Goal: Information Seeking & Learning: Compare options

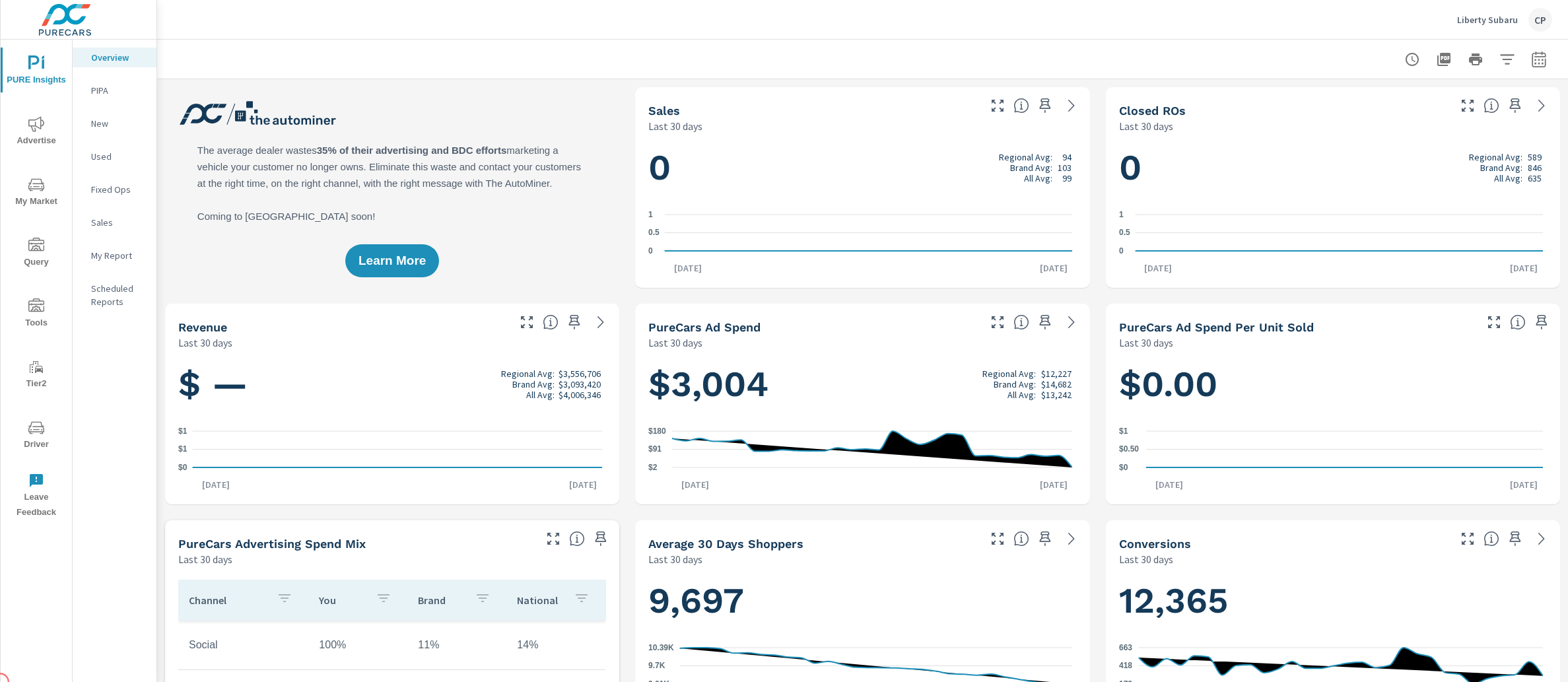
scroll to position [1, 0]
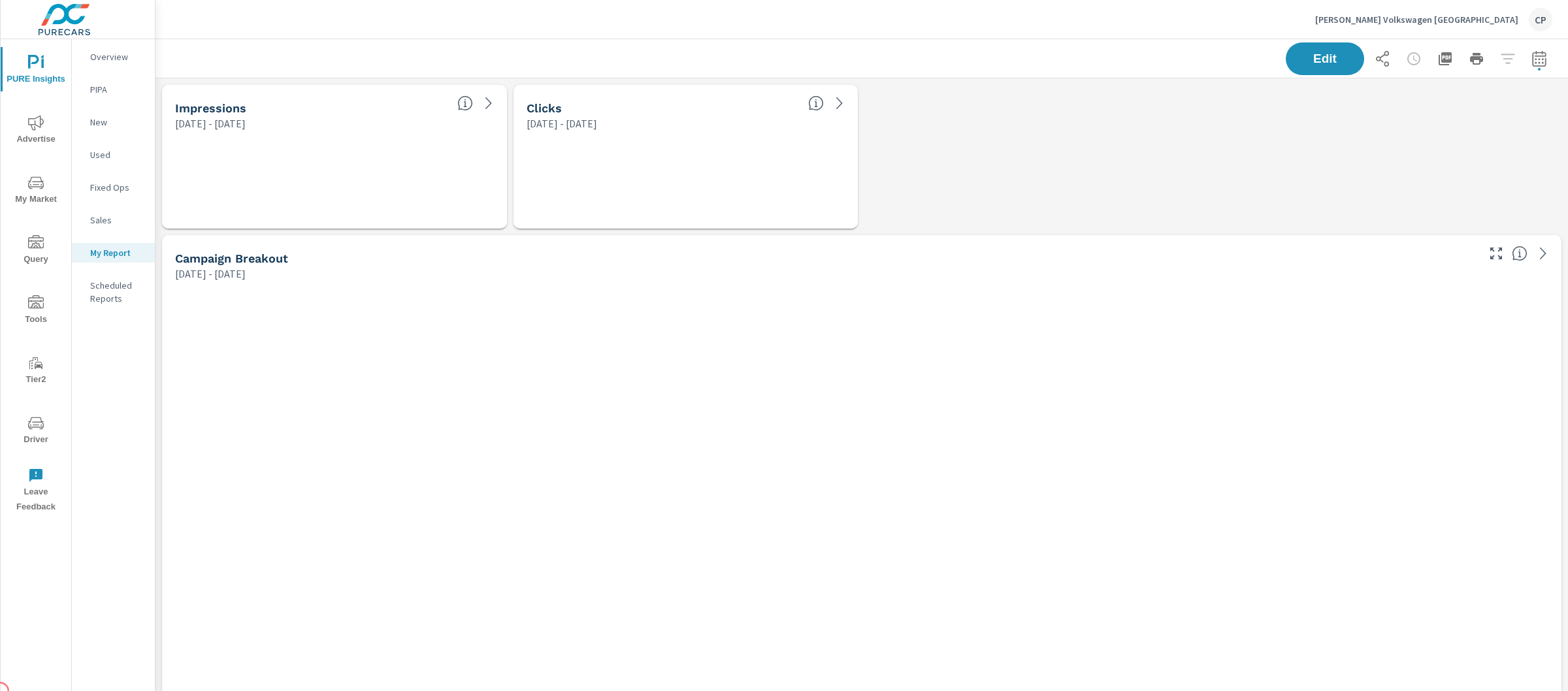
scroll to position [5742, 1426]
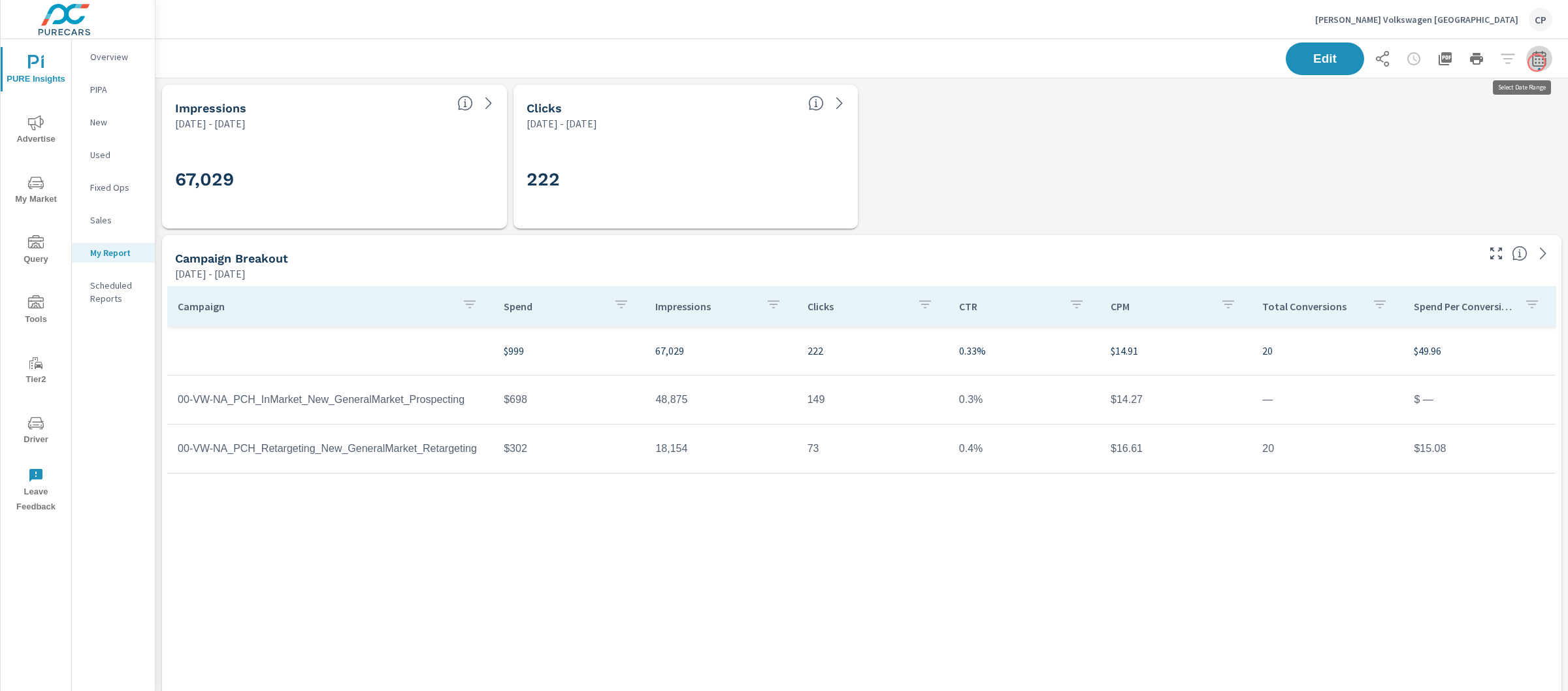
click at [1537, 63] on button "button" at bounding box center [1539, 58] width 26 height 26
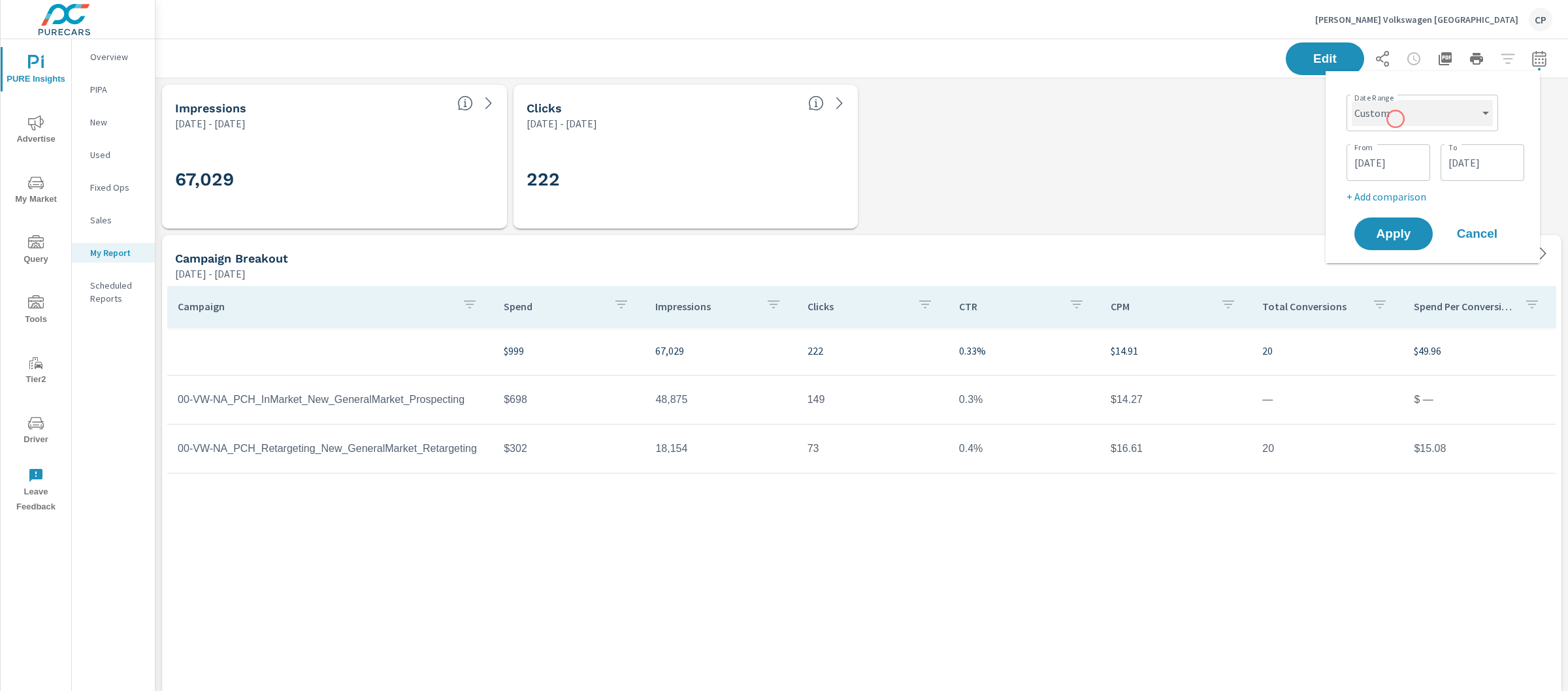
click at [1395, 120] on select "Custom Yesterday Last week Last 7 days Last 14 days Last 30 days Last 45 days L…" at bounding box center [1422, 113] width 141 height 26
click at [1352, 100] on select "Custom Yesterday Last week Last 7 days Last 14 days Last 30 days Last 45 days L…" at bounding box center [1422, 113] width 141 height 26
select select "Last month"
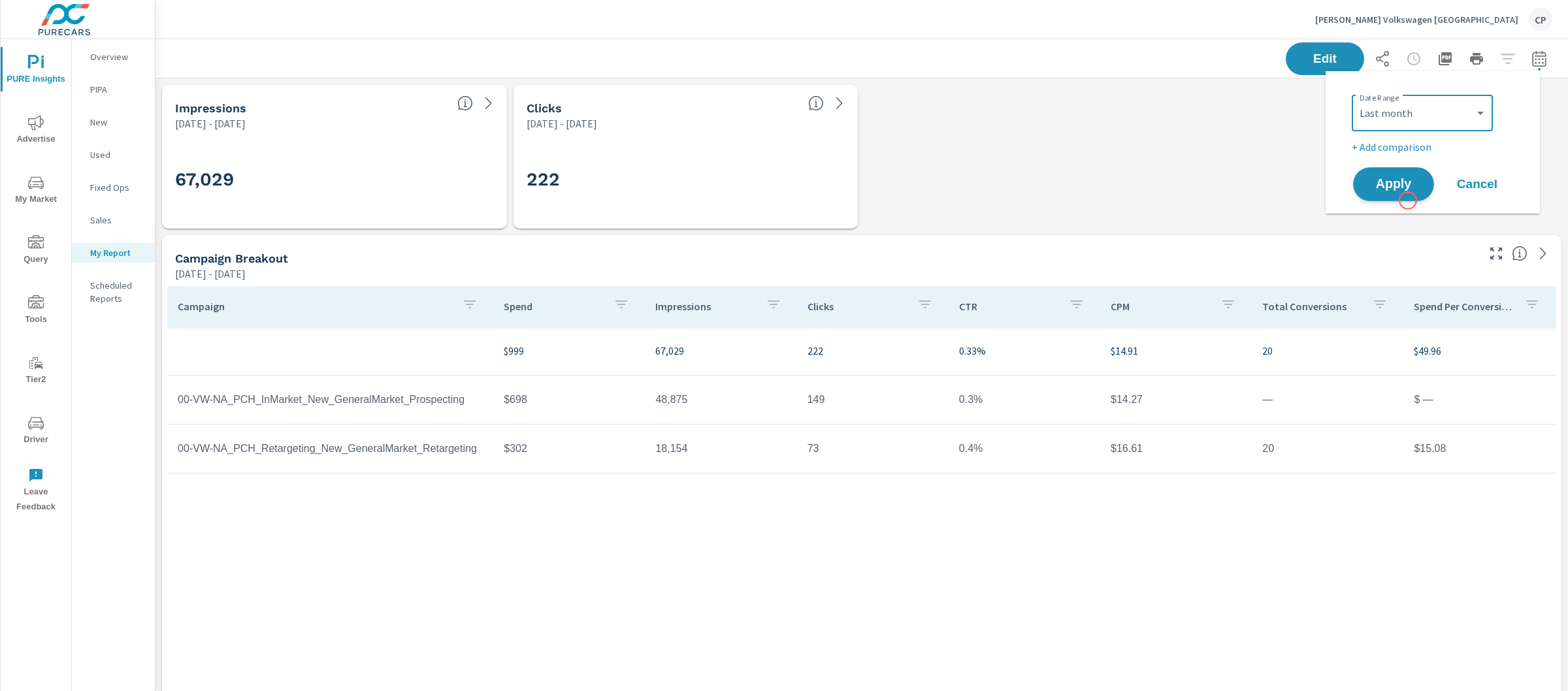
click at [1407, 188] on span "Apply" at bounding box center [1393, 185] width 54 height 13
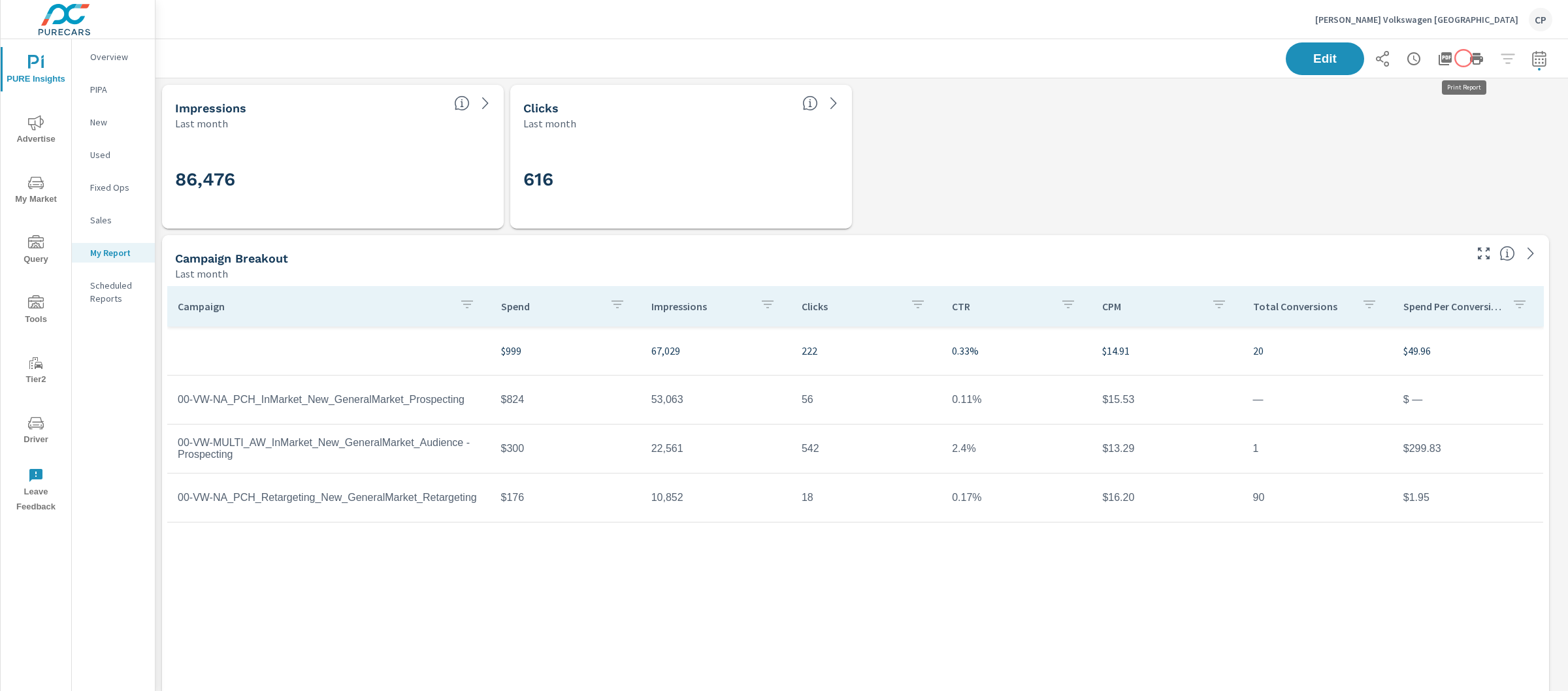
scroll to position [5742, 1426]
click at [1438, 60] on icon "button" at bounding box center [1446, 59] width 16 height 16
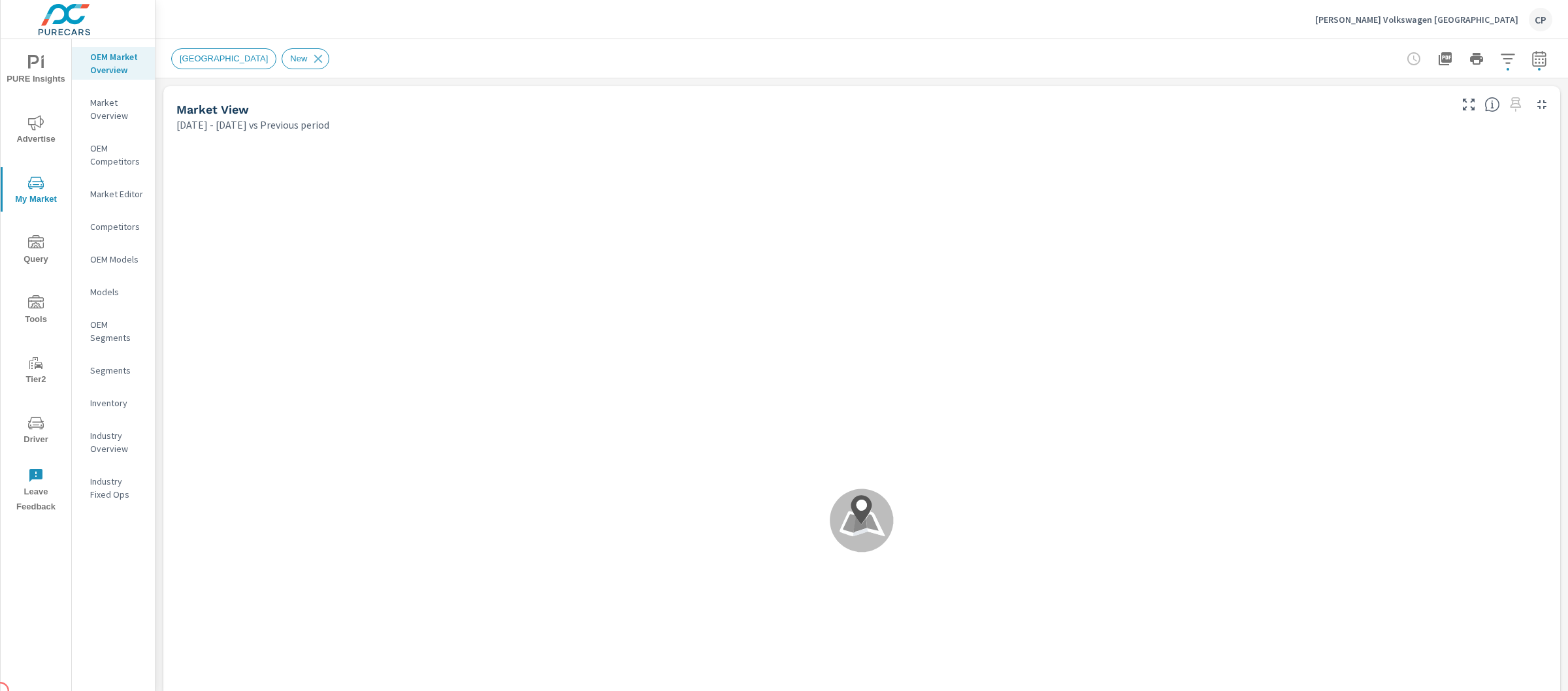
scroll to position [1, 0]
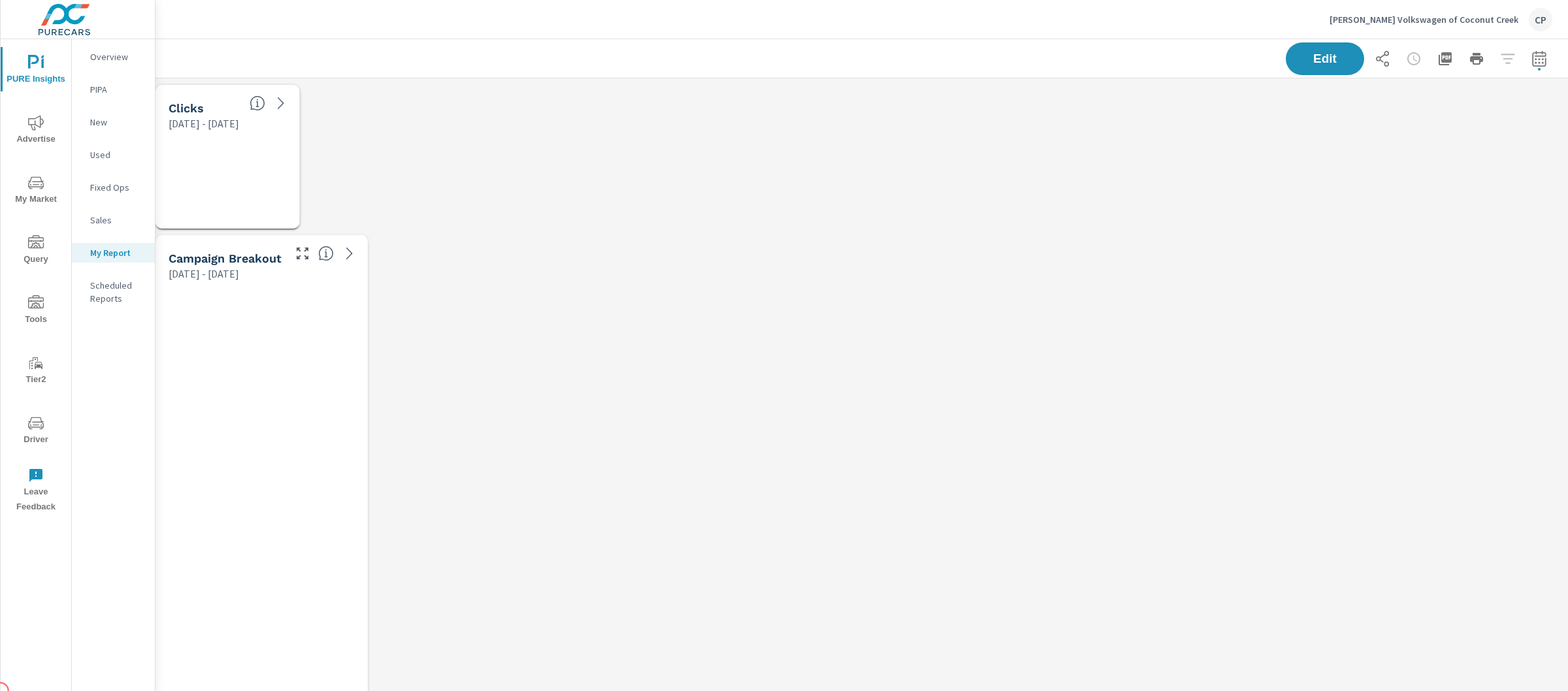
scroll to position [6343, 1426]
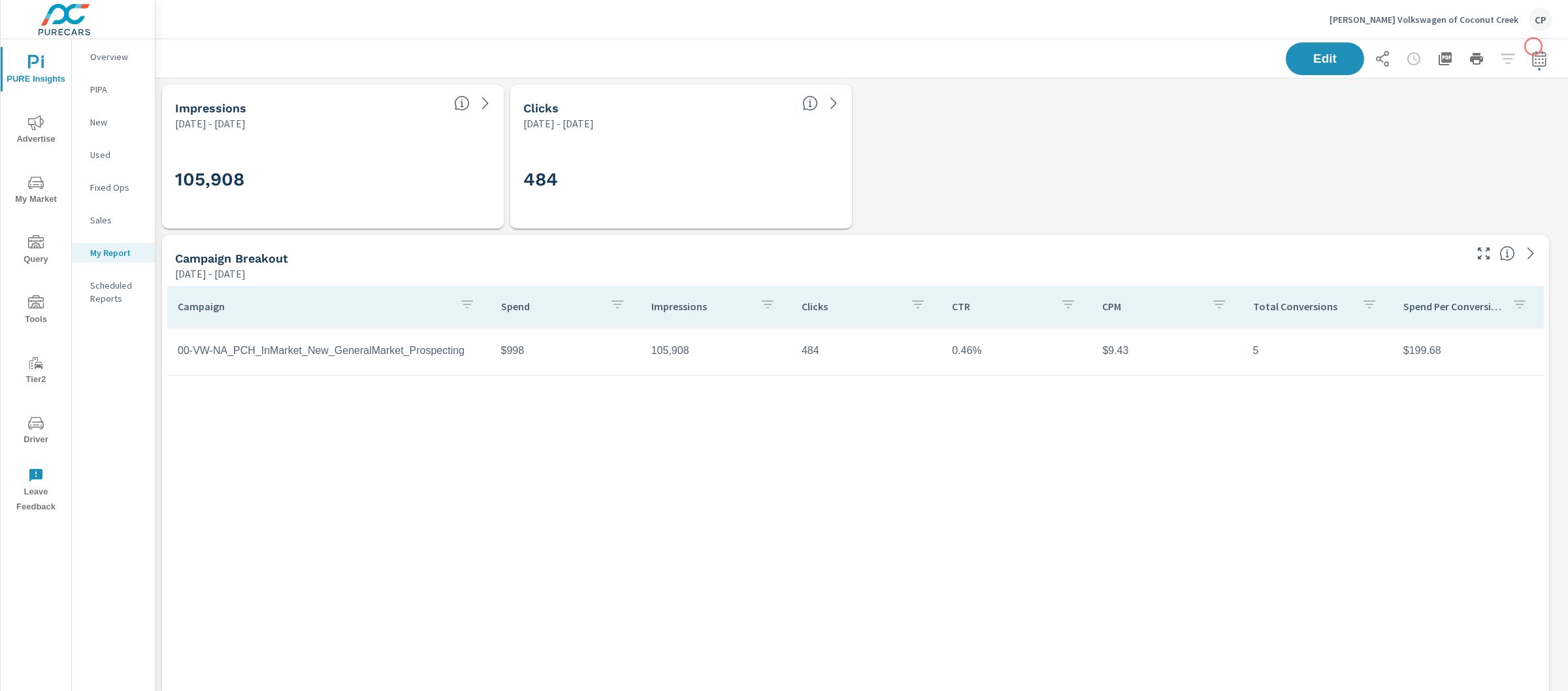
click at [1532, 52] on icon "button" at bounding box center [1539, 58] width 14 height 16
click at [1397, 111] on select "Custom Yesterday Last week Last 7 days Last 14 days Last 30 days Last 45 days L…" at bounding box center [1422, 113] width 141 height 26
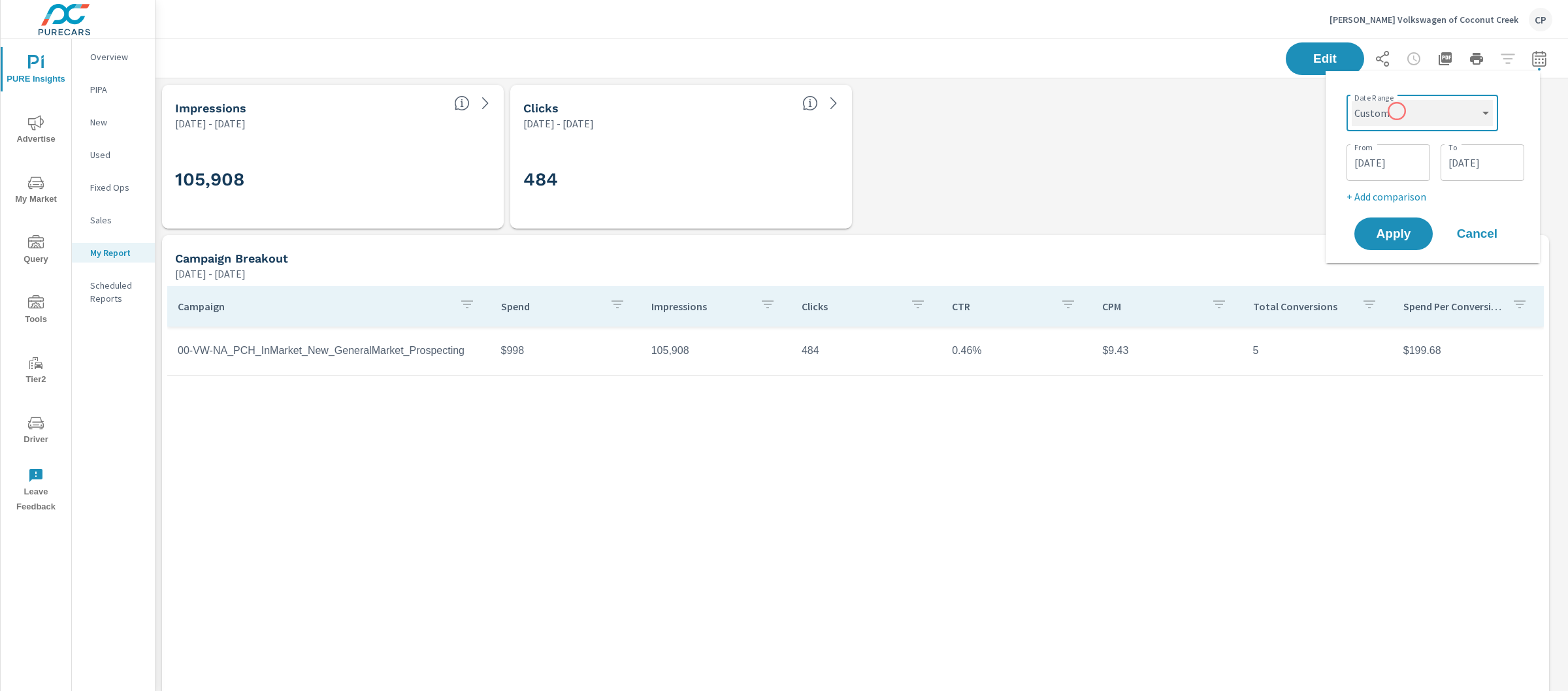
click at [1352, 100] on select "Custom Yesterday Last week Last 7 days Last 14 days Last 30 days Last 45 days L…" at bounding box center [1422, 113] width 141 height 26
select select "Last month"
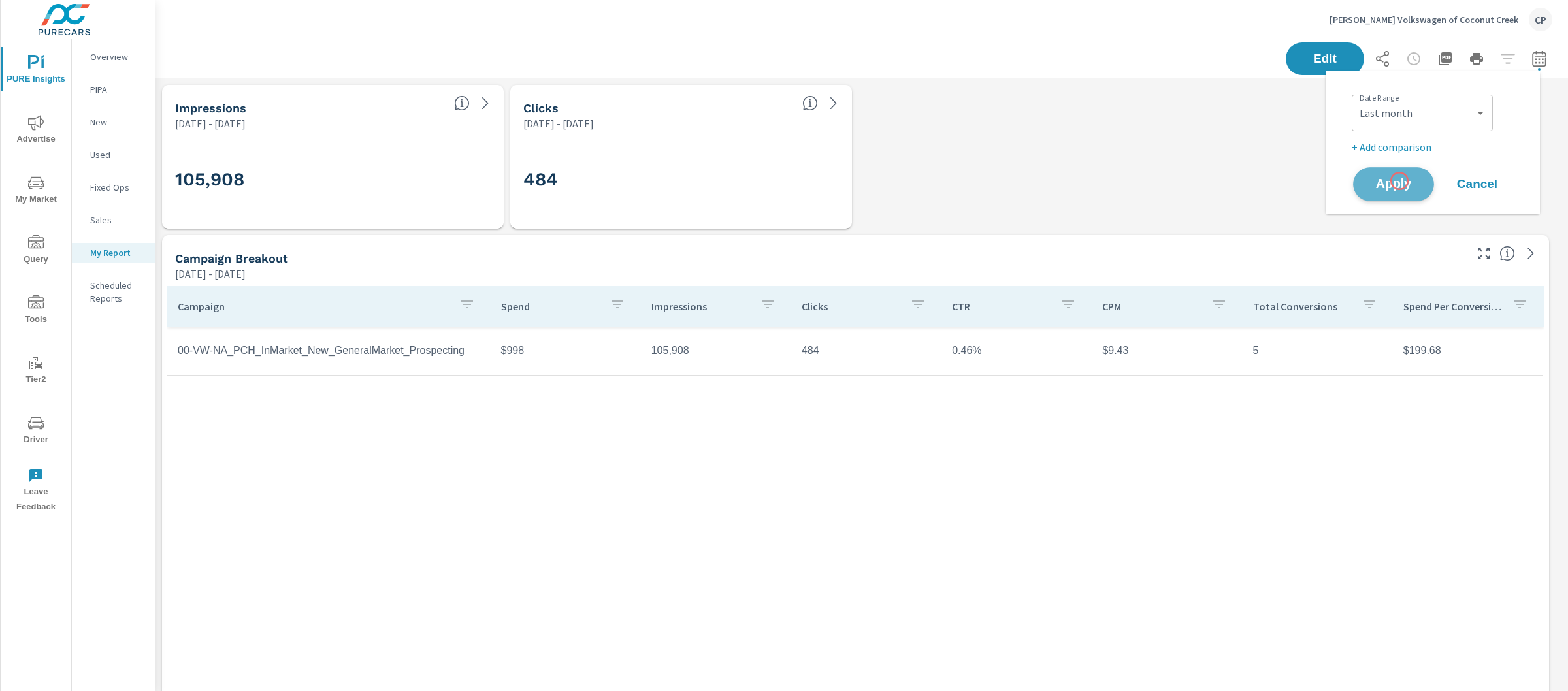
click at [1400, 181] on span "Apply" at bounding box center [1393, 185] width 54 height 13
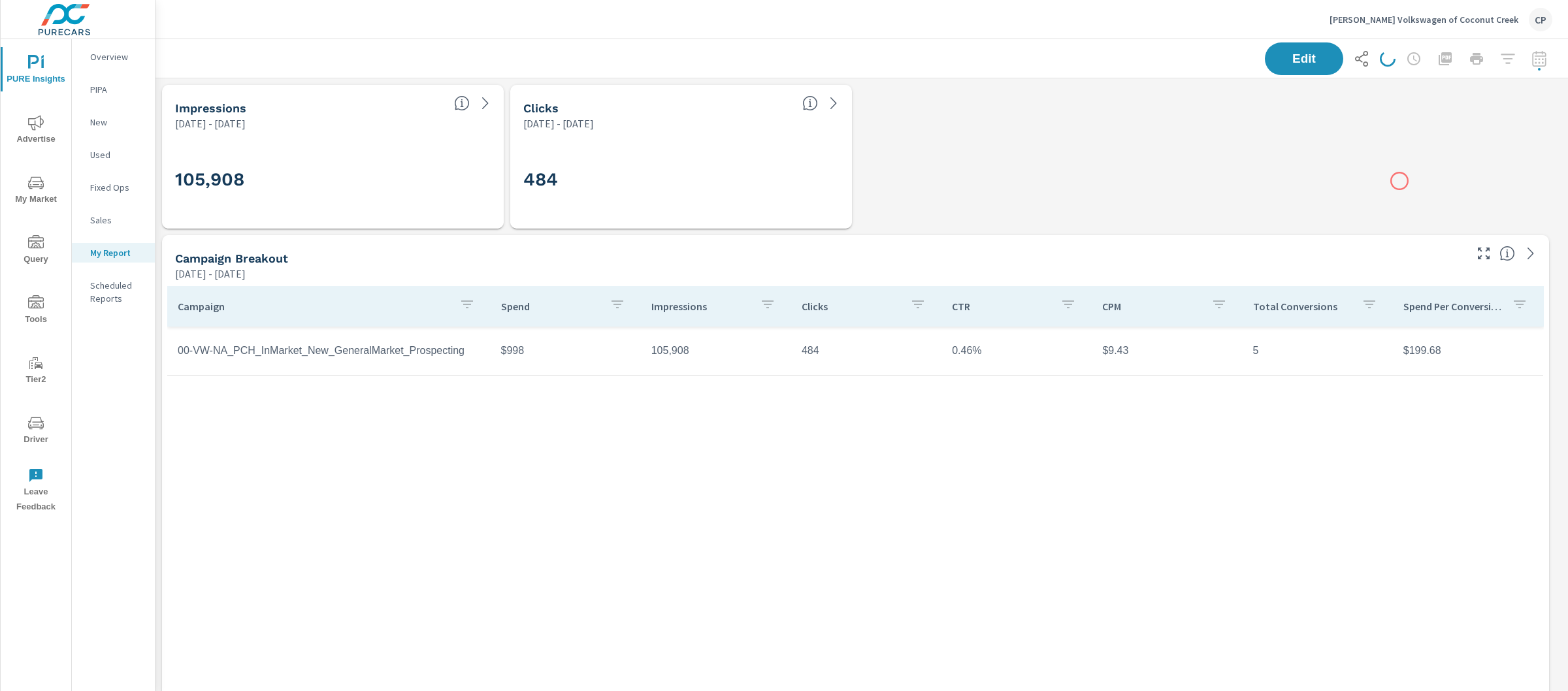
scroll to position [6343, 1426]
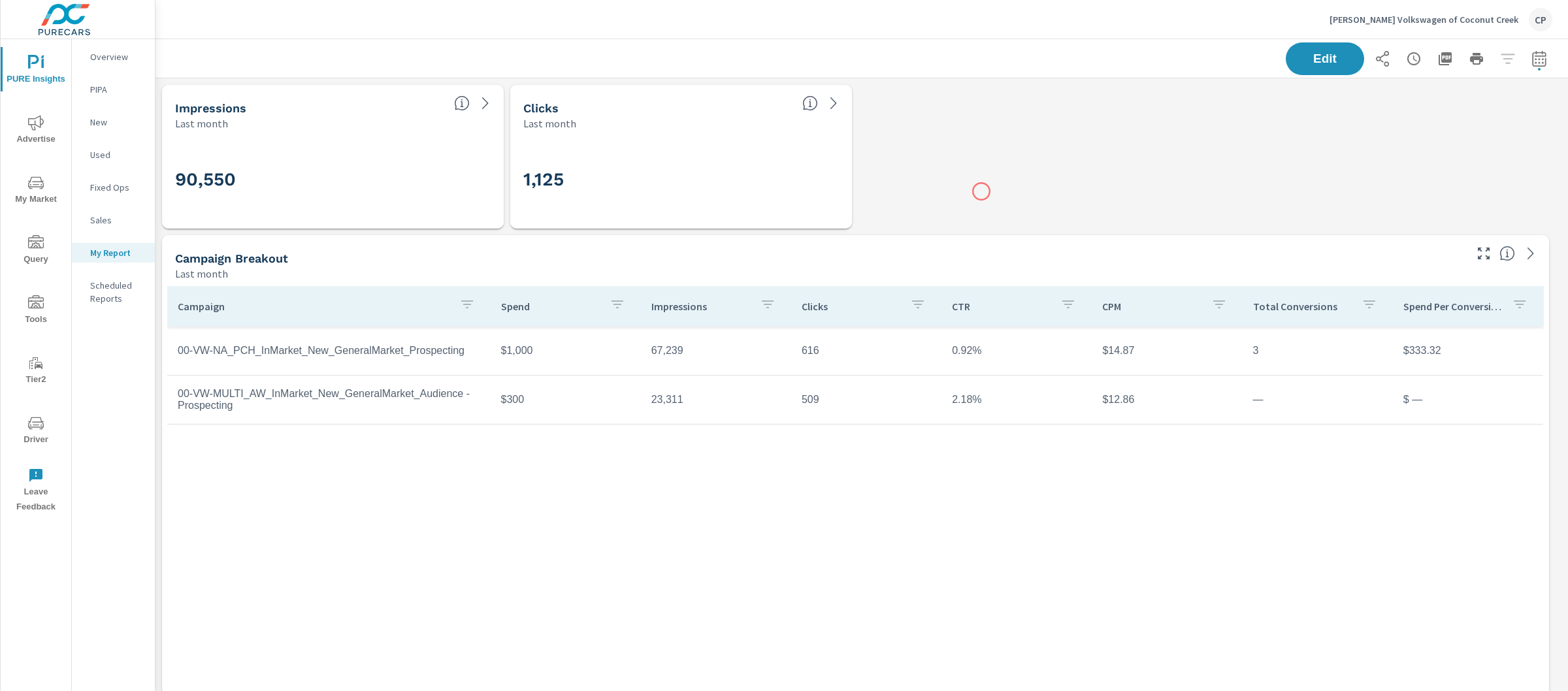
click at [1439, 56] on icon "button" at bounding box center [1446, 59] width 13 height 13
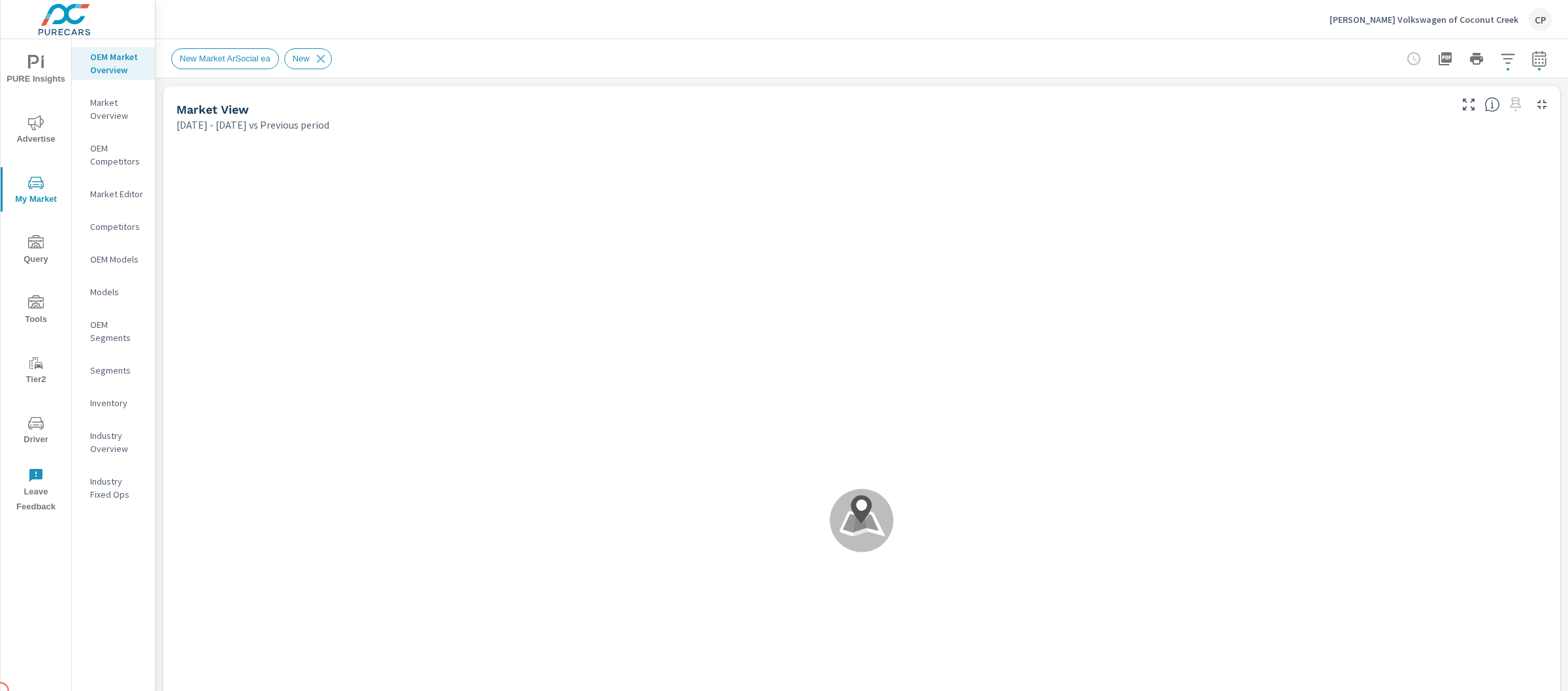
scroll to position [1, 0]
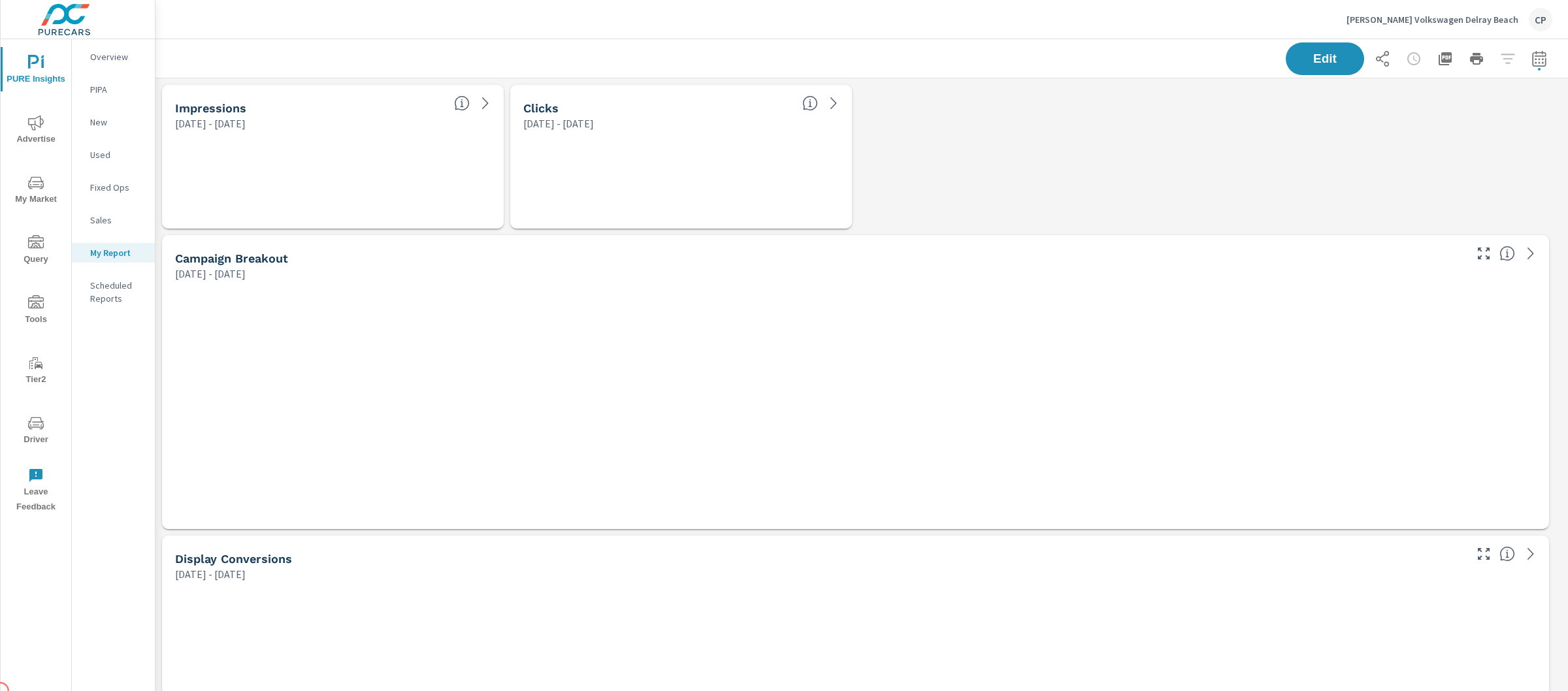
scroll to position [5892, 1426]
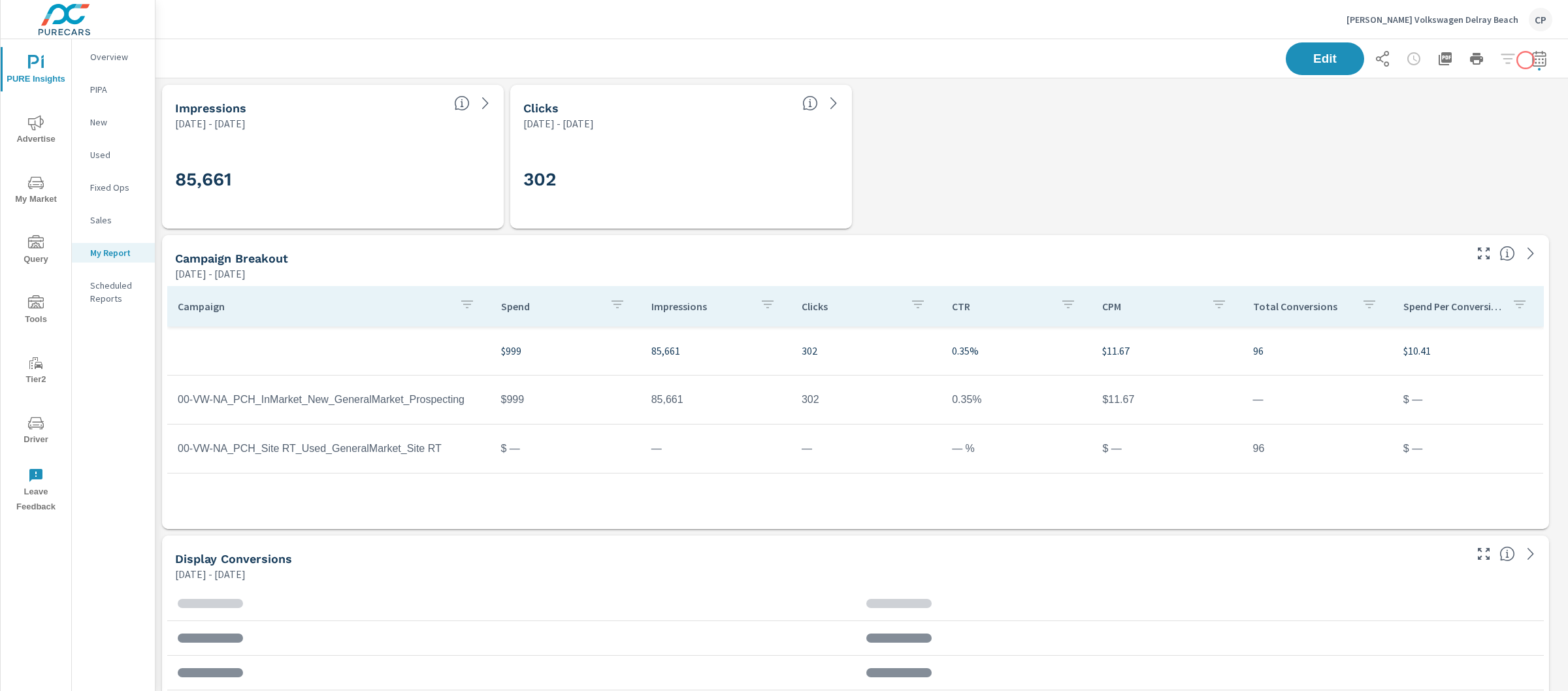
click at [1532, 60] on icon "button" at bounding box center [1540, 59] width 16 height 16
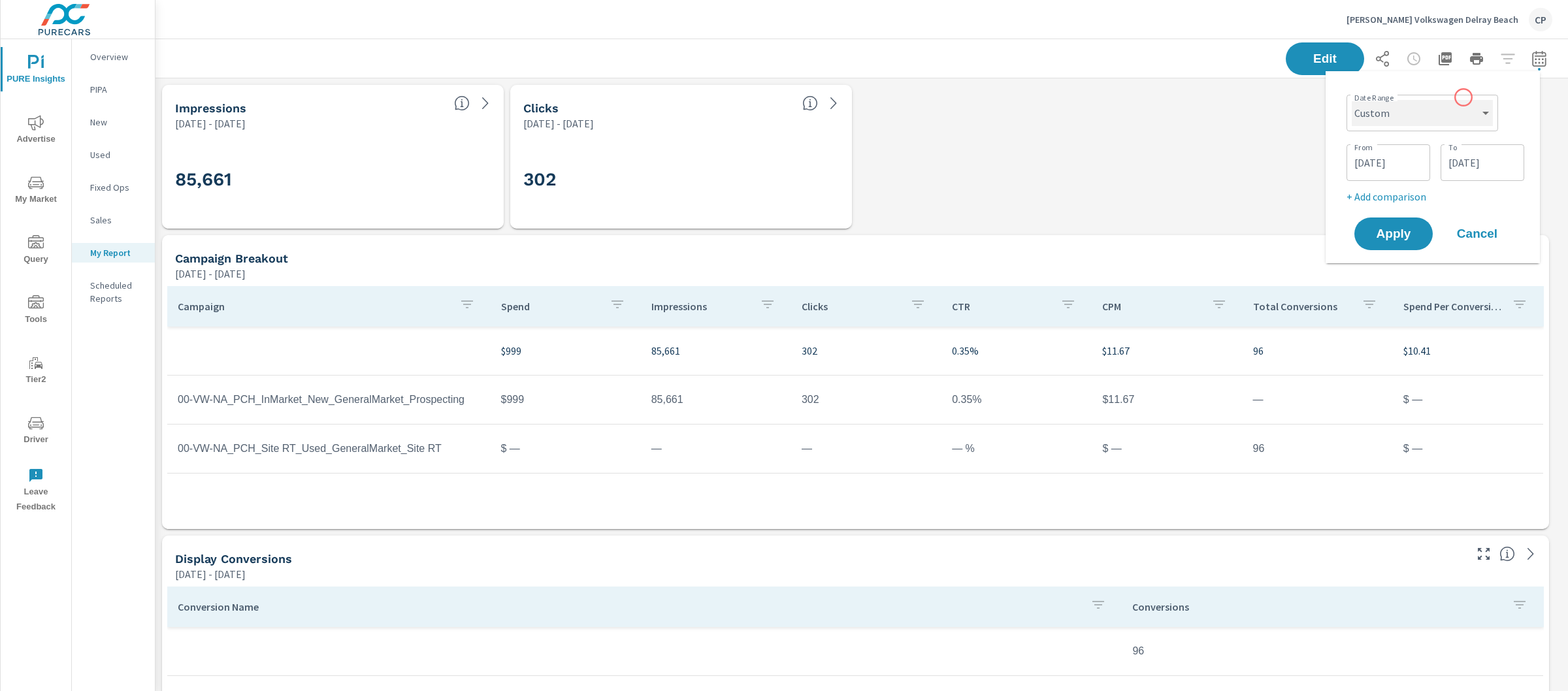
click at [1418, 123] on select "Custom [DATE] Last week Last 7 days Last 14 days Last 30 days Last 45 days Last…" at bounding box center [1422, 113] width 141 height 26
click at [1352, 100] on select "Custom [DATE] Last week Last 7 days Last 14 days Last 30 days Last 45 days Last…" at bounding box center [1422, 113] width 141 height 26
select select "Last month"
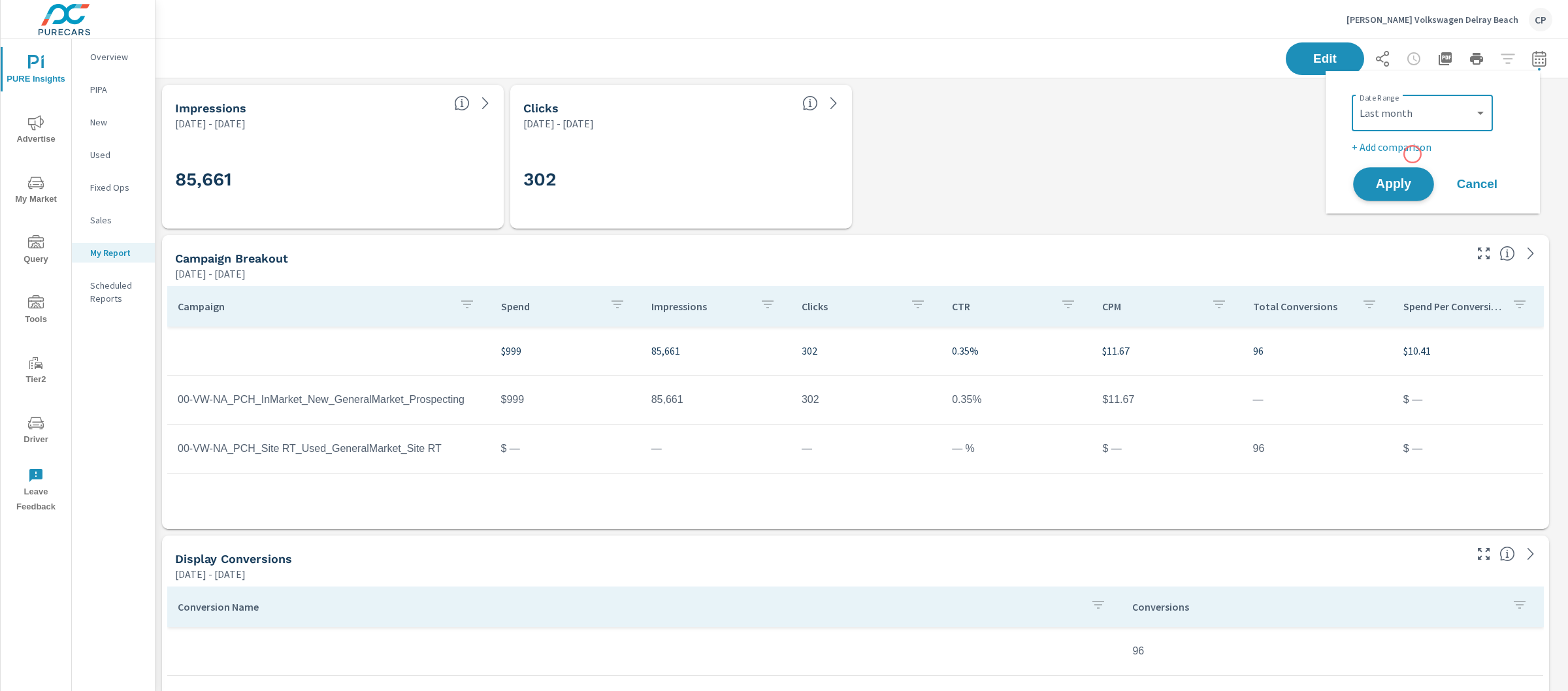
click at [1407, 174] on button "Apply" at bounding box center [1393, 184] width 81 height 34
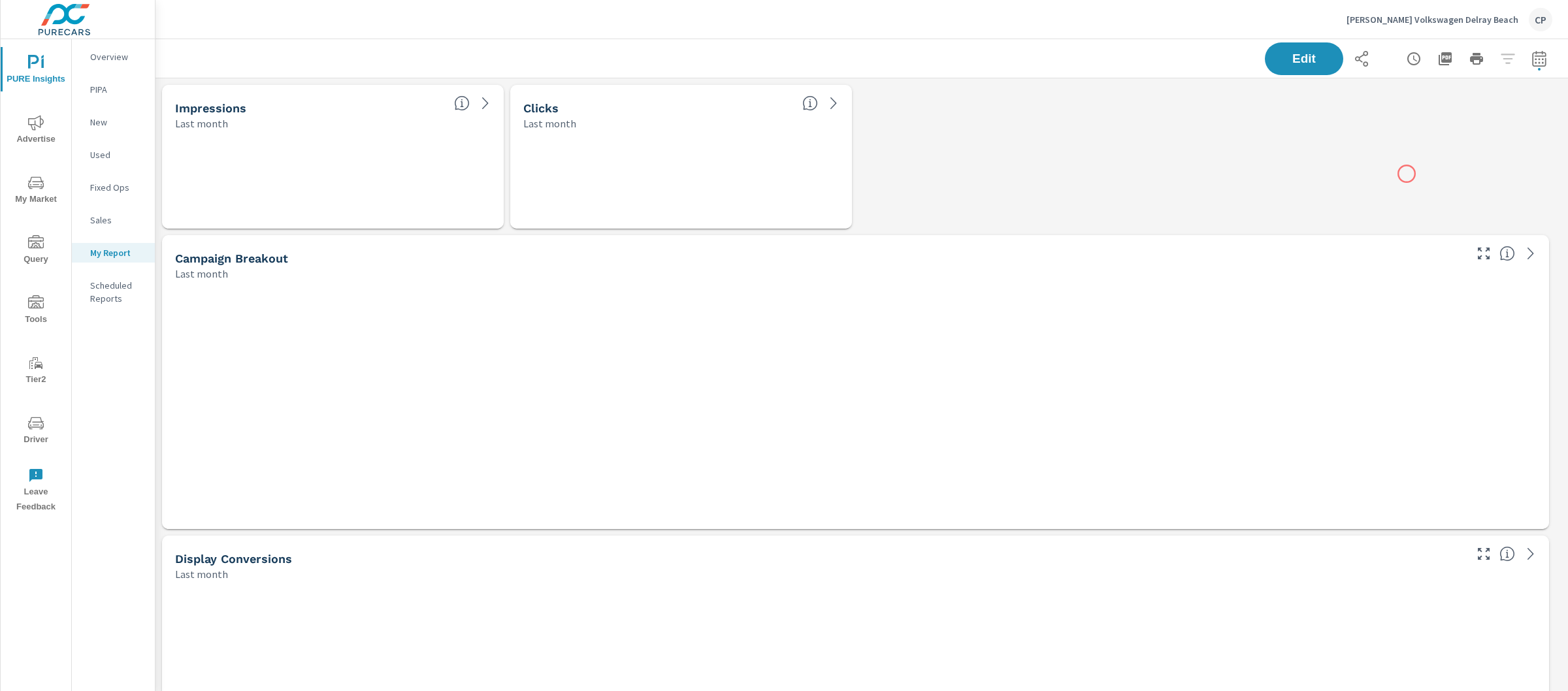
scroll to position [5892, 1426]
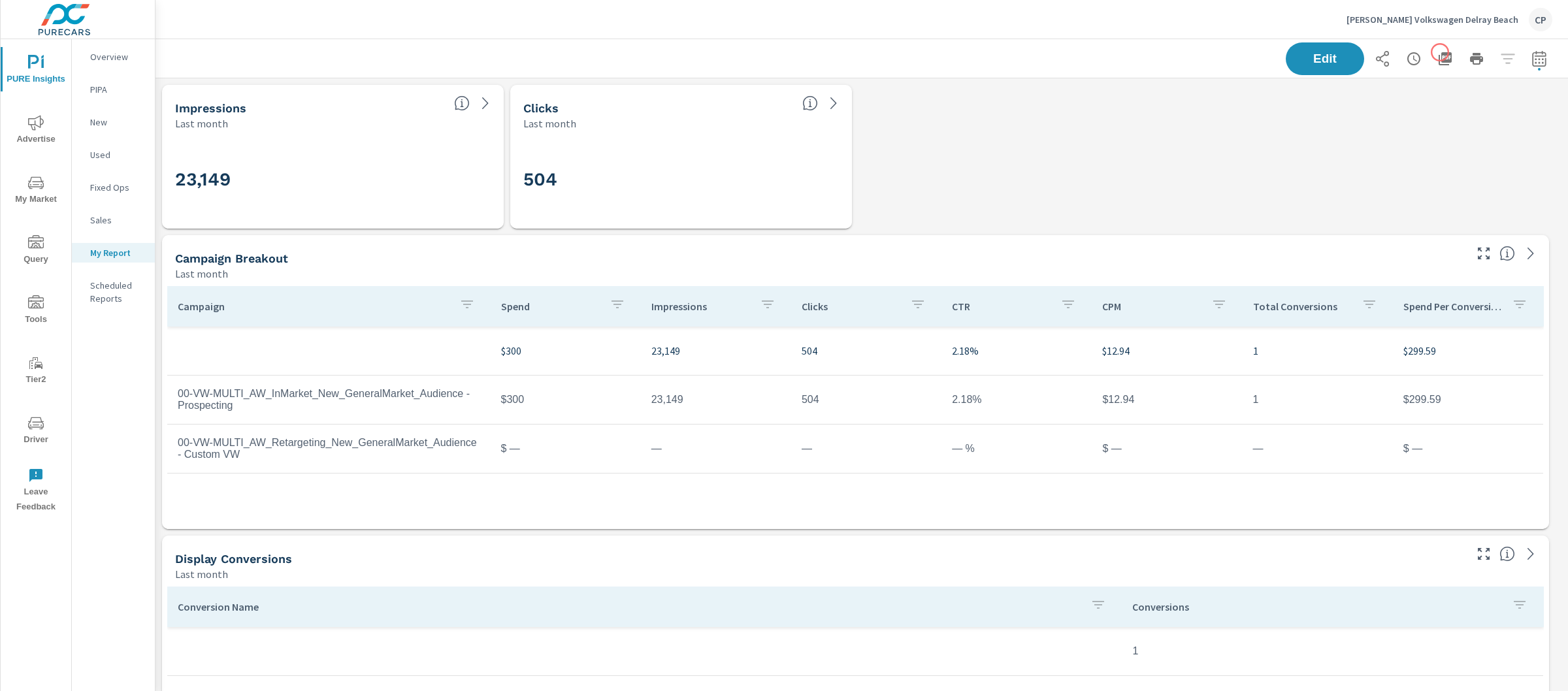
click at [1439, 52] on icon "button" at bounding box center [1446, 59] width 13 height 13
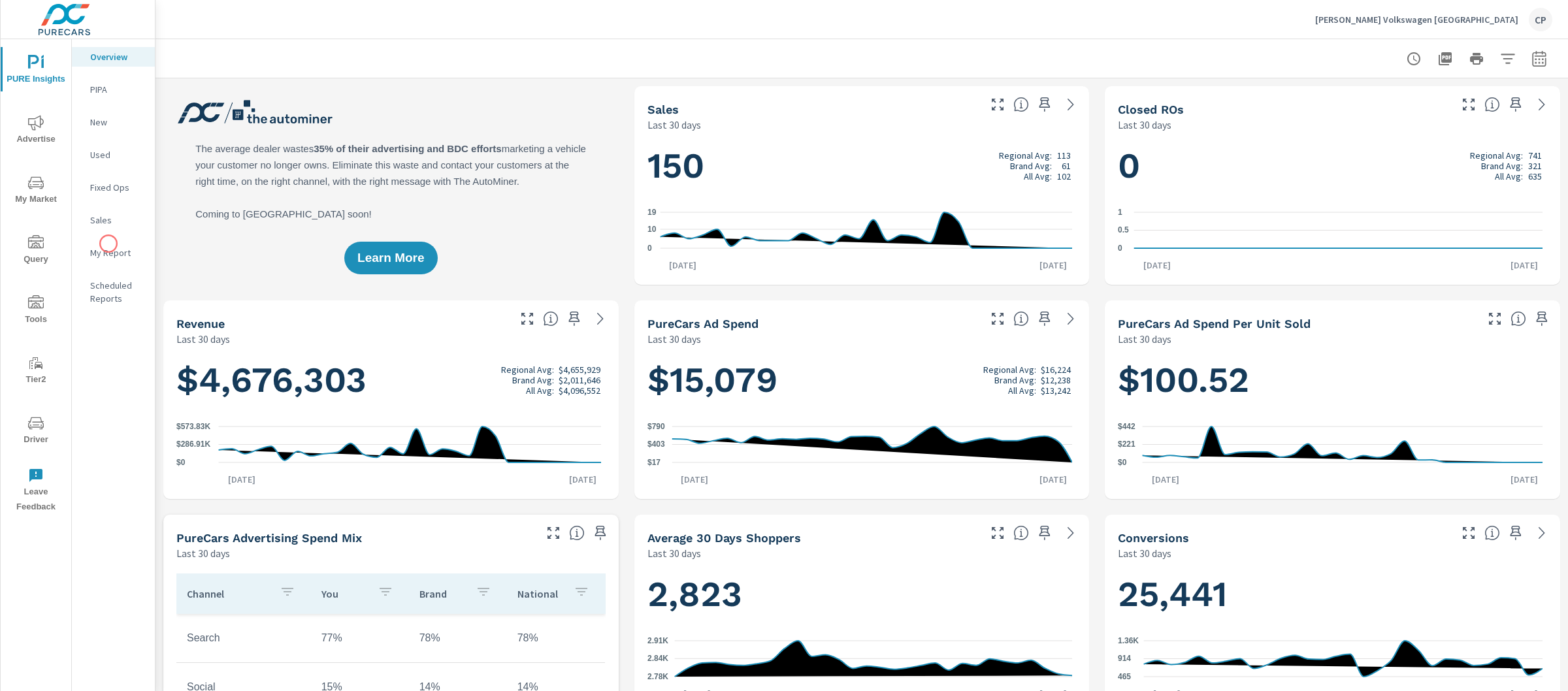
click at [109, 246] on p "My Report" at bounding box center [117, 253] width 54 height 13
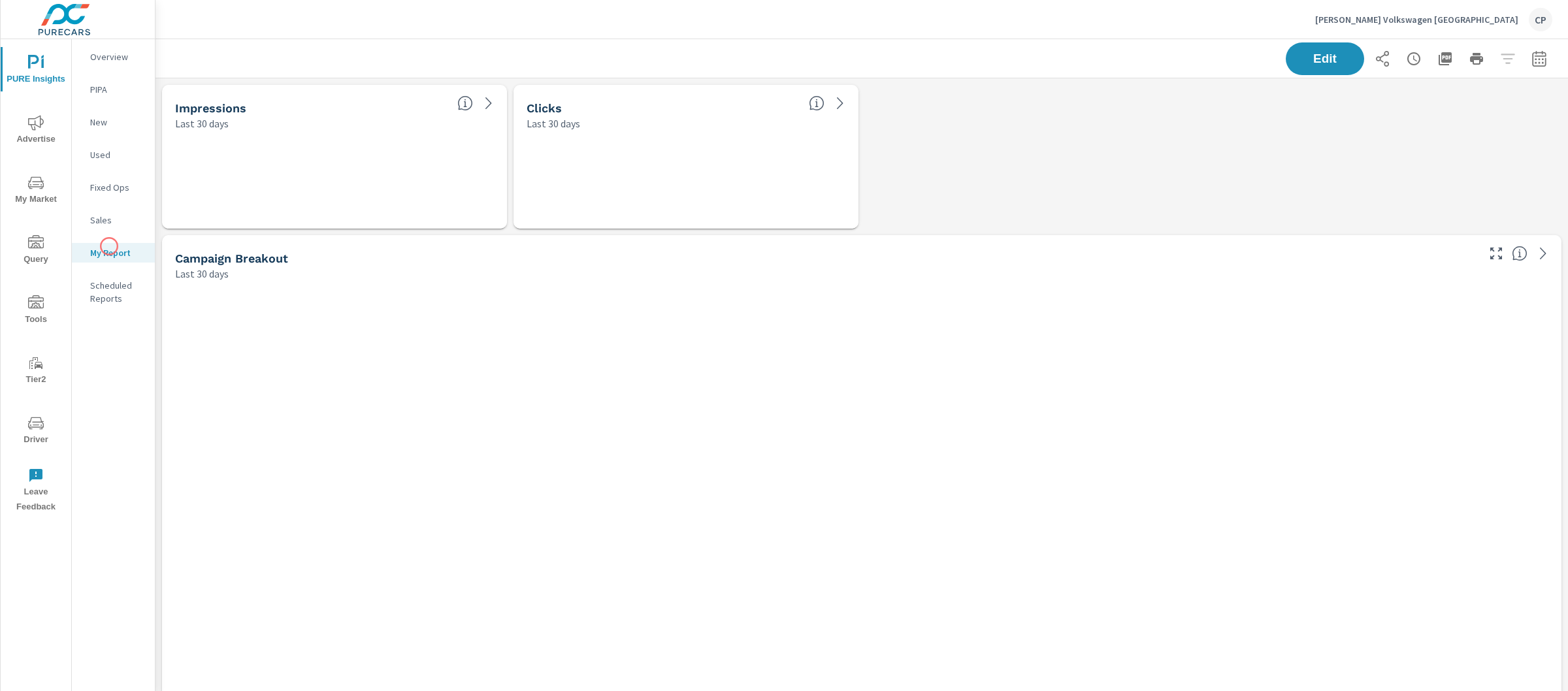
scroll to position [6193, 1426]
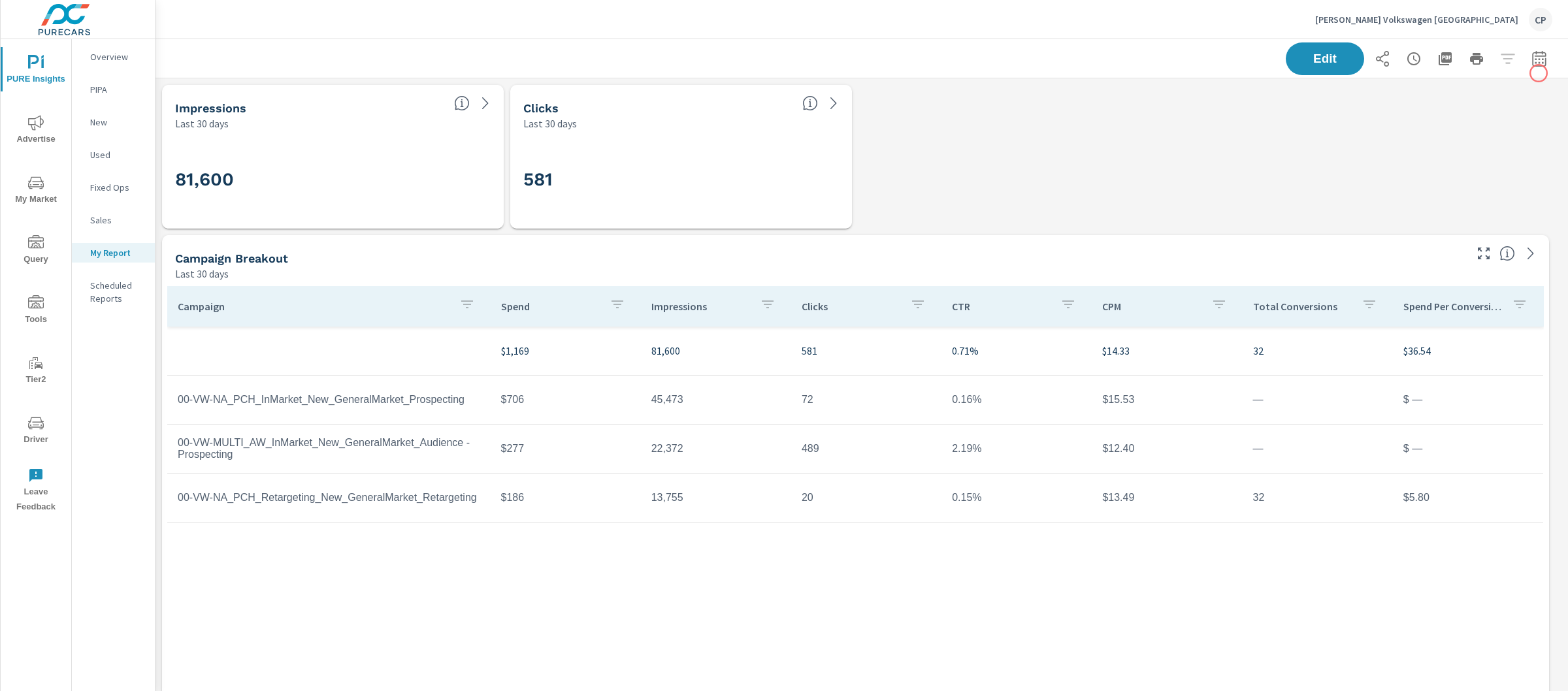
click at [1532, 63] on icon "button" at bounding box center [1540, 59] width 16 height 16
click at [1459, 123] on select "Custom Yesterday Last week Last 7 days Last 14 days Last 30 days Last 45 days L…" at bounding box center [1422, 113] width 130 height 26
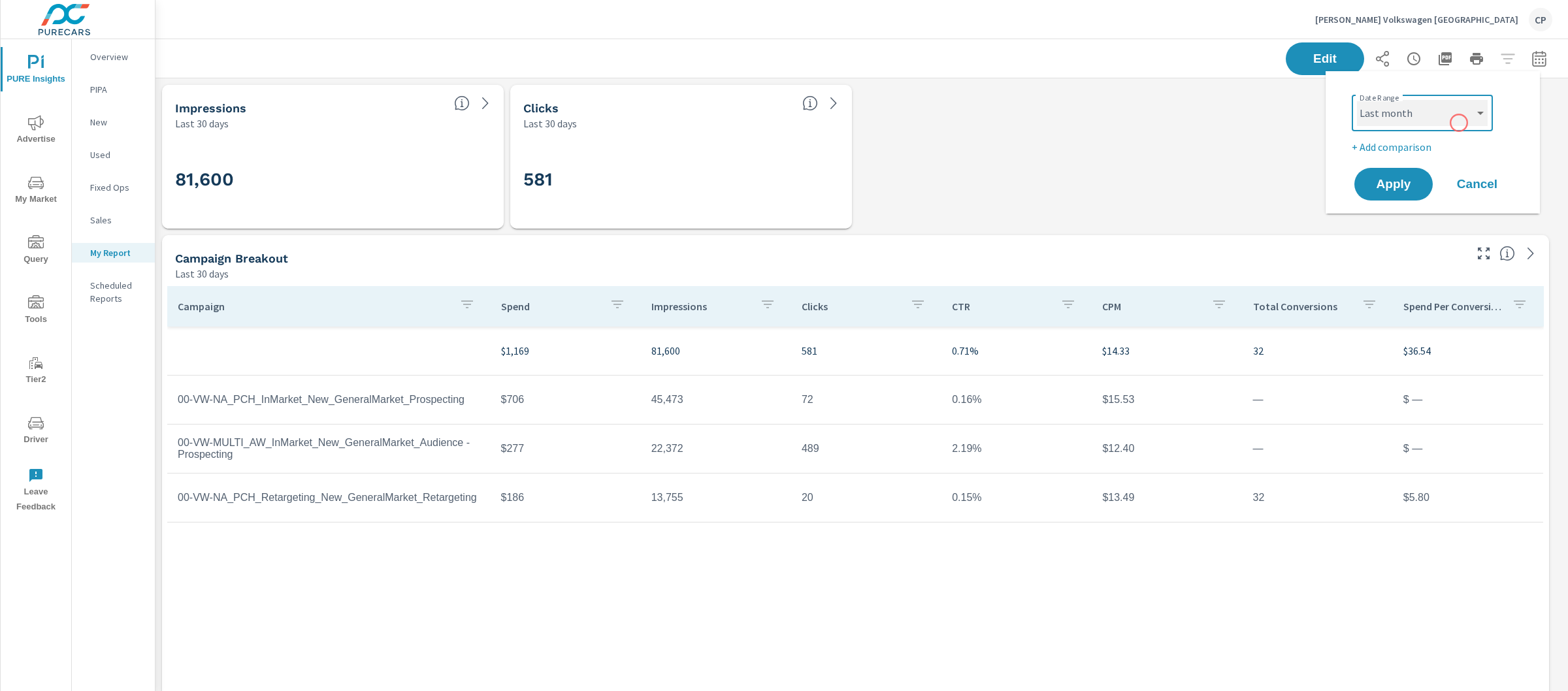
click at [1357, 100] on select "Custom Yesterday Last week Last 7 days Last 14 days Last 30 days Last 45 days L…" at bounding box center [1422, 113] width 130 height 26
select select "Last month"
click at [1400, 171] on button "Apply" at bounding box center [1393, 184] width 81 height 34
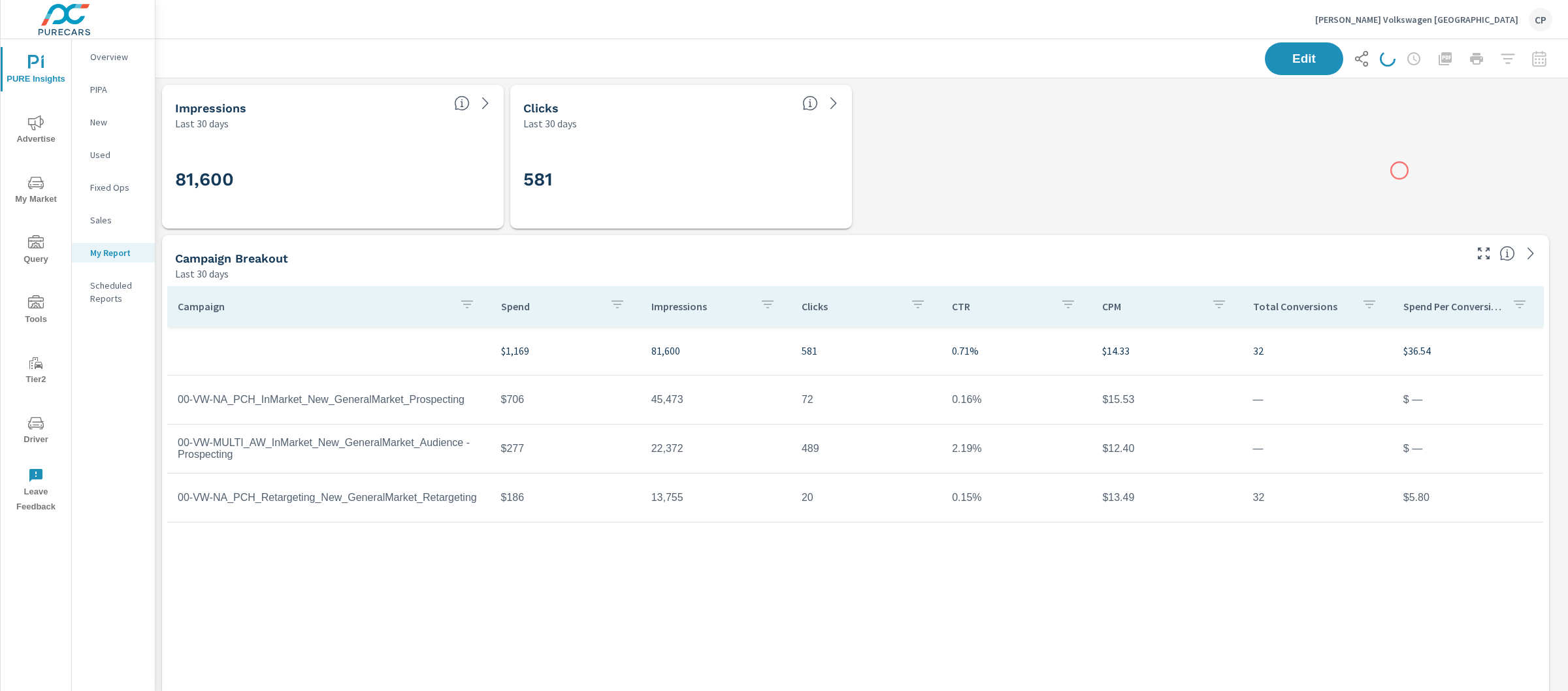
scroll to position [6193, 1426]
click at [1439, 59] on icon "button" at bounding box center [1446, 59] width 13 height 13
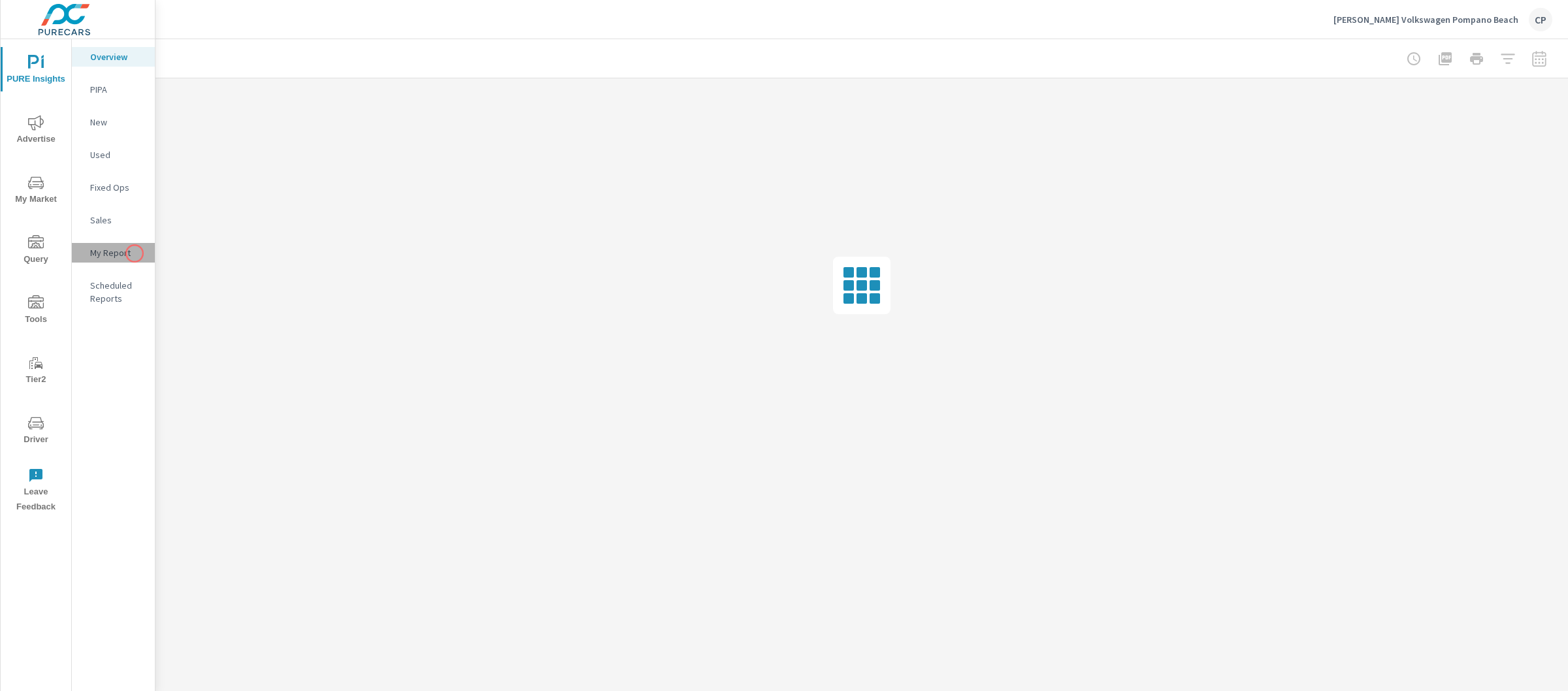
click at [134, 253] on p "My Report" at bounding box center [117, 253] width 54 height 13
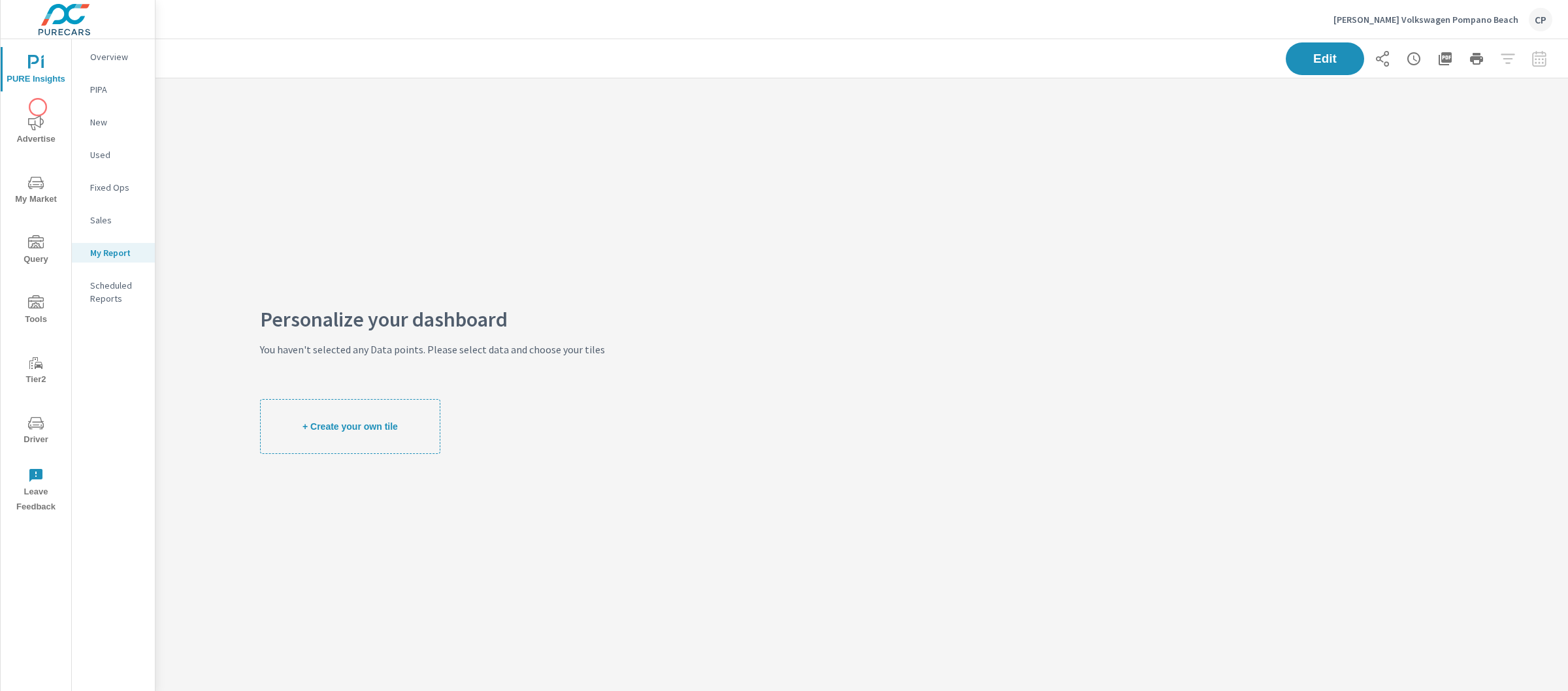
click at [59, 154] on div "PURE Insights Advertise My Market Query Tools Tier2 Driver Leave Feedback" at bounding box center [36, 279] width 71 height 481
click at [32, 128] on icon "nav menu" at bounding box center [36, 123] width 16 height 16
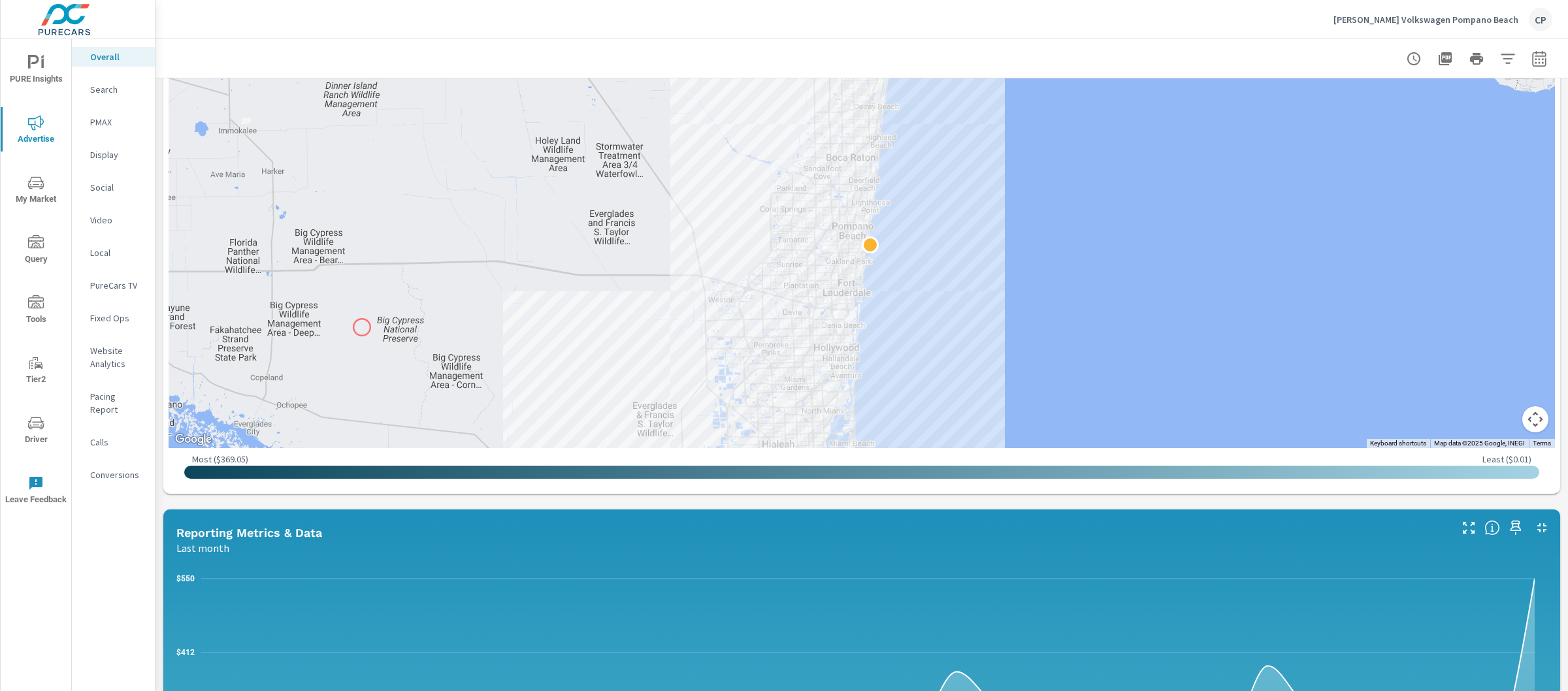
scroll to position [523, 0]
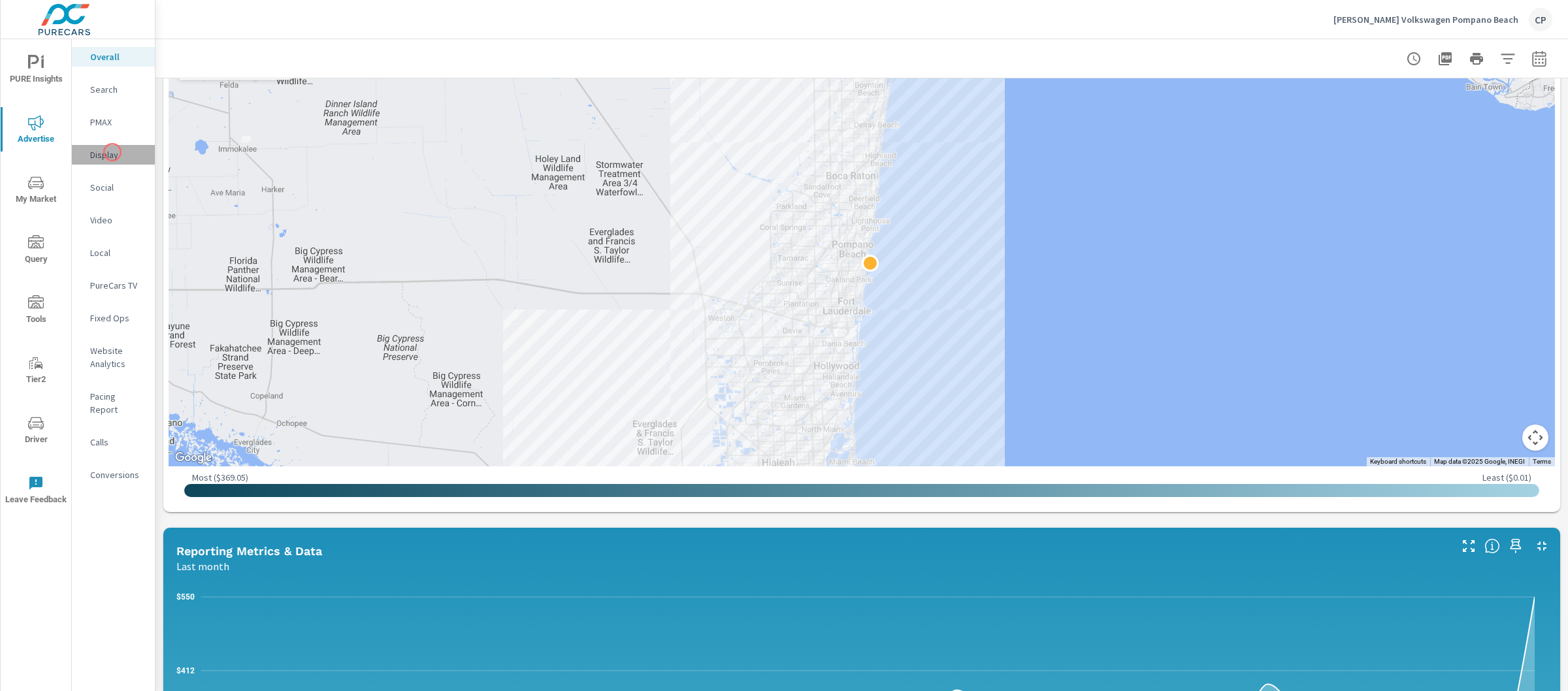
click at [113, 152] on p "Display" at bounding box center [117, 155] width 54 height 13
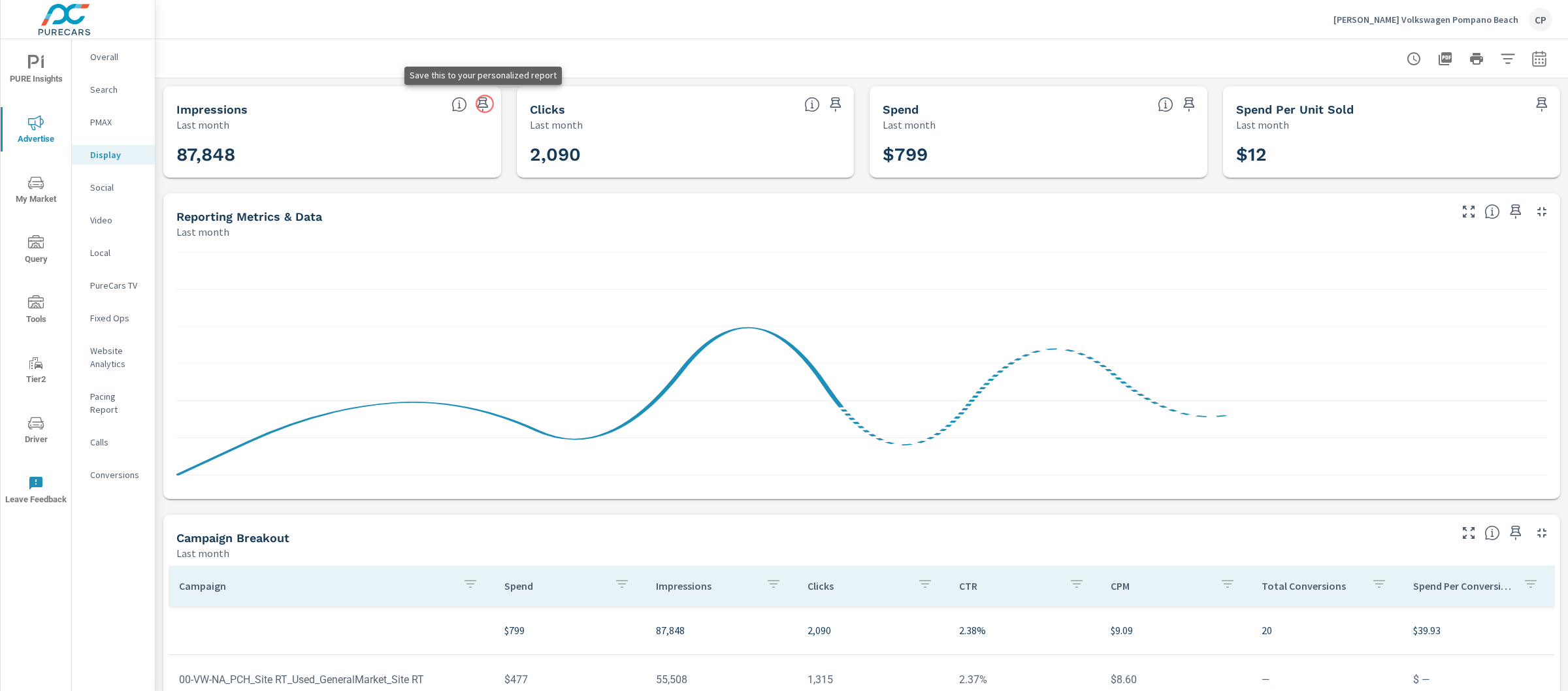
click at [484, 103] on icon "button" at bounding box center [483, 105] width 16 height 16
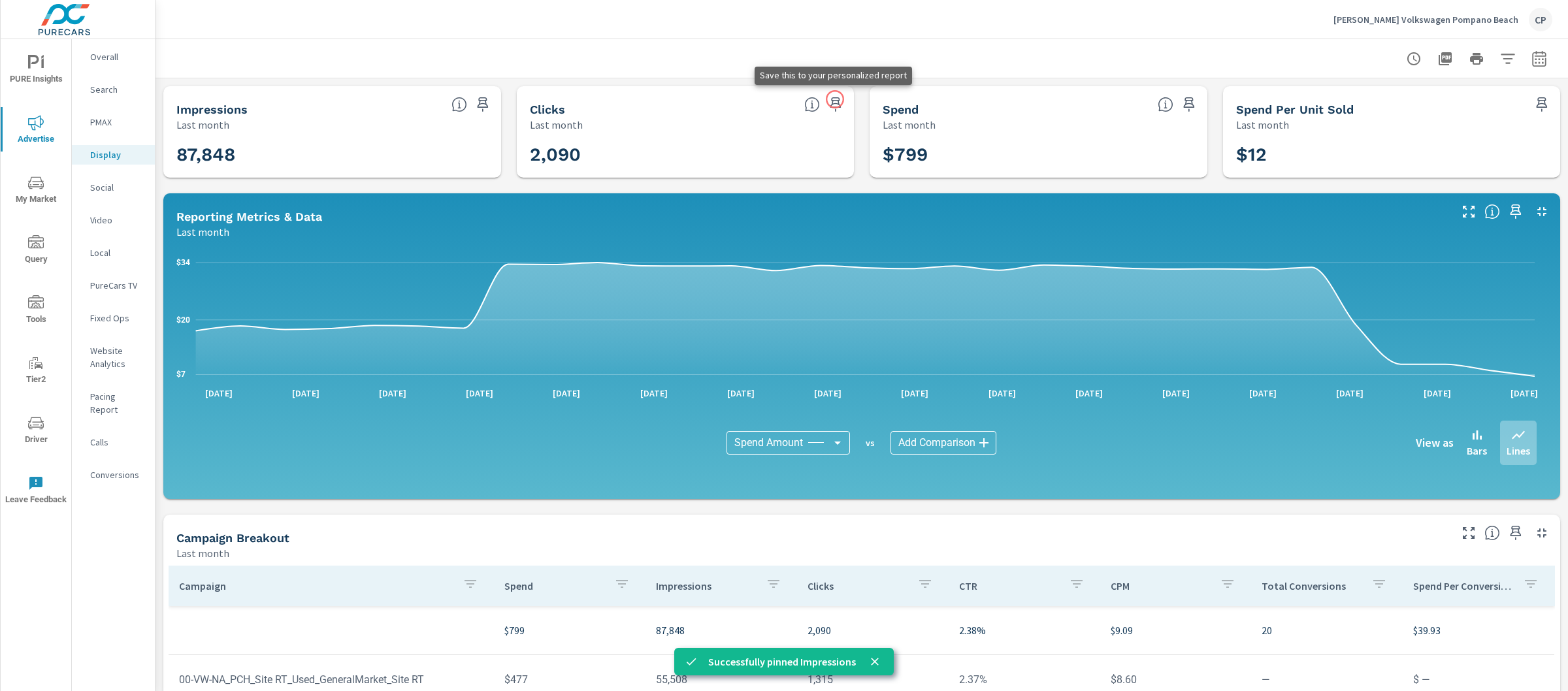
click at [835, 99] on icon "button" at bounding box center [836, 105] width 16 height 16
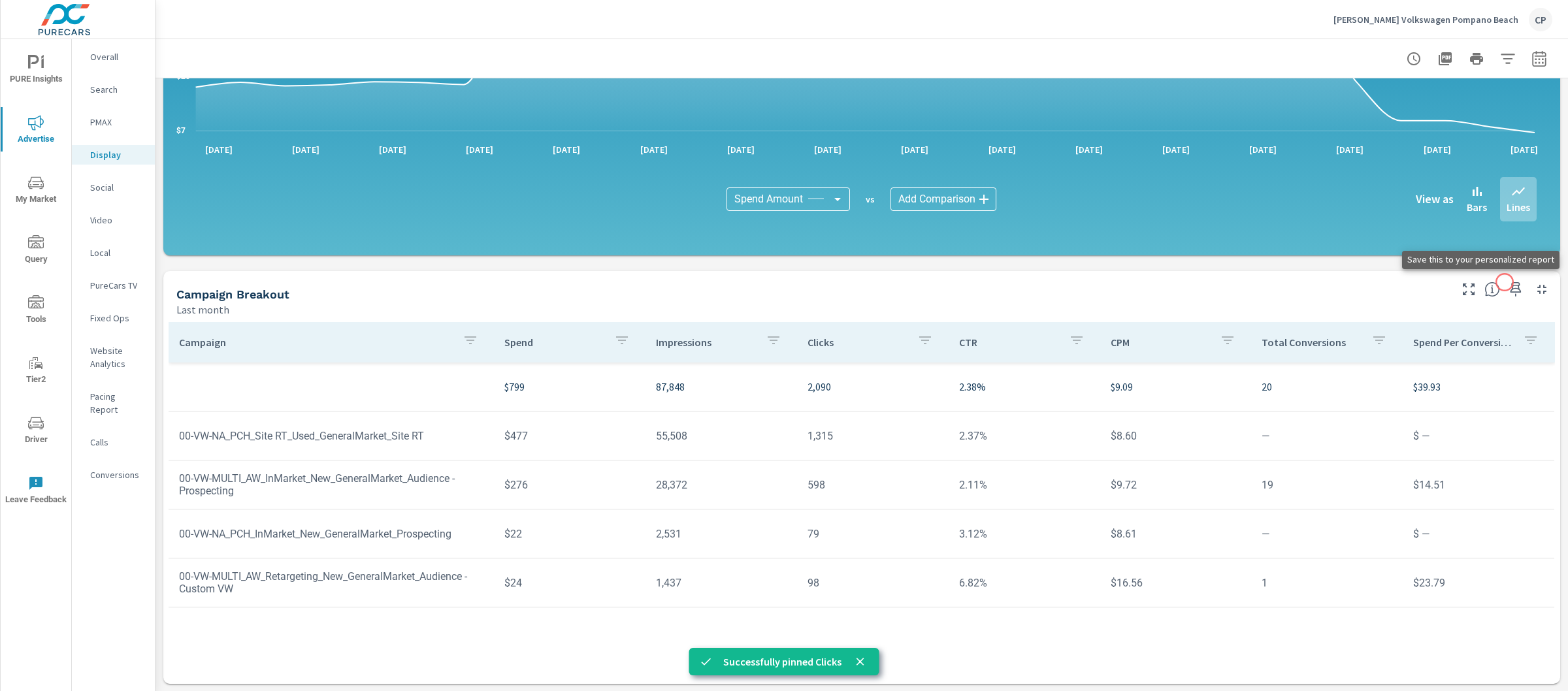
click at [1508, 282] on icon "button" at bounding box center [1516, 289] width 16 height 16
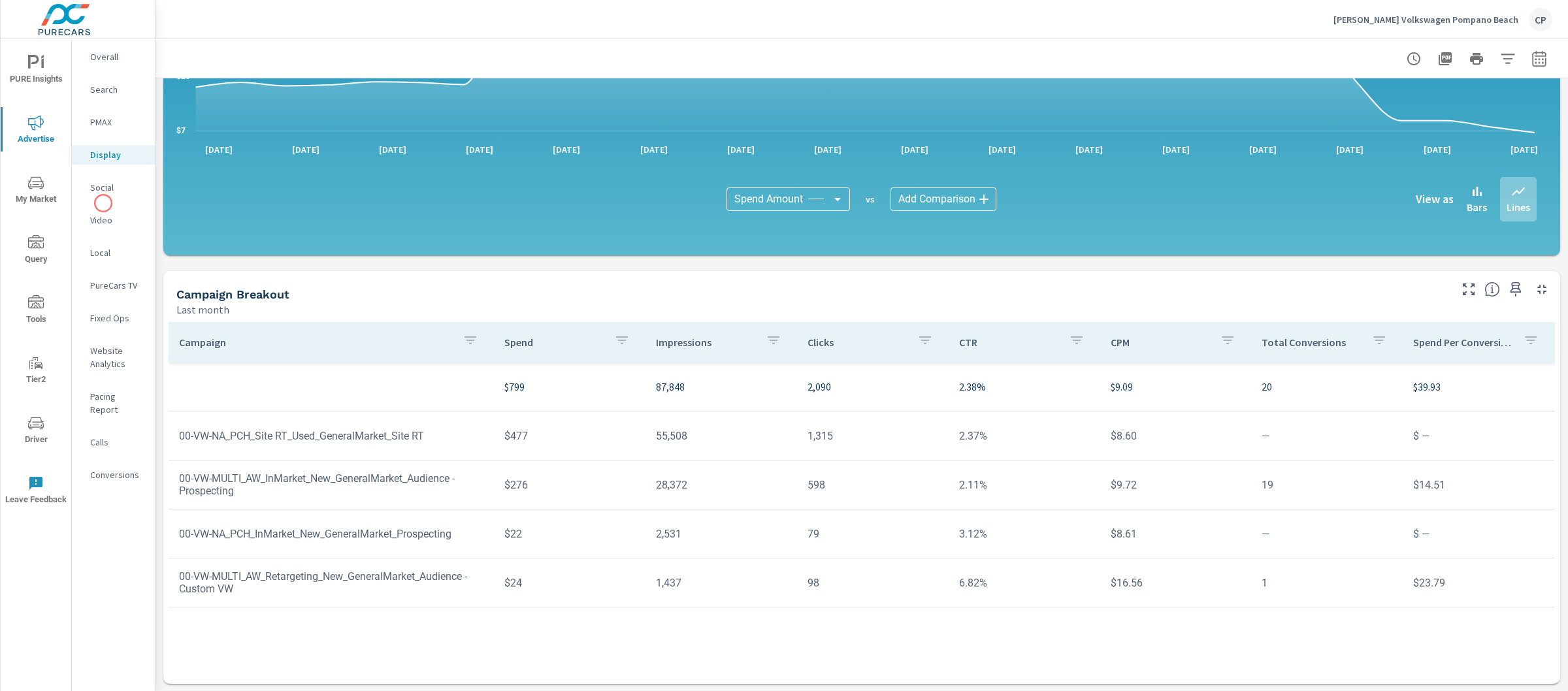
click at [102, 197] on div "Social" at bounding box center [113, 188] width 83 height 20
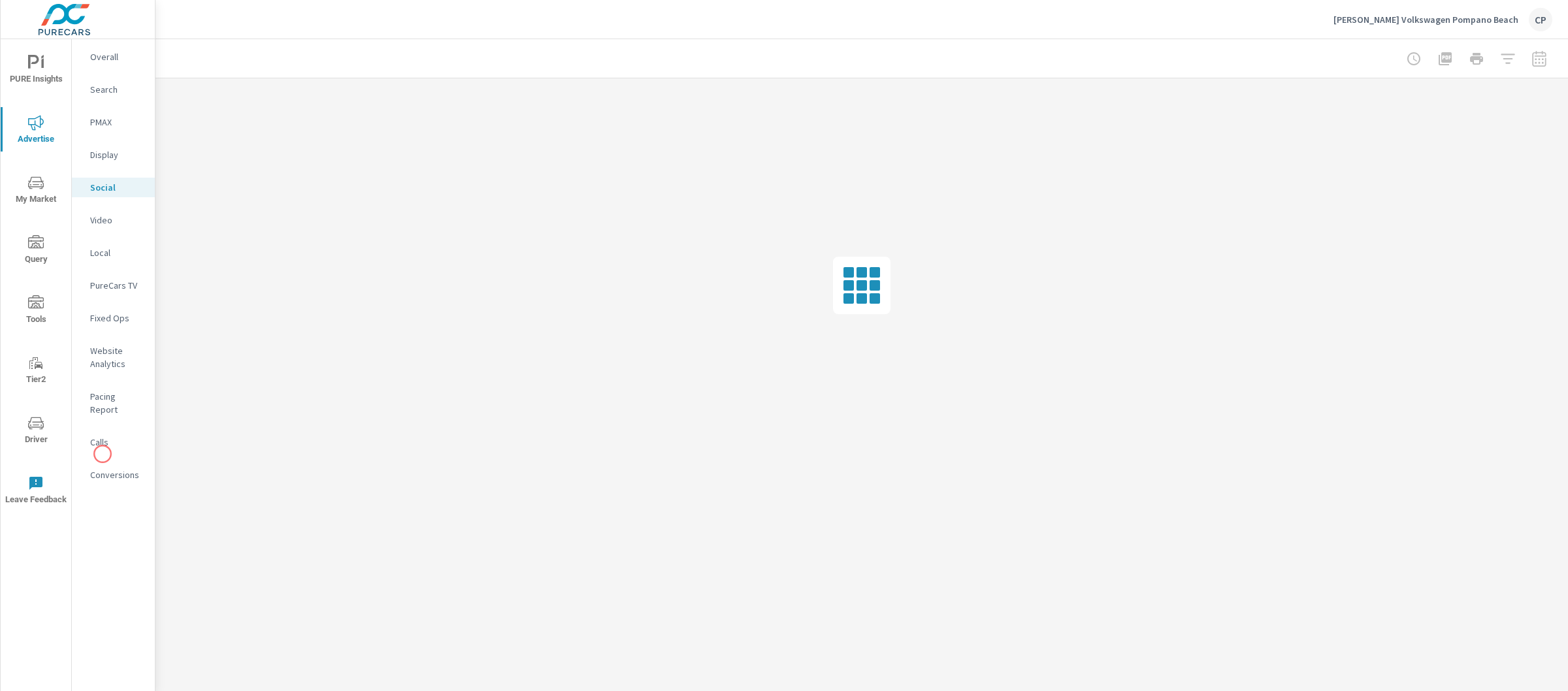
click at [103, 469] on p "Conversions" at bounding box center [117, 475] width 54 height 13
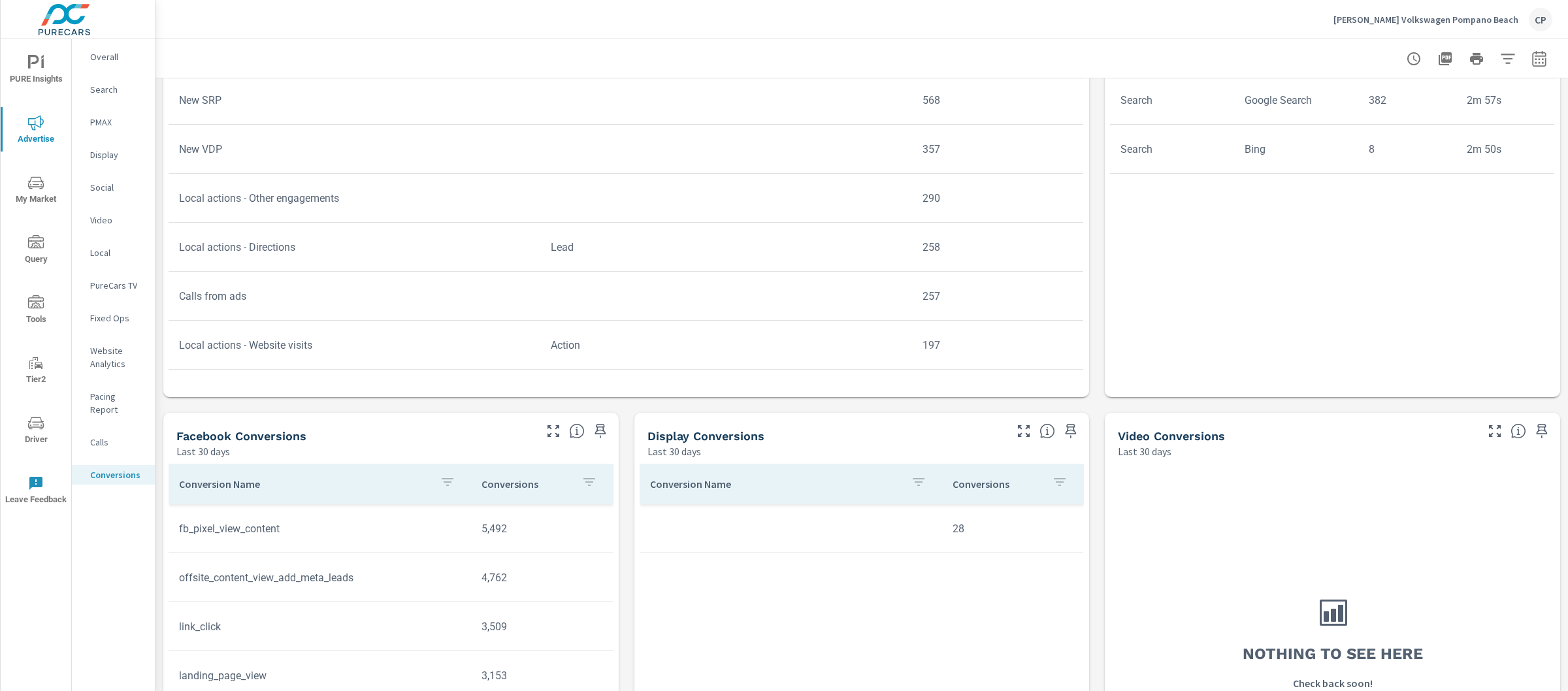
scroll to position [779, 0]
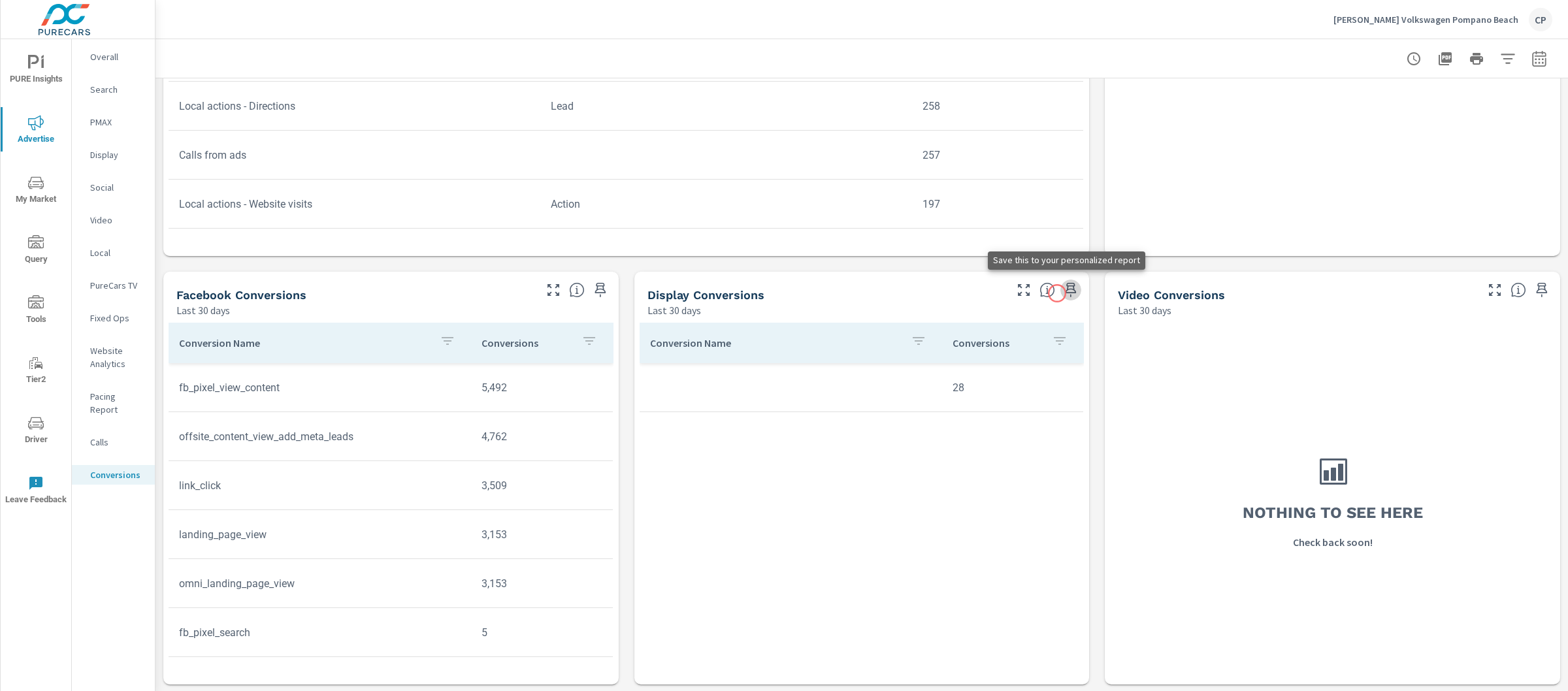
click at [1063, 293] on icon "button" at bounding box center [1071, 290] width 16 height 16
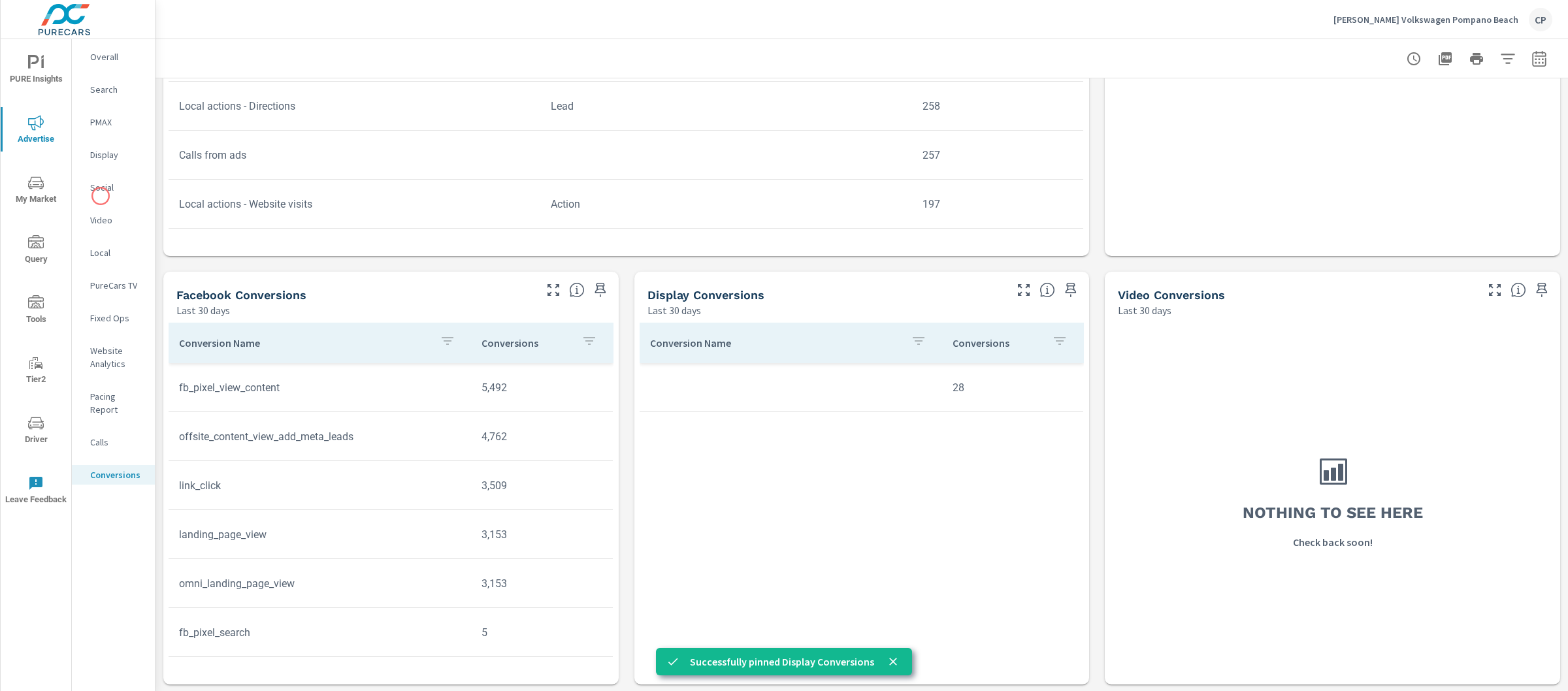
click at [101, 196] on div "Social" at bounding box center [113, 188] width 83 height 20
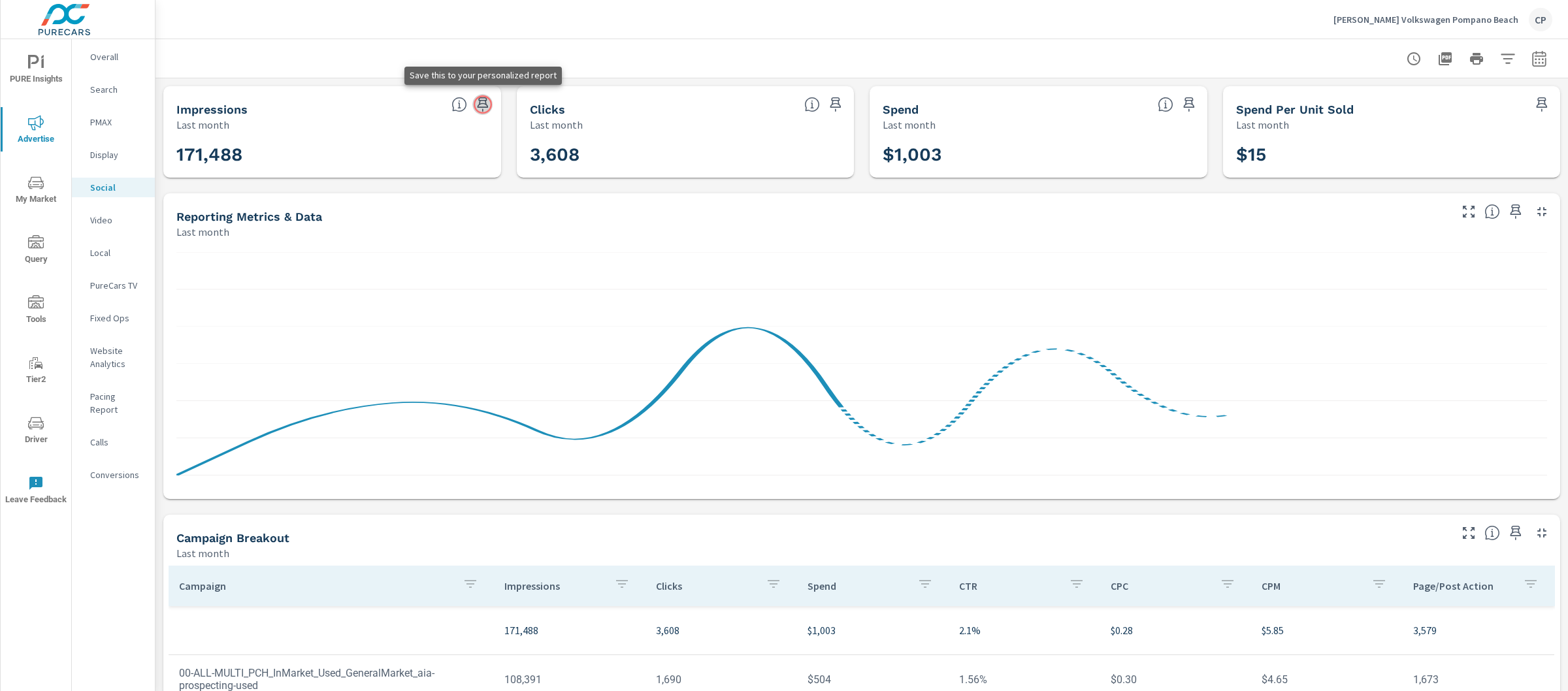
click at [483, 105] on icon "button" at bounding box center [483, 105] width 11 height 15
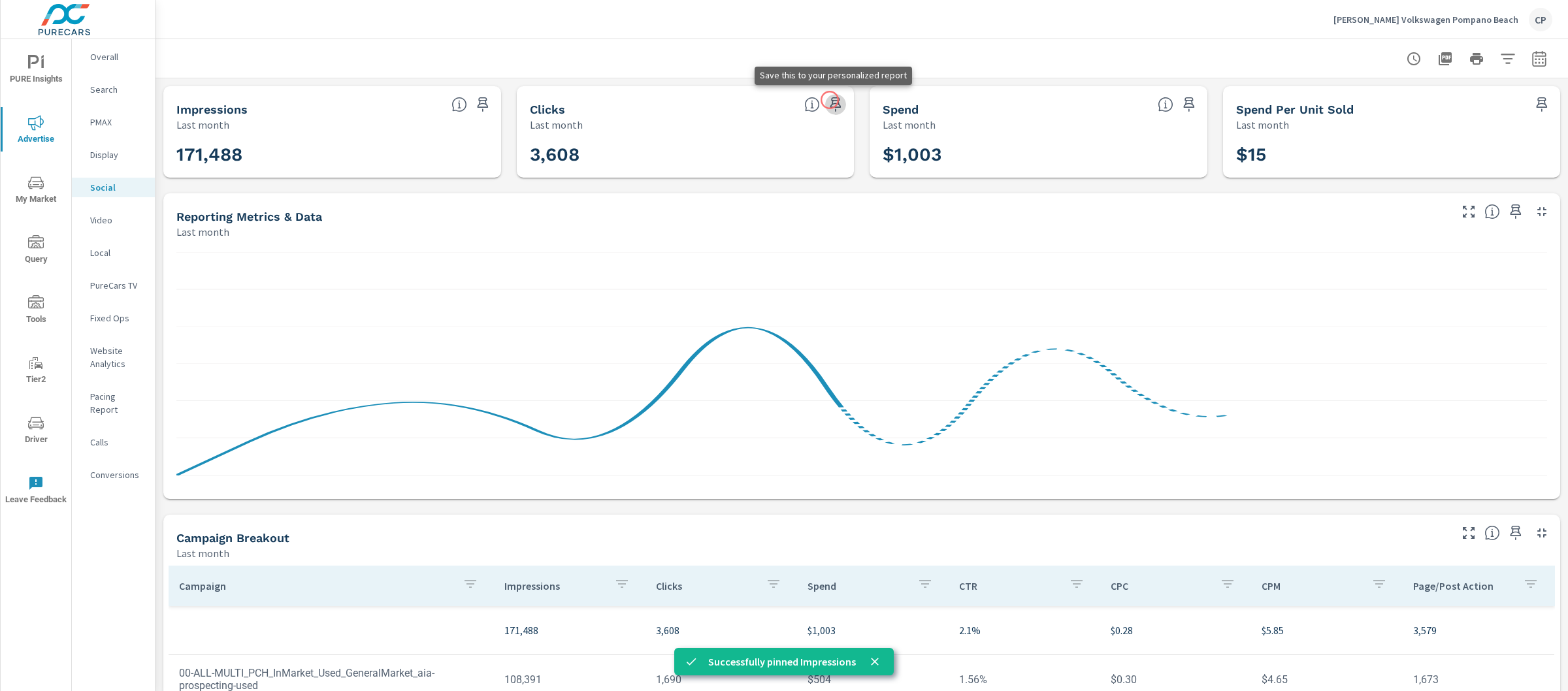
click at [831, 100] on icon "button" at bounding box center [836, 105] width 11 height 15
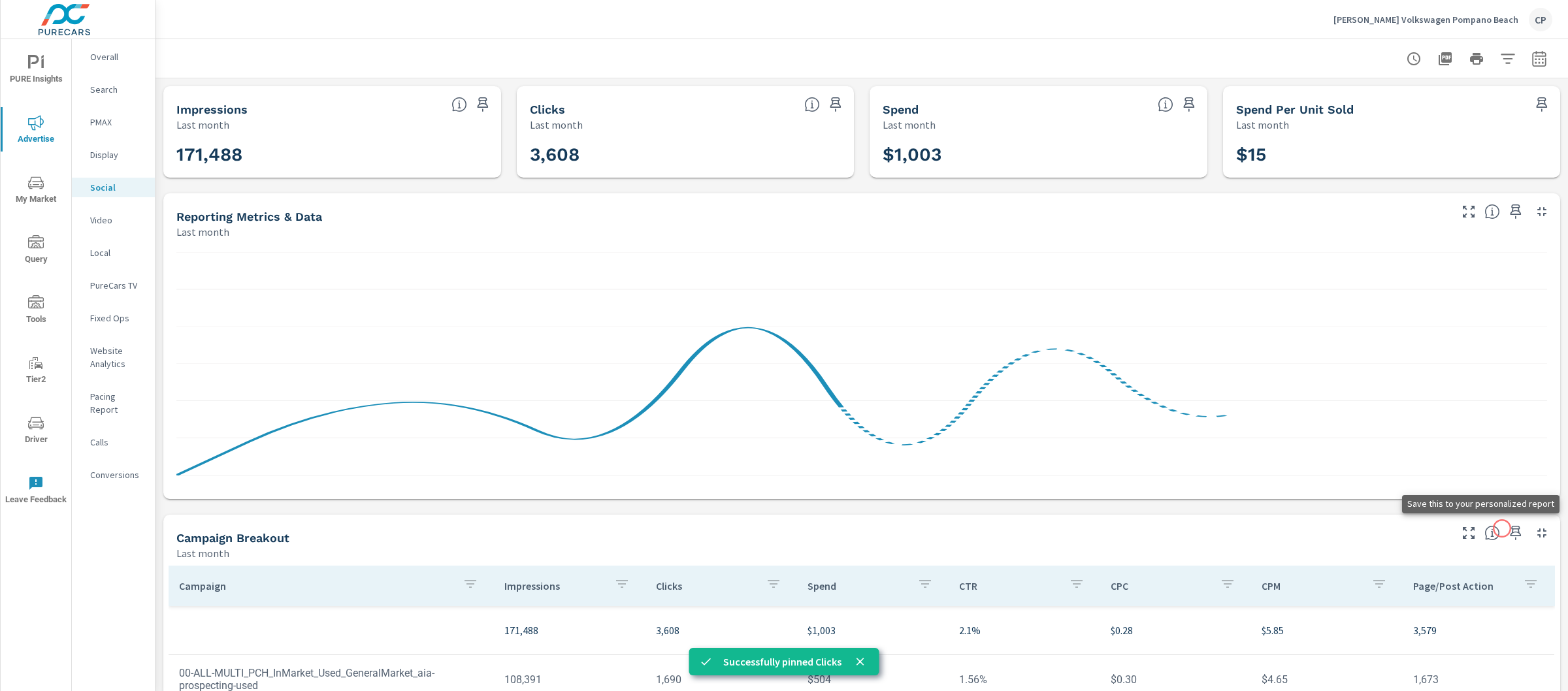
click at [1510, 529] on icon "button" at bounding box center [1516, 533] width 11 height 15
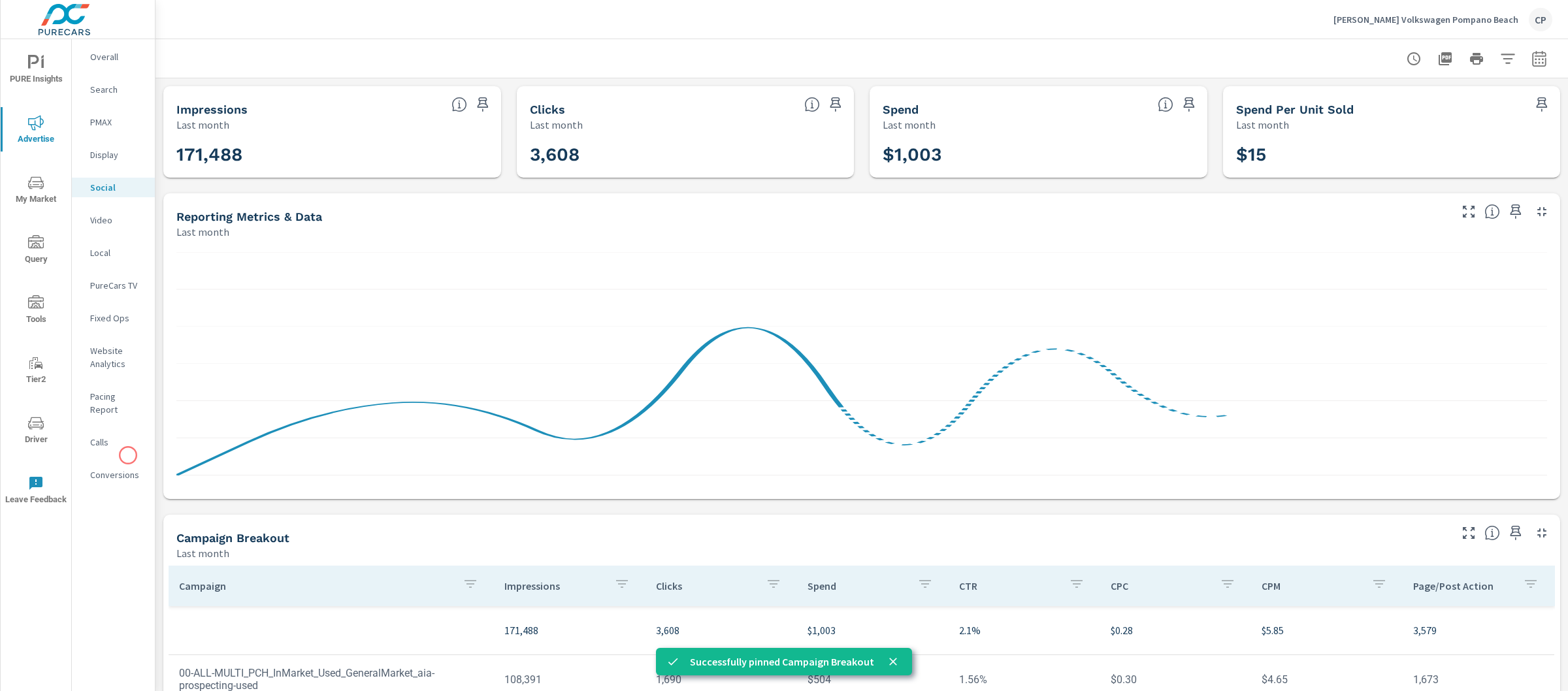
click at [128, 469] on p "Conversions" at bounding box center [117, 475] width 54 height 13
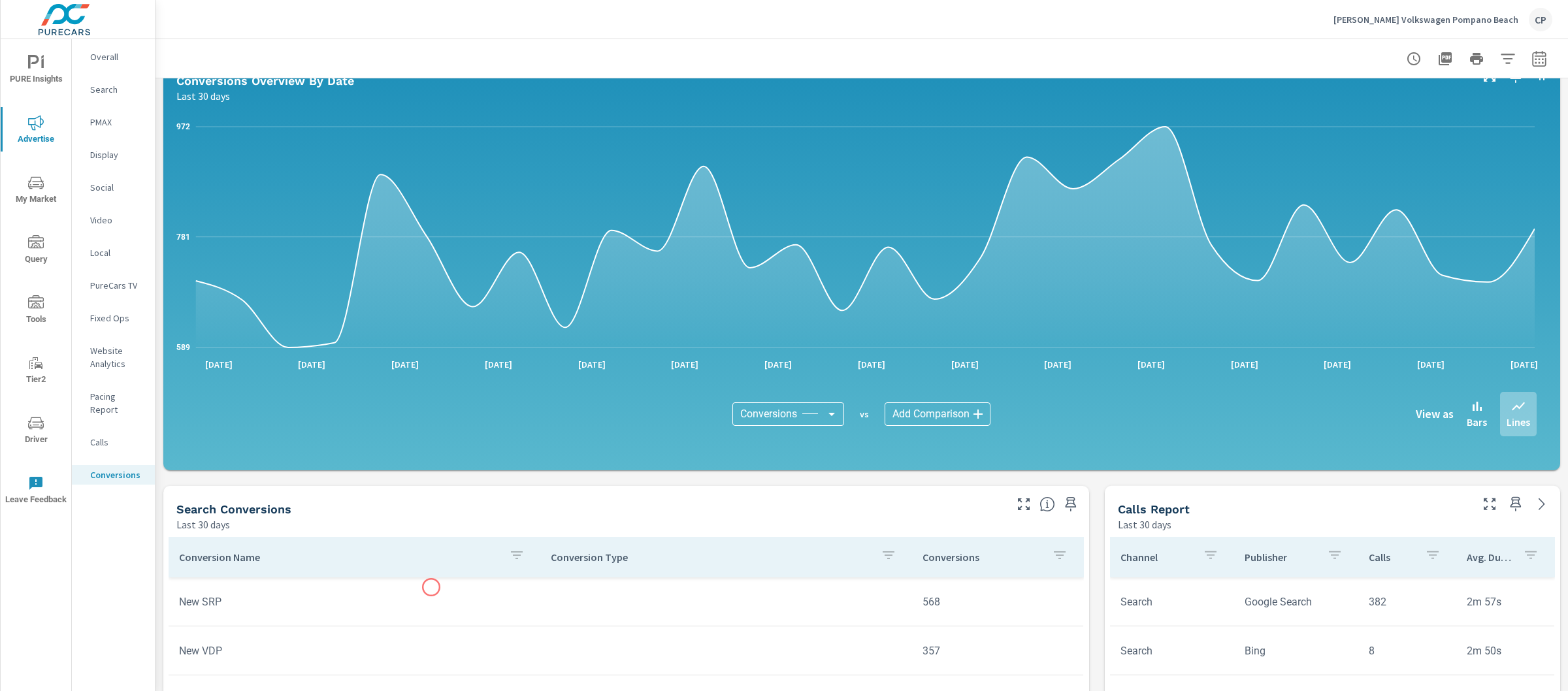
scroll to position [461, 0]
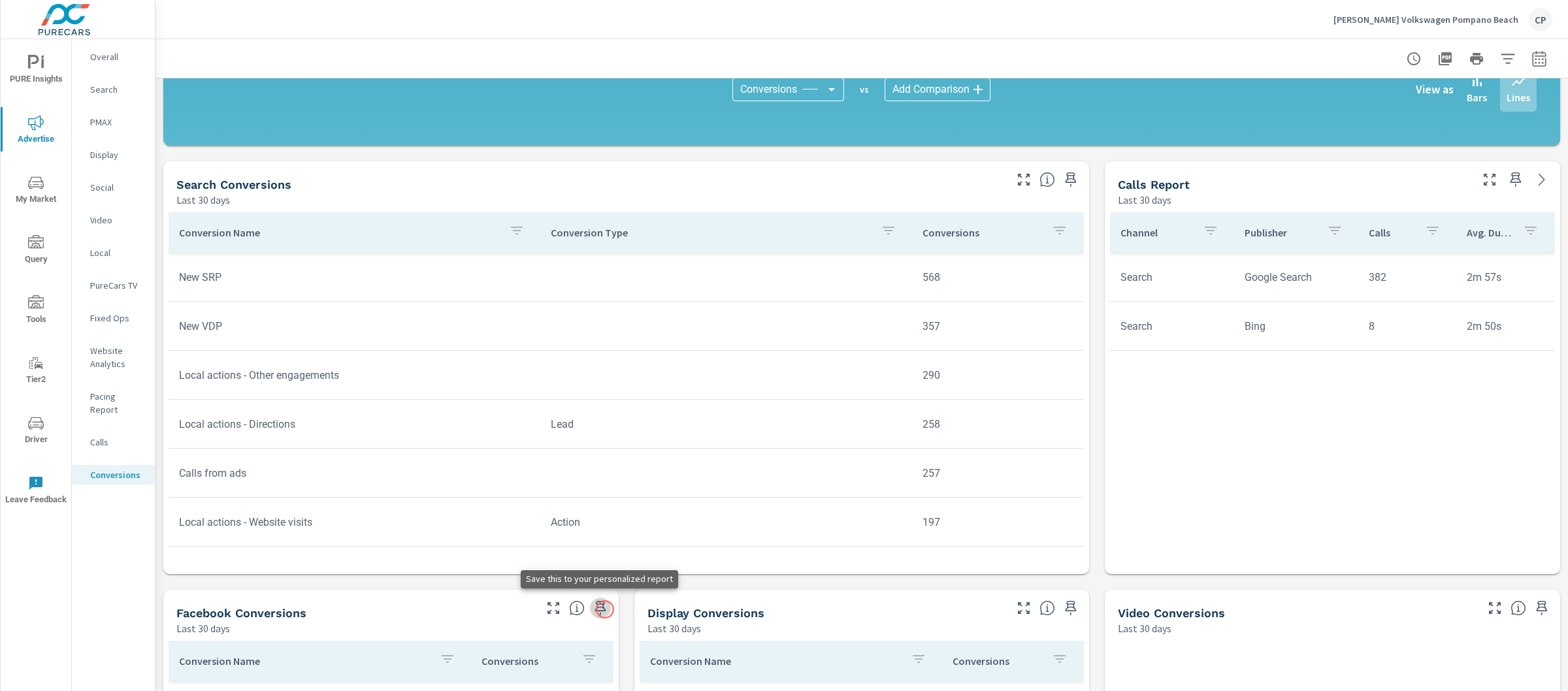
click at [604, 610] on button "button" at bounding box center [600, 608] width 21 height 21
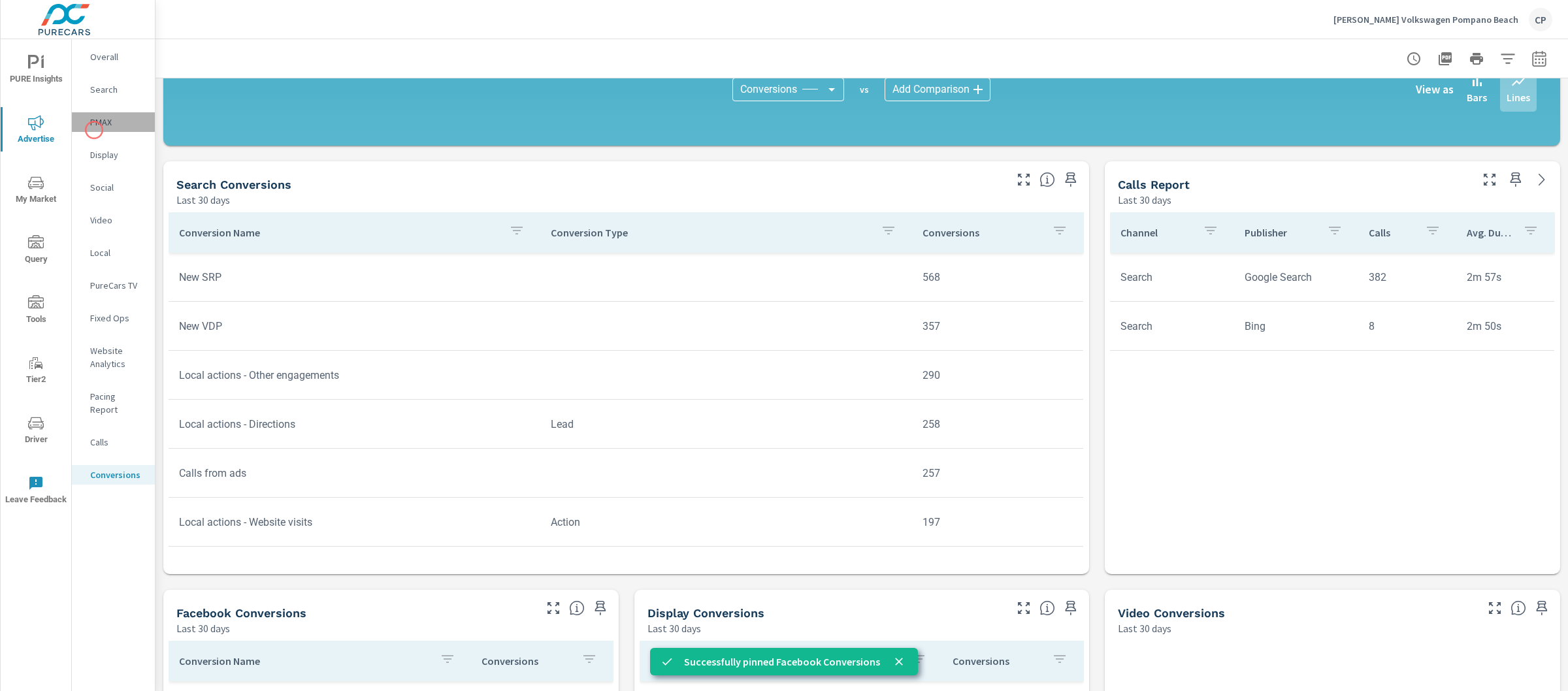
click at [94, 130] on div "PMAX" at bounding box center [113, 122] width 83 height 20
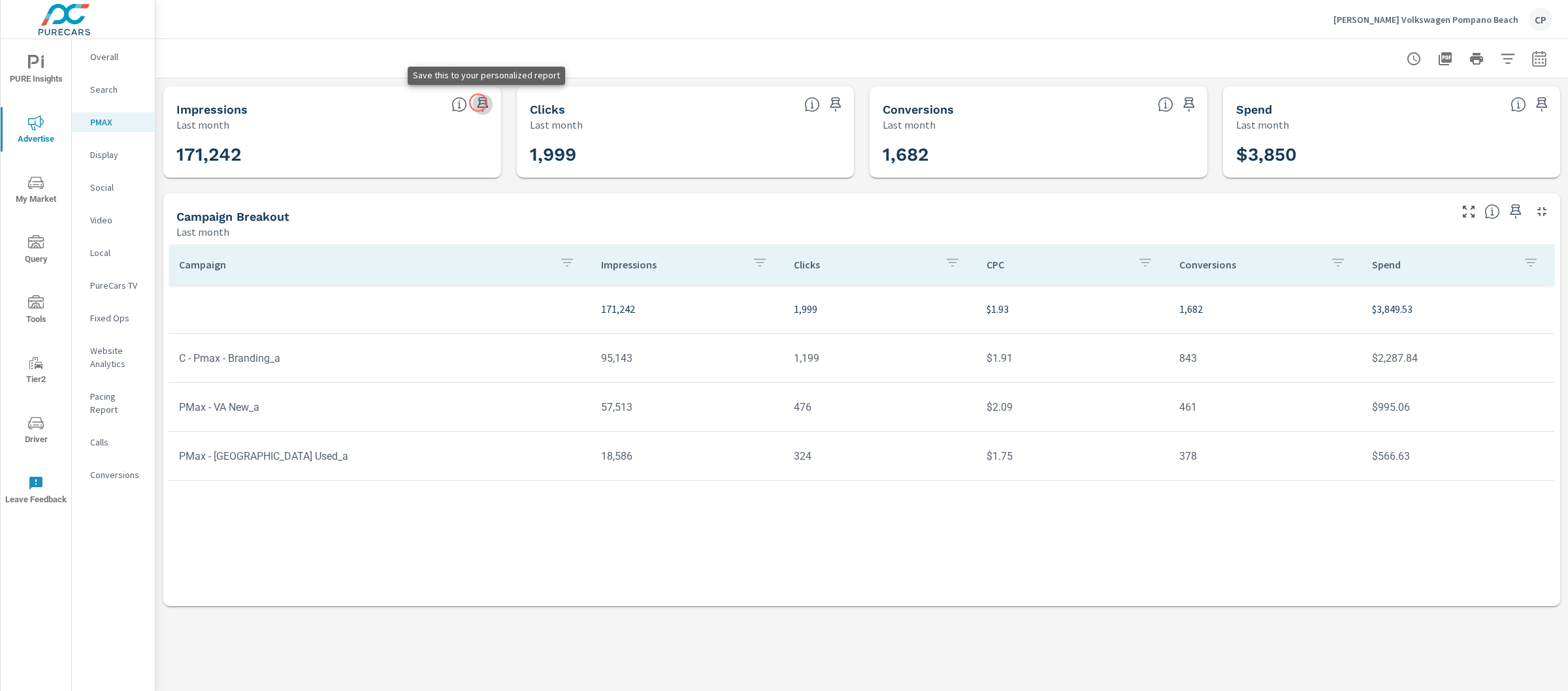
click at [479, 103] on icon "button" at bounding box center [483, 105] width 16 height 16
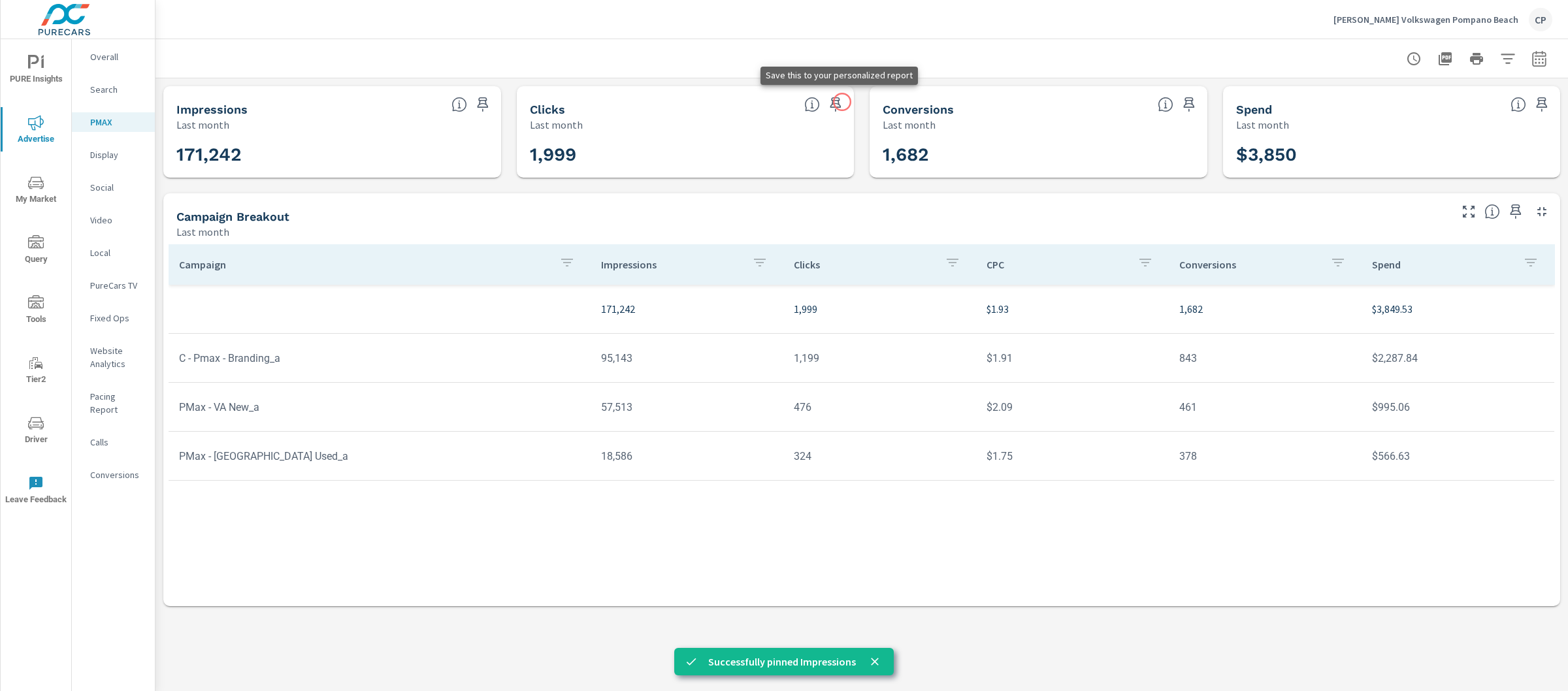
click at [843, 103] on icon "button" at bounding box center [836, 105] width 16 height 16
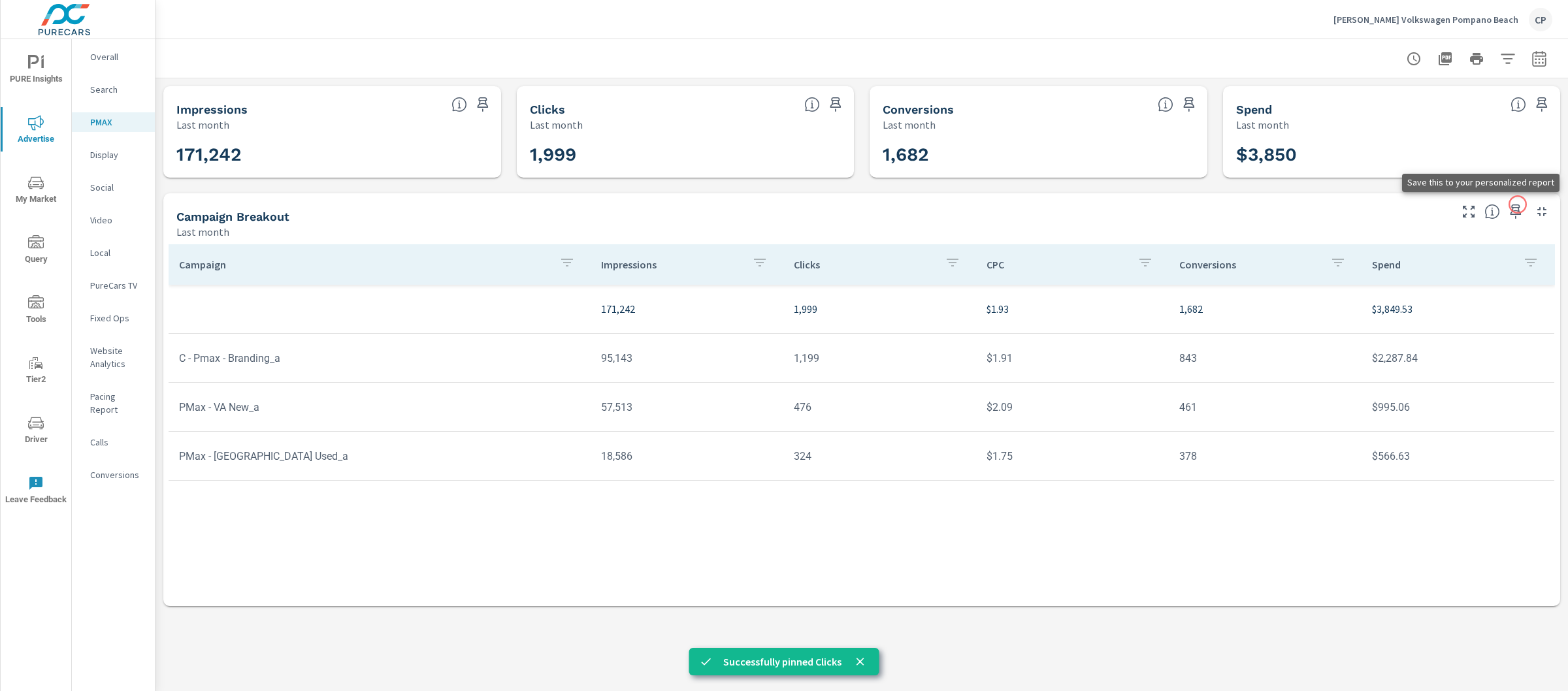
click at [1518, 205] on icon "button" at bounding box center [1516, 212] width 11 height 15
click at [101, 92] on p "Search" at bounding box center [117, 89] width 54 height 13
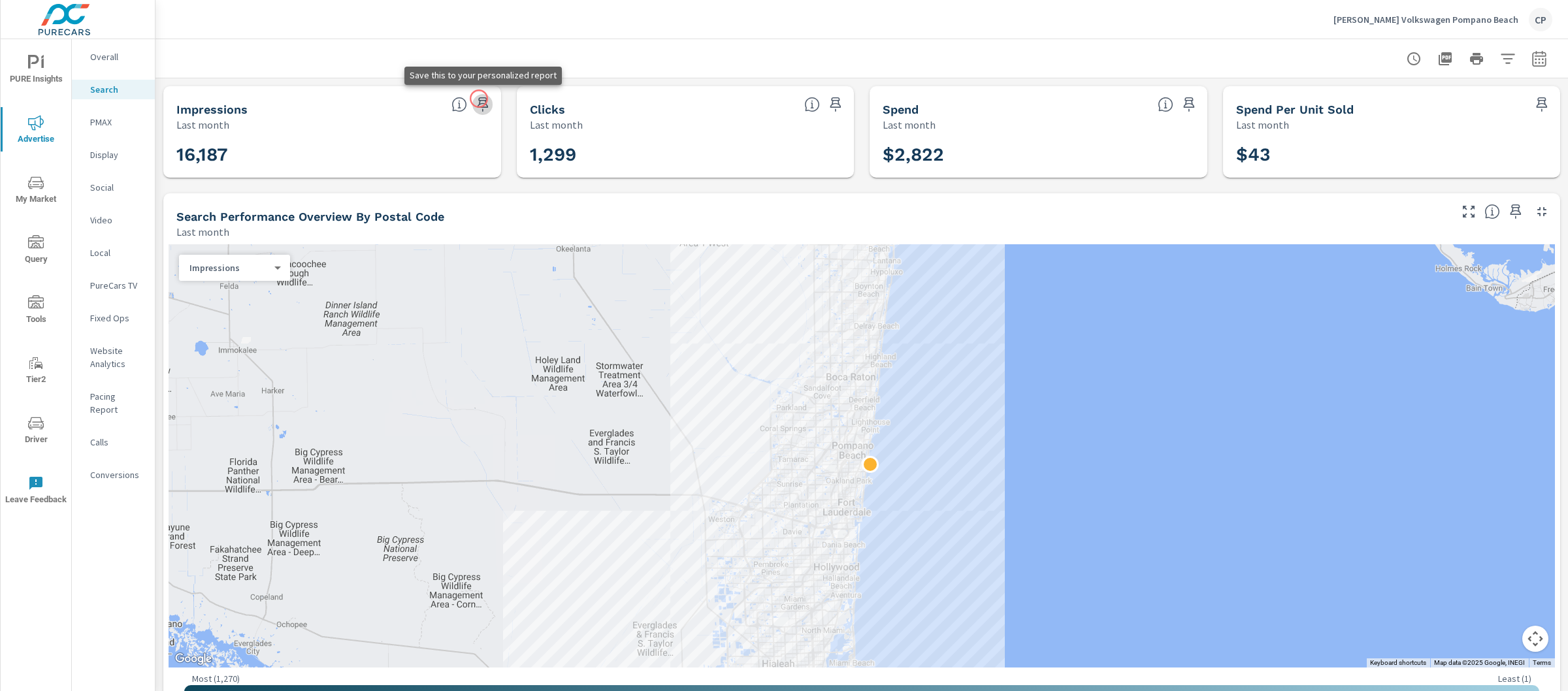
click at [479, 99] on icon "button" at bounding box center [483, 105] width 16 height 16
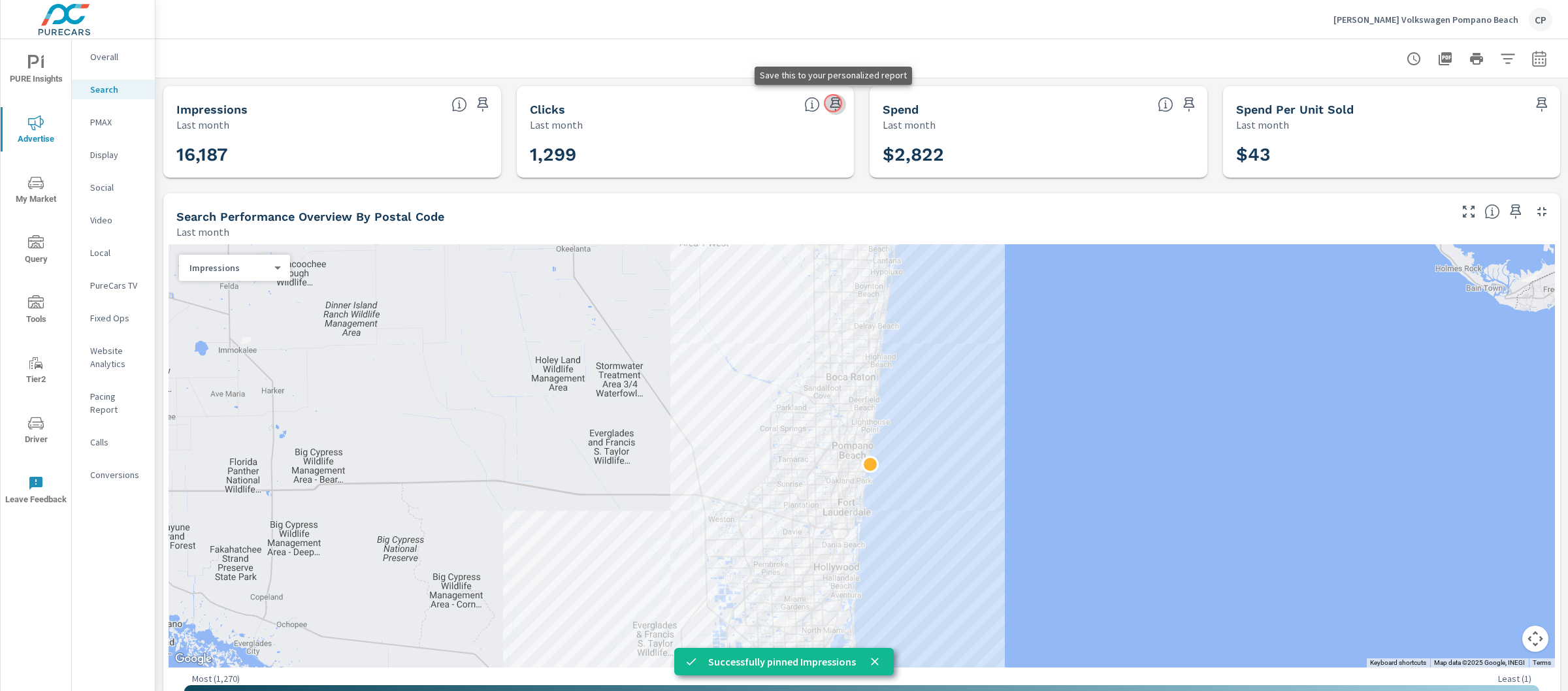
click at [833, 103] on icon "button" at bounding box center [836, 105] width 16 height 16
click at [1508, 218] on icon "button" at bounding box center [1516, 212] width 16 height 16
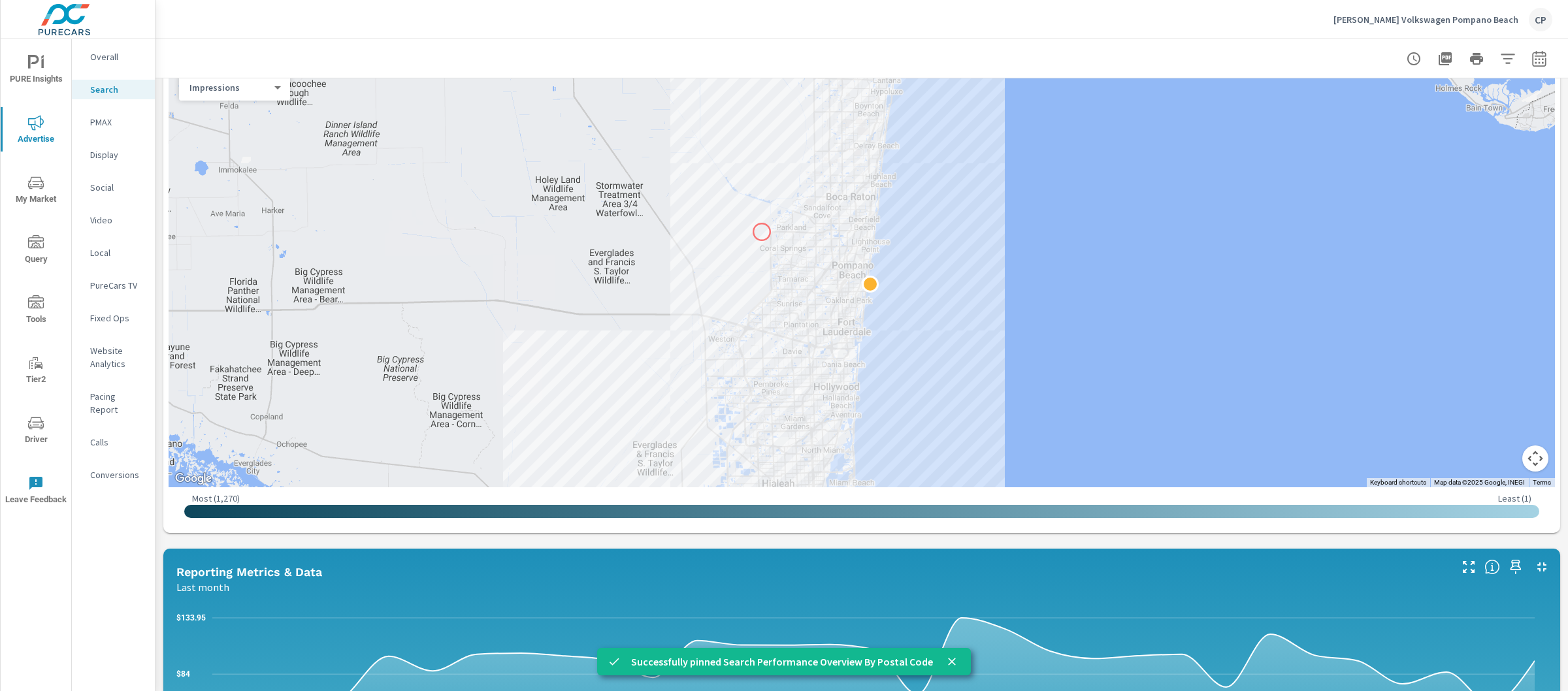
scroll to position [543, 0]
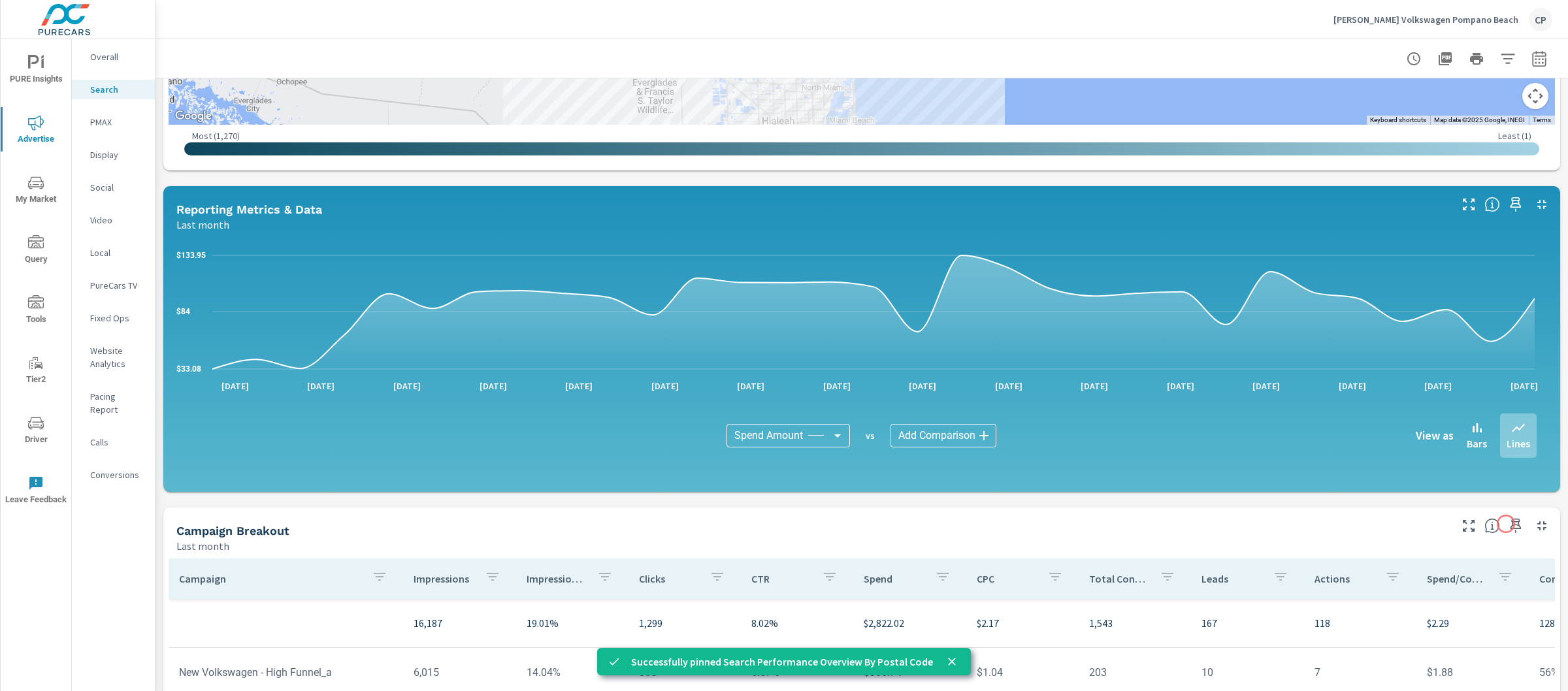
click at [1510, 524] on icon "button" at bounding box center [1516, 526] width 11 height 15
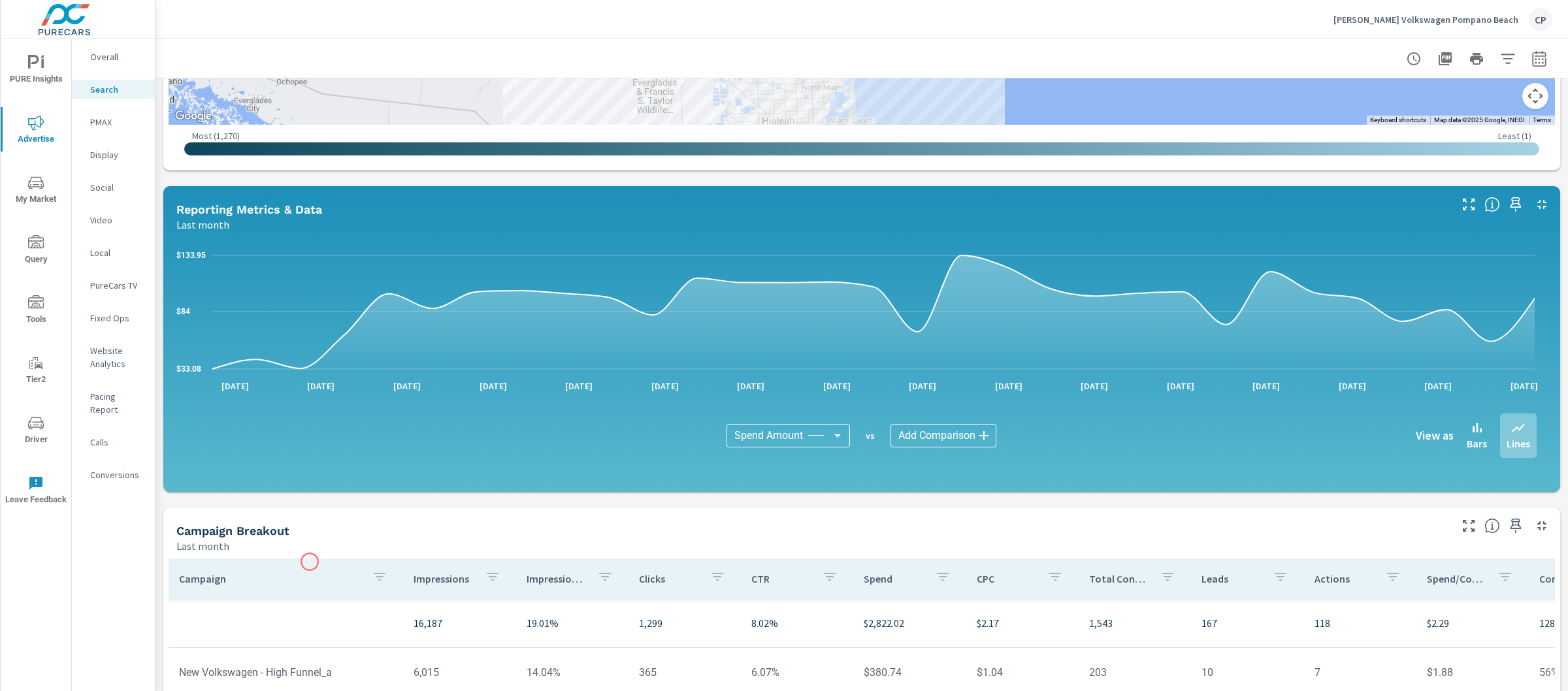
scroll to position [89, 0]
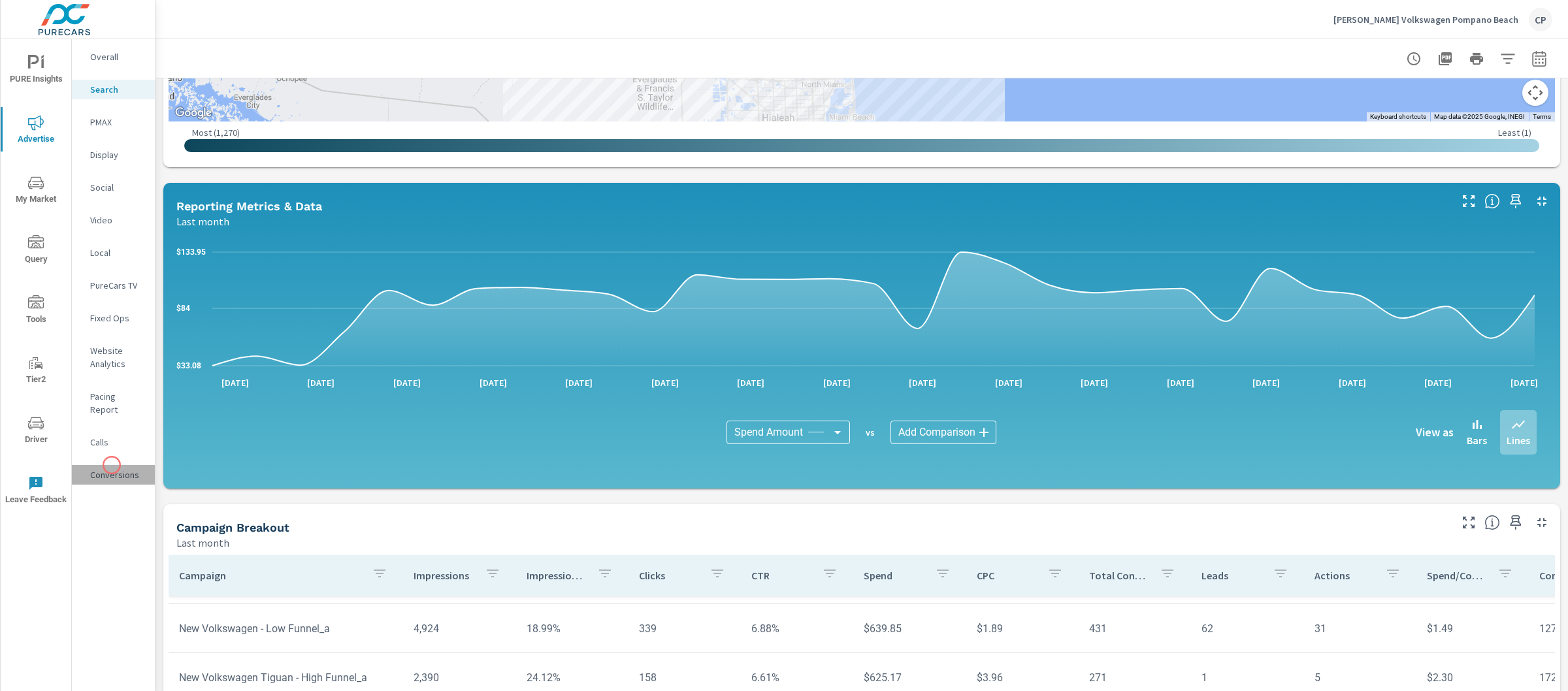
click at [112, 469] on p "Conversions" at bounding box center [117, 475] width 54 height 13
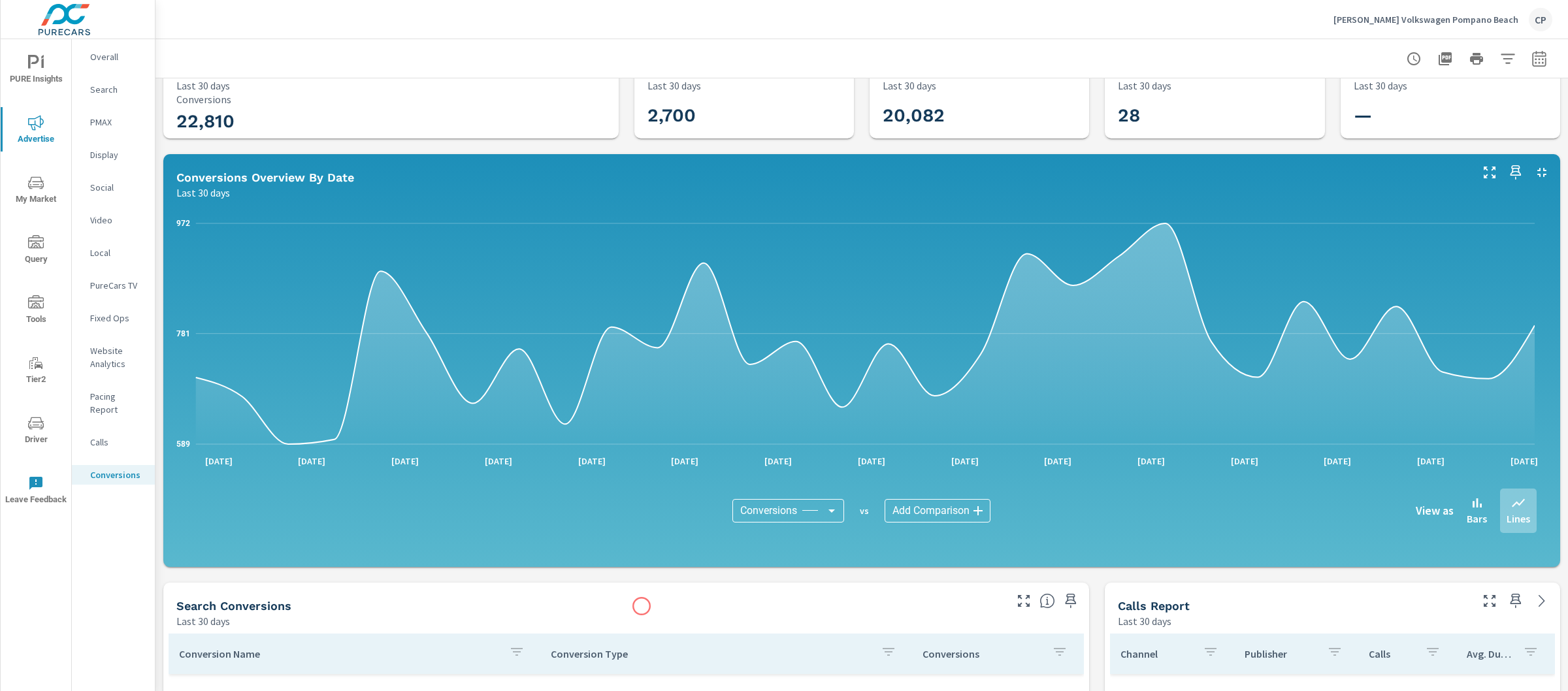
scroll to position [58, 0]
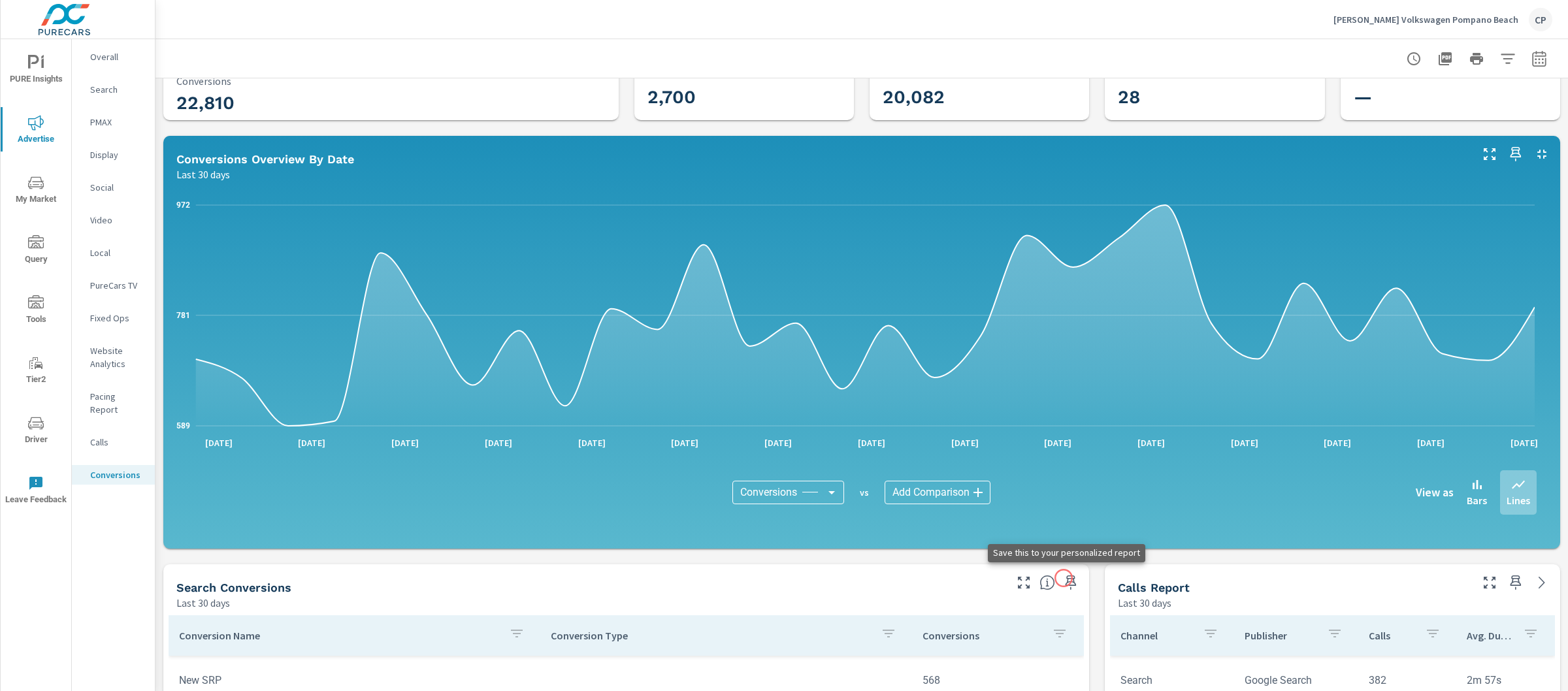
click at [1066, 578] on icon "button" at bounding box center [1071, 583] width 11 height 15
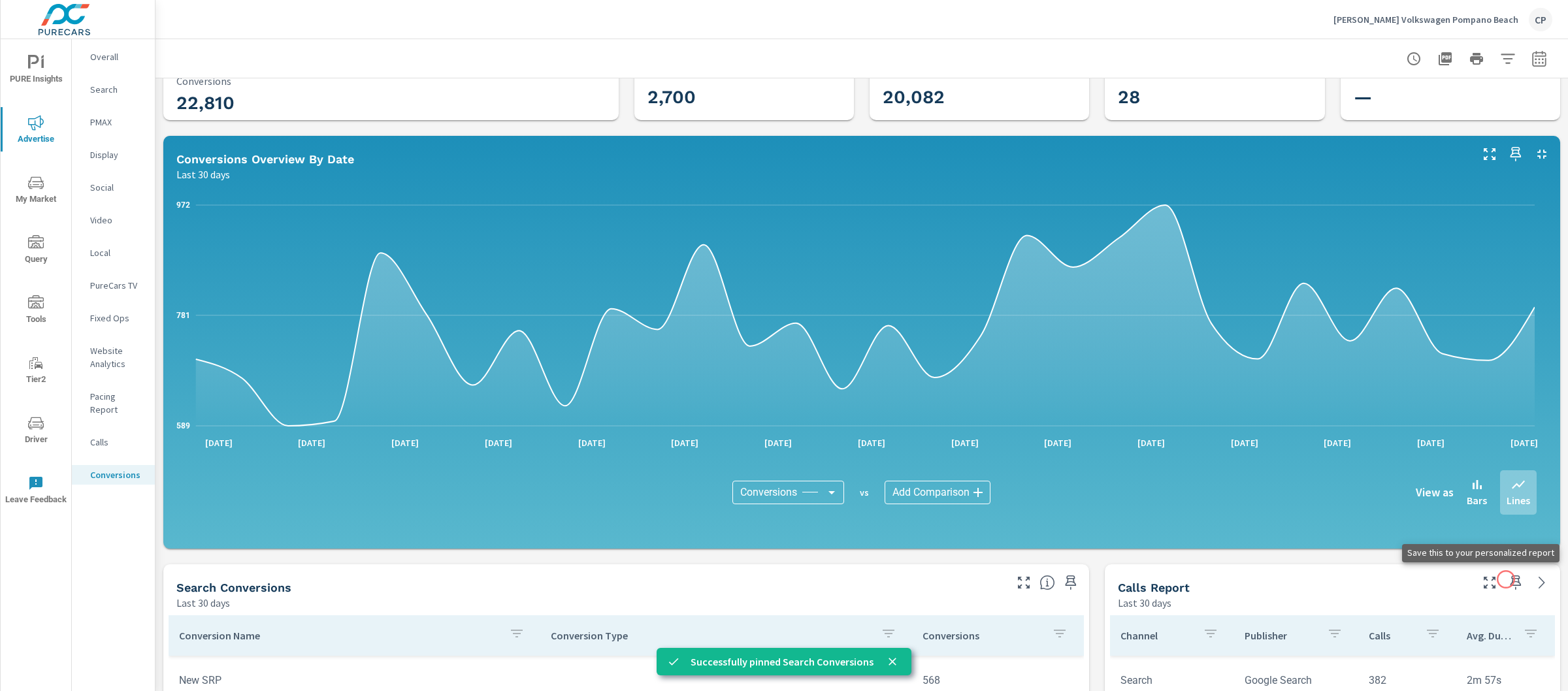
click at [1510, 580] on icon "button" at bounding box center [1516, 583] width 11 height 15
click at [113, 353] on p "Website Analytics" at bounding box center [117, 357] width 54 height 26
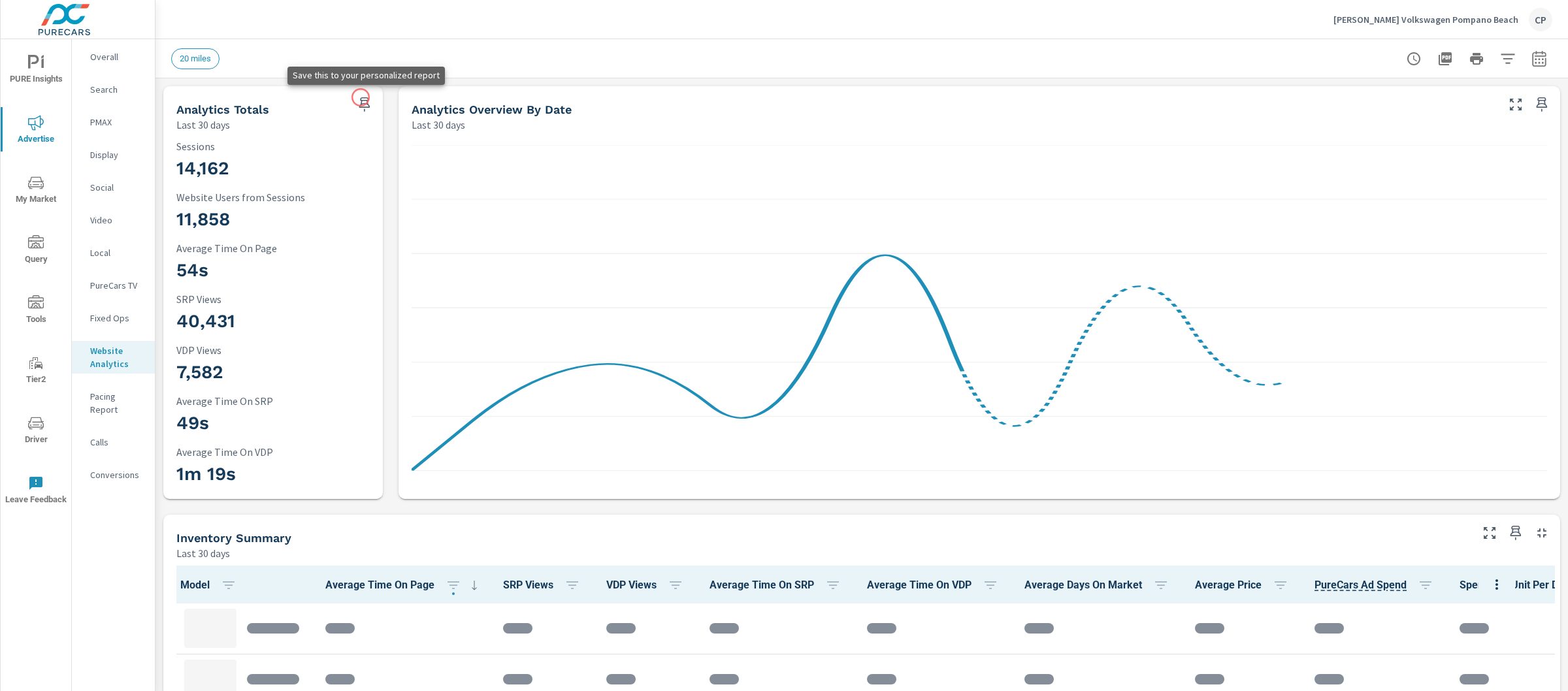
click at [361, 97] on icon "button" at bounding box center [365, 105] width 11 height 15
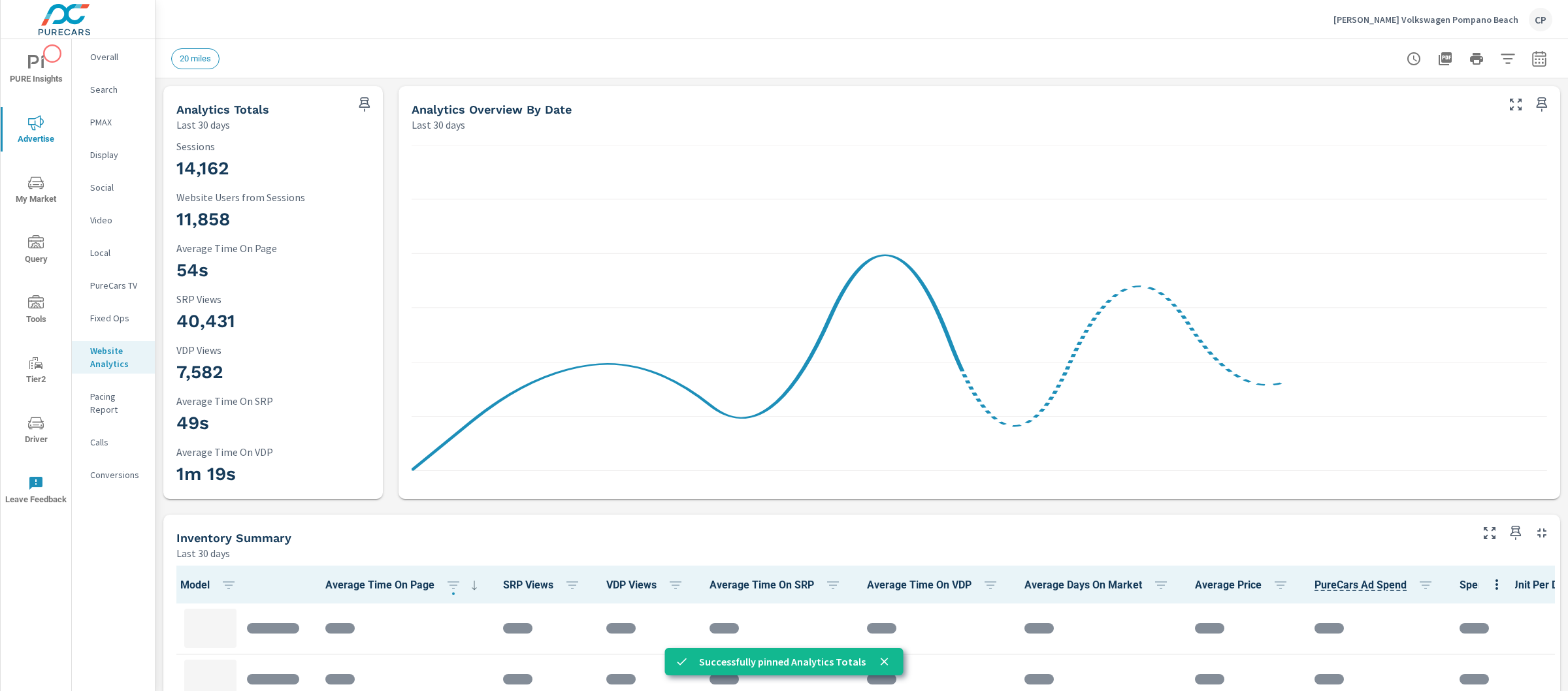
click at [50, 54] on button "PURE Insights" at bounding box center [36, 69] width 71 height 44
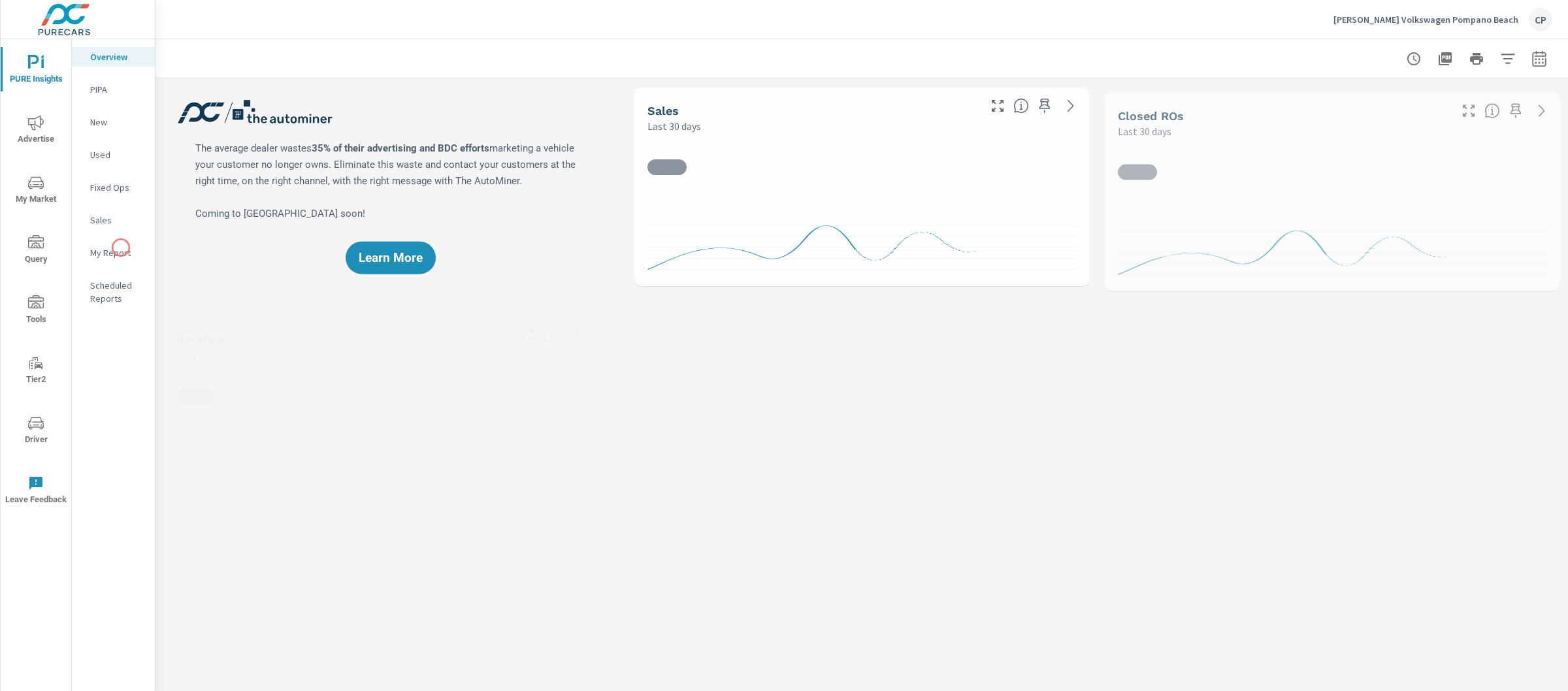
click at [121, 248] on p "My Report" at bounding box center [117, 253] width 54 height 13
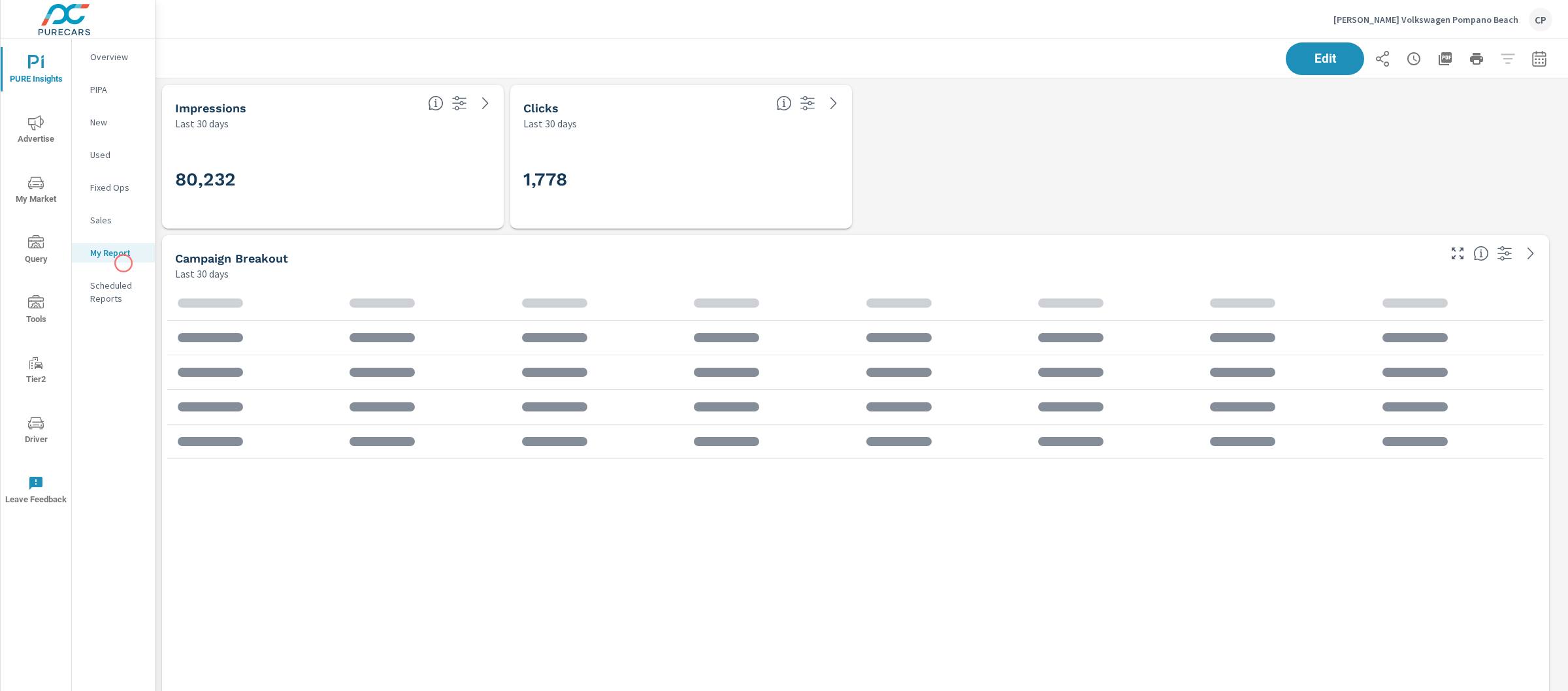
scroll to position [7, 7]
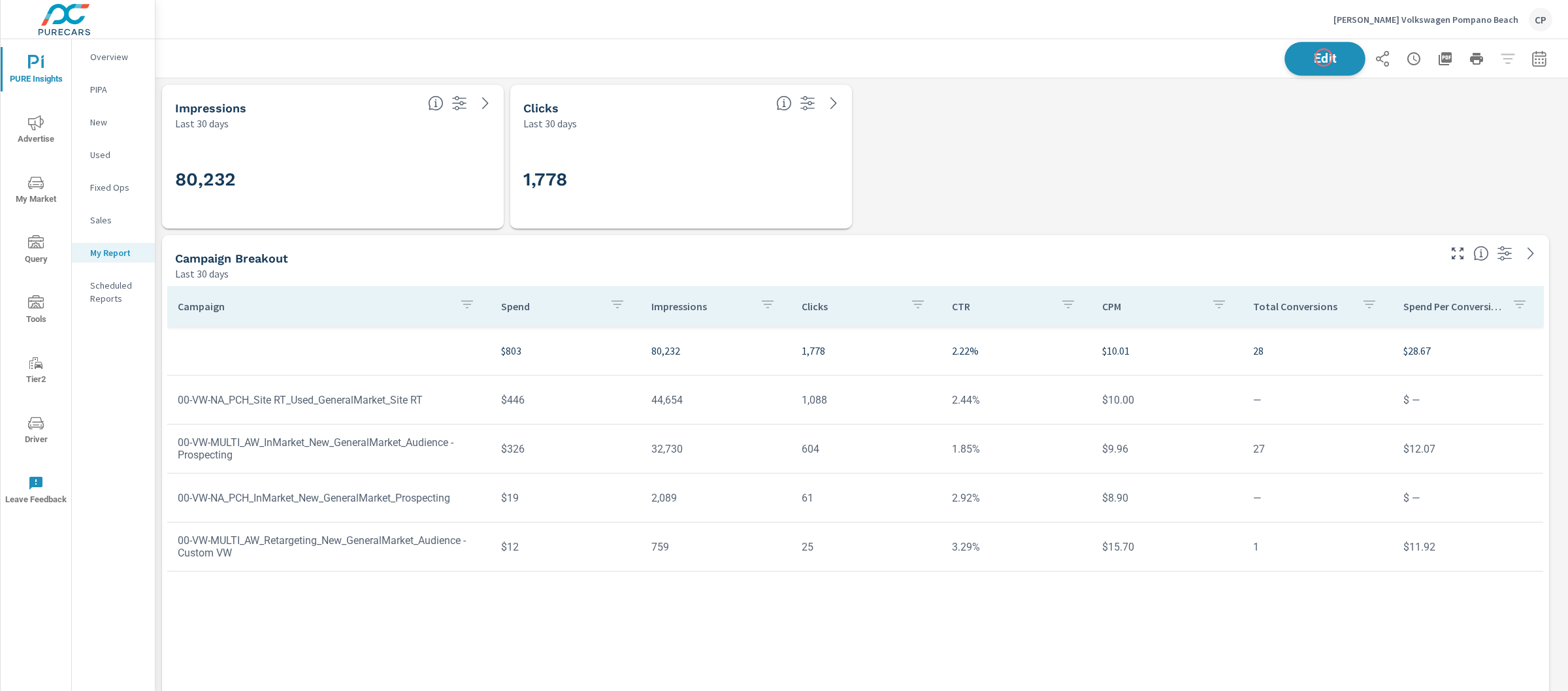
click at [1312, 55] on span "Edit" at bounding box center [1325, 58] width 54 height 13
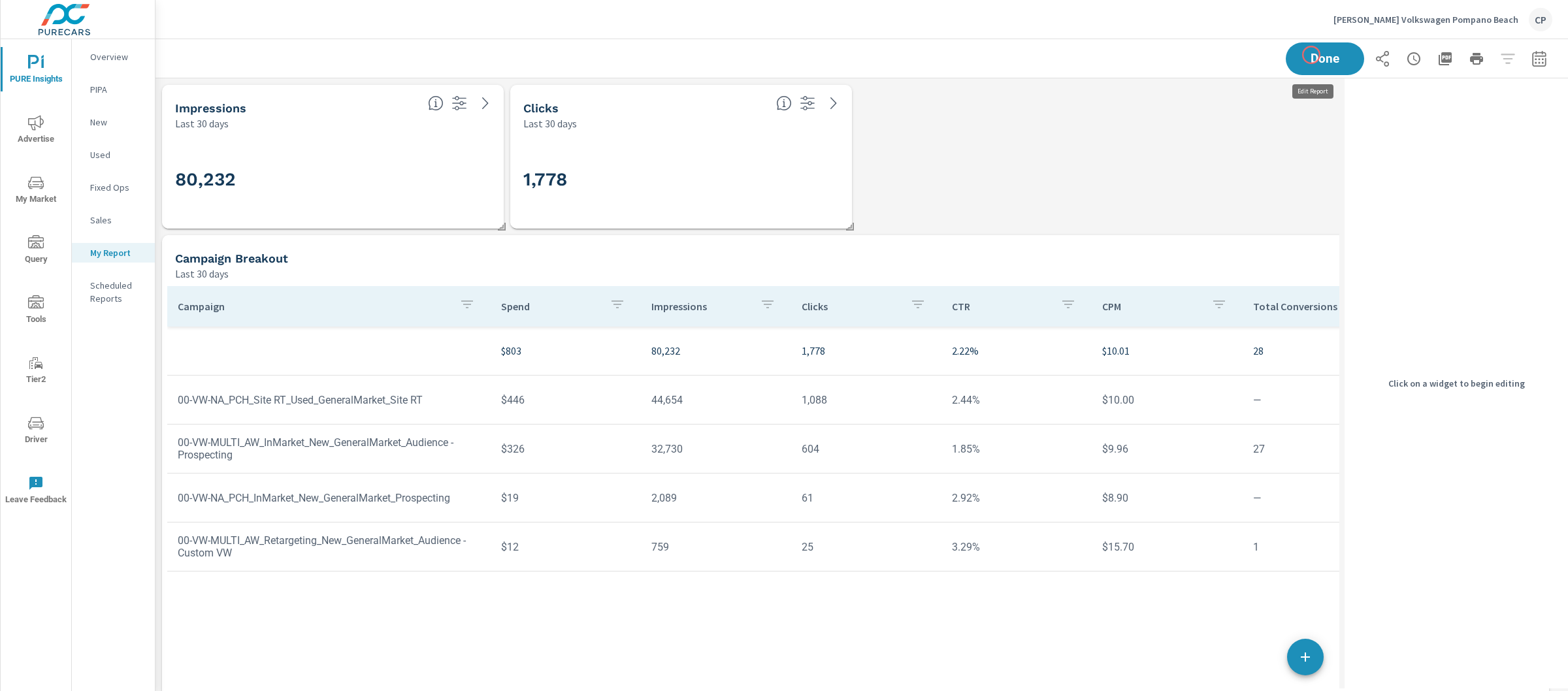
scroll to position [5892, 1197]
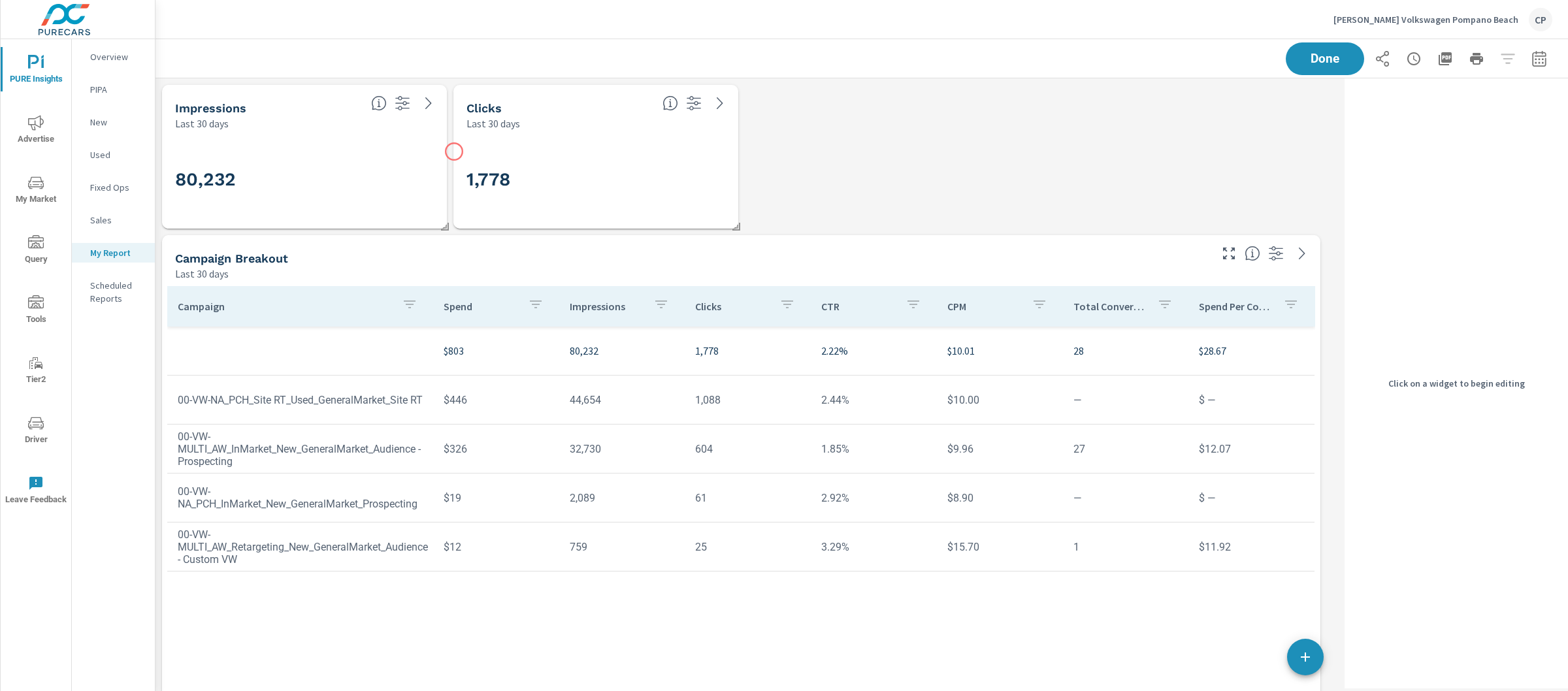
click at [454, 152] on div "1,778" at bounding box center [596, 179] width 285 height 98
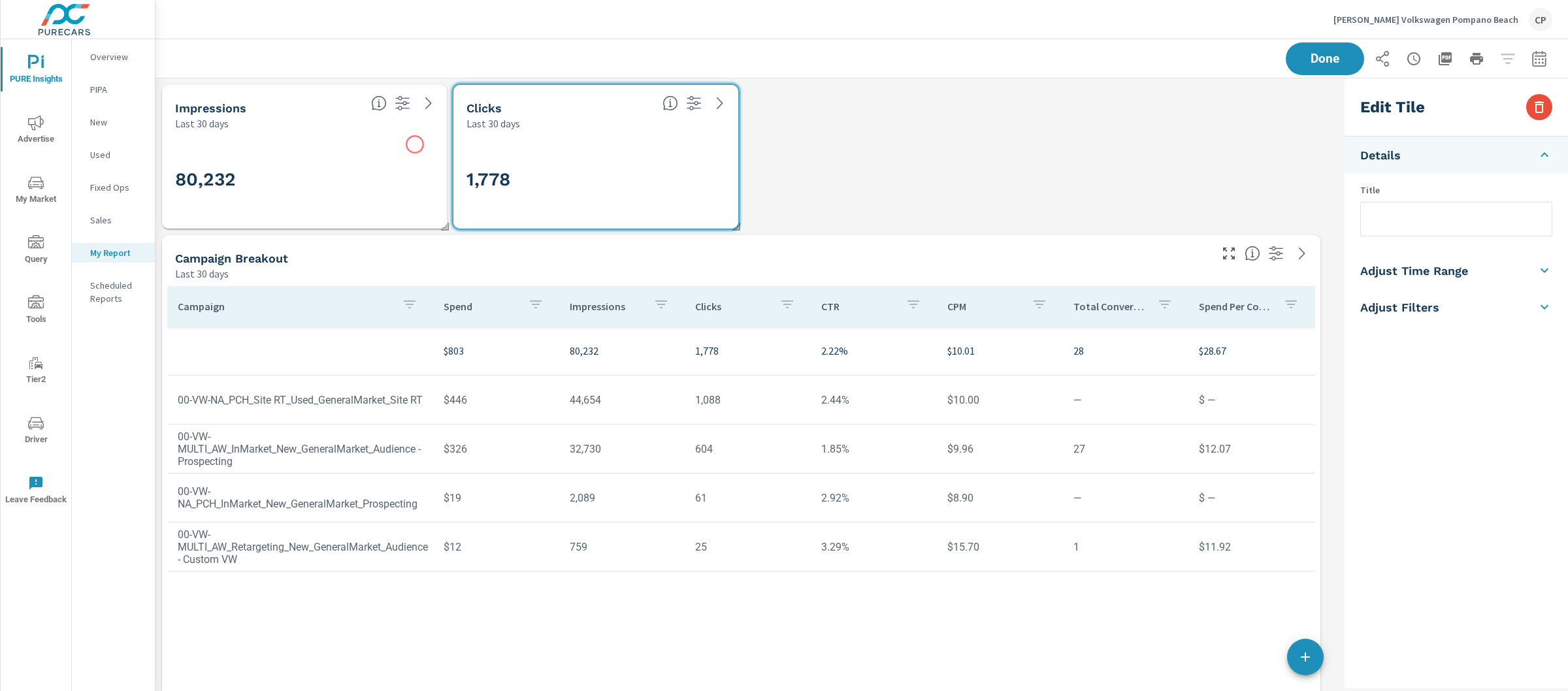
click at [415, 144] on div "80,232" at bounding box center [304, 179] width 259 height 72
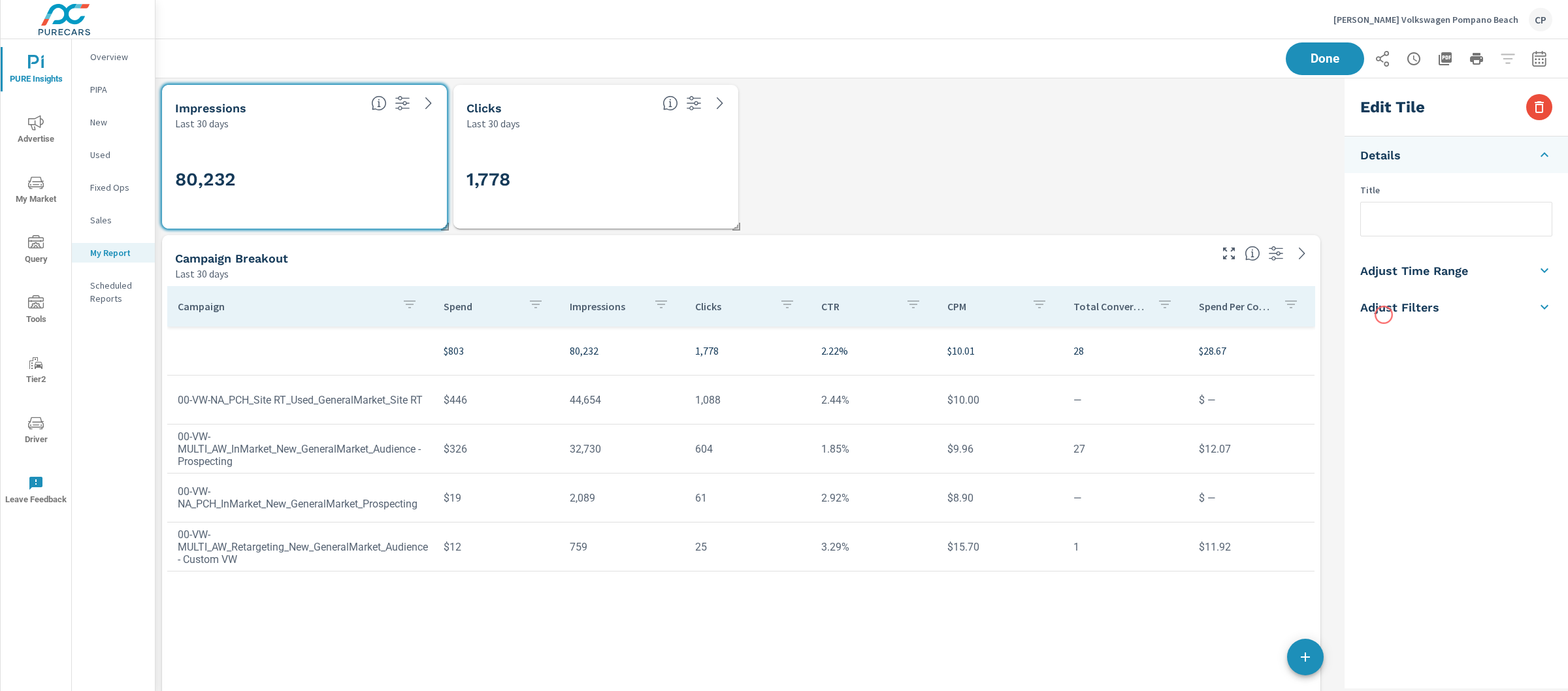
click at [1384, 315] on li "Adjust Filters" at bounding box center [1457, 306] width 224 height 36
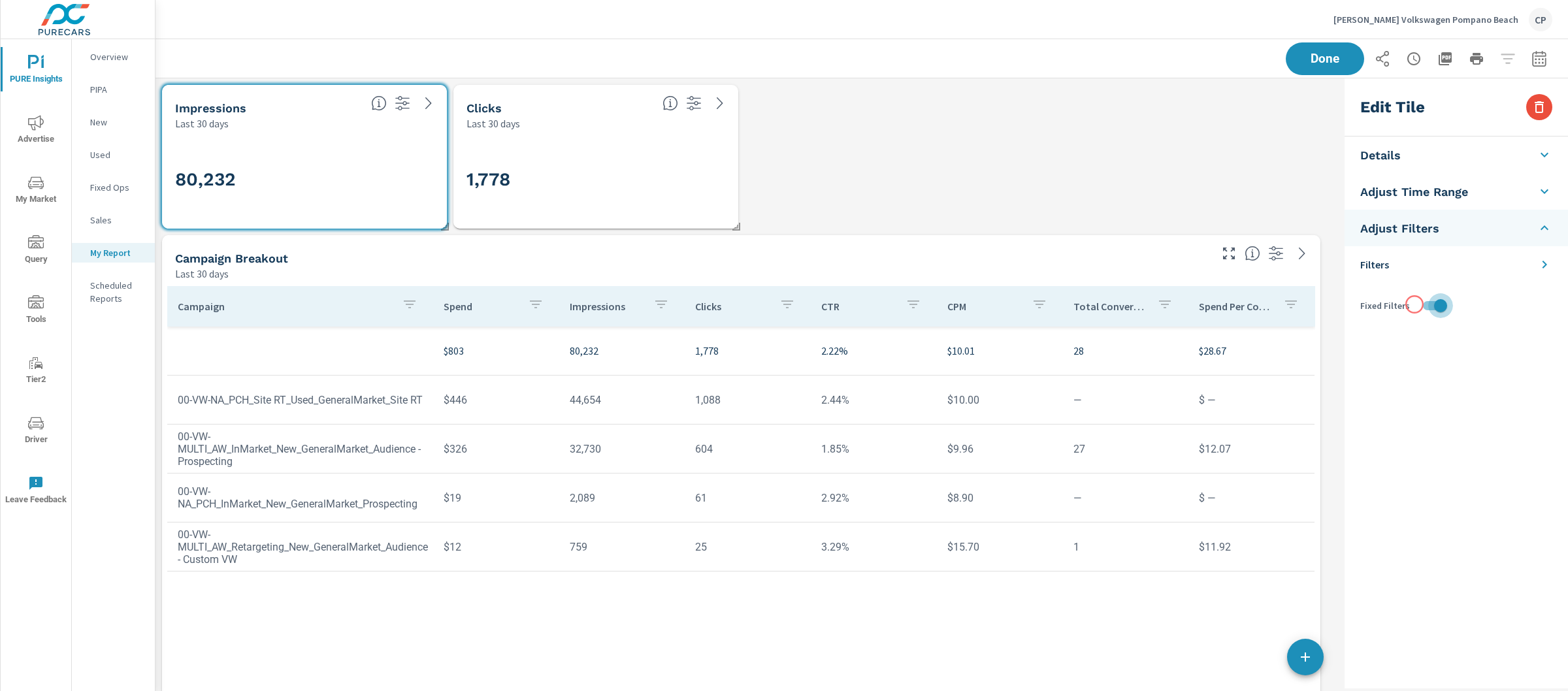
click at [1414, 304] on input "checkbox" at bounding box center [1440, 306] width 75 height 25
click at [702, 175] on h3 "1,778" at bounding box center [596, 180] width 259 height 23
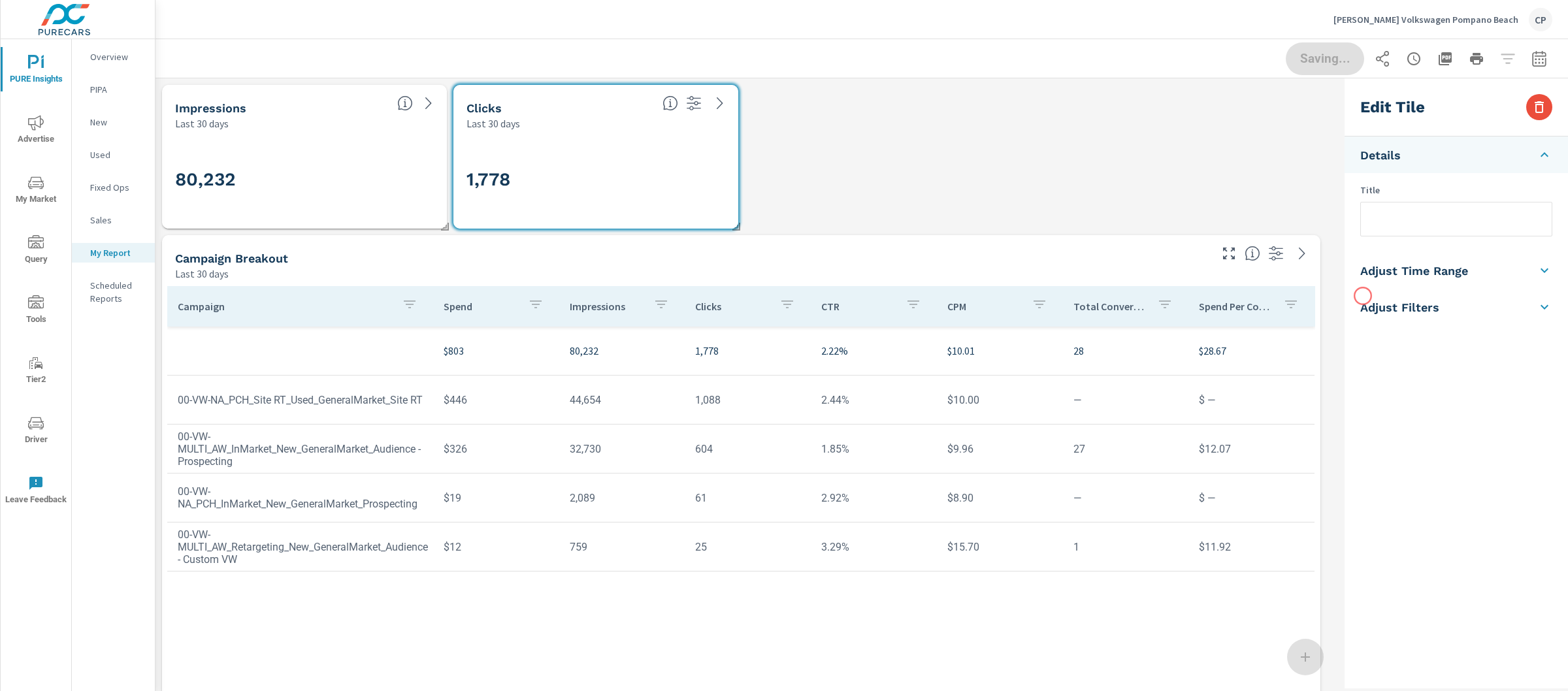
click at [1363, 296] on li "Adjust Filters" at bounding box center [1457, 306] width 224 height 36
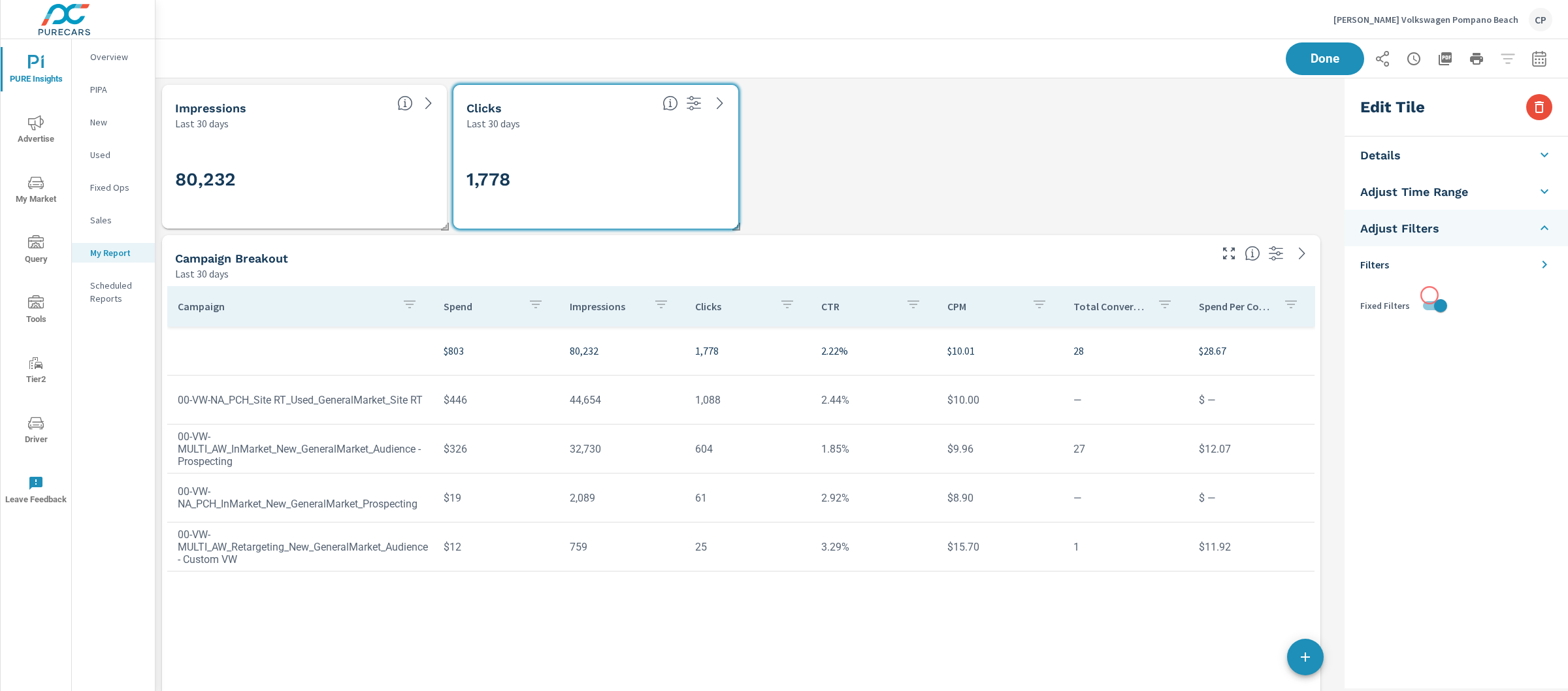
click at [1449, 304] on input "checkbox" at bounding box center [1440, 306] width 75 height 25
click at [919, 283] on div "Campaign Spend Impressions Clicks CTR CPM Total Conversions Spend Per Conversio…" at bounding box center [741, 555] width 1158 height 549
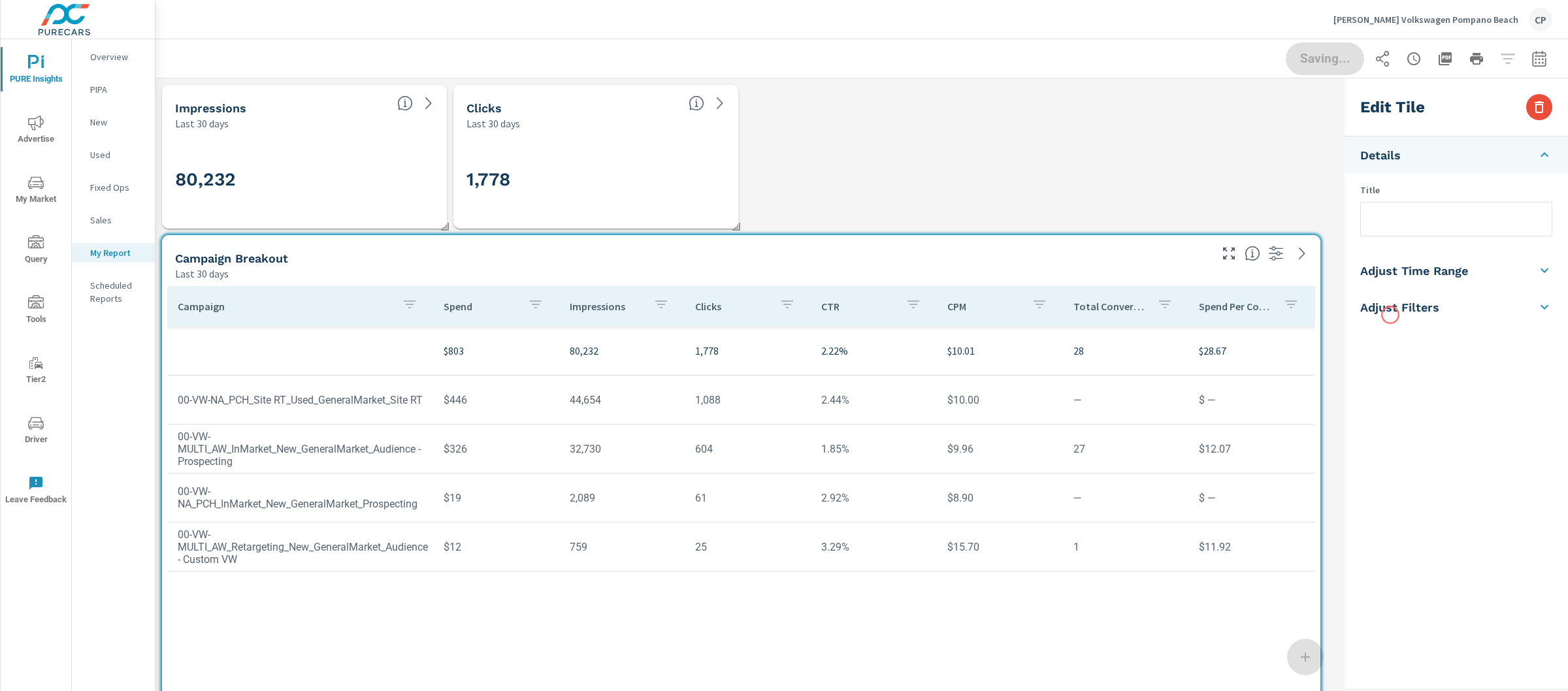
click at [1391, 315] on li "Adjust Filters" at bounding box center [1457, 306] width 224 height 36
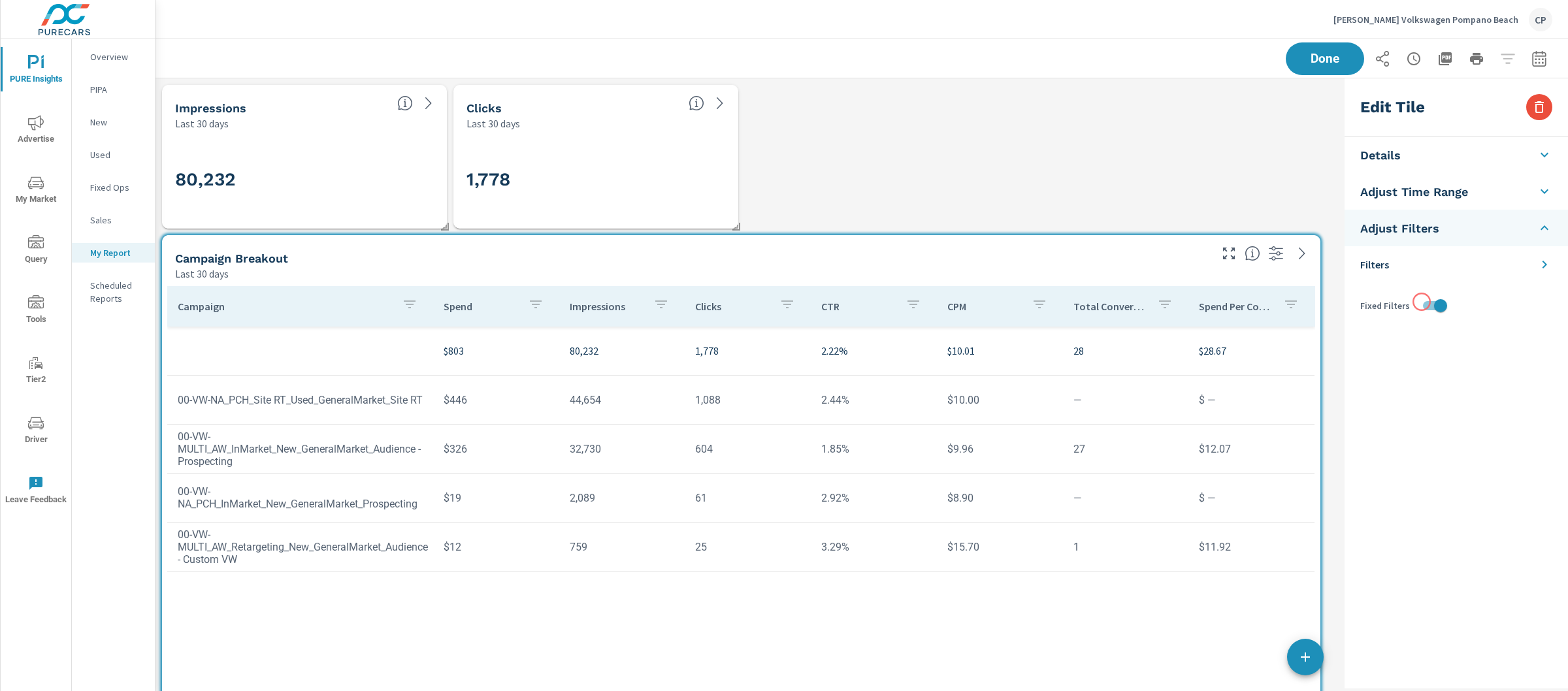
click at [1422, 302] on input "checkbox" at bounding box center [1440, 306] width 75 height 25
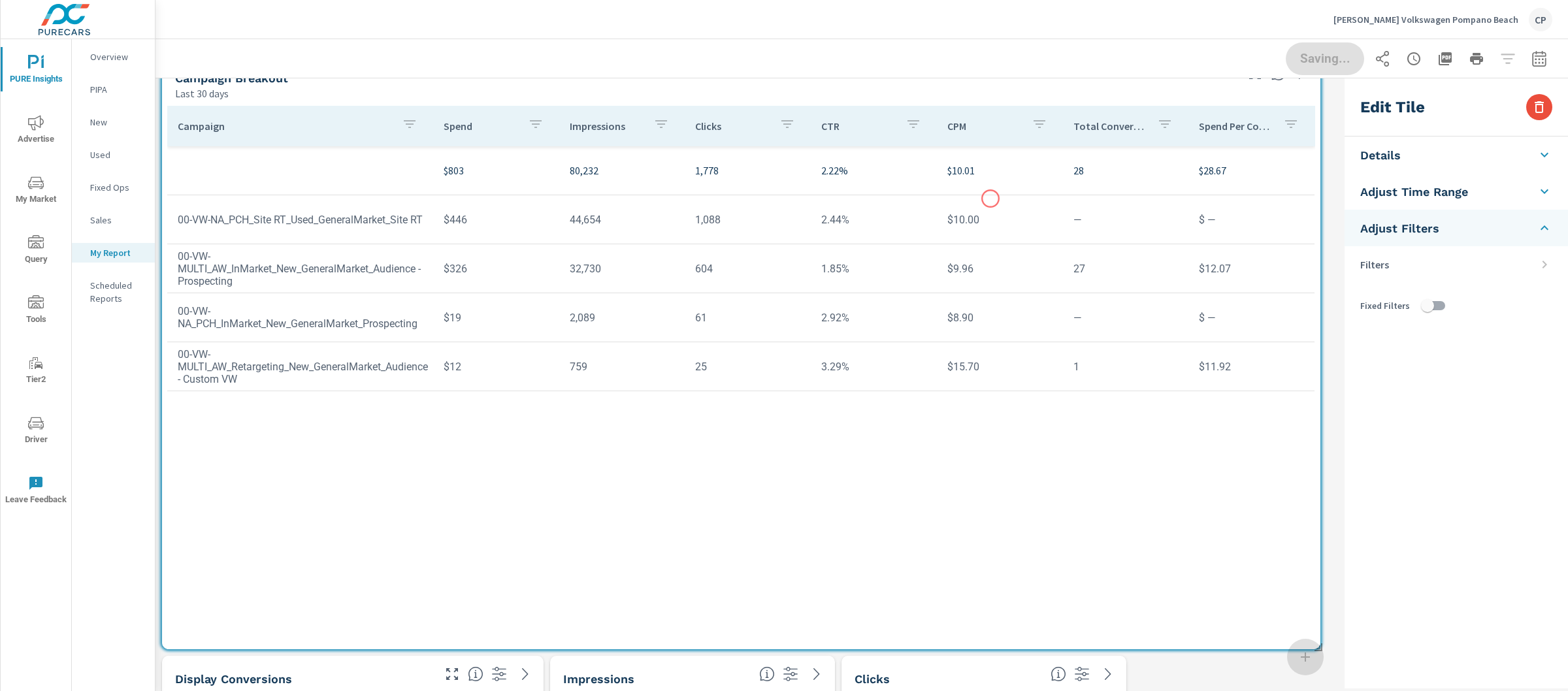
scroll to position [414, 0]
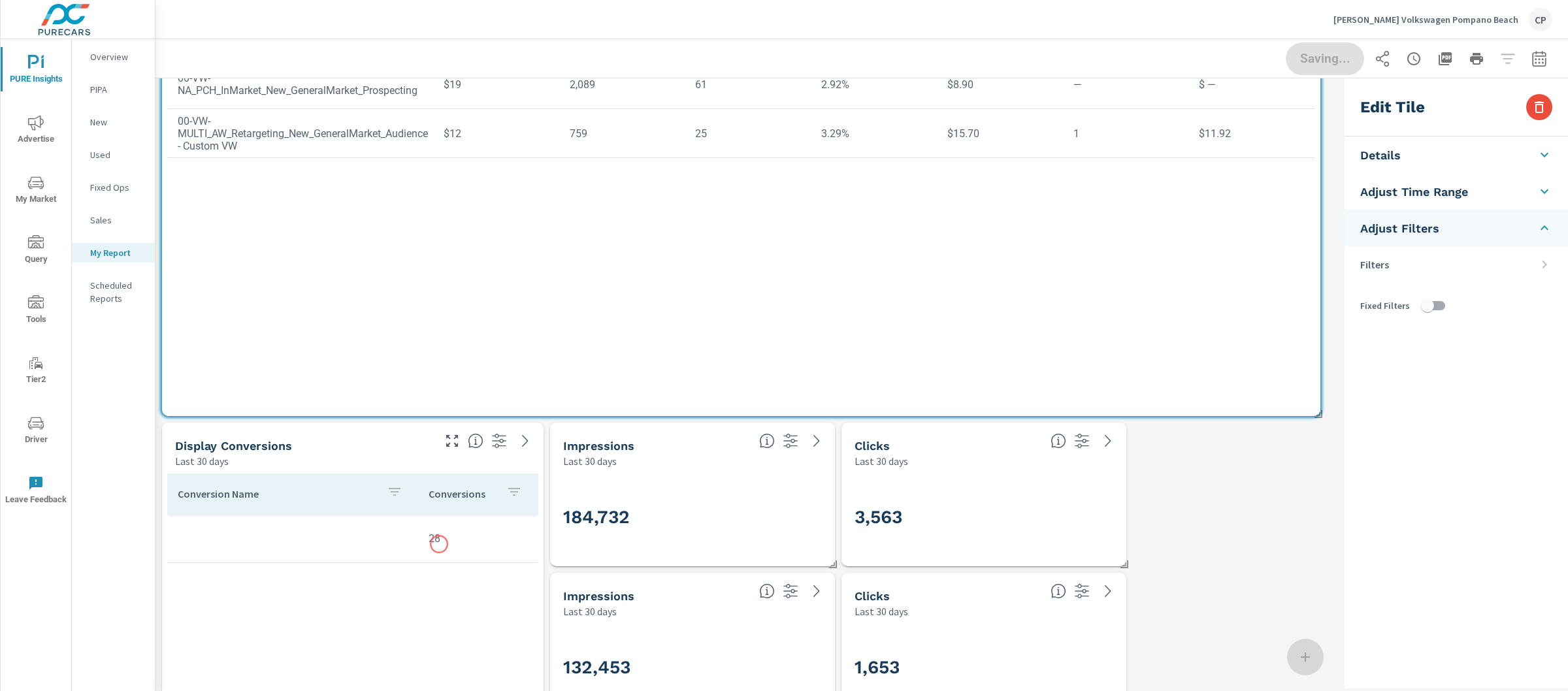
click at [439, 544] on td "28" at bounding box center [478, 539] width 120 height 33
checkbox input "true"
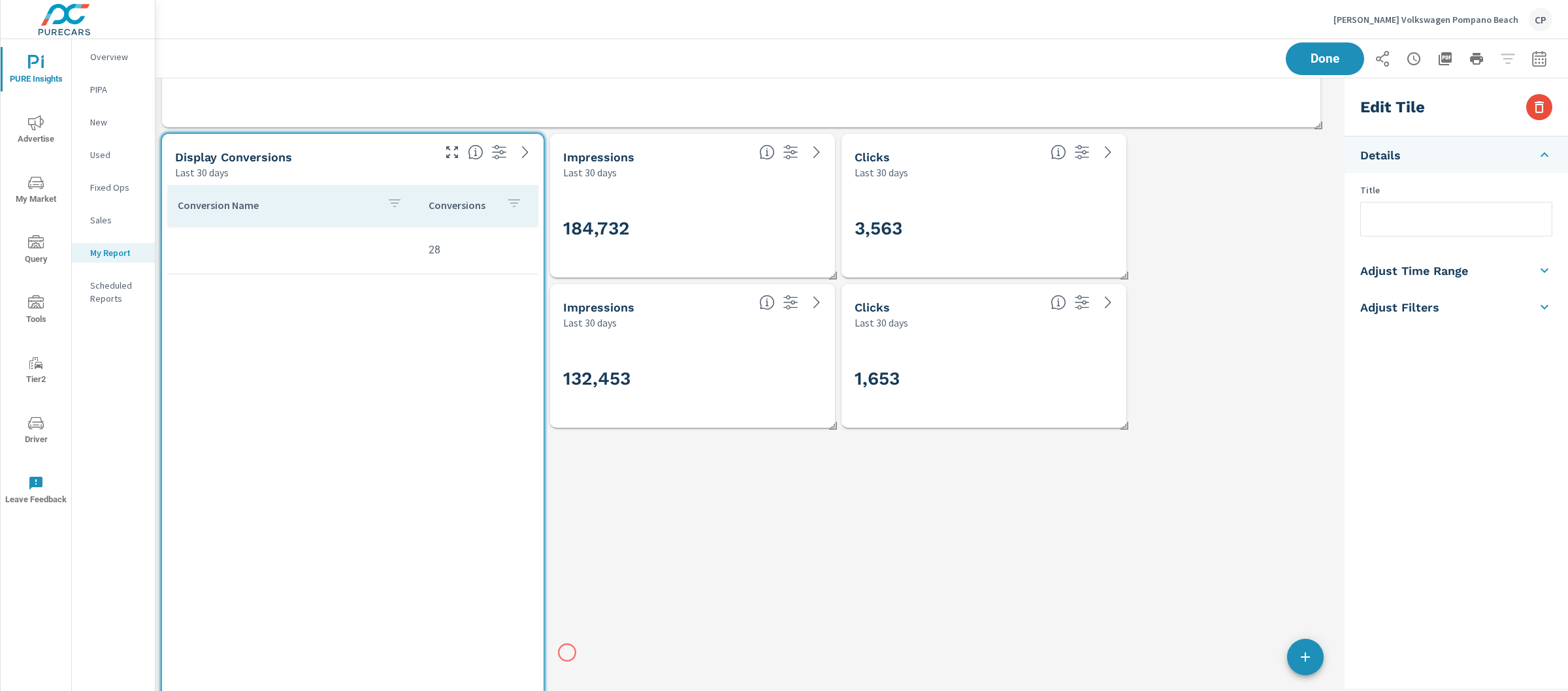
scroll to position [1013, 0]
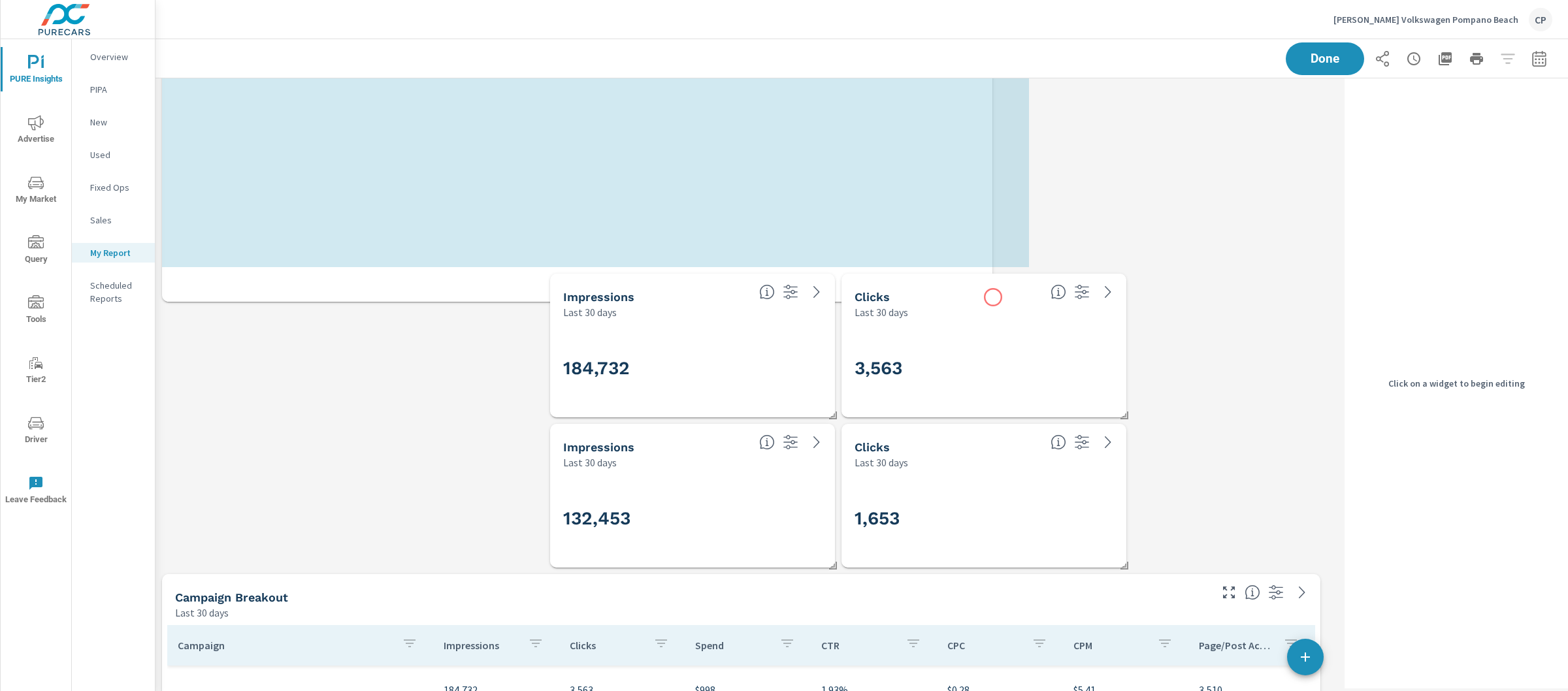
scroll to position [6043, 1197]
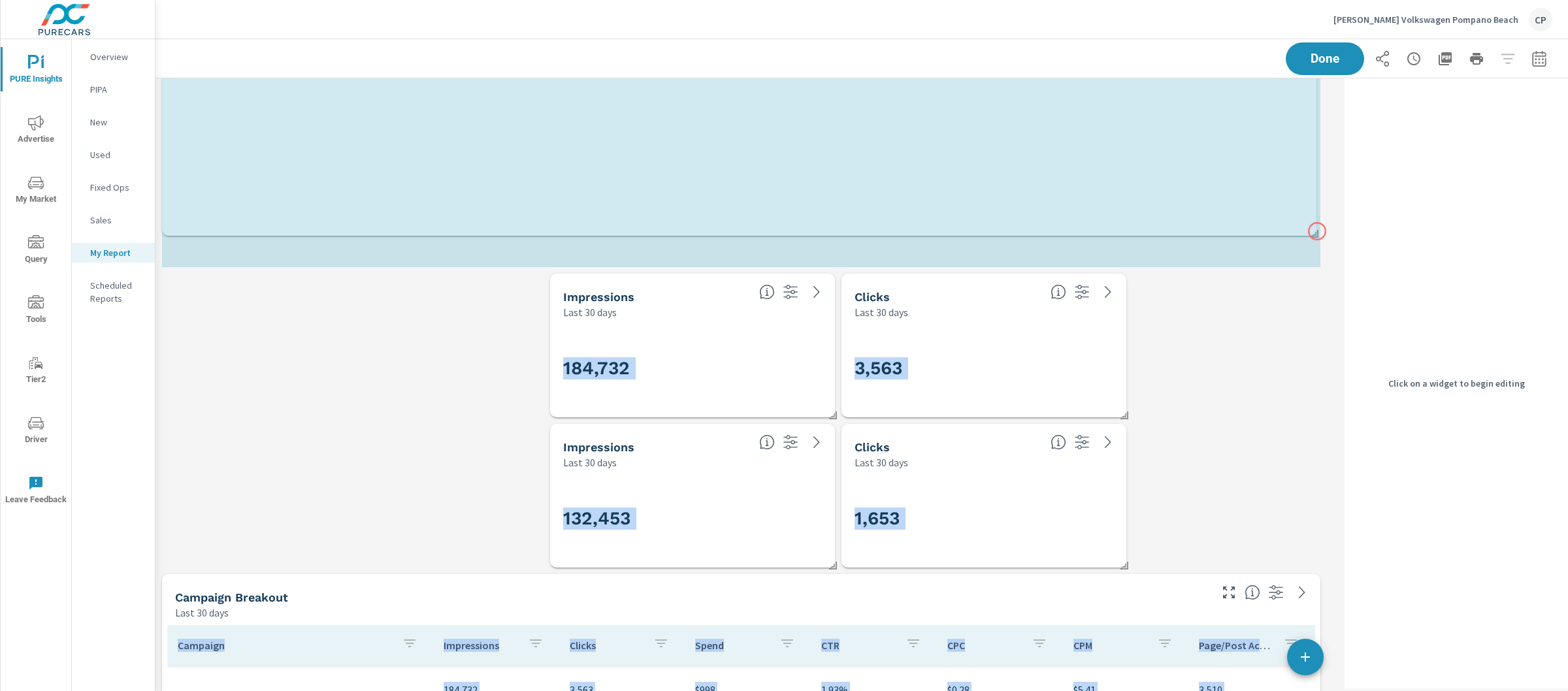
drag, startPoint x: 544, startPoint y: 413, endPoint x: 1317, endPoint y: 231, distance: 794.1
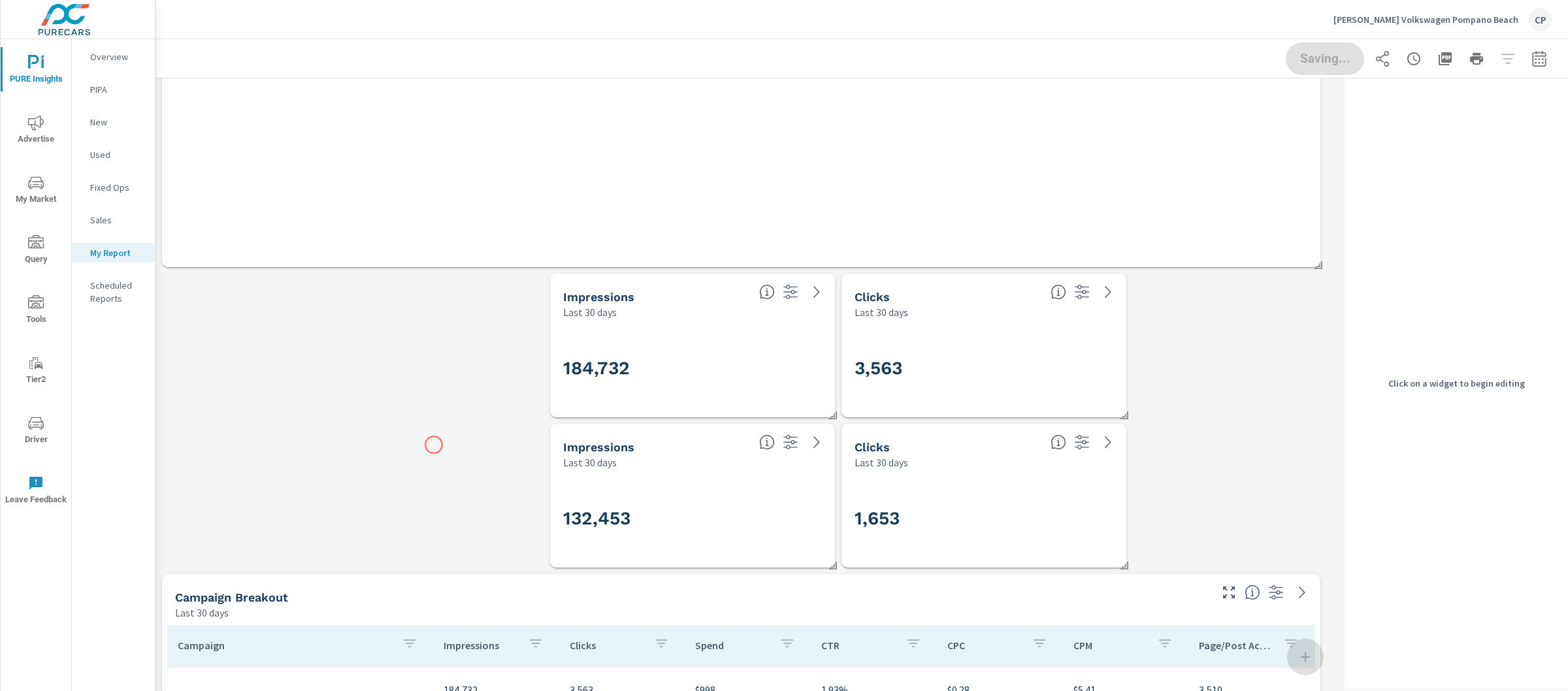
scroll to position [1017, 0]
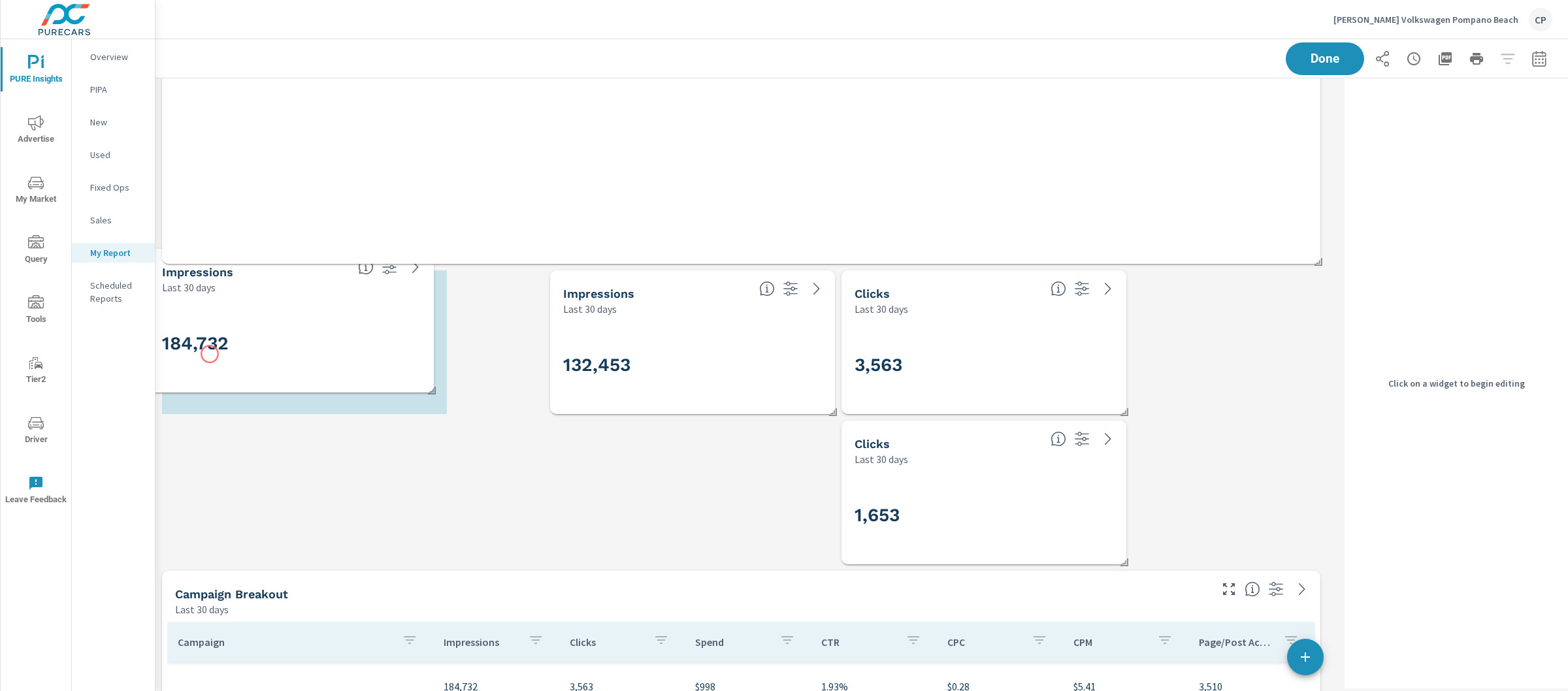
drag, startPoint x: 611, startPoint y: 376, endPoint x: 210, endPoint y: 354, distance: 401.6
click at [210, 354] on h3 "184,732" at bounding box center [291, 344] width 259 height 23
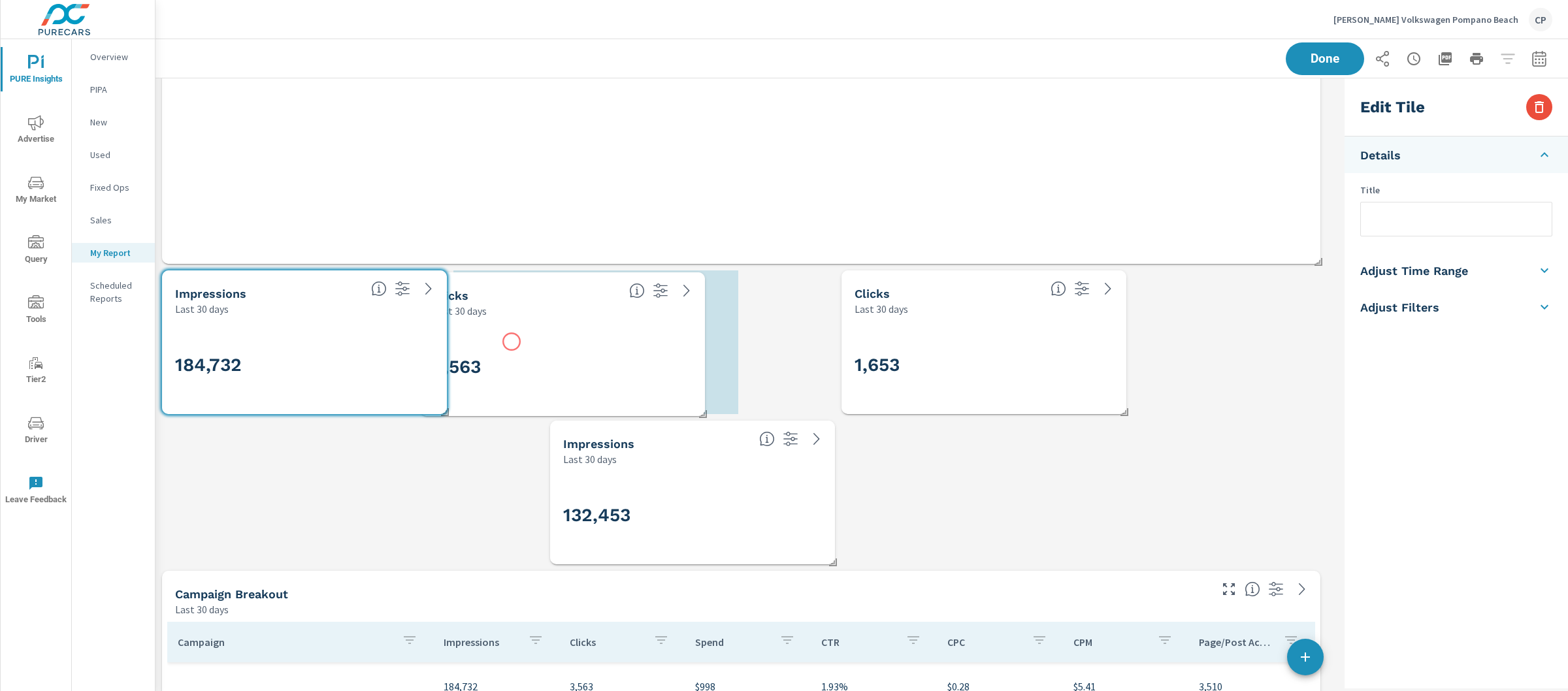
drag, startPoint x: 931, startPoint y: 340, endPoint x: 515, endPoint y: 341, distance: 416.0
click at [512, 342] on div "3,563" at bounding box center [563, 367] width 259 height 72
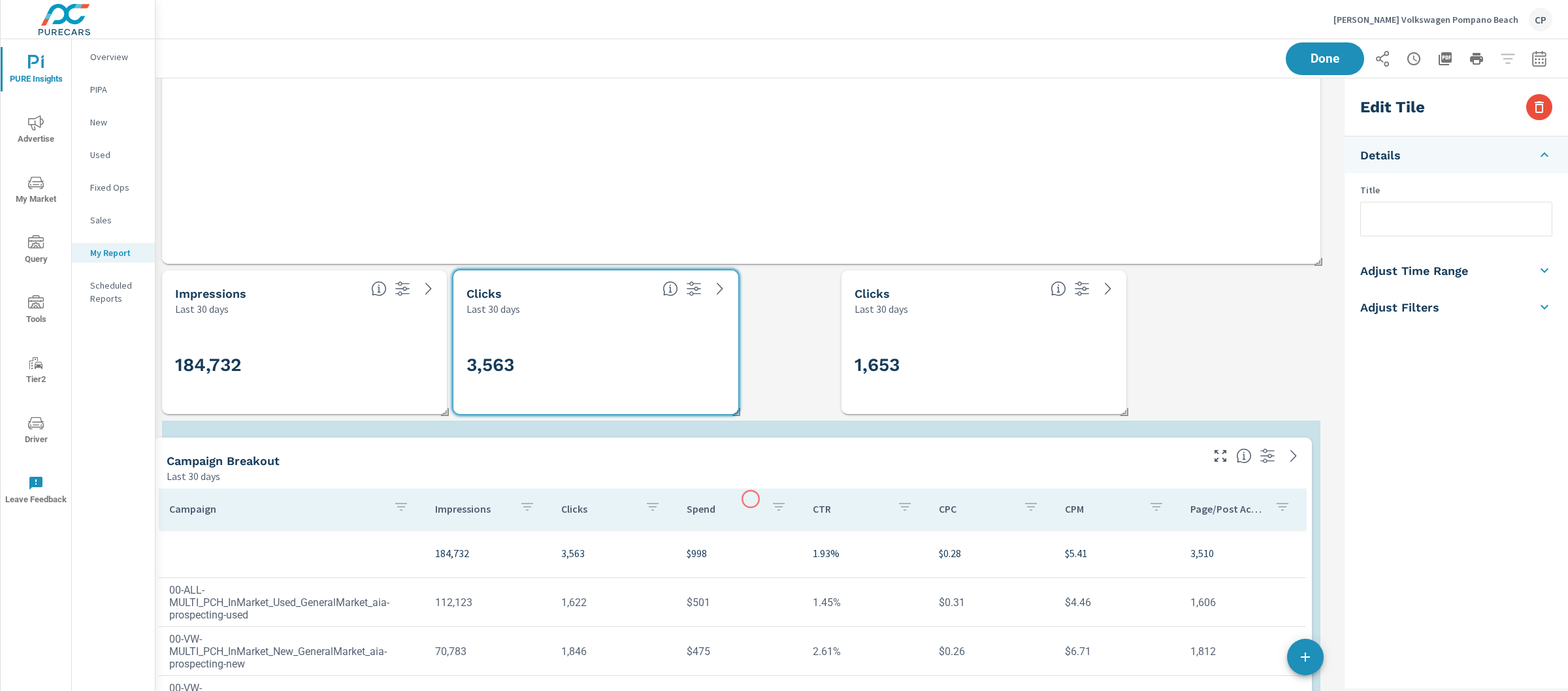
scroll to position [5892, 1197]
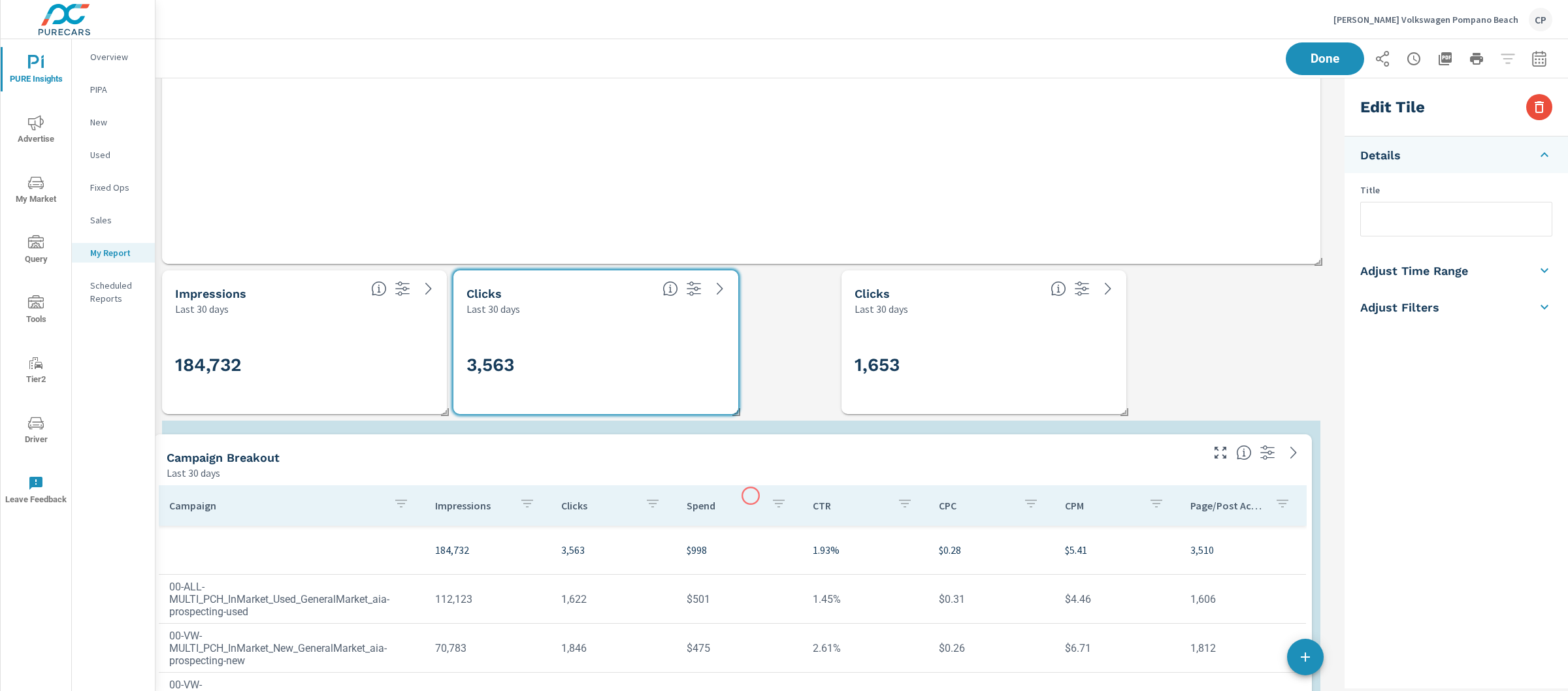
drag, startPoint x: 759, startPoint y: 633, endPoint x: 751, endPoint y: 496, distance: 137.2
click at [751, 496] on div "Spend" at bounding box center [739, 505] width 105 height 30
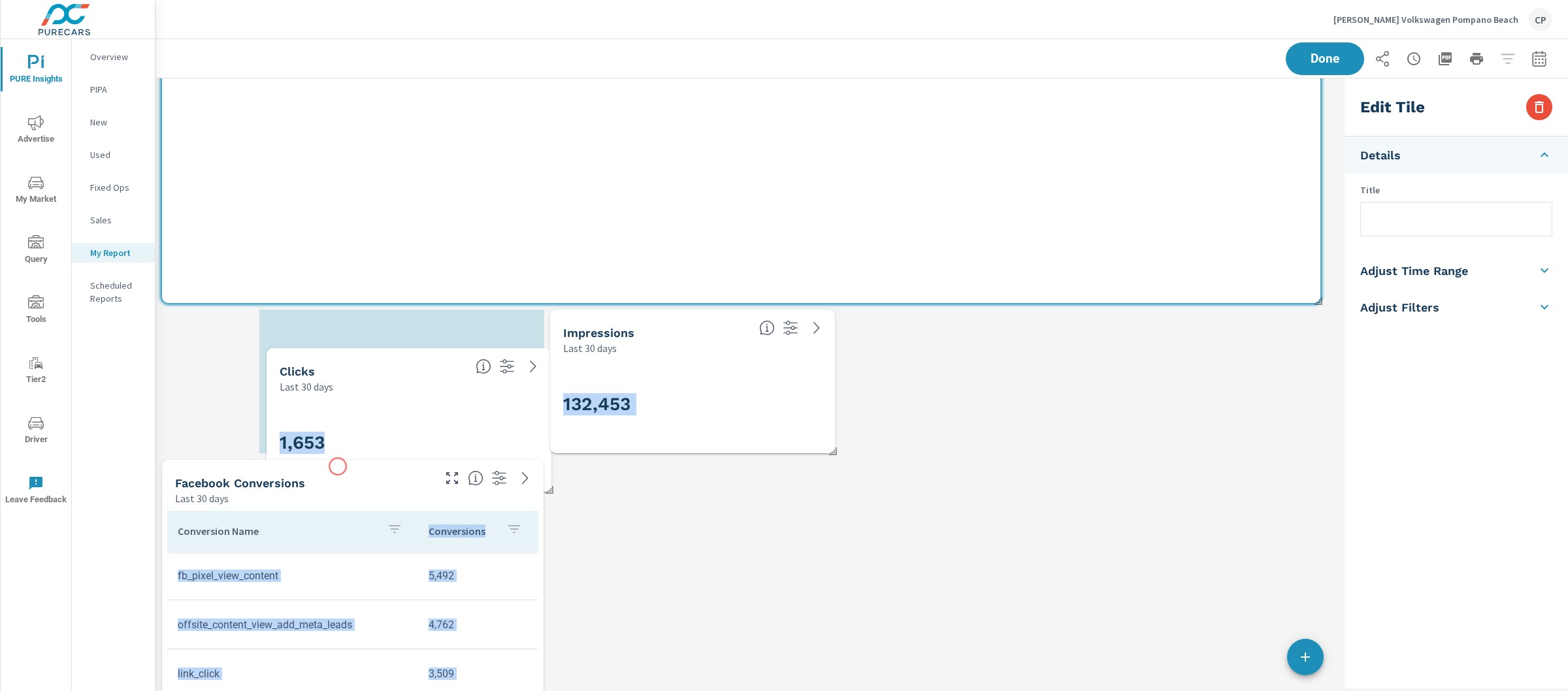
scroll to position [7, 7]
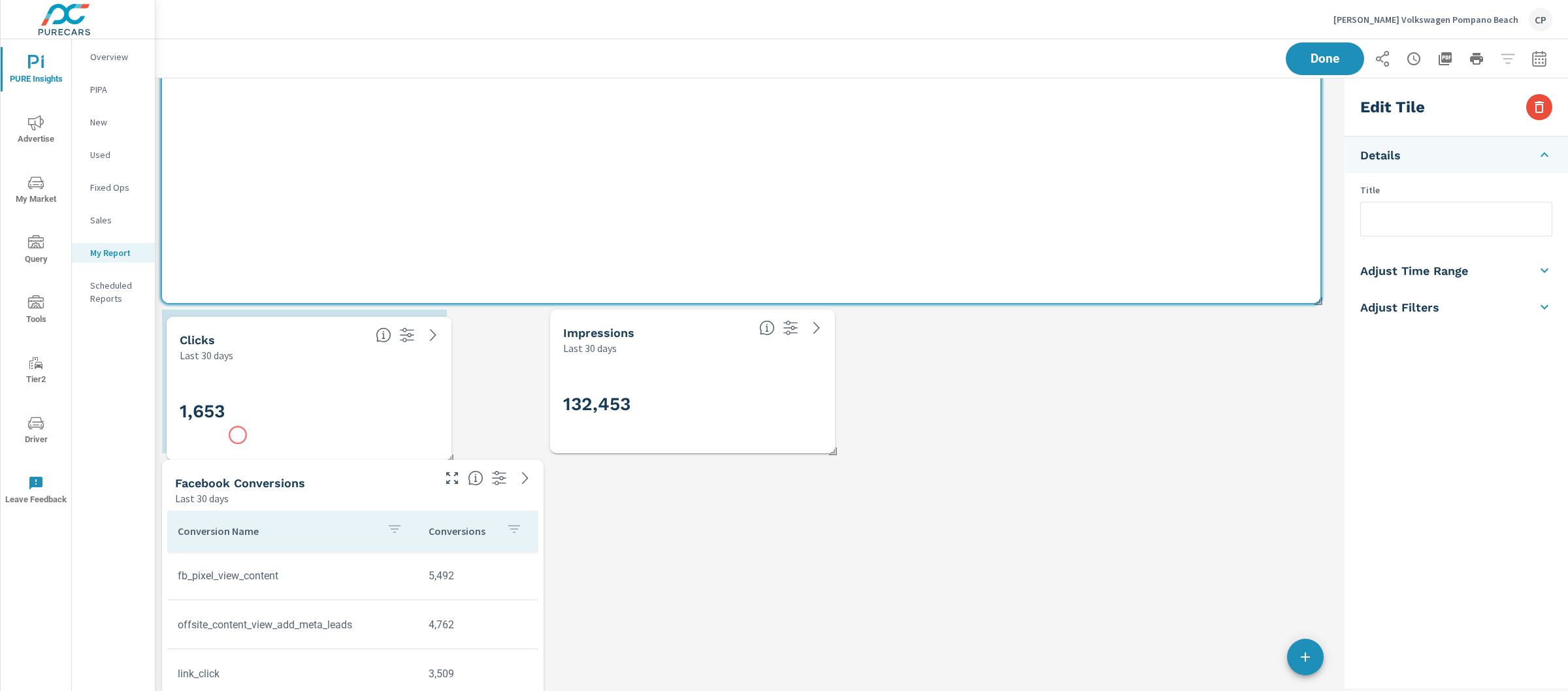
drag, startPoint x: 913, startPoint y: 389, endPoint x: 237, endPoint y: 389, distance: 676.0
click at [237, 389] on div "1,653" at bounding box center [308, 412] width 259 height 72
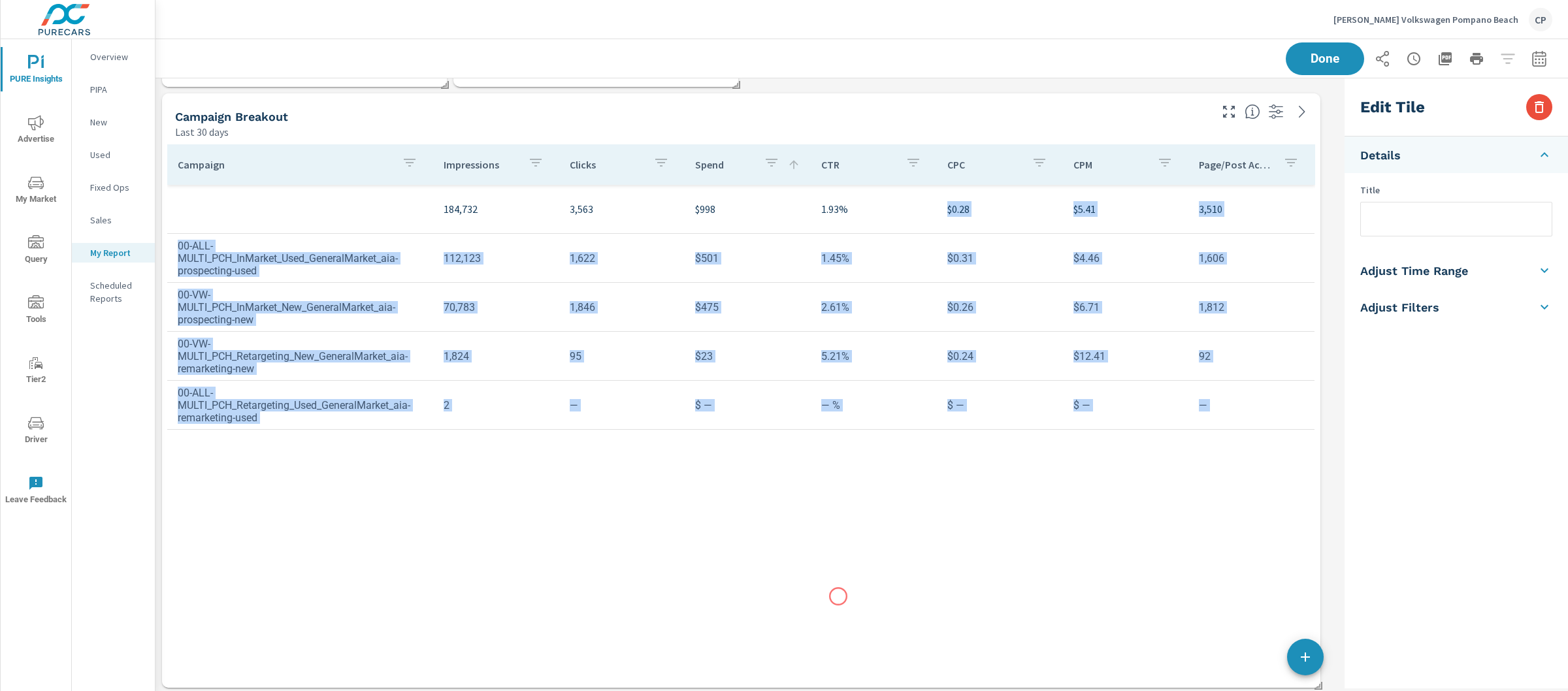
scroll to position [1769, 0]
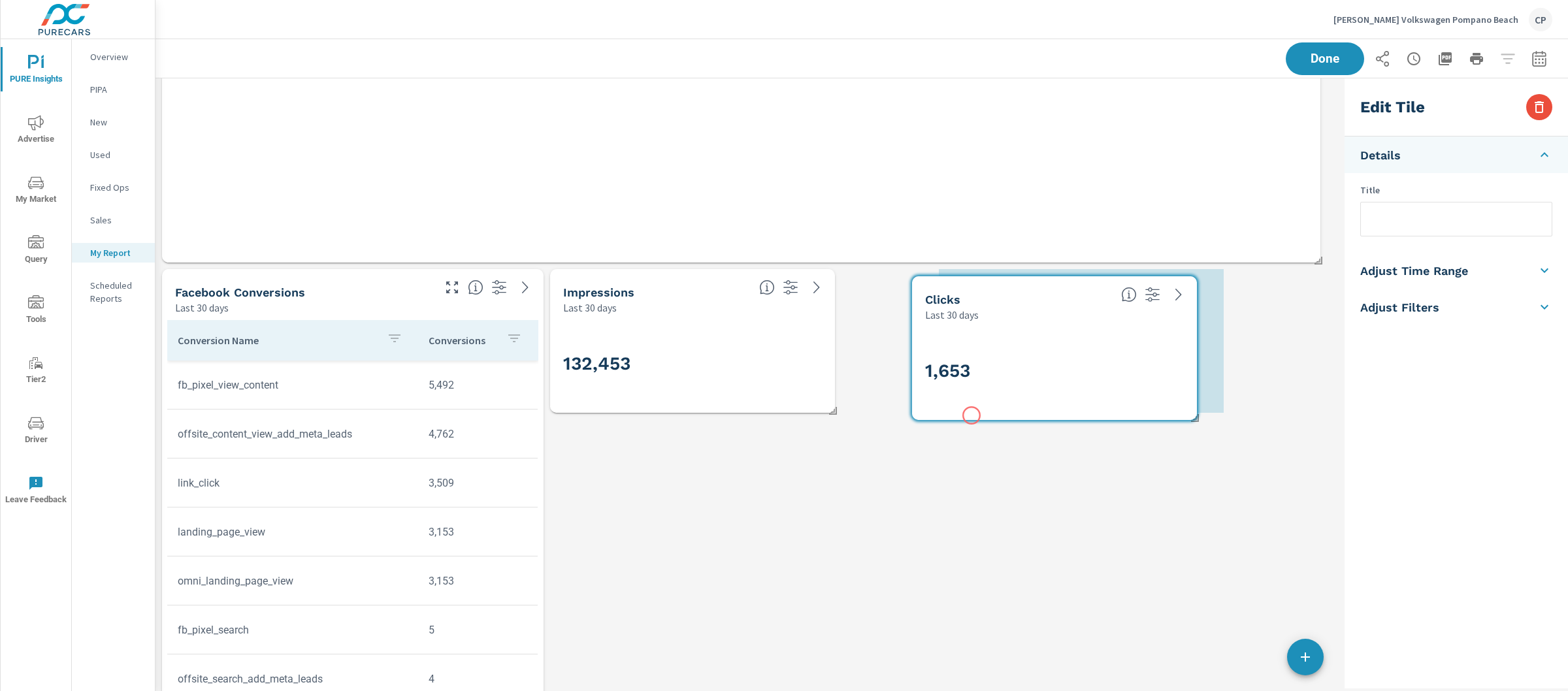
drag, startPoint x: 901, startPoint y: 82, endPoint x: 972, endPoint y: 416, distance: 341.5
click at [972, 416] on div "1,653" at bounding box center [1054, 371] width 285 height 98
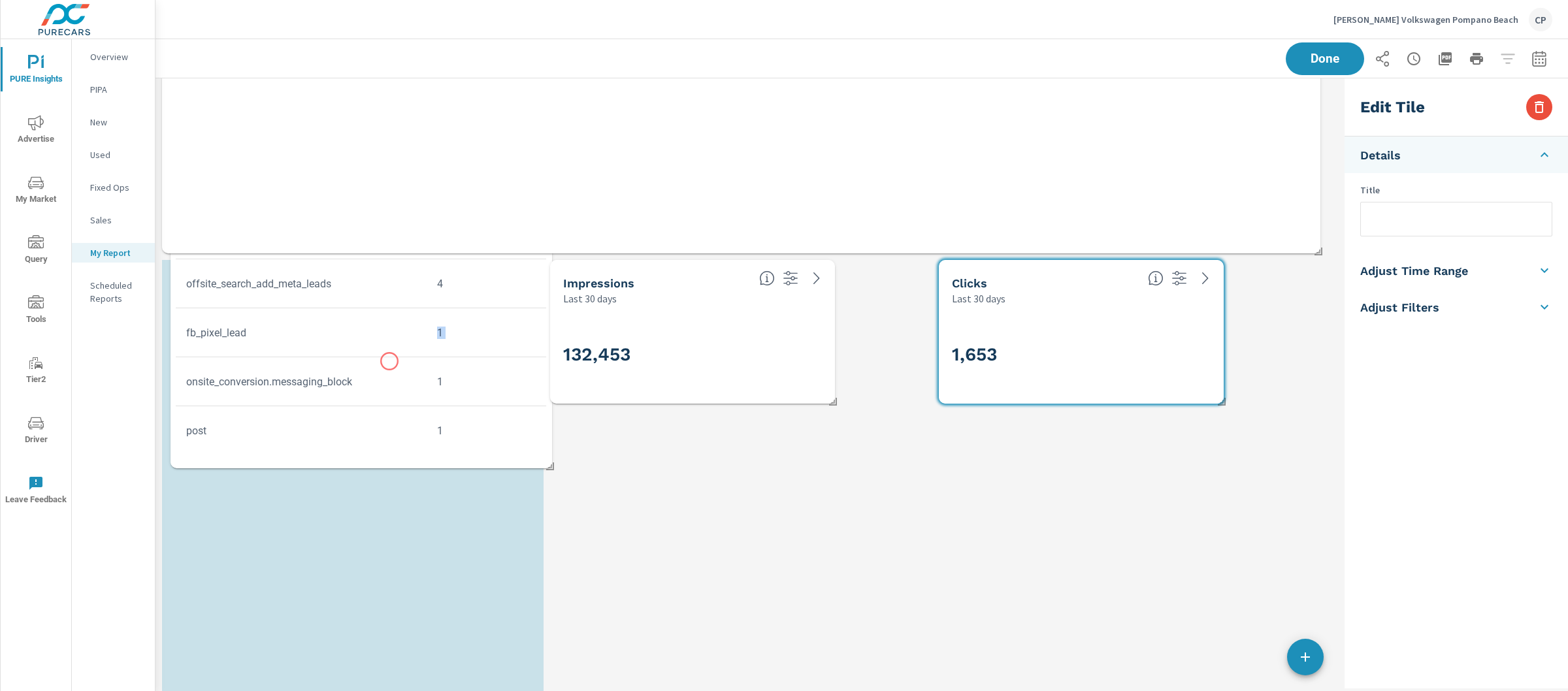
scroll to position [1694, 0]
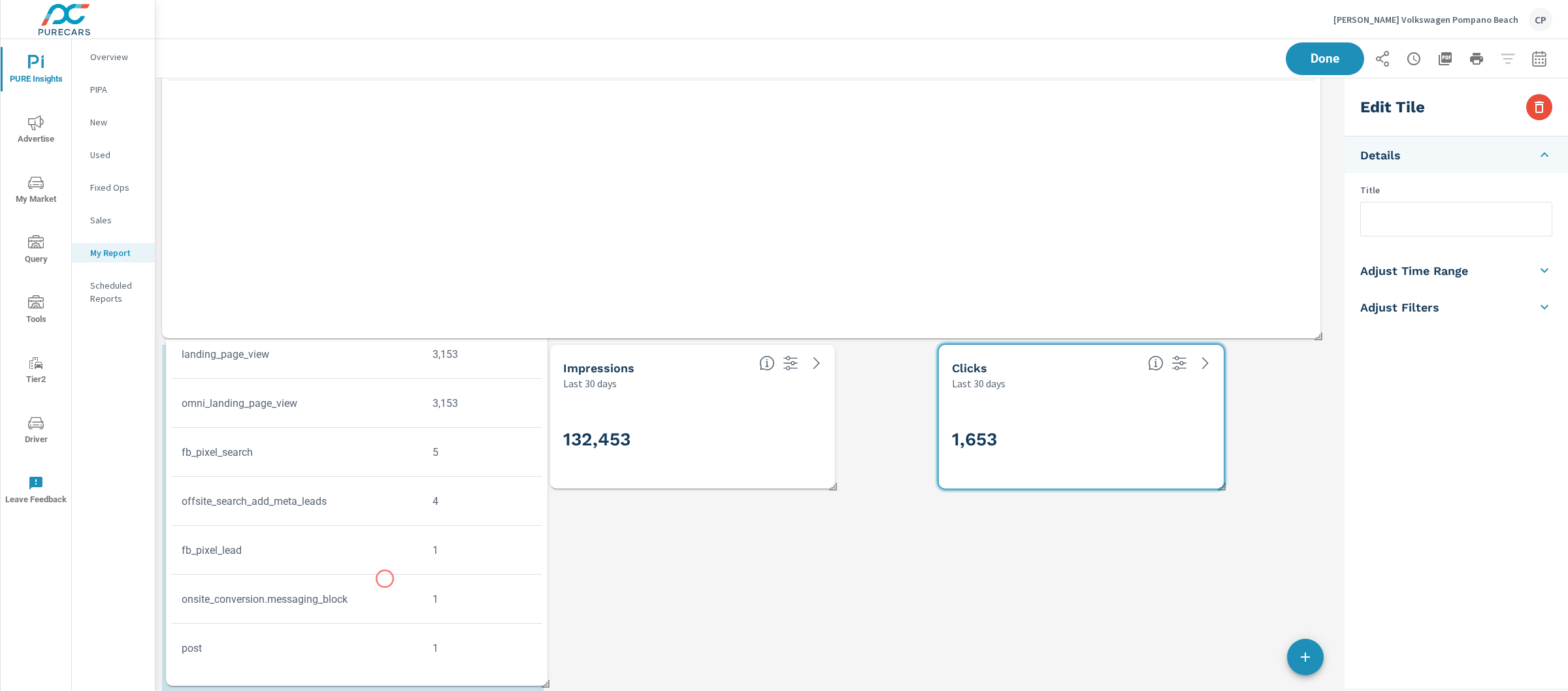
drag, startPoint x: 381, startPoint y: 270, endPoint x: 385, endPoint y: 579, distance: 309.0
click at [385, 579] on tr "onsite_conversion.messaging_block 1" at bounding box center [357, 600] width 371 height 49
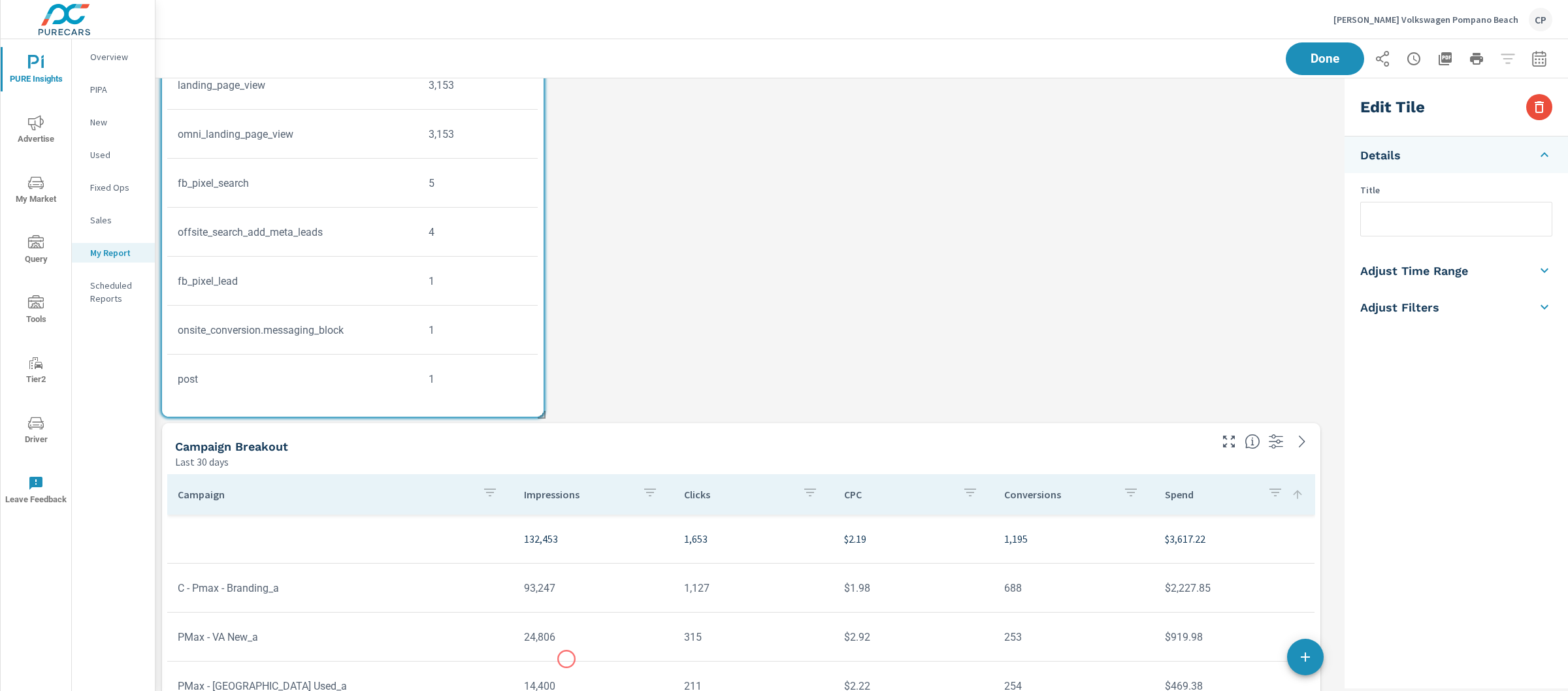
scroll to position [2226, 0]
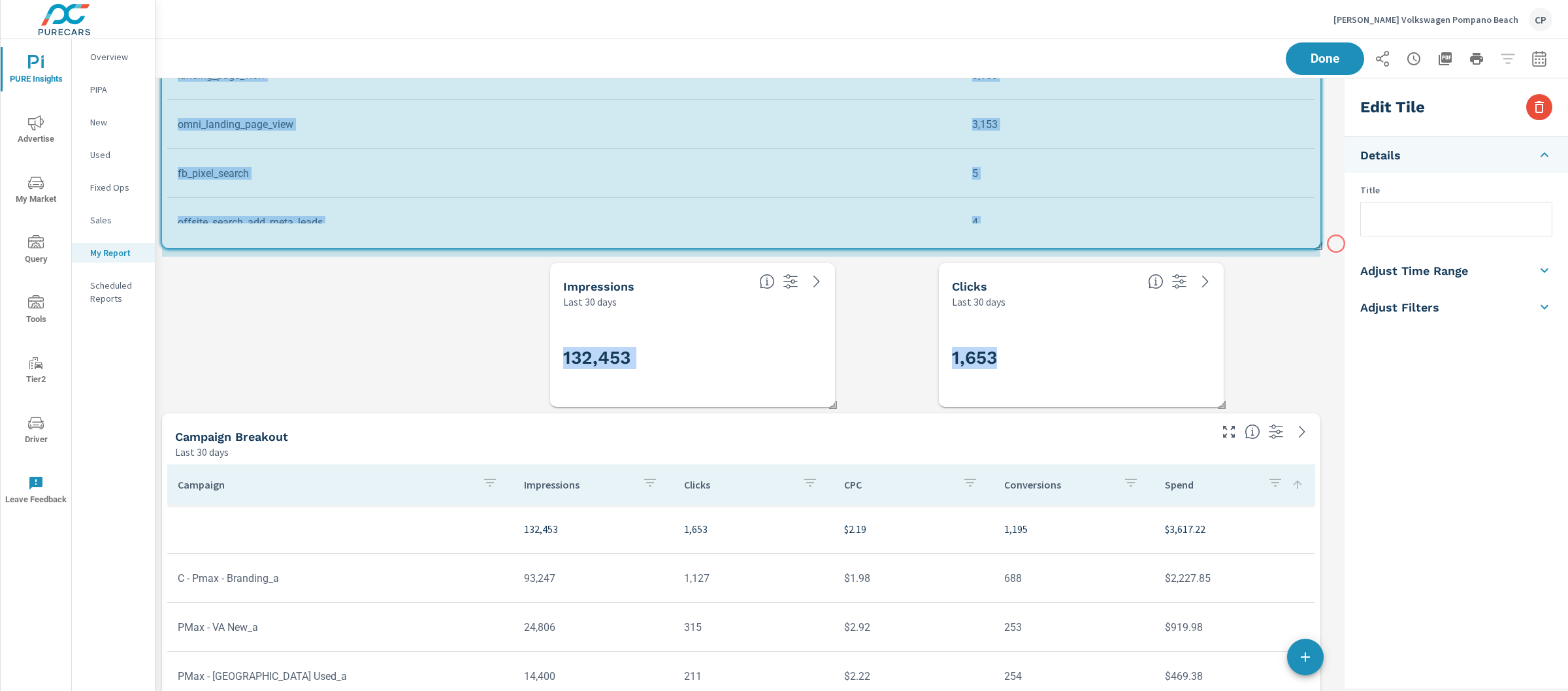
drag, startPoint x: 541, startPoint y: 402, endPoint x: 1336, endPoint y: 244, distance: 810.5
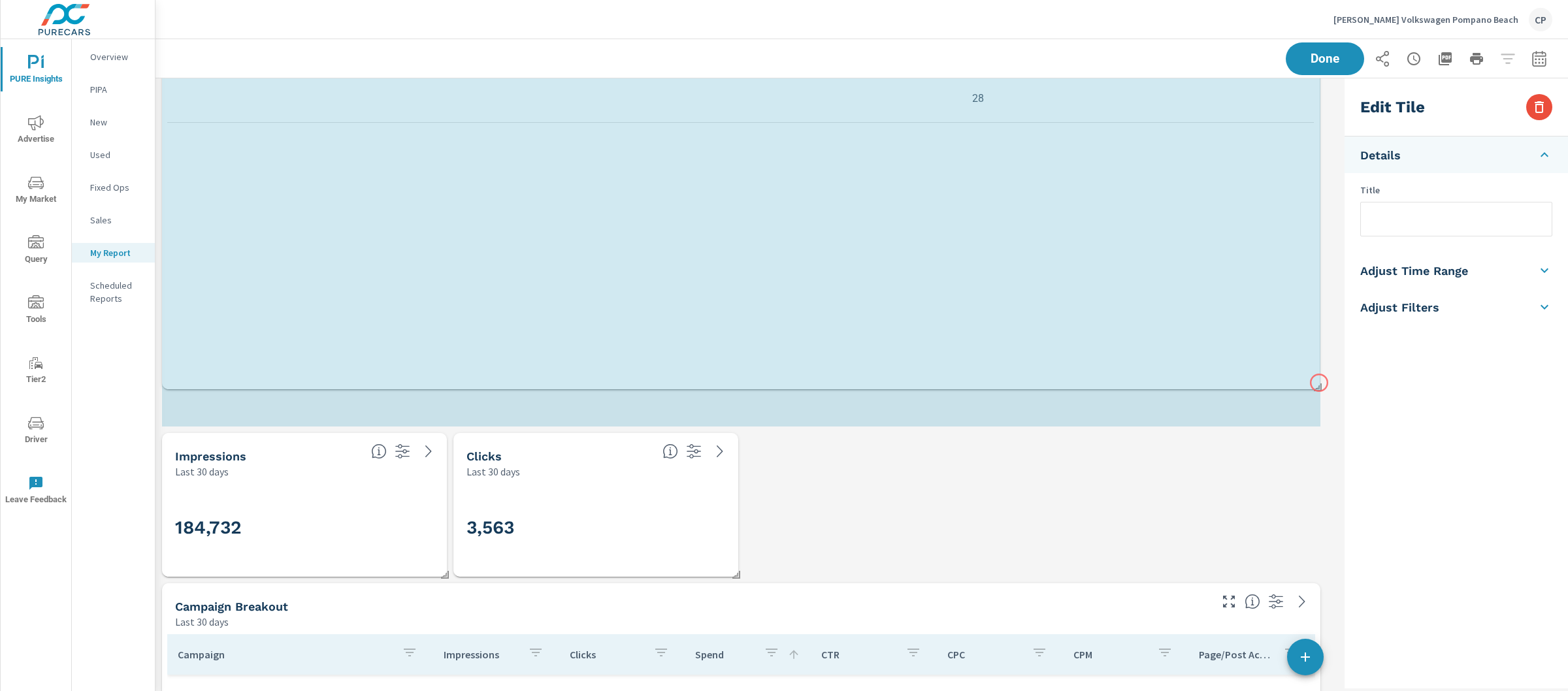
scroll to position [0, 0]
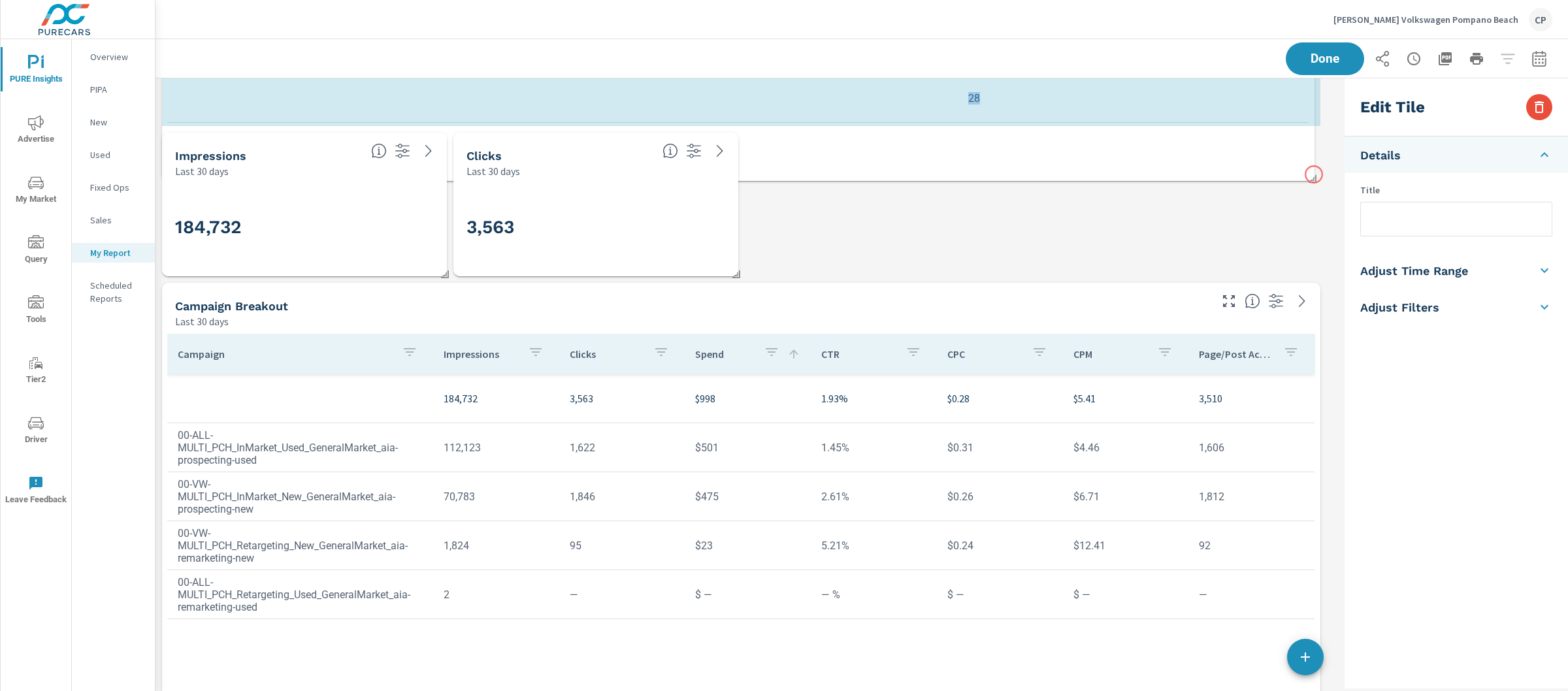
drag, startPoint x: 1320, startPoint y: 420, endPoint x: 1314, endPoint y: 175, distance: 245.1
click at [1314, 175] on span at bounding box center [1308, 175] width 13 height 13
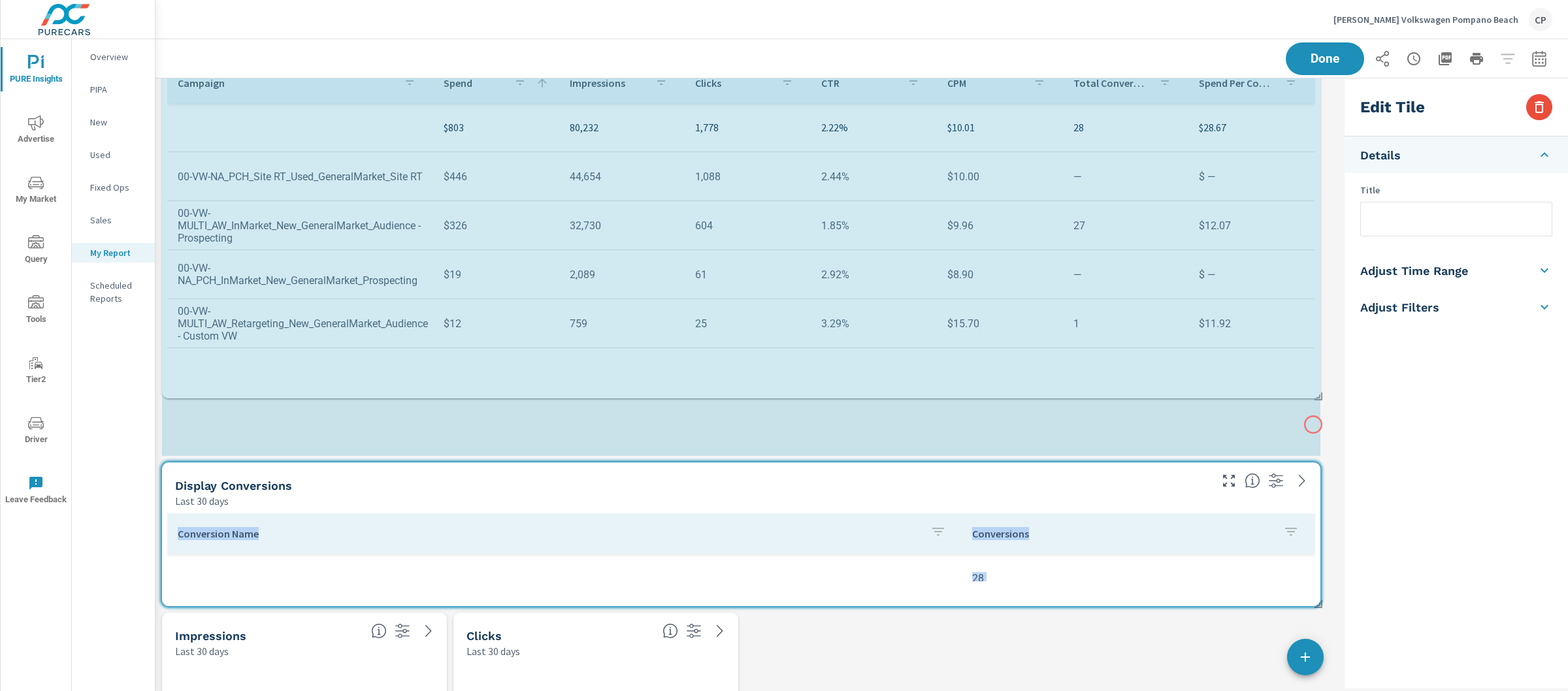
drag, startPoint x: 1314, startPoint y: 601, endPoint x: 1313, endPoint y: 425, distance: 176.0
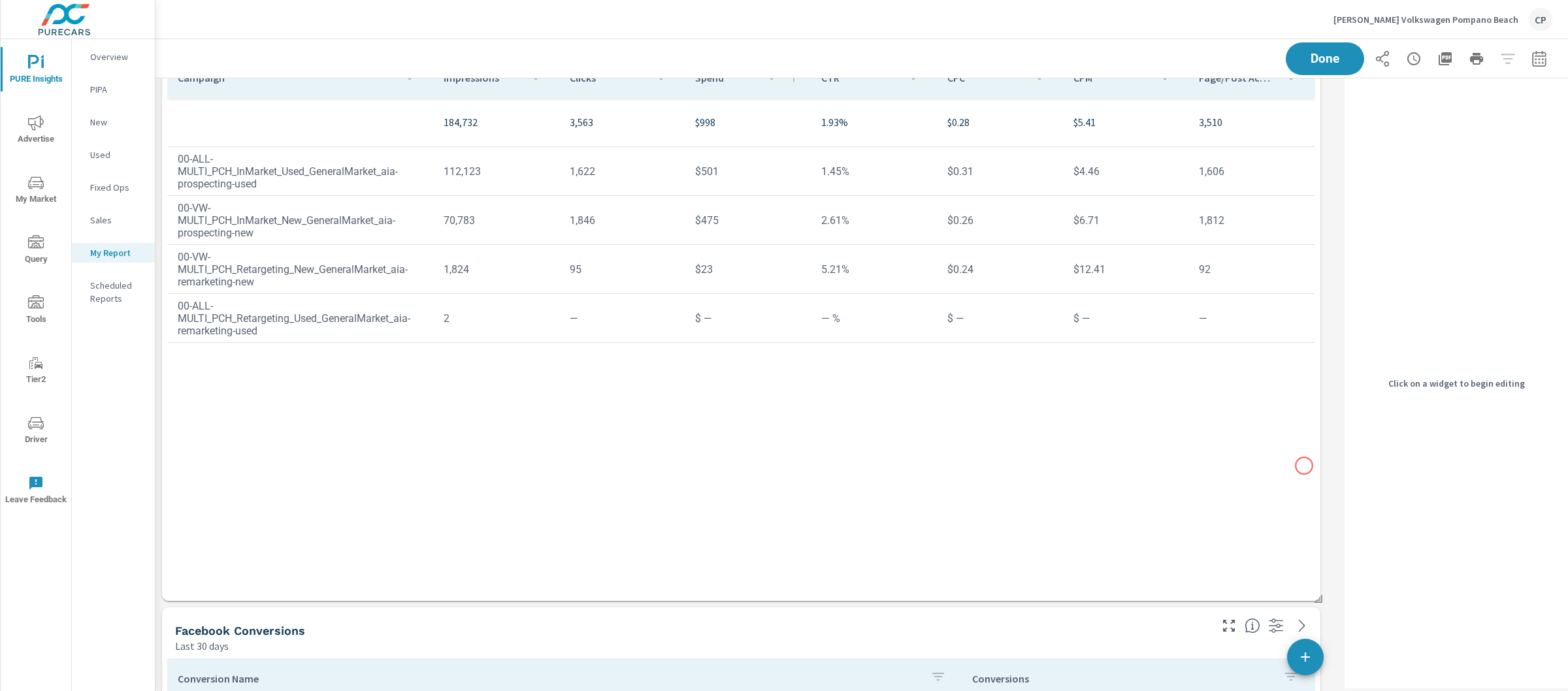
drag, startPoint x: 1320, startPoint y: 593, endPoint x: 1305, endPoint y: 471, distance: 122.9
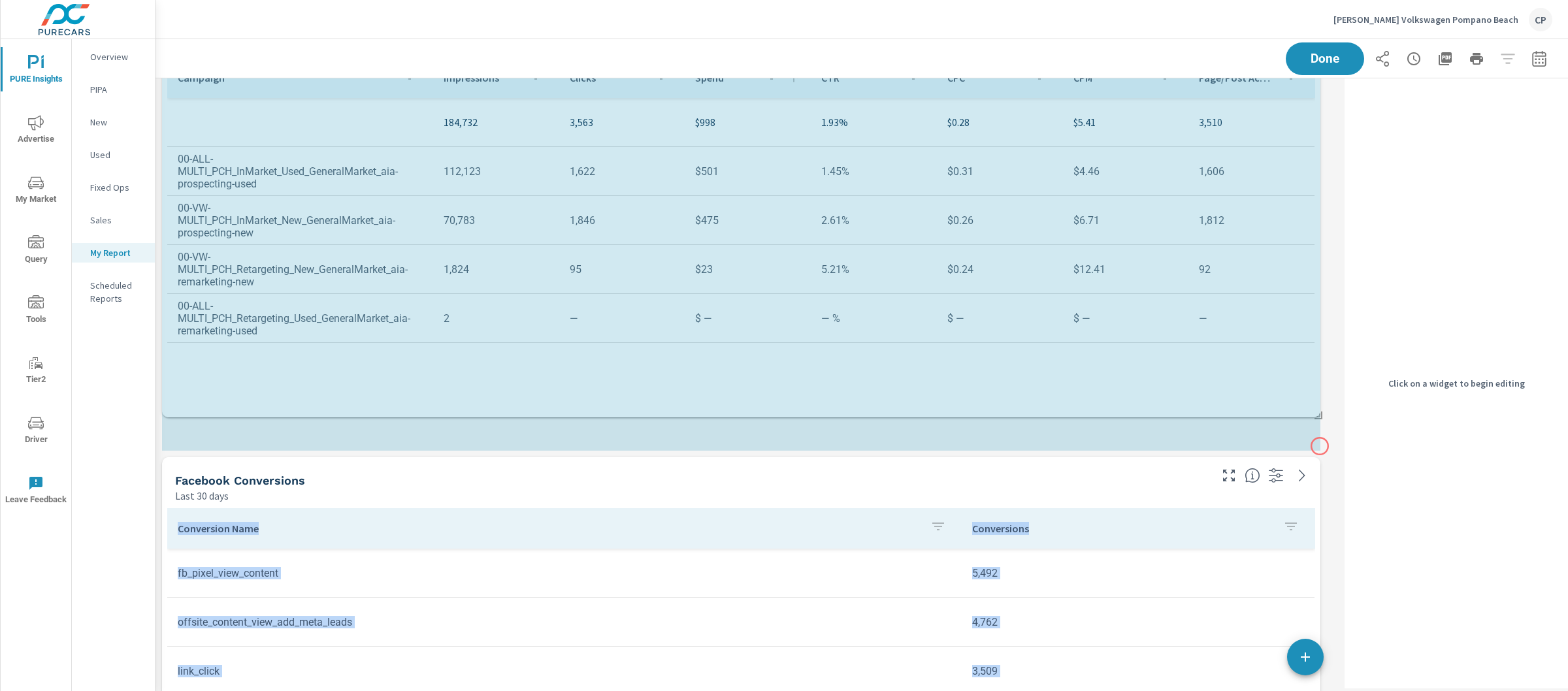
drag, startPoint x: 1318, startPoint y: 596, endPoint x: 1320, endPoint y: 445, distance: 151.0
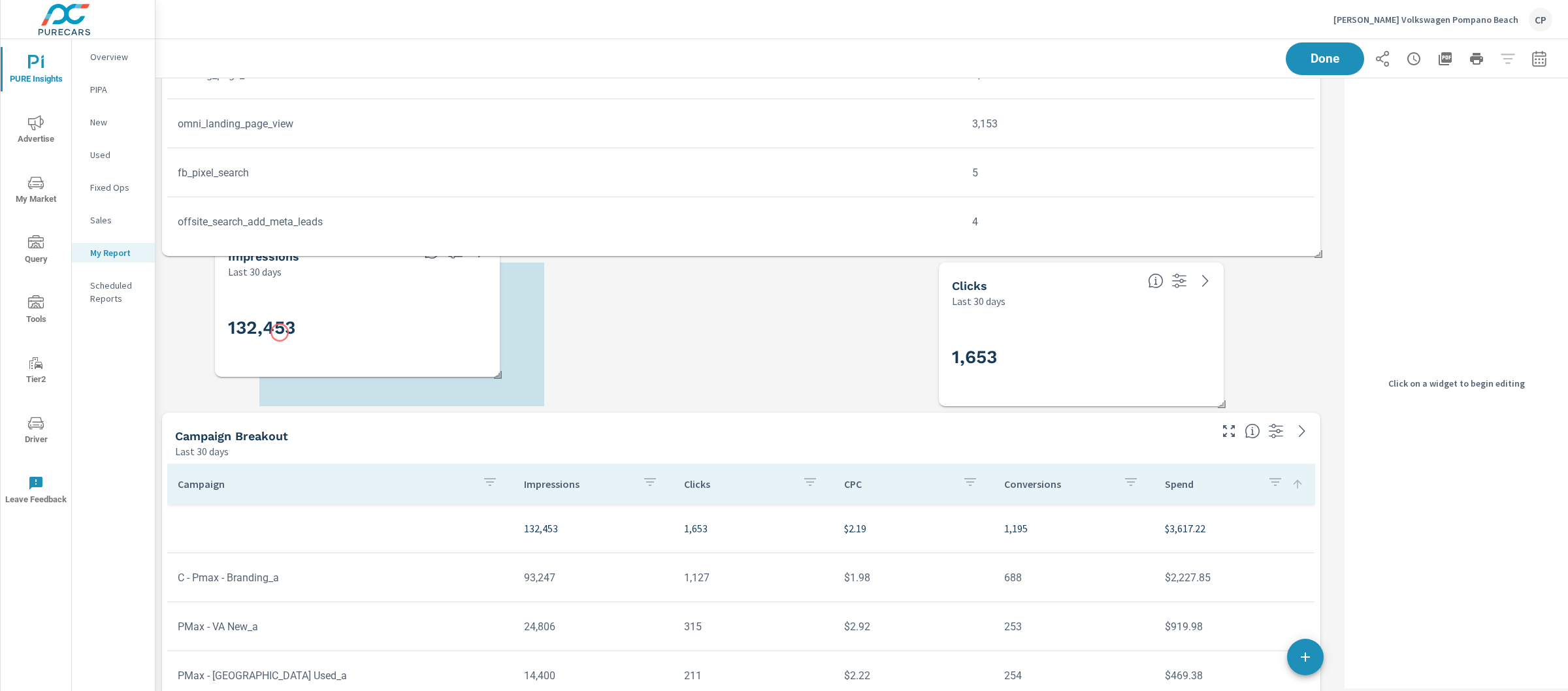
drag, startPoint x: 611, startPoint y: 361, endPoint x: 280, endPoint y: 332, distance: 332.3
click at [280, 332] on h3 "132,453" at bounding box center [357, 328] width 259 height 23
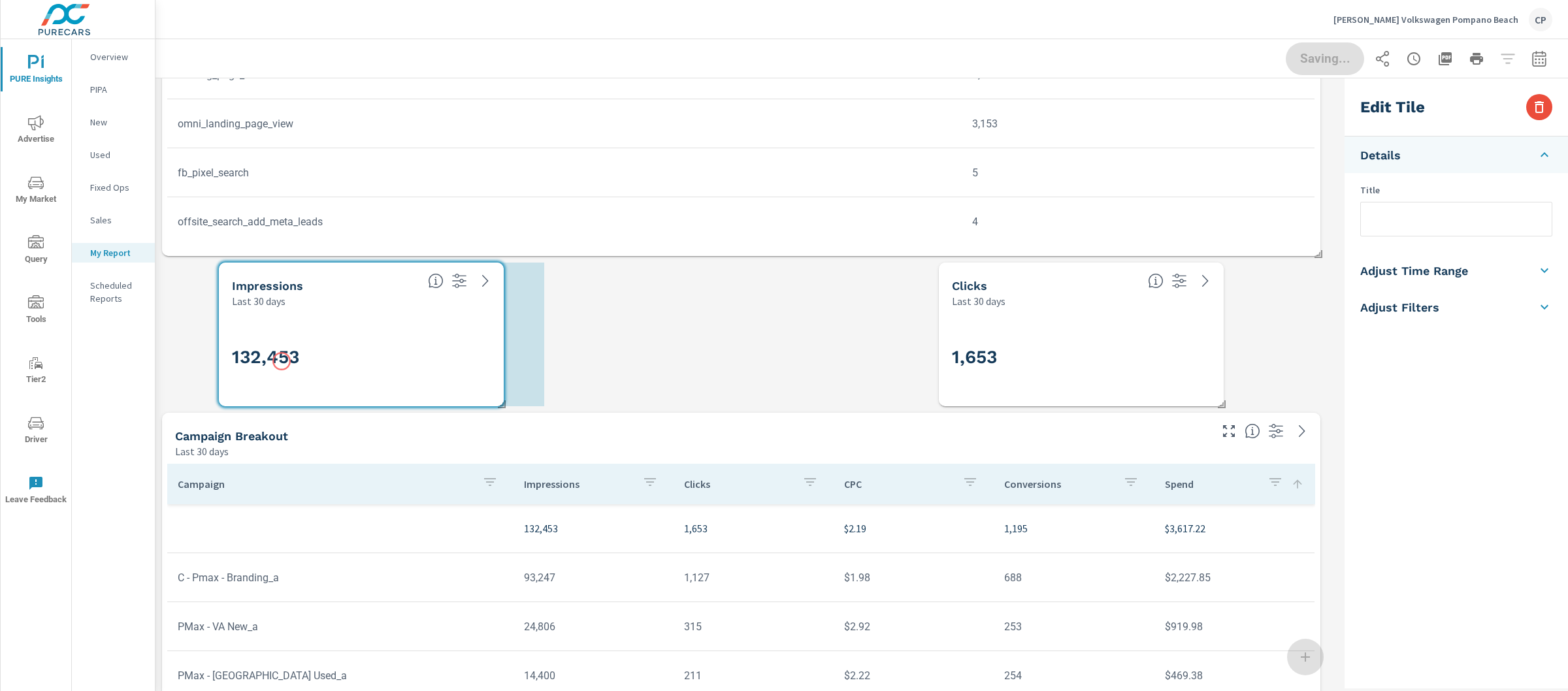
drag, startPoint x: 283, startPoint y: 361, endPoint x: 257, endPoint y: 360, distance: 26.0
click at [257, 360] on h3 "132,453" at bounding box center [361, 357] width 259 height 23
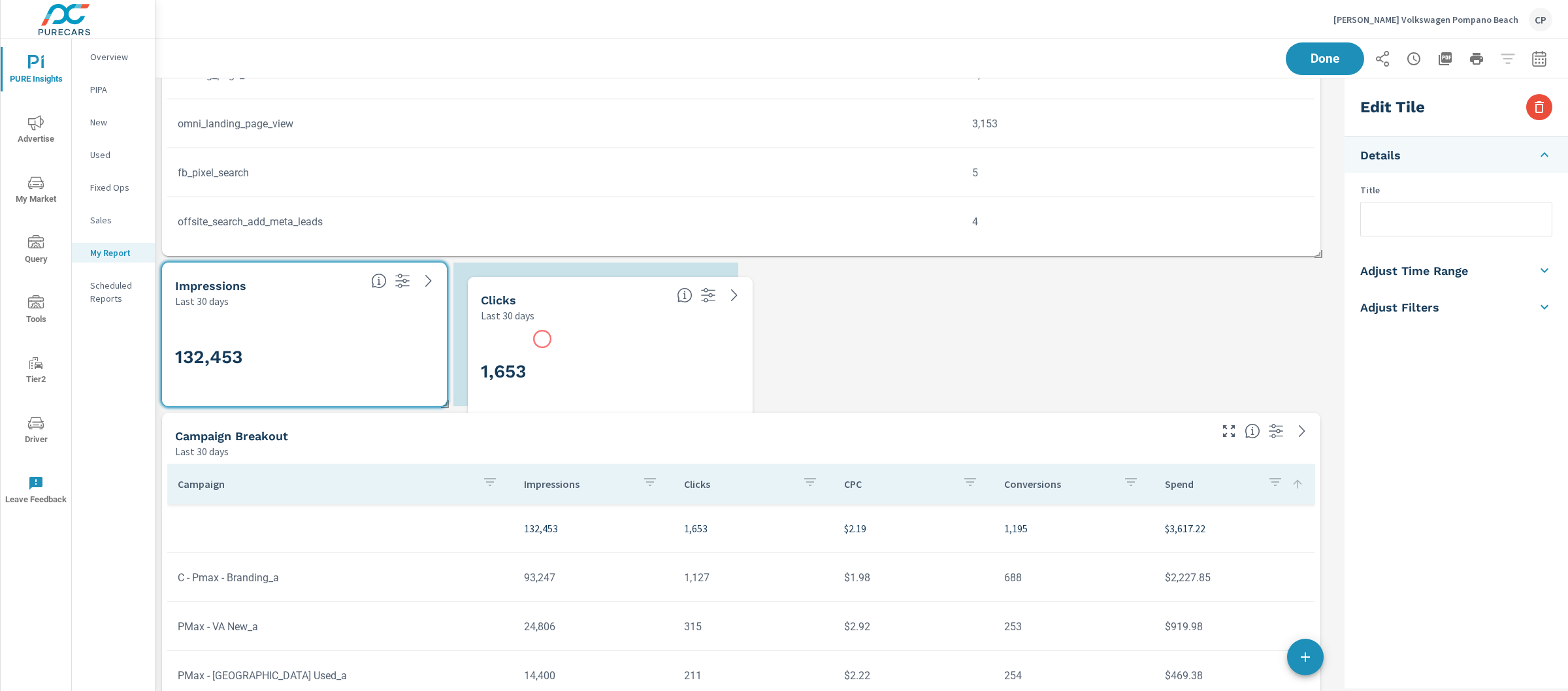
drag, startPoint x: 1009, startPoint y: 325, endPoint x: 542, endPoint y: 339, distance: 467.2
click at [542, 339] on div "1,653" at bounding box center [610, 371] width 259 height 72
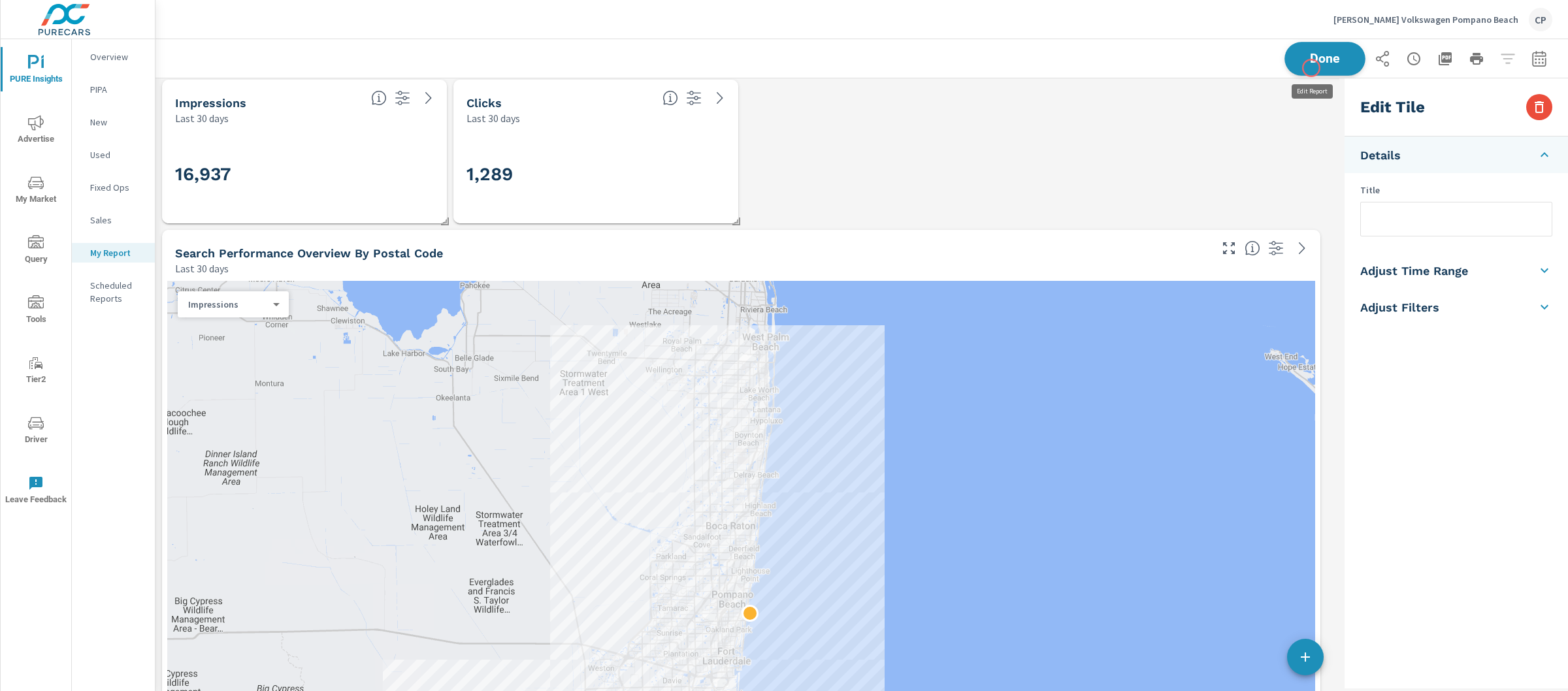
drag, startPoint x: 1320, startPoint y: 219, endPoint x: 1311, endPoint y: 68, distance: 151.3
click at [1311, 68] on div "PURE Insights Report Gunther Volkswagen Pompano Beach Report date range: Aug 12…" at bounding box center [862, 207] width 1412 height 5155
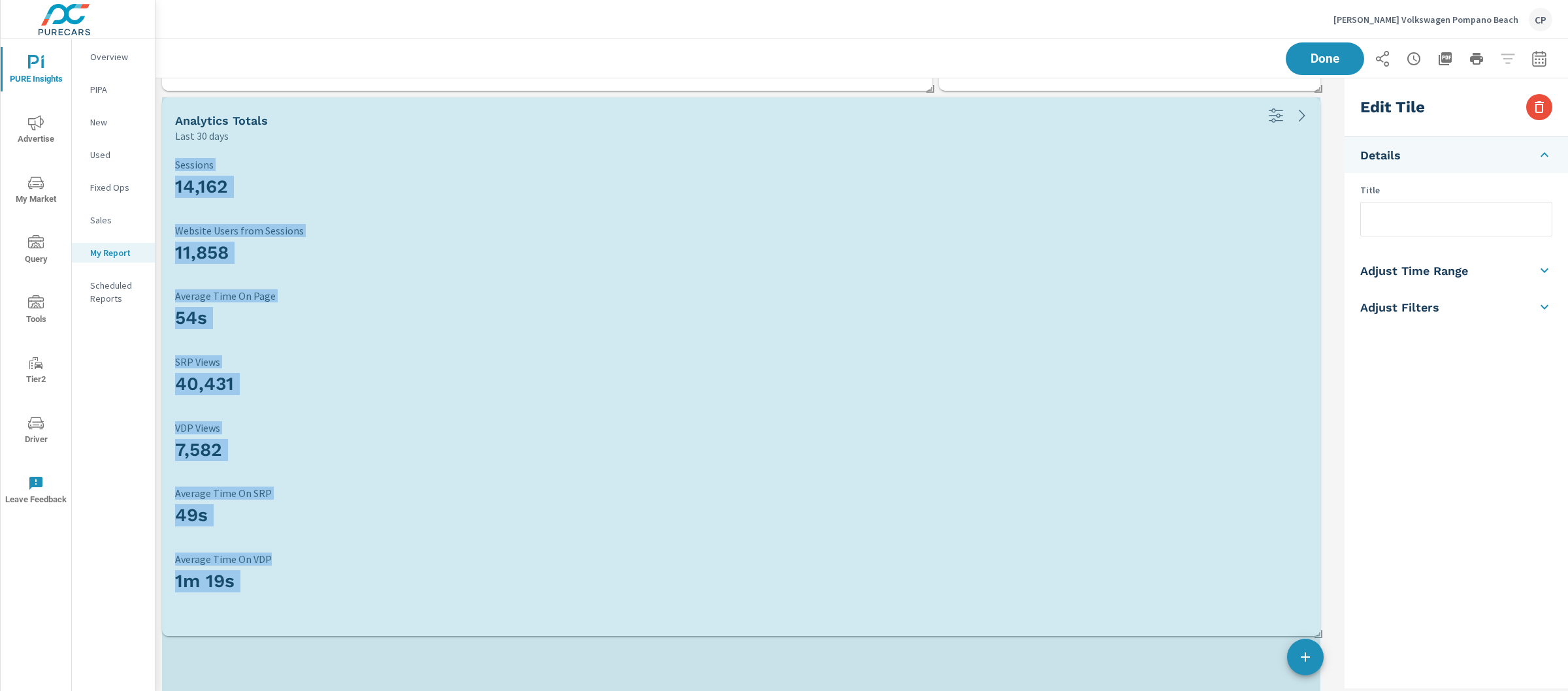
drag, startPoint x: 346, startPoint y: 686, endPoint x: 1321, endPoint y: 674, distance: 975.1
click at [1329, 690] on html "PURE Insights Advertise My Market Query Tools Tier2 Driver Leave Feedback Overv…" at bounding box center [784, 346] width 1568 height 691
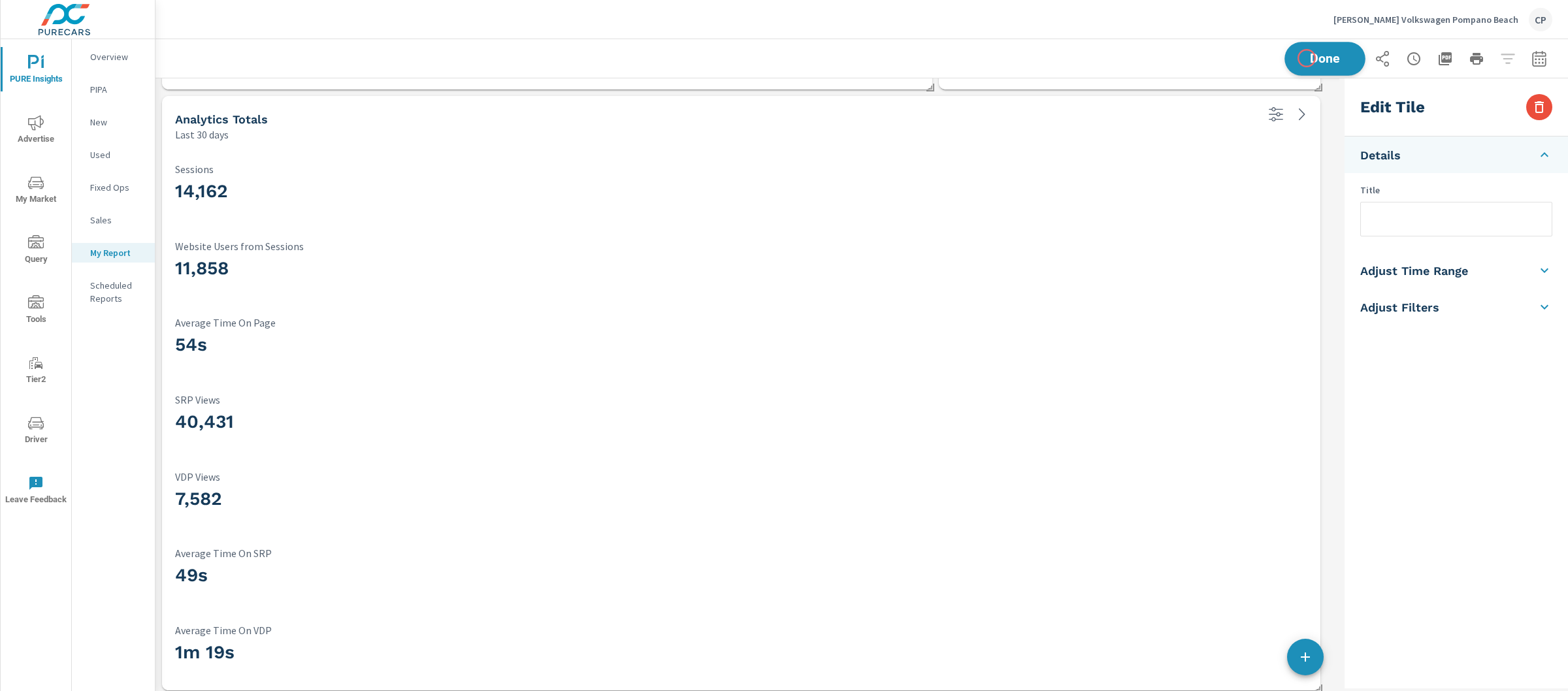
click at [1307, 56] on span "Done" at bounding box center [1325, 58] width 54 height 13
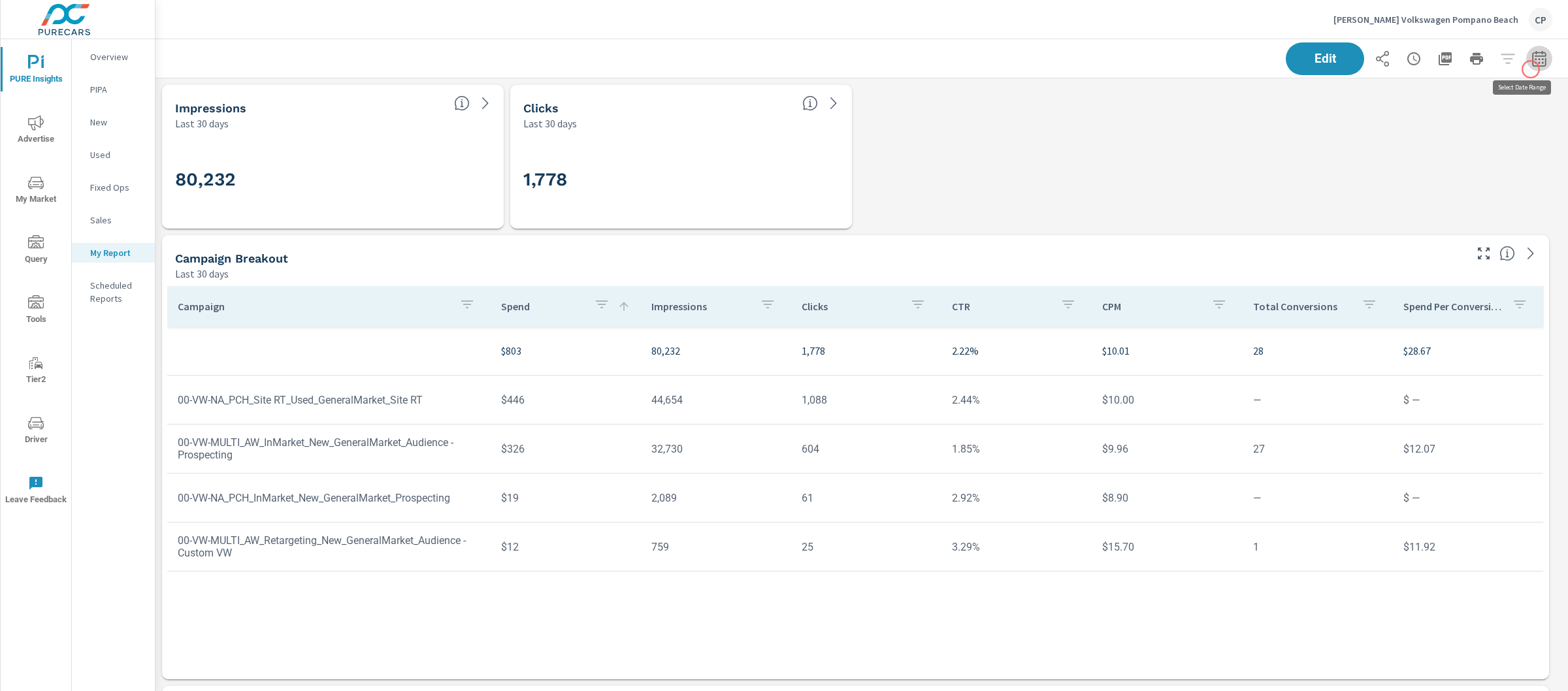
click at [1531, 69] on button "button" at bounding box center [1539, 58] width 26 height 26
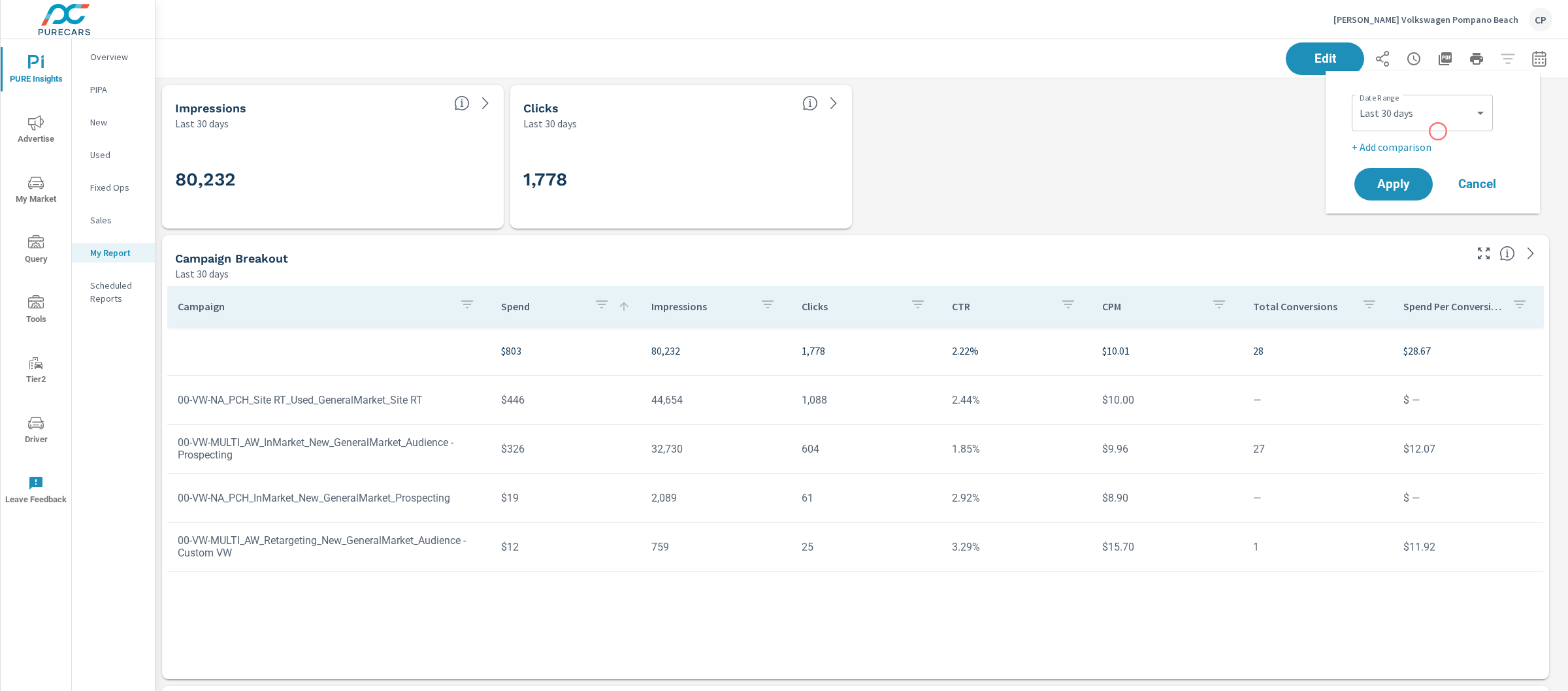
click at [1438, 131] on div "Date Range Custom Yesterday Last week Last 7 days Last 14 days Last 30 days Las…" at bounding box center [1435, 111] width 167 height 44
click at [1436, 126] on div "Custom Yesterday Last week Last 7 days Last 14 days Last 30 days Last 45 days L…" at bounding box center [1422, 113] width 141 height 36
click at [1419, 128] on div "Custom Yesterday Last week Last 7 days Last 14 days Last 30 days Last 45 days L…" at bounding box center [1422, 113] width 141 height 36
click at [1417, 122] on select "Custom Yesterday Last week Last 7 days Last 14 days Last 30 days Last 45 days L…" at bounding box center [1422, 113] width 130 height 26
click at [1357, 100] on select "Custom Yesterday Last week Last 7 days Last 14 days Last 30 days Last 45 days L…" at bounding box center [1422, 113] width 130 height 26
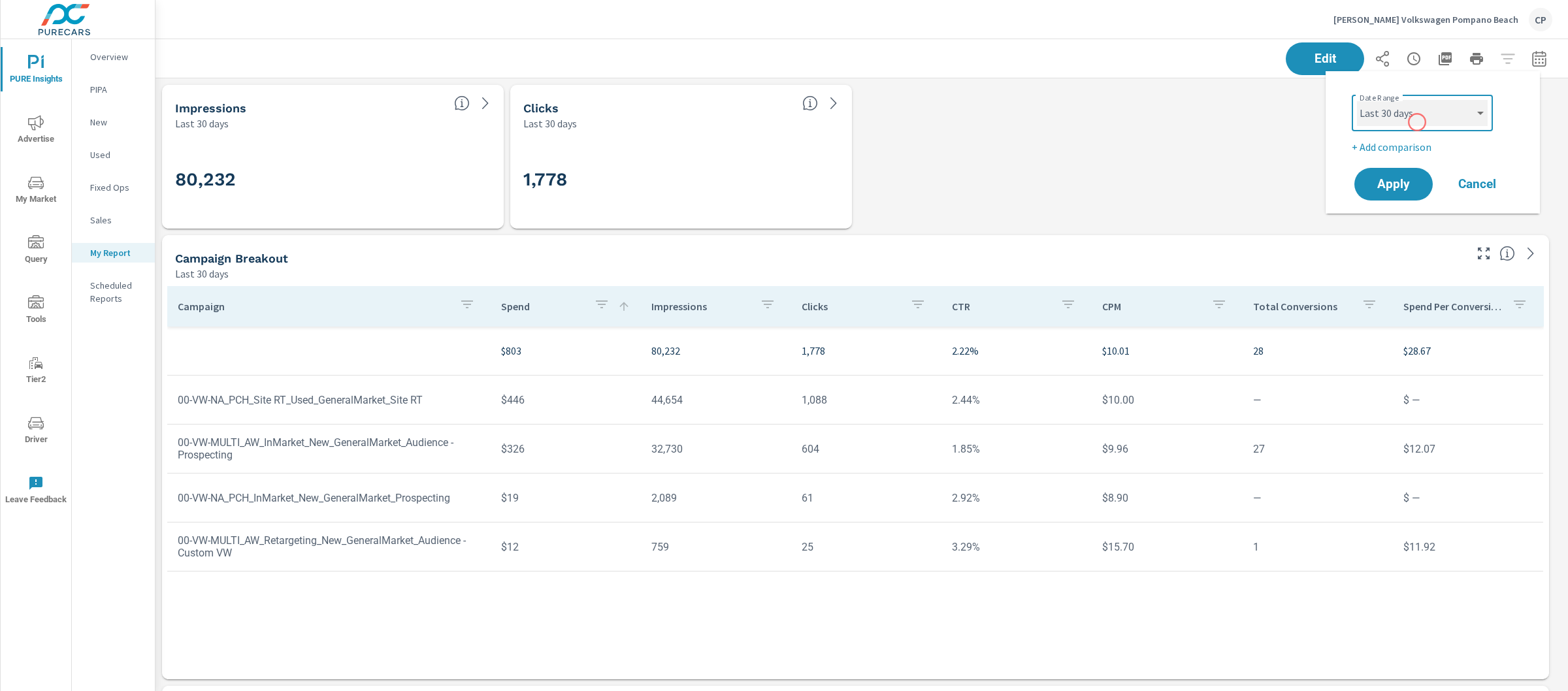
select select "Last month"
click at [1383, 173] on button "Apply" at bounding box center [1393, 184] width 81 height 34
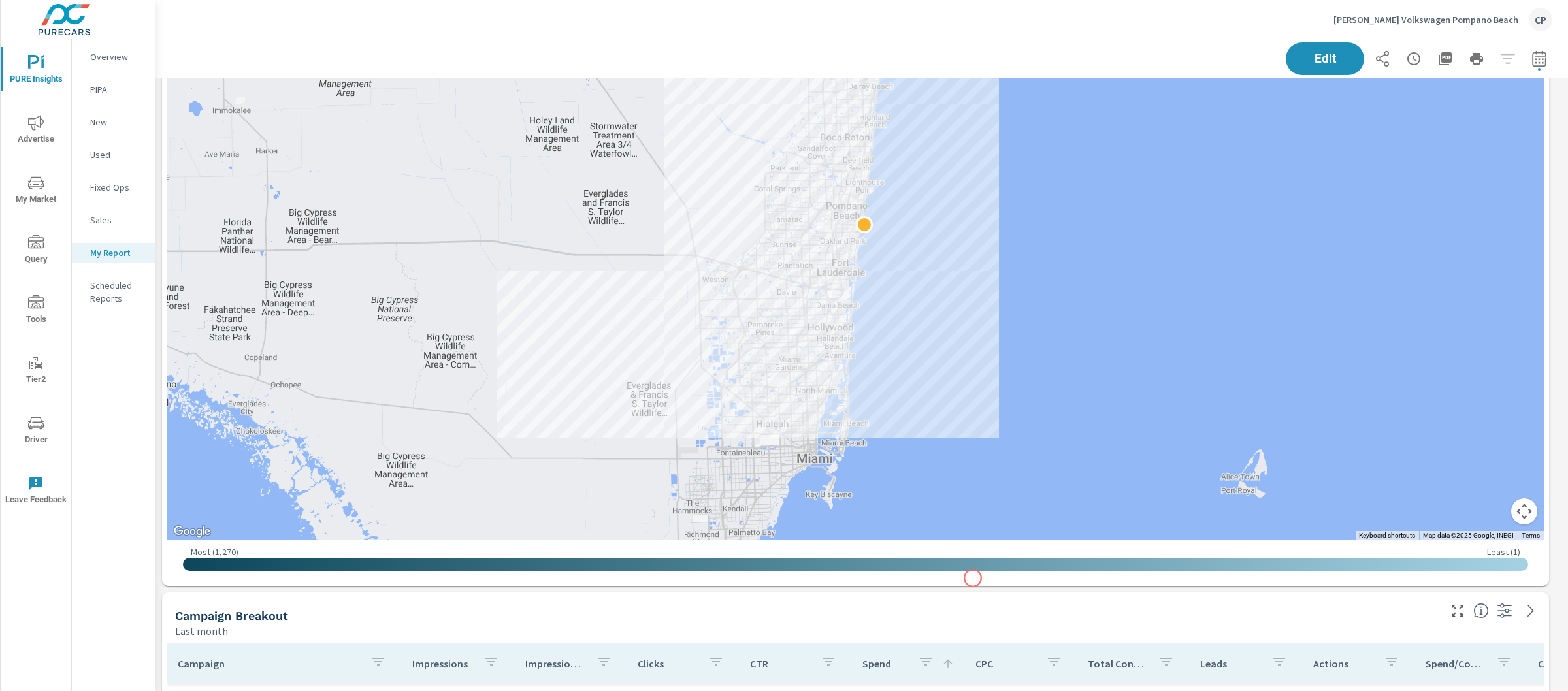
scroll to position [2700, 0]
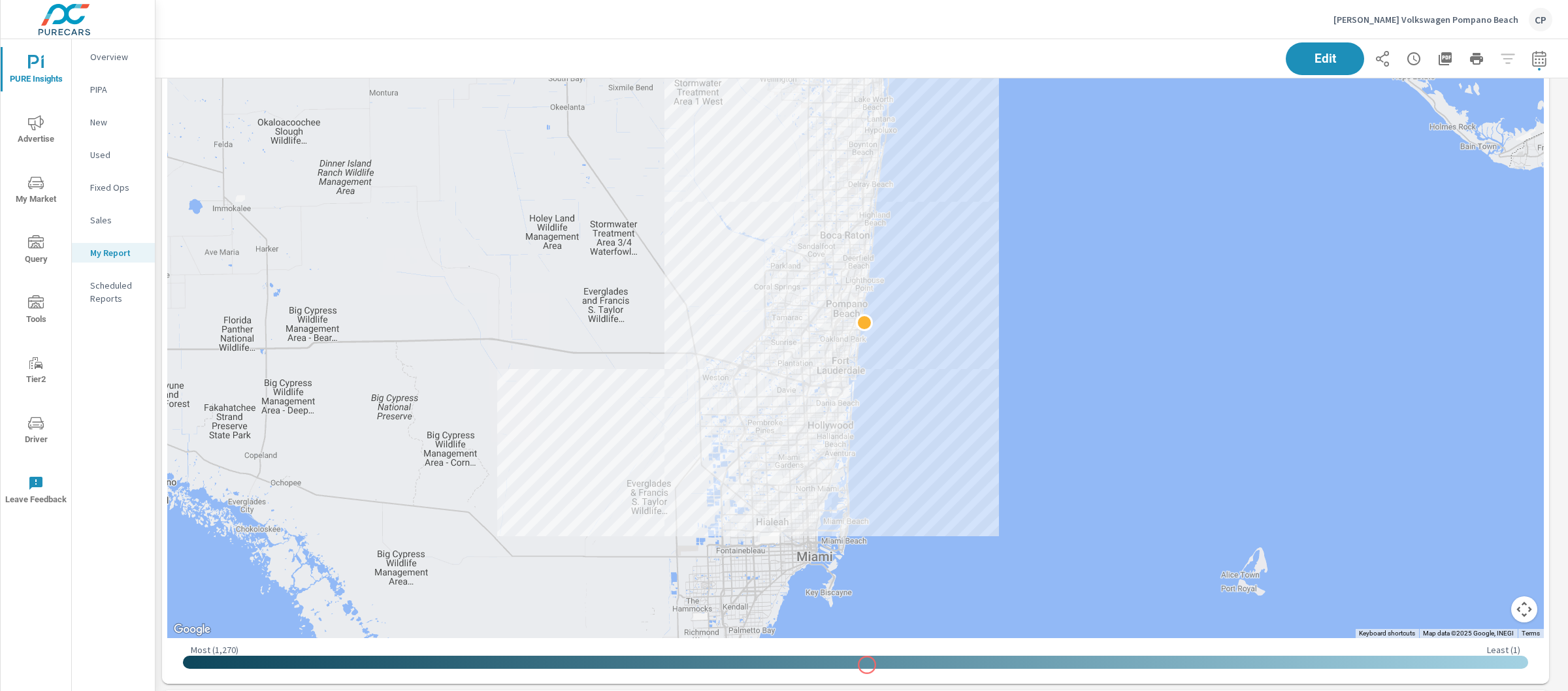
click at [867, 665] on div at bounding box center [855, 663] width 1346 height 13
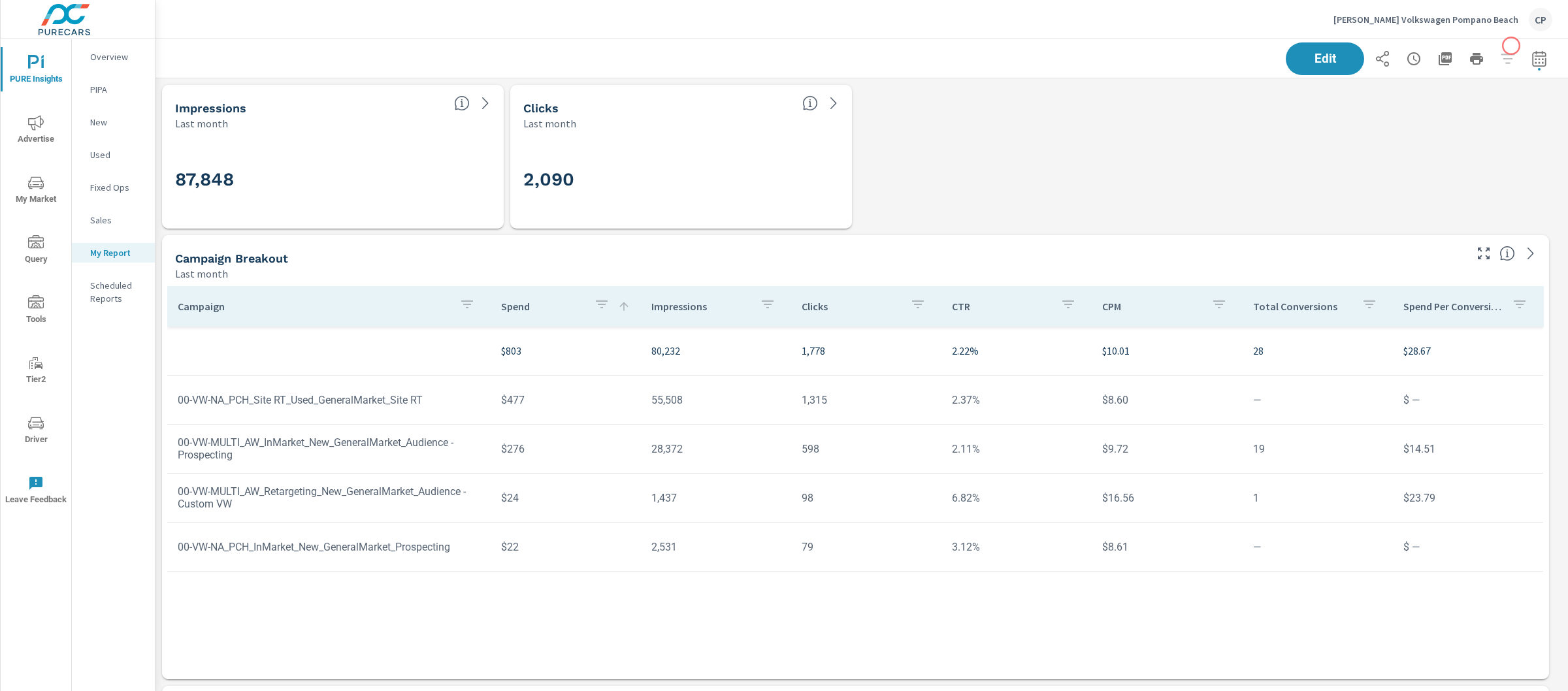
scroll to position [5141, 1426]
click at [1438, 59] on icon "button" at bounding box center [1446, 59] width 16 height 16
click at [41, 198] on span "My Market" at bounding box center [36, 191] width 63 height 32
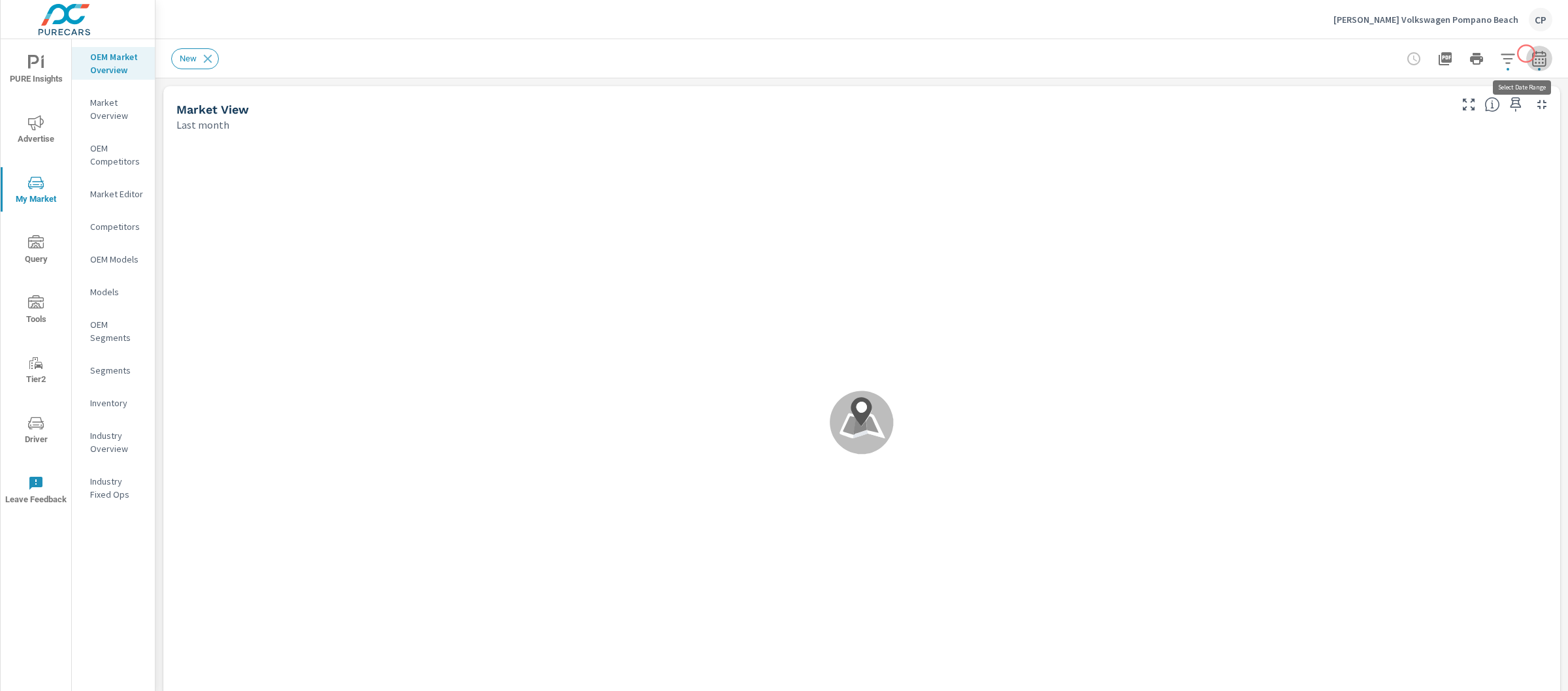
click at [1532, 54] on icon "button" at bounding box center [1540, 59] width 16 height 16
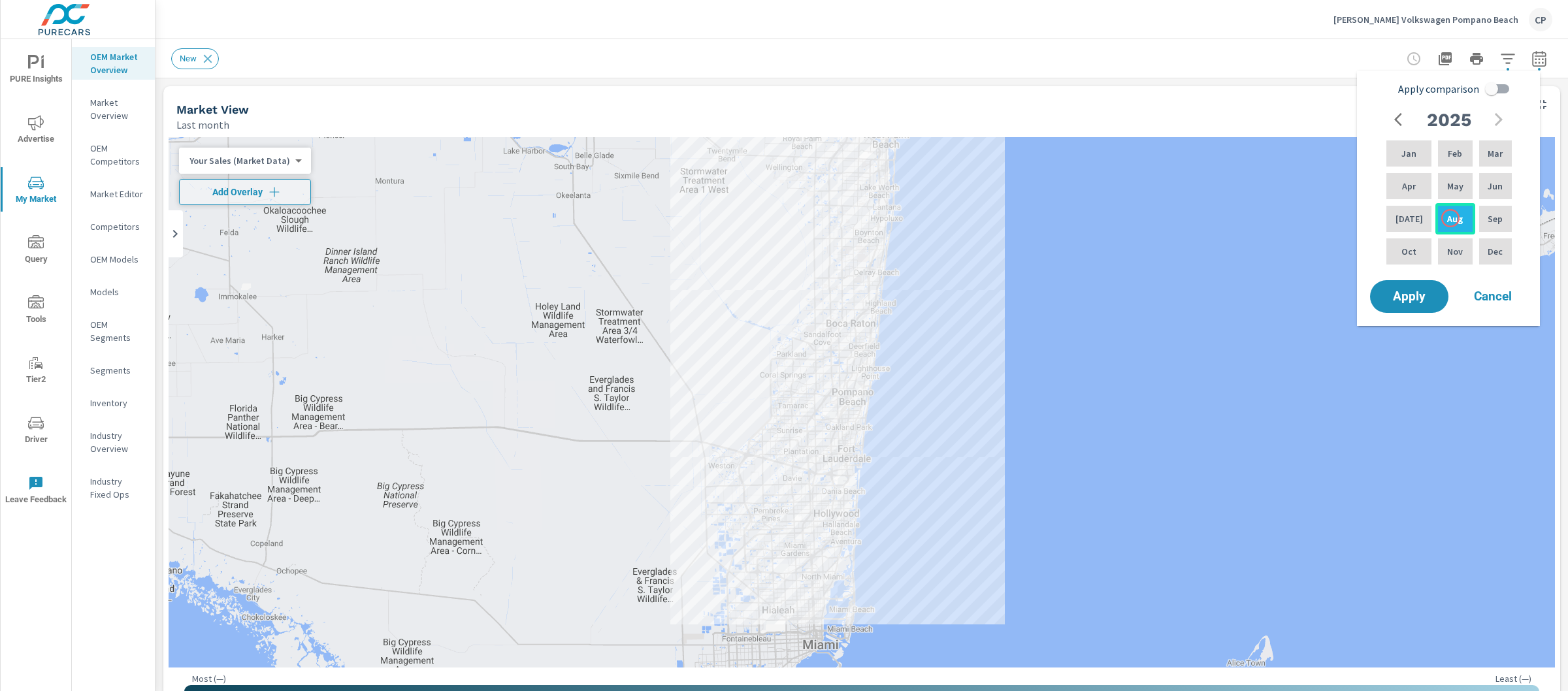
click at [1451, 218] on p "Aug" at bounding box center [1455, 219] width 16 height 13
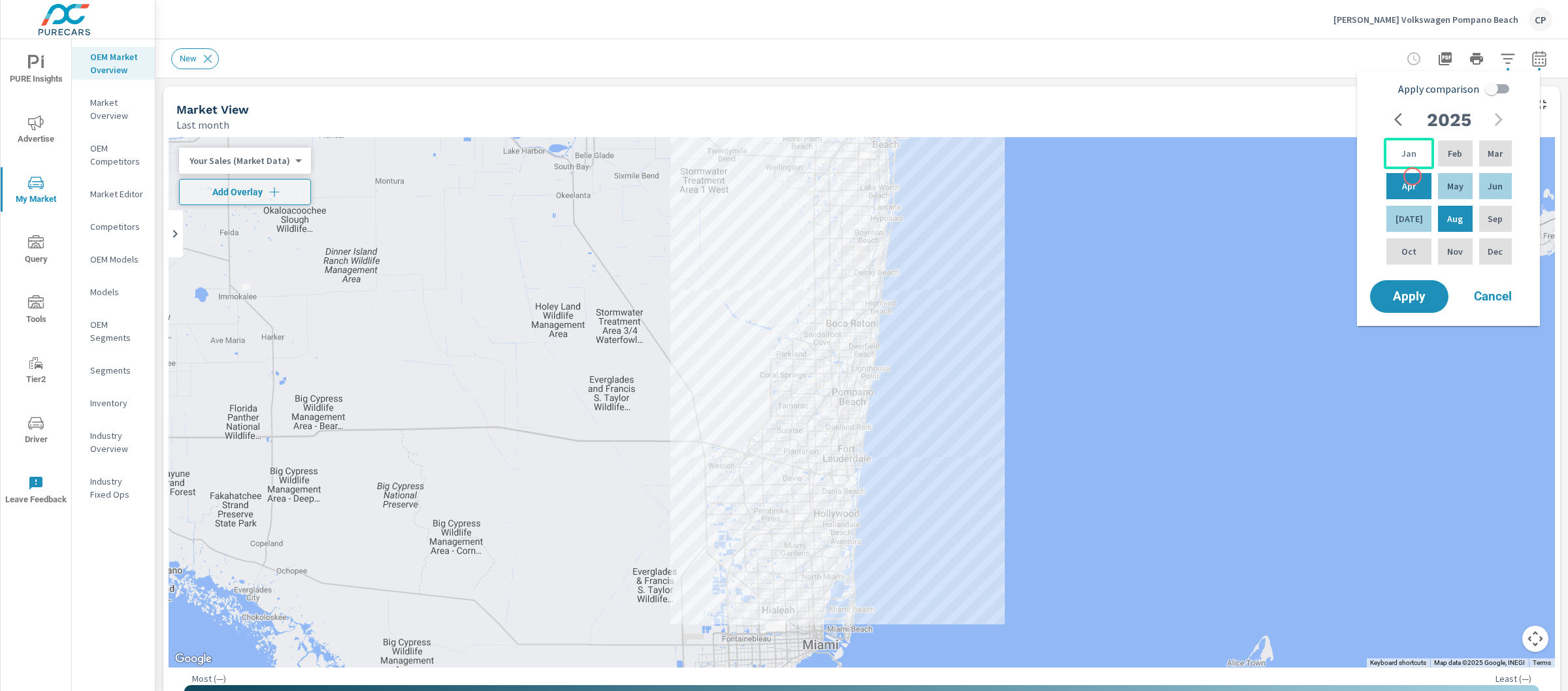
click at [1401, 165] on div "Jan" at bounding box center [1409, 153] width 50 height 31
click at [1532, 64] on icon "button" at bounding box center [1540, 59] width 16 height 16
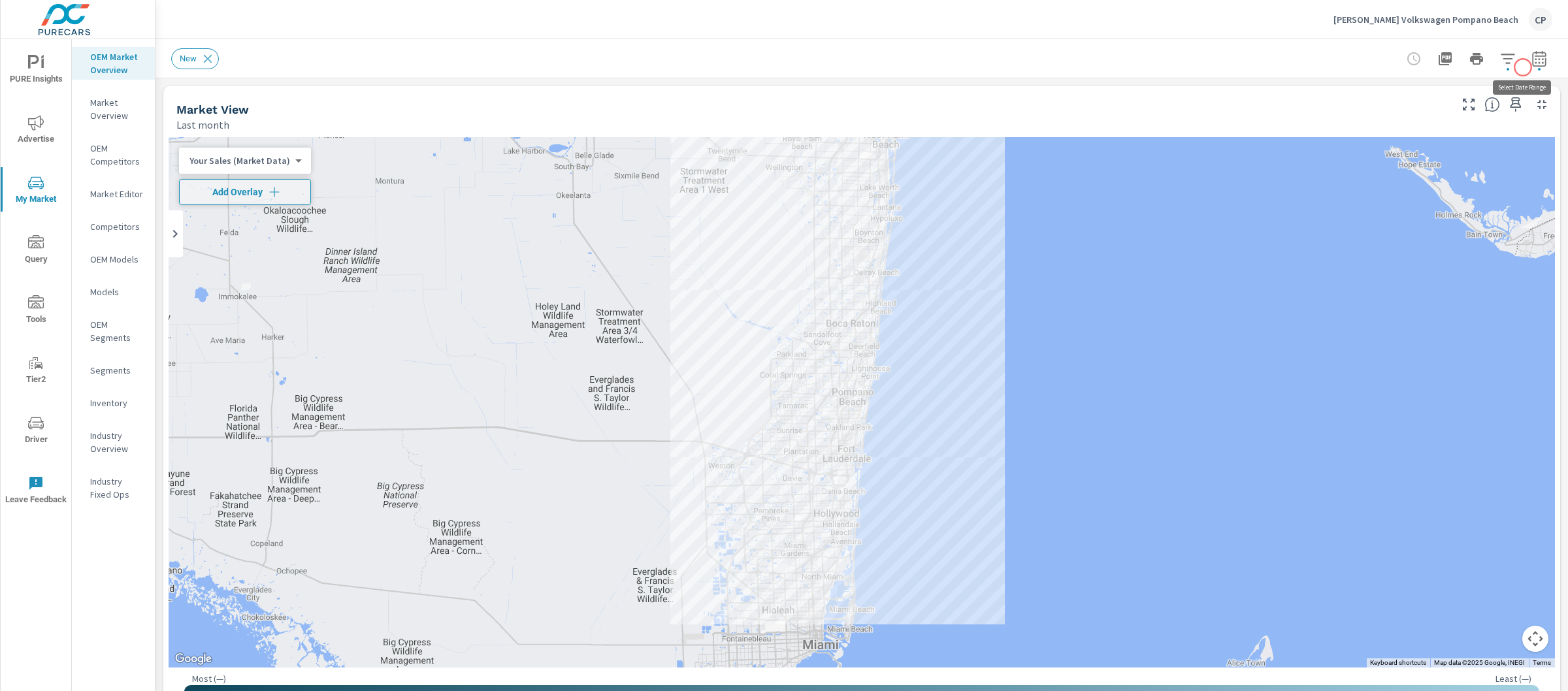
click at [1526, 68] on button "button" at bounding box center [1539, 58] width 26 height 26
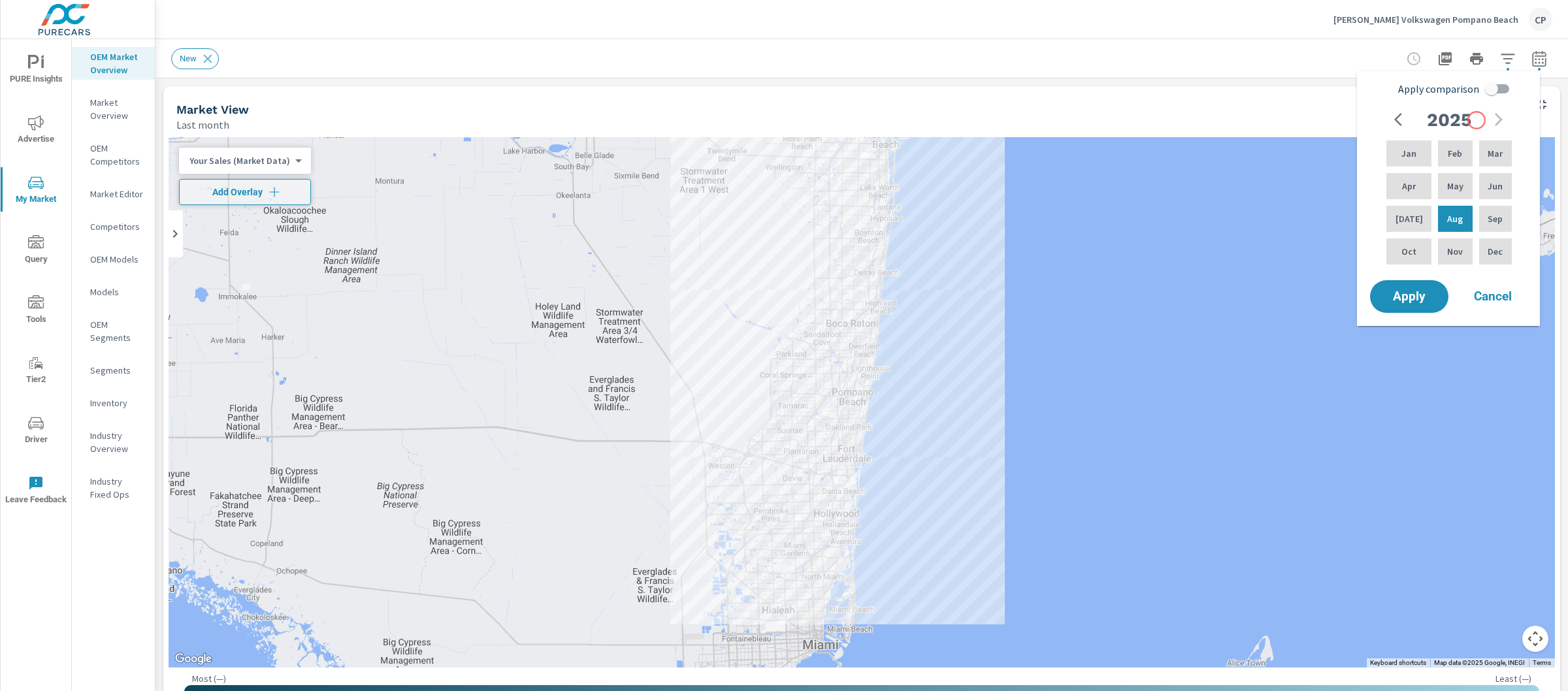
click at [1482, 87] on input "Apply comparison" at bounding box center [1491, 89] width 75 height 25
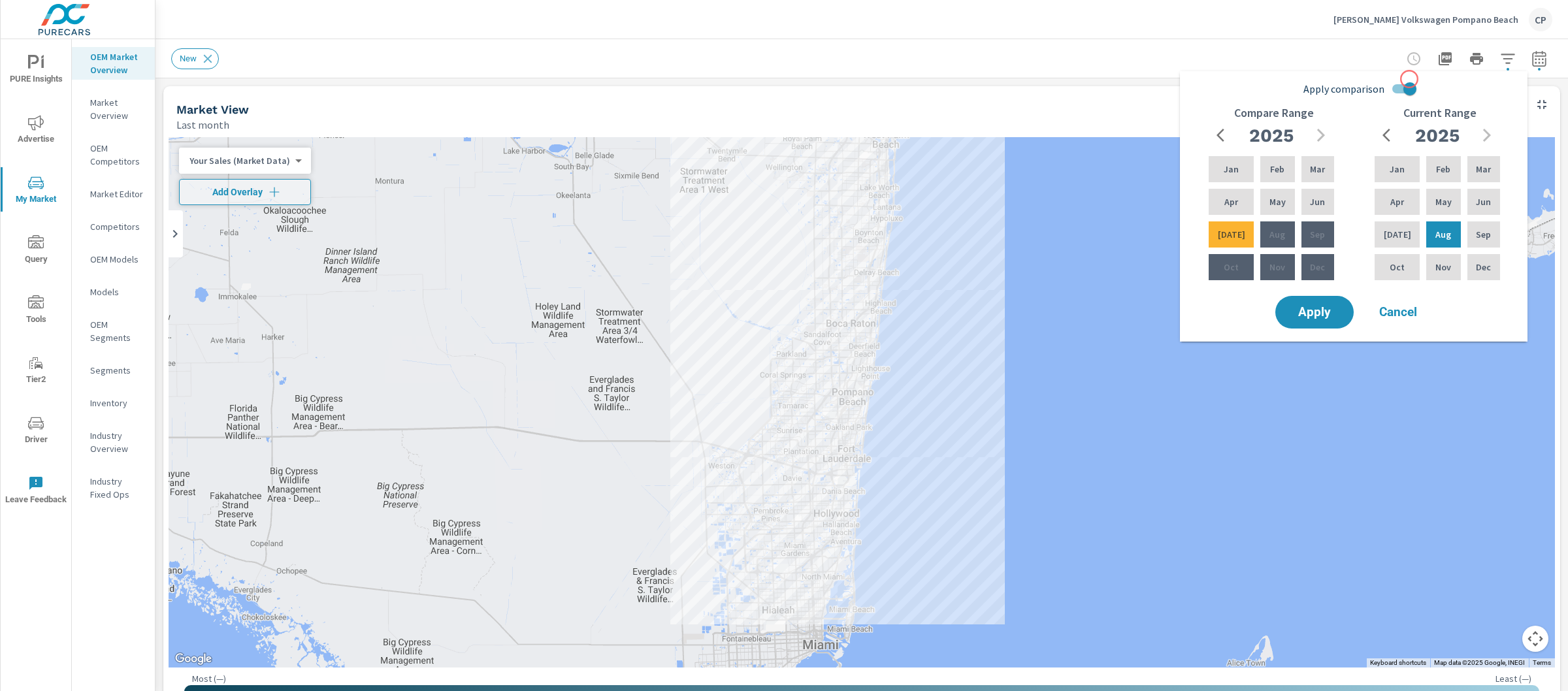
click at [1409, 79] on input "Apply comparison" at bounding box center [1410, 89] width 75 height 25
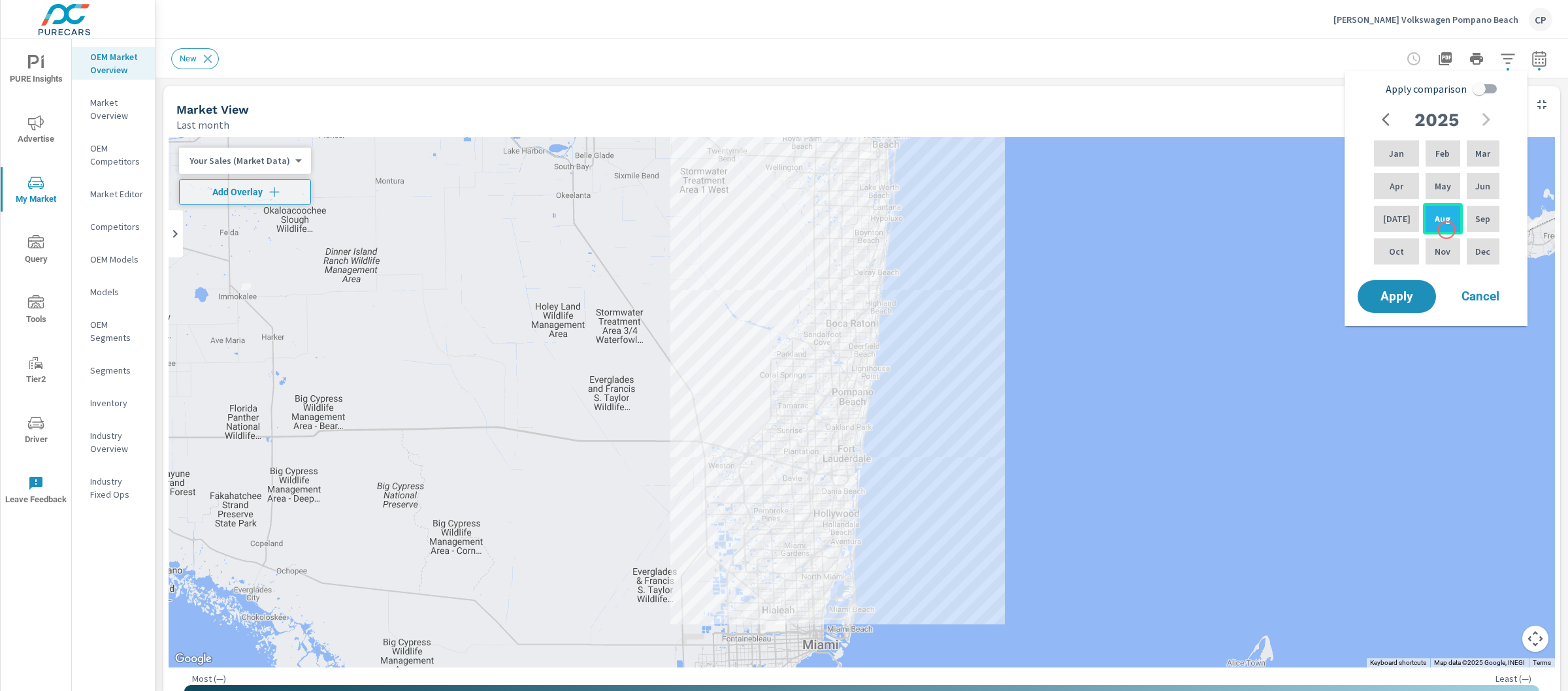
click at [1444, 227] on div "Aug" at bounding box center [1442, 218] width 39 height 31
click at [1375, 144] on div "Jan" at bounding box center [1397, 153] width 50 height 31
click at [1480, 93] on input "Apply comparison" at bounding box center [1479, 89] width 75 height 25
checkbox input "true"
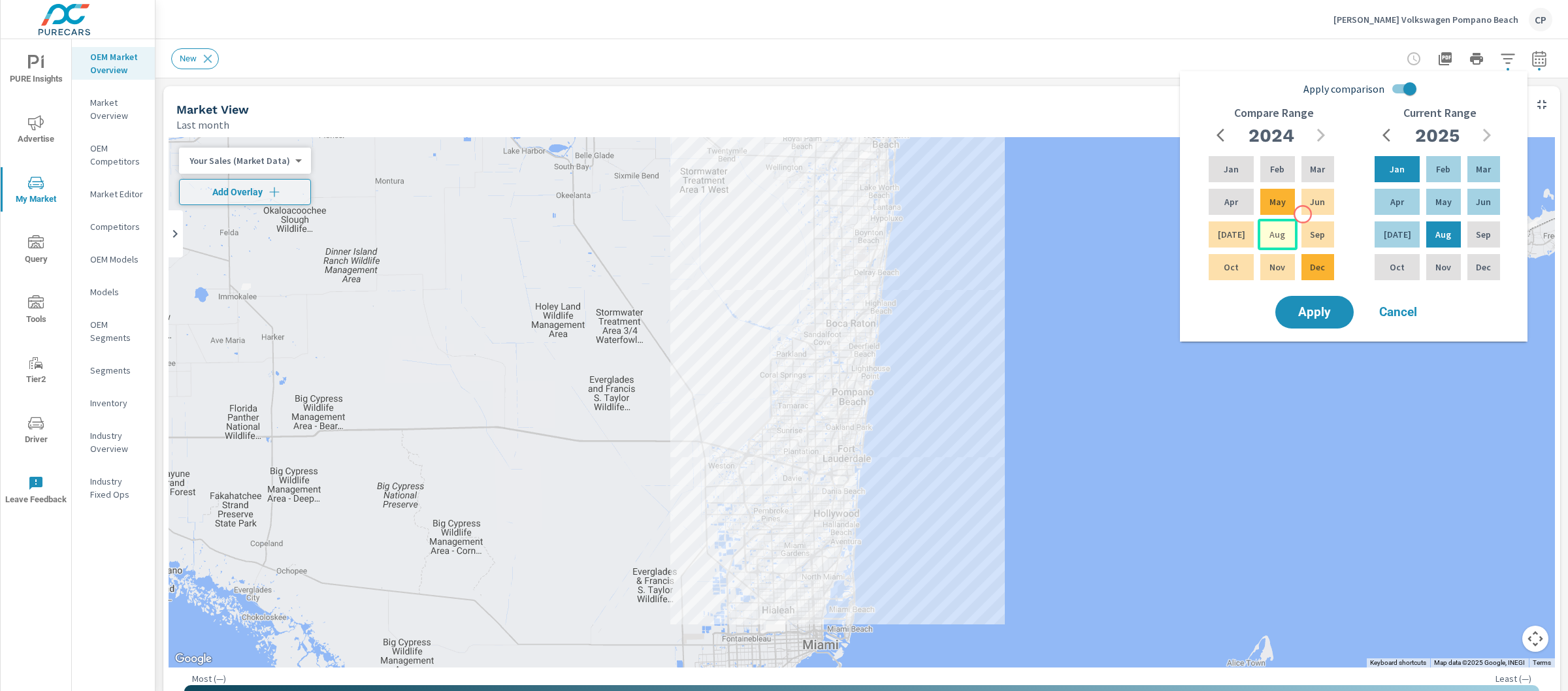
click at [1281, 229] on div "Aug" at bounding box center [1277, 234] width 39 height 31
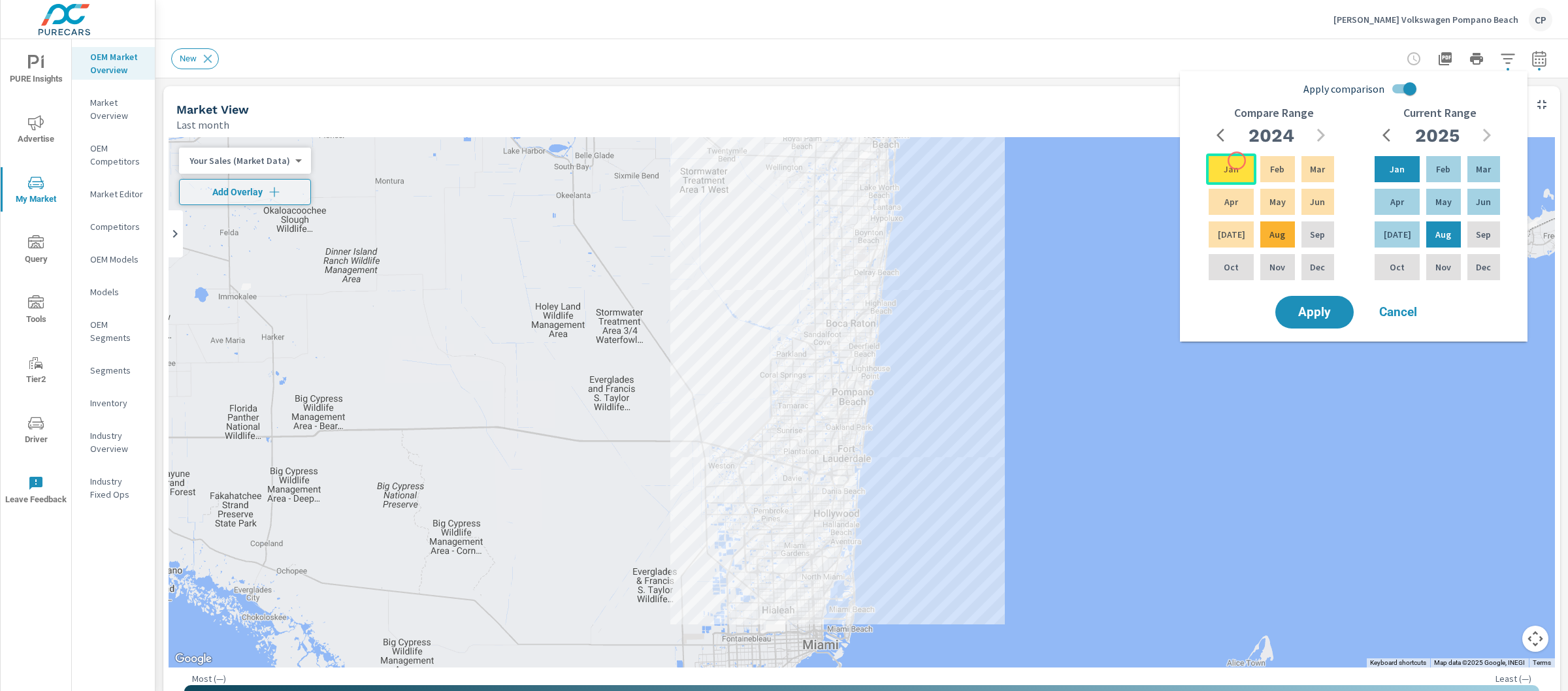
click at [1237, 161] on div "Jan" at bounding box center [1231, 169] width 50 height 31
click at [1336, 318] on span "Apply" at bounding box center [1314, 312] width 54 height 13
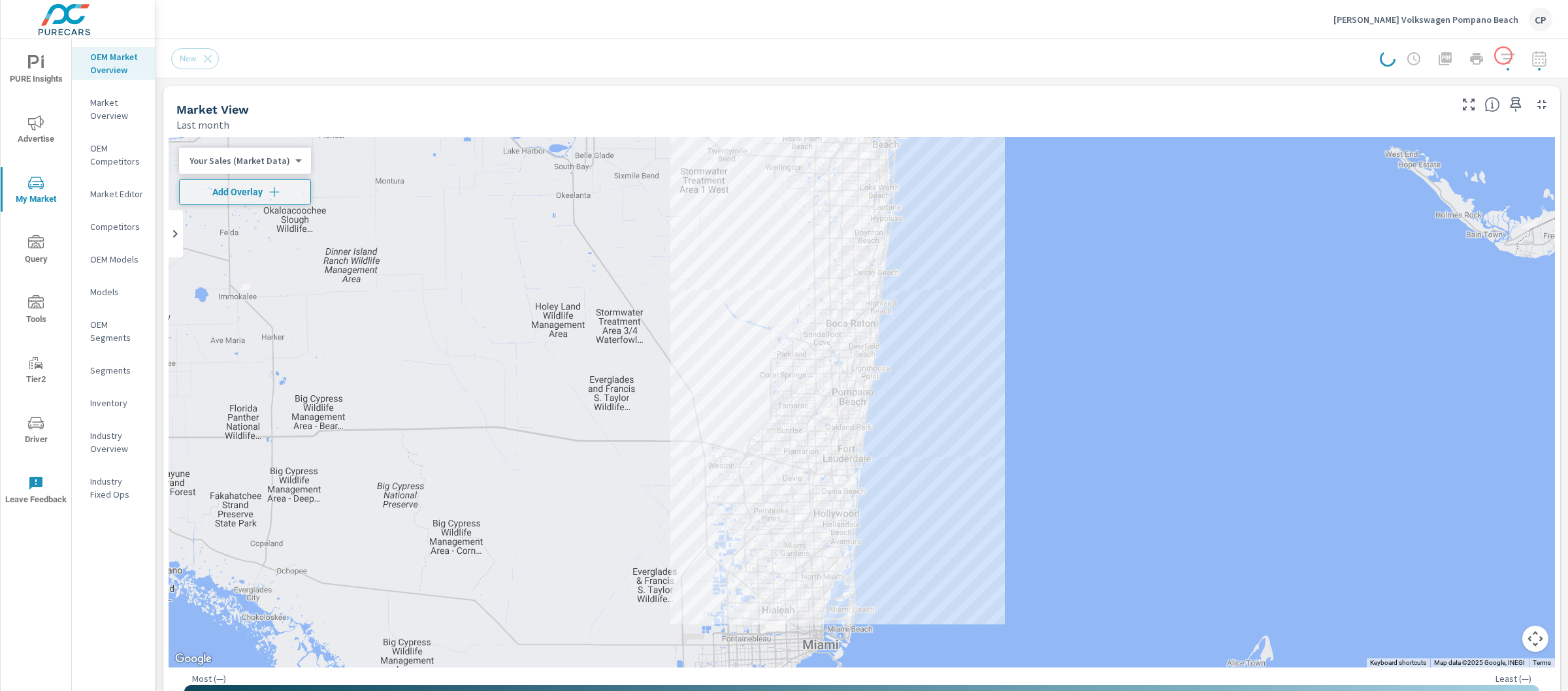
click at [1502, 55] on div at bounding box center [1466, 58] width 173 height 26
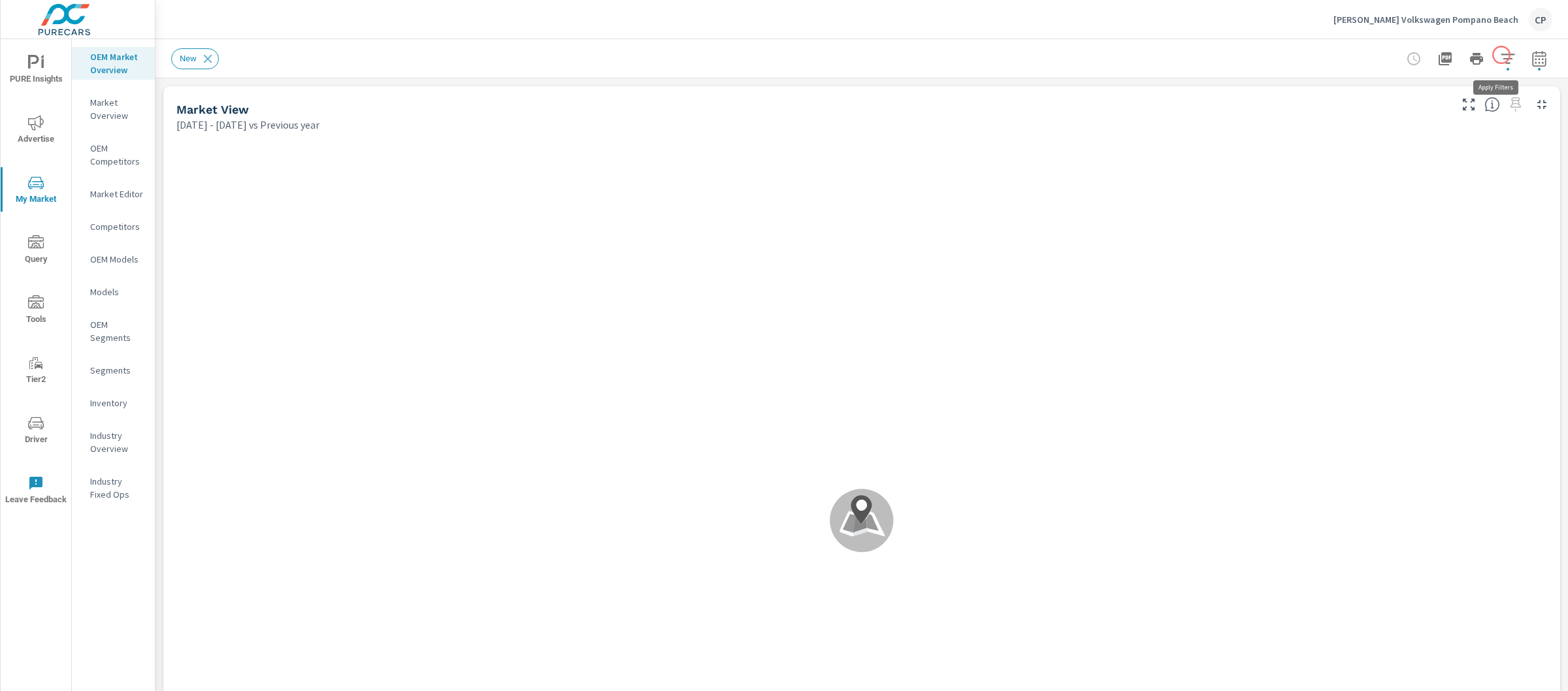
scroll to position [1, 0]
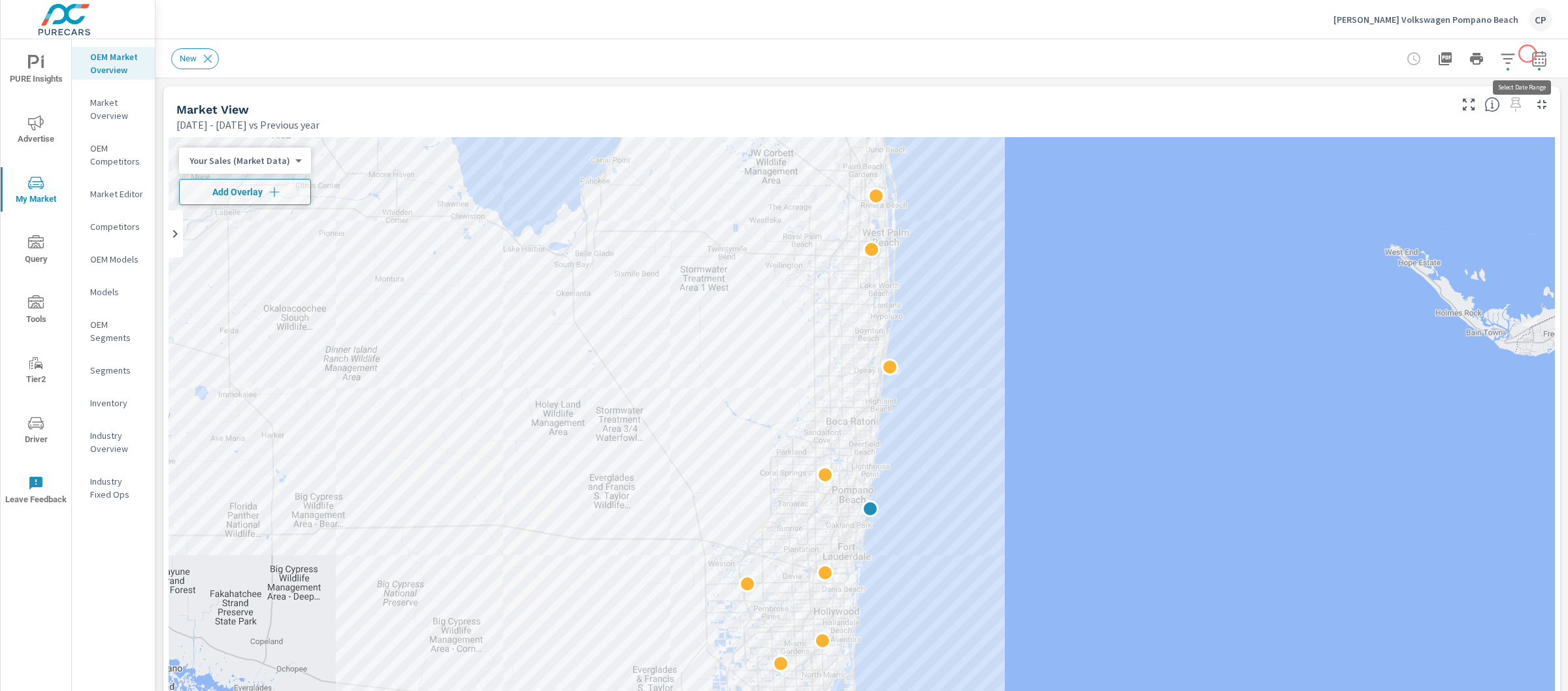
click at [1532, 52] on icon "button" at bounding box center [1539, 58] width 14 height 16
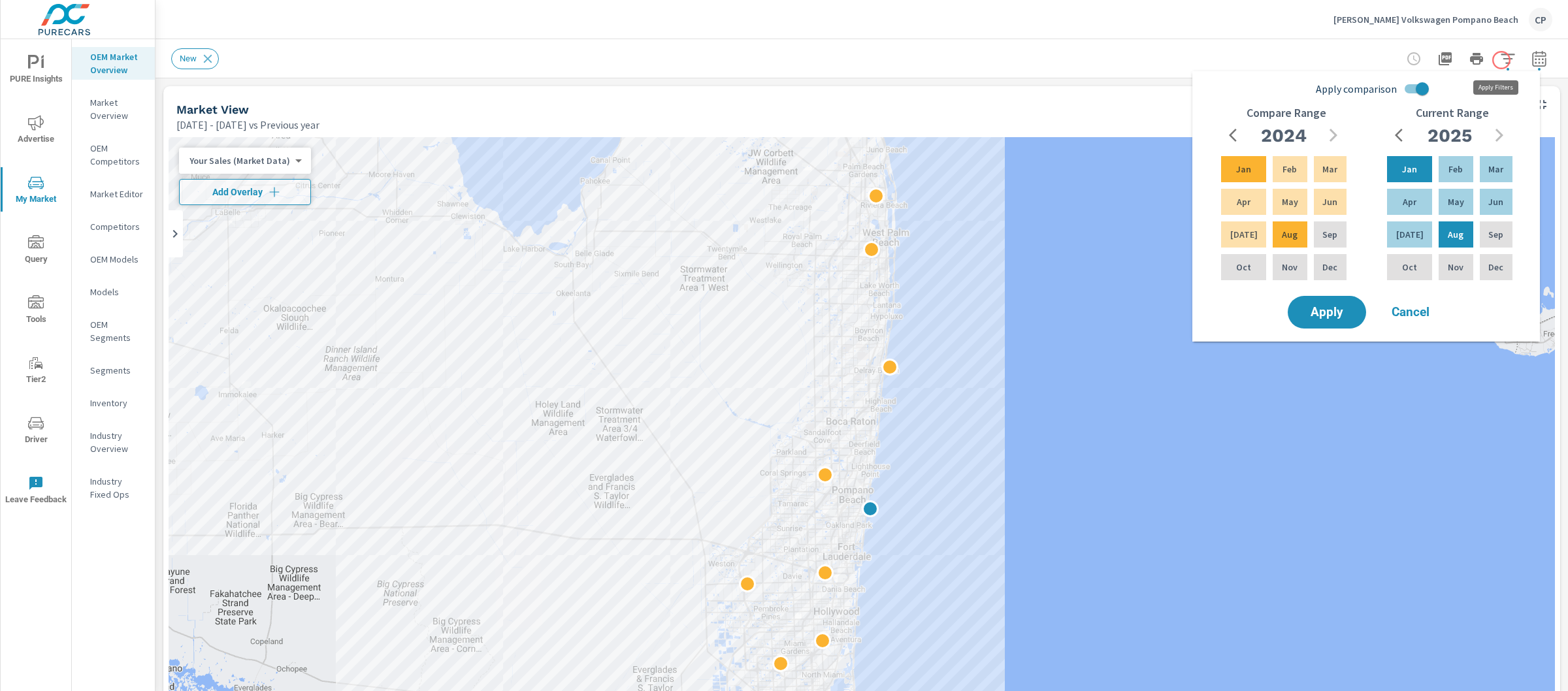
click at [1502, 58] on icon "button" at bounding box center [1508, 59] width 16 height 16
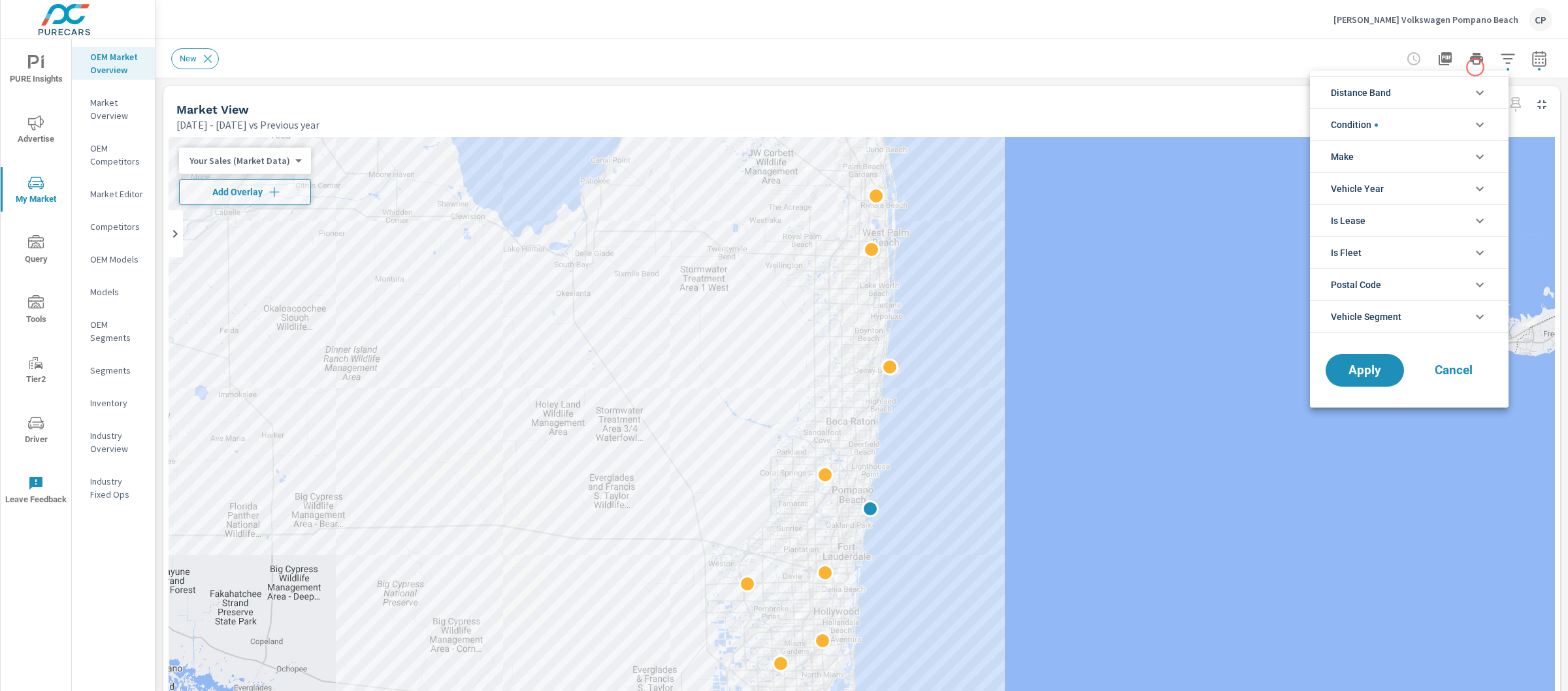
click at [1425, 95] on li "Distance Band" at bounding box center [1409, 93] width 199 height 32
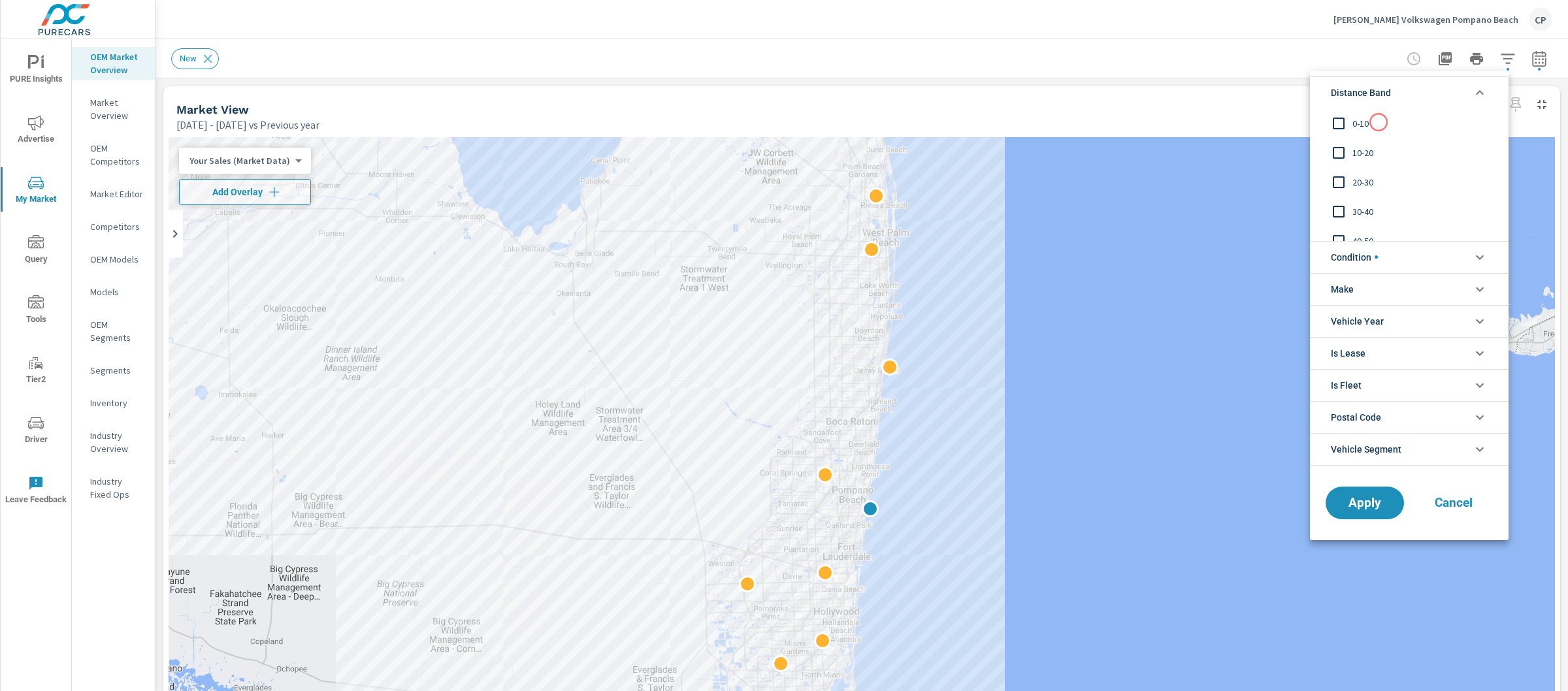
click at [1379, 122] on span "0-10" at bounding box center [1424, 124] width 143 height 16
click at [1362, 500] on span "Apply" at bounding box center [1365, 502] width 54 height 13
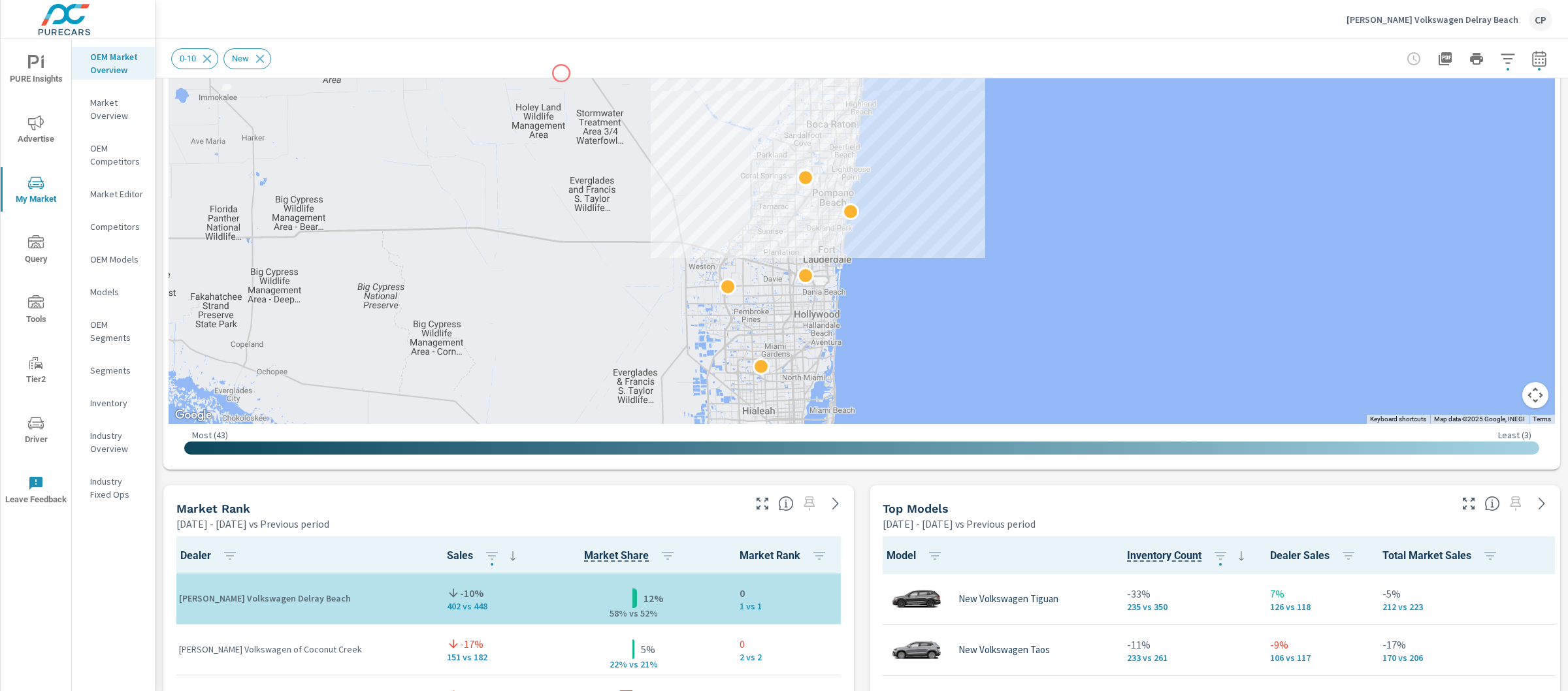
scroll to position [643, 0]
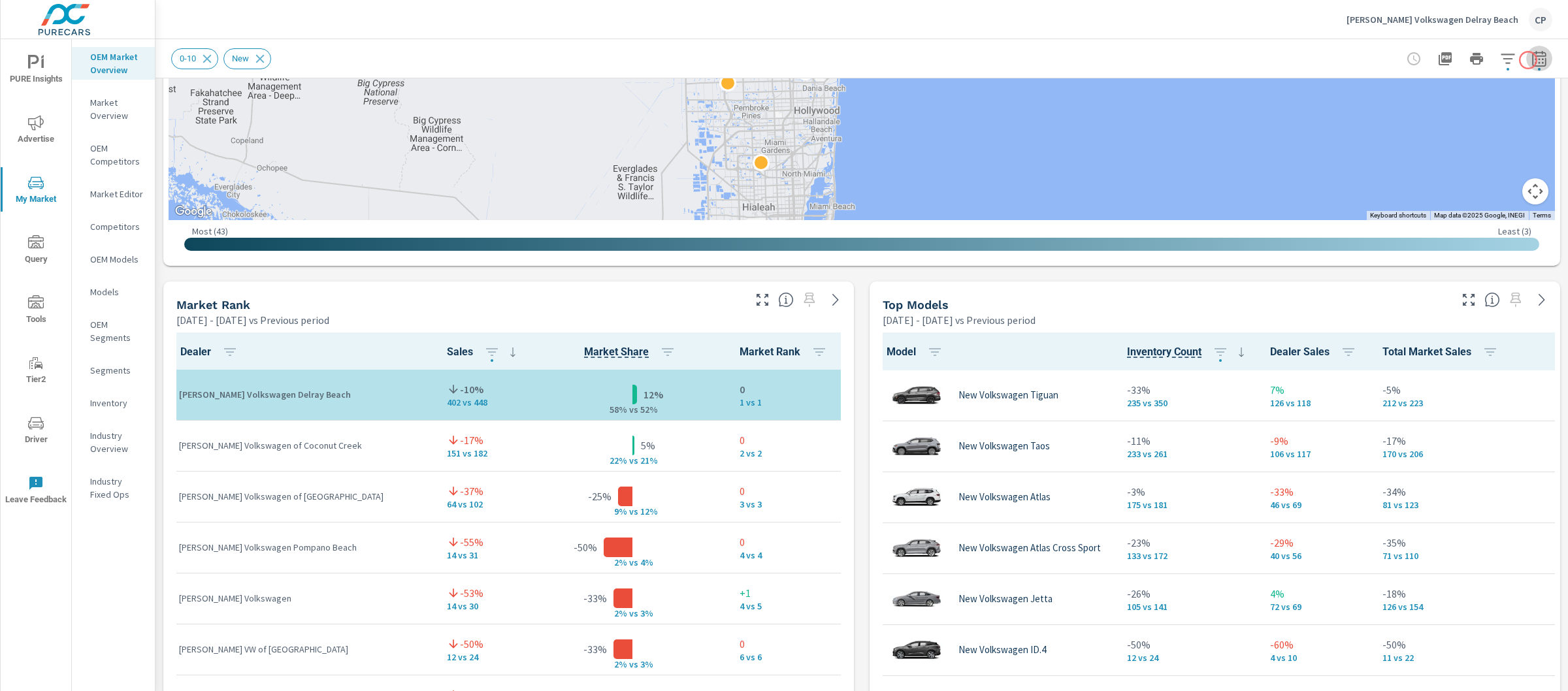
click at [1532, 60] on icon "button" at bounding box center [1540, 59] width 16 height 16
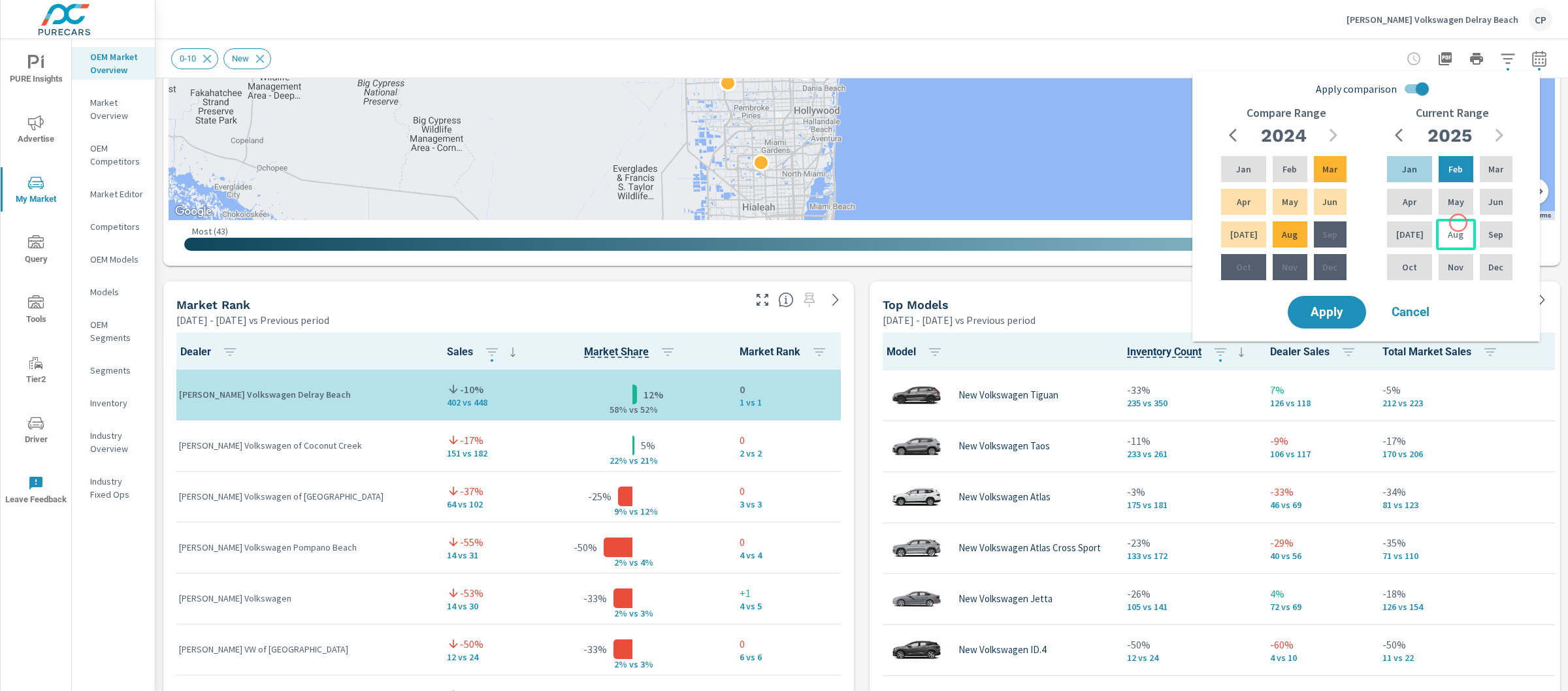
click at [1458, 223] on div "Aug" at bounding box center [1455, 234] width 39 height 31
click at [1416, 156] on div "Jan" at bounding box center [1410, 169] width 50 height 31
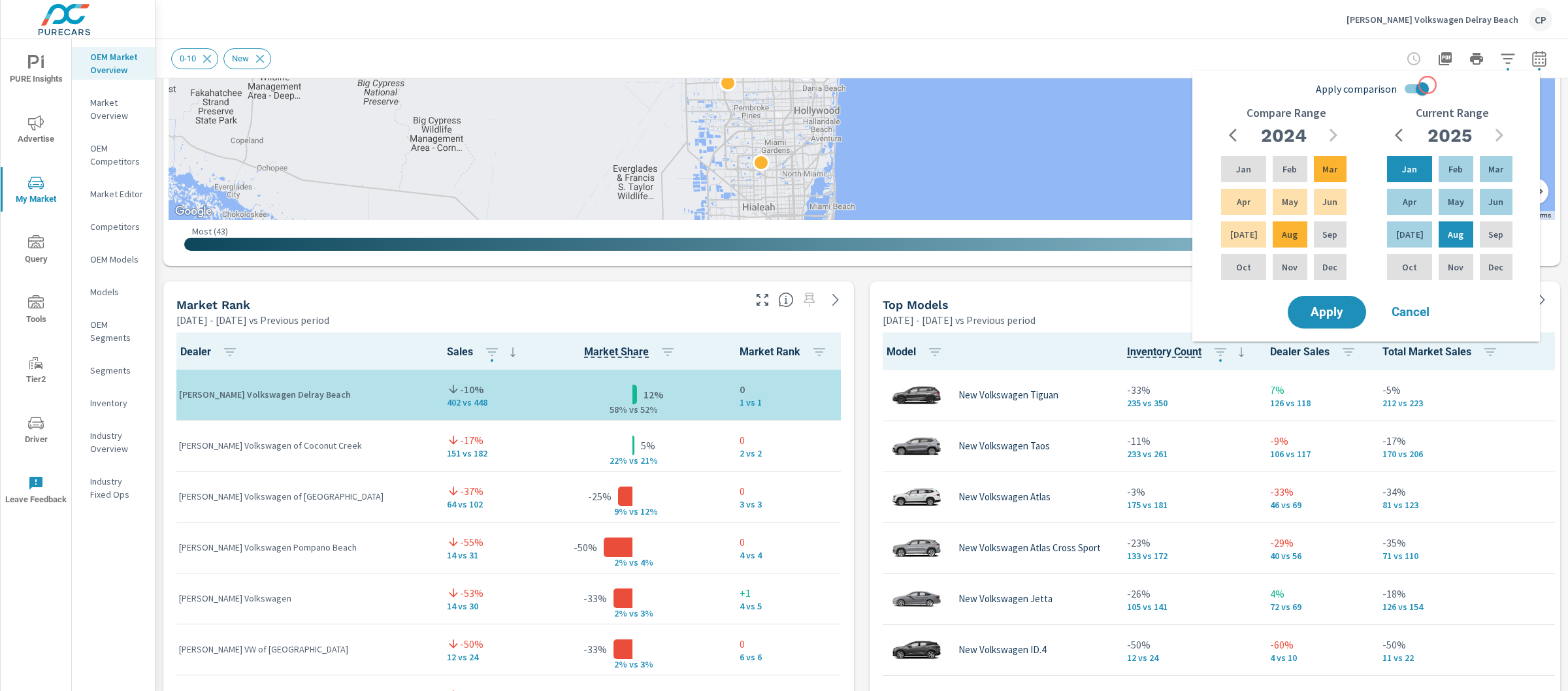
click at [1428, 85] on input "Apply comparison" at bounding box center [1422, 89] width 75 height 25
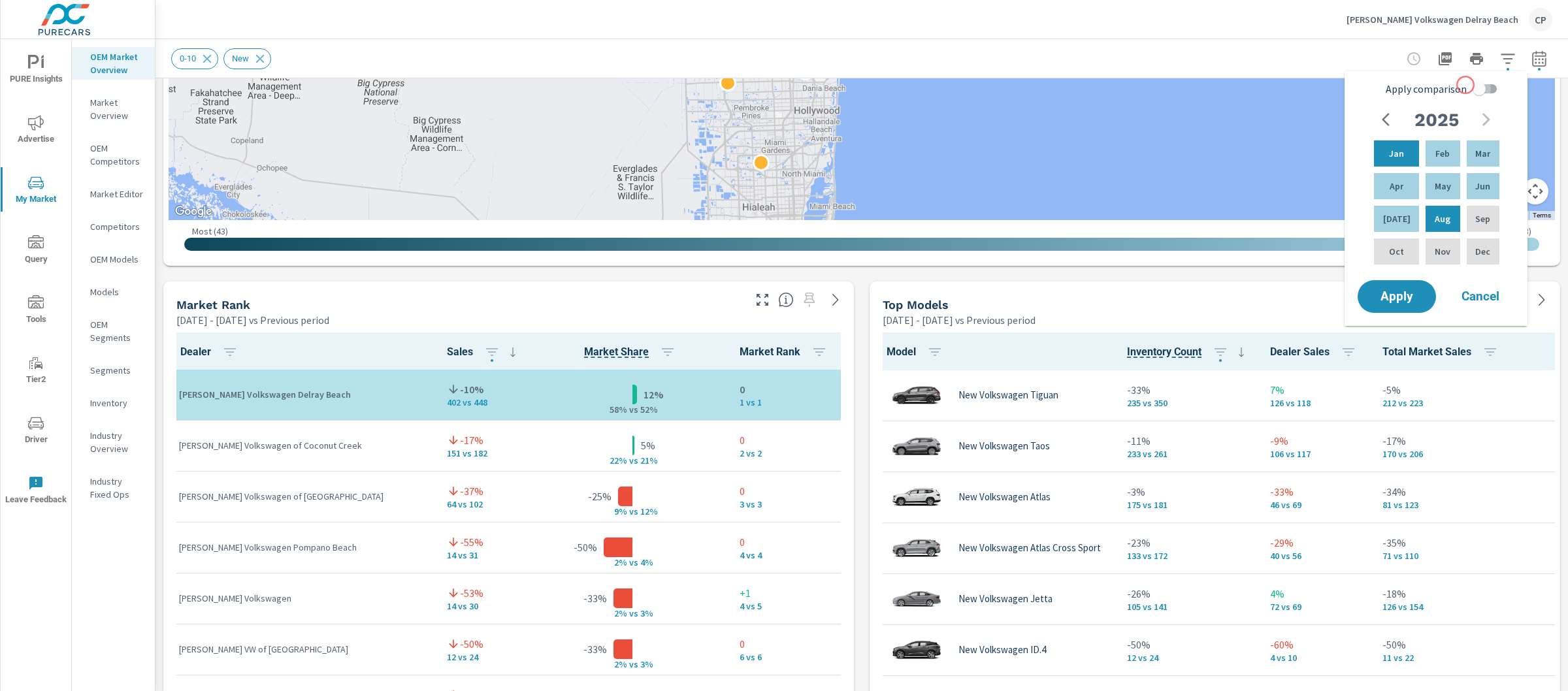
click at [1465, 85] on input "Apply comparison" at bounding box center [1479, 89] width 75 height 25
checkbox input "true"
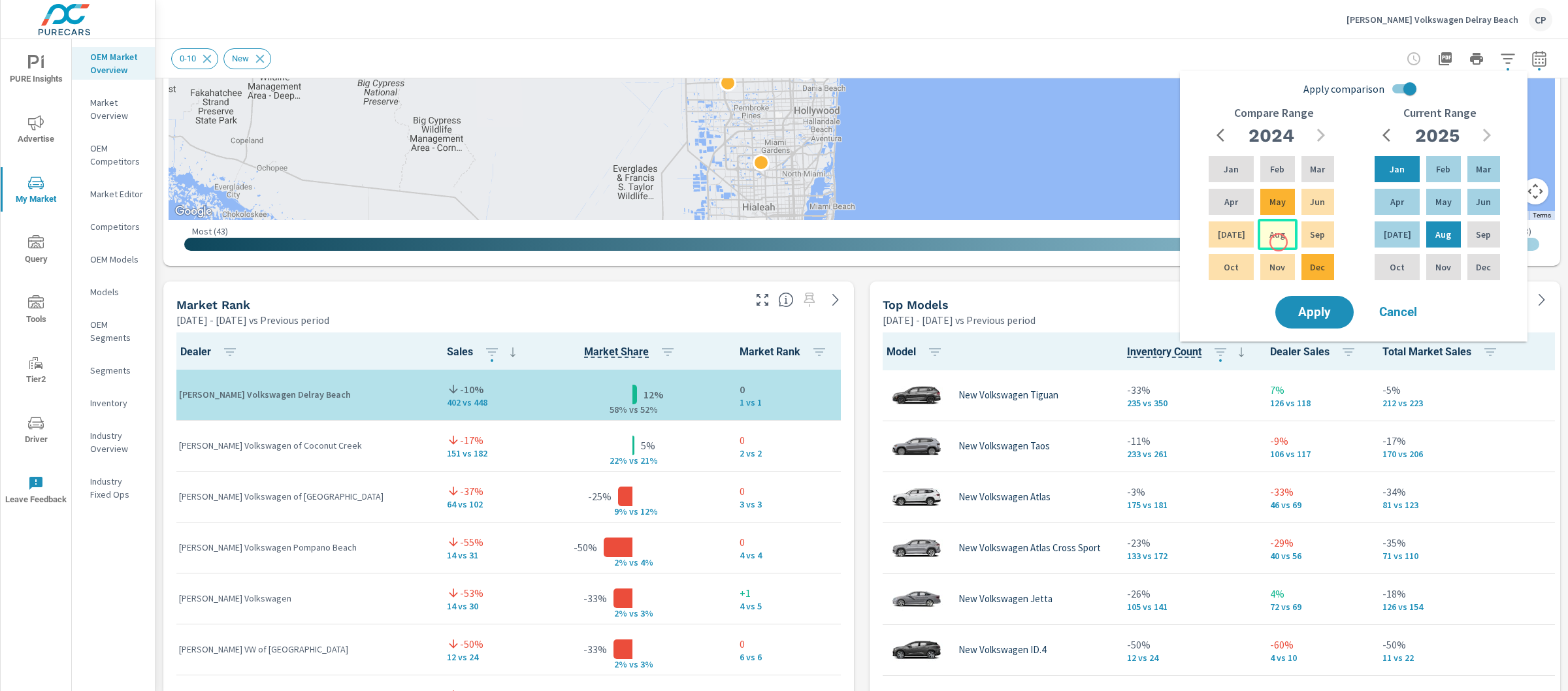
click at [1277, 240] on p "Aug" at bounding box center [1277, 235] width 16 height 13
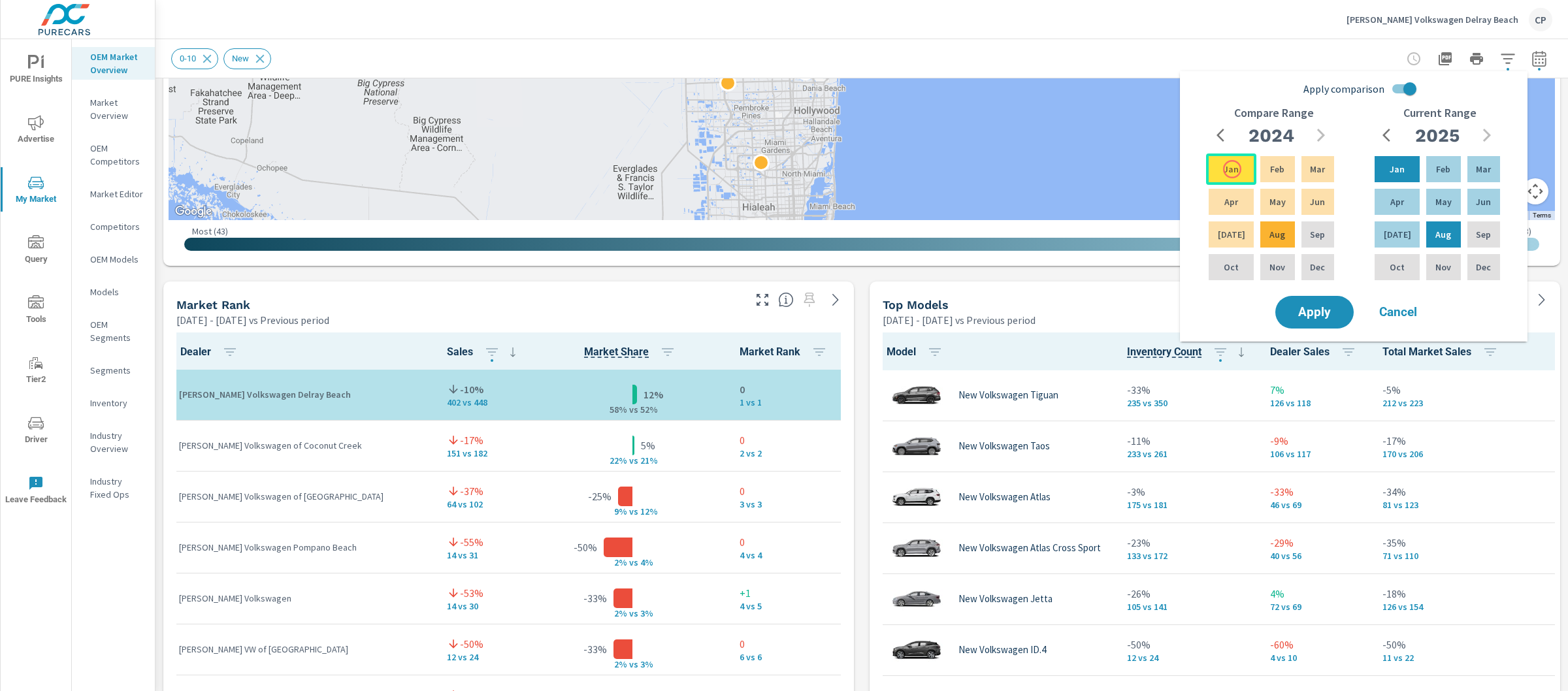
click at [1232, 169] on p "Jan" at bounding box center [1231, 169] width 15 height 13
click at [1302, 300] on button "Apply" at bounding box center [1314, 312] width 81 height 34
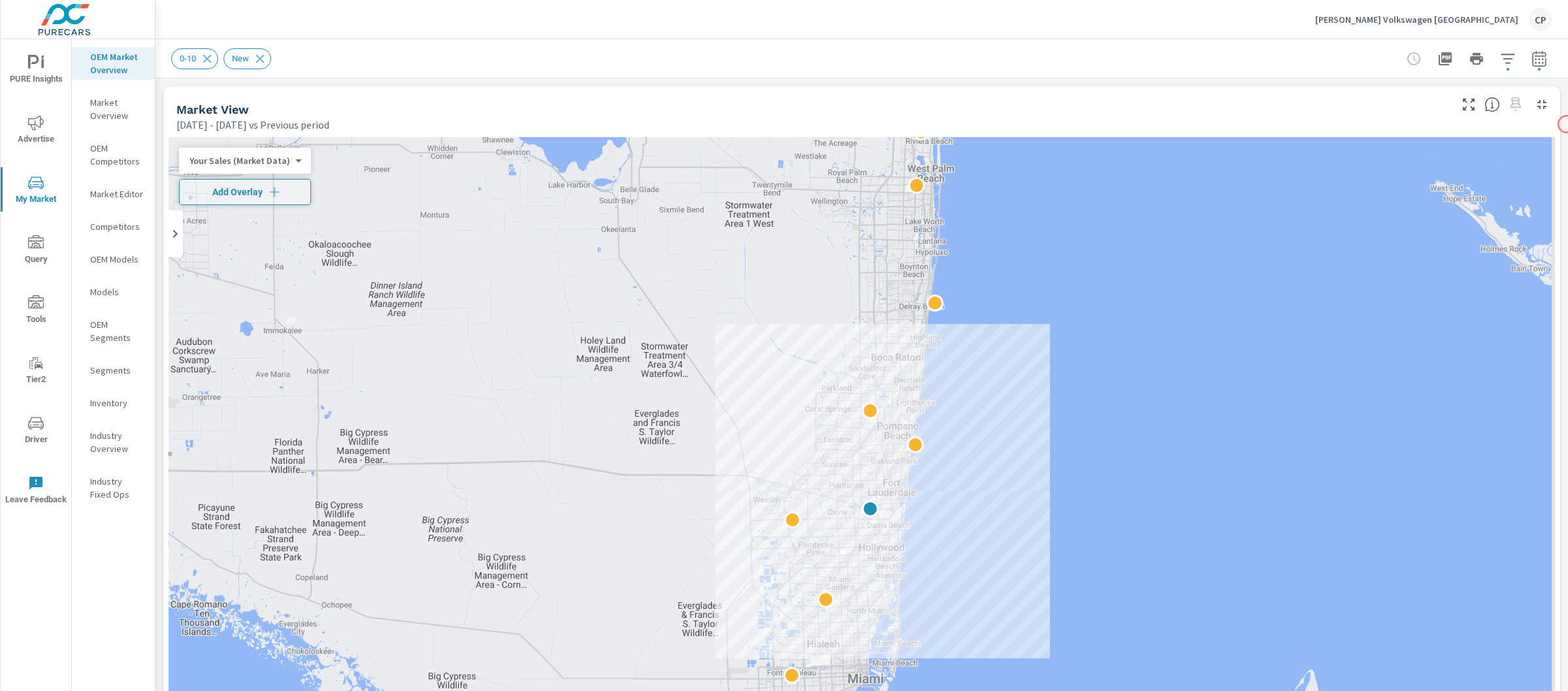
scroll to position [1, 0]
click at [1532, 55] on icon "button" at bounding box center [1540, 59] width 16 height 16
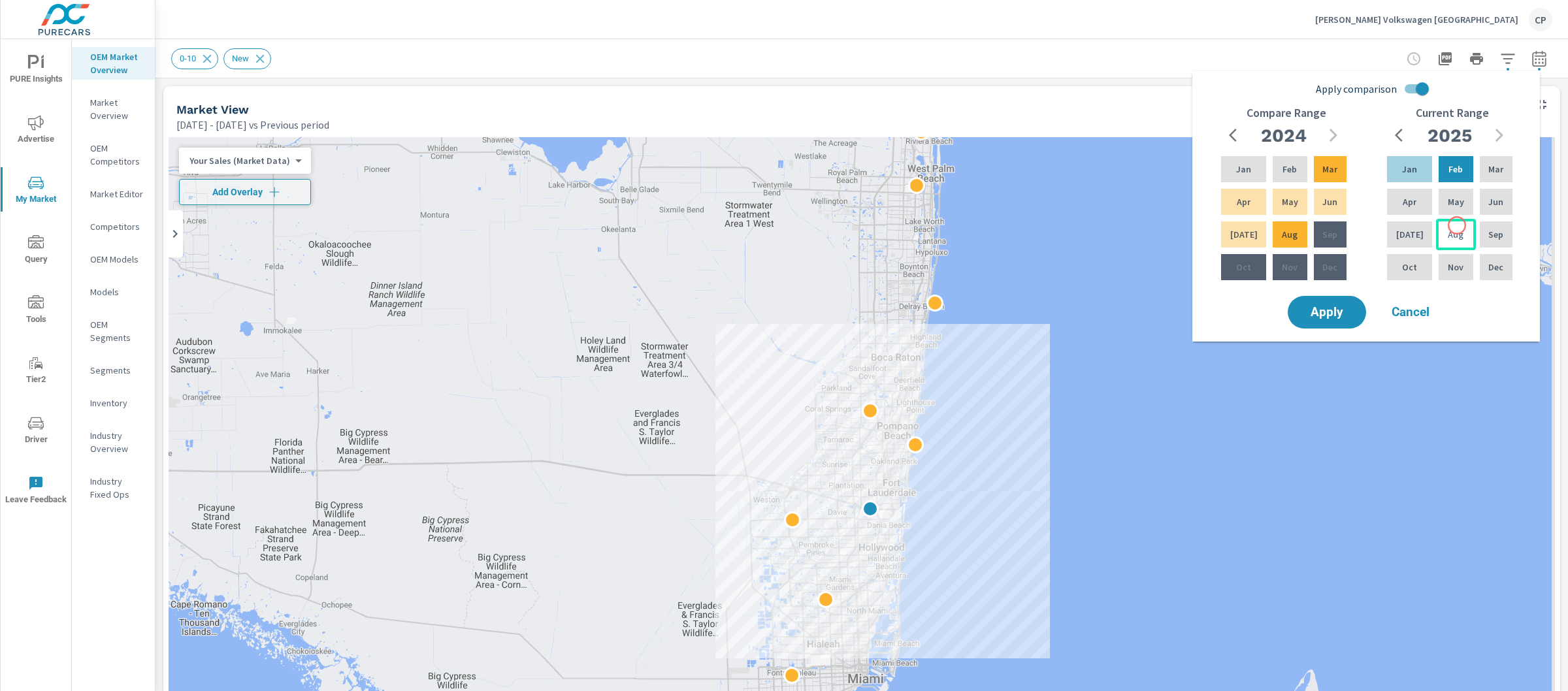
click at [1456, 226] on div "Aug" at bounding box center [1455, 234] width 39 height 31
click at [1403, 142] on icon "button" at bounding box center [1403, 136] width 16 height 16
click at [1509, 140] on button "button" at bounding box center [1499, 135] width 26 height 26
click at [1450, 236] on p "Aug" at bounding box center [1456, 235] width 16 height 13
click at [1407, 158] on div "Jan" at bounding box center [1410, 169] width 50 height 31
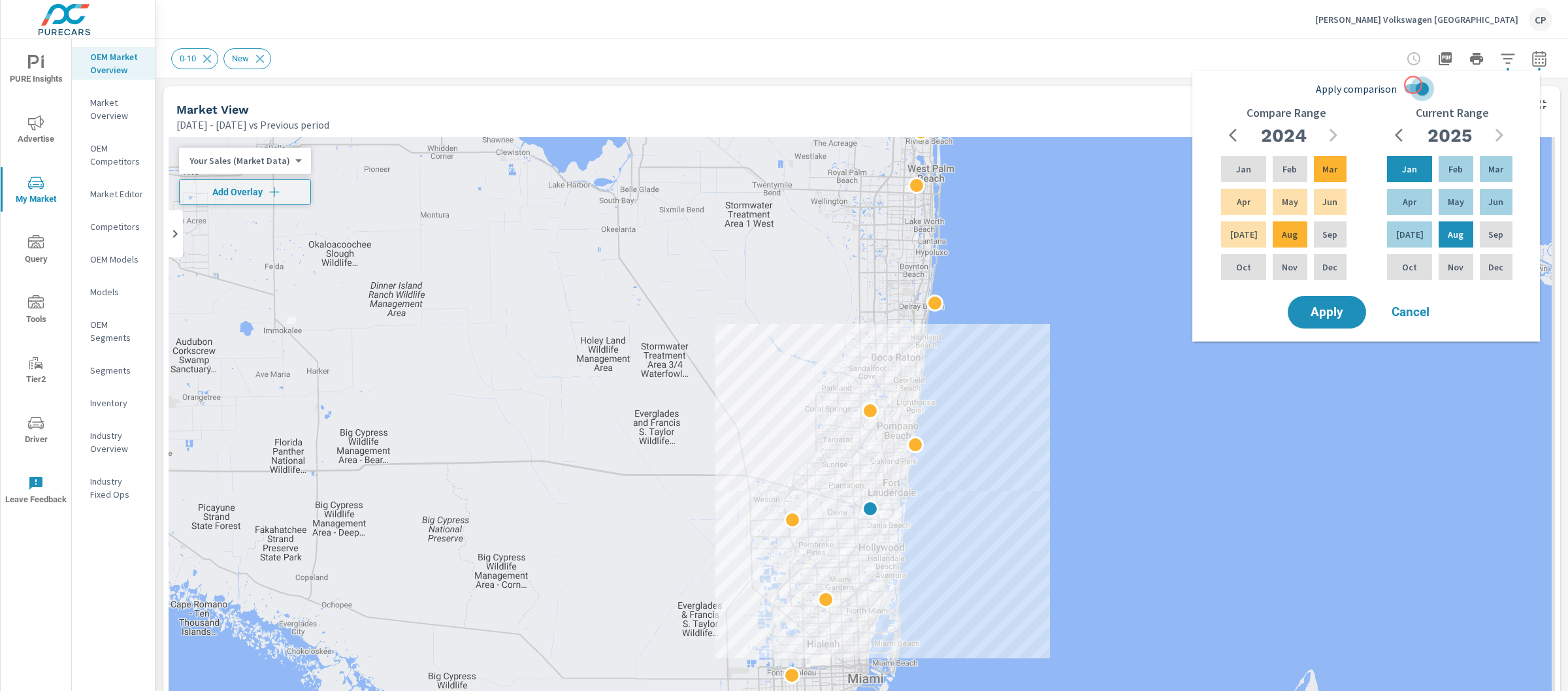
click at [1413, 85] on input "Apply comparison" at bounding box center [1422, 89] width 75 height 25
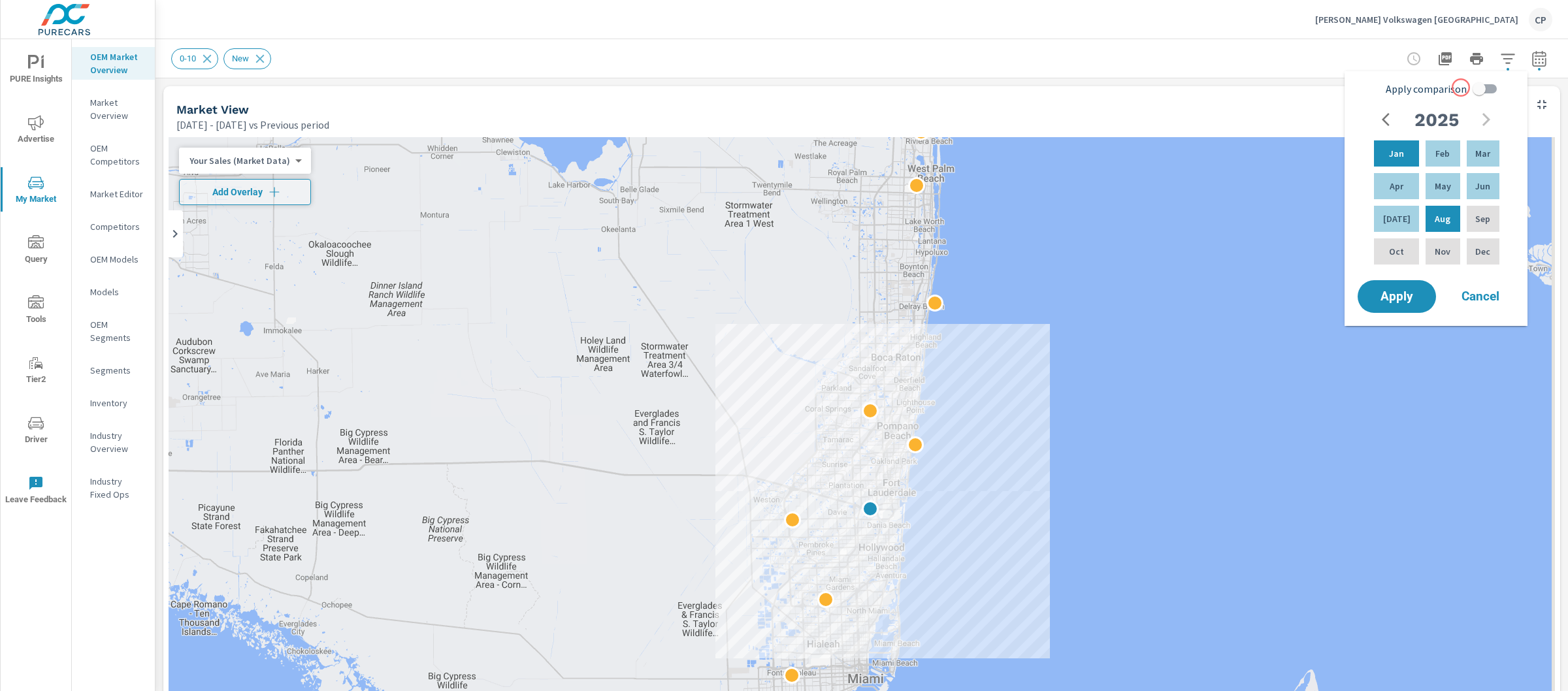
click at [1477, 85] on input "Apply comparison" at bounding box center [1479, 89] width 75 height 25
checkbox input "true"
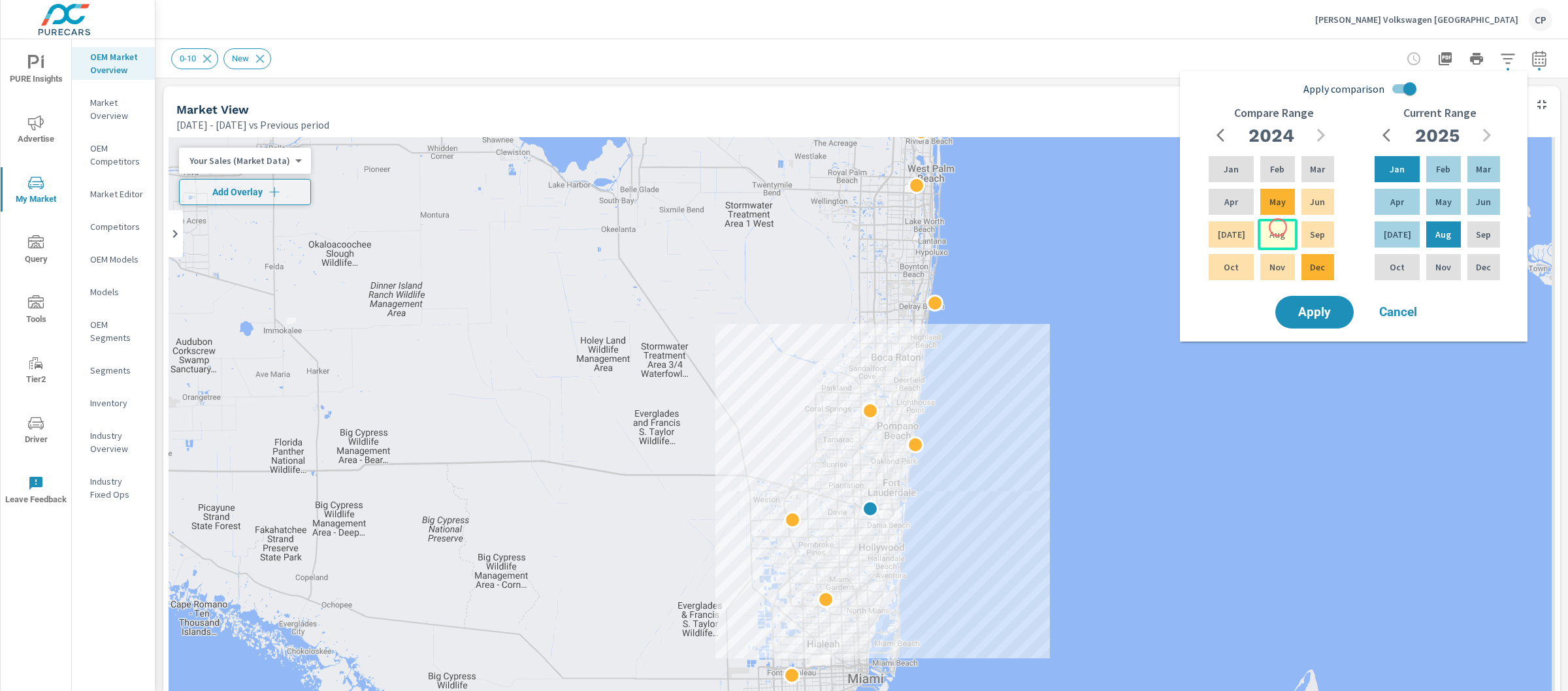
click at [1277, 230] on p "Aug" at bounding box center [1277, 235] width 16 height 13
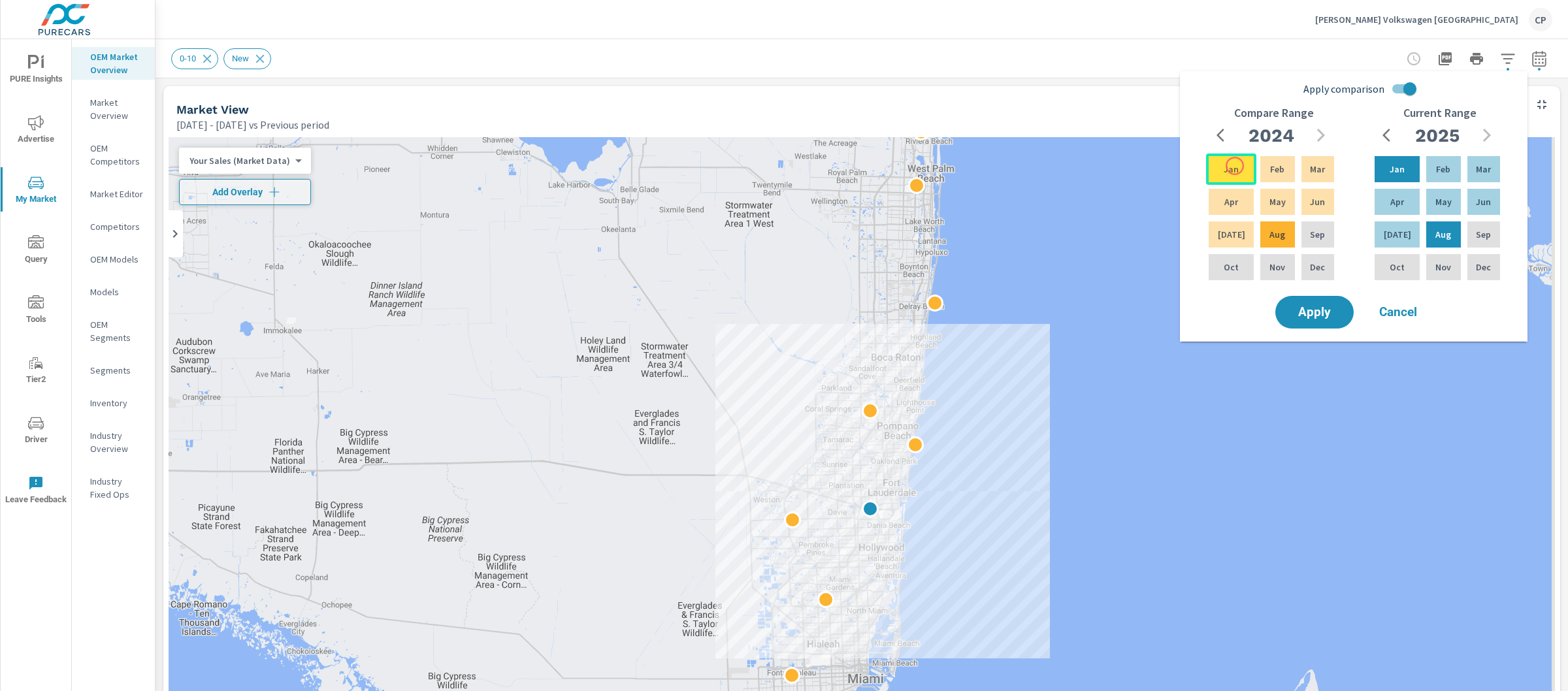
click at [1235, 166] on div "Jan" at bounding box center [1231, 169] width 50 height 31
click at [1313, 321] on button "Apply" at bounding box center [1314, 312] width 81 height 34
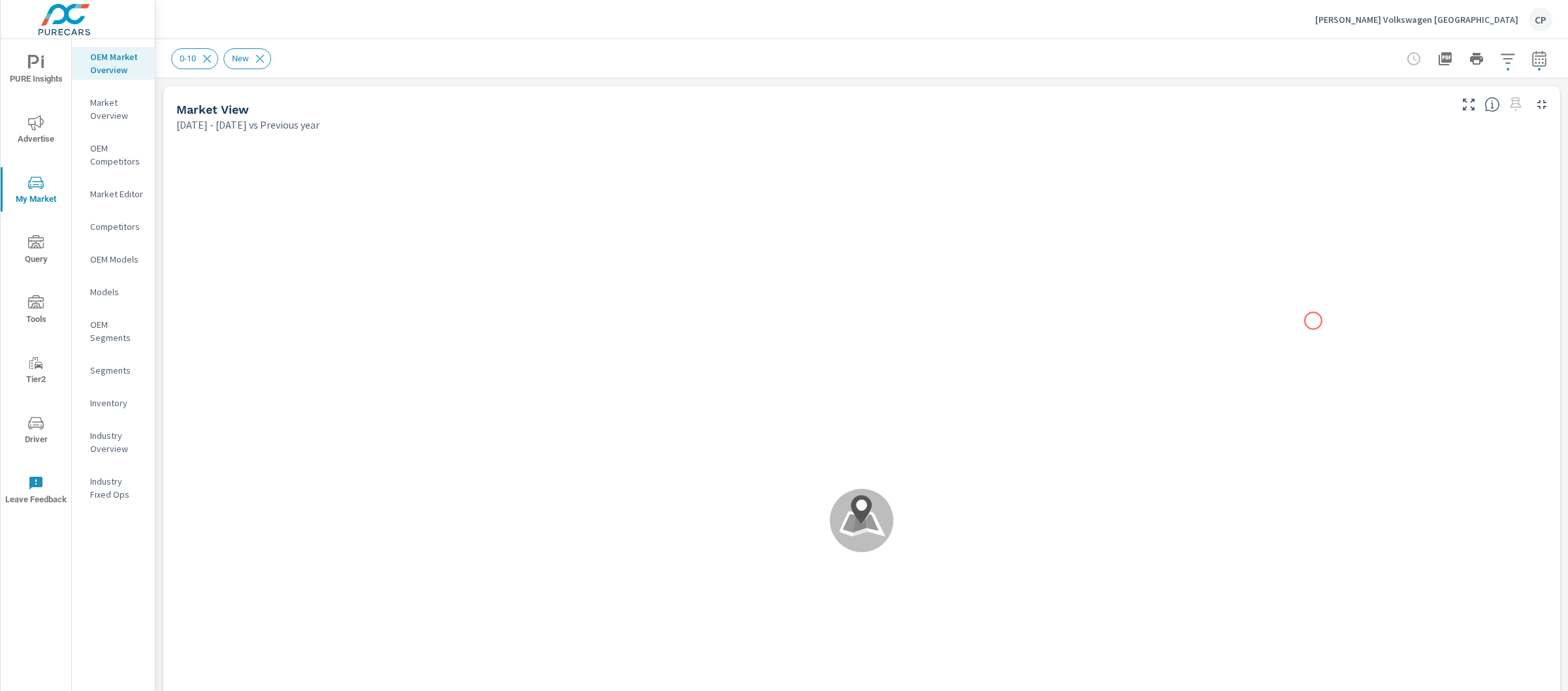
scroll to position [1, 0]
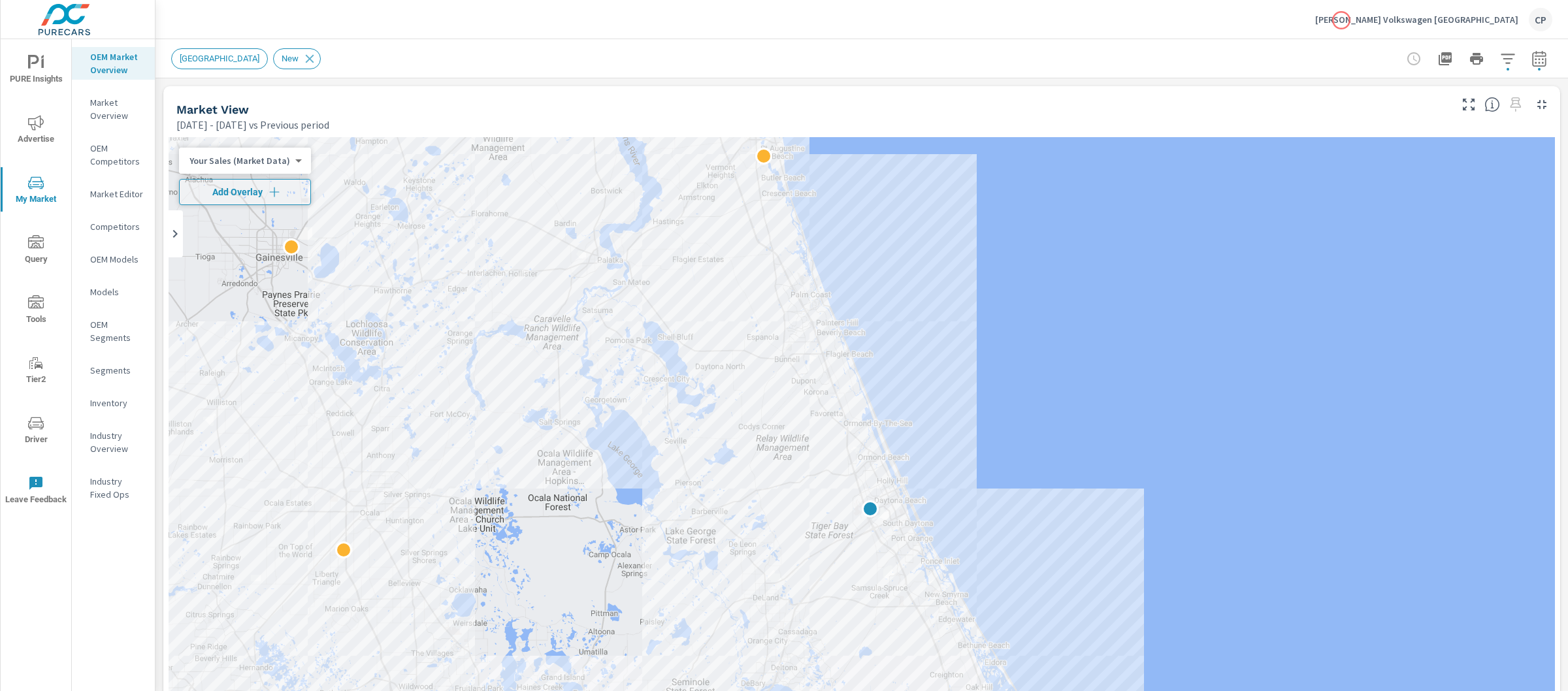
scroll to position [1, 0]
click at [1532, 56] on icon "button" at bounding box center [1540, 59] width 16 height 16
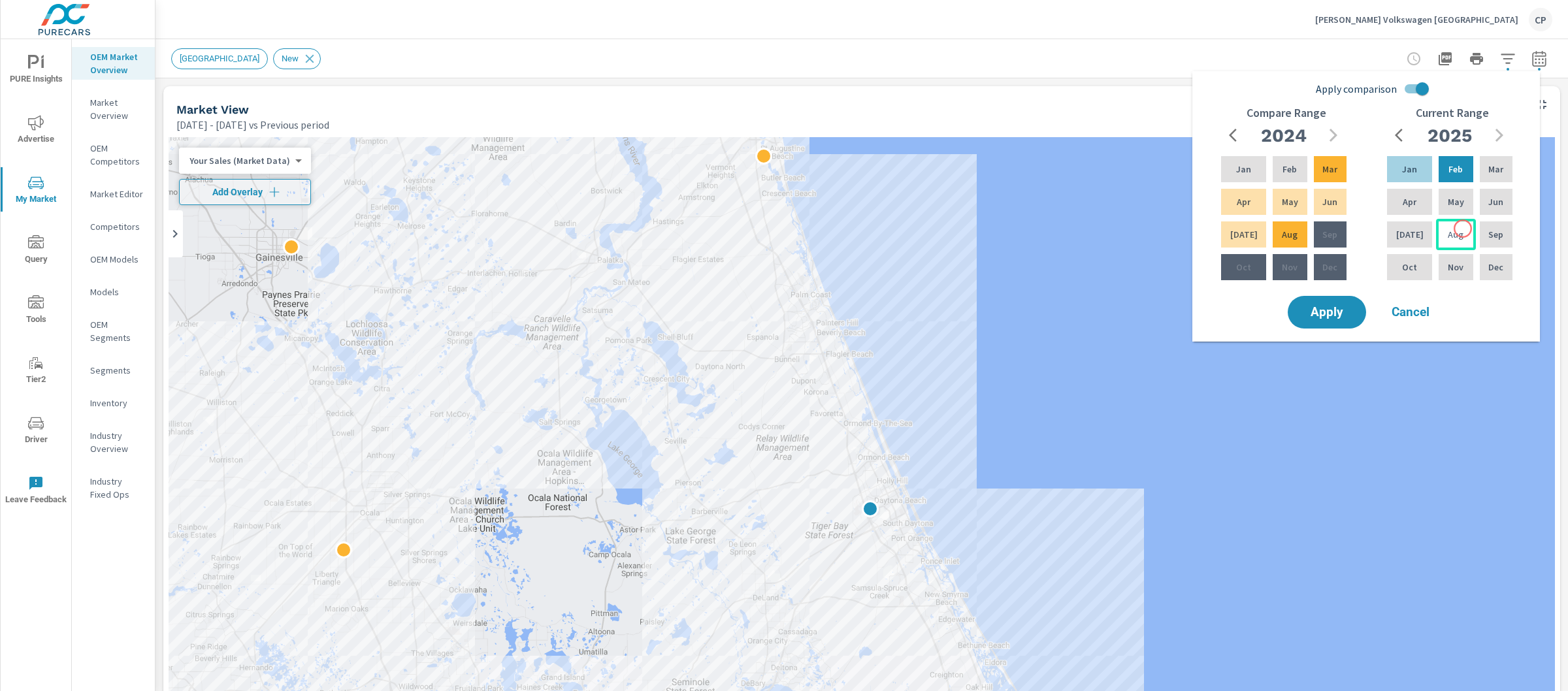
click at [1454, 234] on p "Aug" at bounding box center [1456, 235] width 16 height 13
click at [1414, 175] on div "Jan" at bounding box center [1410, 169] width 50 height 31
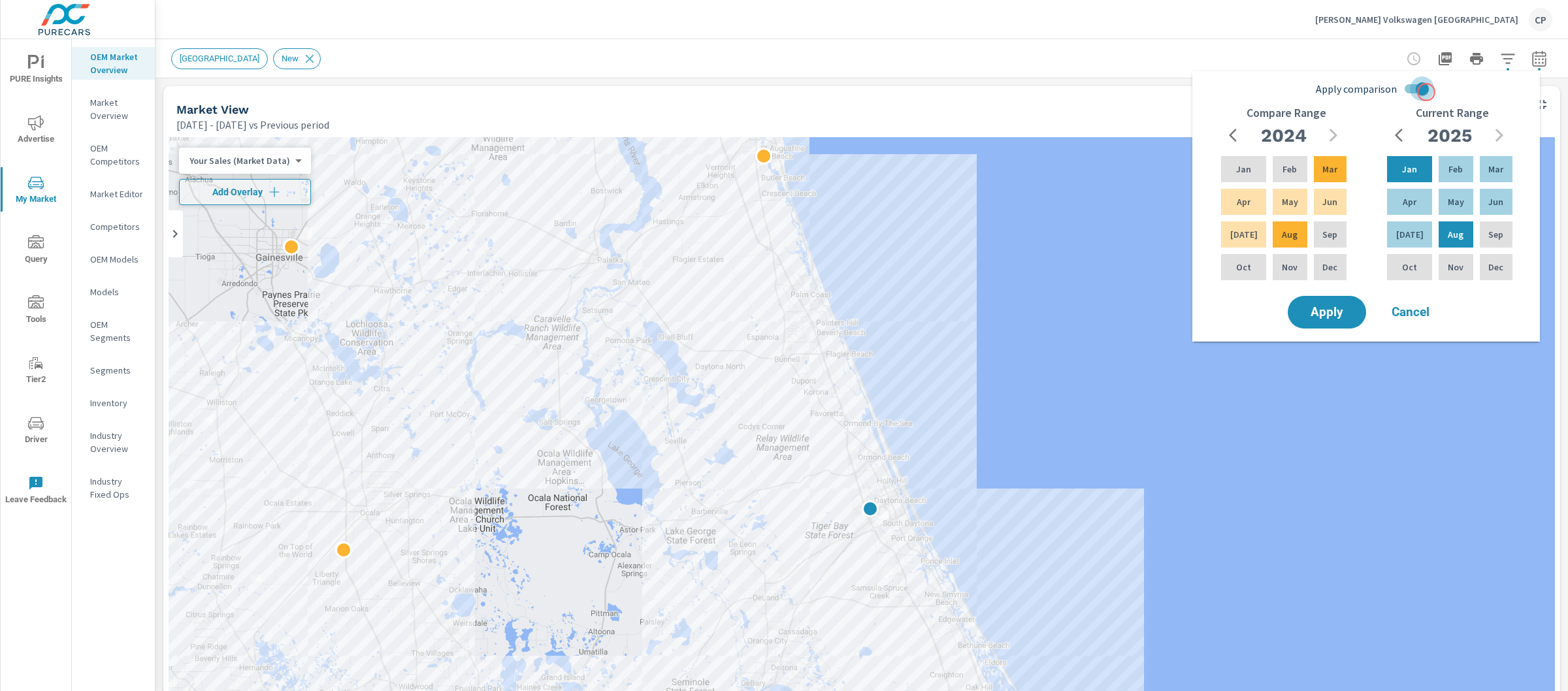
click at [1426, 92] on input "Apply comparison" at bounding box center [1422, 89] width 75 height 25
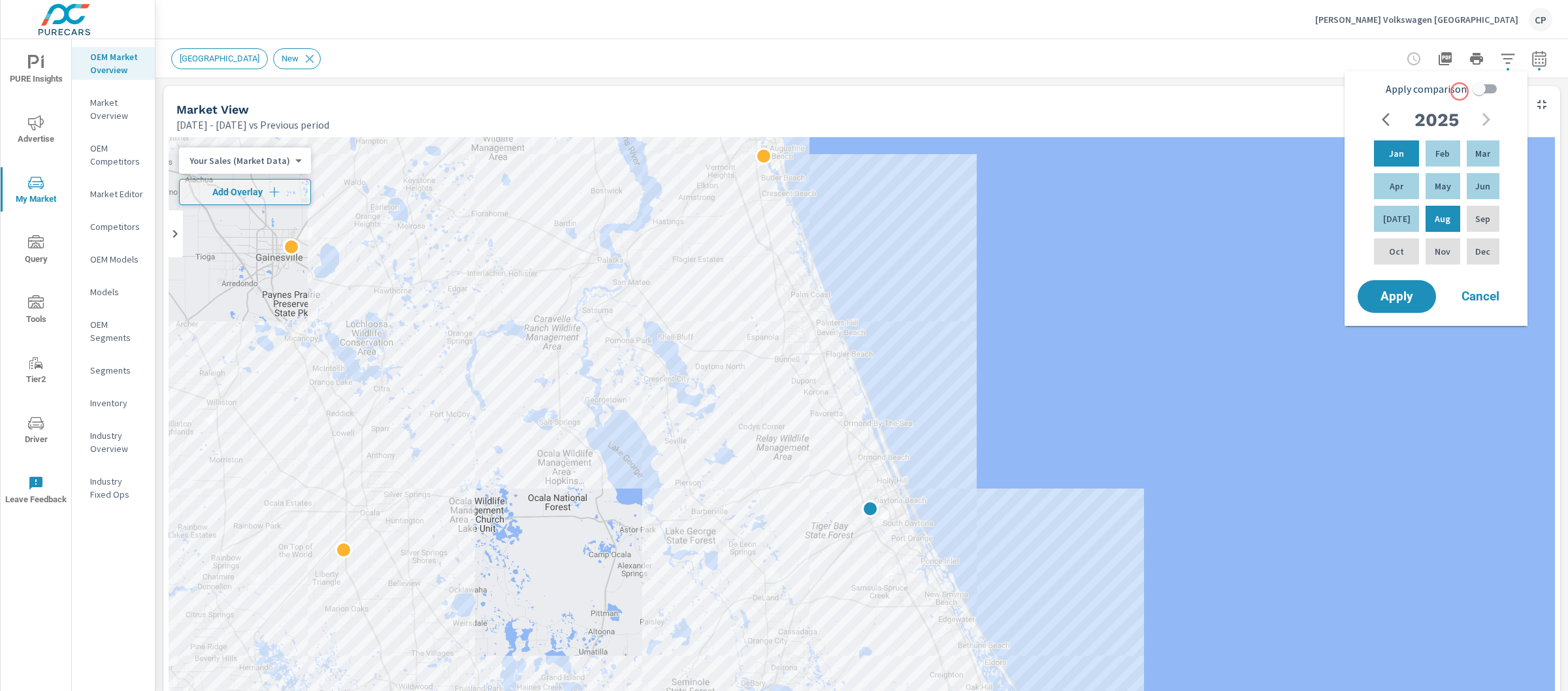
click at [1460, 91] on span "Apply comparison" at bounding box center [1426, 89] width 81 height 16
click at [1460, 91] on input "Apply comparison" at bounding box center [1479, 89] width 75 height 25
checkbox input "true"
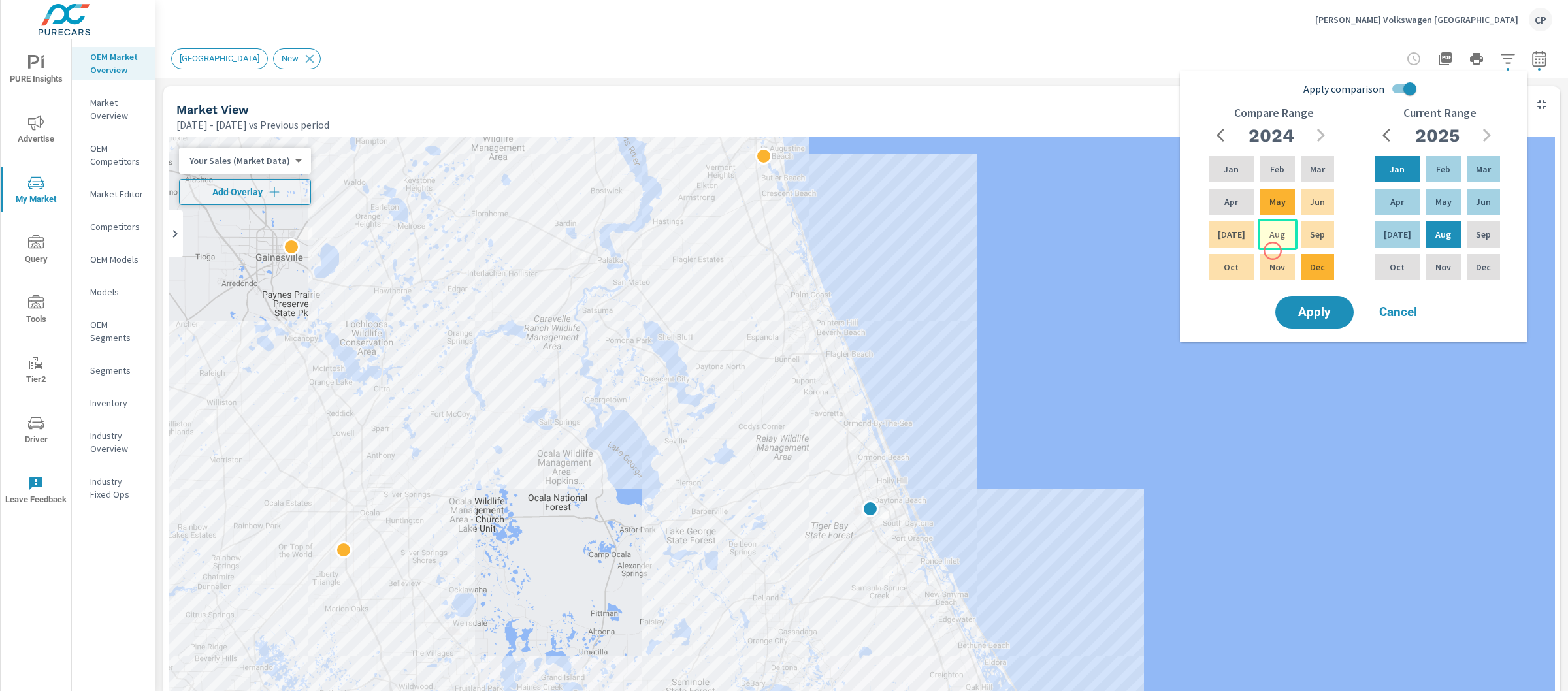
click at [1269, 230] on p "Aug" at bounding box center [1277, 235] width 16 height 13
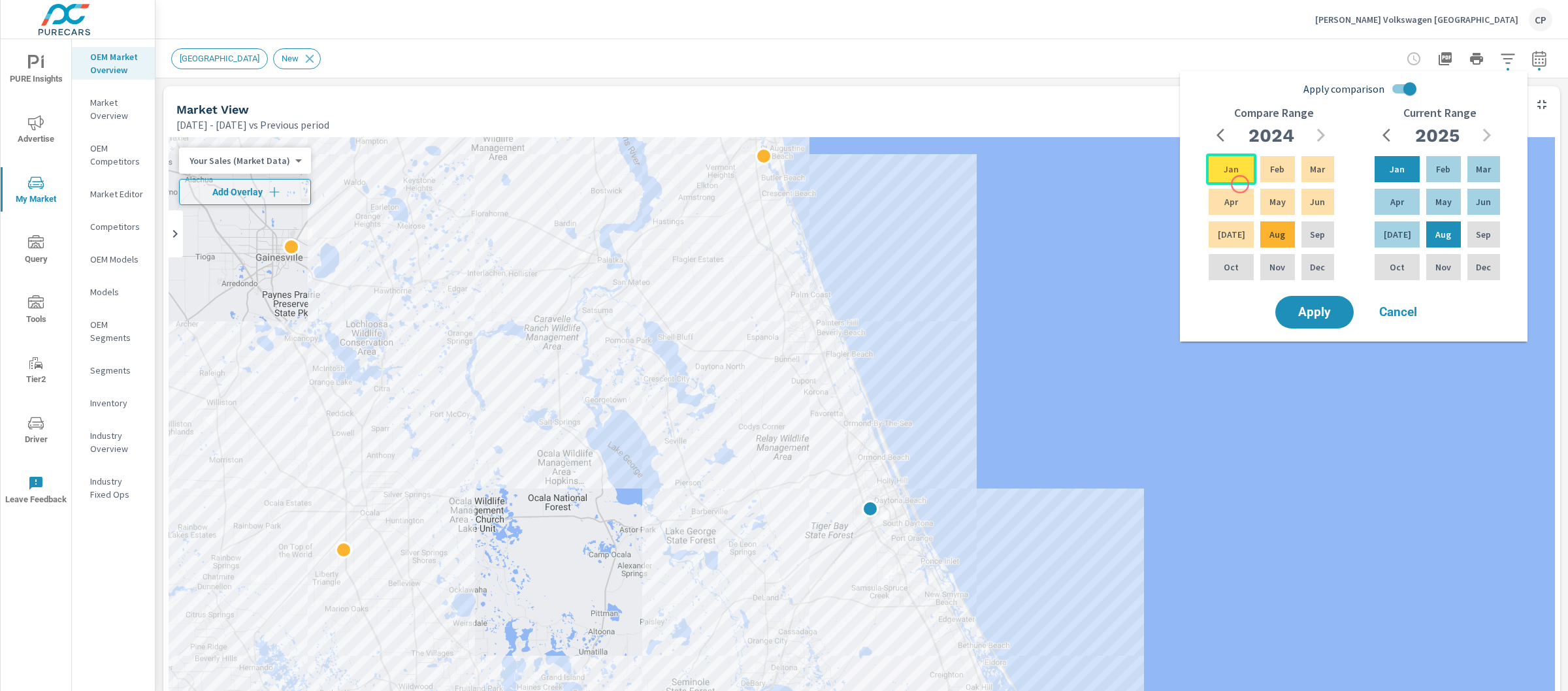
click at [1232, 171] on p "Jan" at bounding box center [1231, 169] width 15 height 13
click at [1305, 313] on span "Apply" at bounding box center [1314, 312] width 54 height 13
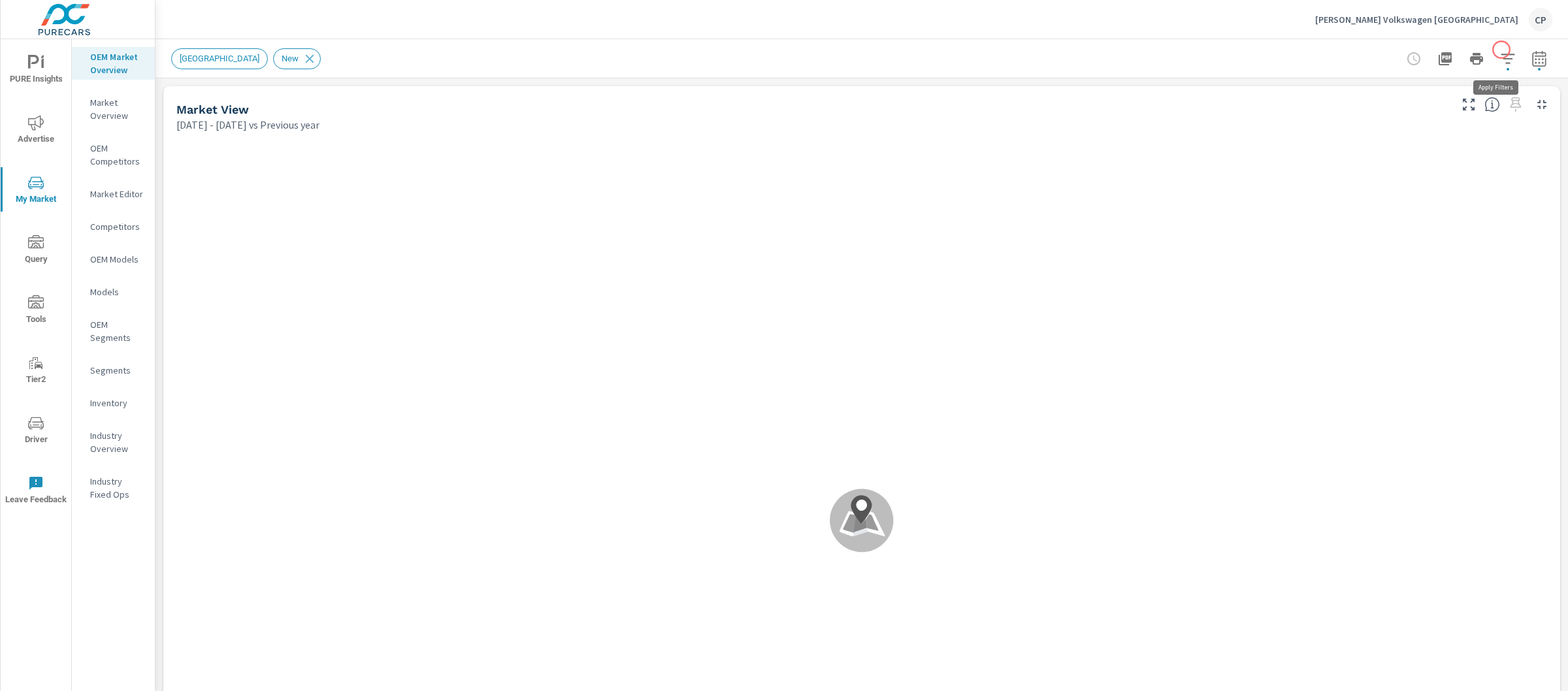
click at [1526, 51] on button "button" at bounding box center [1539, 58] width 26 height 26
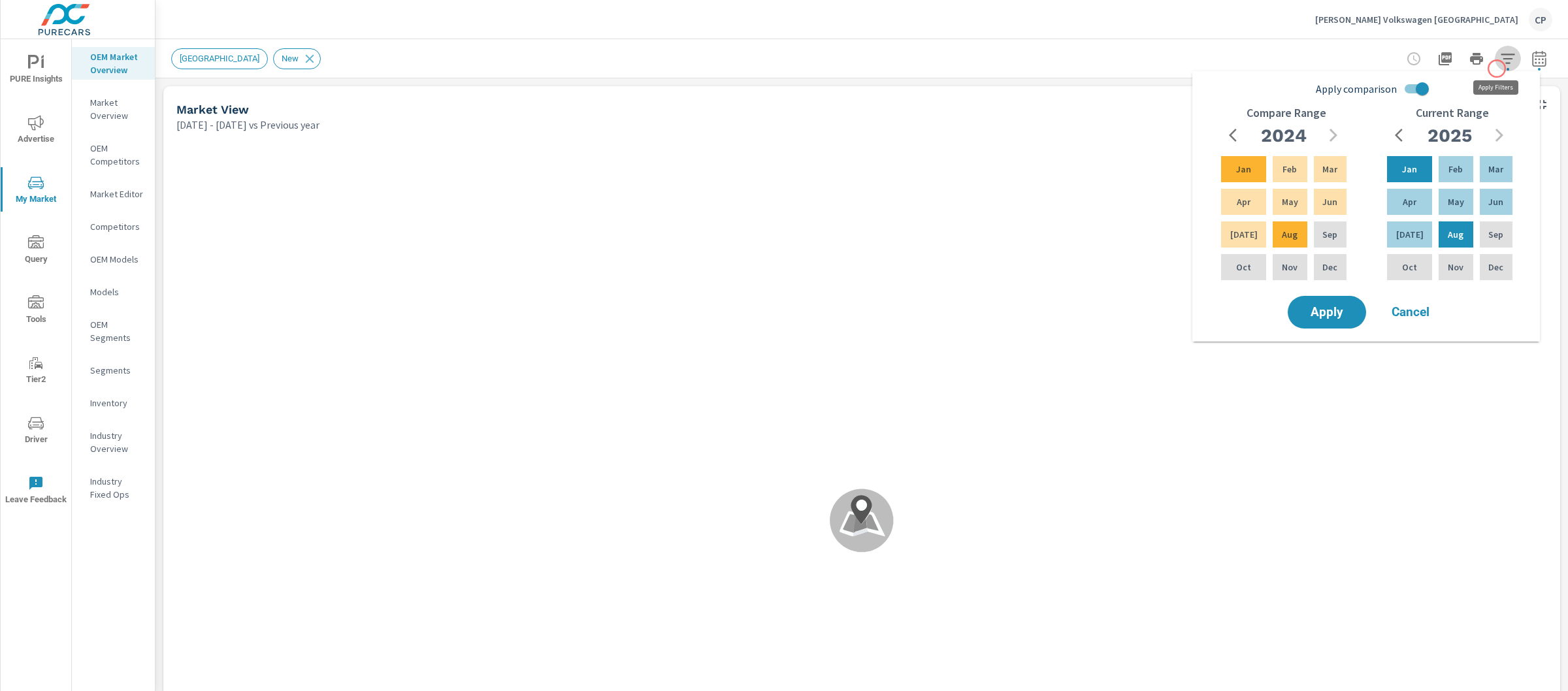
click at [1497, 69] on button "button" at bounding box center [1508, 58] width 26 height 26
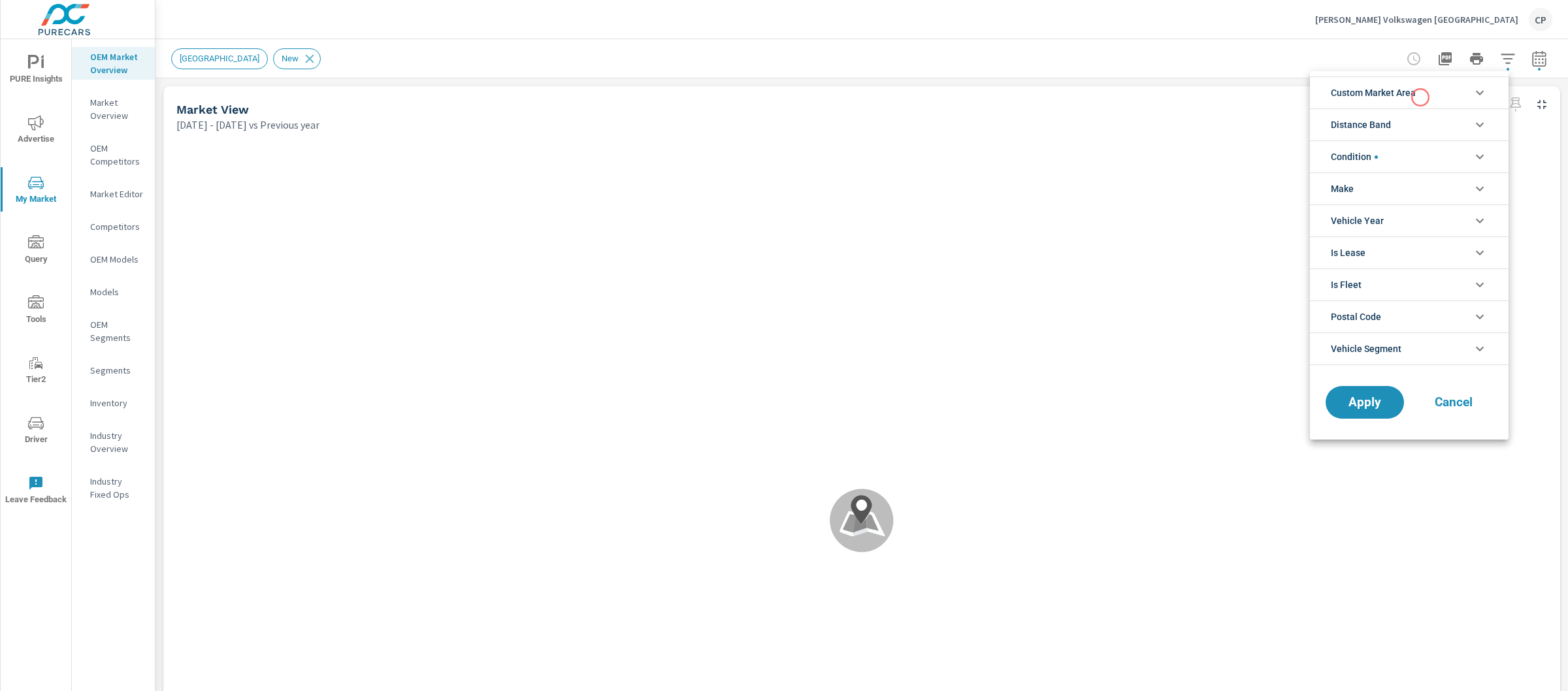
click at [1407, 99] on span "Custom Market Area" at bounding box center [1373, 92] width 85 height 31
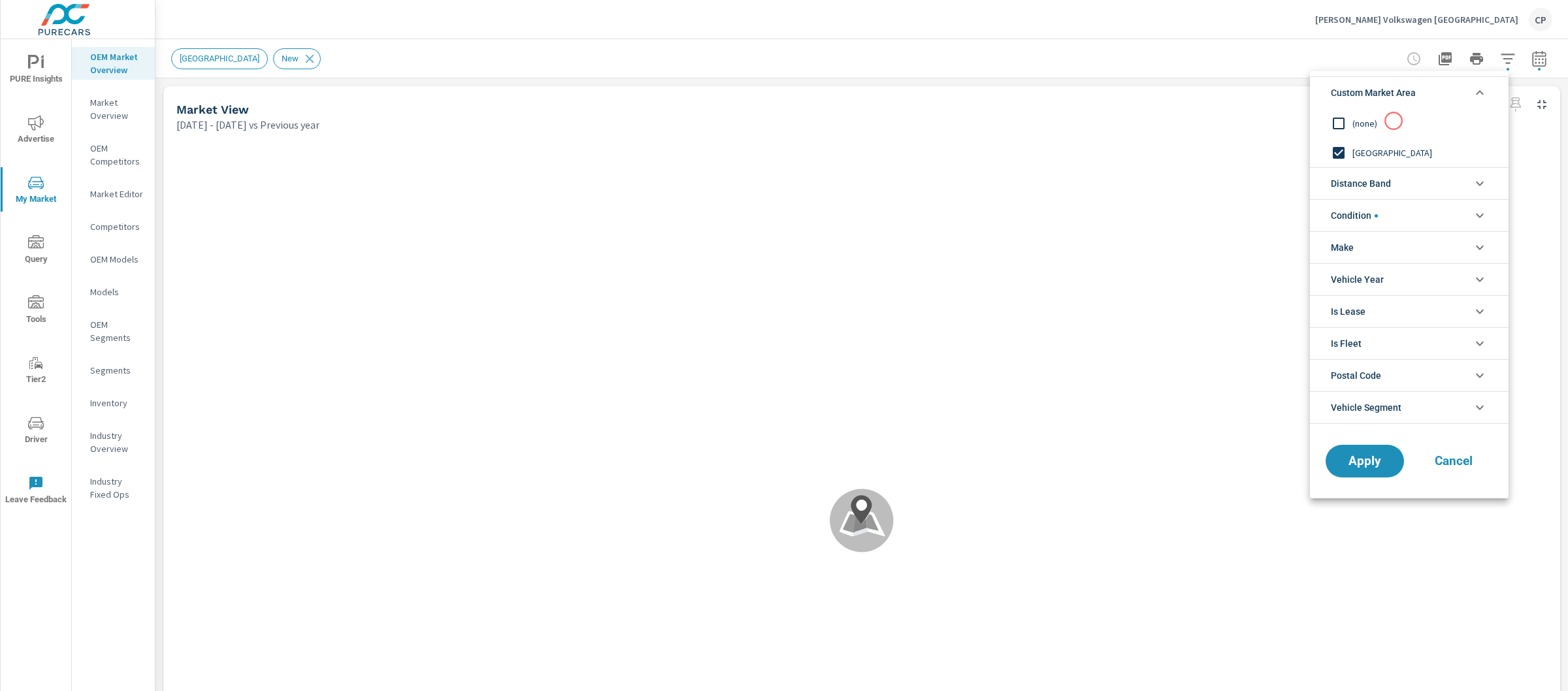
click at [1393, 121] on span "(none)" at bounding box center [1424, 124] width 143 height 16
click at [1386, 188] on span "Distance Band" at bounding box center [1361, 183] width 60 height 31
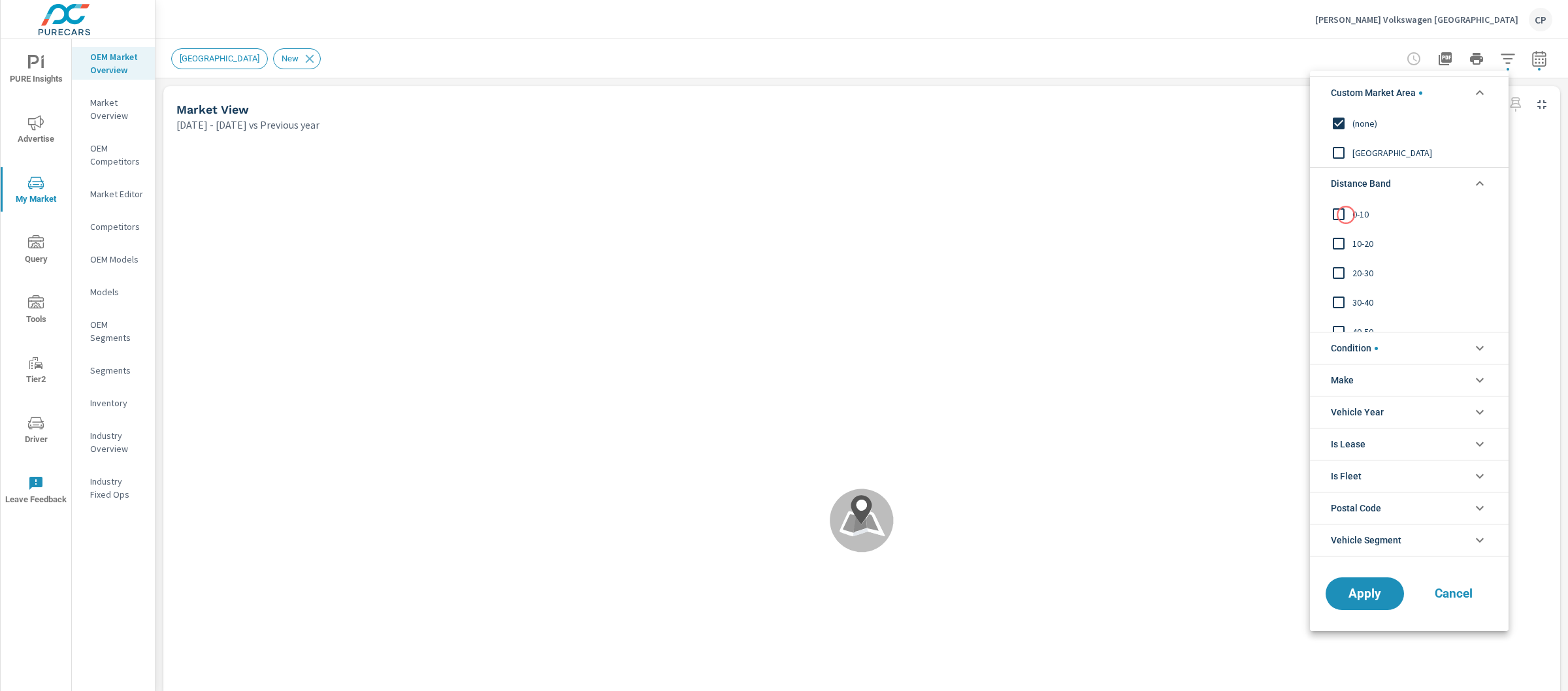
click at [1346, 215] on input "filter options" at bounding box center [1338, 214] width 27 height 27
click at [1360, 613] on div "Apply Cancel" at bounding box center [1409, 596] width 199 height 69
click at [1360, 600] on span "Apply" at bounding box center [1365, 593] width 54 height 13
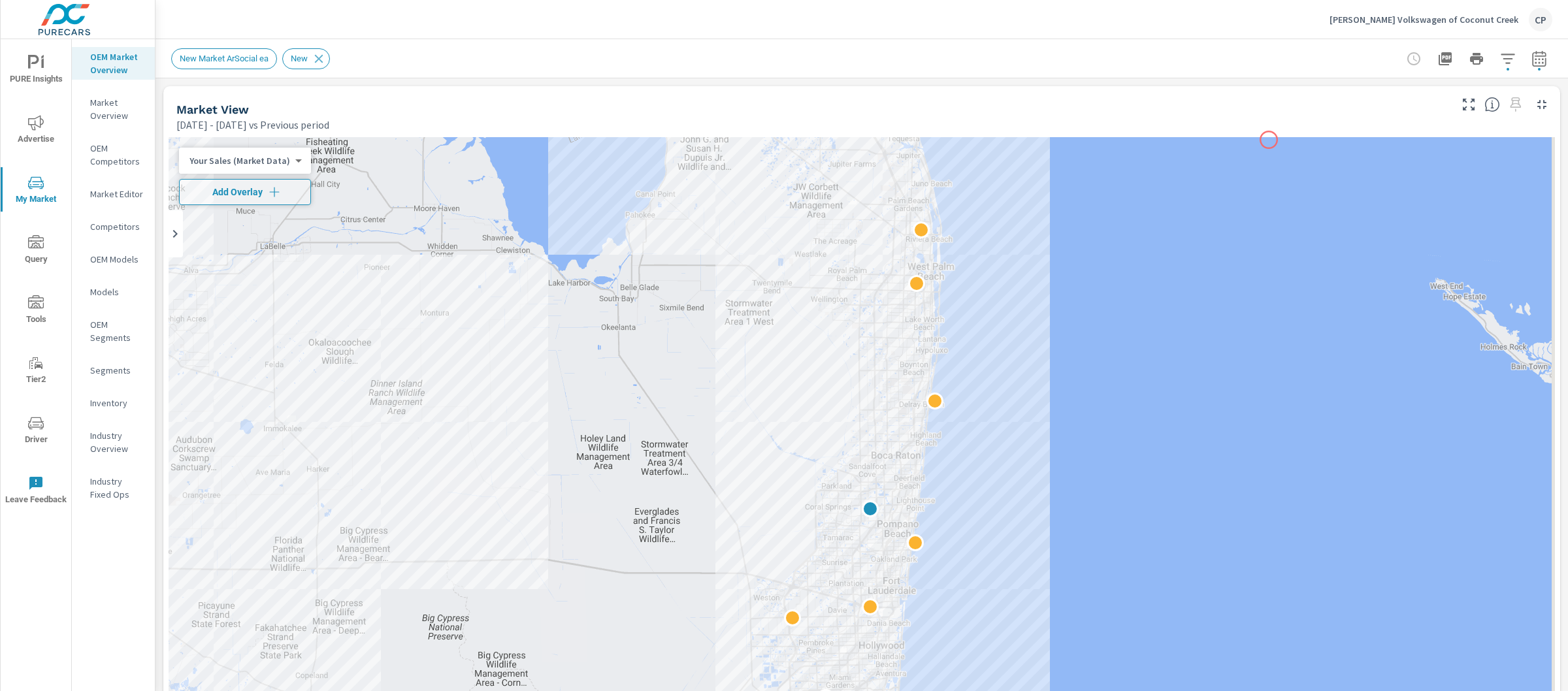
scroll to position [1, 0]
click at [1532, 54] on icon "button" at bounding box center [1540, 59] width 16 height 16
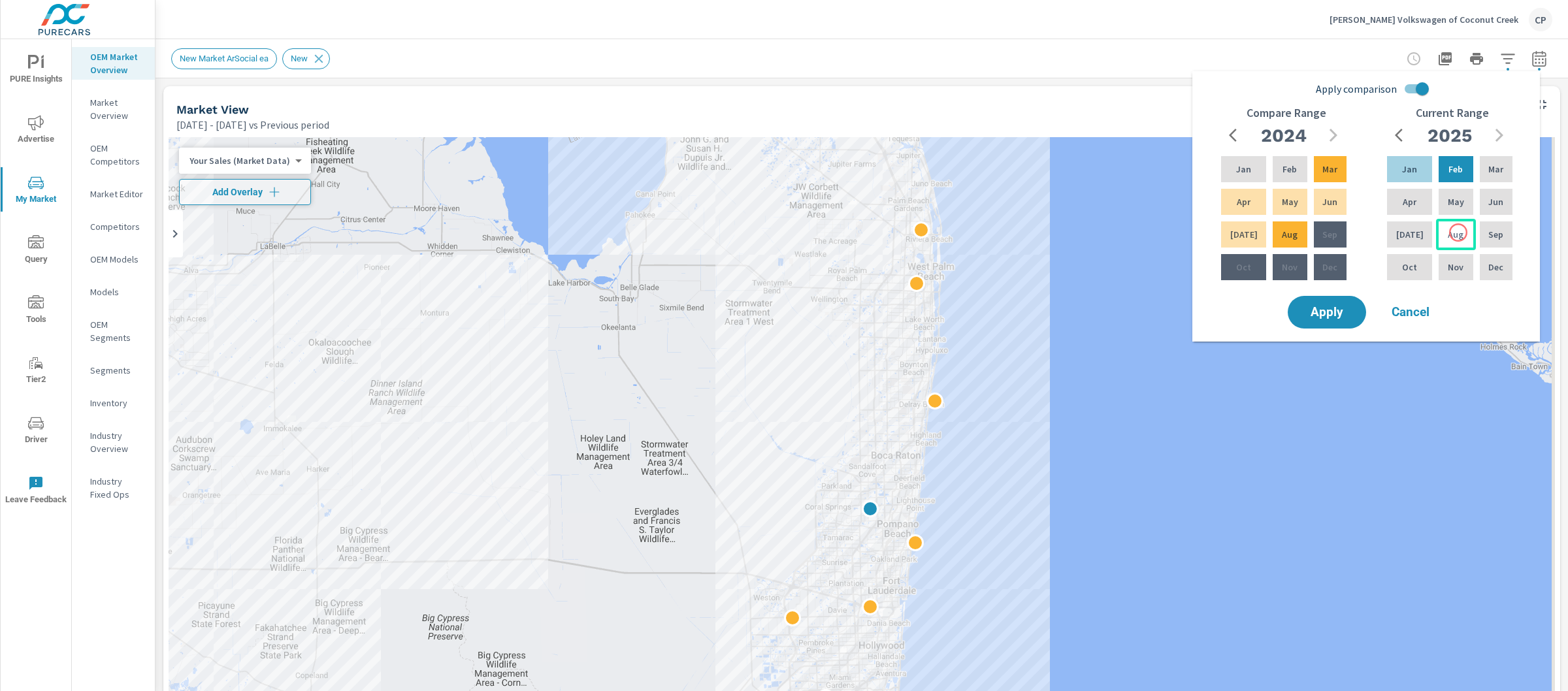
click at [1458, 232] on div "Aug" at bounding box center [1455, 234] width 39 height 31
click at [1414, 172] on div "Jan" at bounding box center [1410, 169] width 50 height 31
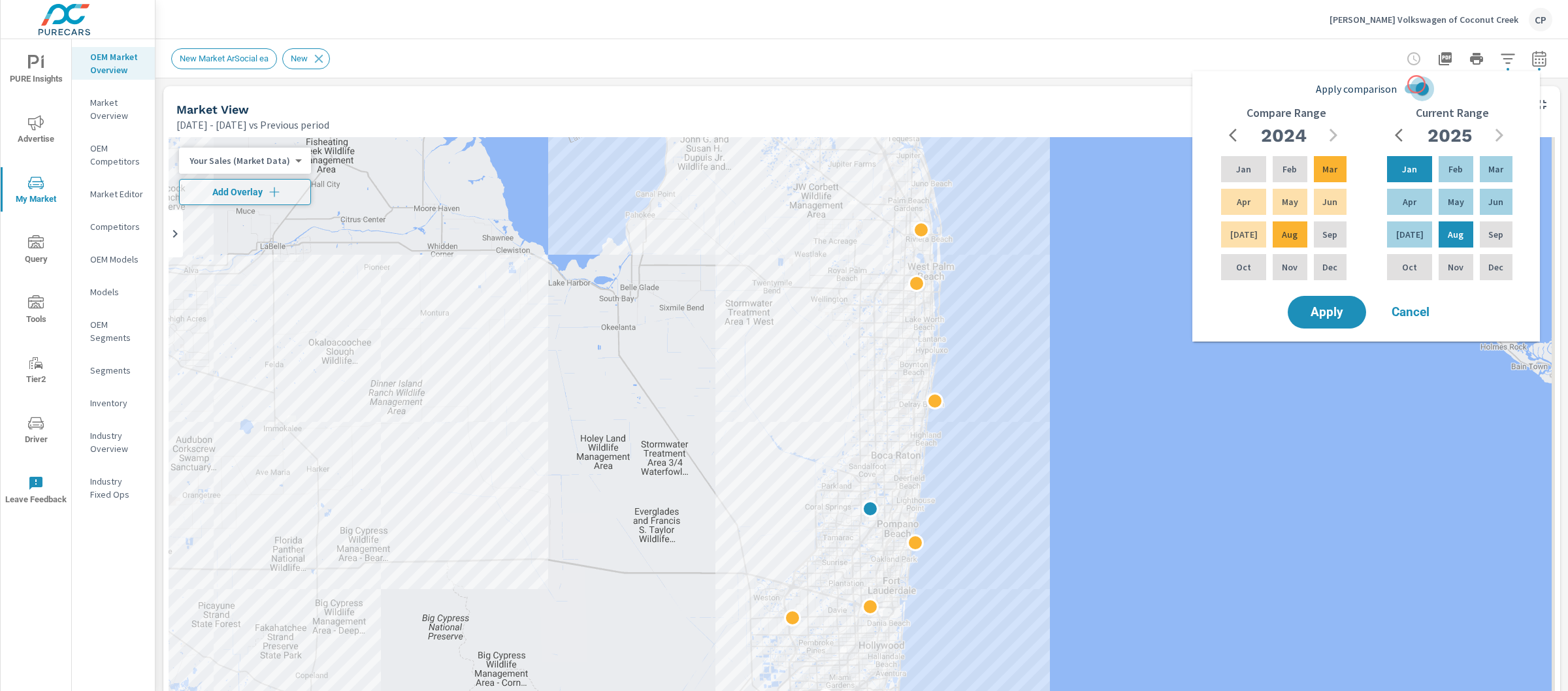
click at [1416, 84] on input "Apply comparison" at bounding box center [1422, 89] width 75 height 25
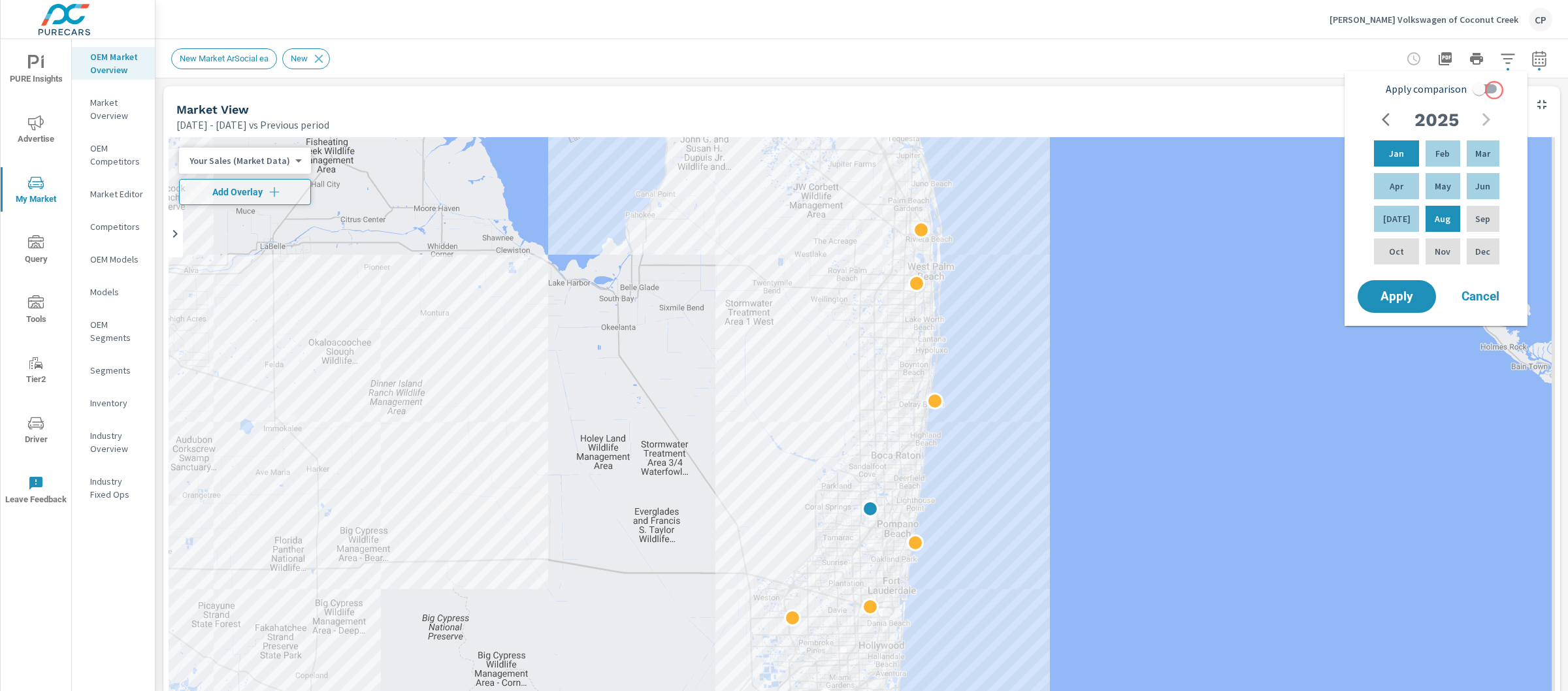
click at [1496, 90] on input "Apply comparison" at bounding box center [1479, 89] width 75 height 25
checkbox input "true"
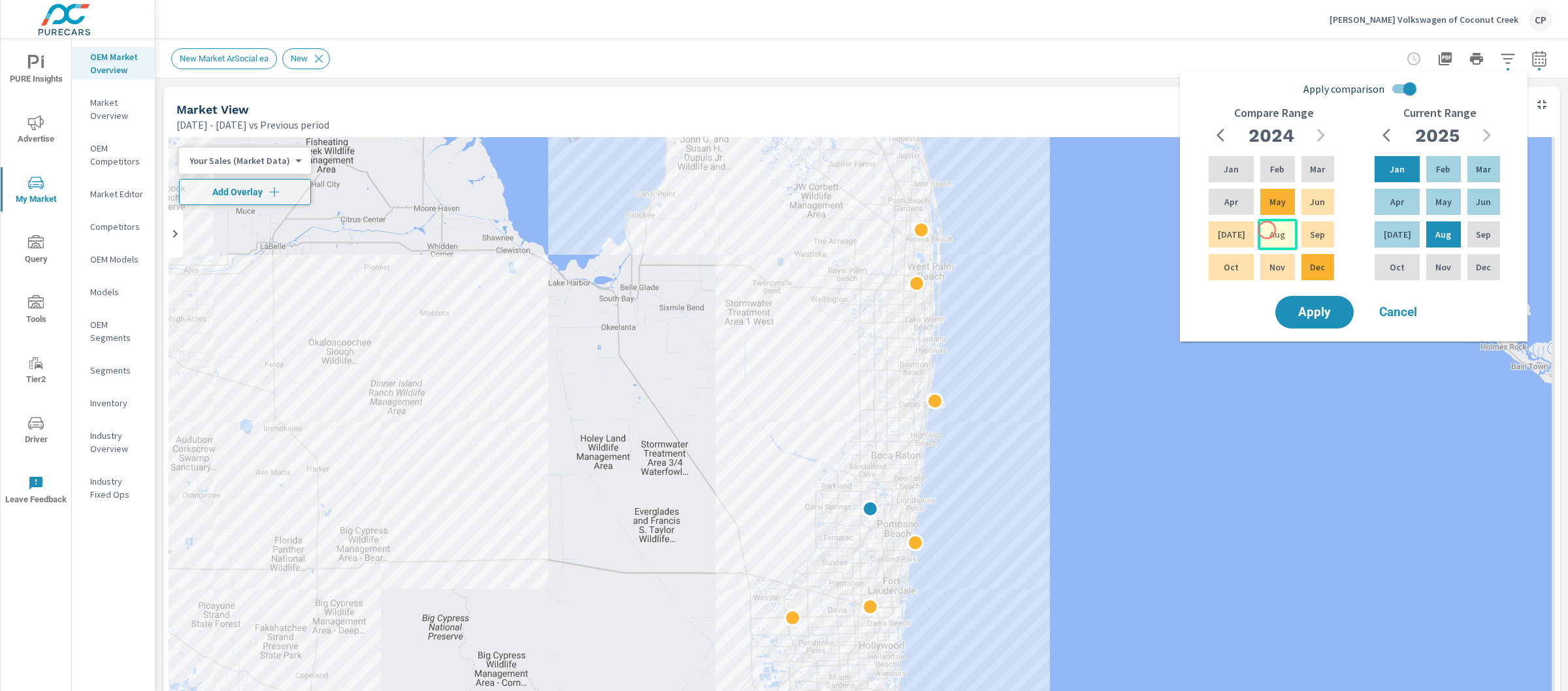
click at [1269, 230] on p "Aug" at bounding box center [1277, 235] width 16 height 13
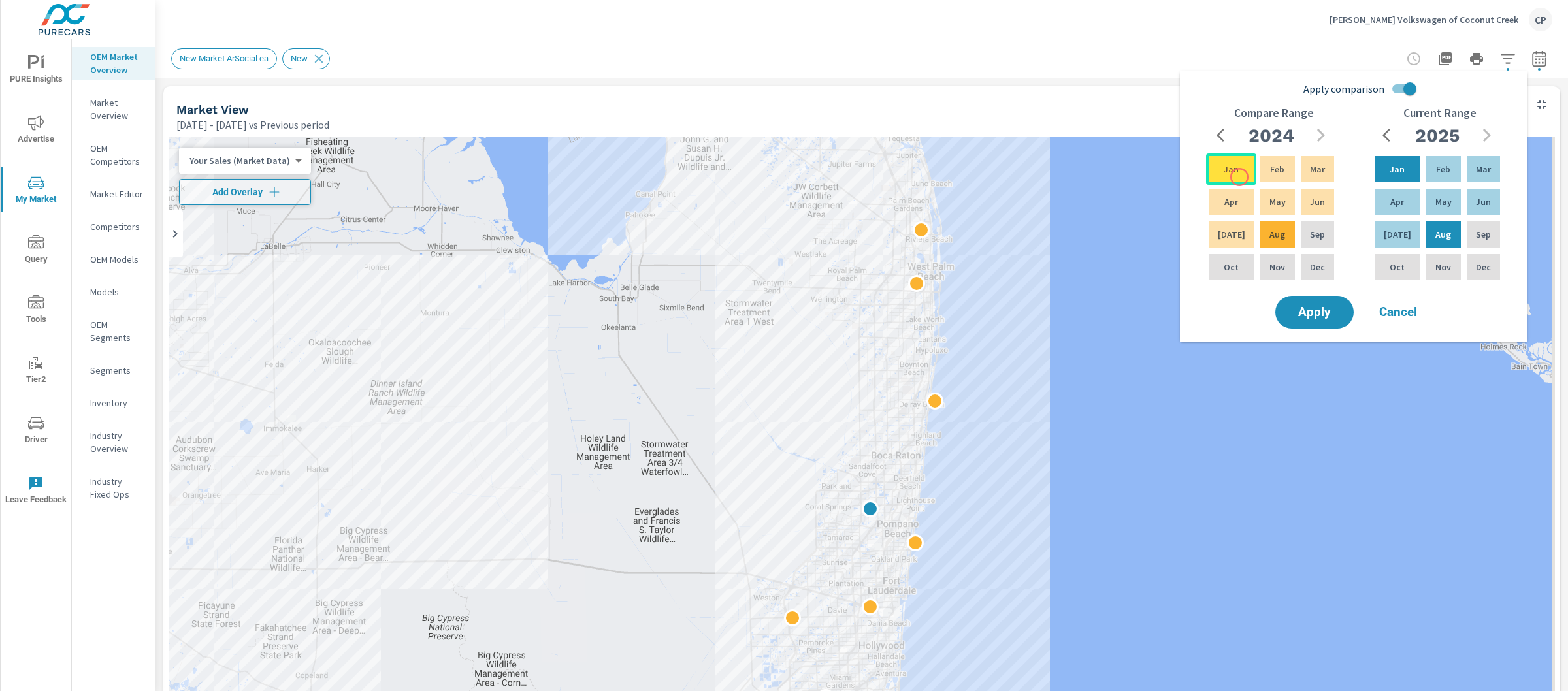
click at [1236, 170] on div "Jan" at bounding box center [1231, 169] width 50 height 31
click at [1322, 310] on span "Apply" at bounding box center [1314, 312] width 54 height 13
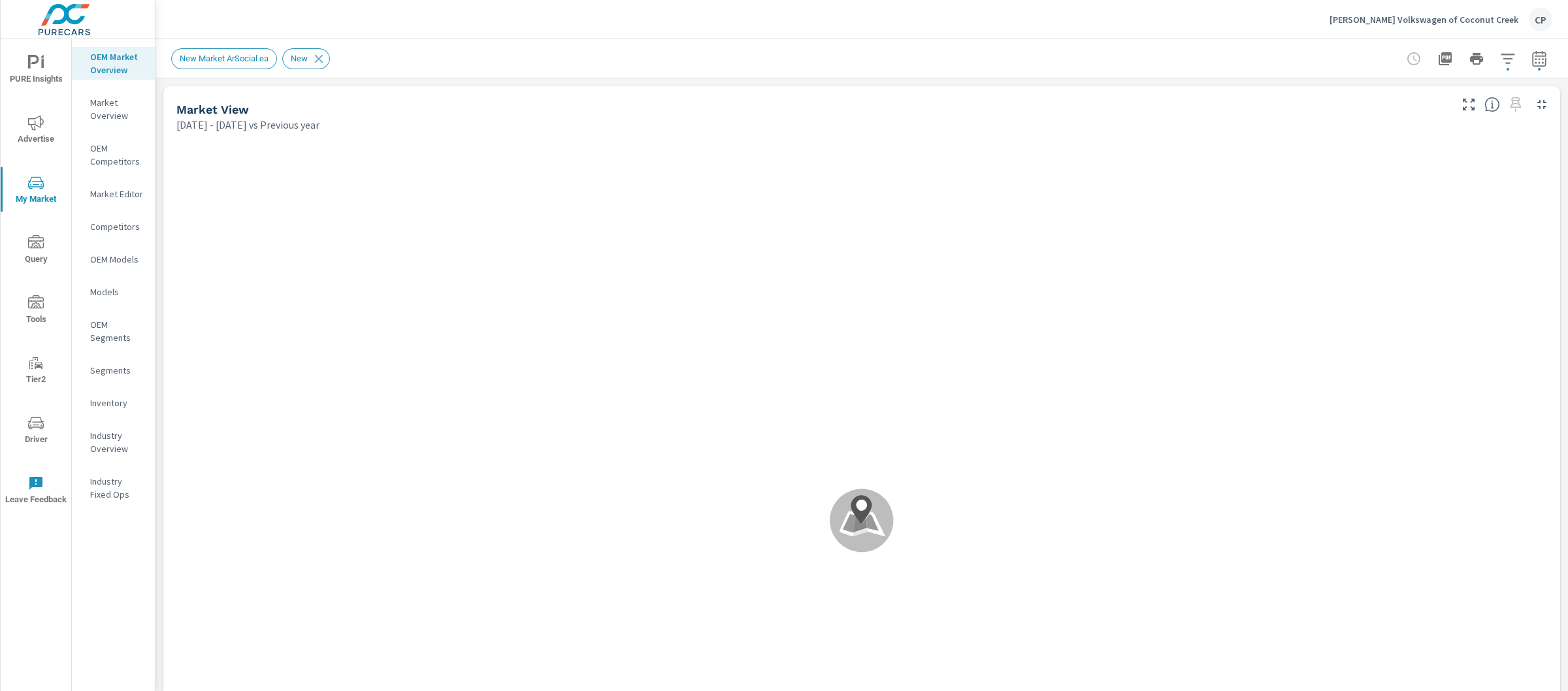
scroll to position [1, 0]
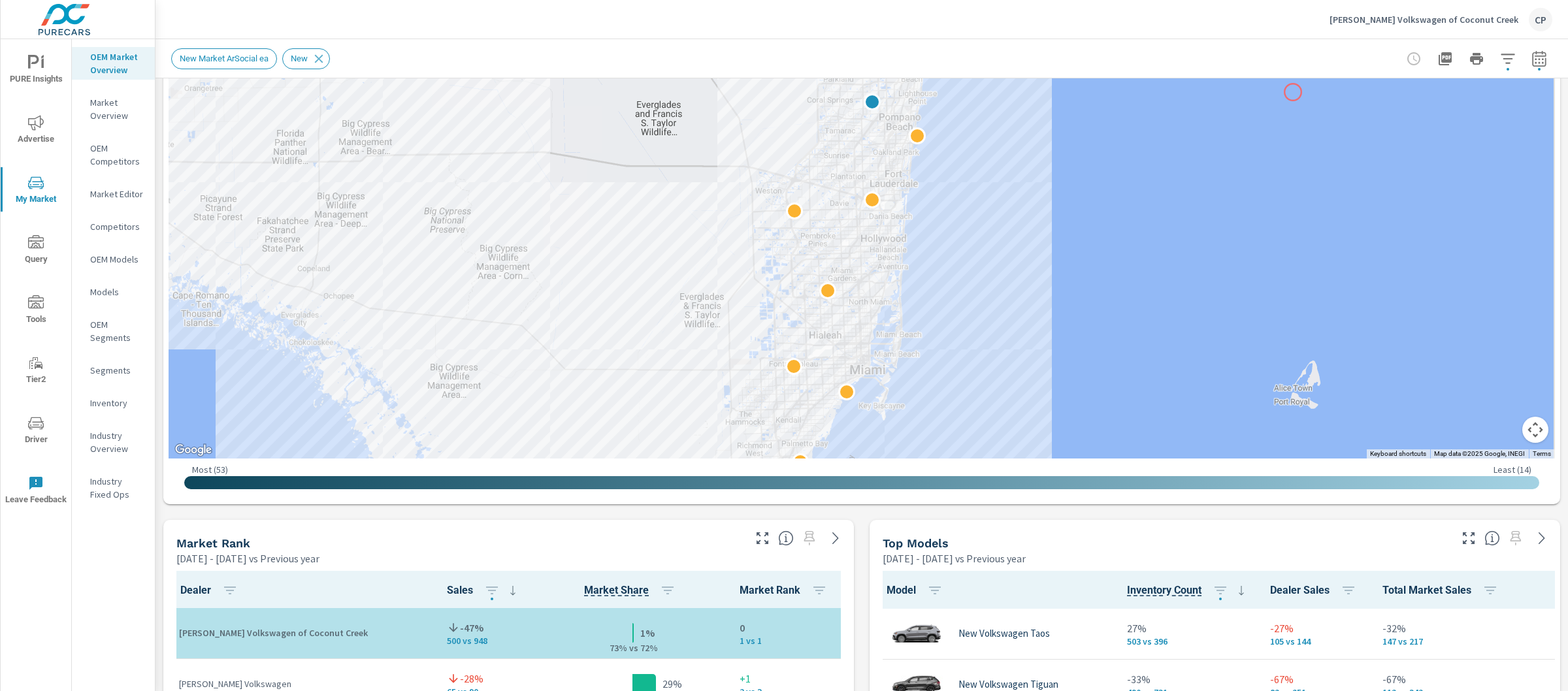
scroll to position [406, 0]
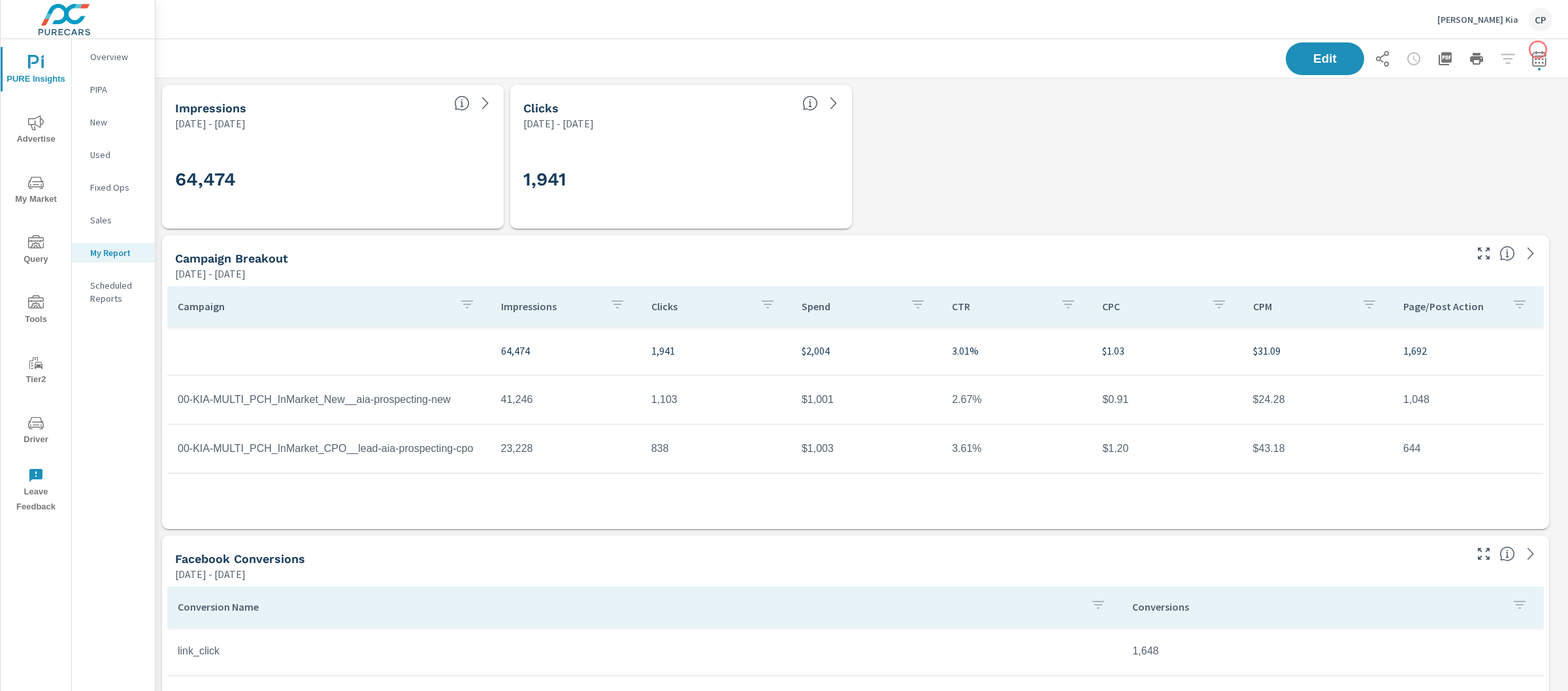
click at [1538, 50] on div "Edit" at bounding box center [1419, 58] width 267 height 32
click at [1526, 54] on button "button" at bounding box center [1539, 58] width 26 height 26
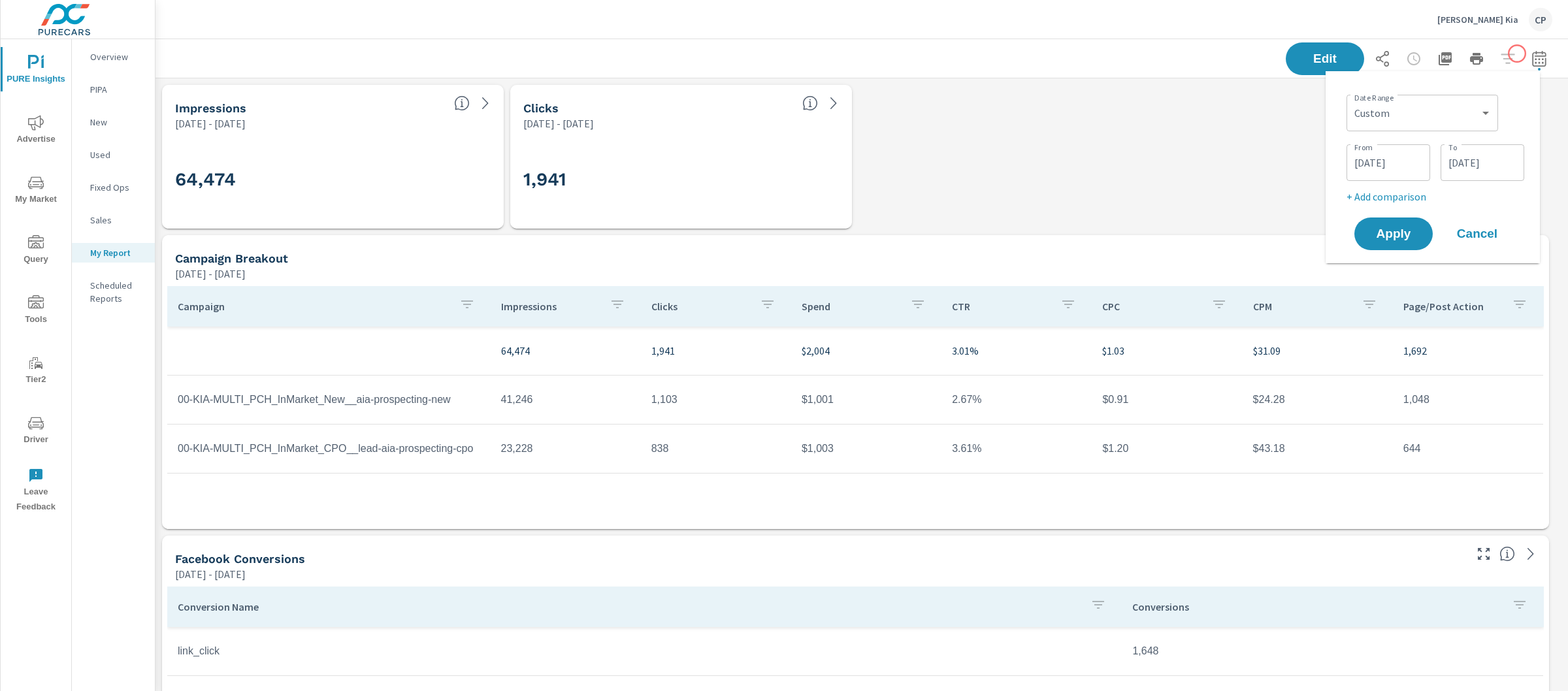
scroll to position [4840, 1426]
click at [1414, 113] on select "Custom [DATE] Last week Last 7 days Last 14 days Last 30 days Last 45 days Last…" at bounding box center [1422, 113] width 141 height 26
click at [1352, 100] on select "Custom [DATE] Last week Last 7 days Last 14 days Last 30 days Last 45 days Last…" at bounding box center [1422, 113] width 141 height 26
select select "Last month"
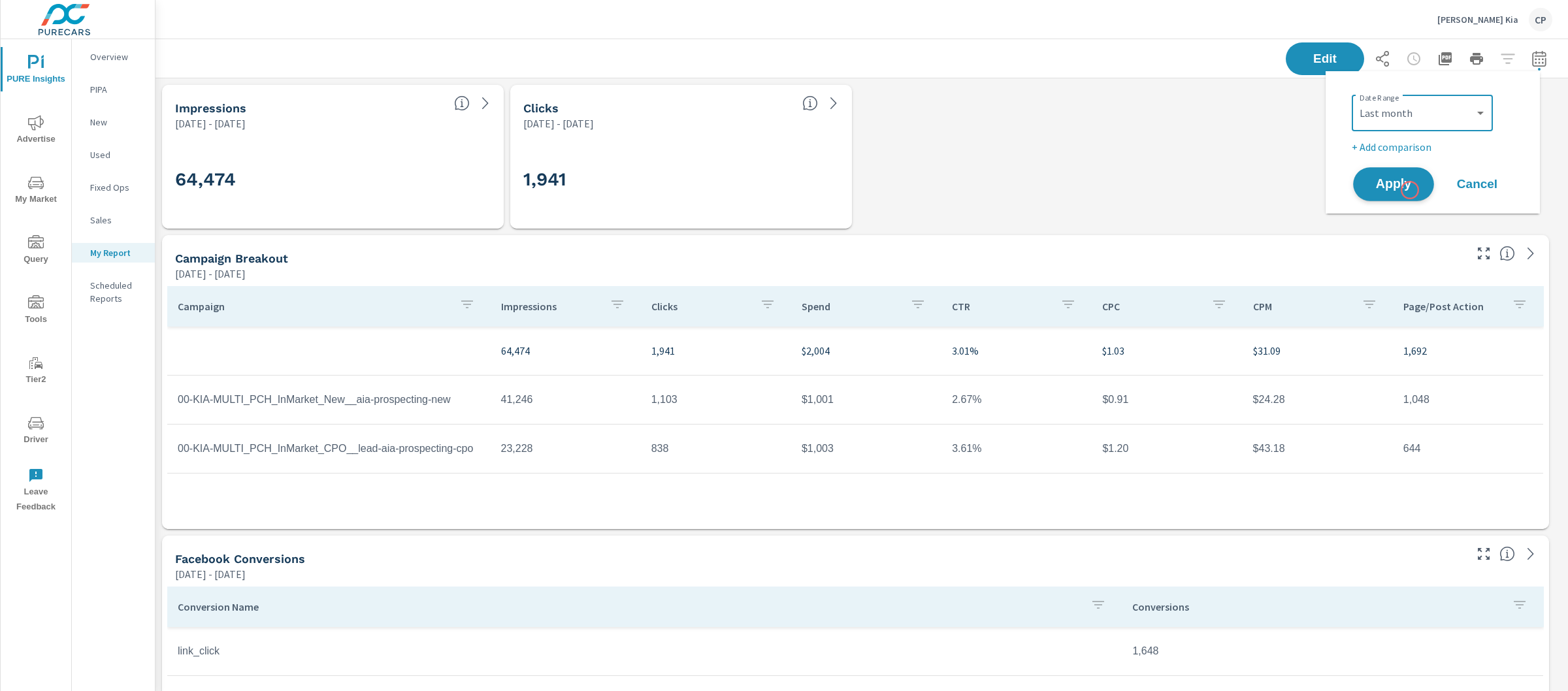
click at [1410, 188] on span "Apply" at bounding box center [1393, 185] width 54 height 13
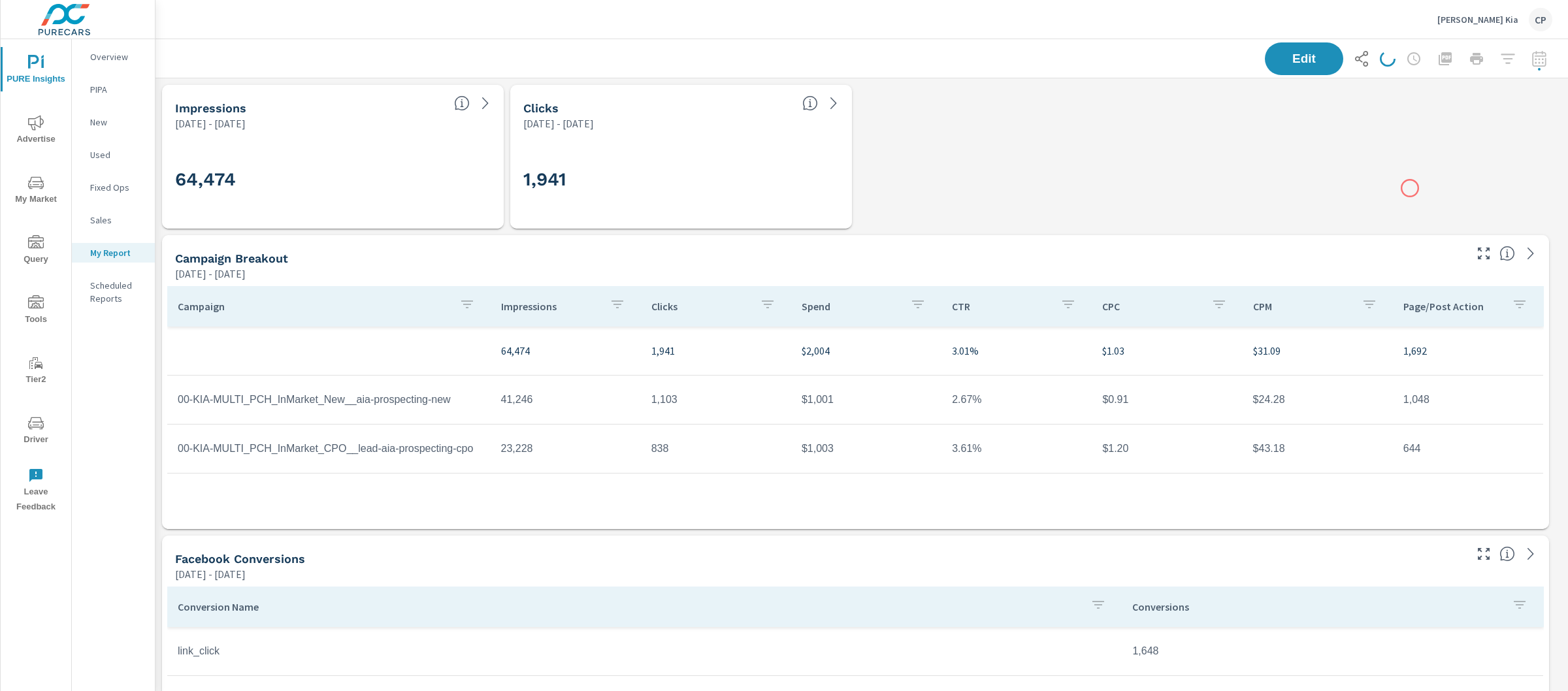
scroll to position [4840, 1426]
click at [1438, 58] on icon "button" at bounding box center [1446, 59] width 16 height 16
click at [1439, 55] on icon "button" at bounding box center [1446, 59] width 13 height 13
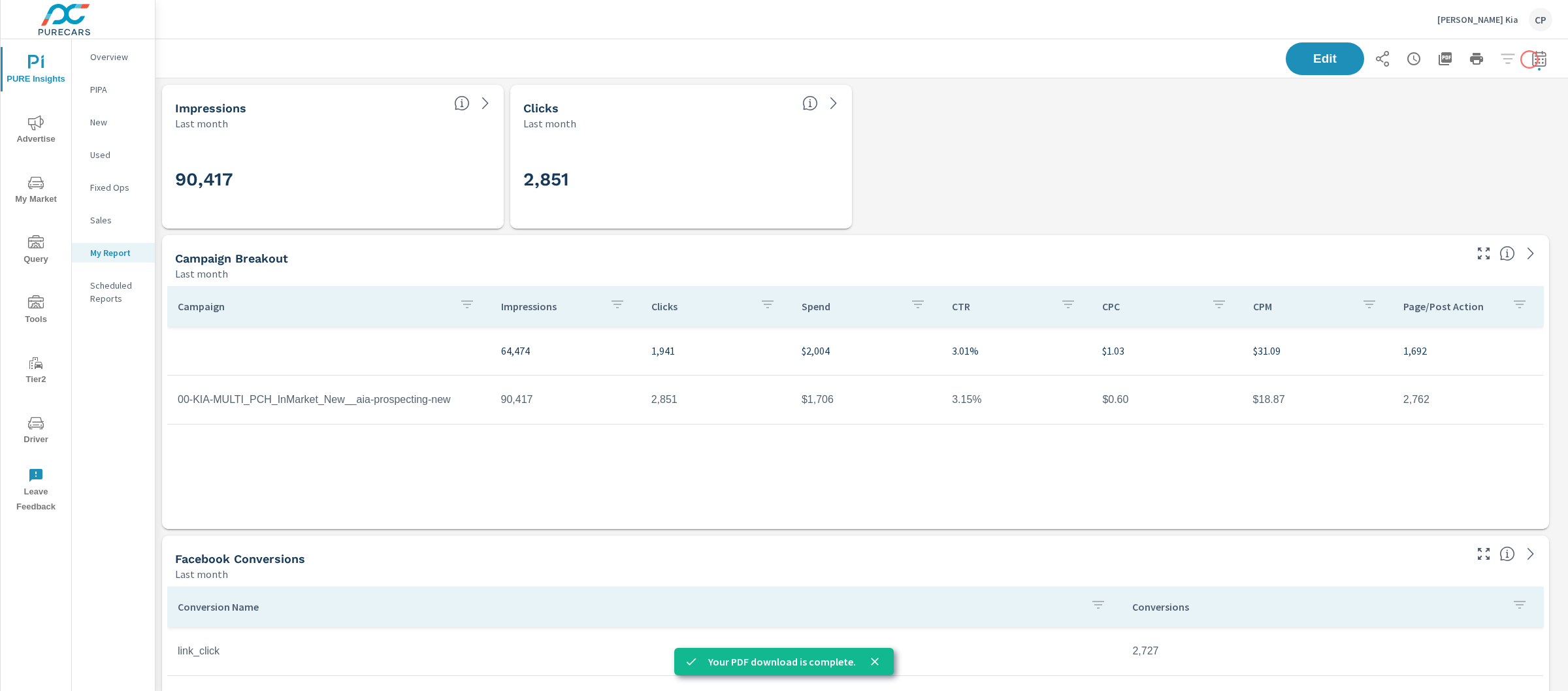
click at [1532, 60] on icon "button" at bounding box center [1540, 59] width 16 height 16
select select "Last month"
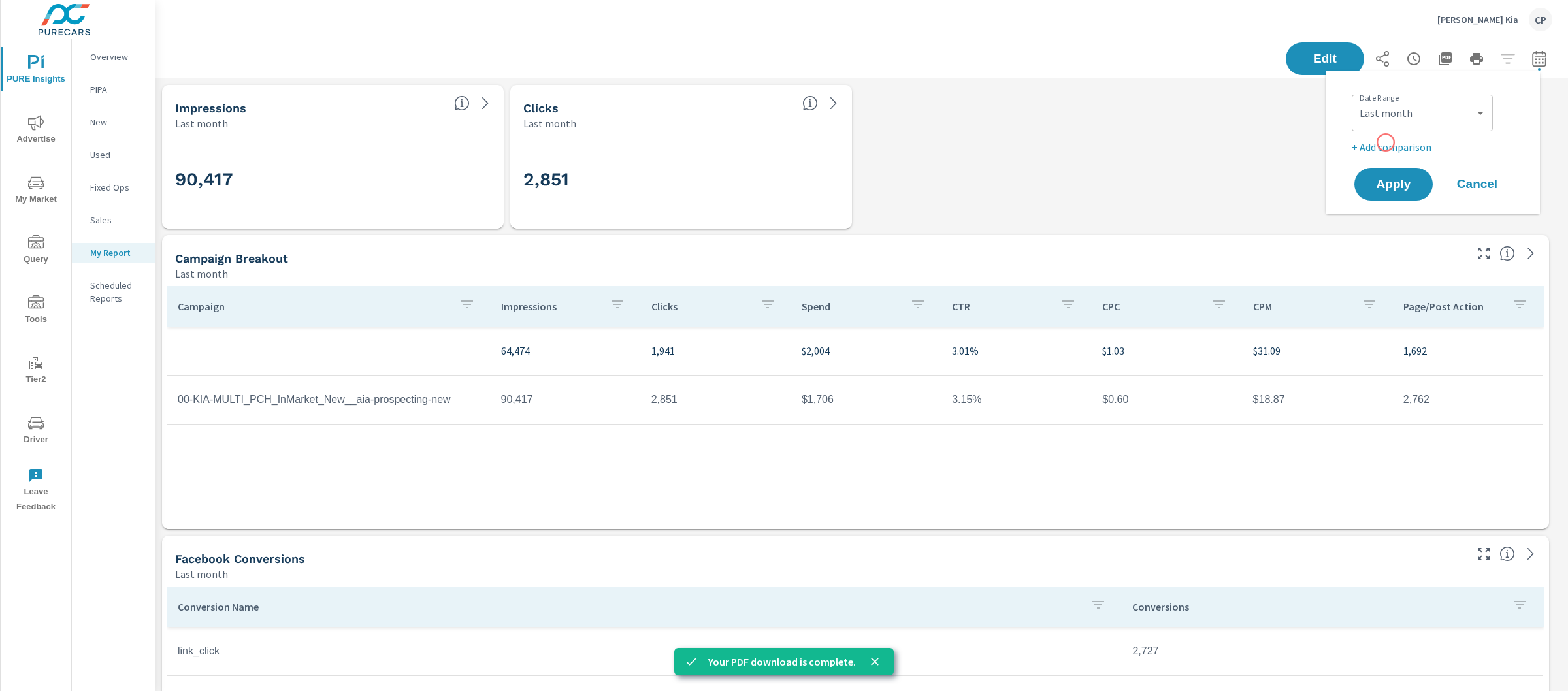
click at [1386, 142] on p "+ Add comparison" at bounding box center [1435, 147] width 167 height 16
click at [1397, 175] on select "Custom Previous period Previous month Previous year" at bounding box center [1422, 170] width 130 height 26
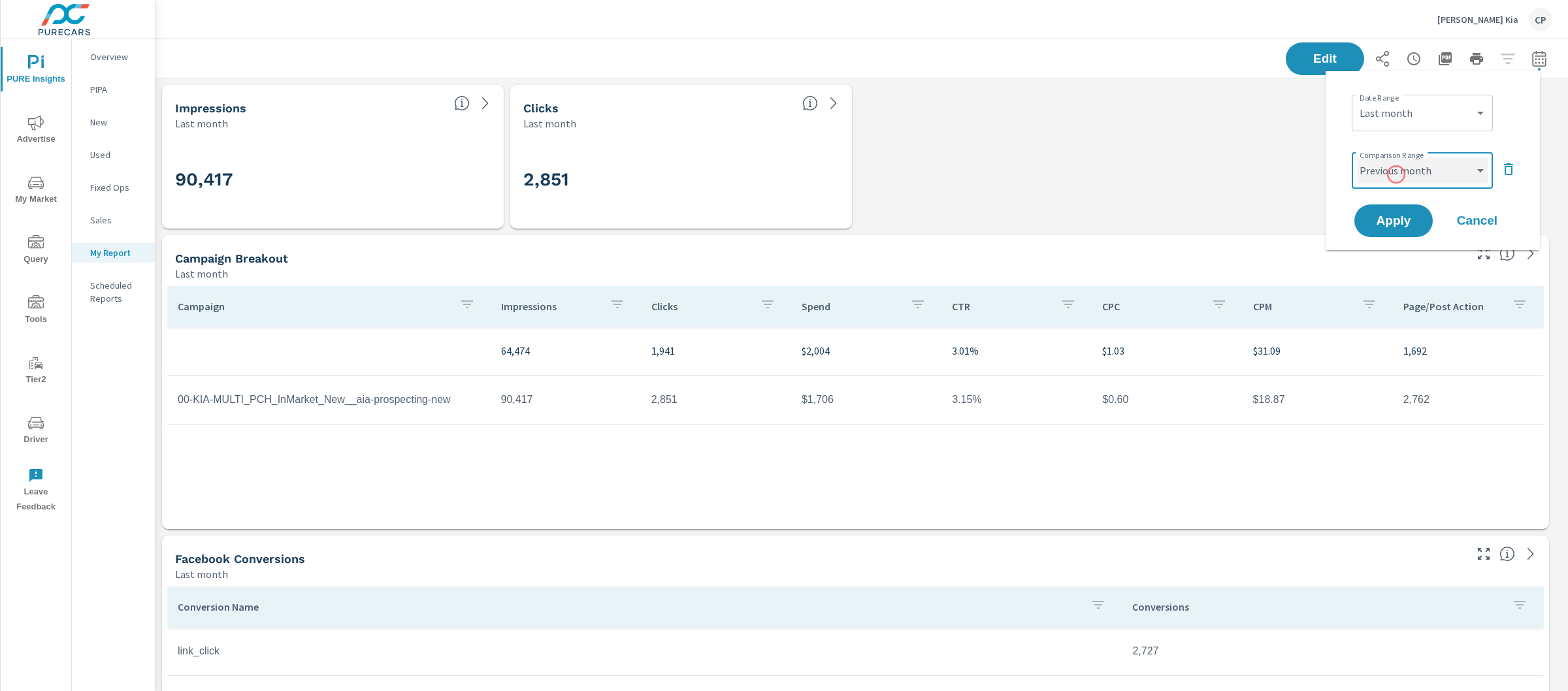
click at [1357, 158] on select "Custom Previous period Previous month Previous year" at bounding box center [1422, 170] width 130 height 26
select select "Previous month"
click at [1397, 215] on span "Apply" at bounding box center [1393, 221] width 54 height 13
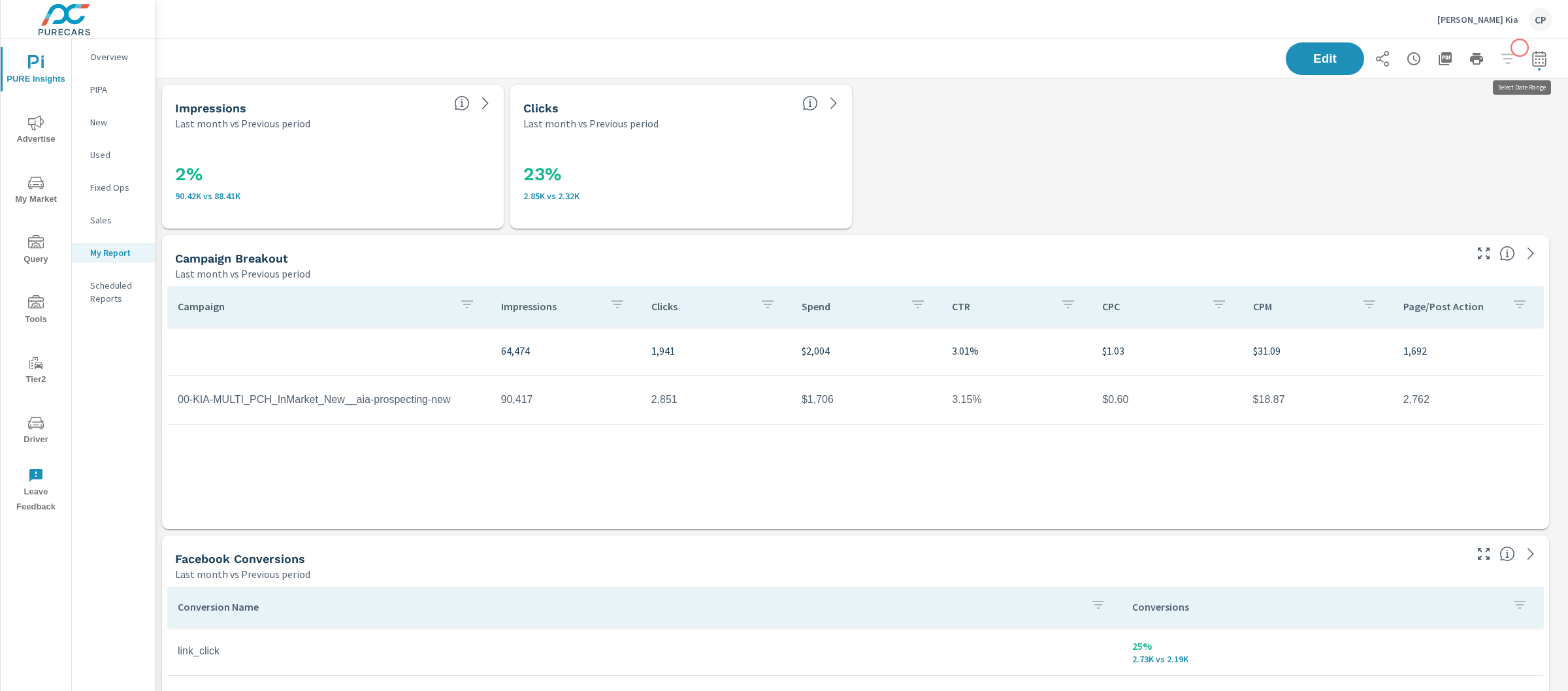
scroll to position [4840, 1426]
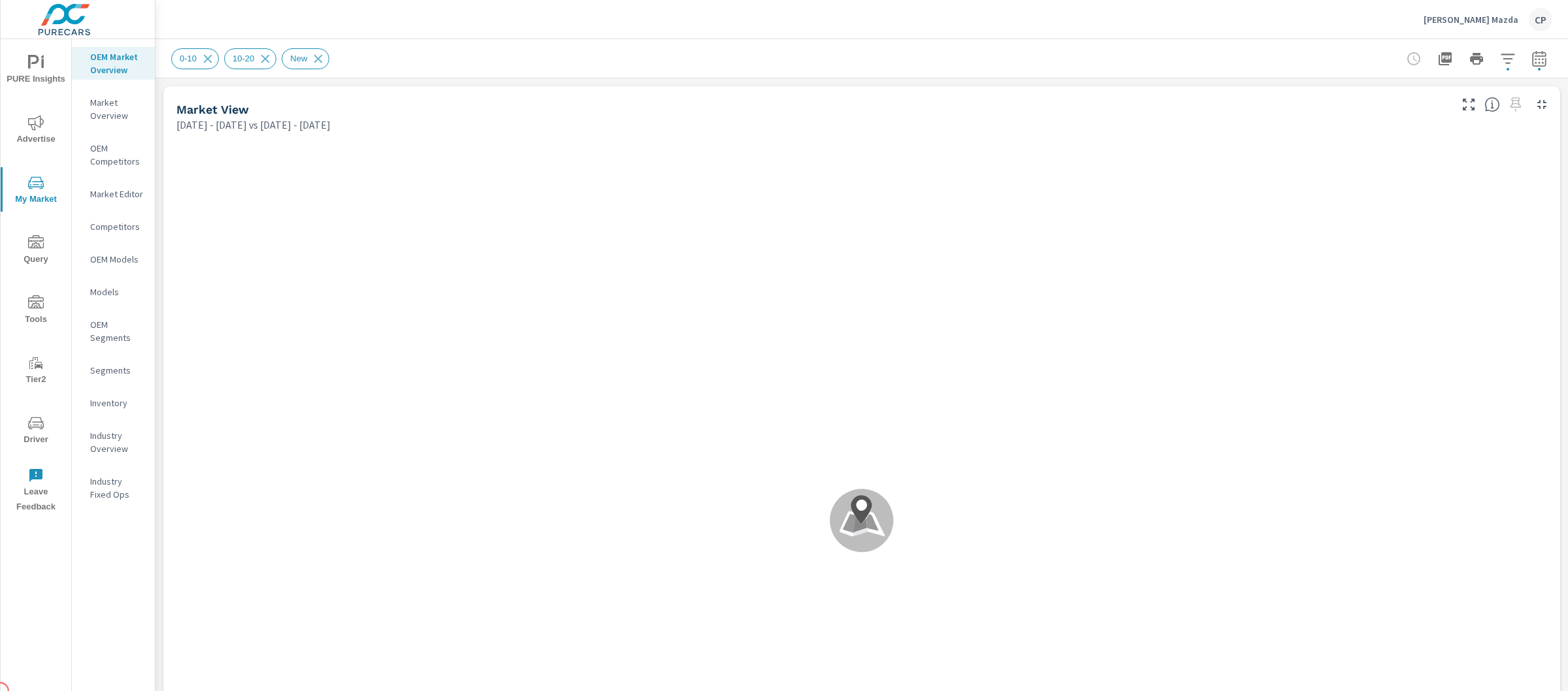
scroll to position [1, 0]
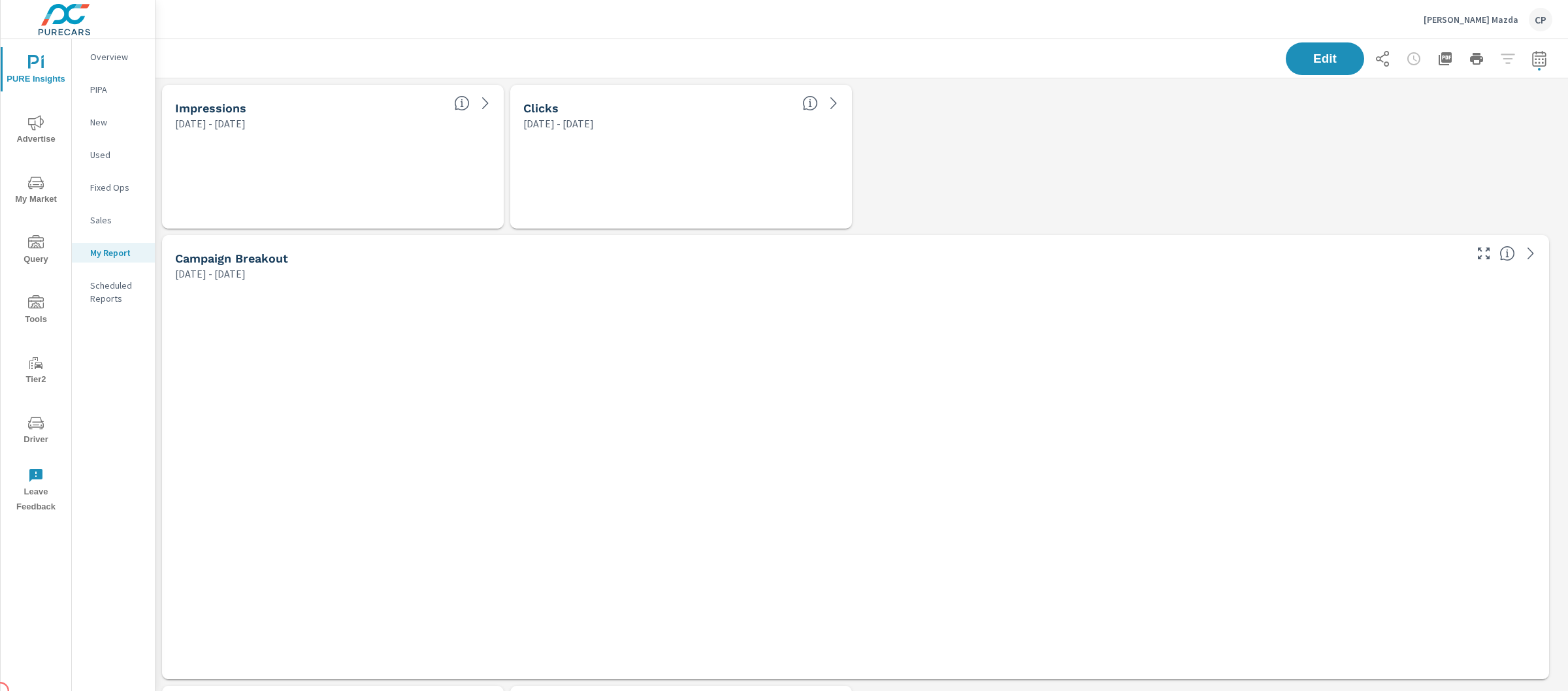
scroll to position [5441, 1426]
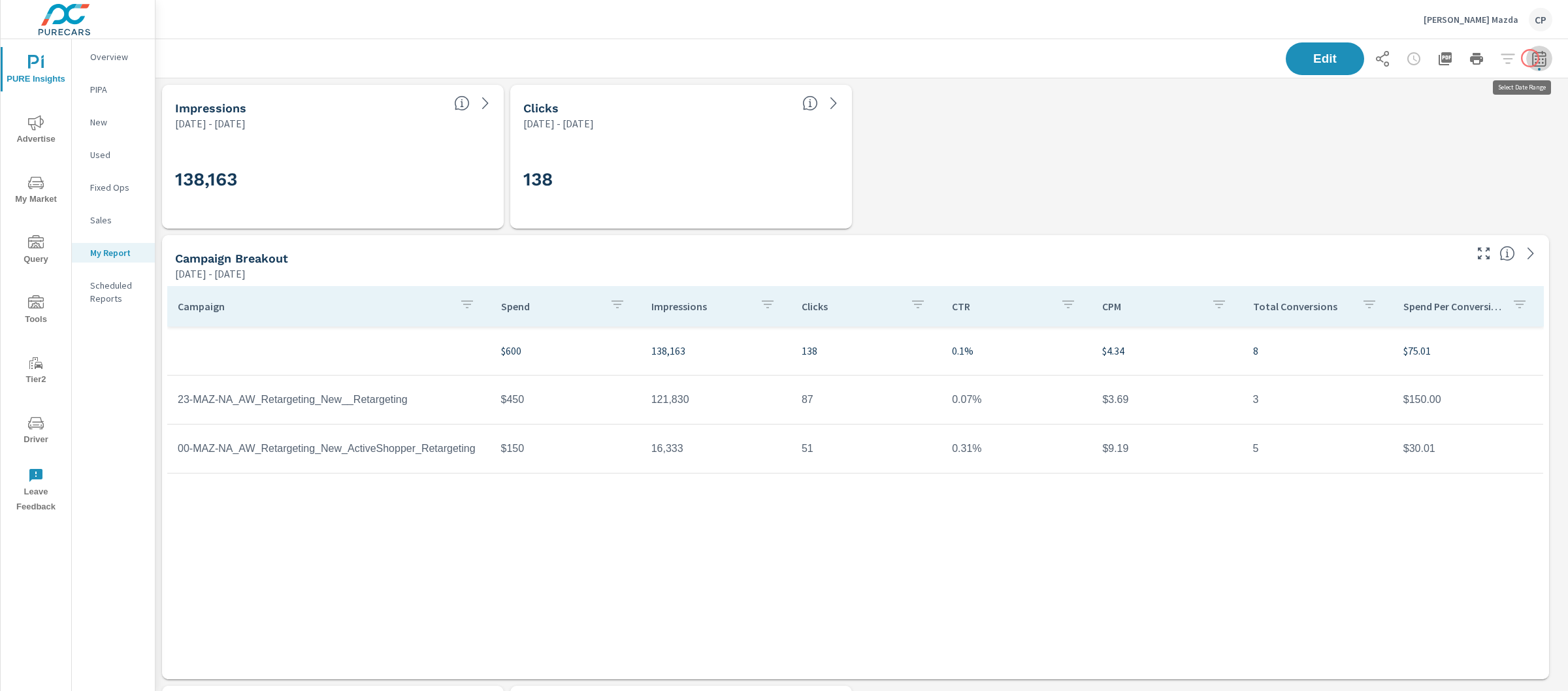
click at [1535, 58] on icon "button" at bounding box center [1539, 61] width 9 height 5
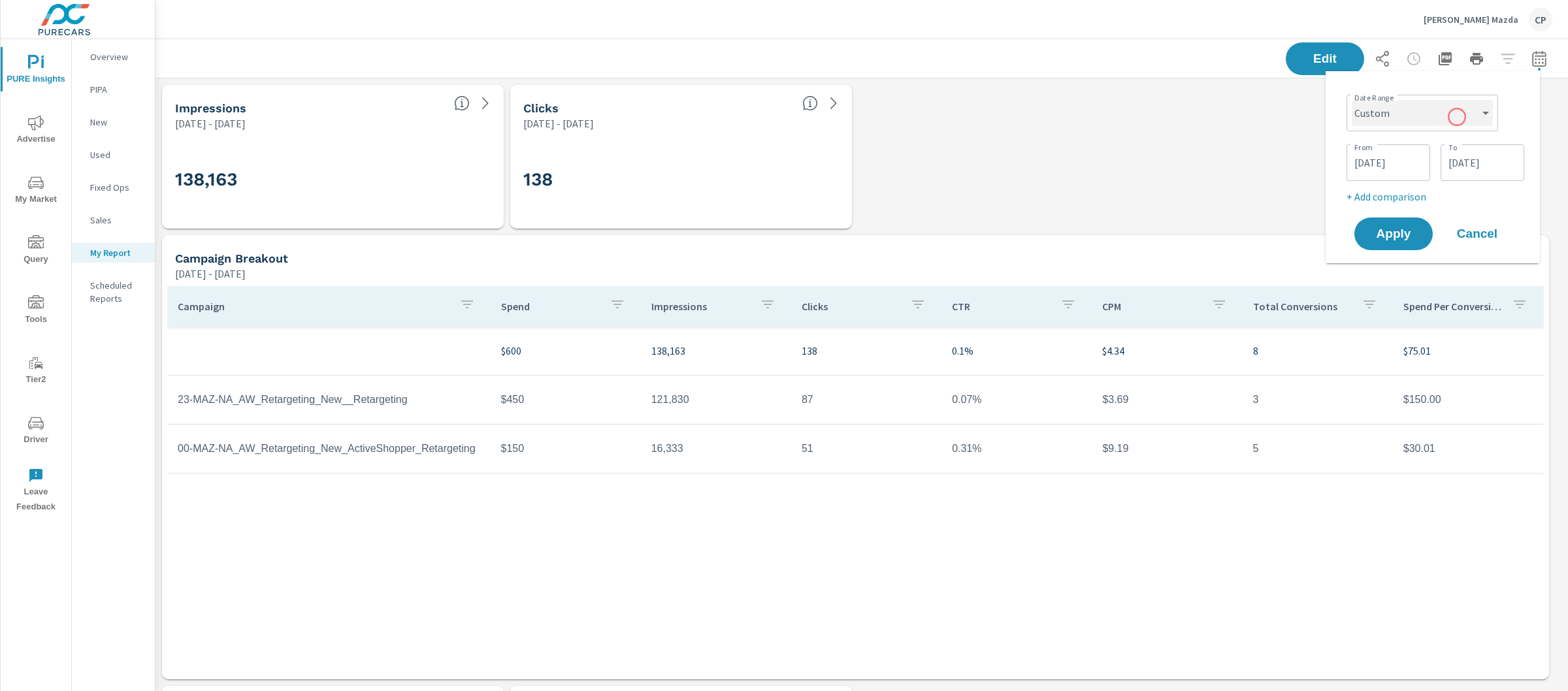
click at [1457, 116] on select "Custom [DATE] Last week Last 7 days Last 14 days Last 30 days Last 45 days Last…" at bounding box center [1422, 113] width 141 height 26
click at [1352, 100] on select "Custom [DATE] Last week Last 7 days Last 14 days Last 30 days Last 45 days Last…" at bounding box center [1422, 113] width 141 height 26
select select "Last month"
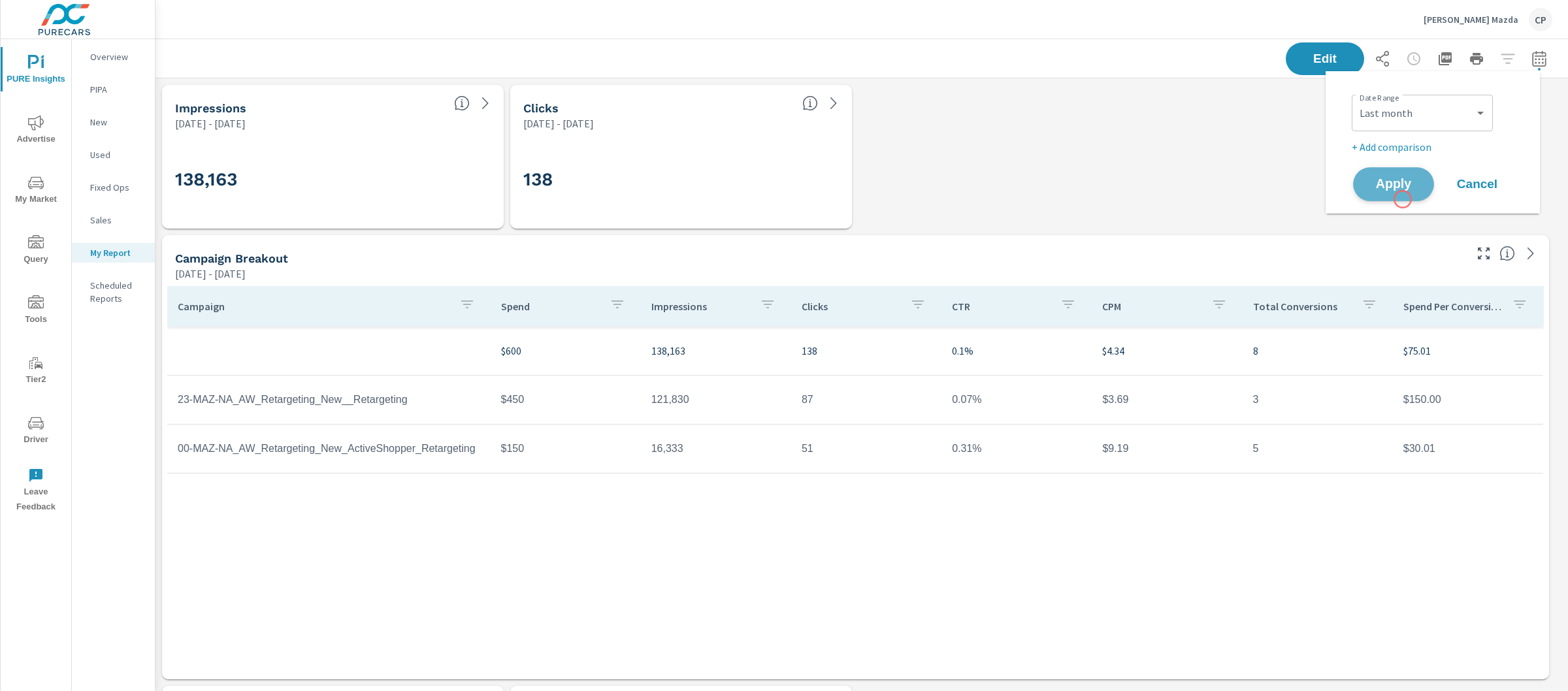
click at [1403, 199] on button "Apply" at bounding box center [1393, 184] width 81 height 34
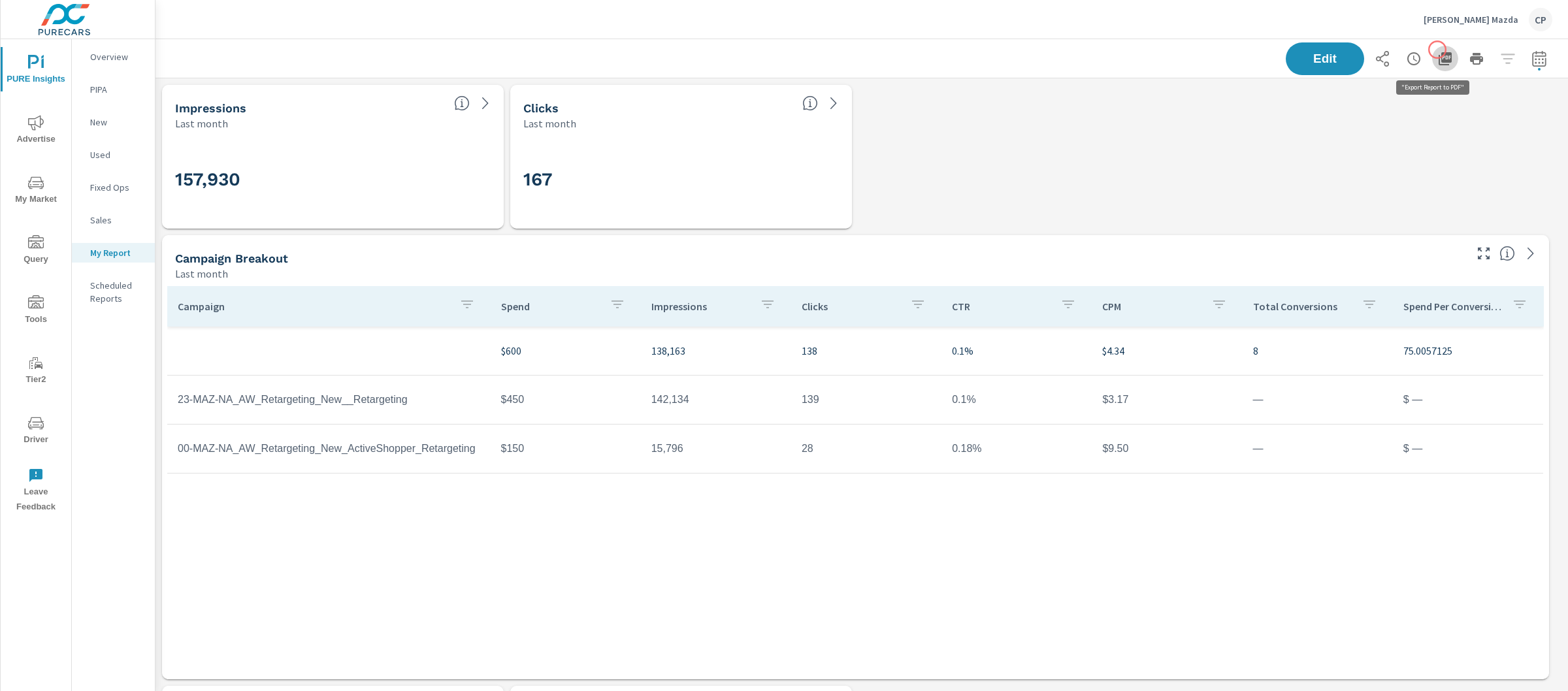
scroll to position [5441, 1426]
click at [1438, 50] on button "button" at bounding box center [1445, 58] width 26 height 26
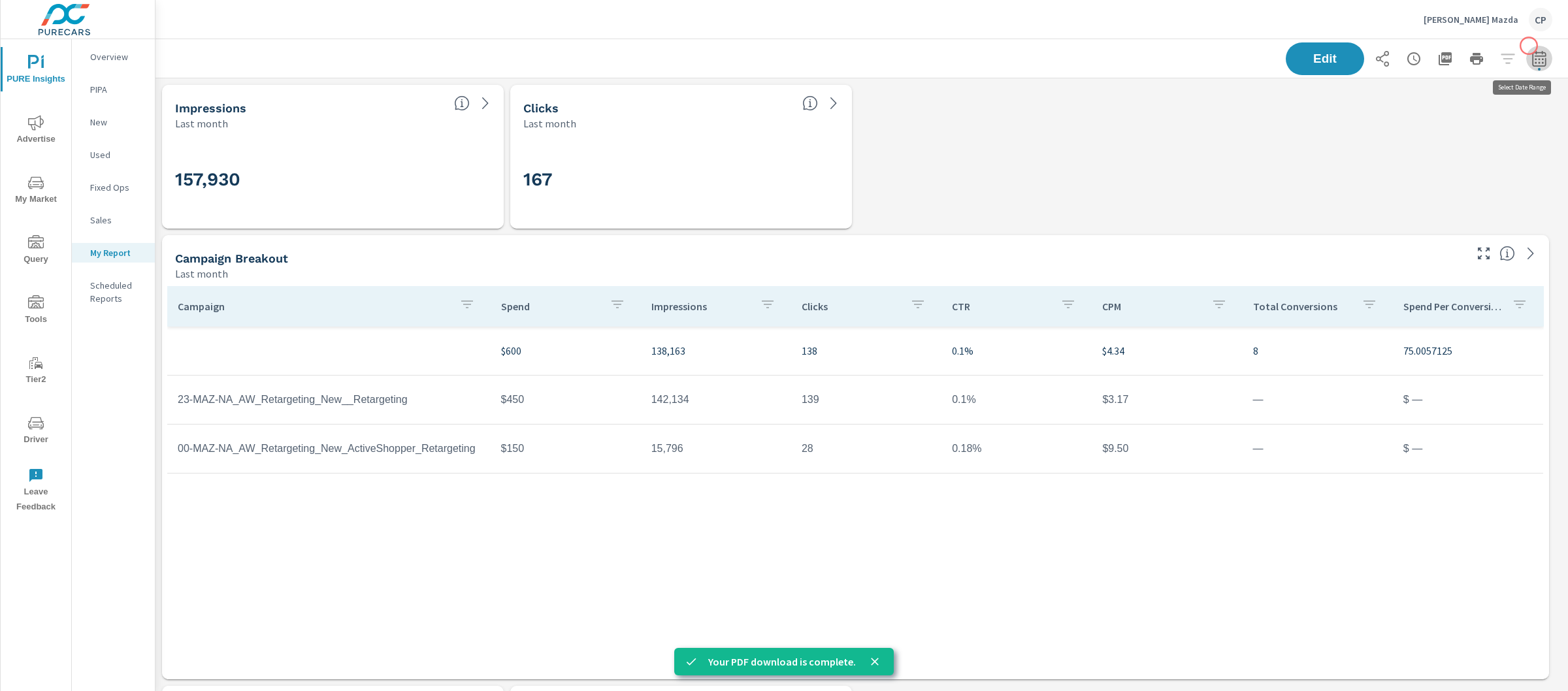
click at [1529, 46] on button "button" at bounding box center [1539, 58] width 26 height 26
select select "Last month"
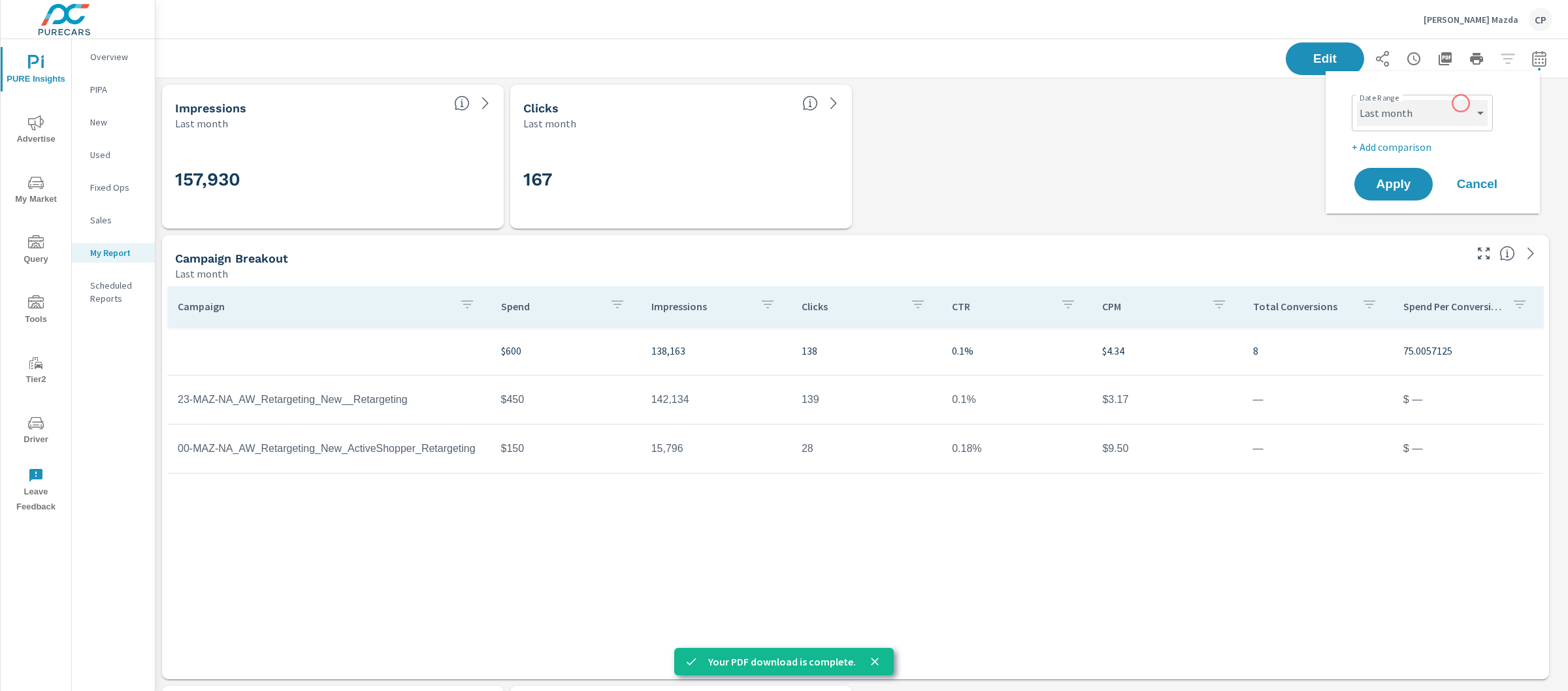
click at [1444, 109] on select "Custom [DATE] Last week Last 7 days Last 14 days Last 30 days Last 45 days Last…" at bounding box center [1422, 113] width 130 height 26
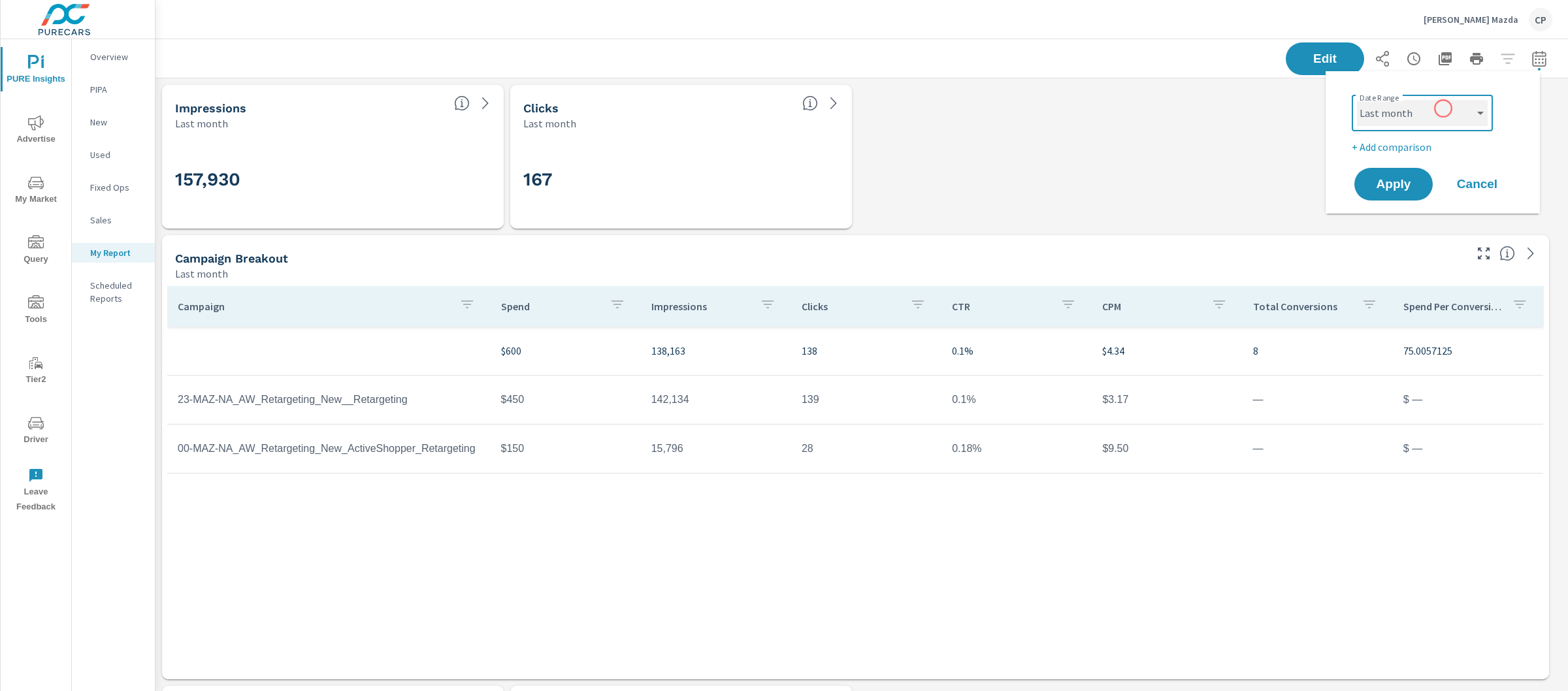
click at [1357, 100] on select "Custom [DATE] Last week Last 7 days Last 14 days Last 30 days Last 45 days Last…" at bounding box center [1422, 113] width 130 height 26
click at [1410, 136] on div "Date Range Custom Yesterday Last week Last 7 days Last 14 days Last 30 days Las…" at bounding box center [1435, 122] width 167 height 66
click at [1410, 140] on p "+ Add comparison" at bounding box center [1435, 147] width 167 height 16
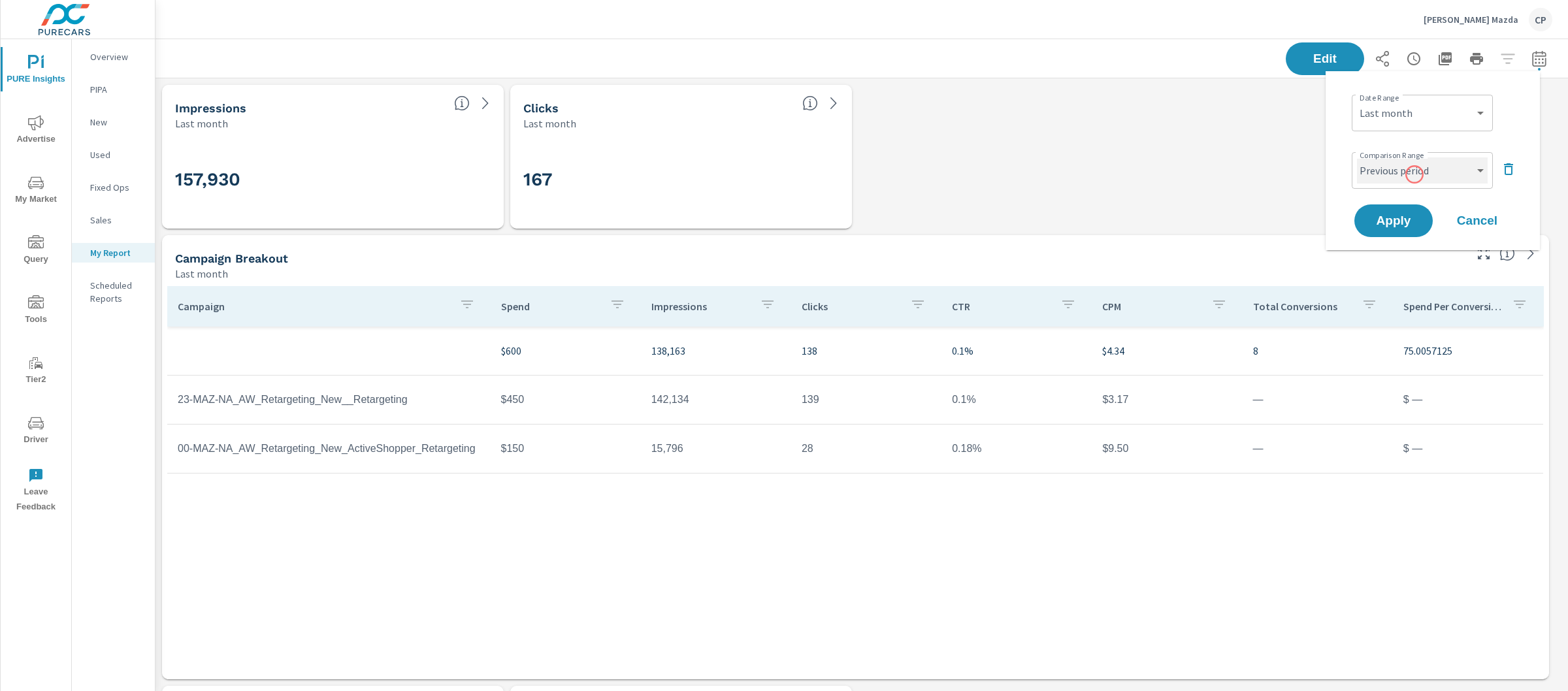
click at [1414, 175] on select "Custom Previous period Previous month Previous year" at bounding box center [1422, 170] width 130 height 26
click at [1357, 158] on select "Custom Previous period Previous month Previous year" at bounding box center [1422, 170] width 130 height 26
select select "Previous month"
click at [1400, 215] on span "Apply" at bounding box center [1393, 221] width 54 height 13
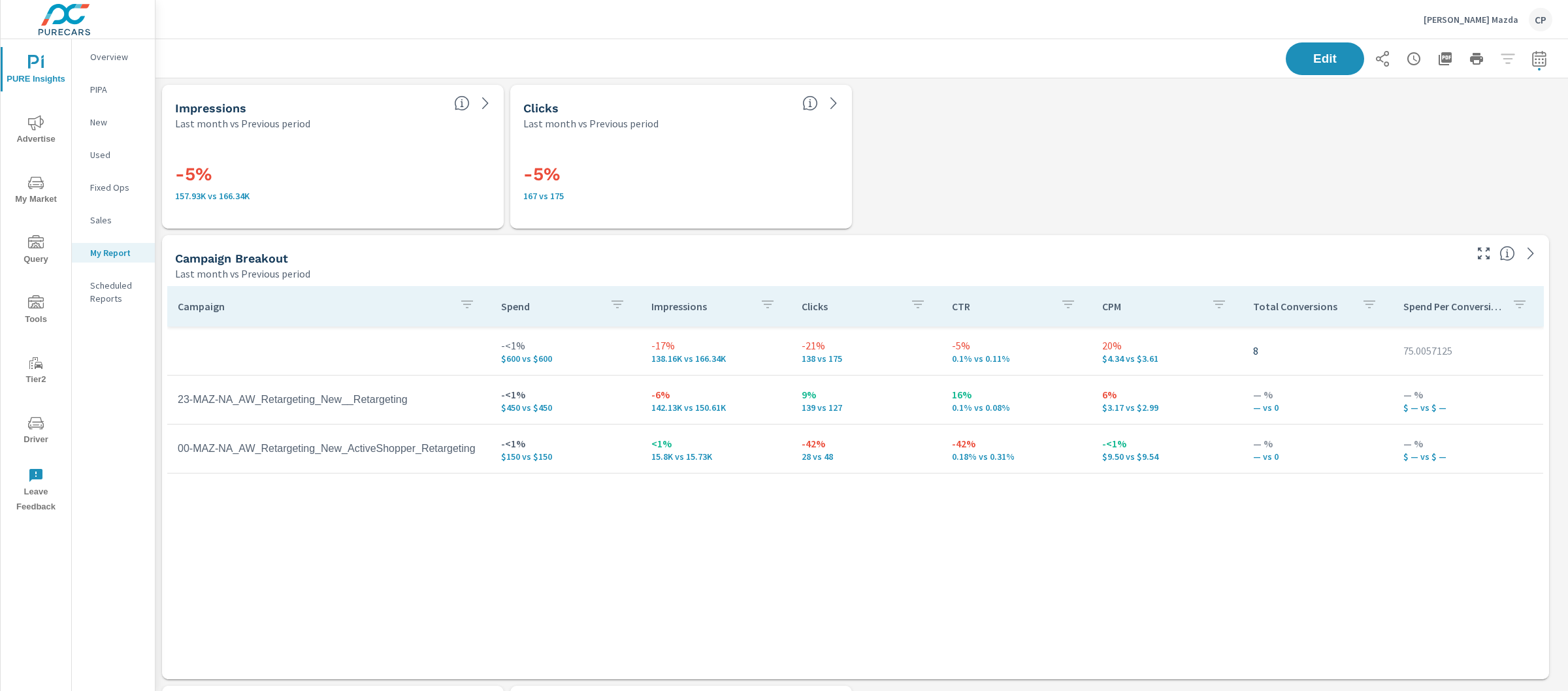
scroll to position [5441, 1426]
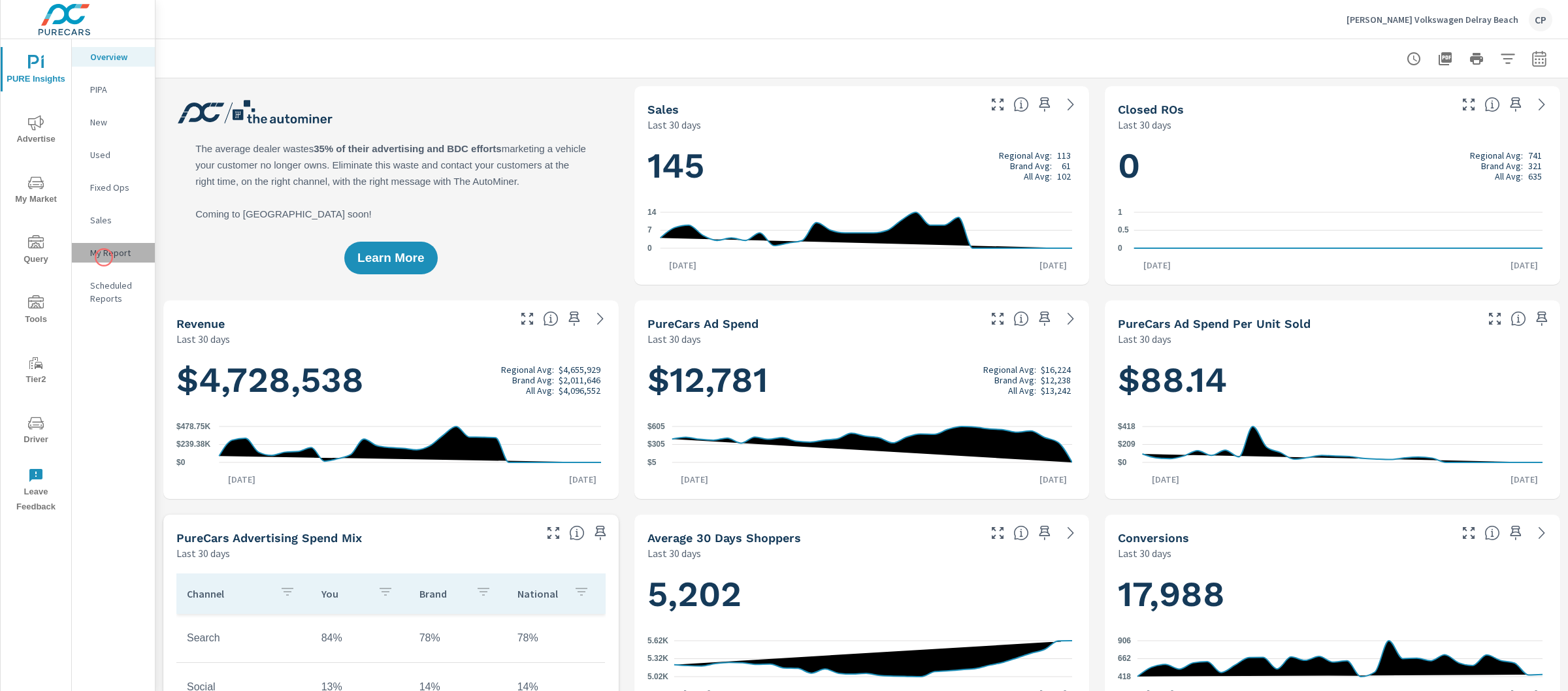
click at [104, 257] on p "My Report" at bounding box center [117, 253] width 54 height 13
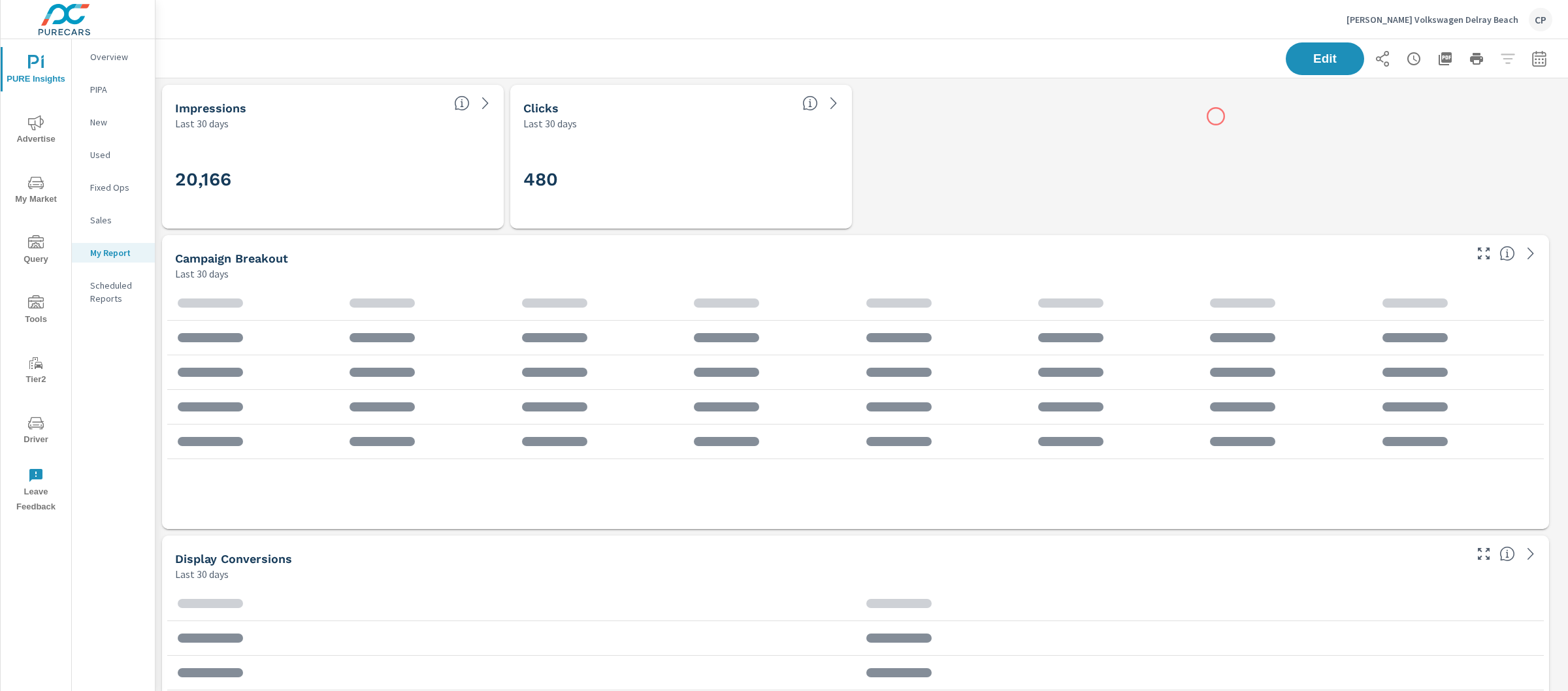
scroll to position [7, 7]
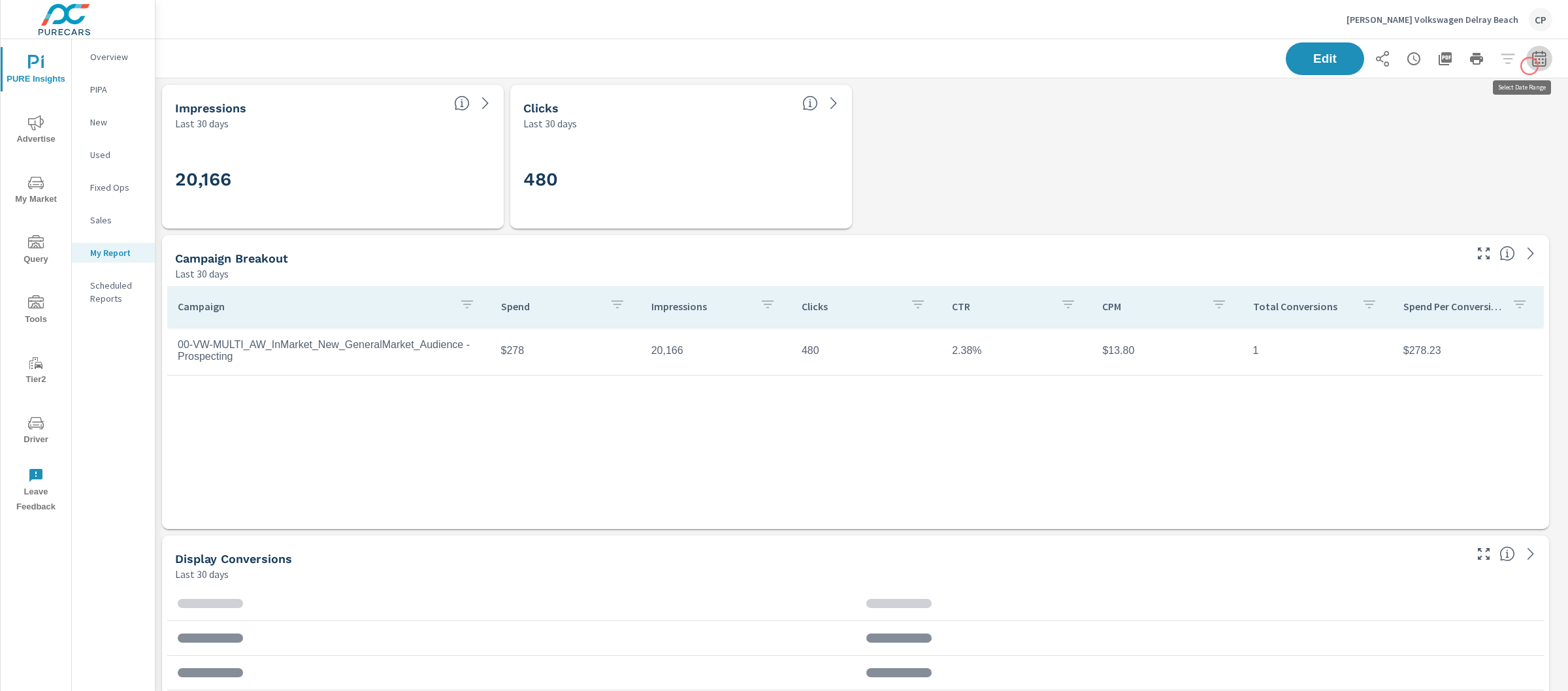
click at [1530, 66] on button "button" at bounding box center [1539, 58] width 26 height 26
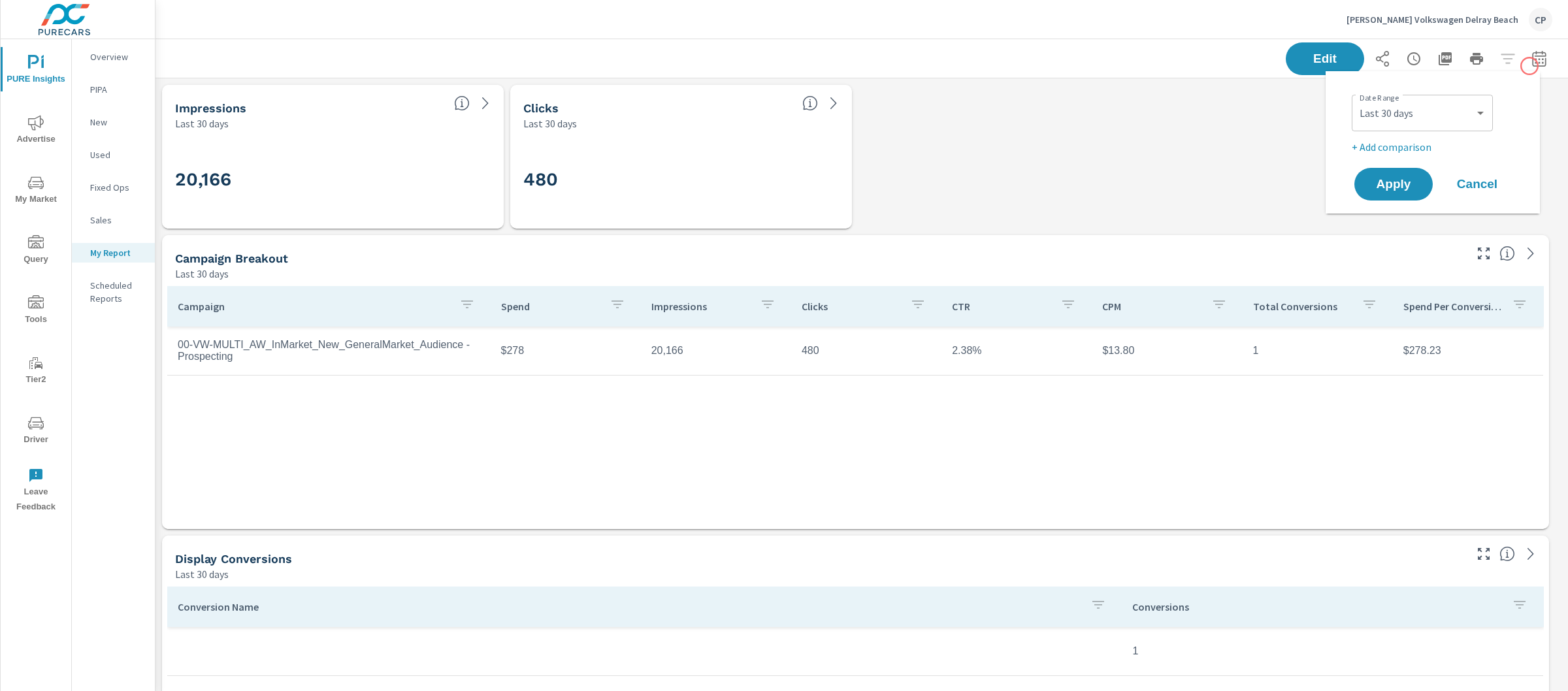
scroll to position [5892, 1426]
click at [1436, 109] on select "Custom [DATE] Last week Last 7 days Last 14 days Last 30 days Last 45 days Last…" at bounding box center [1422, 113] width 130 height 26
click at [1357, 100] on select "Custom [DATE] Last week Last 7 days Last 14 days Last 30 days Last 45 days Last…" at bounding box center [1422, 113] width 130 height 26
select select "Last month"
click at [1399, 143] on p "+ Add comparison" at bounding box center [1435, 147] width 167 height 16
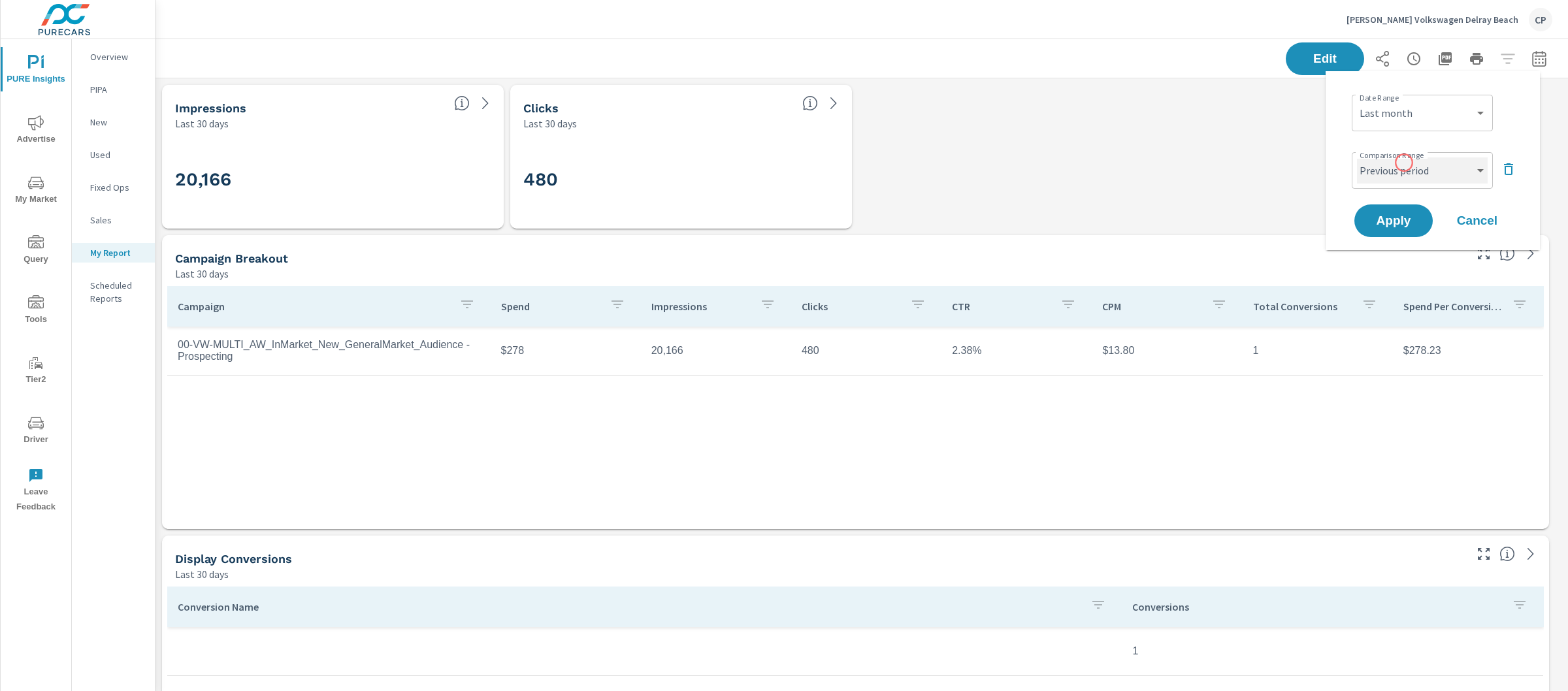
click at [1405, 166] on select "Custom Previous period Previous month Previous year" at bounding box center [1422, 170] width 130 height 26
click at [1357, 158] on select "Custom Previous period Previous month Previous year" at bounding box center [1422, 170] width 130 height 26
select select "Previous month"
click at [1389, 227] on span "Apply" at bounding box center [1393, 221] width 54 height 13
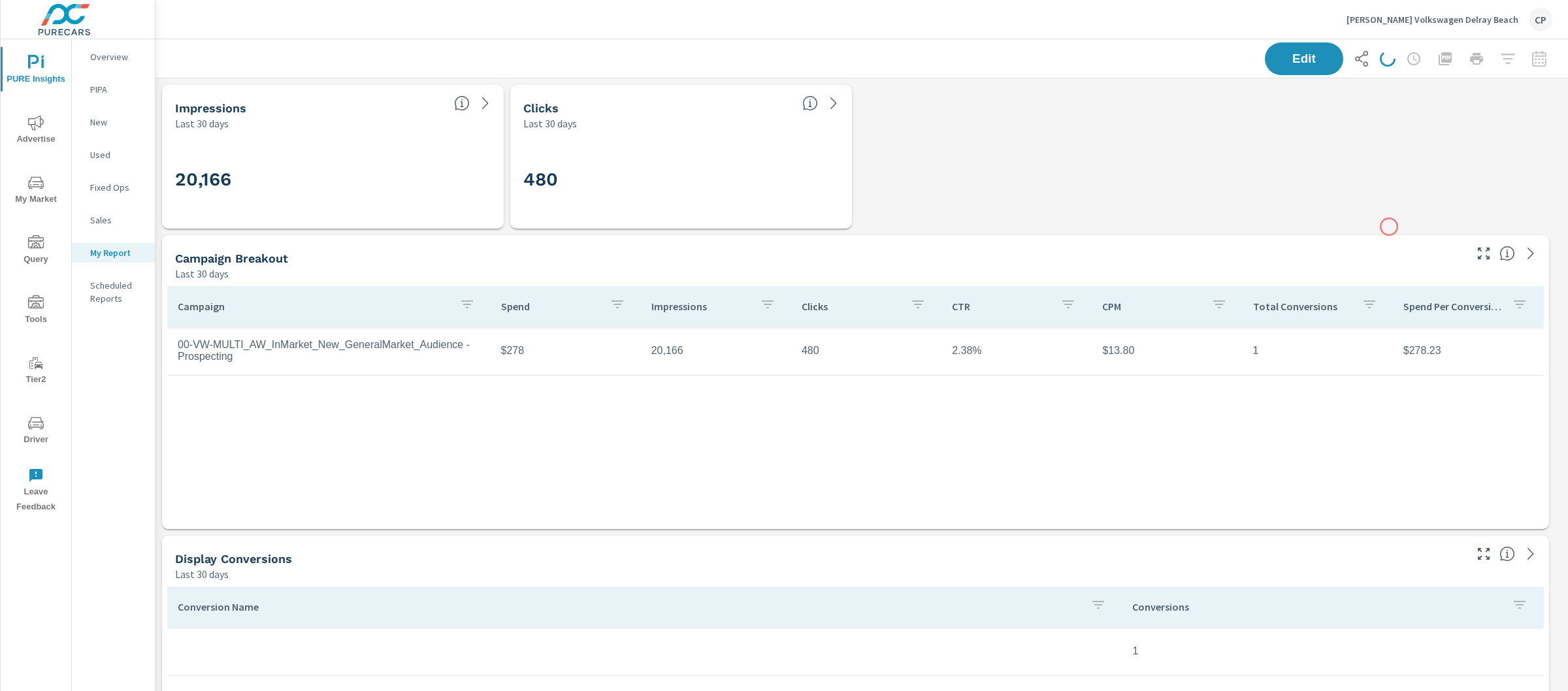
scroll to position [5892, 1426]
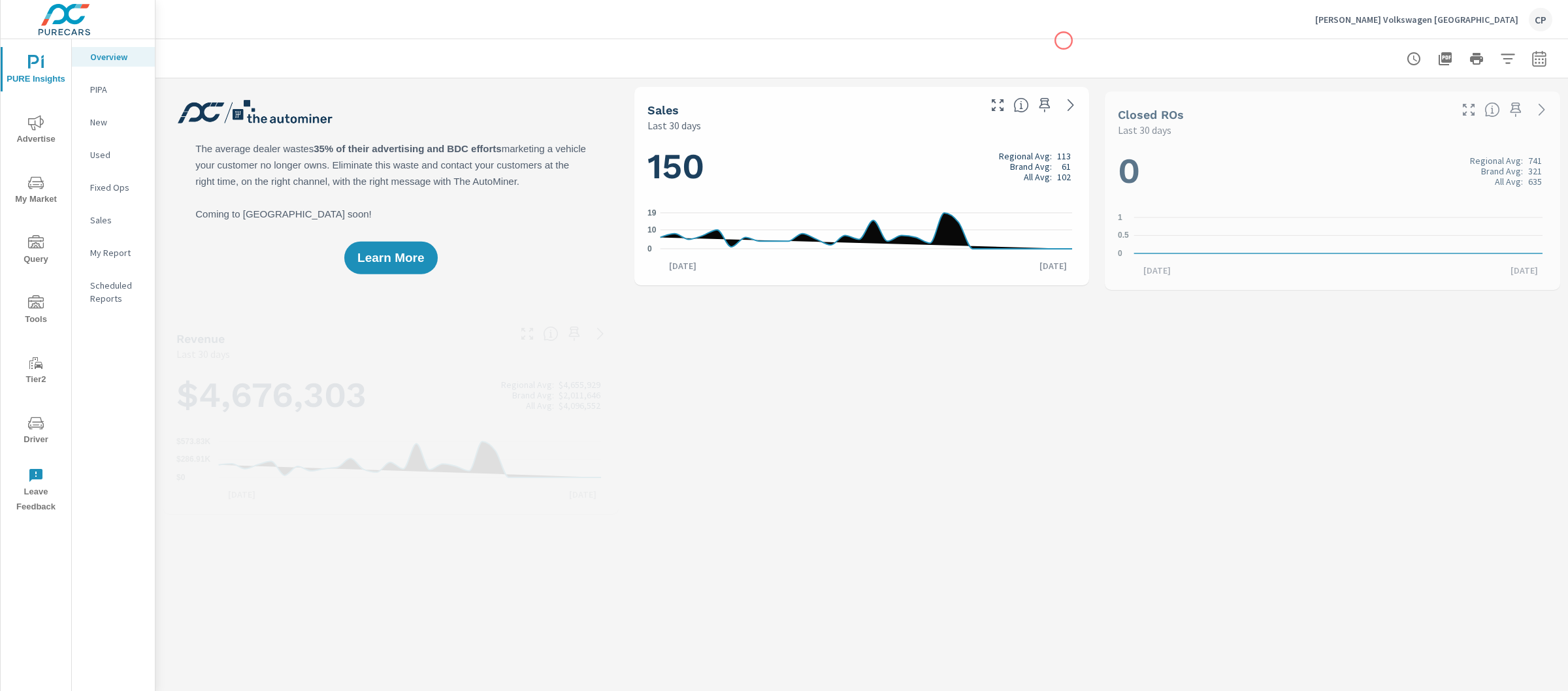
scroll to position [1, 0]
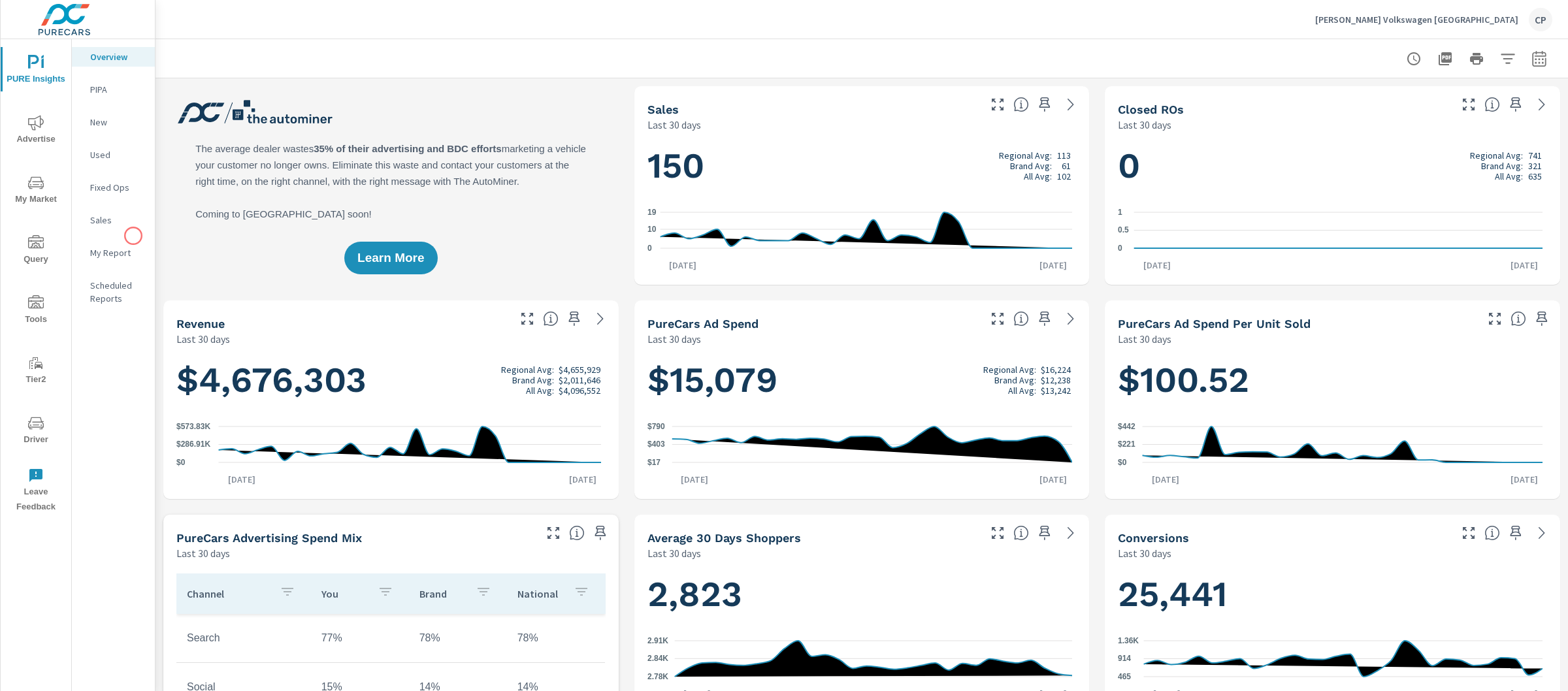
click at [133, 236] on nav "Overview PIPA New Used Fixed Ops Sales My Report Scheduled Reports" at bounding box center [113, 183] width 83 height 287
click nav "Overview PIPA New Used Fixed Ops Sales My Report Scheduled Reports"
click p "My Report"
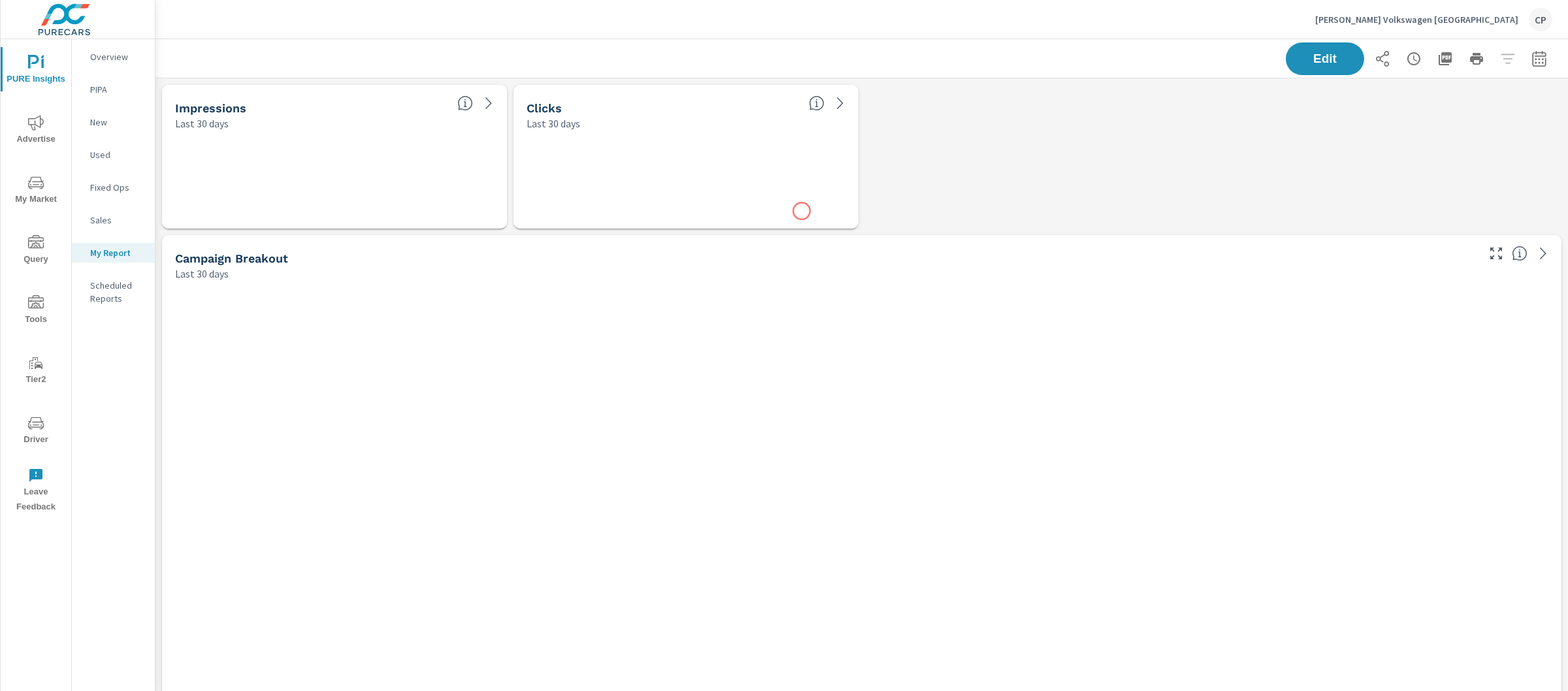
scroll to position [6193, 1426]
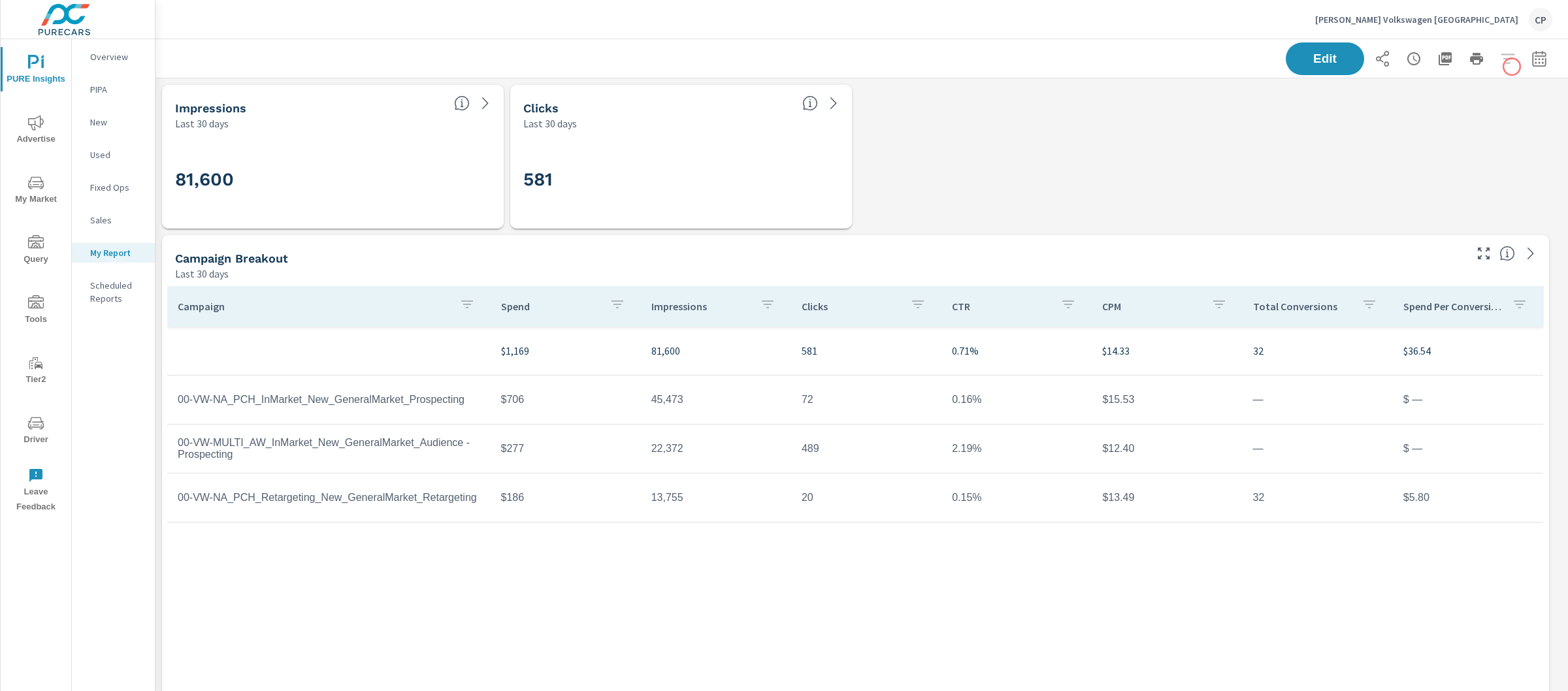
click div "Edit"
click icon "button"
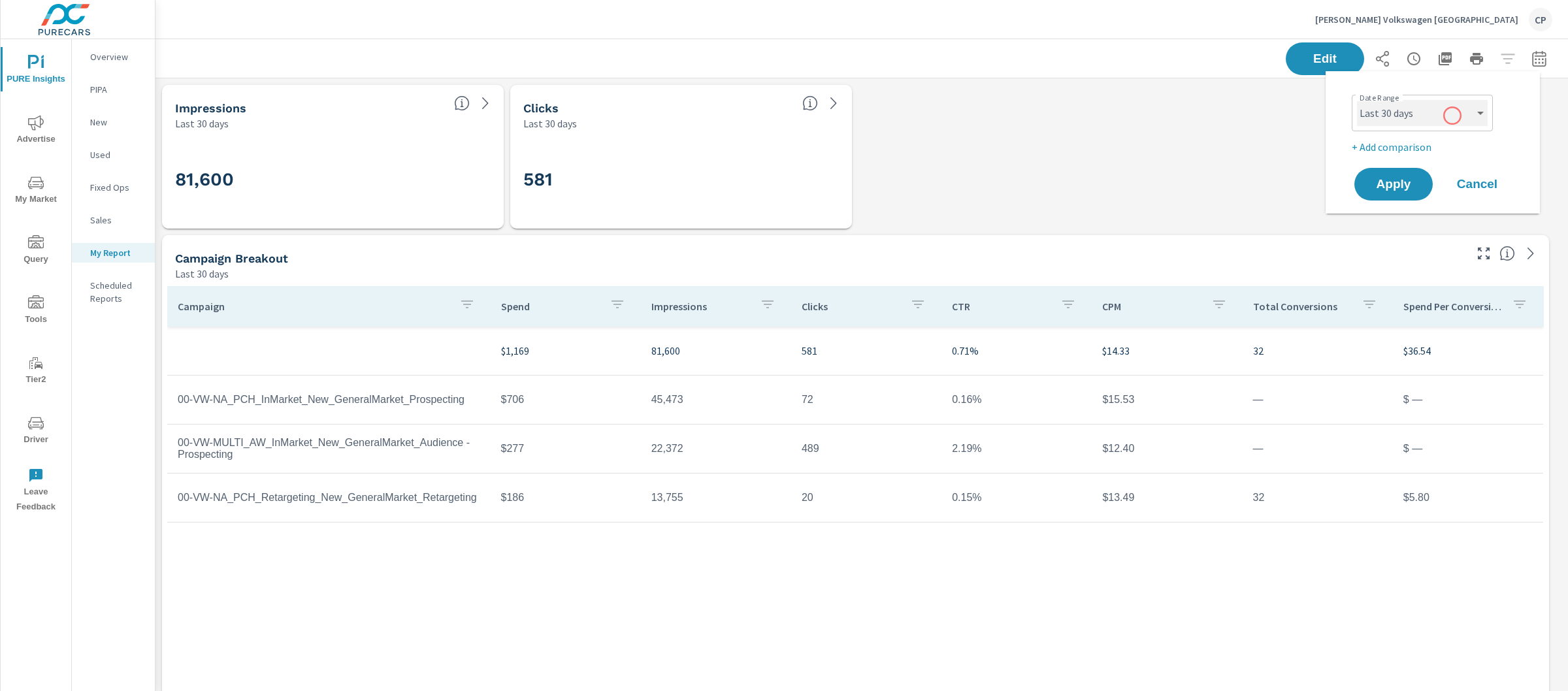
click select "Custom [DATE] Last week Last 7 days Last 14 days Last 30 days Last 45 days Last…"
select select "Last month"
click p "+ Add comparison"
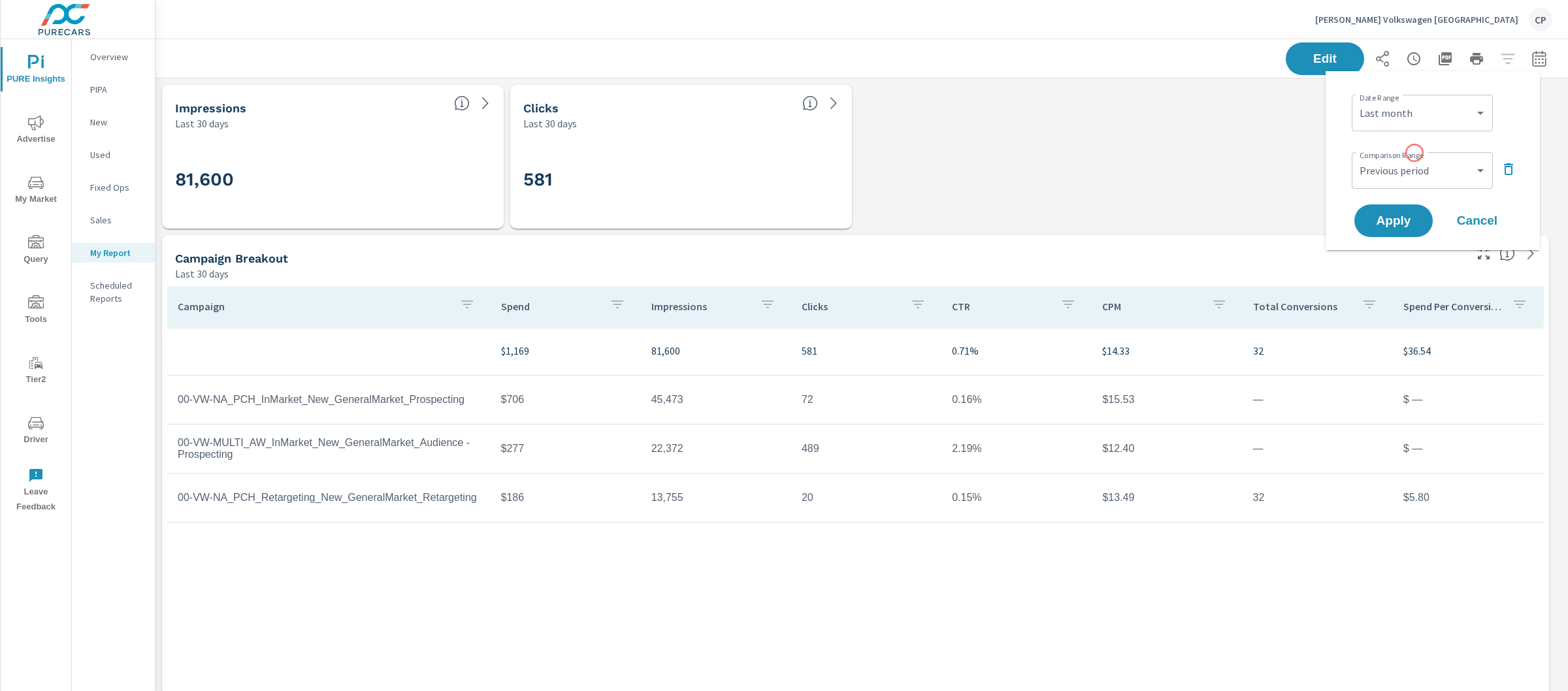
click div "Custom Previous period Previous month Previous year ​"
click select "Custom Previous period Previous month Previous year"
select select "Previous month"
click span "Apply"
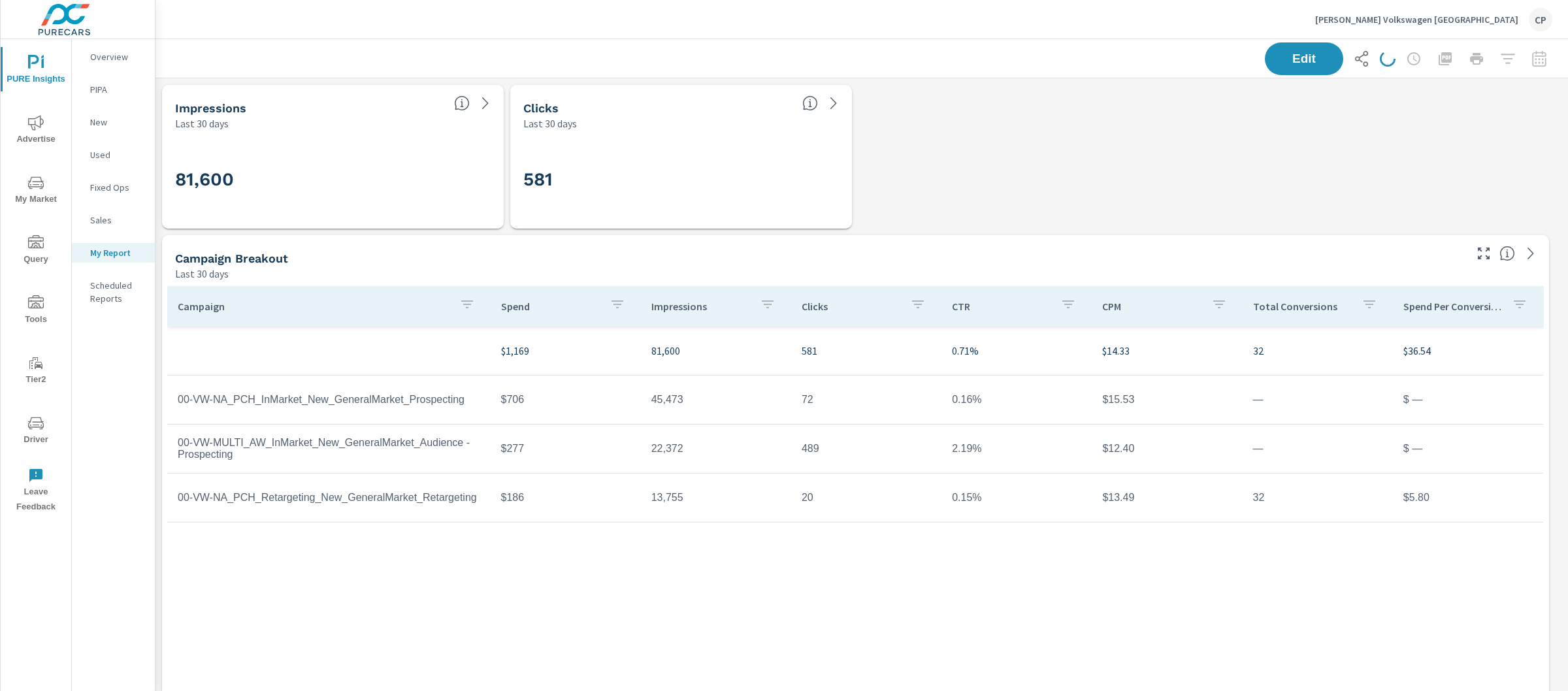
scroll to position [6193, 1426]
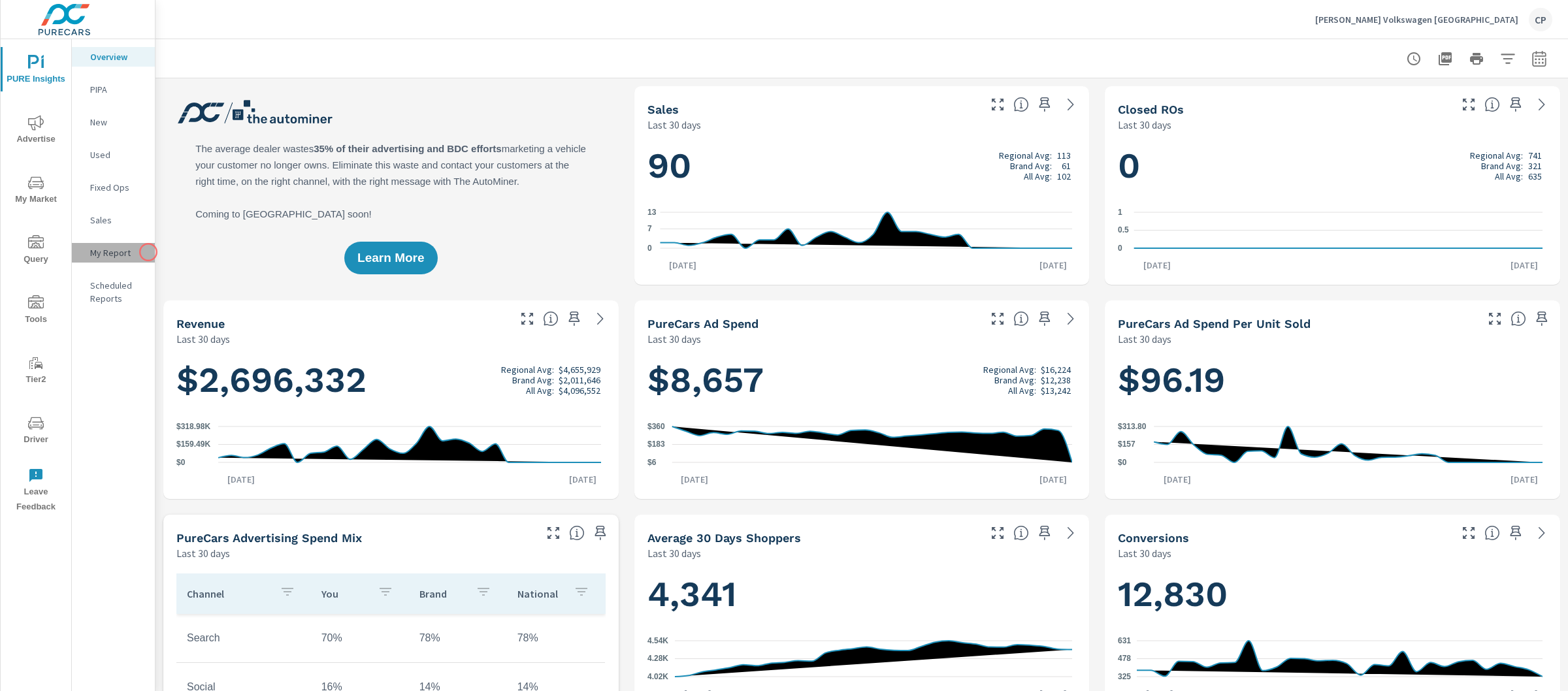
click at [148, 252] on div "My Report" at bounding box center [113, 253] width 83 height 20
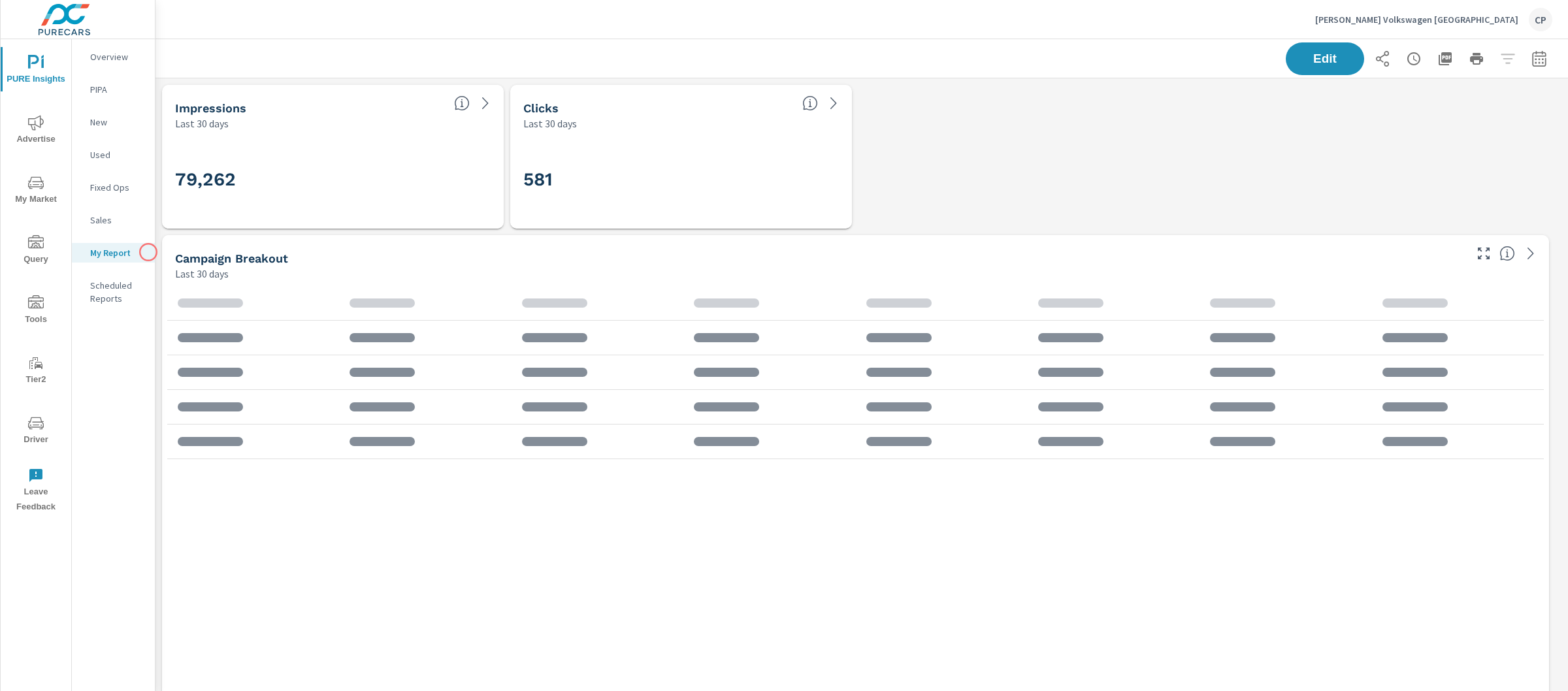
scroll to position [5742, 1426]
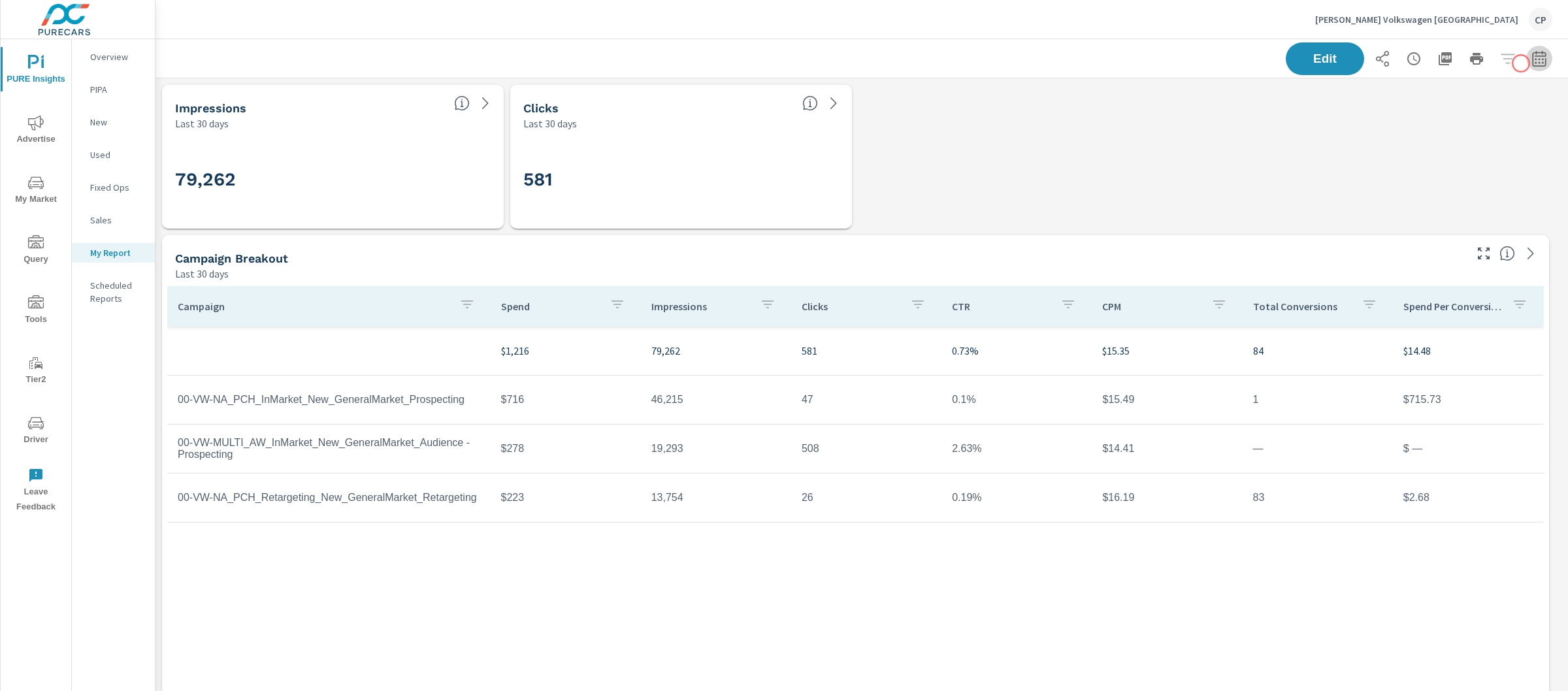
click at [1532, 64] on icon "button" at bounding box center [1539, 58] width 14 height 16
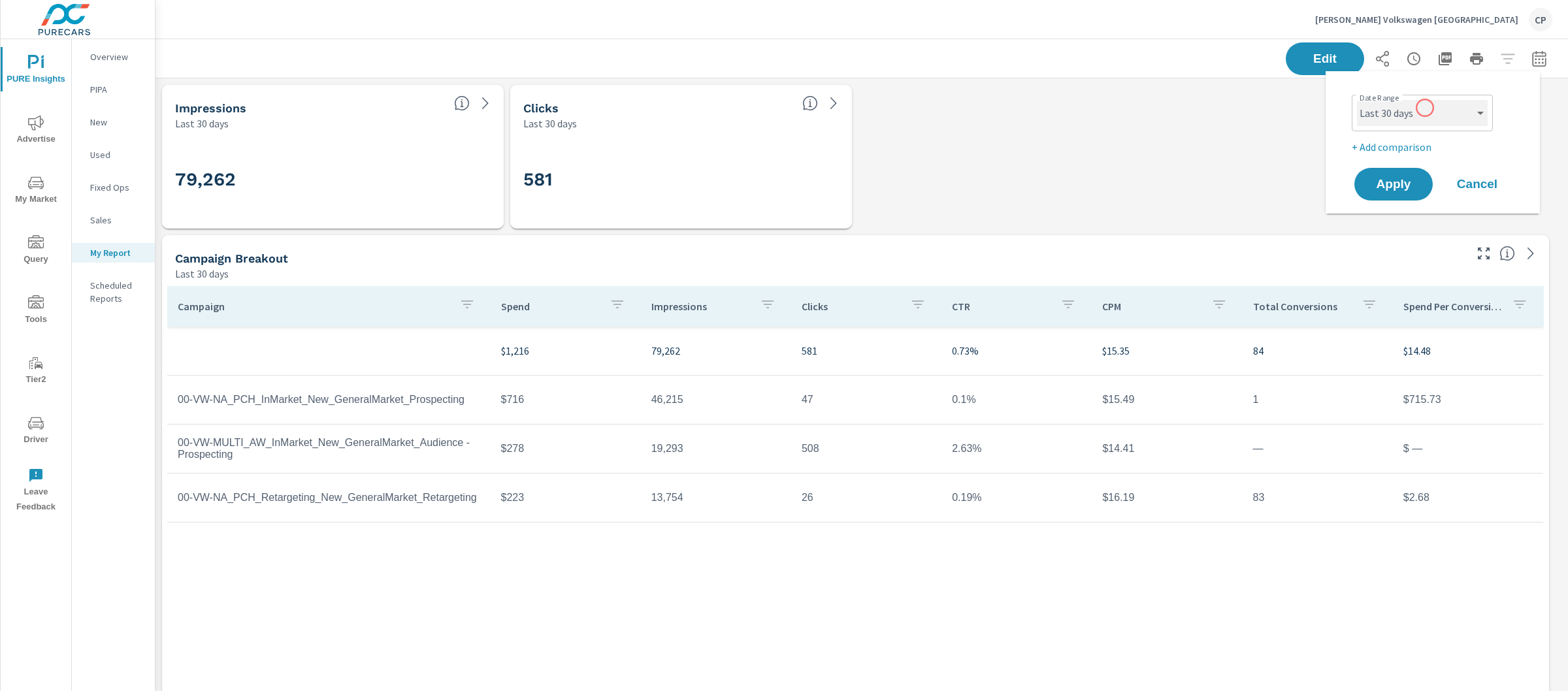
click at [1415, 117] on select "Custom [DATE] Last week Last 7 days Last 14 days Last 30 days Last 45 days Last…" at bounding box center [1422, 113] width 130 height 26
click at [1357, 100] on select "Custom [DATE] Last week Last 7 days Last 14 days Last 30 days Last 45 days Last…" at bounding box center [1422, 113] width 130 height 26
select select "Last month"
click at [1401, 150] on p "+ Add comparison" at bounding box center [1435, 147] width 167 height 16
click at [1403, 175] on select "Custom Previous period Previous month Previous year" at bounding box center [1422, 170] width 130 height 26
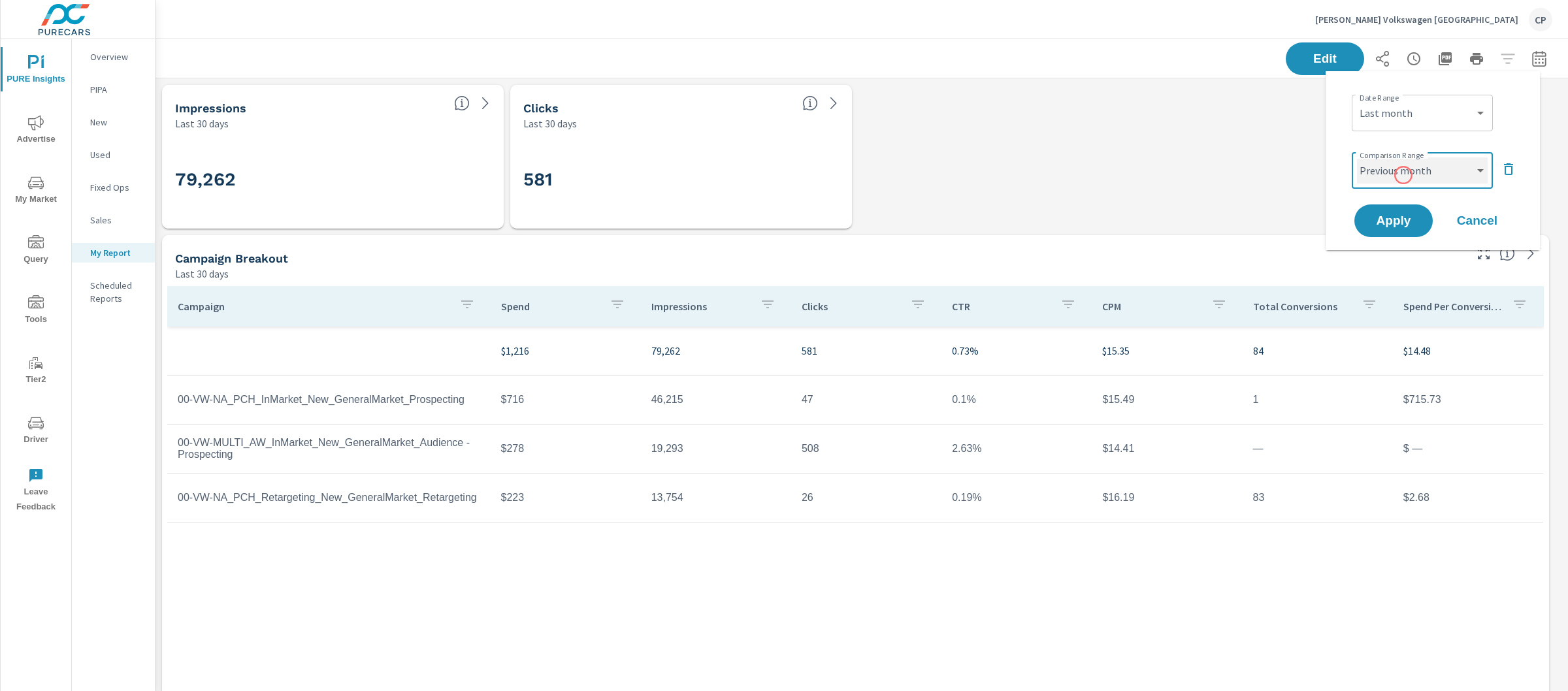
click at [1357, 158] on select "Custom Previous period Previous month Previous year" at bounding box center [1422, 170] width 130 height 26
select select "Previous month"
click at [1401, 223] on span "Apply" at bounding box center [1393, 221] width 54 height 13
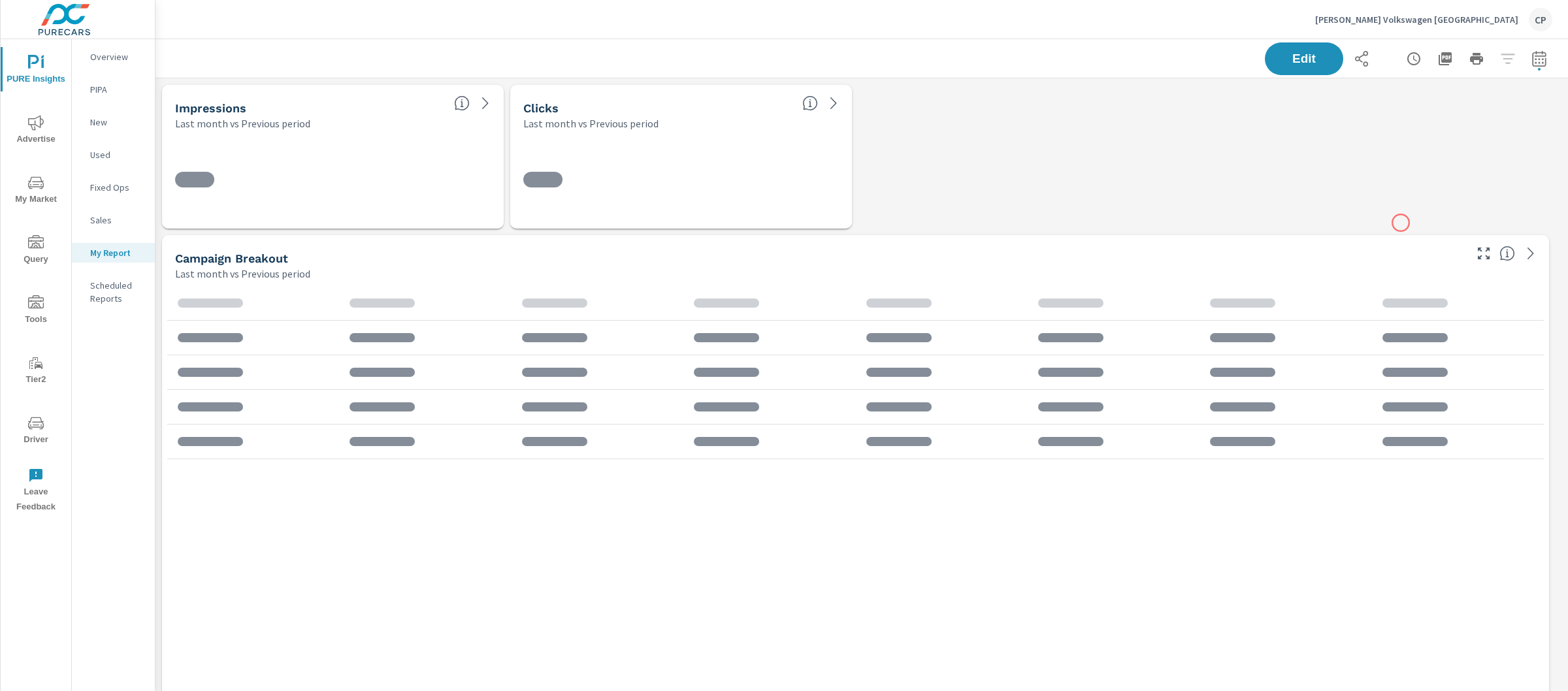
scroll to position [5742, 1426]
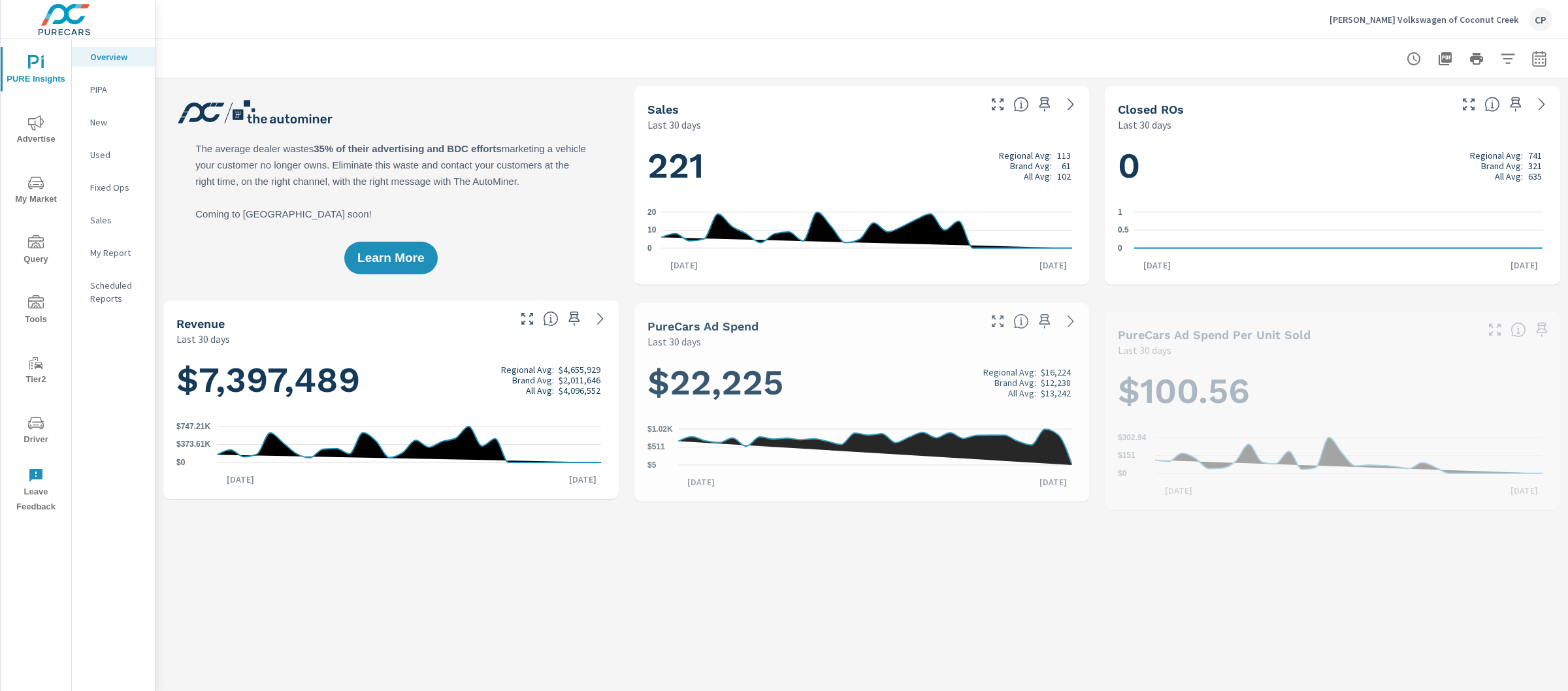
scroll to position [1, 0]
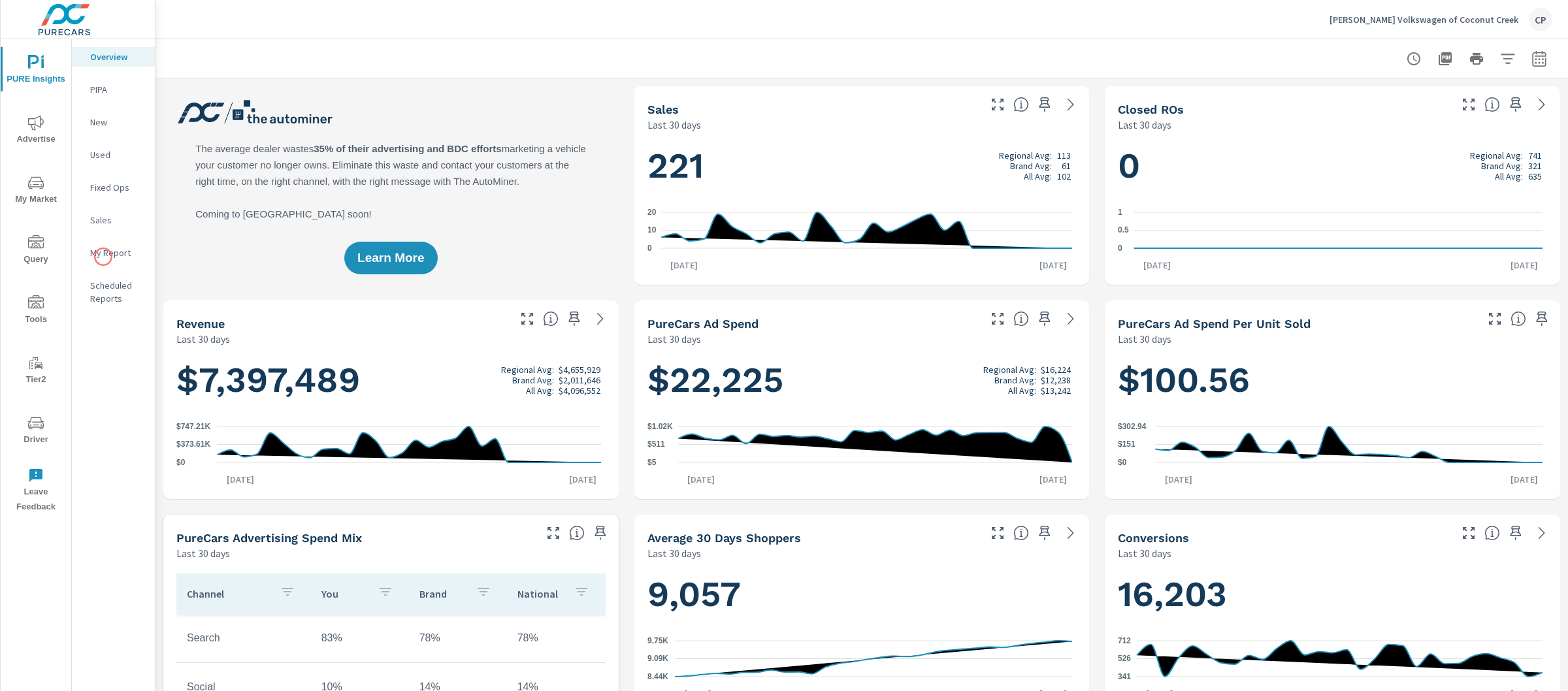
click at [101, 257] on p "My Report" at bounding box center [117, 253] width 54 height 13
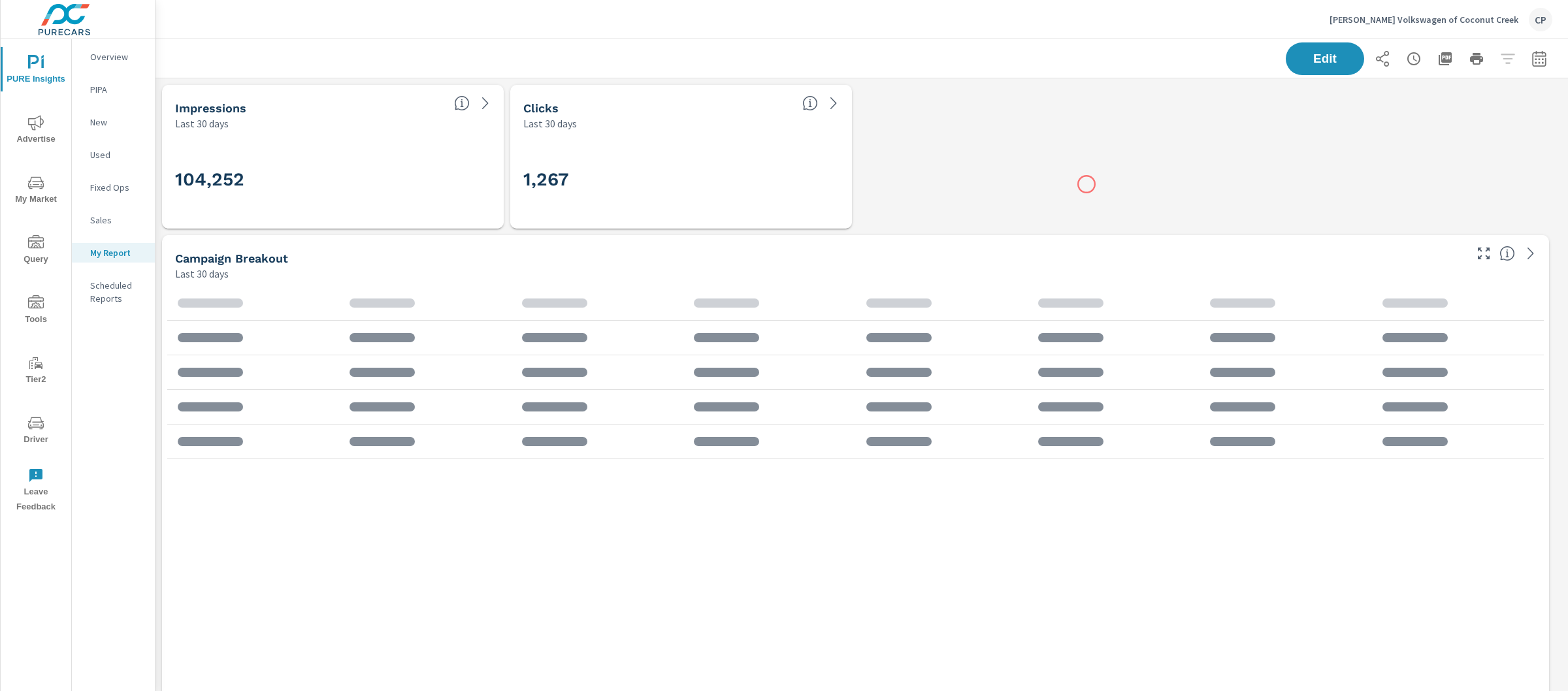
scroll to position [6343, 1426]
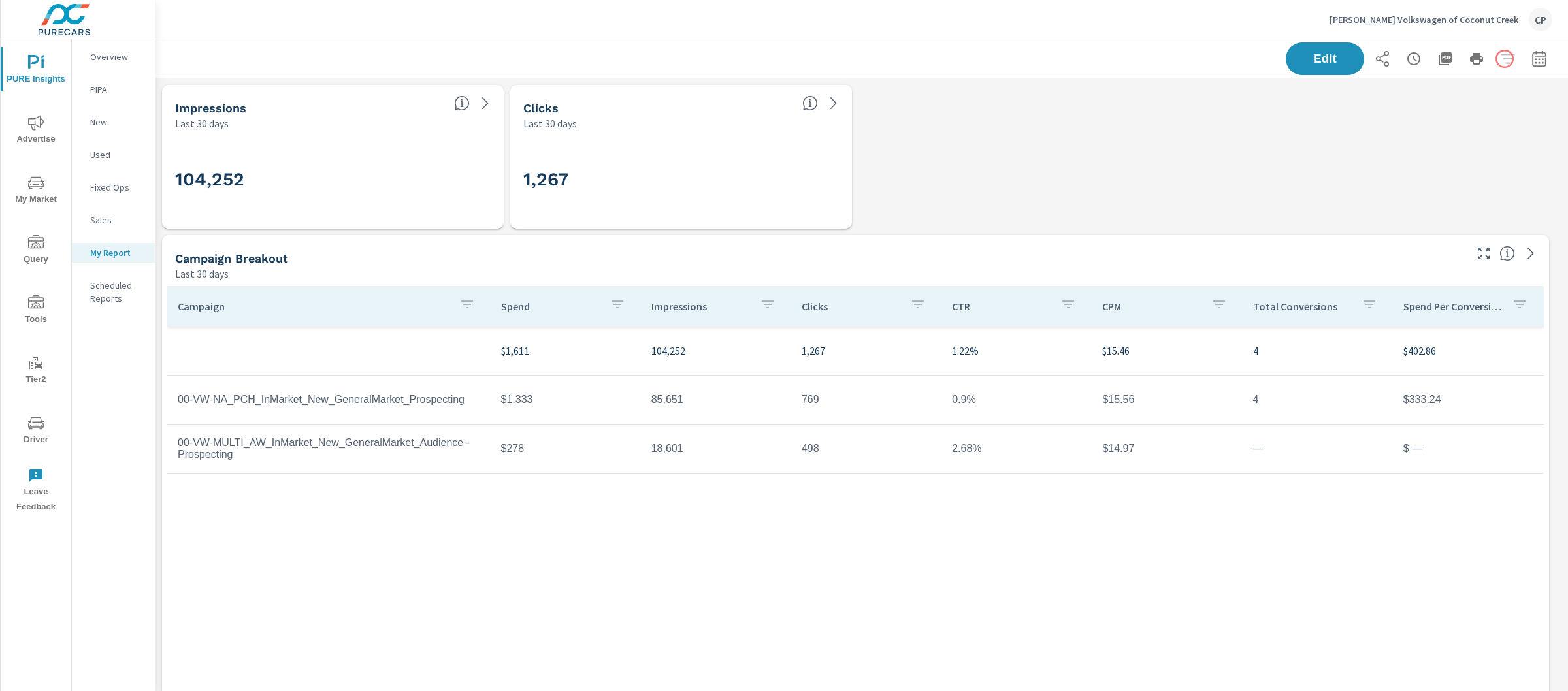
click at [1505, 59] on div "Edit" at bounding box center [1419, 58] width 267 height 32
click at [1535, 59] on icon "button" at bounding box center [1539, 61] width 9 height 5
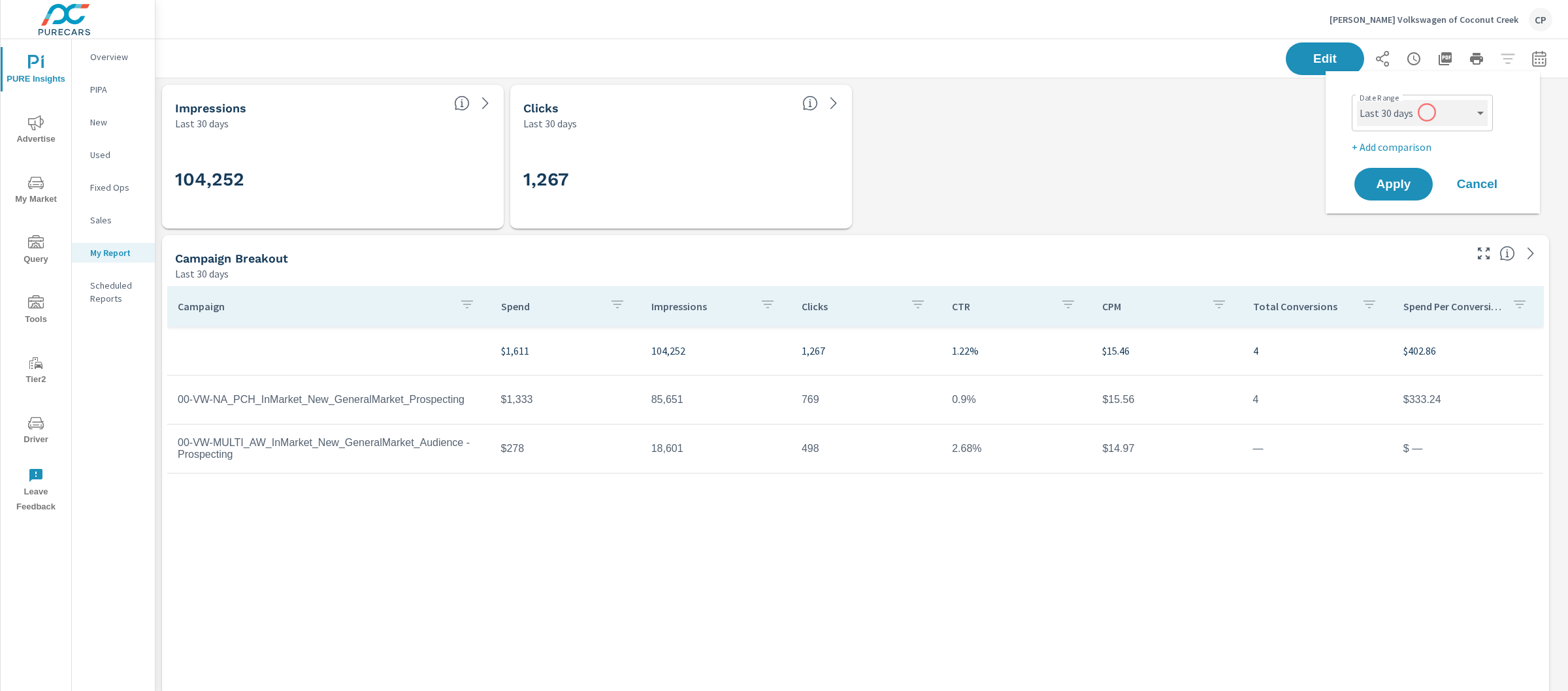
click at [1427, 113] on select "Custom Yesterday Last week Last 7 days Last 14 days Last 30 days Last 45 days L…" at bounding box center [1422, 113] width 130 height 26
click at [1357, 100] on select "Custom Yesterday Last week Last 7 days Last 14 days Last 30 days Last 45 days L…" at bounding box center [1422, 113] width 130 height 26
select select "Last month"
click at [1410, 140] on p "+ Add comparison" at bounding box center [1435, 147] width 167 height 16
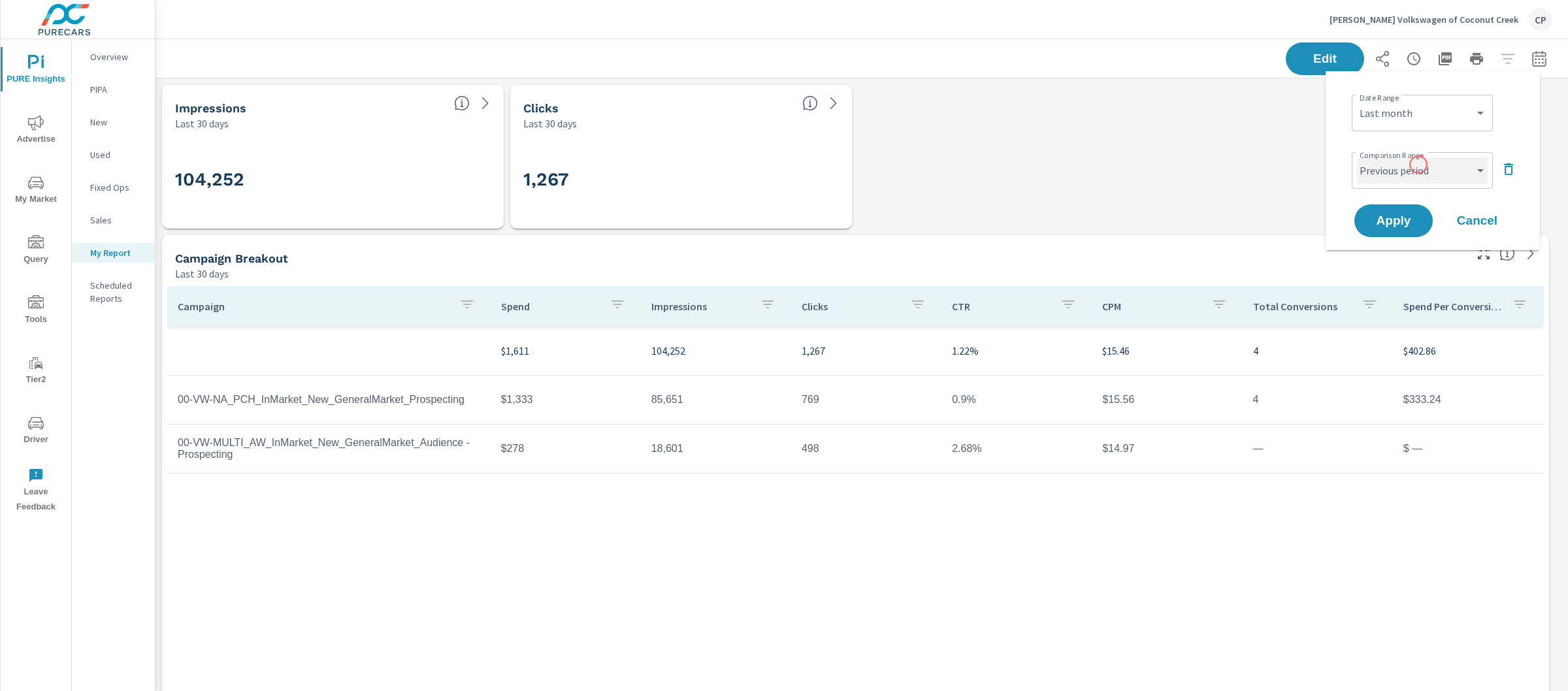
click at [1421, 170] on select "Custom Previous period Previous month Previous year" at bounding box center [1422, 170] width 130 height 26
click at [1357, 158] on select "Custom Previous period Previous month Previous year" at bounding box center [1422, 170] width 130 height 26
select select "Previous month"
click at [1399, 218] on span "Apply" at bounding box center [1393, 221] width 54 height 13
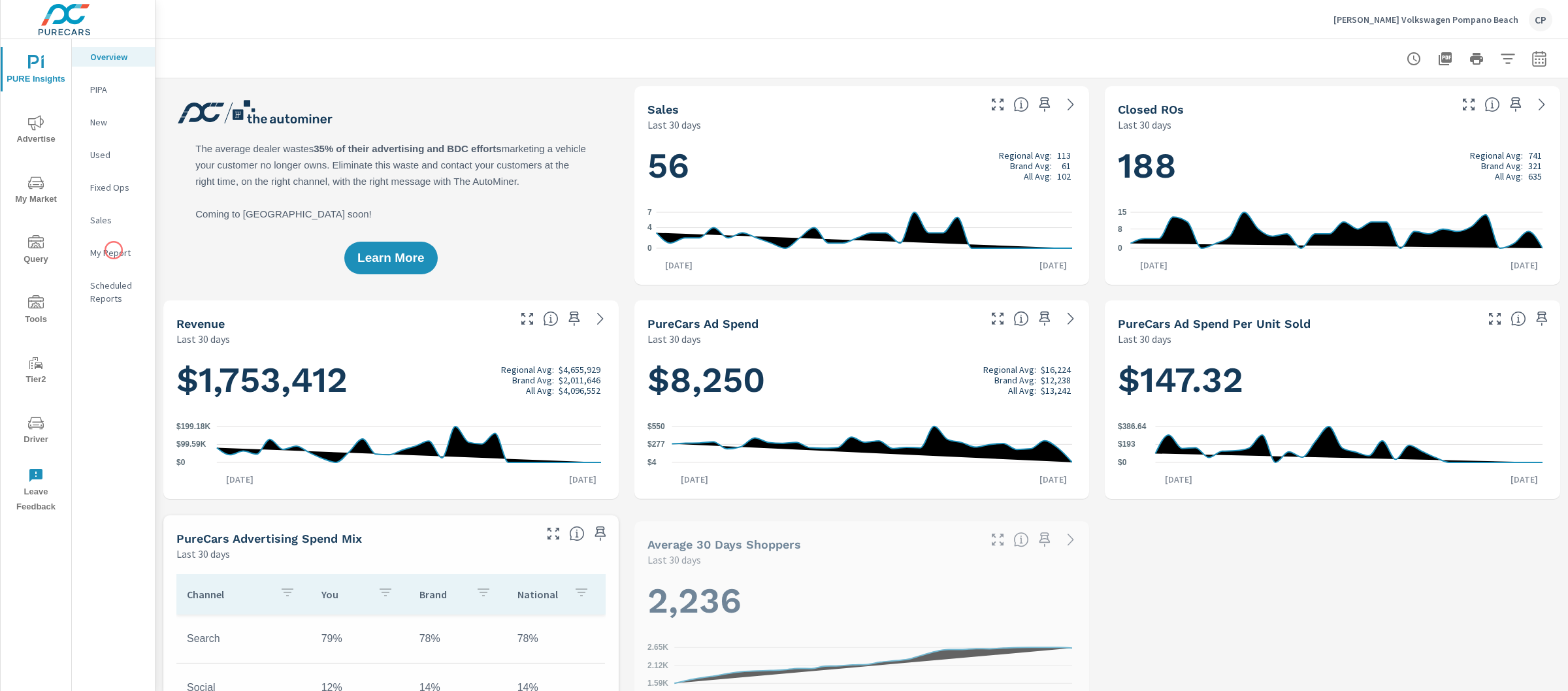
scroll to position [1, 0]
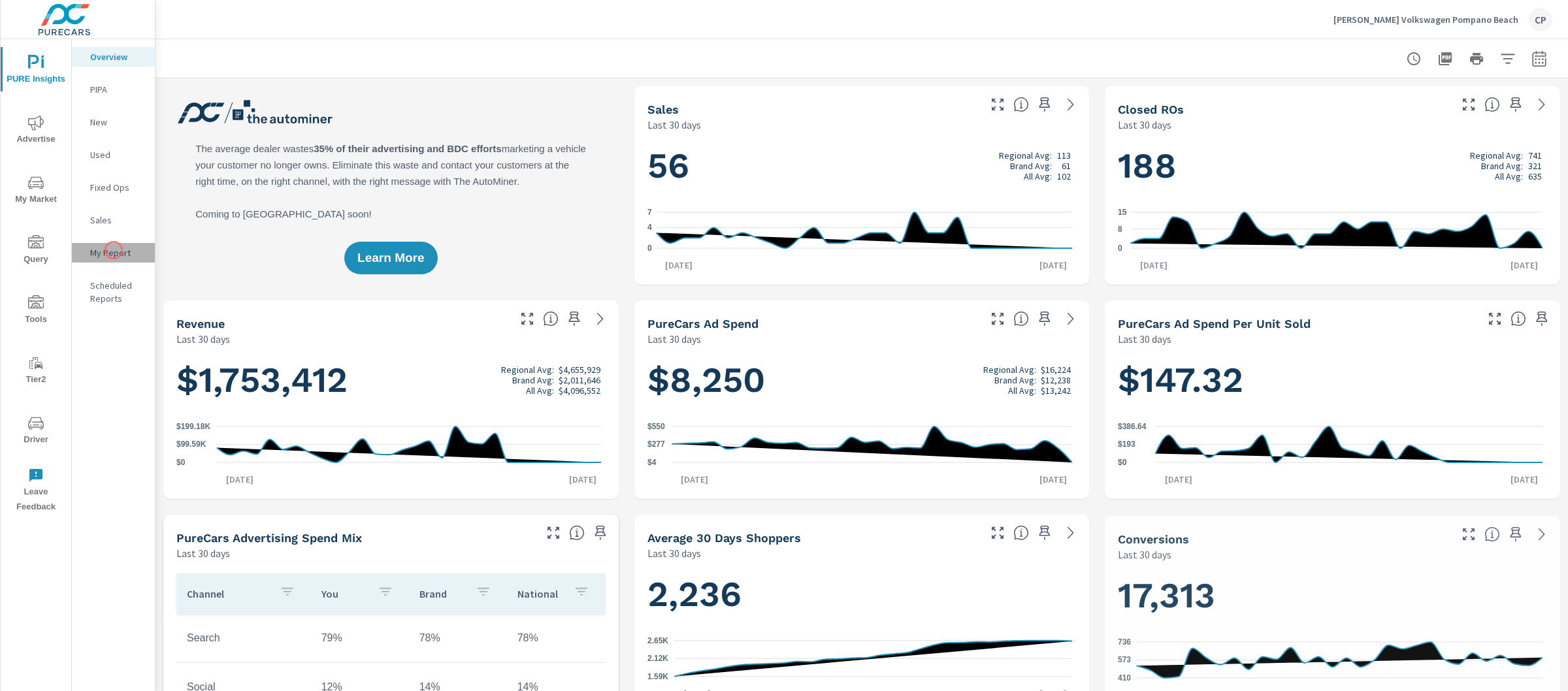
click at [114, 250] on p "My Report" at bounding box center [117, 253] width 54 height 13
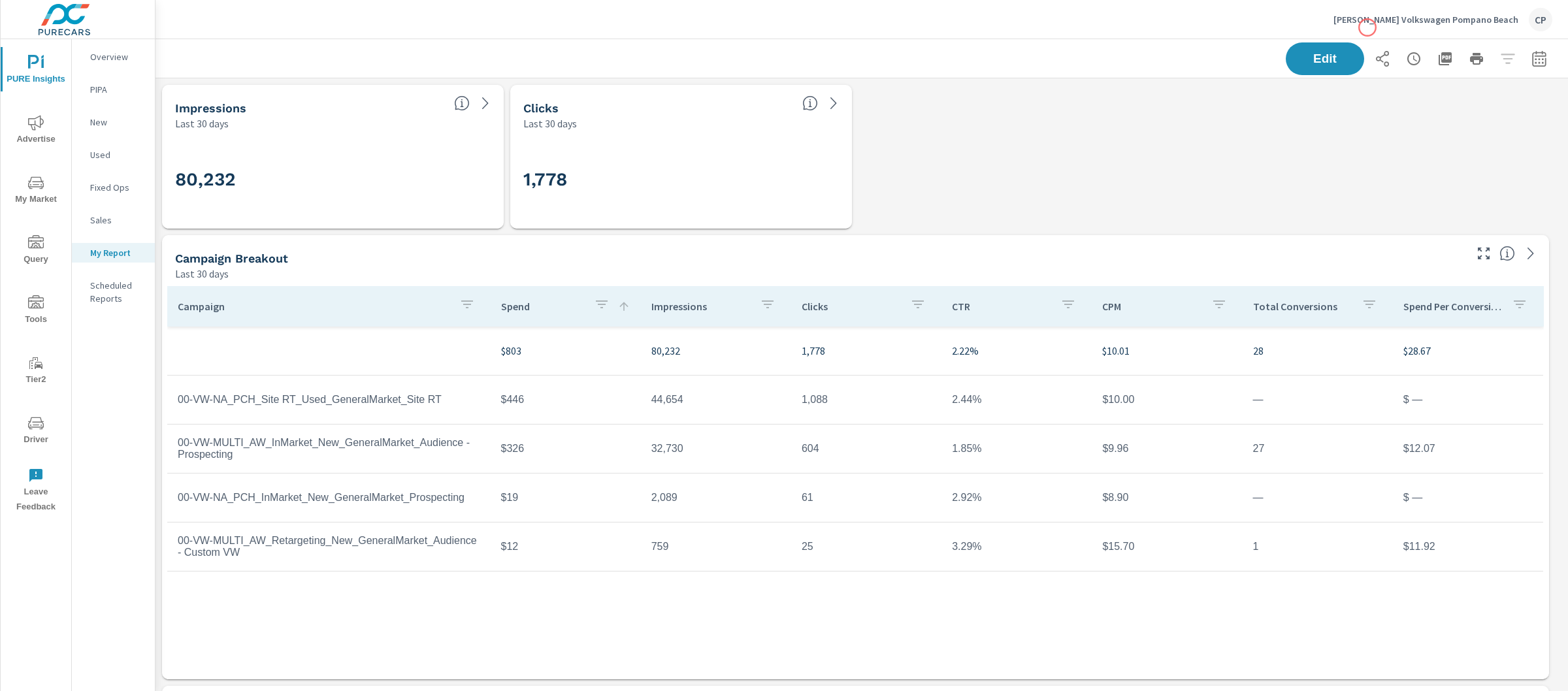
scroll to position [5141, 1426]
click at [1532, 56] on icon "button" at bounding box center [1540, 59] width 16 height 16
click at [1379, 122] on select "Custom [DATE] Last week Last 7 days Last 14 days Last 30 days Last 45 days Last…" at bounding box center [1422, 113] width 130 height 26
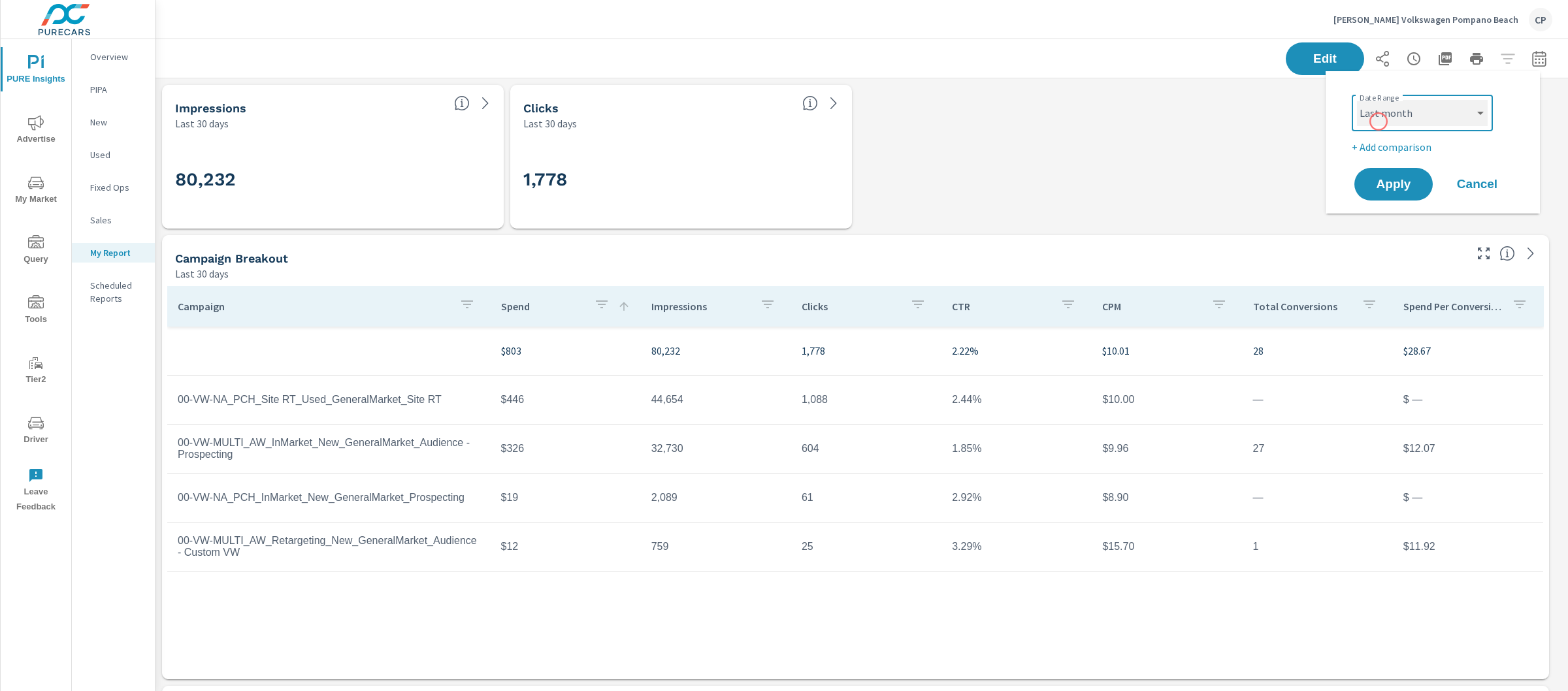
click at [1357, 100] on select "Custom [DATE] Last week Last 7 days Last 14 days Last 30 days Last 45 days Last…" at bounding box center [1422, 113] width 130 height 26
select select "Last month"
click at [1426, 147] on p "+ Add comparison" at bounding box center [1435, 147] width 167 height 16
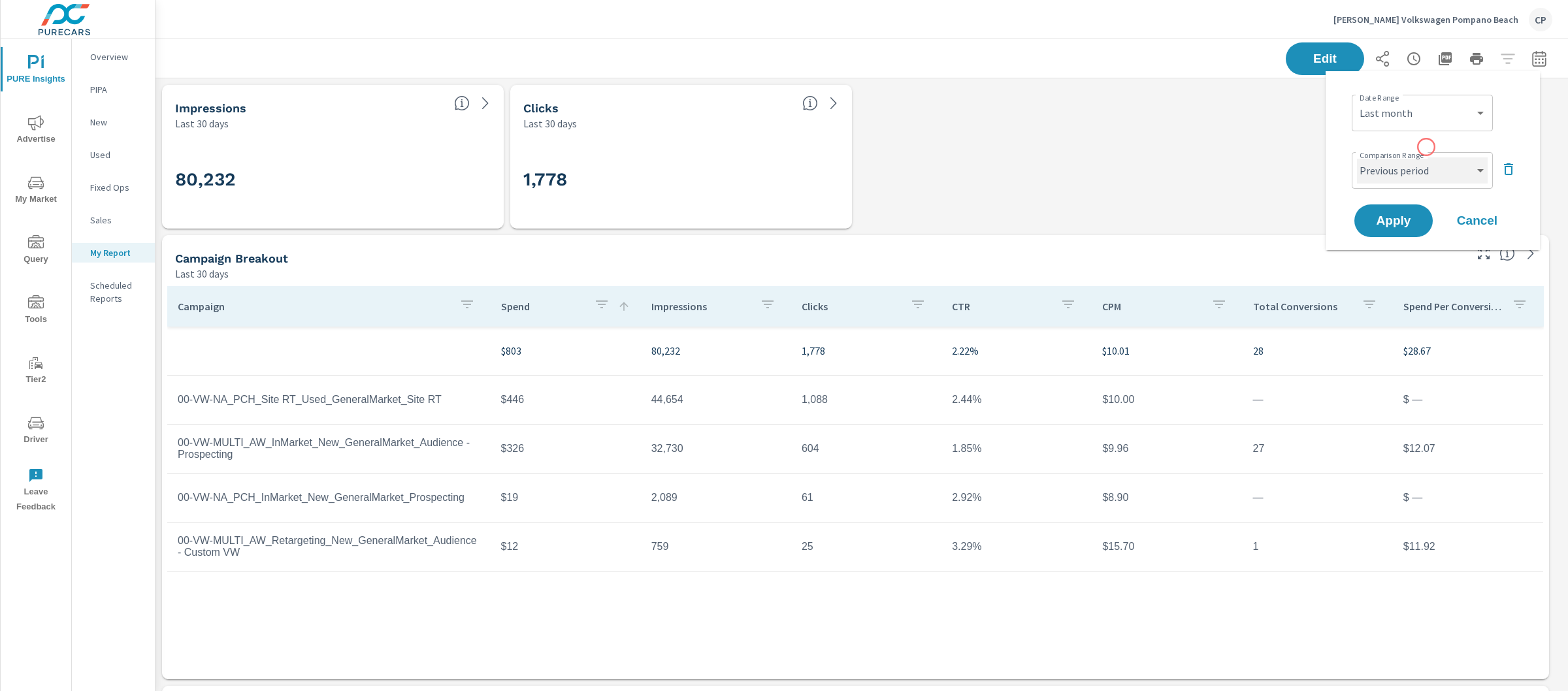
click at [1435, 167] on select "Custom Previous period Previous month Previous year" at bounding box center [1422, 170] width 130 height 26
click at [1357, 158] on select "Custom Previous period Previous month Previous year" at bounding box center [1422, 170] width 130 height 26
select select "Previous month"
click at [1390, 218] on span "Apply" at bounding box center [1393, 221] width 54 height 13
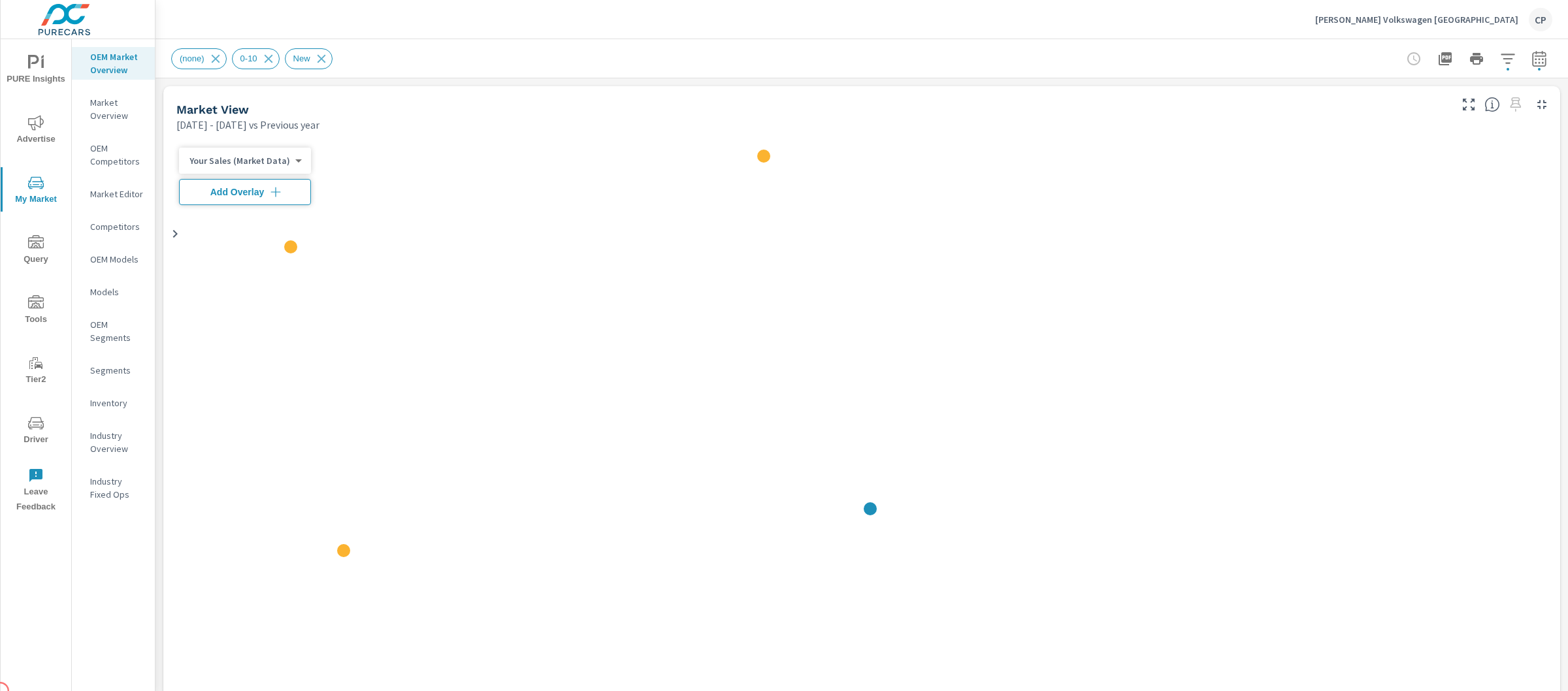
scroll to position [1, 0]
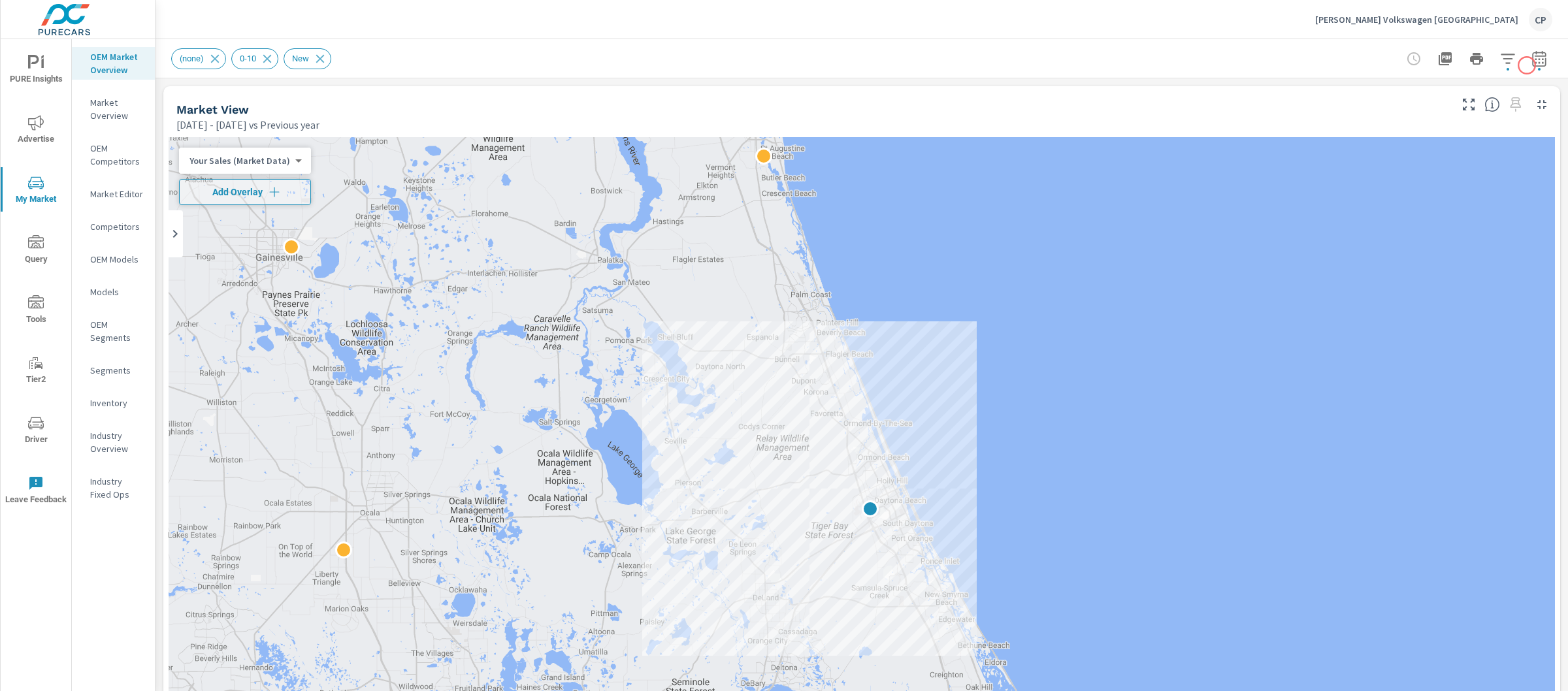
click at [1533, 64] on icon "button" at bounding box center [1539, 58] width 14 height 16
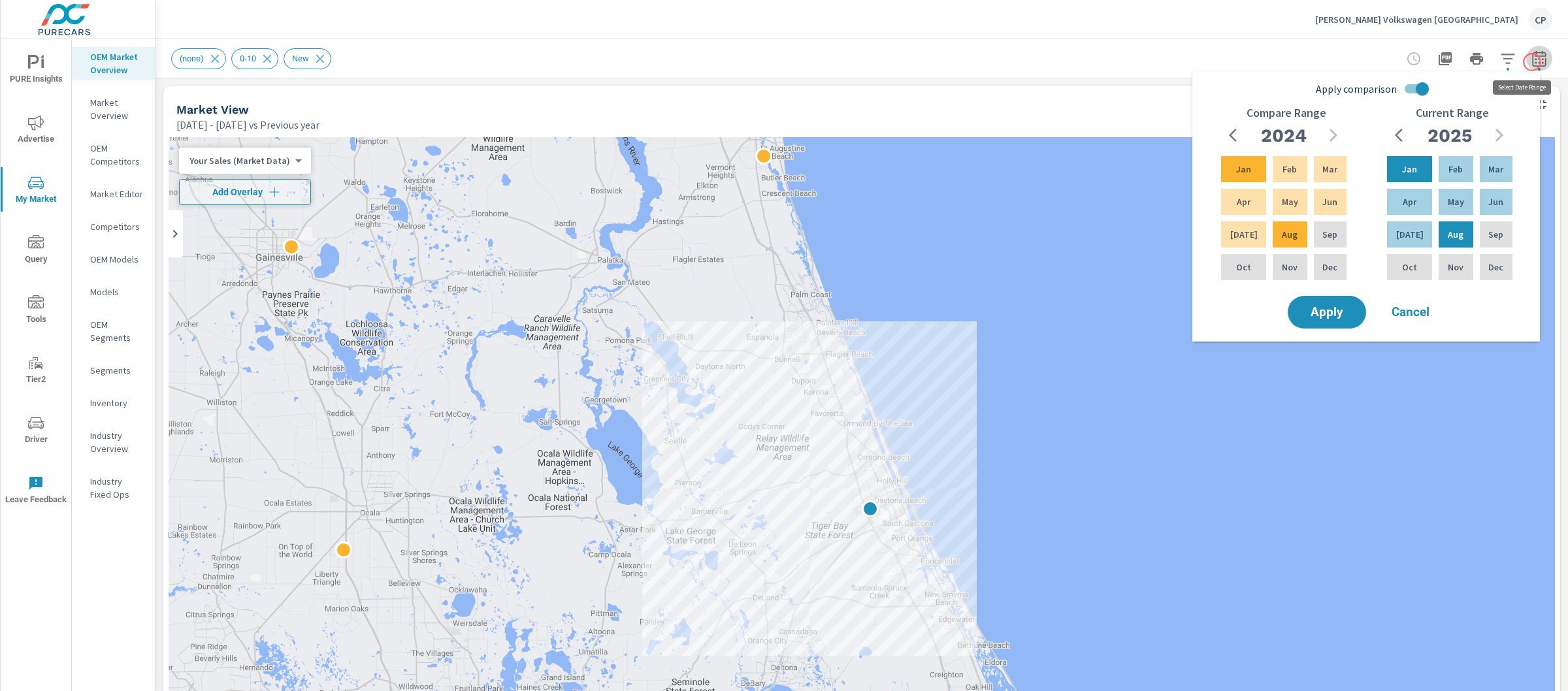
click at [1532, 62] on icon "button" at bounding box center [1540, 59] width 16 height 16
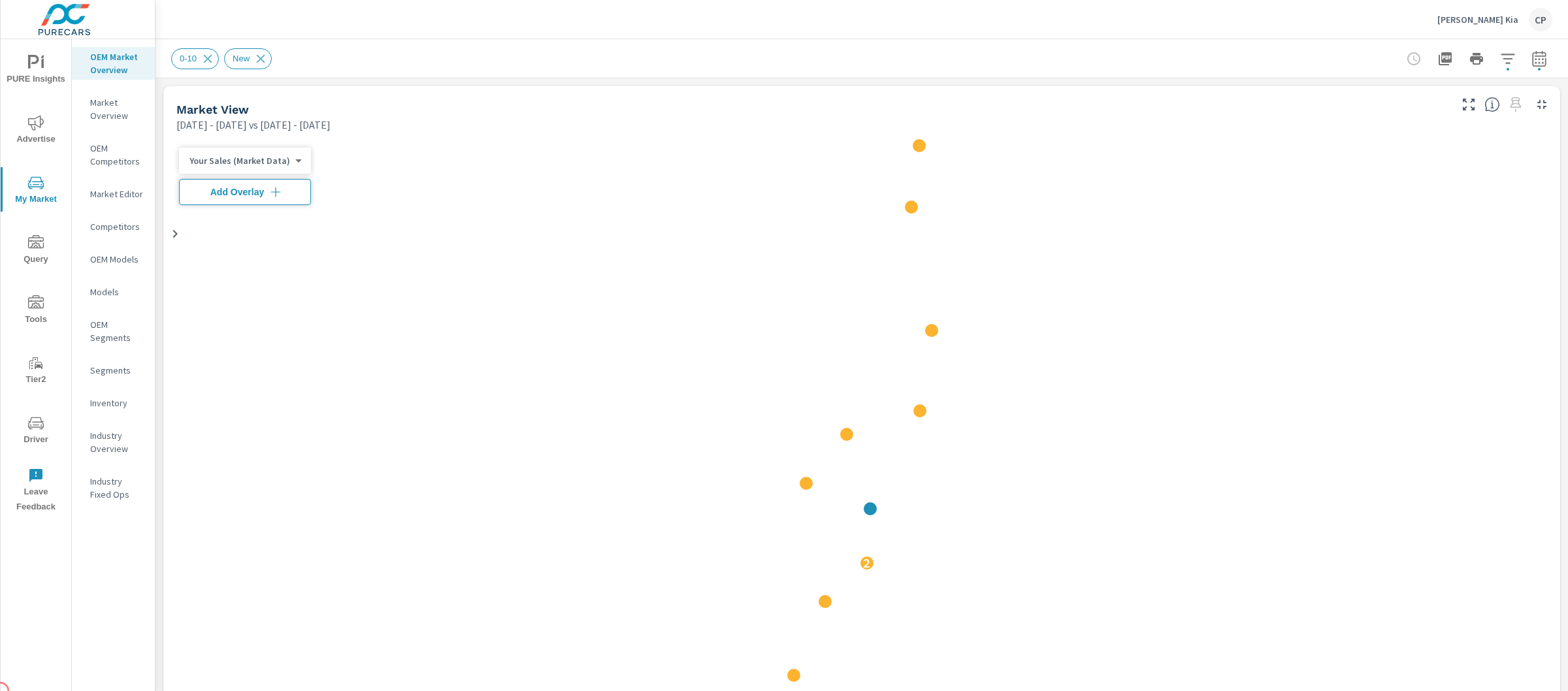
scroll to position [1, 0]
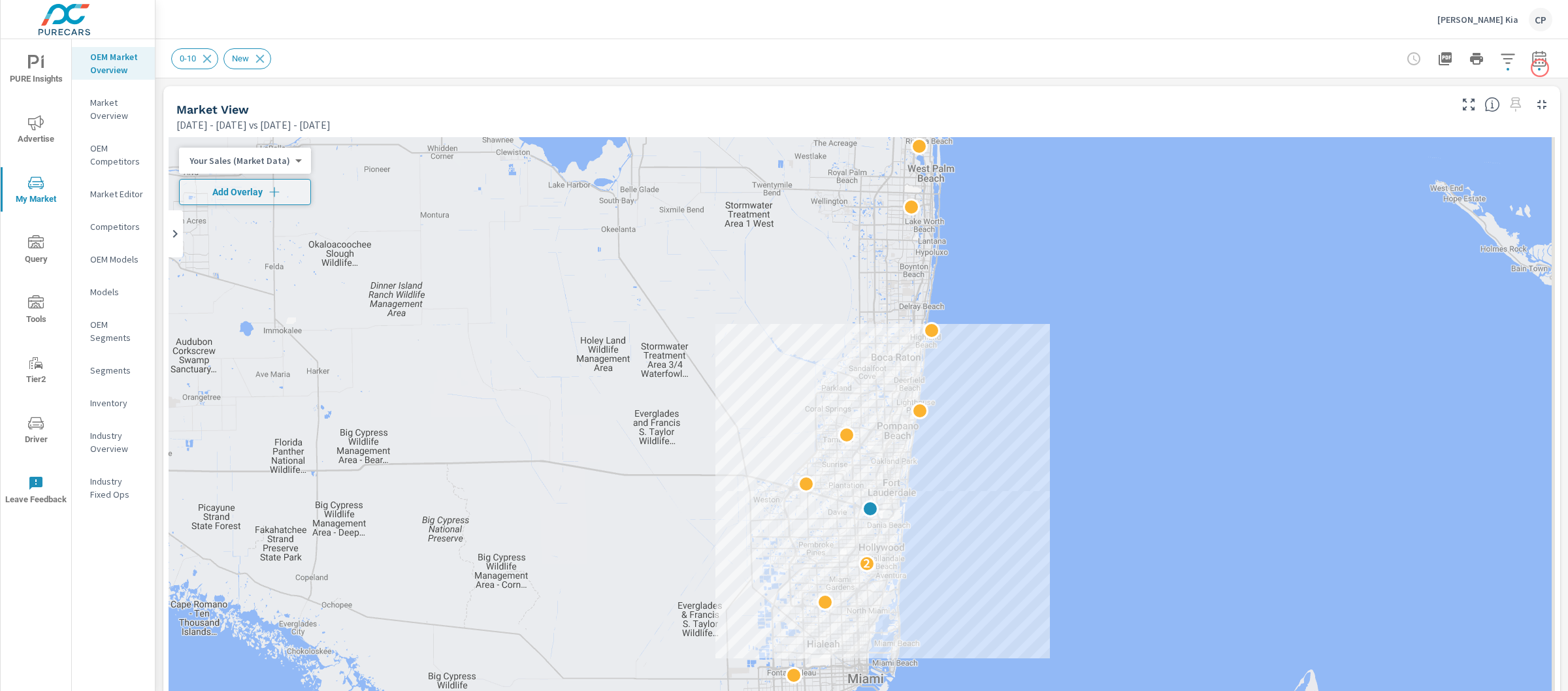
click at [1536, 62] on button "button" at bounding box center [1539, 58] width 26 height 26
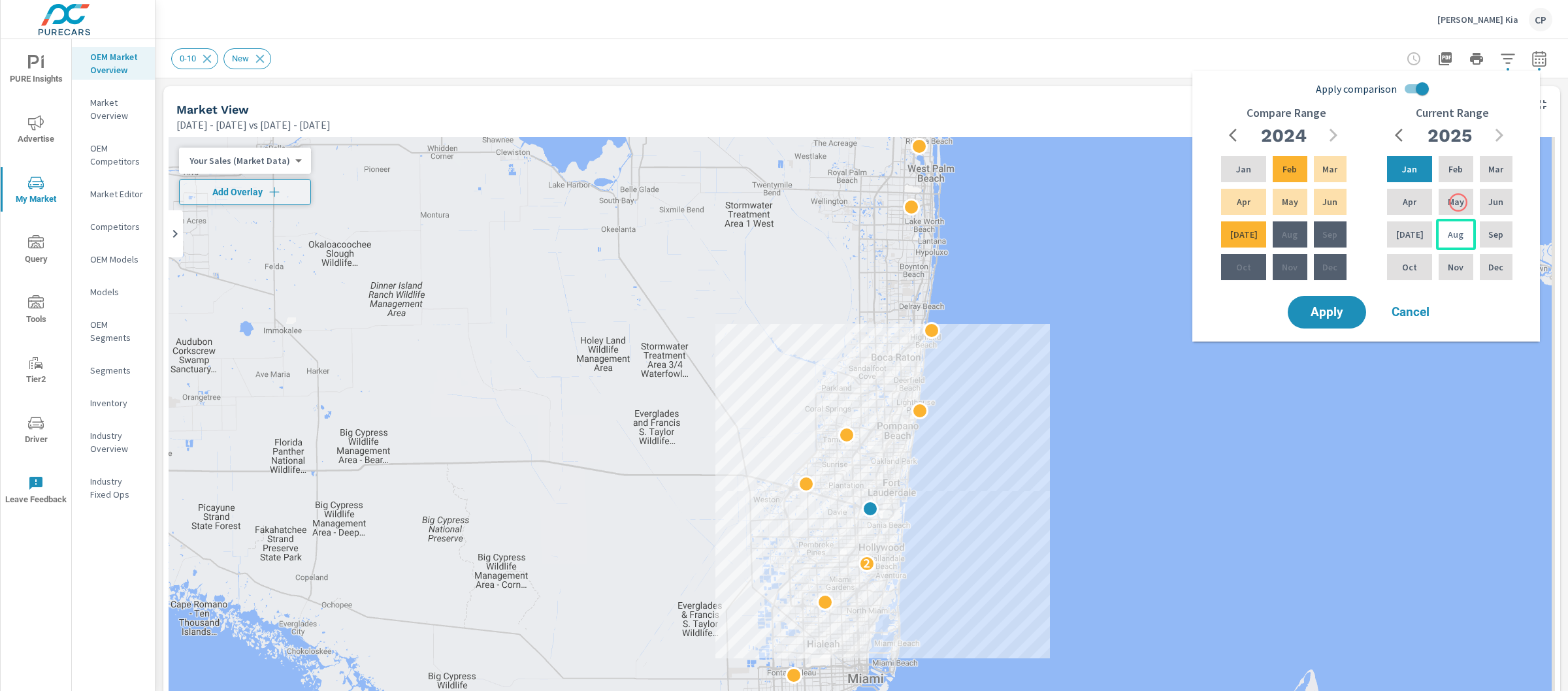
click at [1453, 219] on div "Aug" at bounding box center [1455, 234] width 39 height 31
click at [1419, 175] on div "Jan" at bounding box center [1410, 169] width 50 height 31
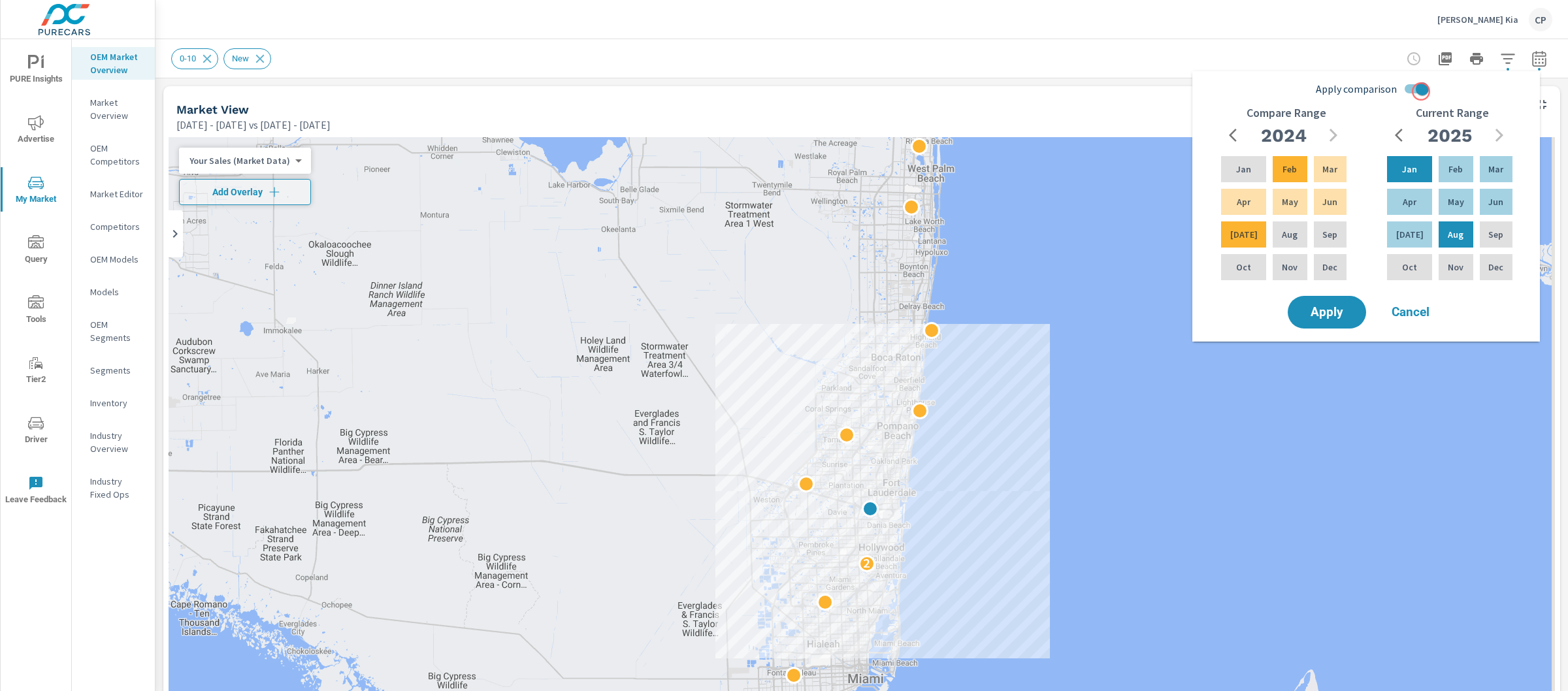
click at [1421, 91] on input "Apply comparison" at bounding box center [1422, 89] width 75 height 25
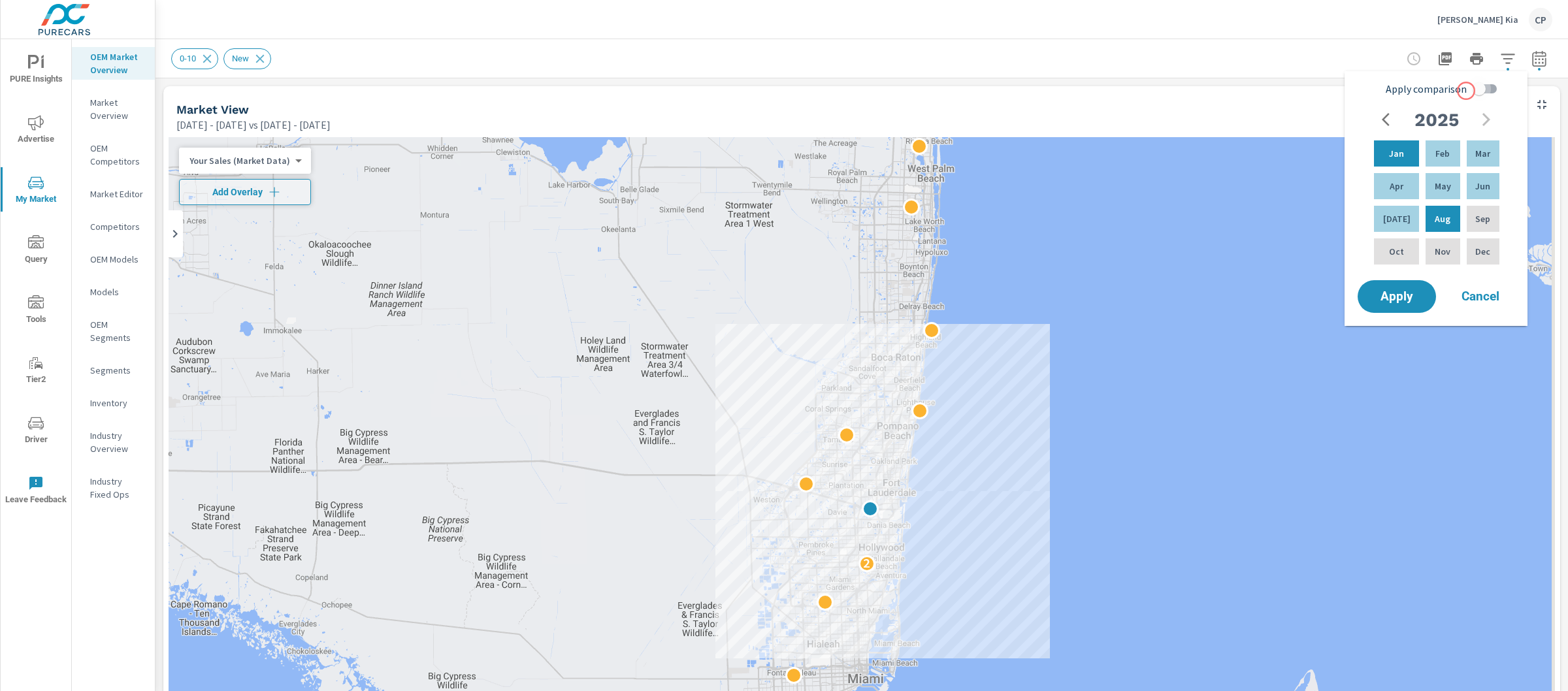
click at [1466, 91] on input "Apply comparison" at bounding box center [1479, 89] width 75 height 25
checkbox input "true"
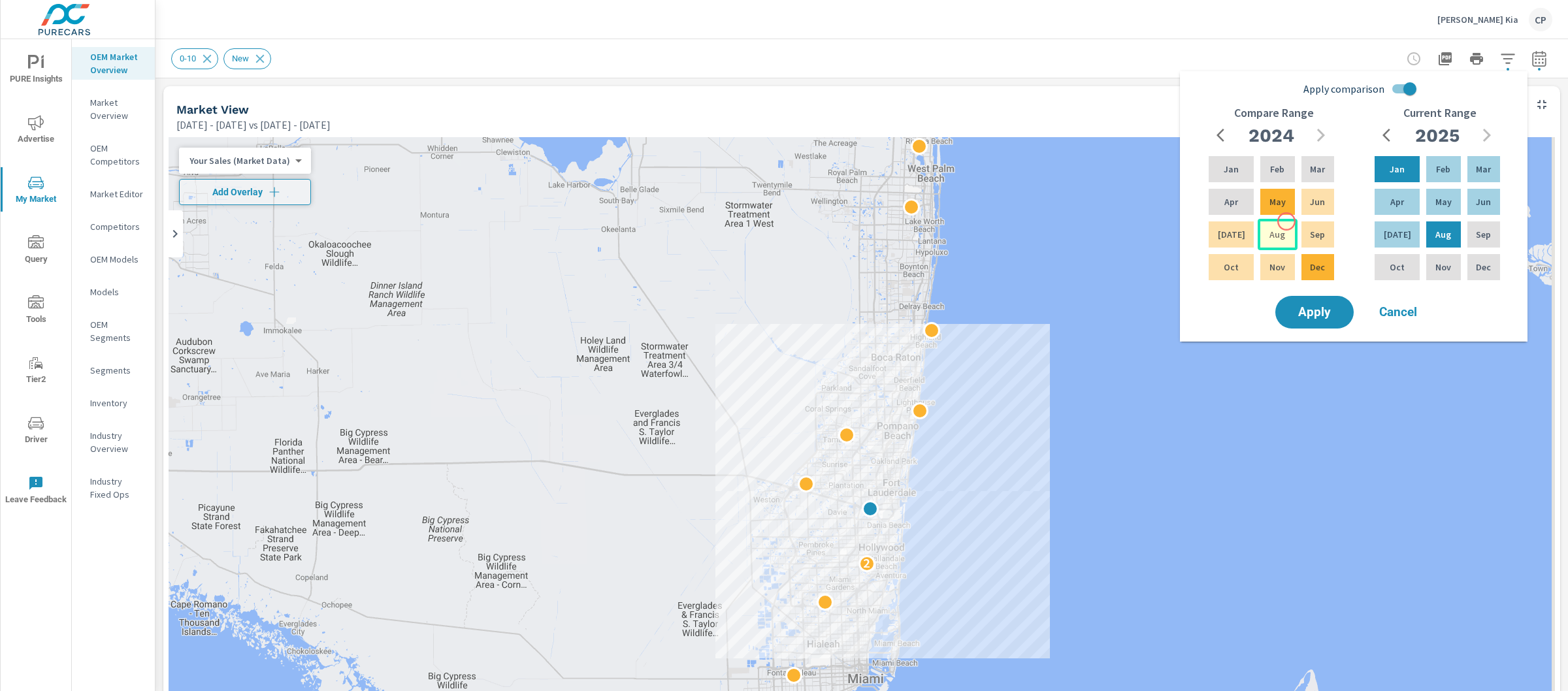
click at [1279, 226] on div "Aug" at bounding box center [1277, 234] width 39 height 31
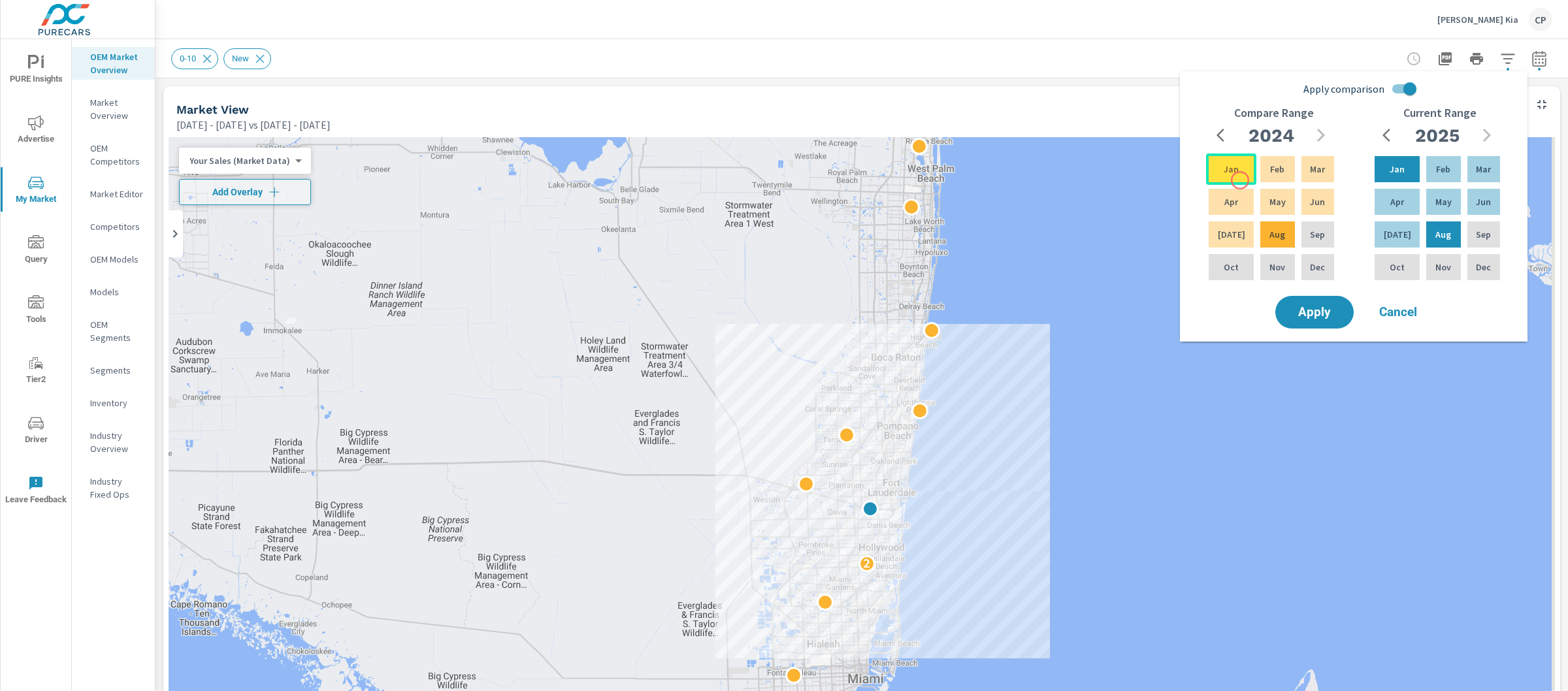
click at [1240, 180] on div "Jan" at bounding box center [1231, 169] width 50 height 31
click at [1322, 320] on button "Apply" at bounding box center [1314, 312] width 81 height 34
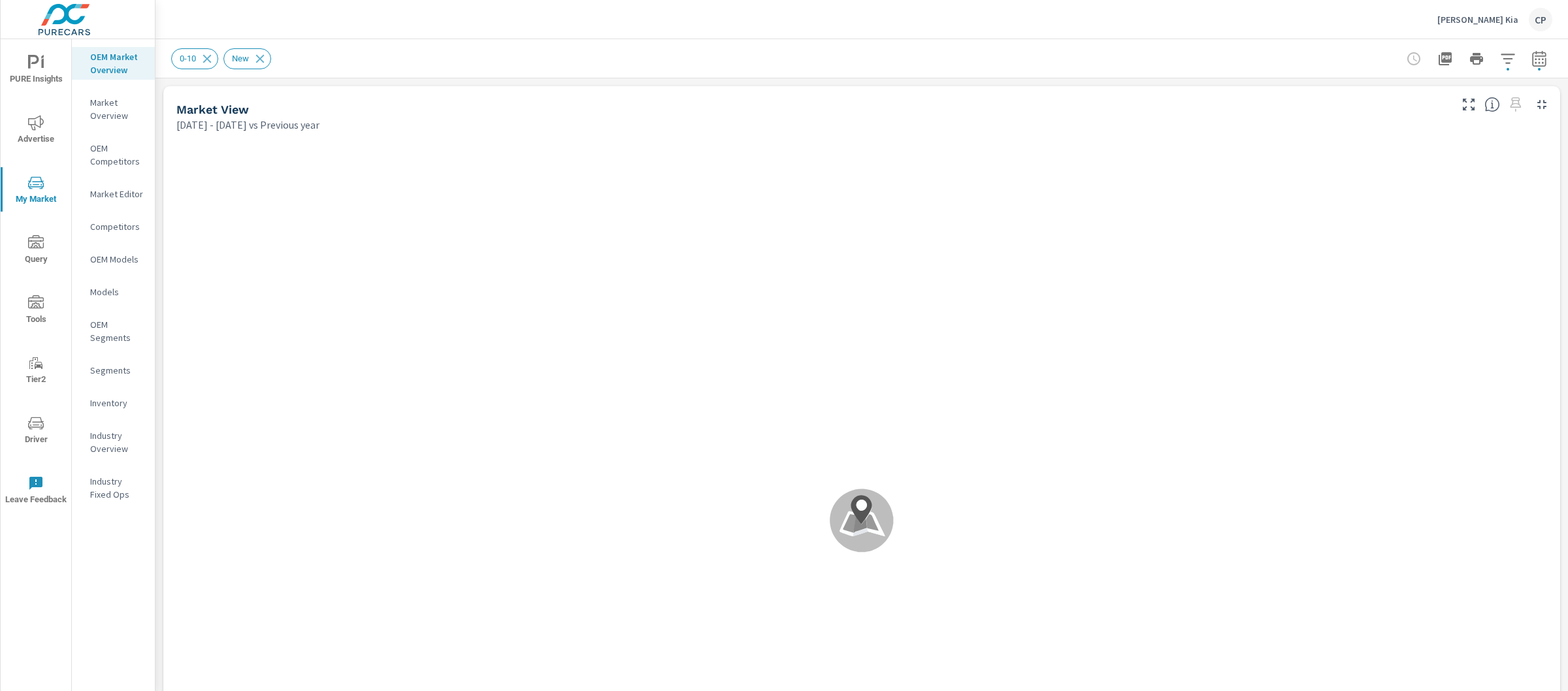
scroll to position [1, 0]
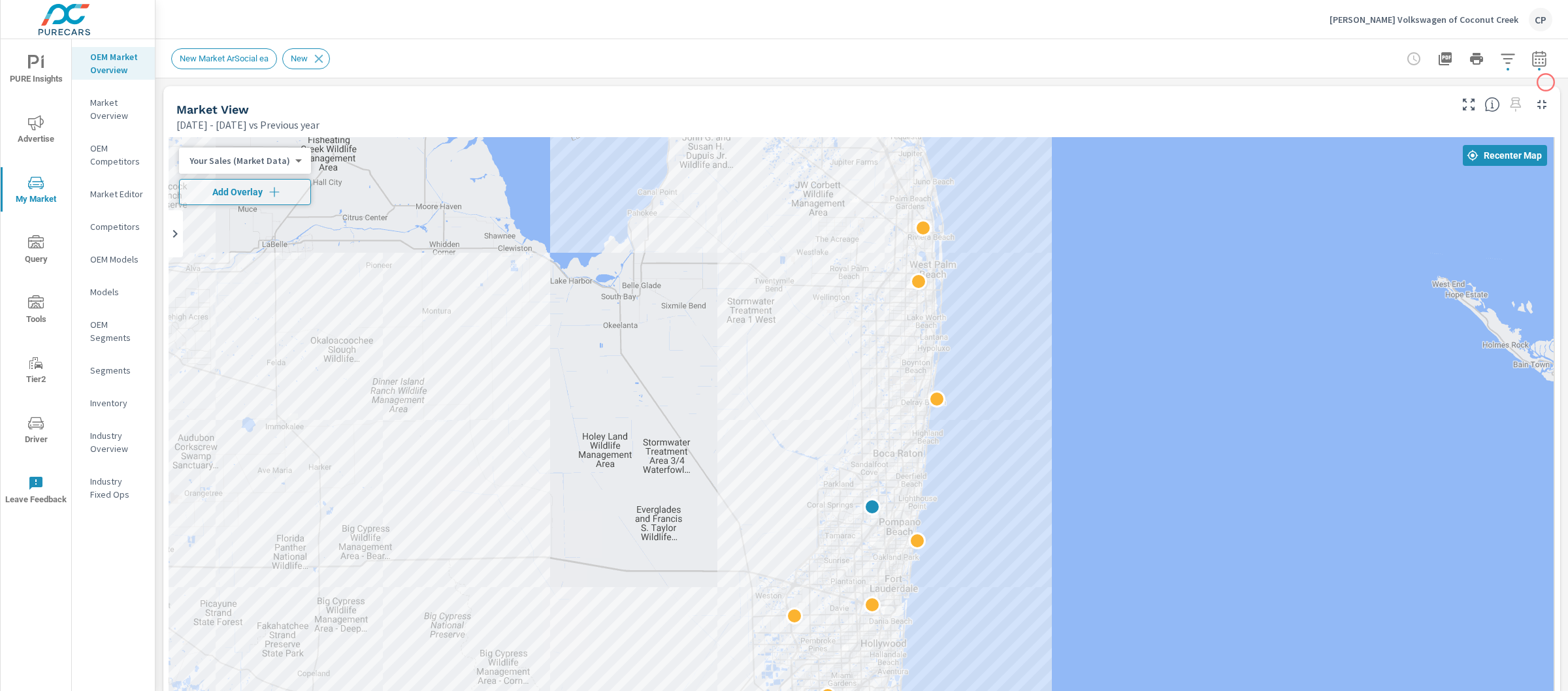
click at [1536, 63] on button "button" at bounding box center [1539, 58] width 26 height 26
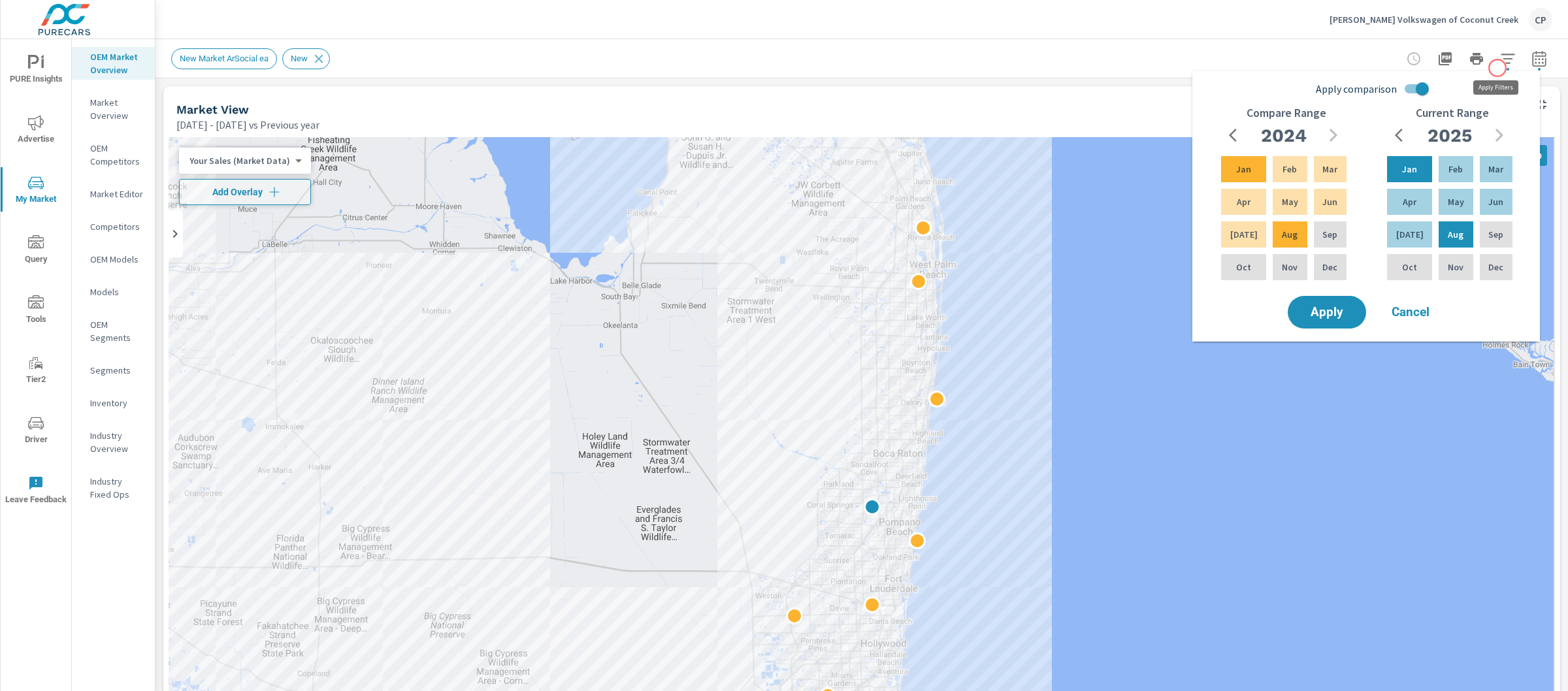
click at [1500, 64] on icon "button" at bounding box center [1508, 59] width 16 height 16
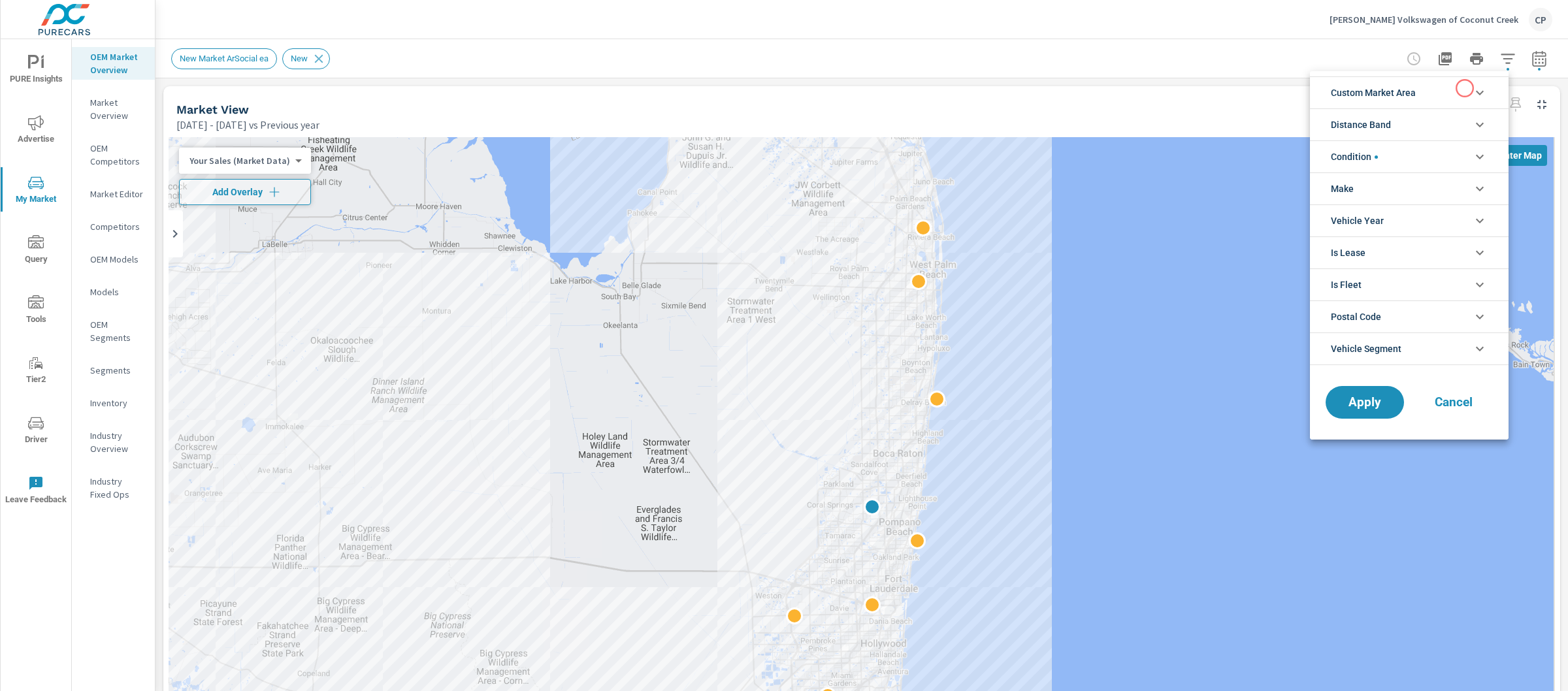
click at [1453, 92] on li "Custom Market Area" at bounding box center [1409, 93] width 199 height 32
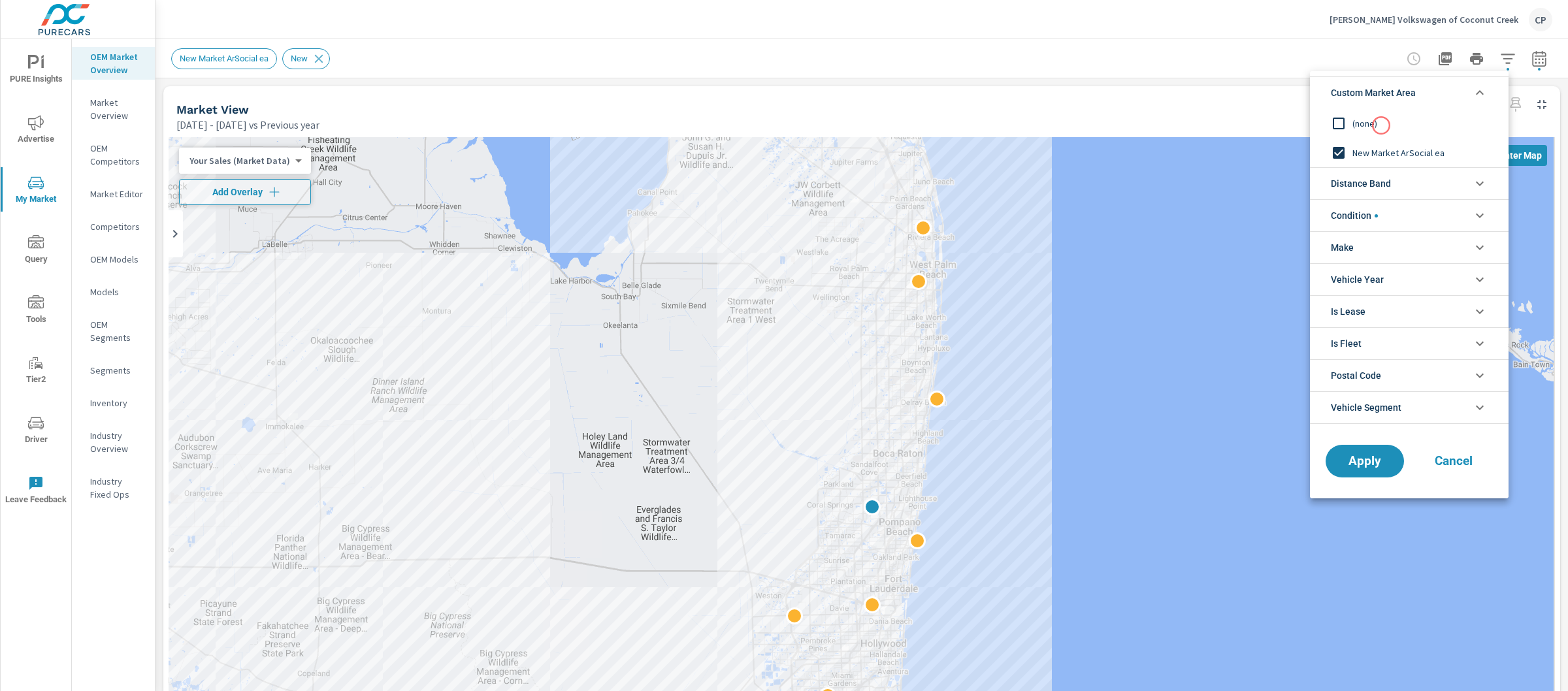
click at [1381, 126] on span "(none)" at bounding box center [1424, 124] width 143 height 16
click at [1366, 172] on span "Distance Band" at bounding box center [1361, 183] width 60 height 31
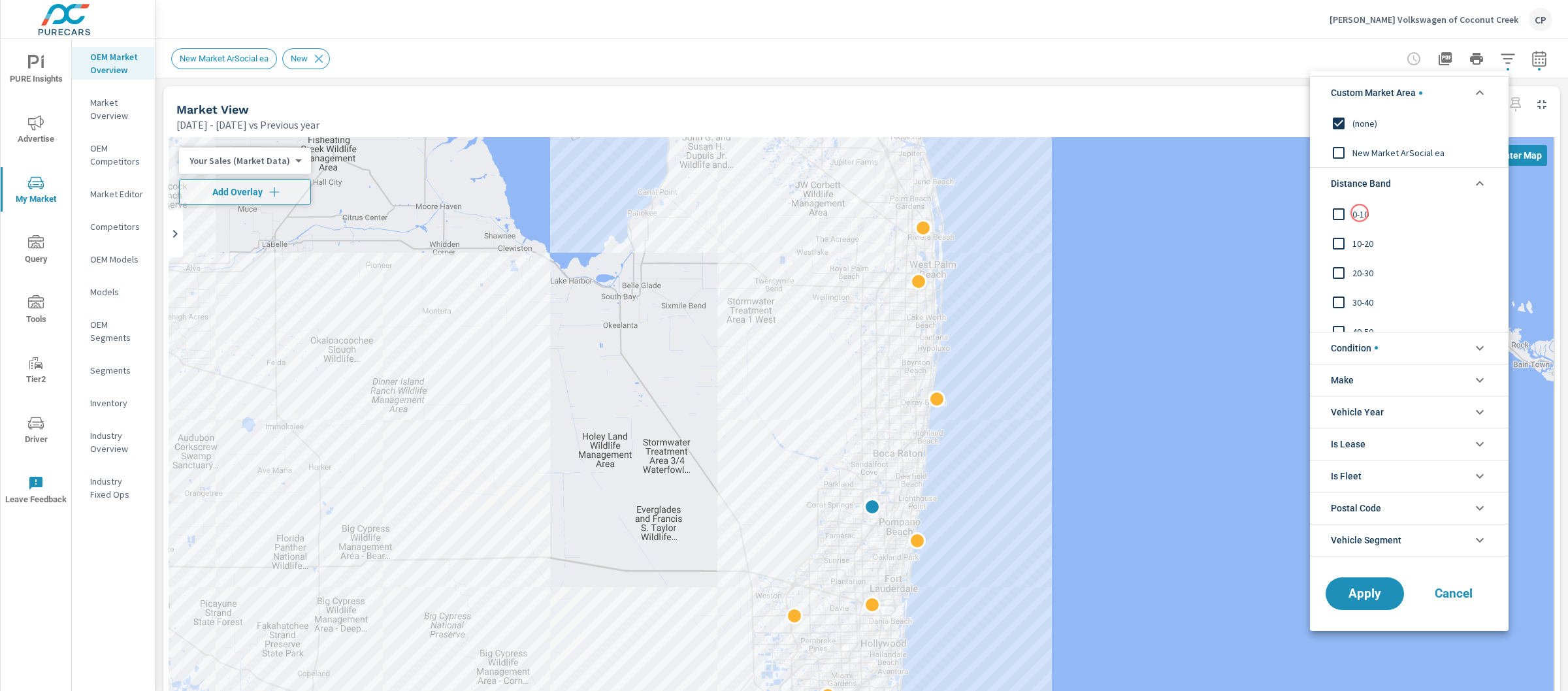
click at [1359, 216] on span "0-10" at bounding box center [1424, 214] width 143 height 16
click at [1465, 594] on span "Cancel" at bounding box center [1453, 594] width 52 height 12
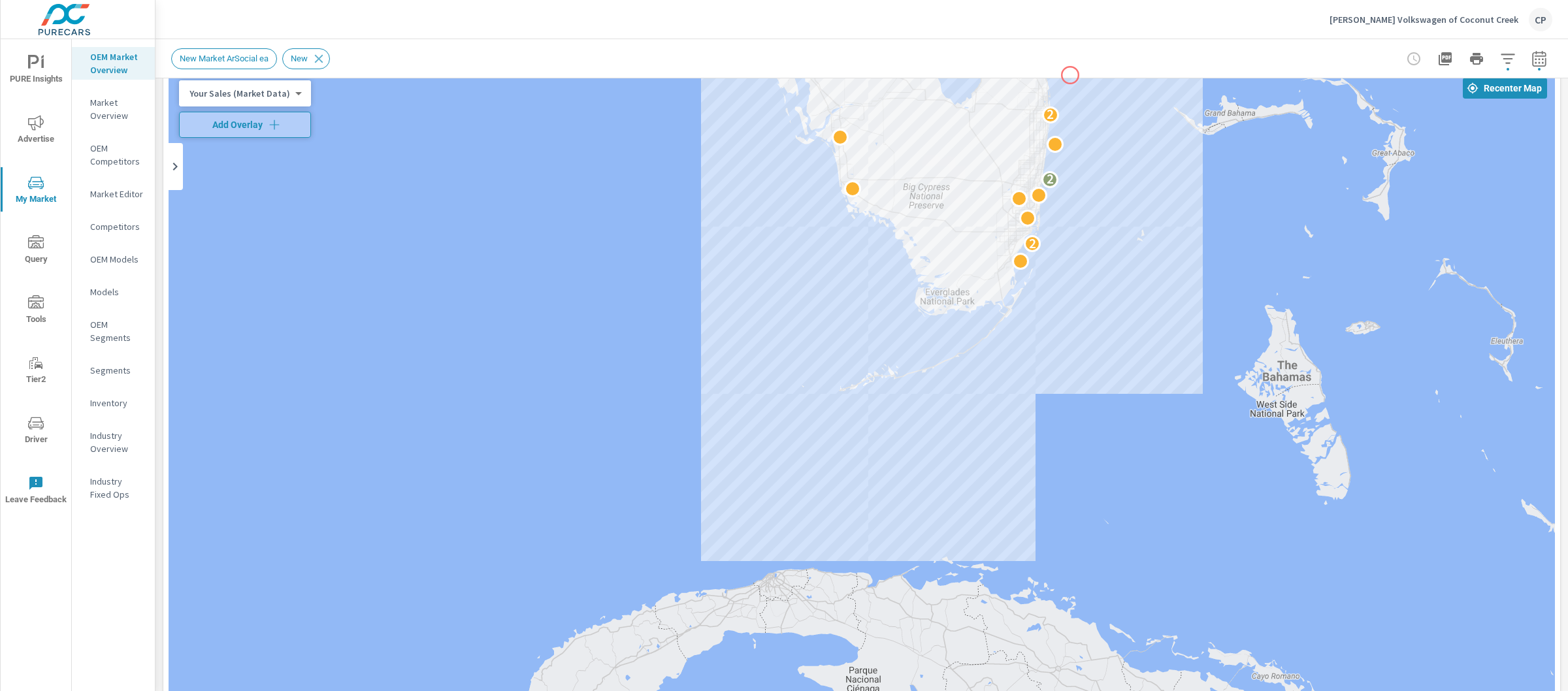
scroll to position [33, 0]
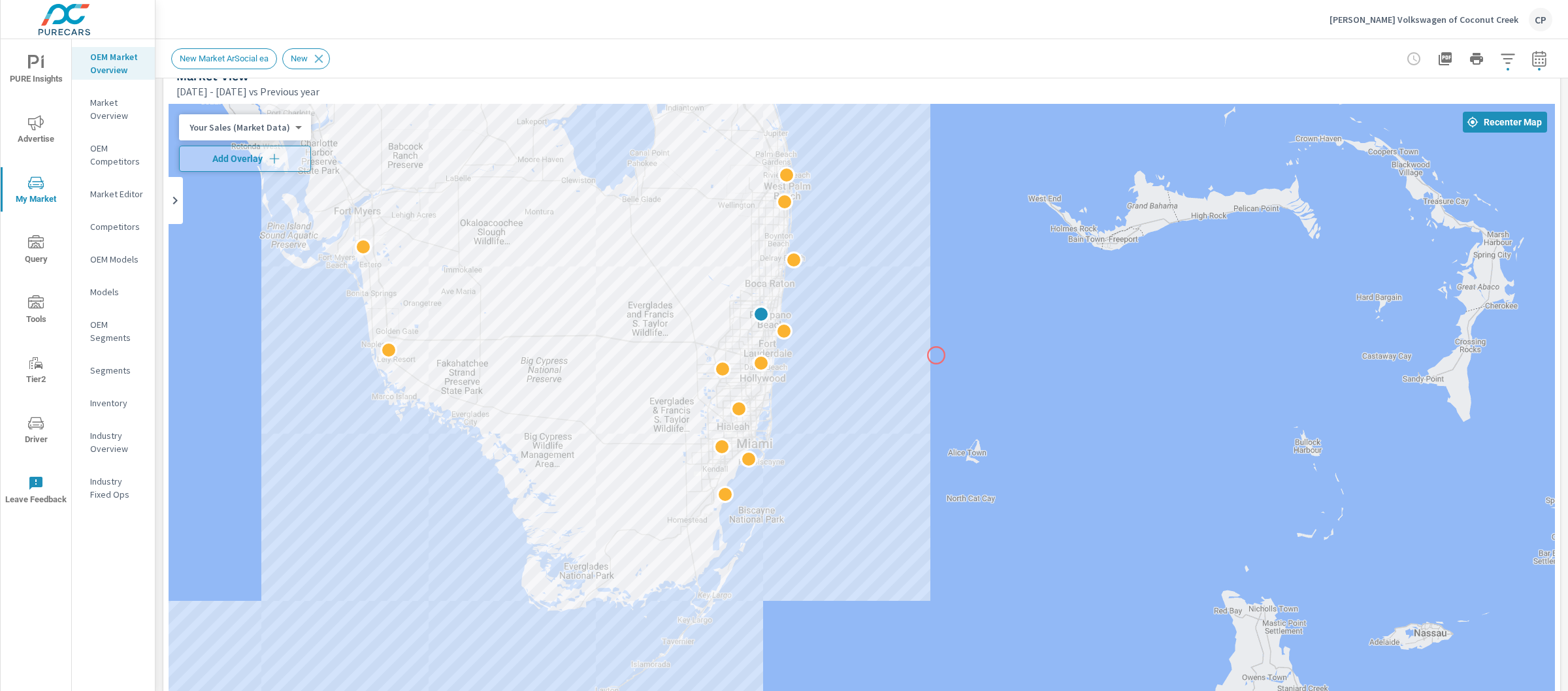
drag, startPoint x: 915, startPoint y: 167, endPoint x: 937, endPoint y: 356, distance: 190.3
click at [937, 356] on div at bounding box center [862, 467] width 1387 height 727
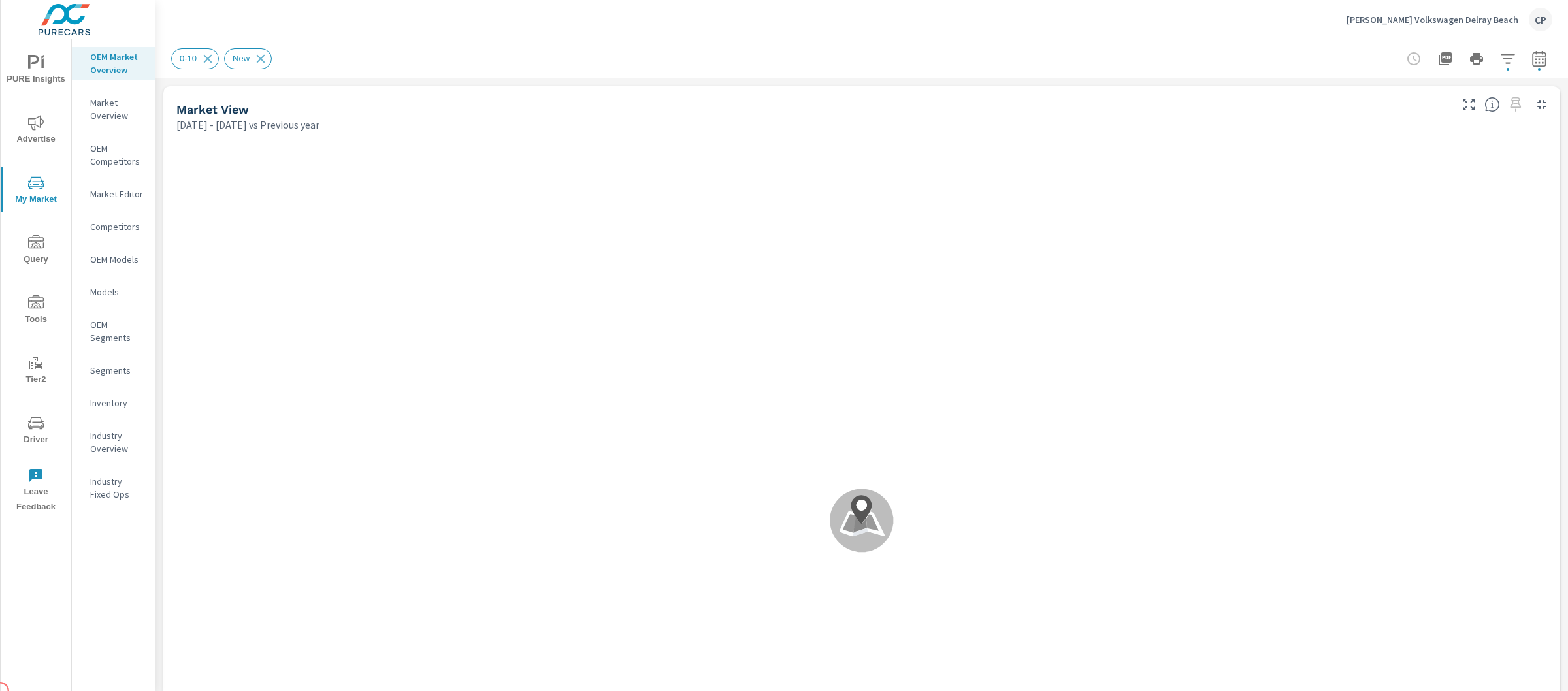
scroll to position [1, 0]
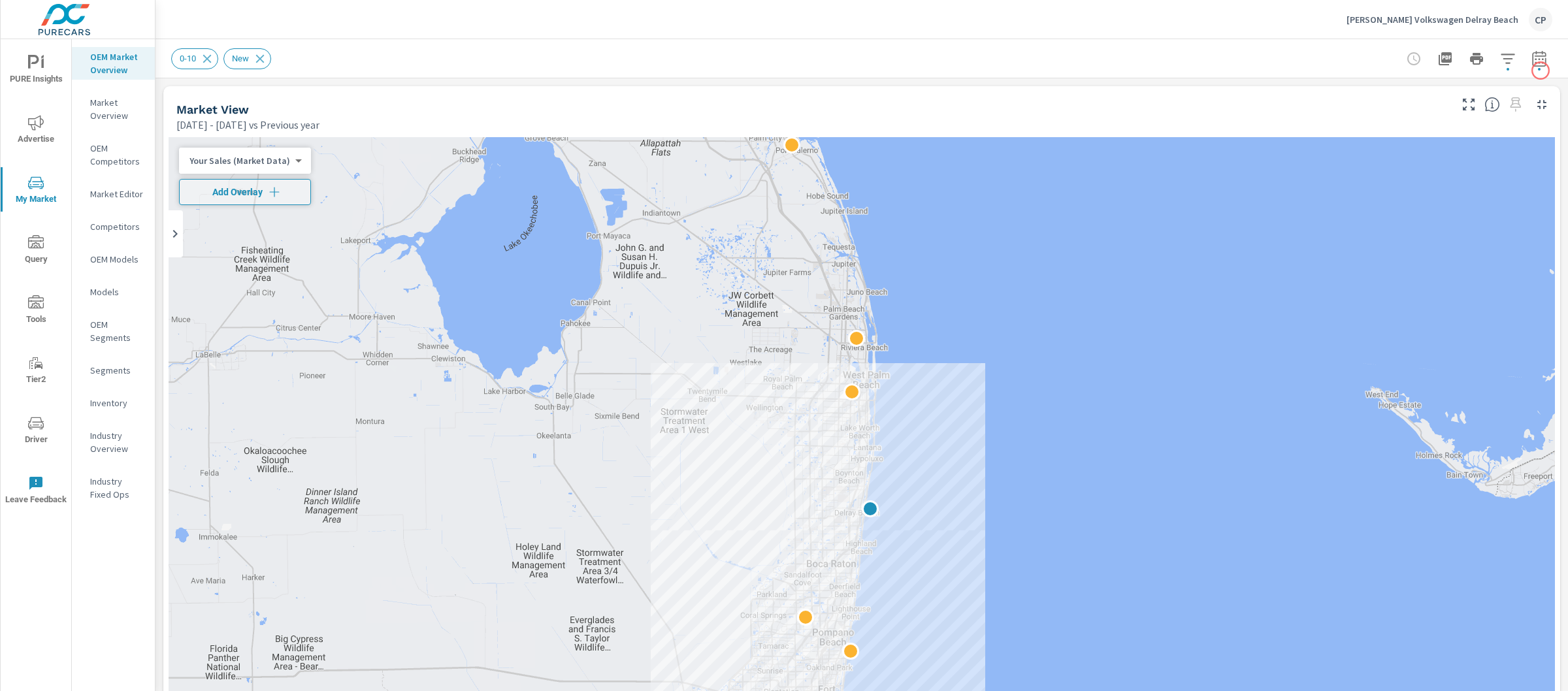
click at [1541, 70] on div "0-10 New" at bounding box center [862, 58] width 1412 height 38
click at [1537, 66] on button "button" at bounding box center [1539, 58] width 26 height 26
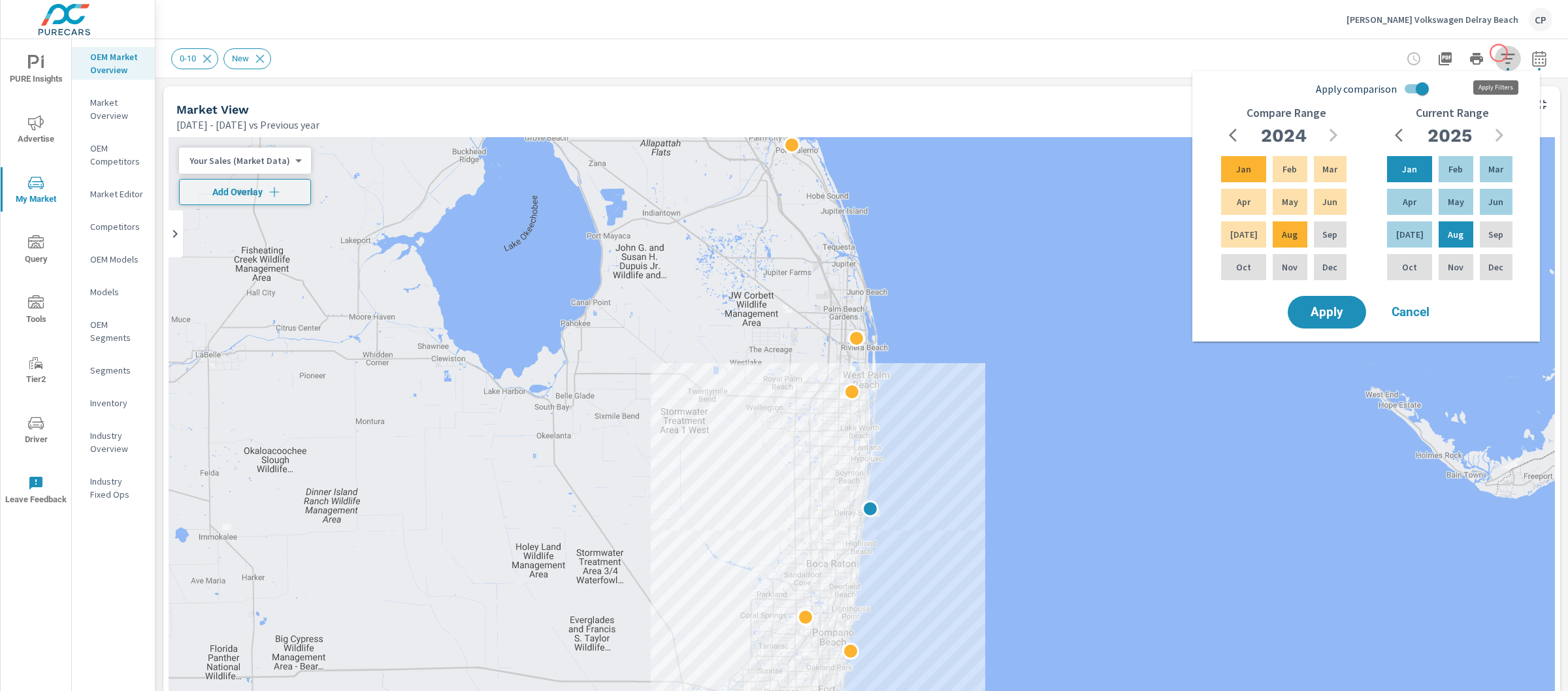
click at [1500, 53] on icon "button" at bounding box center [1508, 59] width 16 height 16
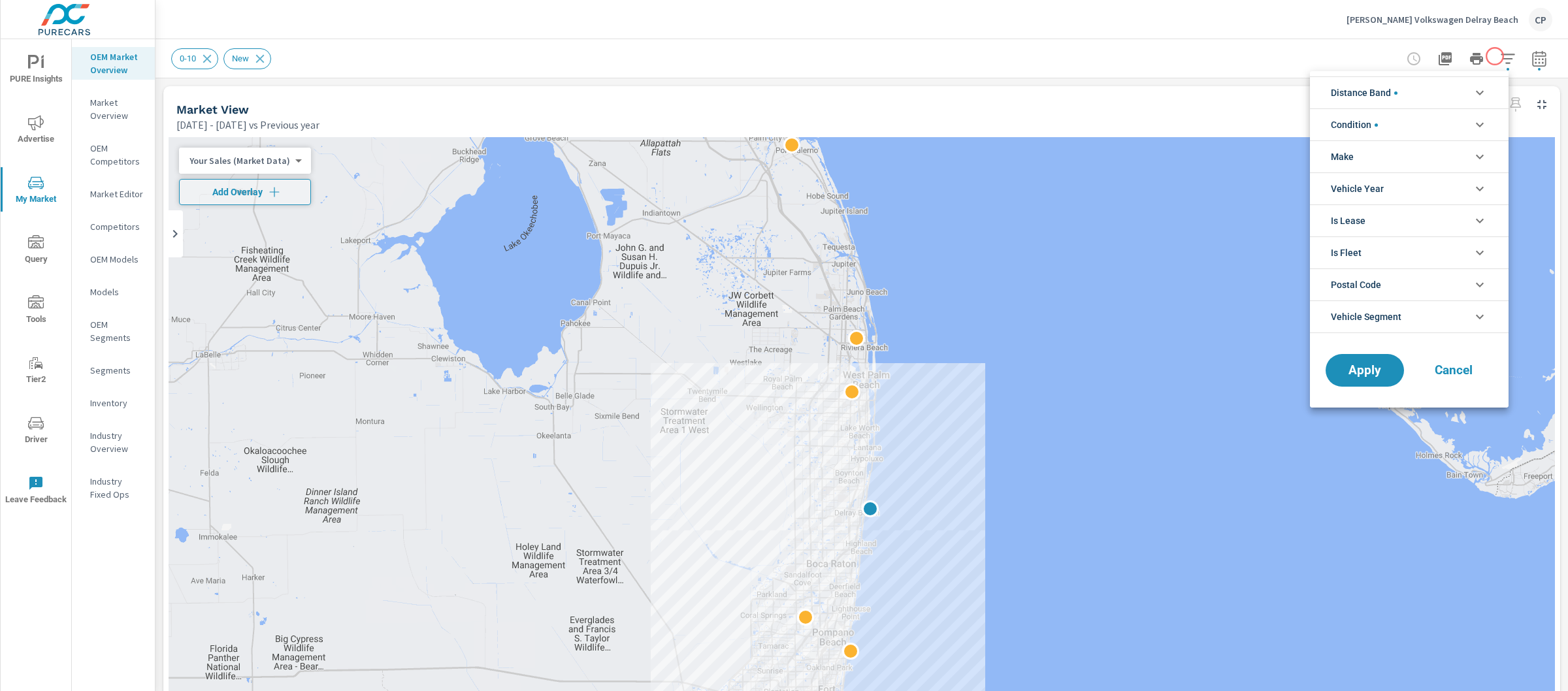
click at [1495, 56] on div at bounding box center [784, 346] width 1568 height 691
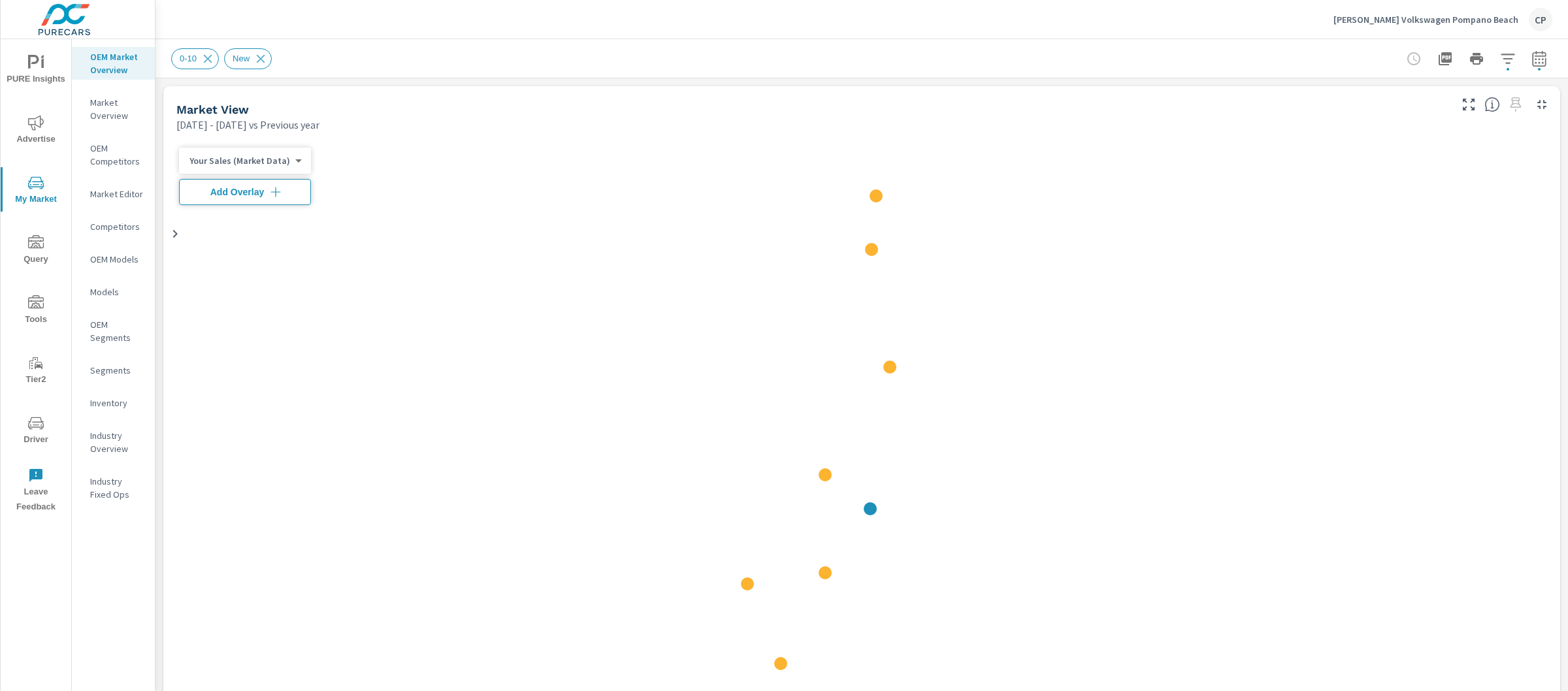
scroll to position [1, 0]
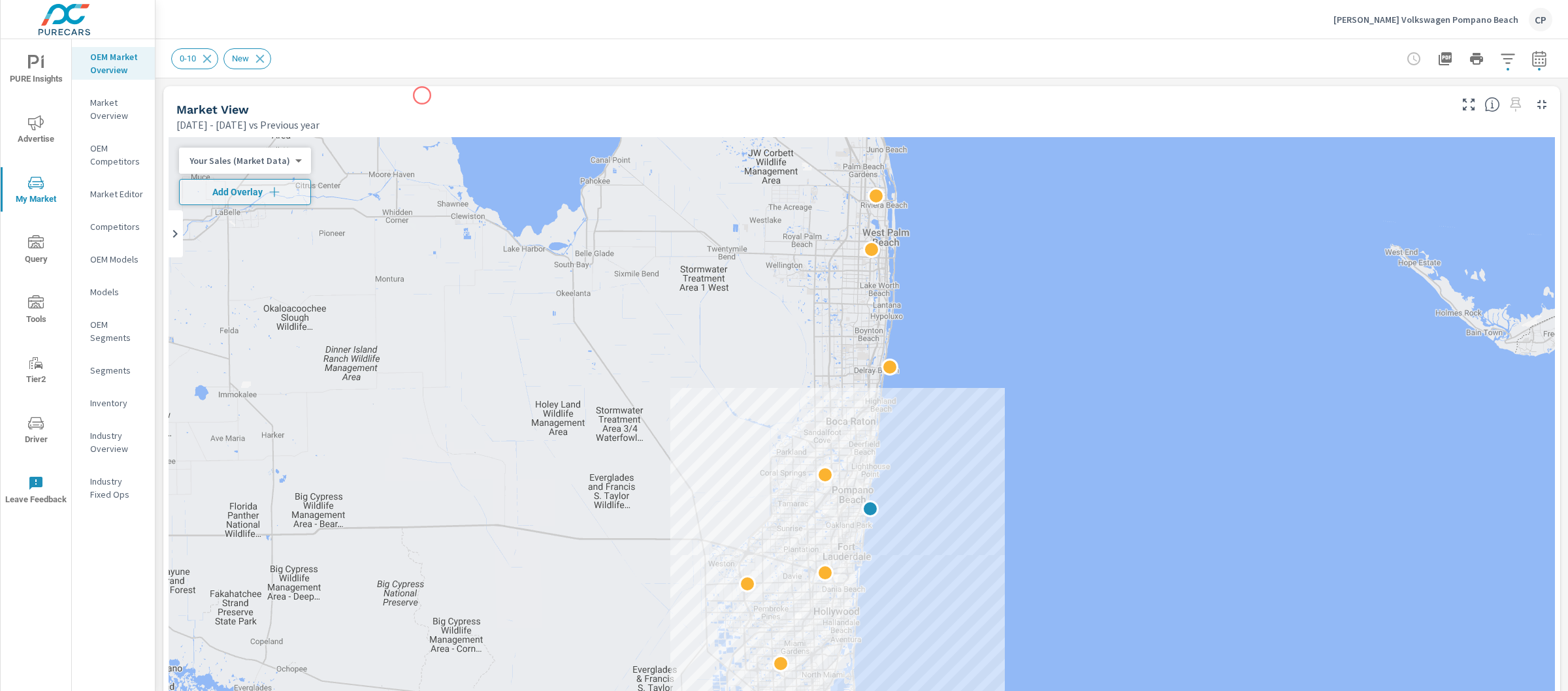
click at [420, 87] on div "Market View Jan 01, 2025 - Aug 31, 2025 vs Previous year" at bounding box center [808, 109] width 1290 height 46
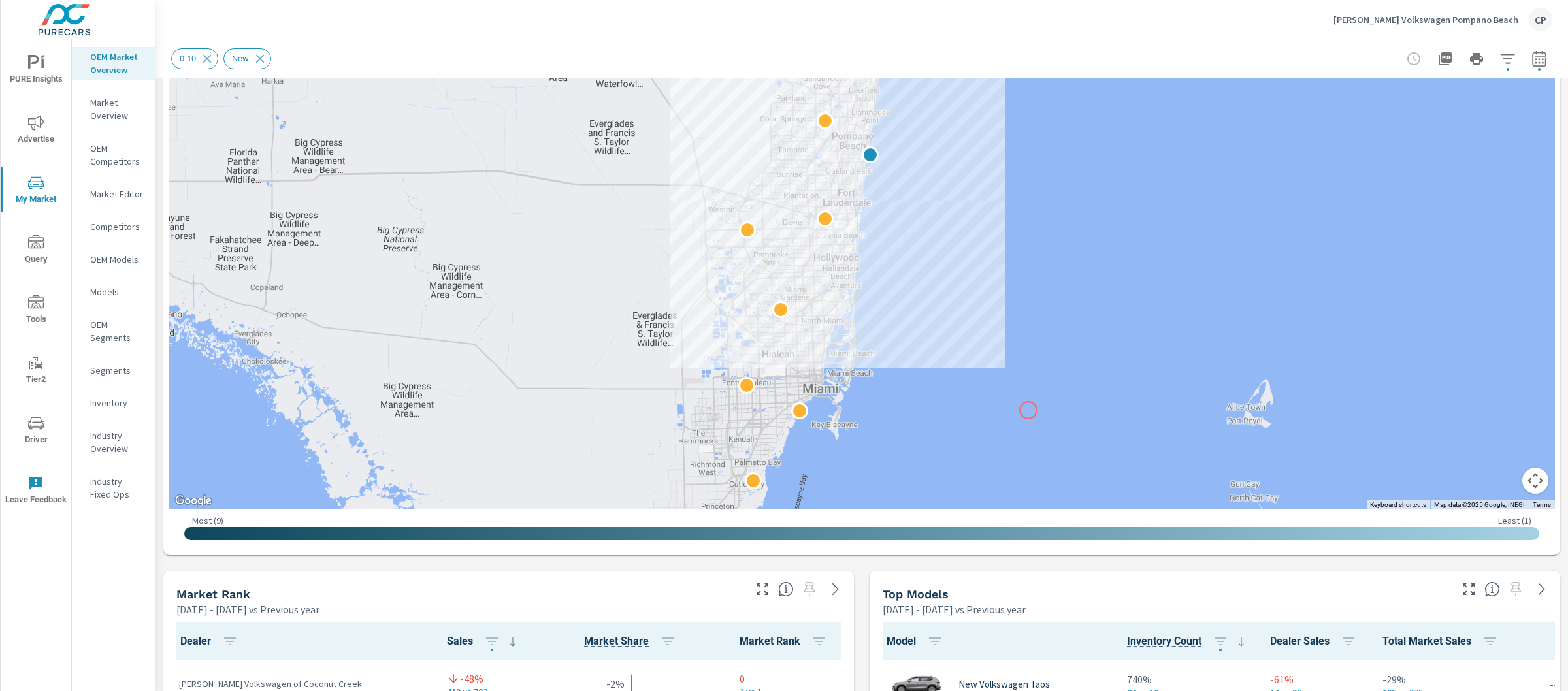
scroll to position [0, 0]
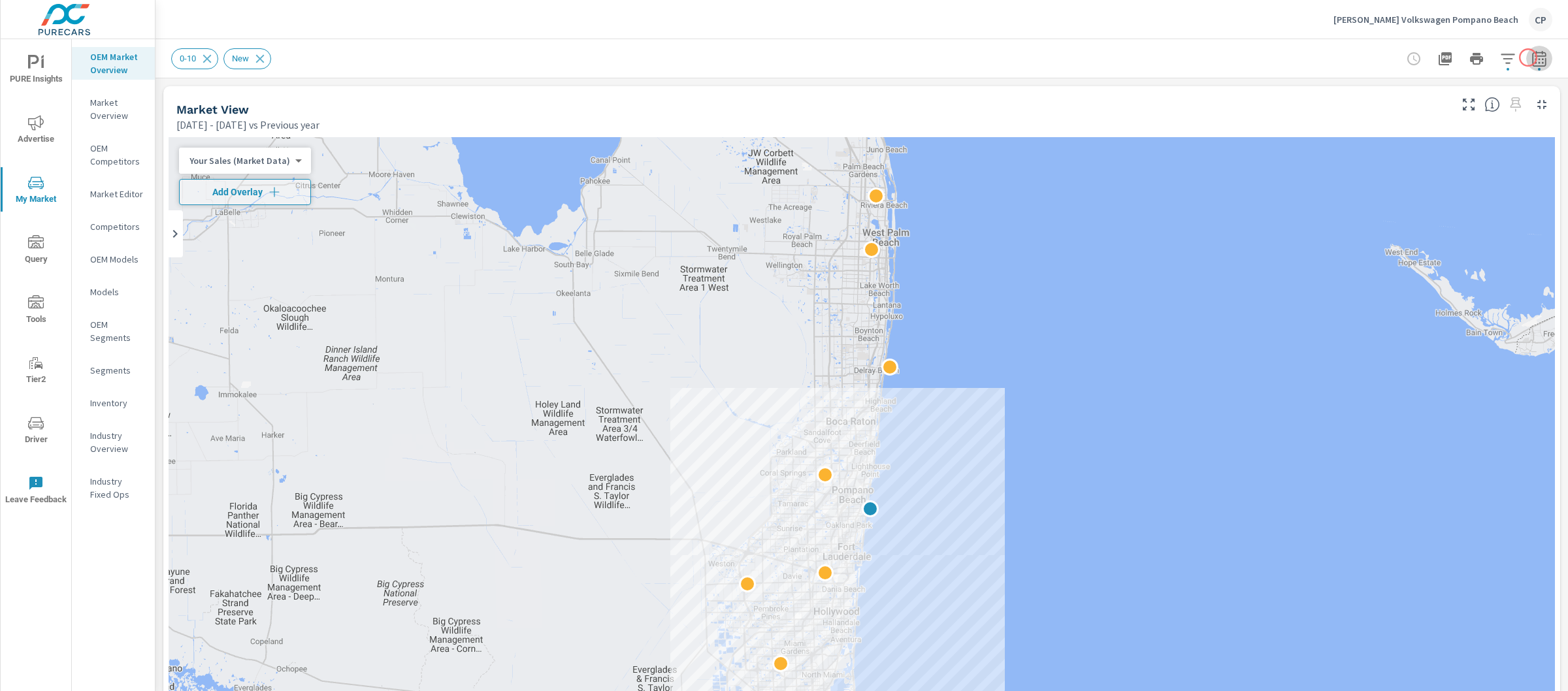
click at [1532, 58] on icon "button" at bounding box center [1540, 59] width 16 height 16
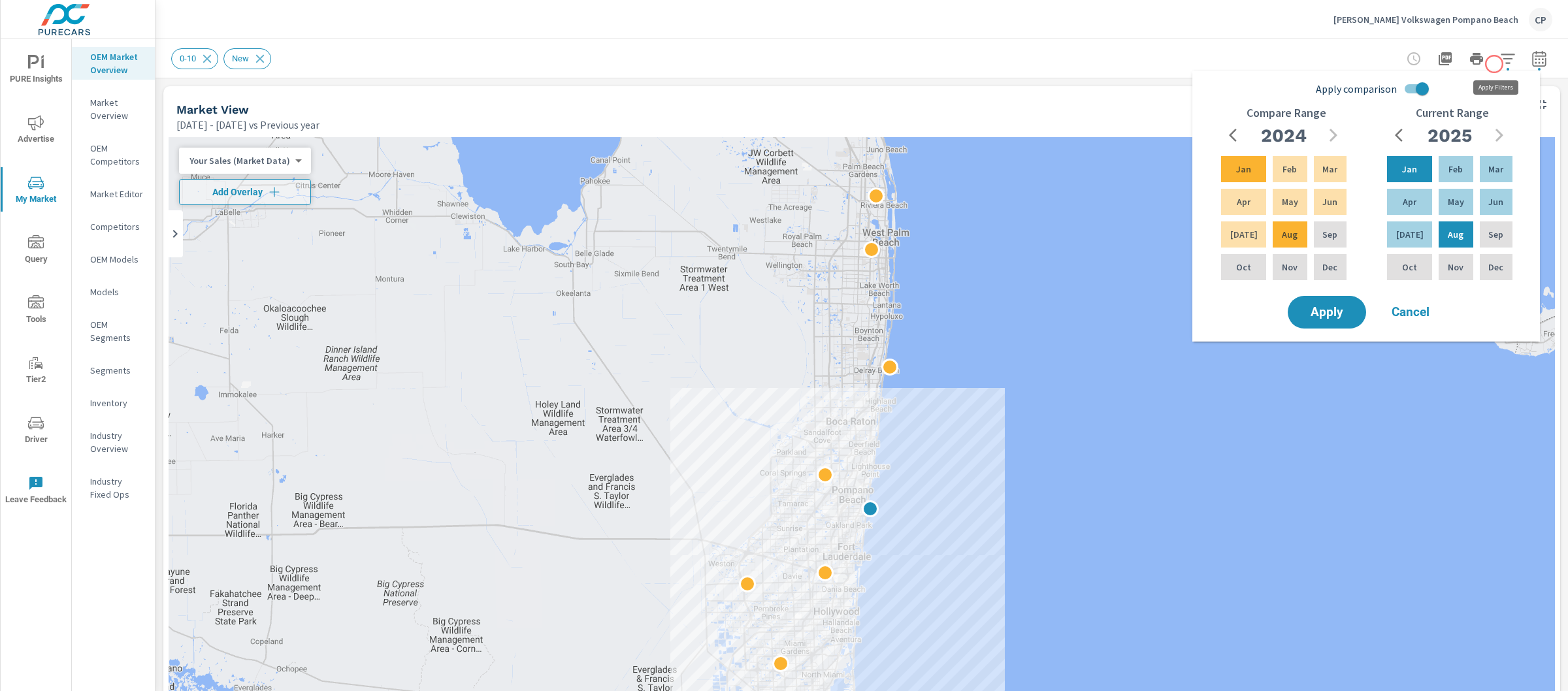
click at [1500, 64] on icon "button" at bounding box center [1508, 59] width 16 height 16
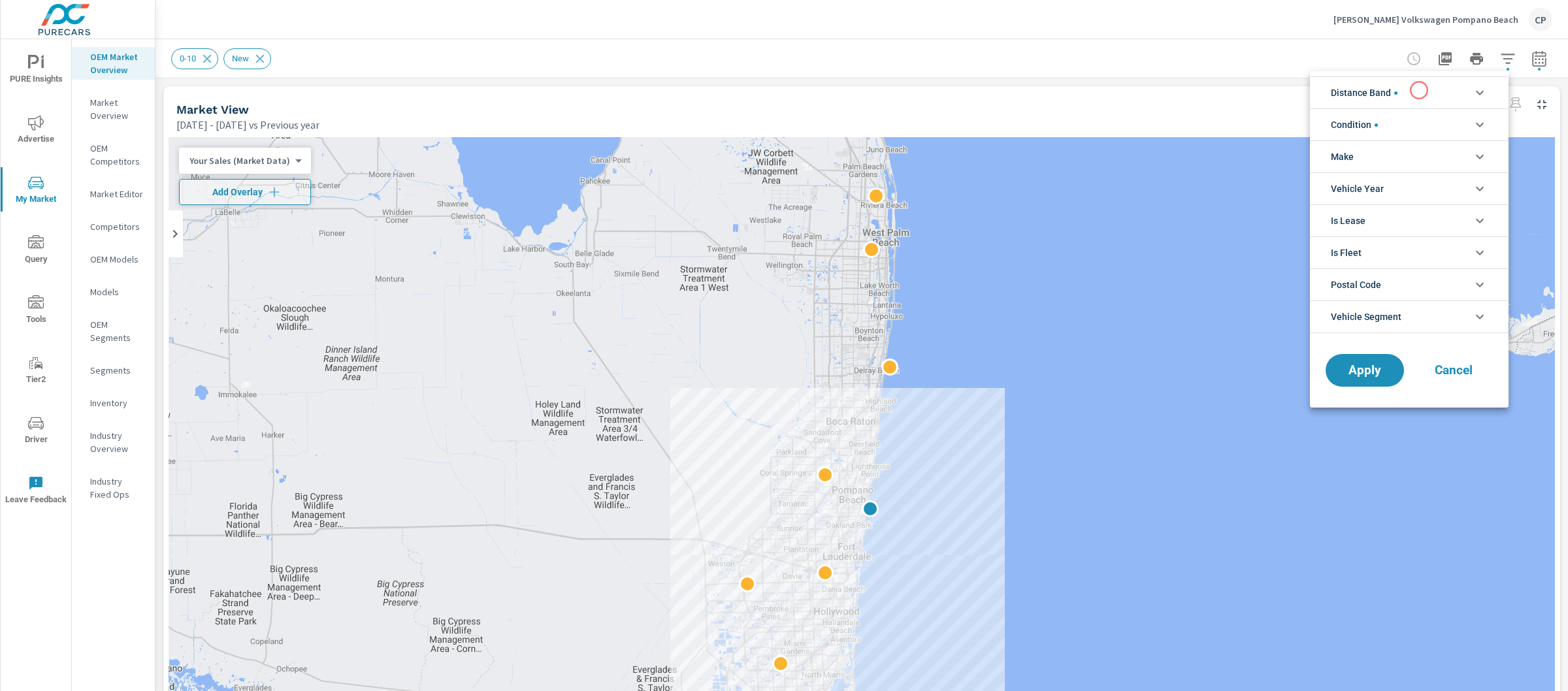
click at [1419, 90] on li "Distance Band" at bounding box center [1409, 93] width 199 height 32
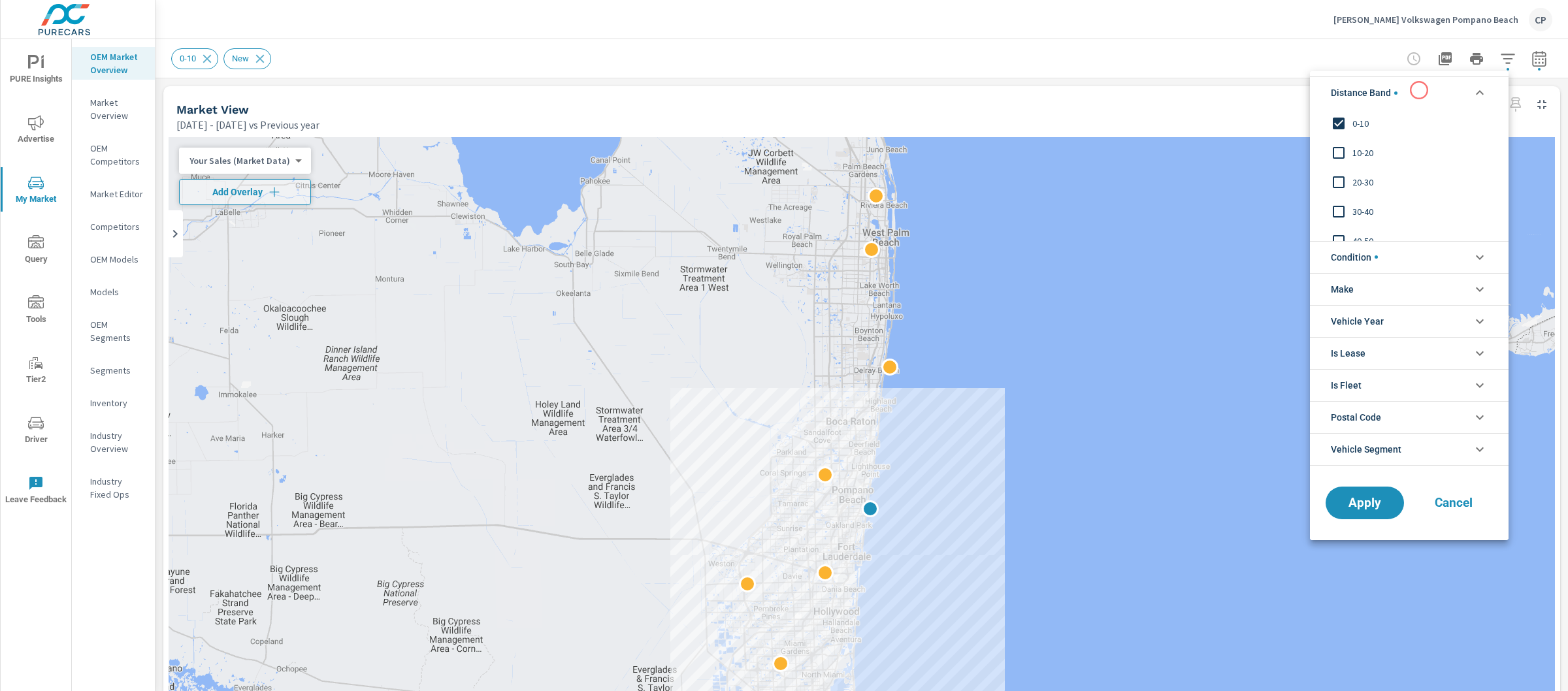
click at [1416, 89] on li "Distance Band" at bounding box center [1409, 93] width 199 height 32
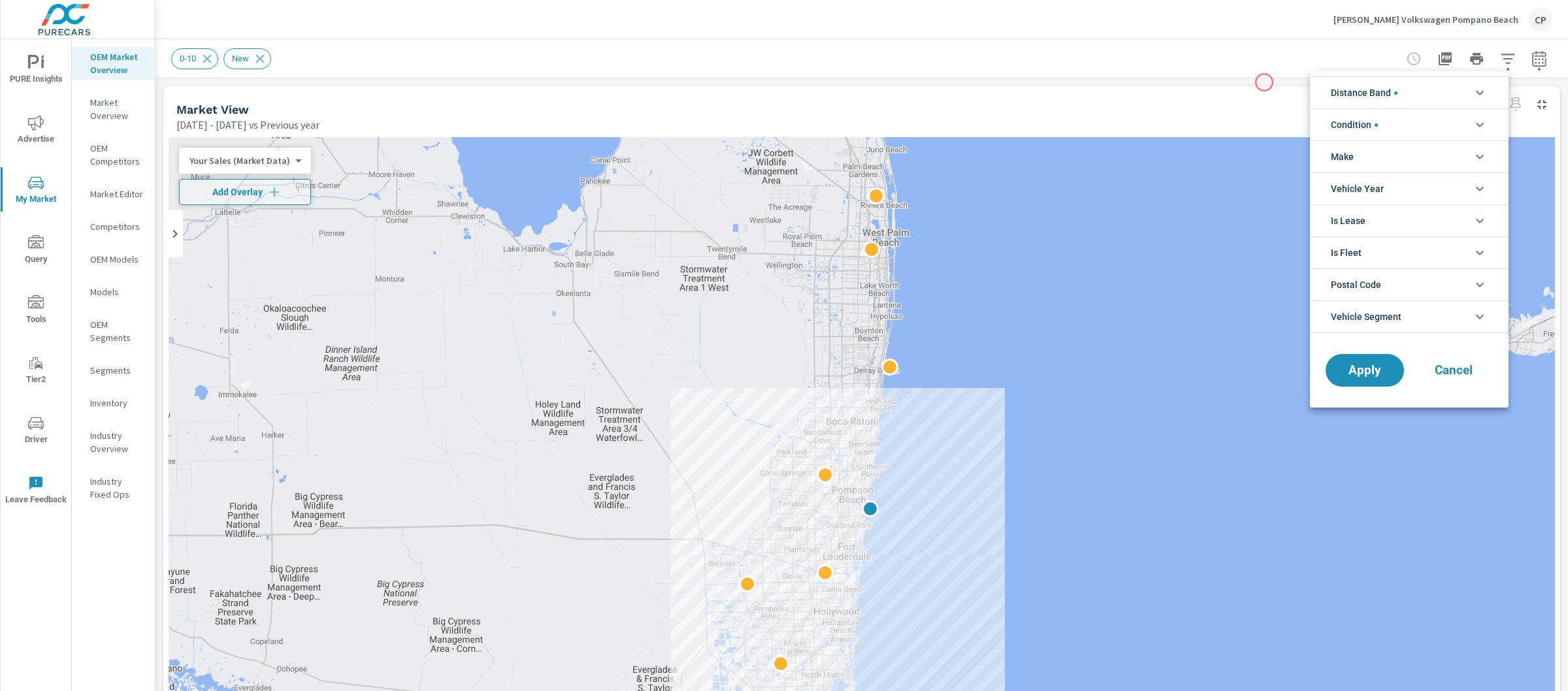
click at [1251, 87] on div at bounding box center [784, 346] width 1568 height 691
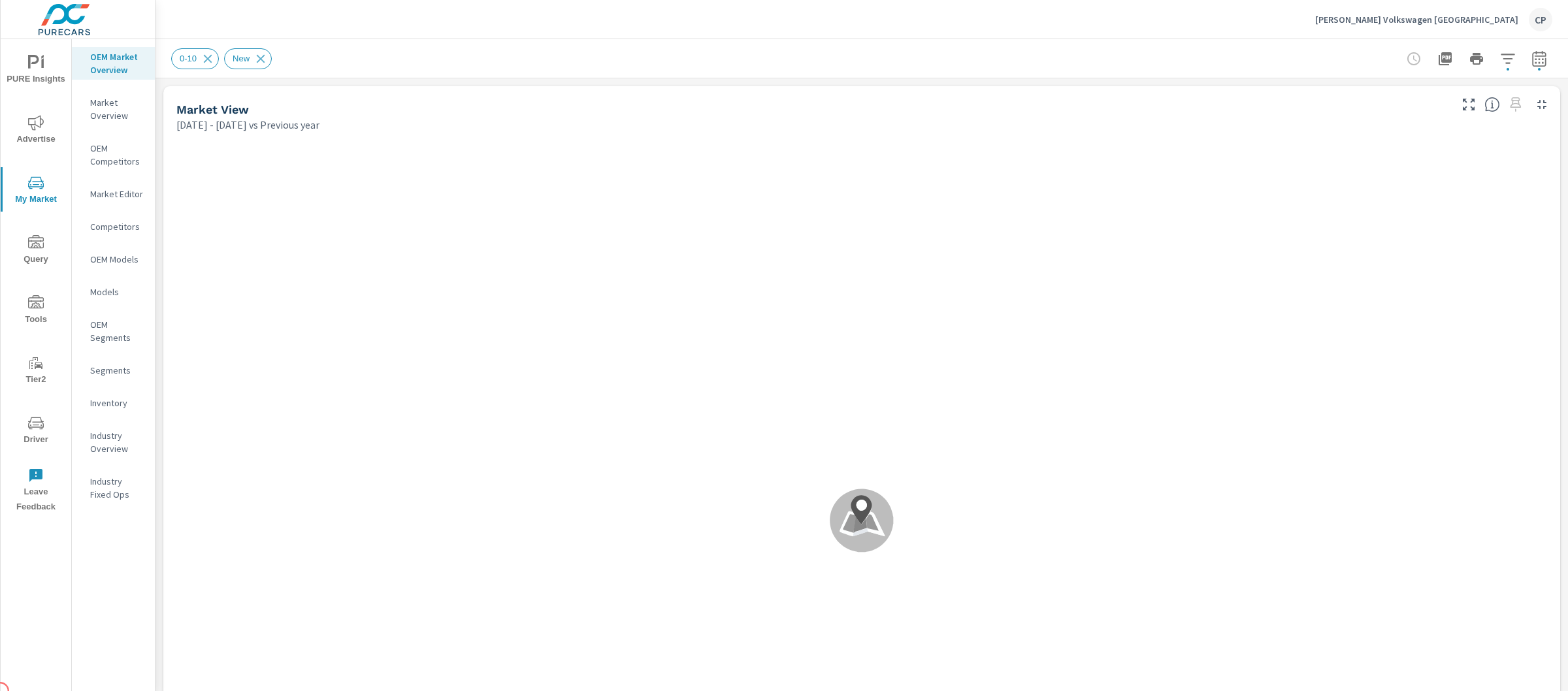
scroll to position [1, 0]
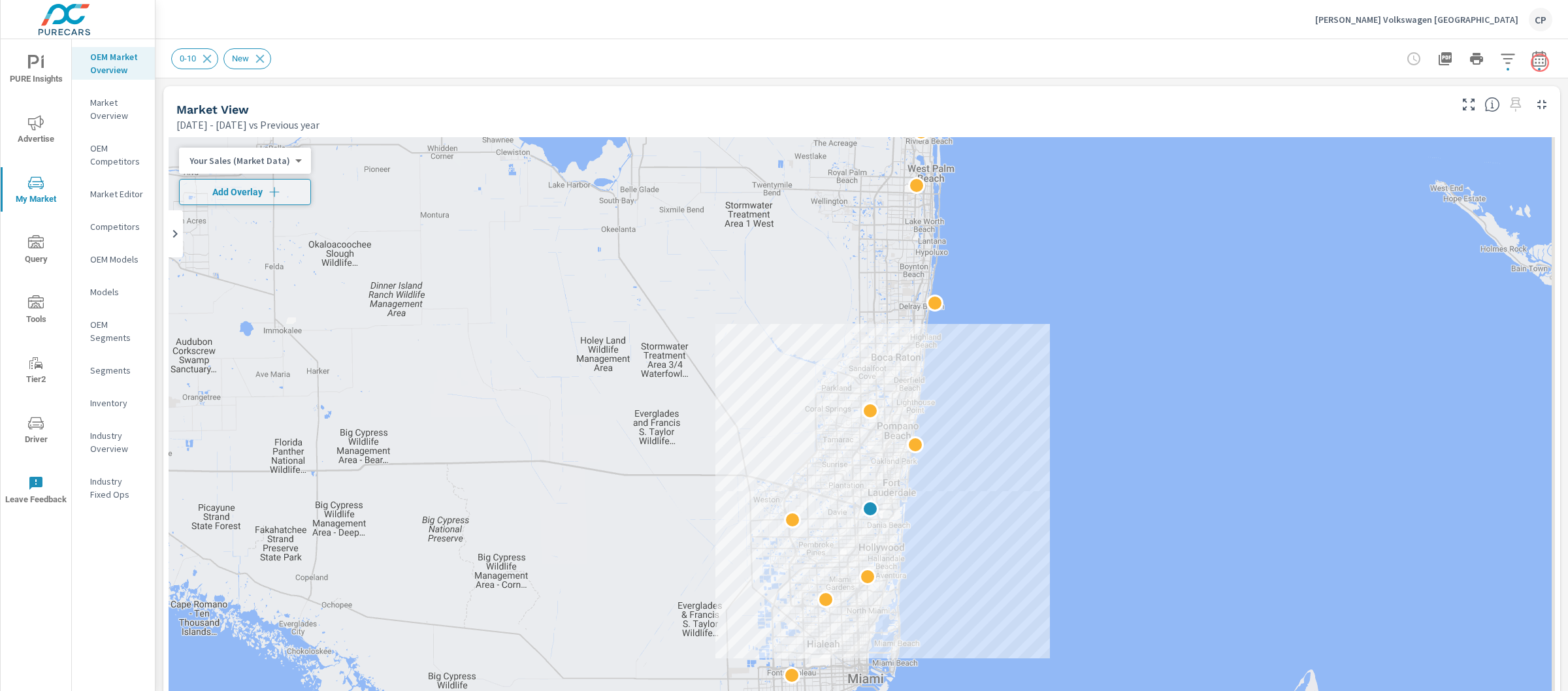
click at [1539, 62] on button "button" at bounding box center [1539, 58] width 26 height 26
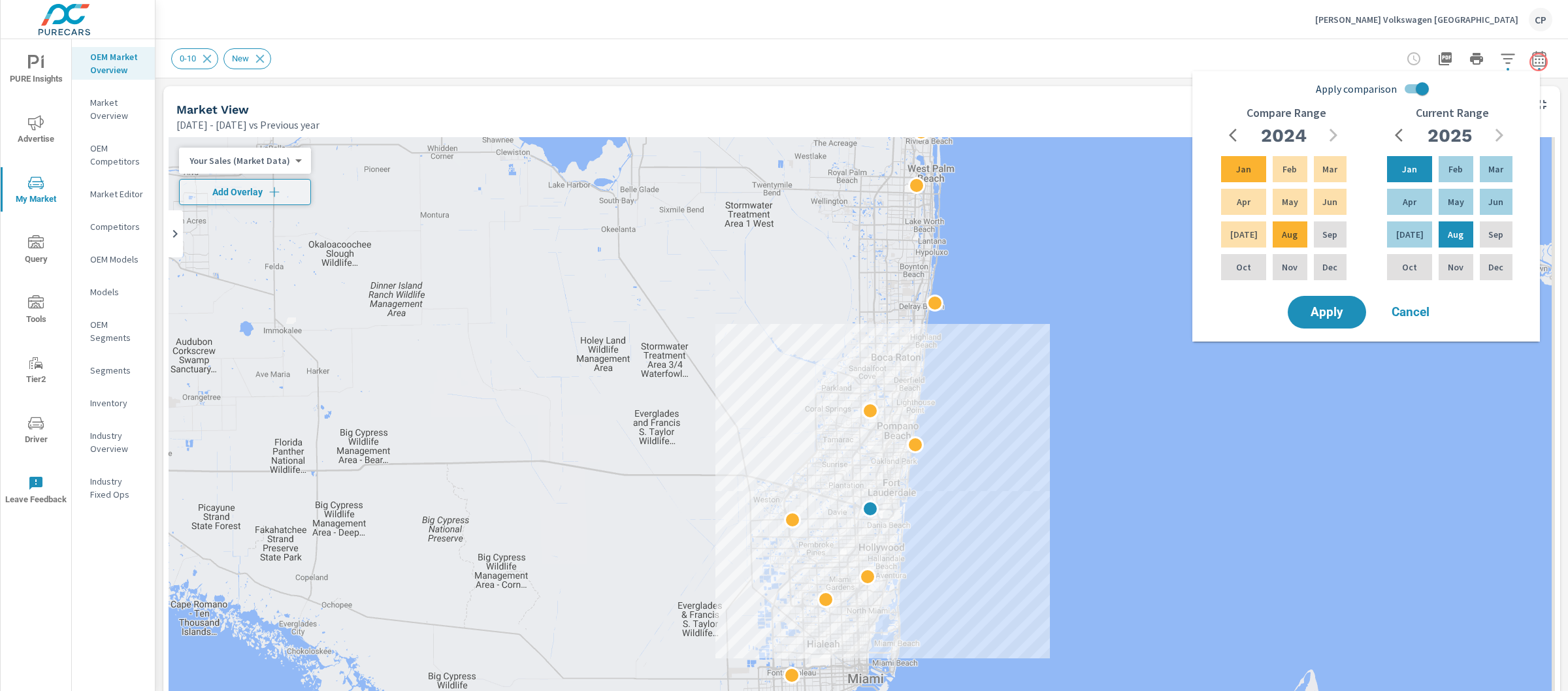
click at [1539, 62] on button "button" at bounding box center [1539, 58] width 26 height 26
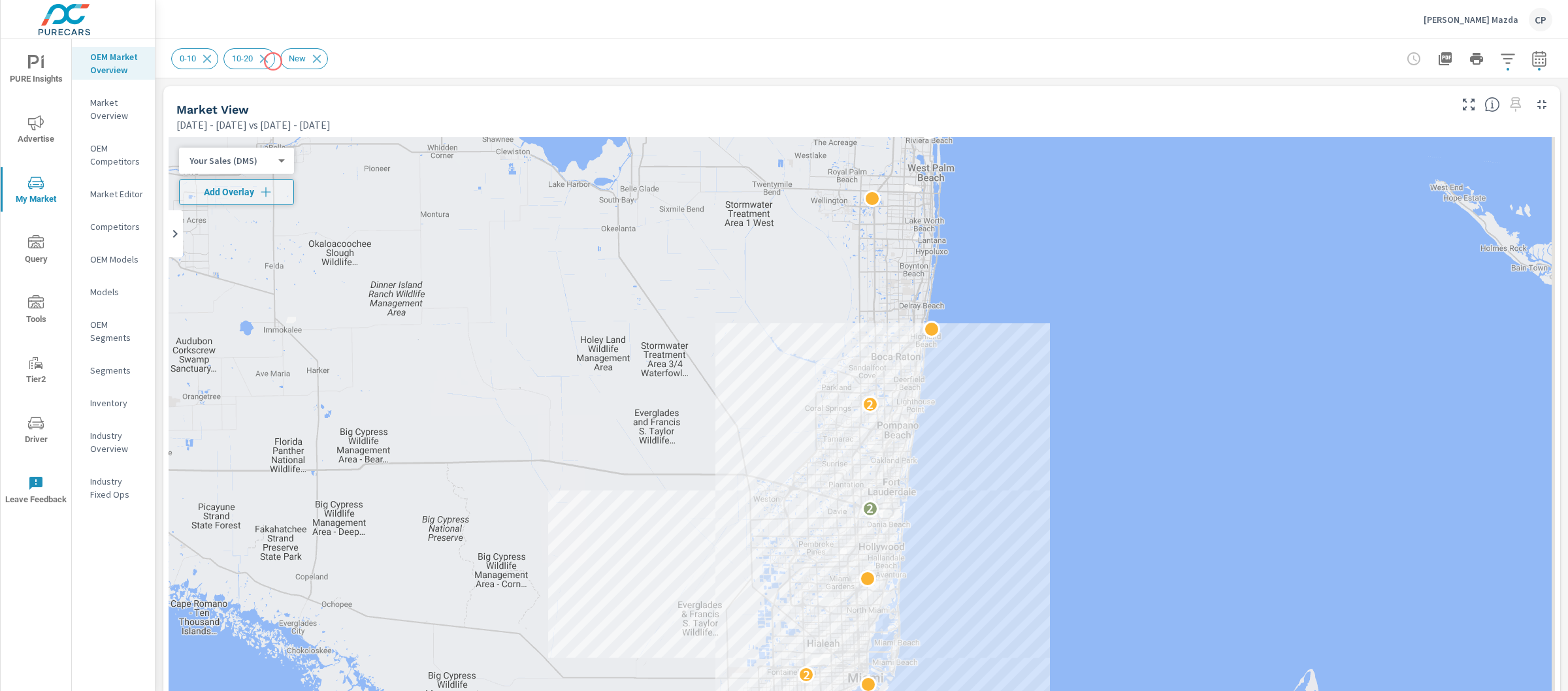
scroll to position [1, 0]
click at [268, 60] on icon at bounding box center [264, 59] width 15 height 15
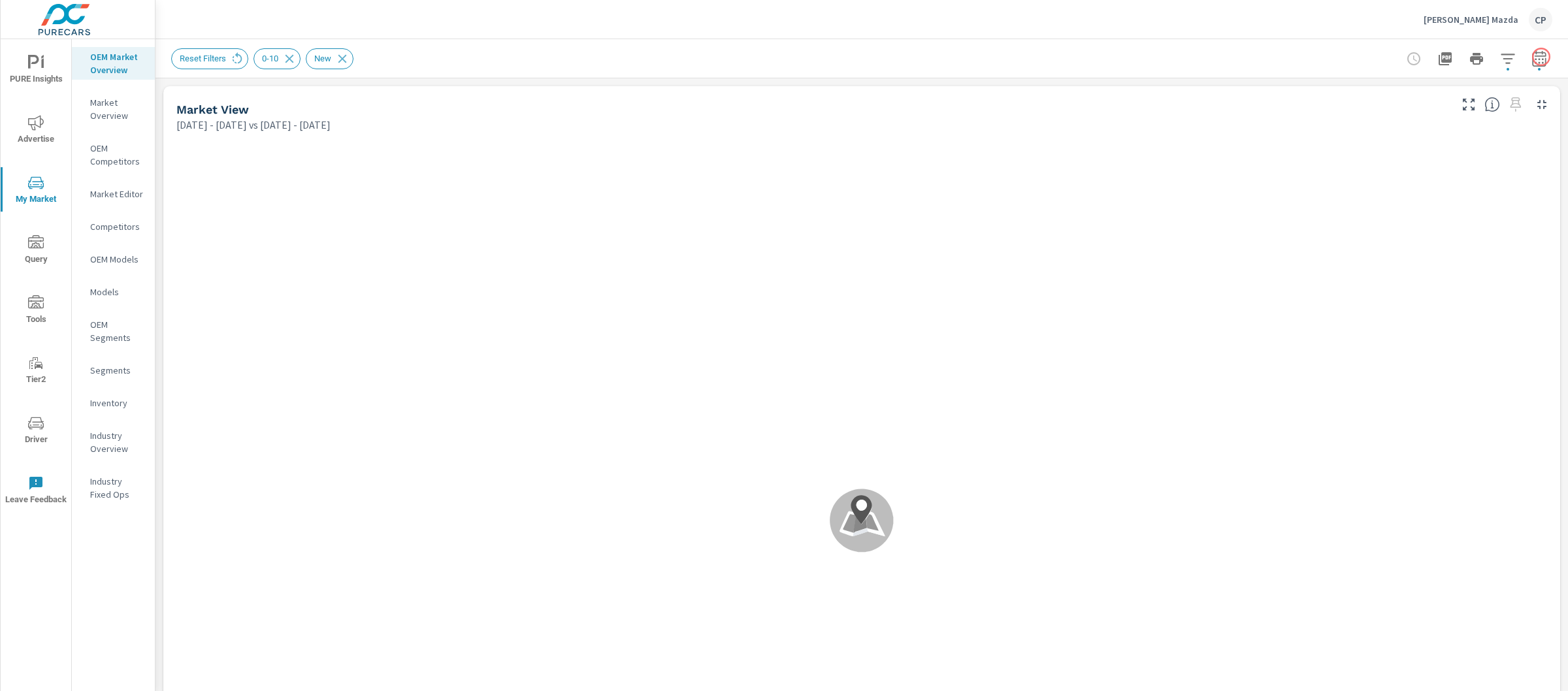
click at [1542, 57] on div "Reset Filters 0-10 New" at bounding box center [862, 58] width 1412 height 38
click at [1532, 57] on icon "button" at bounding box center [1540, 59] width 16 height 16
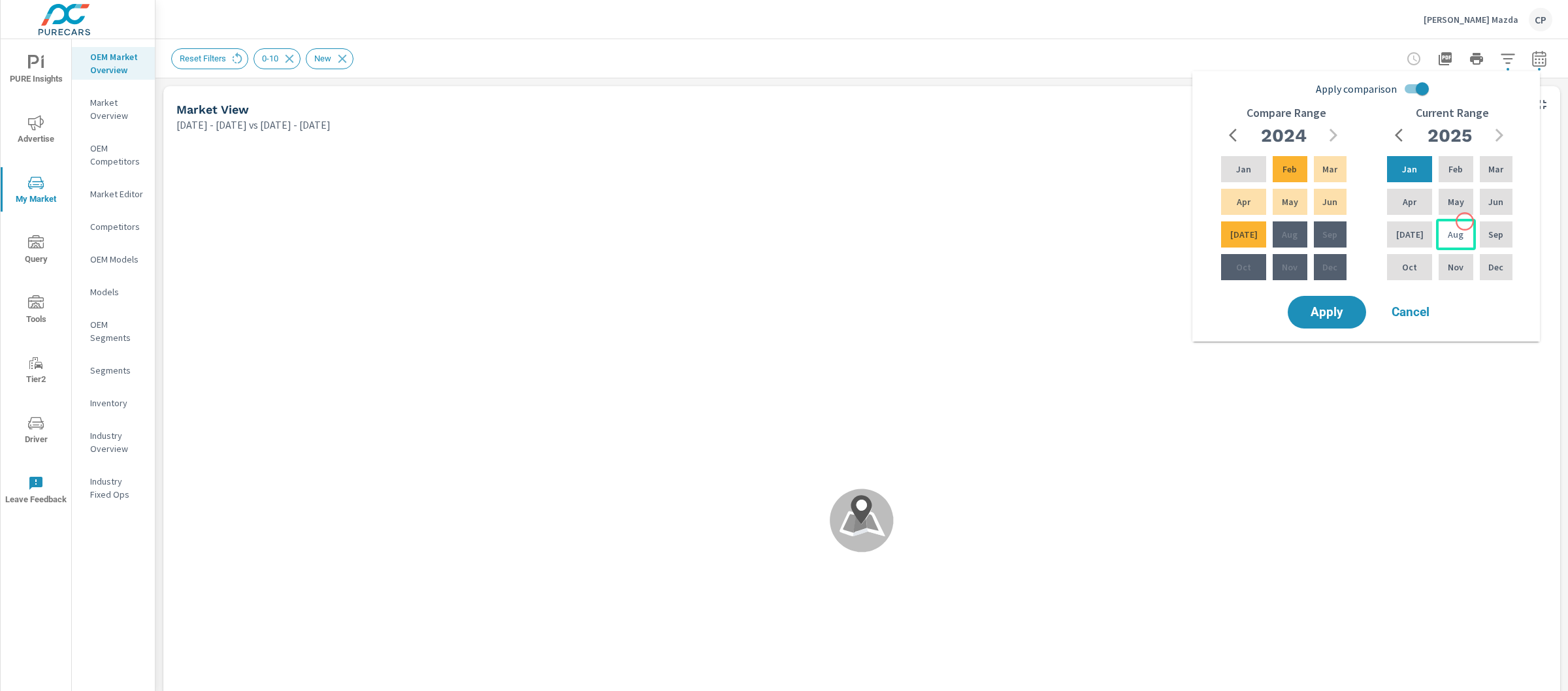
click at [1463, 222] on div "Aug" at bounding box center [1455, 234] width 39 height 31
click at [1416, 169] on div "Jan" at bounding box center [1410, 169] width 50 height 31
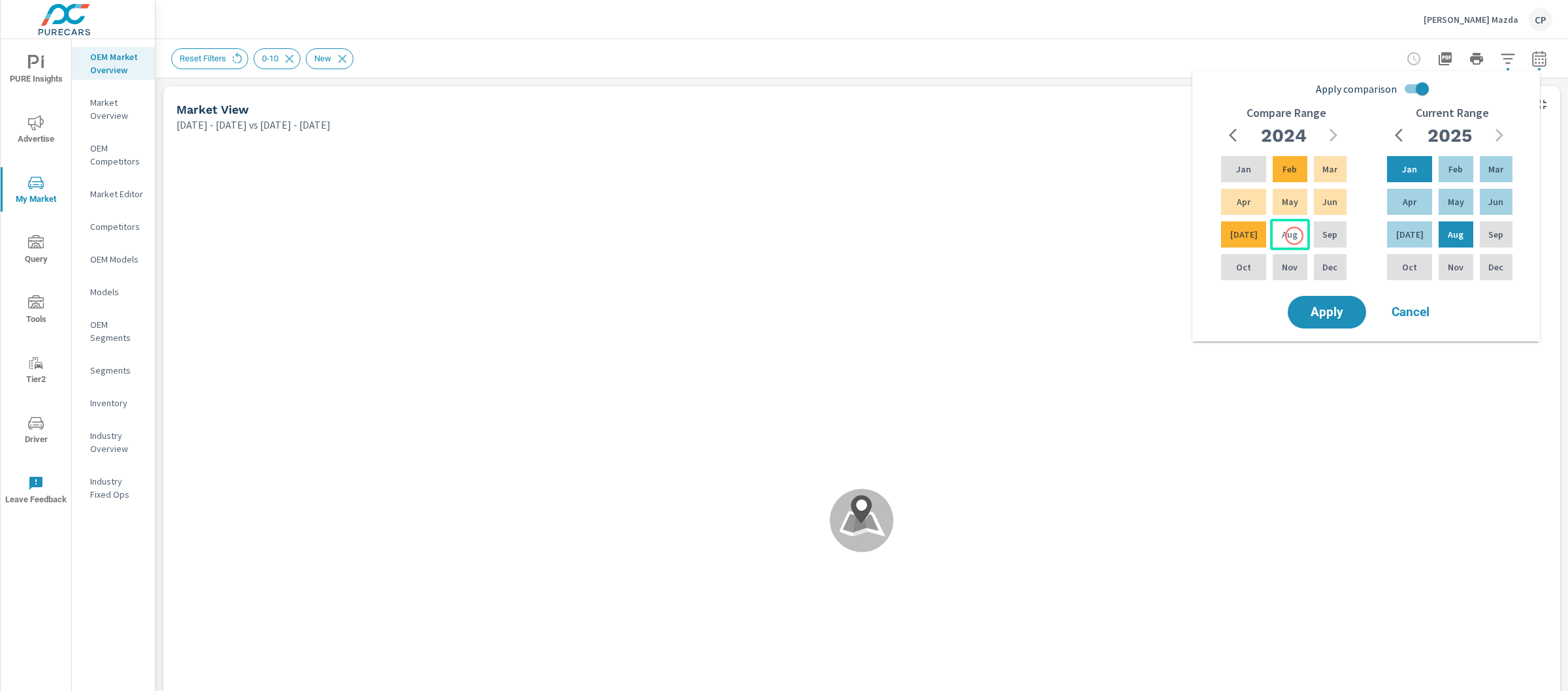
click at [1295, 236] on div "Aug" at bounding box center [1289, 234] width 39 height 31
click at [1252, 166] on div "Jan" at bounding box center [1244, 169] width 50 height 31
click at [1340, 312] on span "Apply" at bounding box center [1327, 312] width 54 height 13
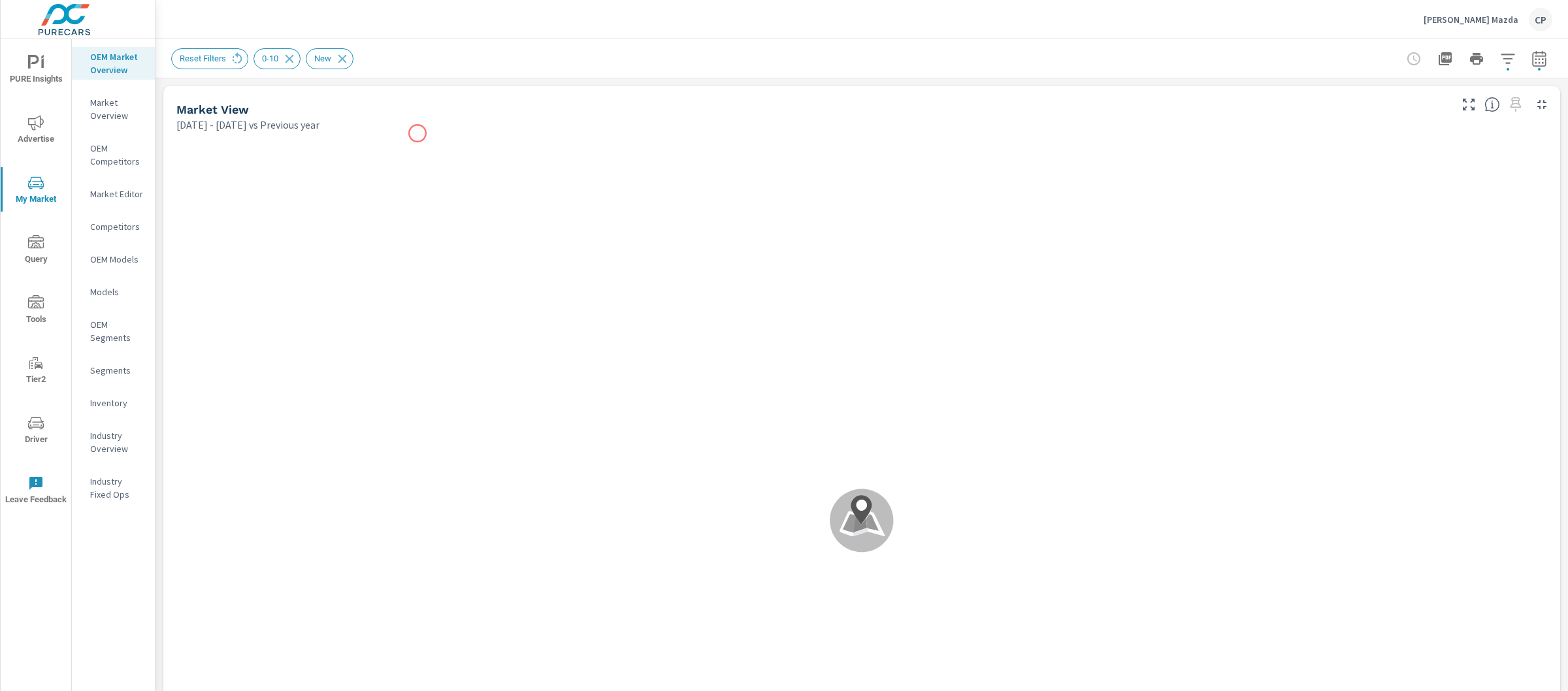
scroll to position [1, 0]
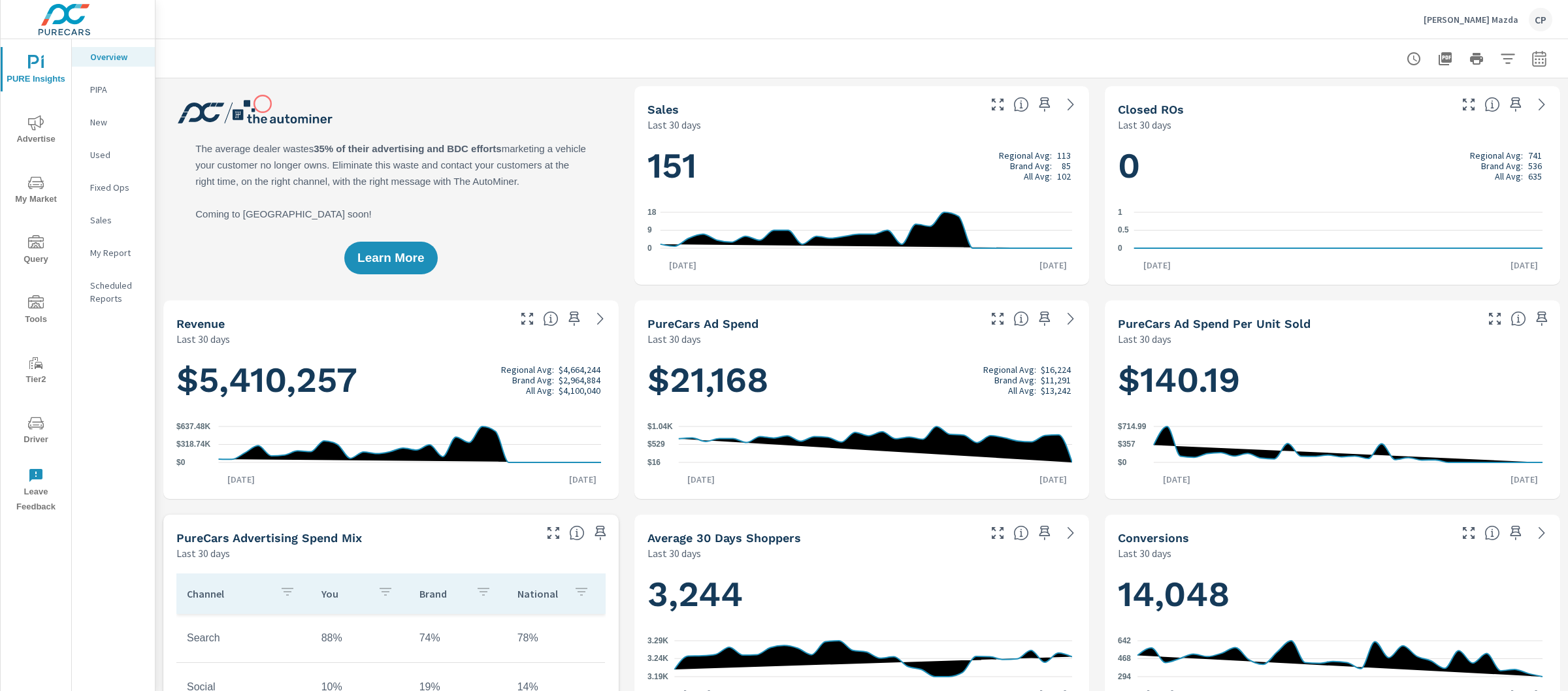
scroll to position [1, 0]
click at [110, 244] on div "My Report" at bounding box center [113, 253] width 83 height 20
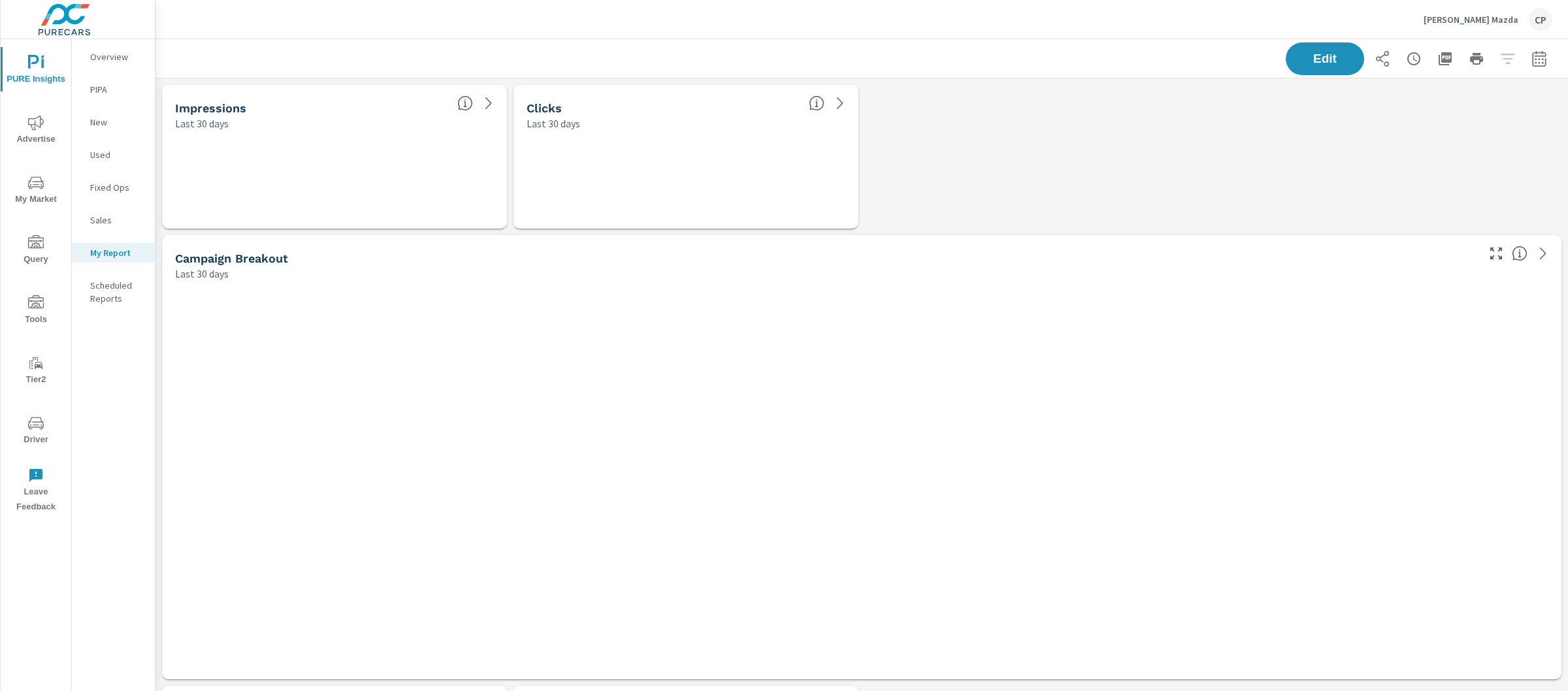
scroll to position [5441, 1426]
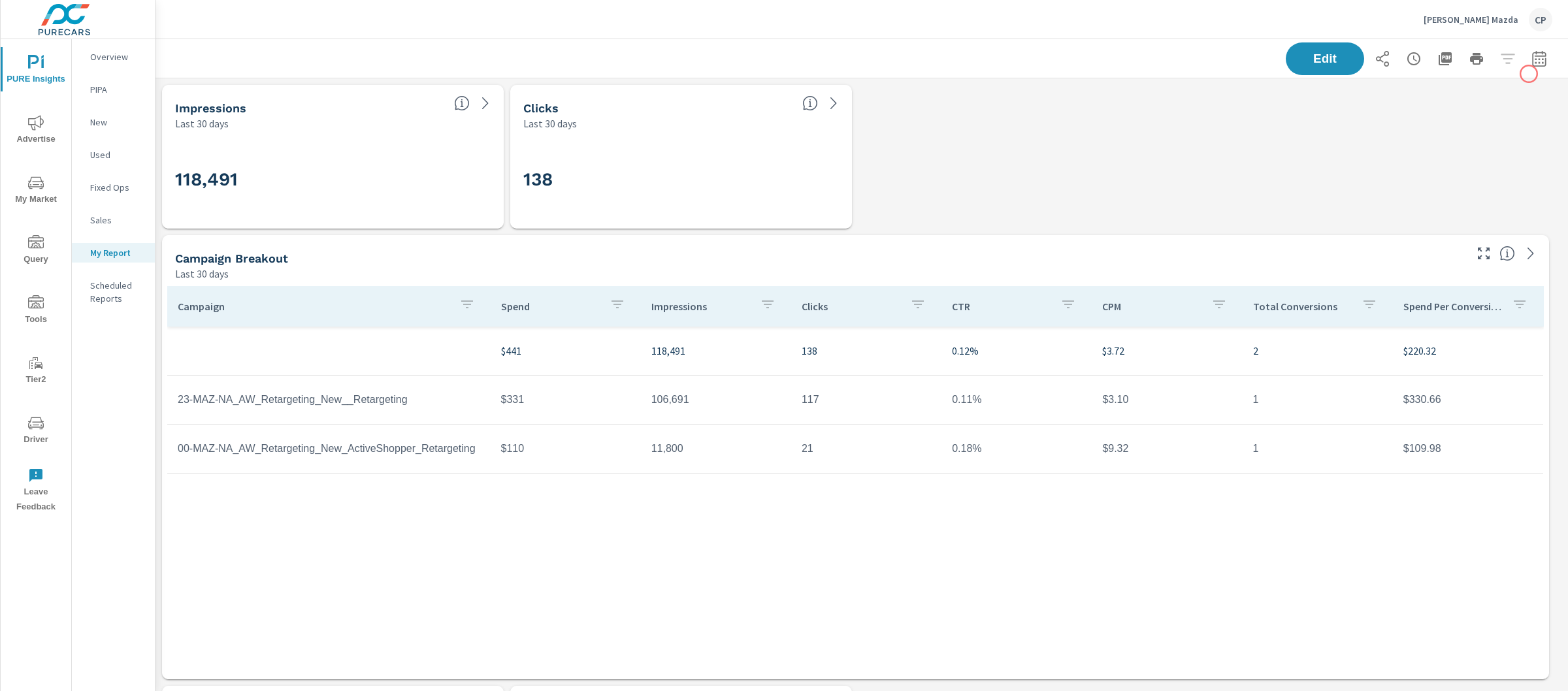
click at [1529, 74] on div "Edit" at bounding box center [1419, 58] width 267 height 32
click at [1526, 68] on button "button" at bounding box center [1539, 58] width 26 height 26
click at [1403, 120] on select "Custom [DATE] Last week Last 7 days Last 14 days Last 30 days Last 45 days Last…" at bounding box center [1422, 113] width 130 height 26
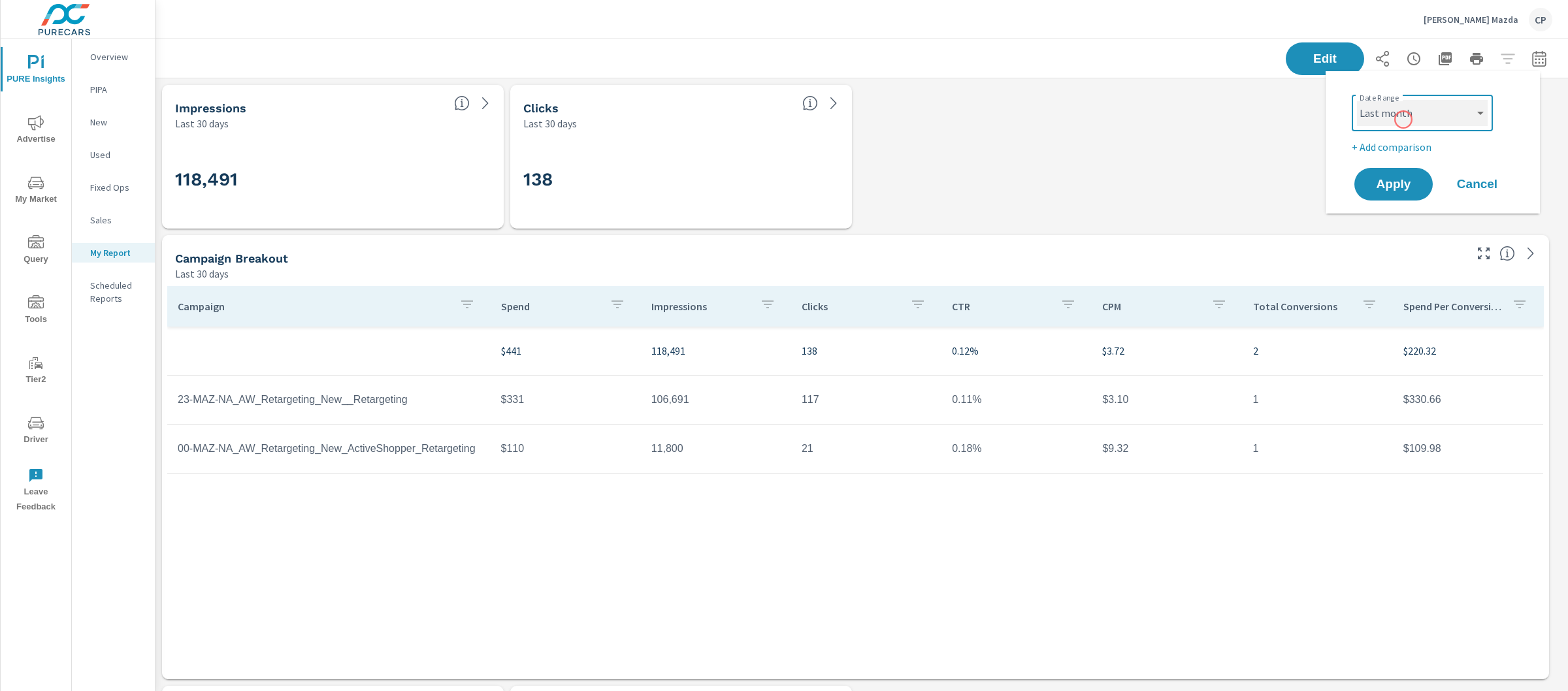
click at [1357, 100] on select "Custom [DATE] Last week Last 7 days Last 14 days Last 30 days Last 45 days Last…" at bounding box center [1422, 113] width 130 height 26
select select "Last month"
click at [1394, 139] on p "+ Add comparison" at bounding box center [1435, 147] width 167 height 16
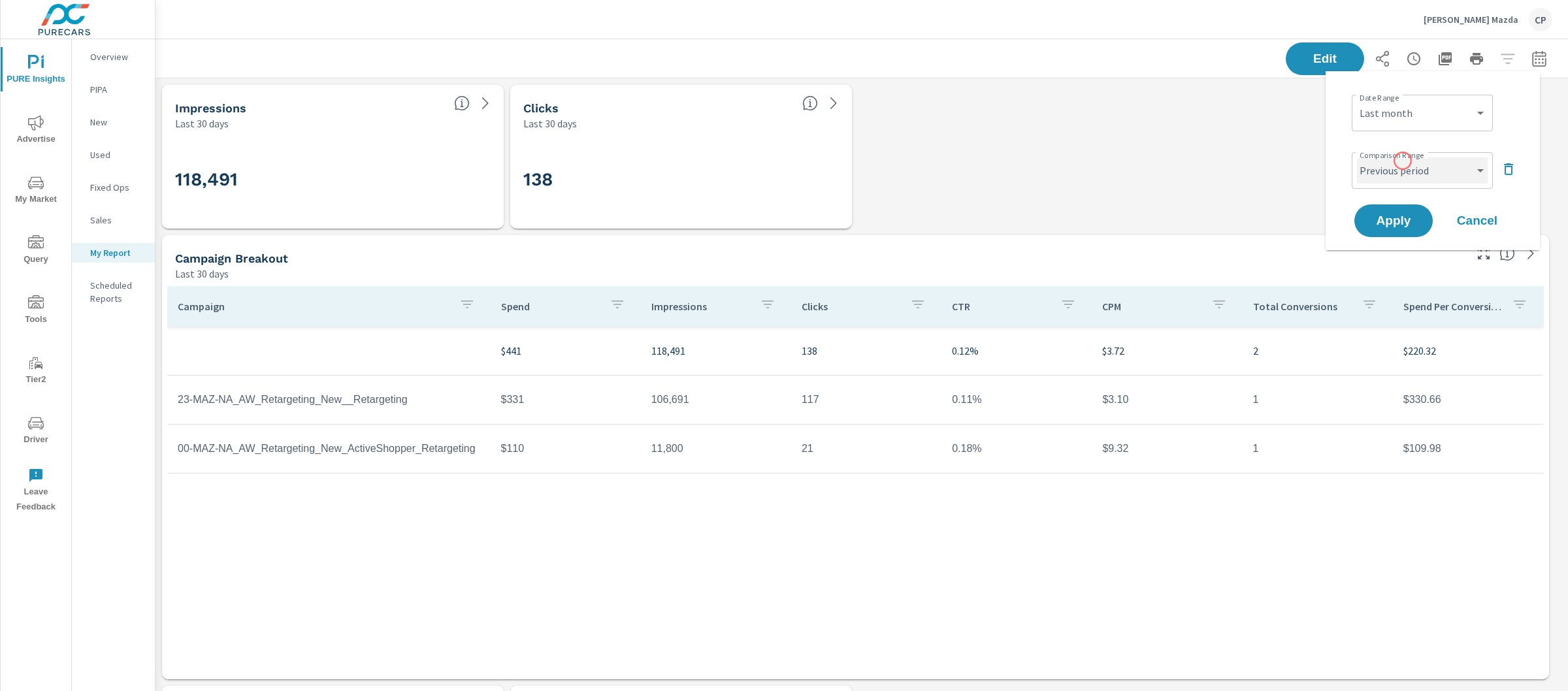
click at [1406, 167] on select "Custom Previous period Previous month Previous year" at bounding box center [1422, 170] width 130 height 26
click at [1357, 158] on select "Custom Previous period Previous month Previous year" at bounding box center [1422, 170] width 130 height 26
select select "Previous month"
click at [1406, 215] on span "Apply" at bounding box center [1393, 221] width 54 height 13
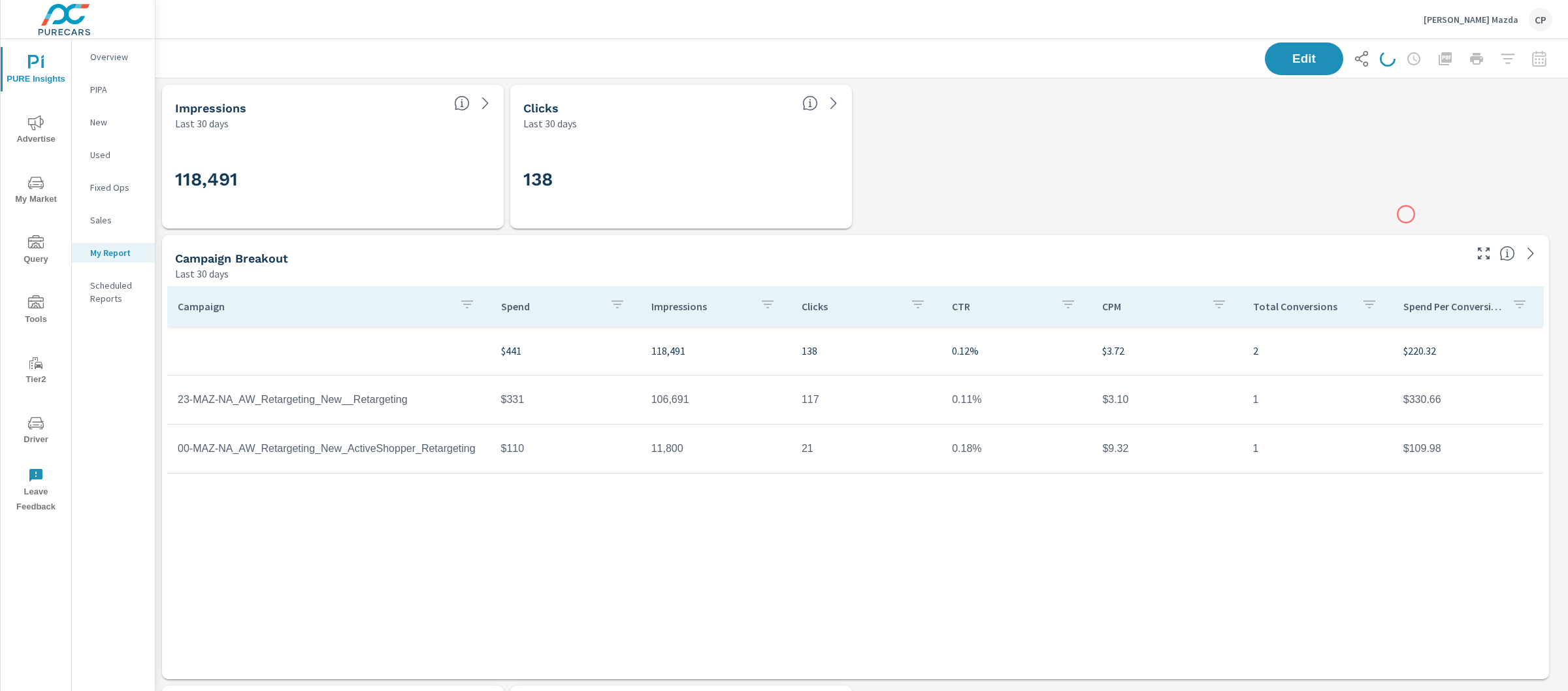
scroll to position [5441, 1426]
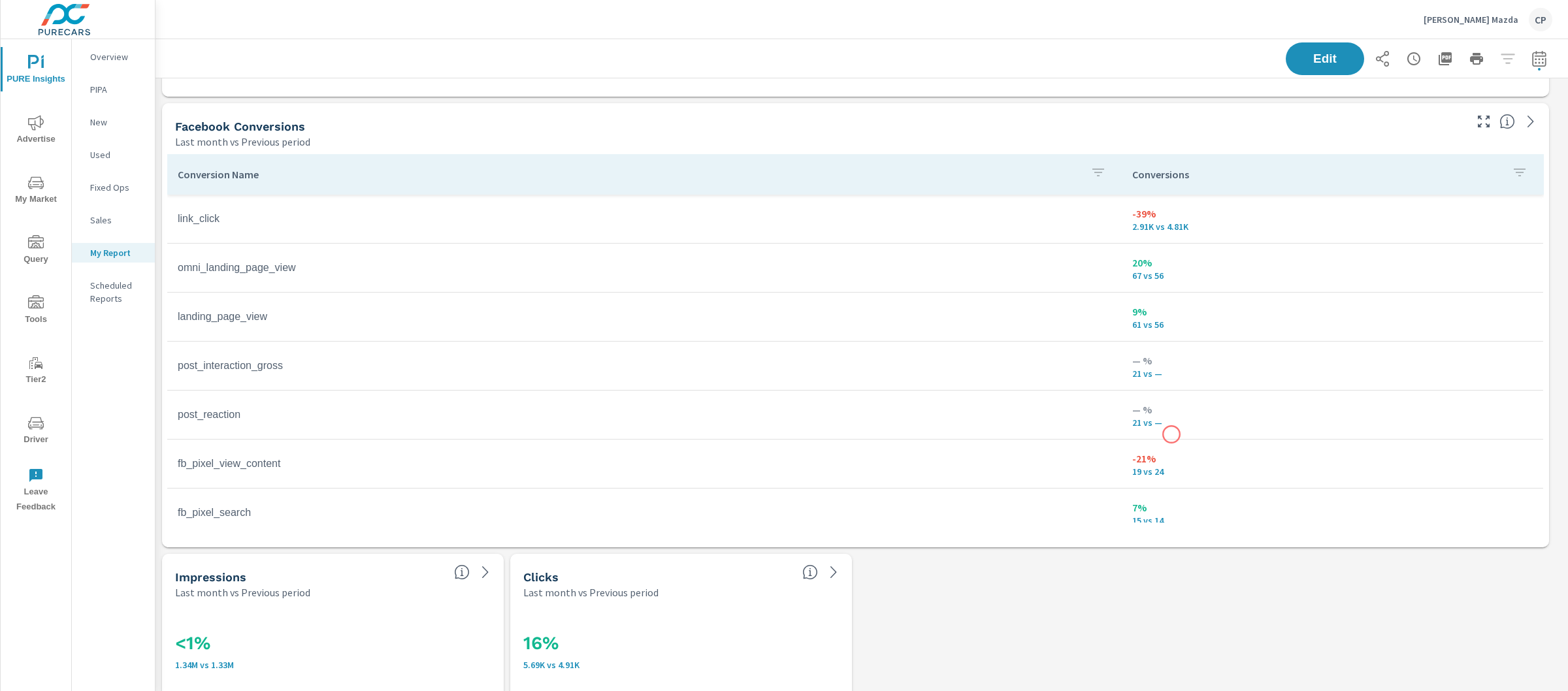
scroll to position [1179, 0]
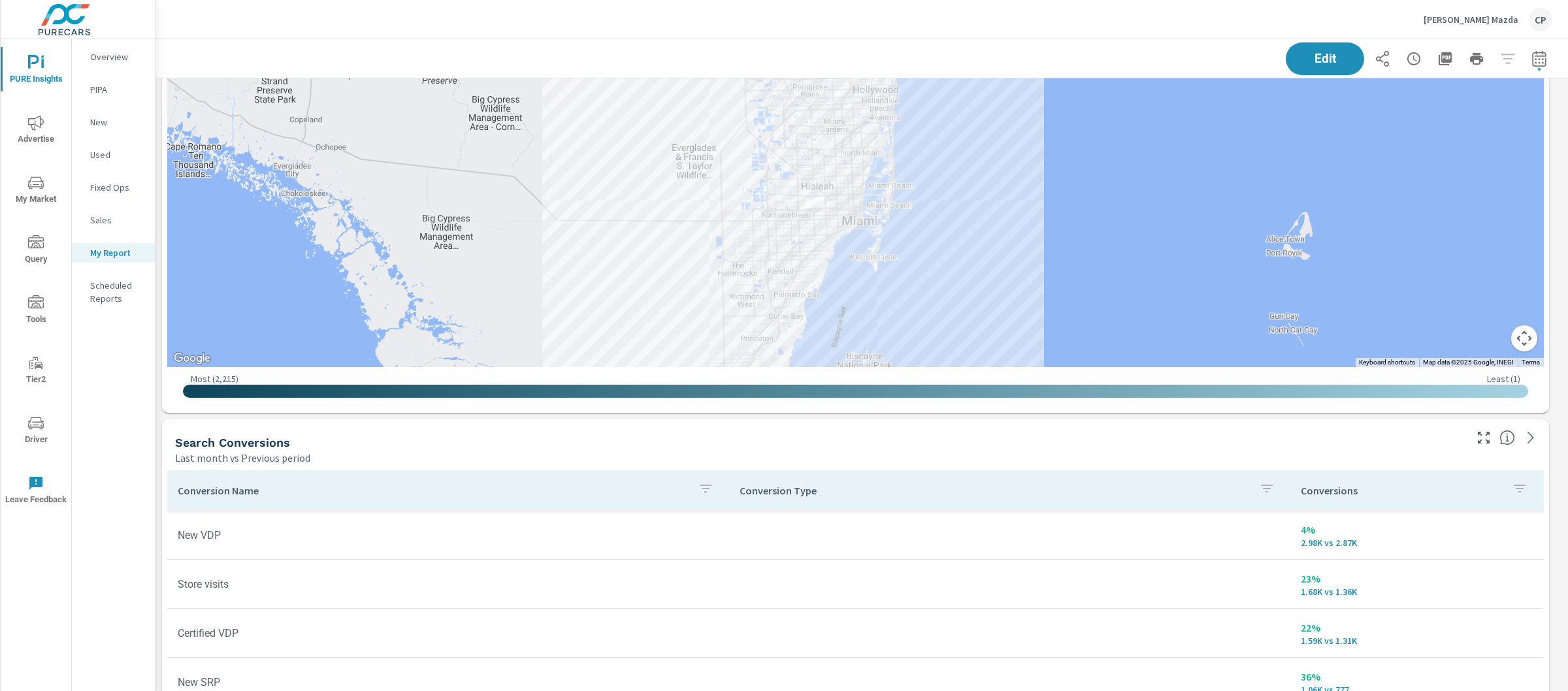
scroll to position [3296, 0]
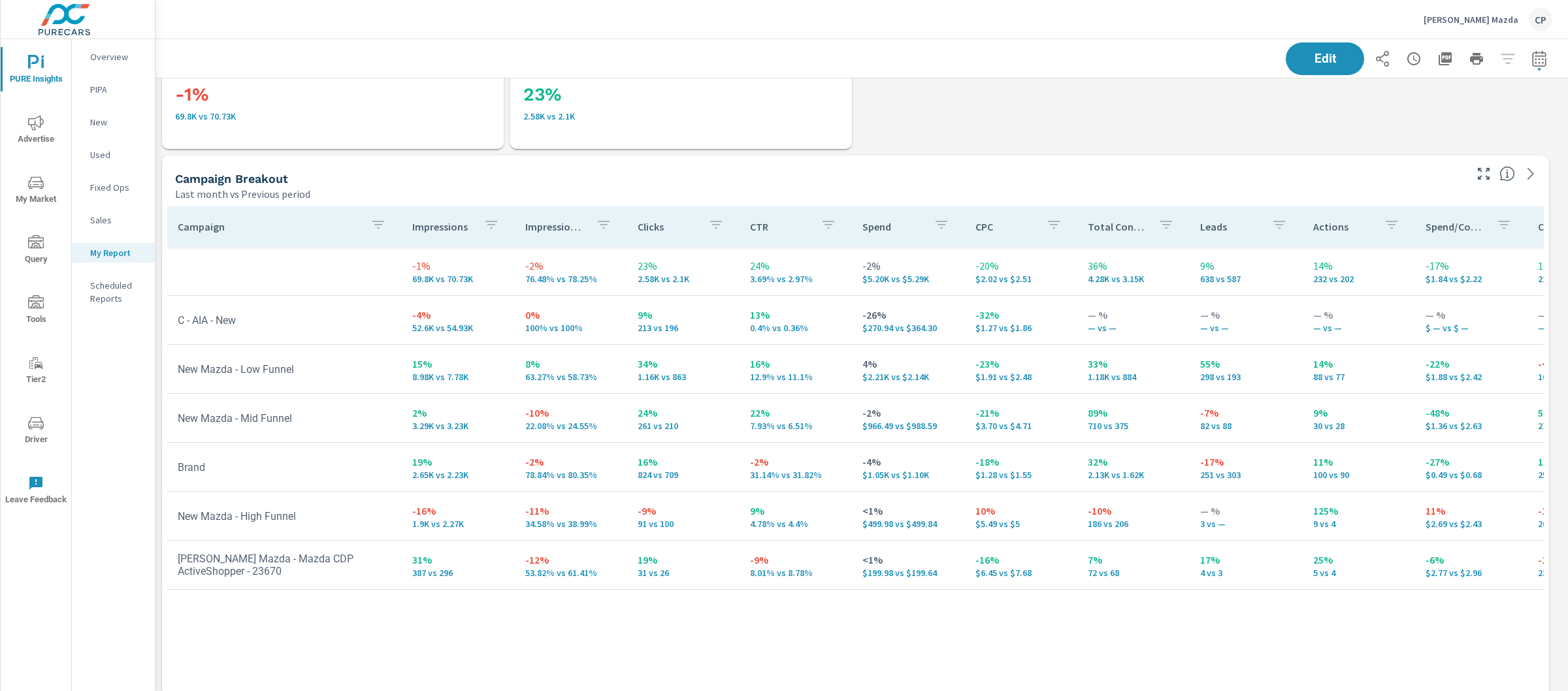
scroll to position [2464, 0]
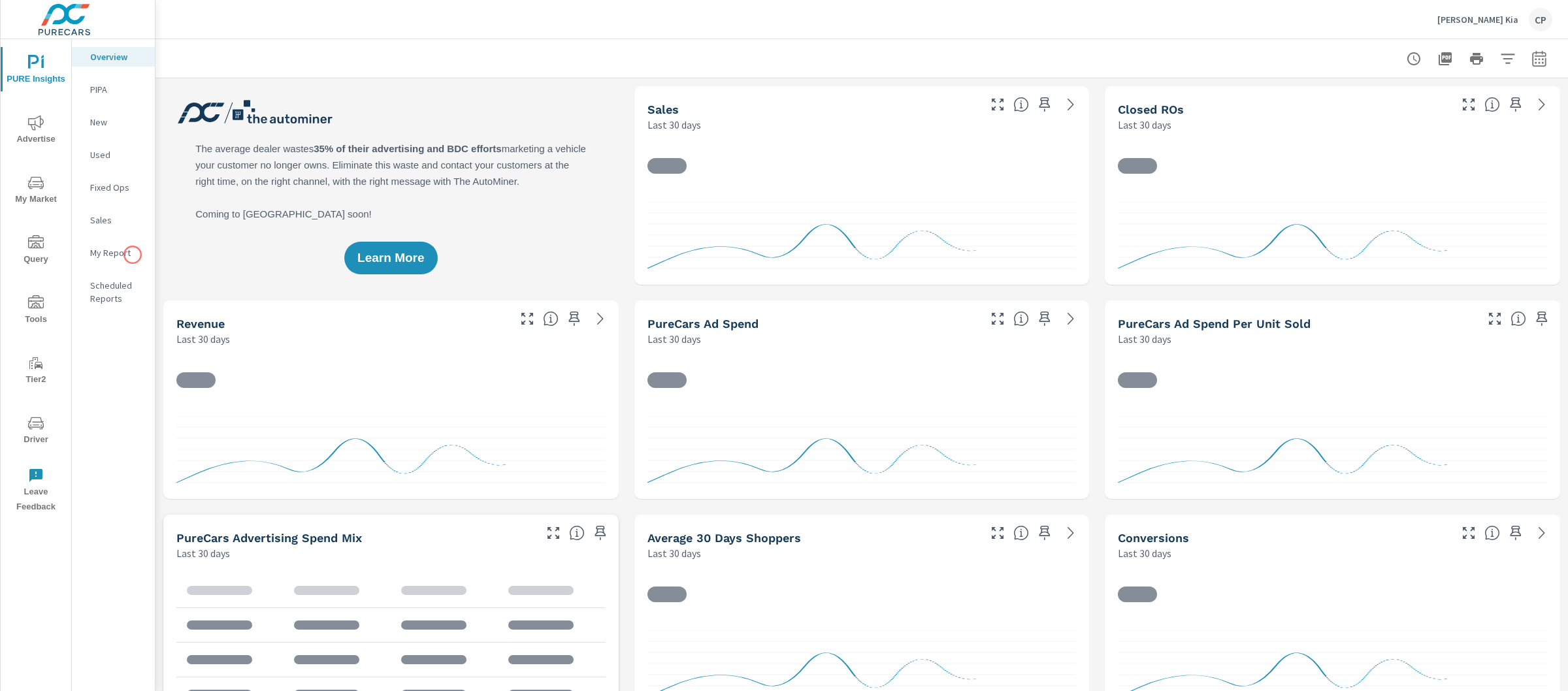
click at [131, 254] on p "My Report" at bounding box center [117, 253] width 54 height 13
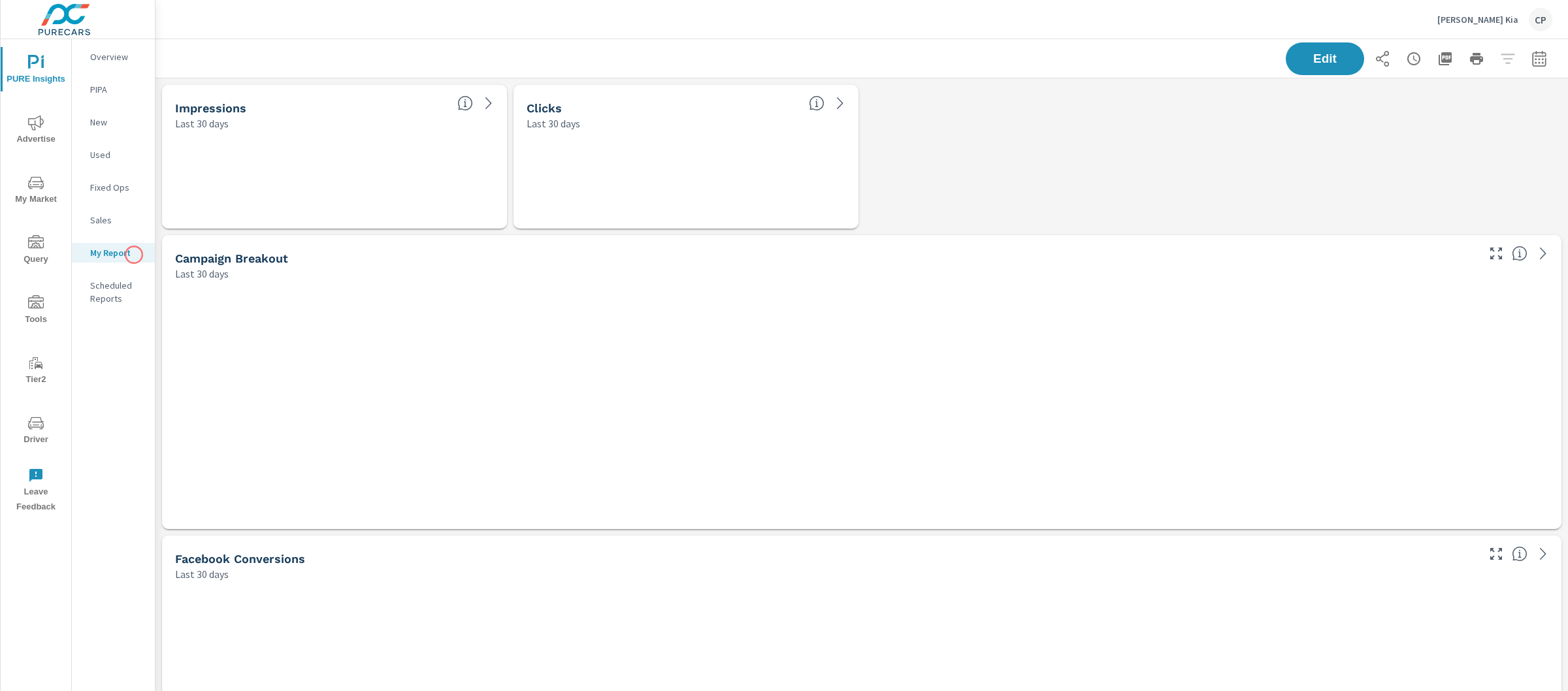
scroll to position [4840, 1426]
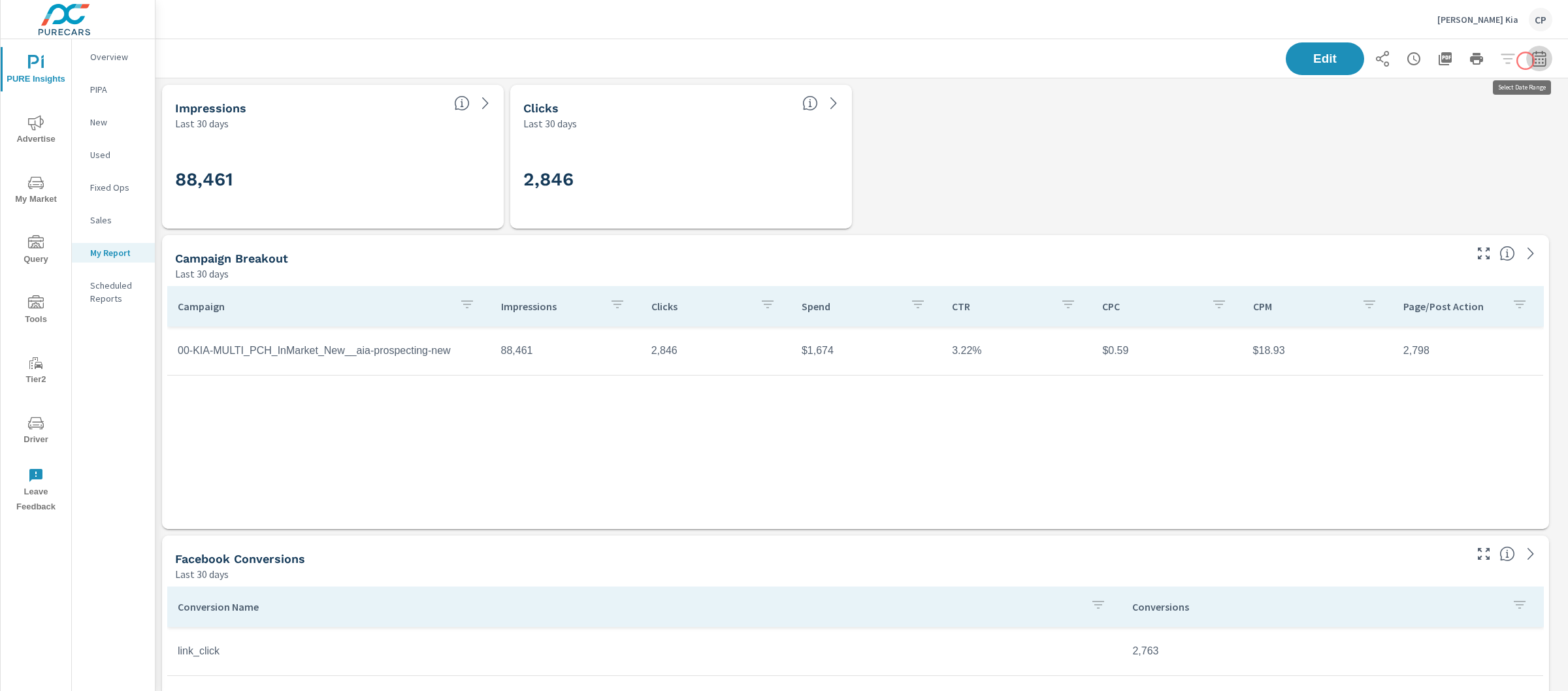
click at [1532, 61] on icon "button" at bounding box center [1540, 59] width 16 height 16
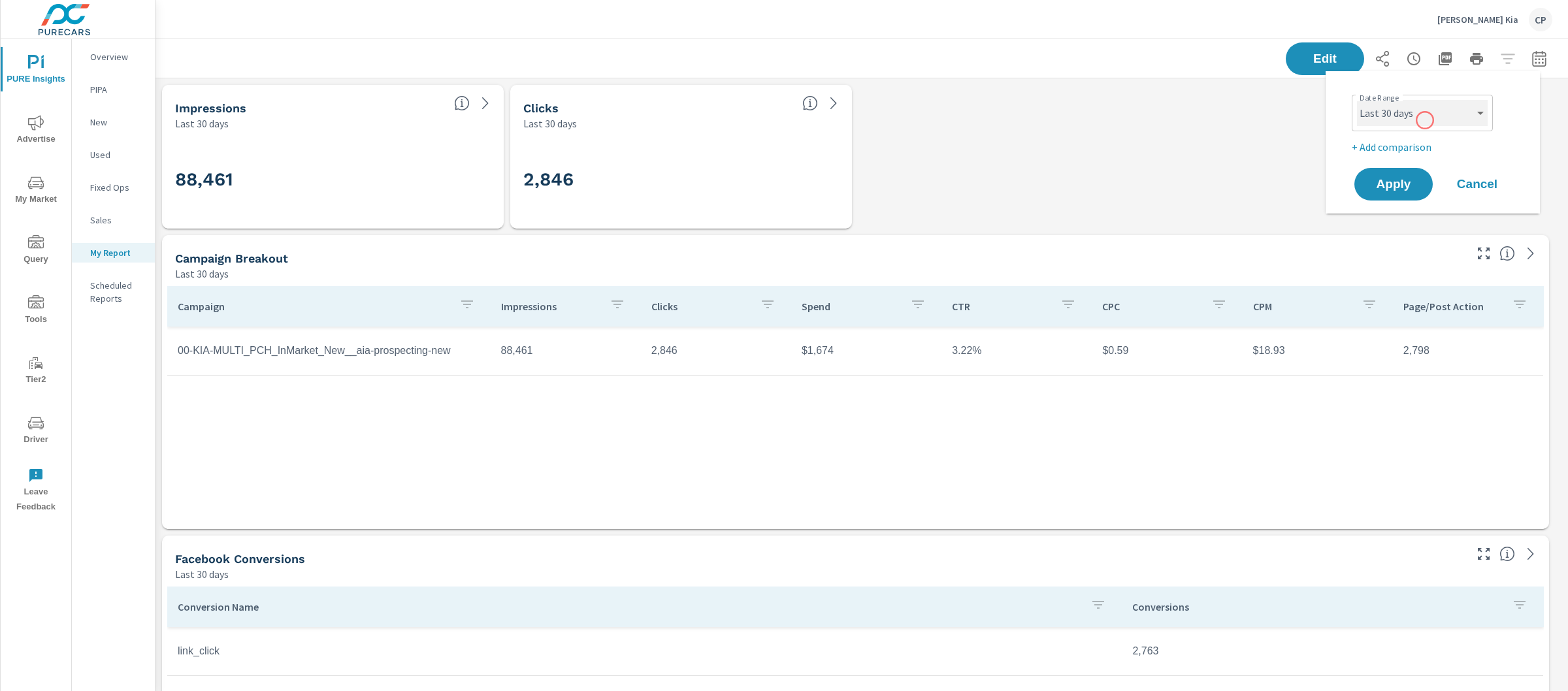
click at [1425, 120] on select "Custom [DATE] Last week Last 7 days Last 14 days Last 30 days Last 45 days Last…" at bounding box center [1422, 113] width 130 height 26
click at [1357, 100] on select "Custom [DATE] Last week Last 7 days Last 14 days Last 30 days Last 45 days Last…" at bounding box center [1422, 113] width 130 height 26
select select "Month to date"
click at [1407, 143] on p "+ Add comparison" at bounding box center [1435, 147] width 167 height 16
click at [1415, 164] on select "Custom Previous period Previous month Previous year" at bounding box center [1422, 170] width 130 height 26
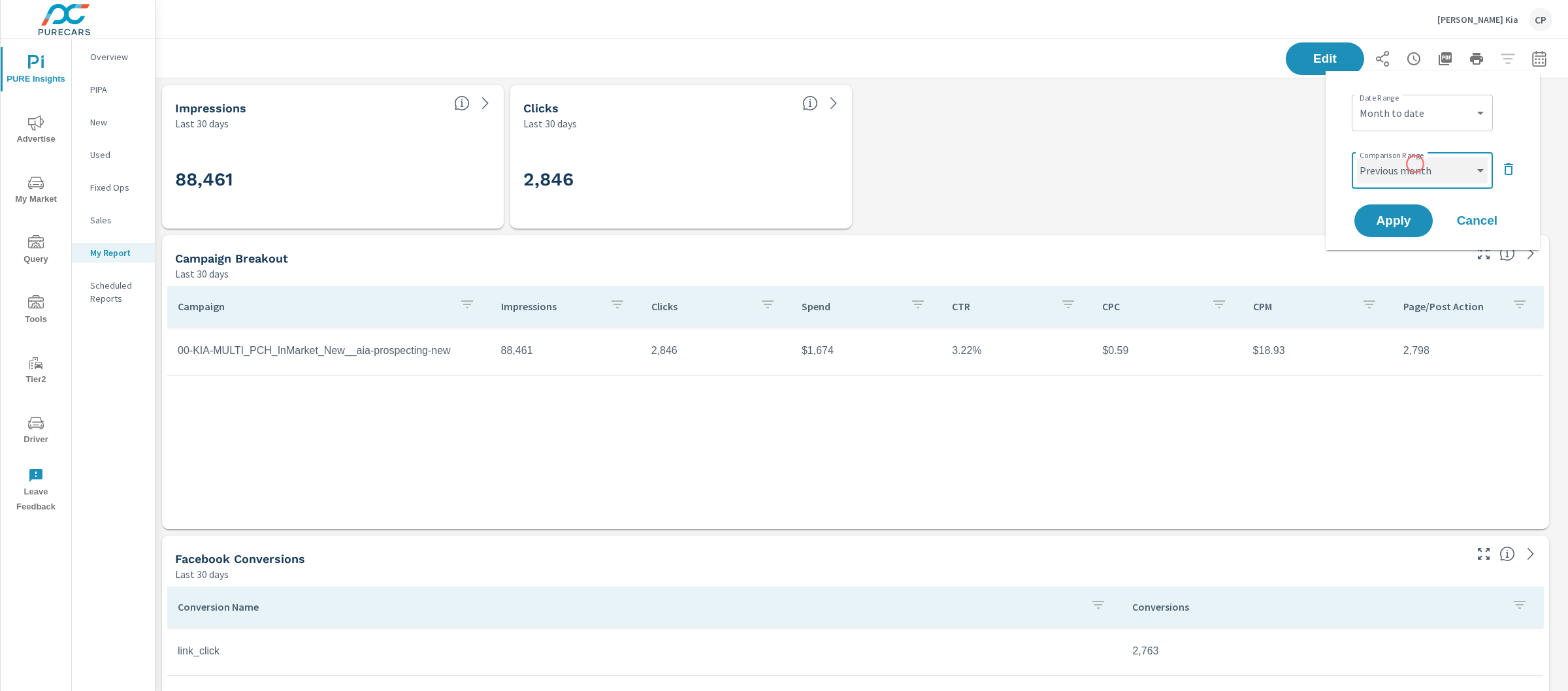
click at [1357, 158] on select "Custom Previous period Previous month Previous year" at bounding box center [1422, 170] width 130 height 26
select select "Previous month"
click at [1409, 223] on span "Apply" at bounding box center [1393, 221] width 54 height 13
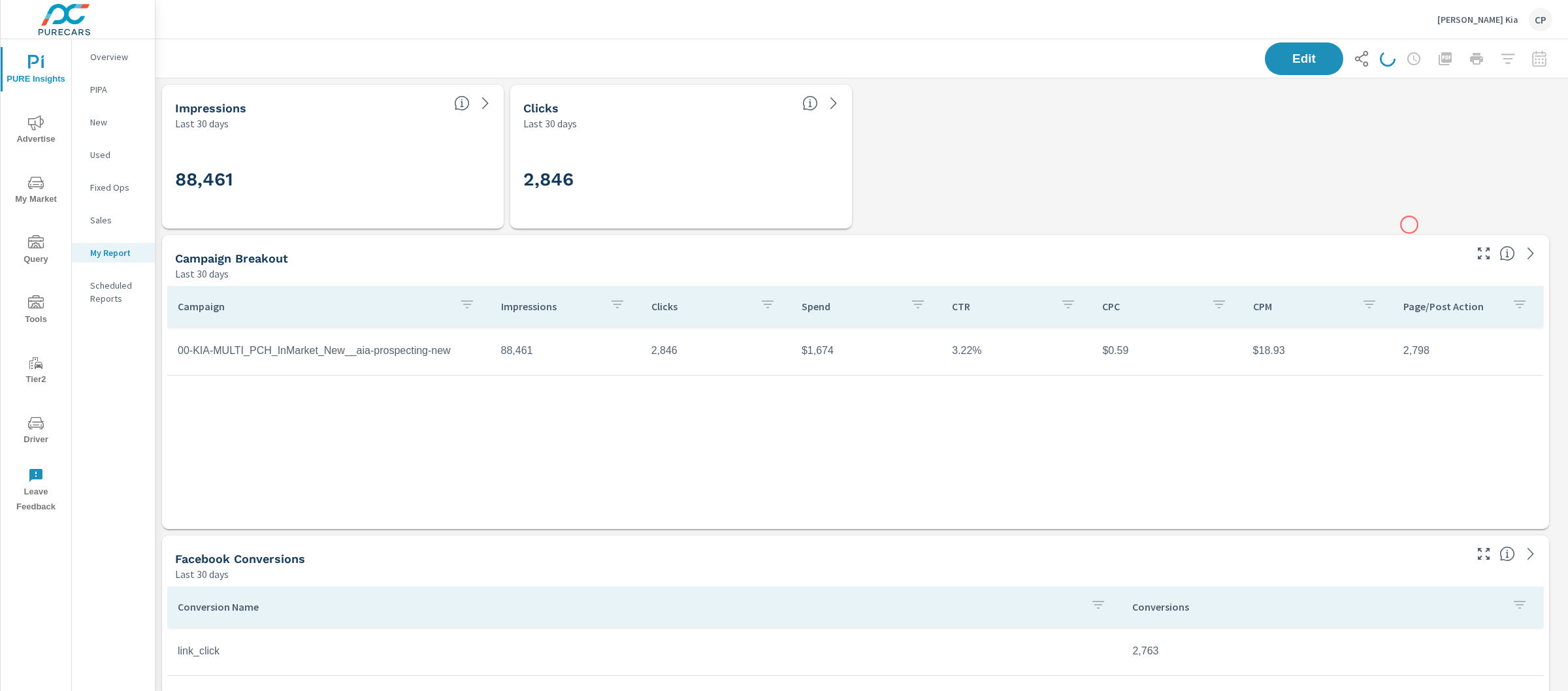
scroll to position [4840, 1426]
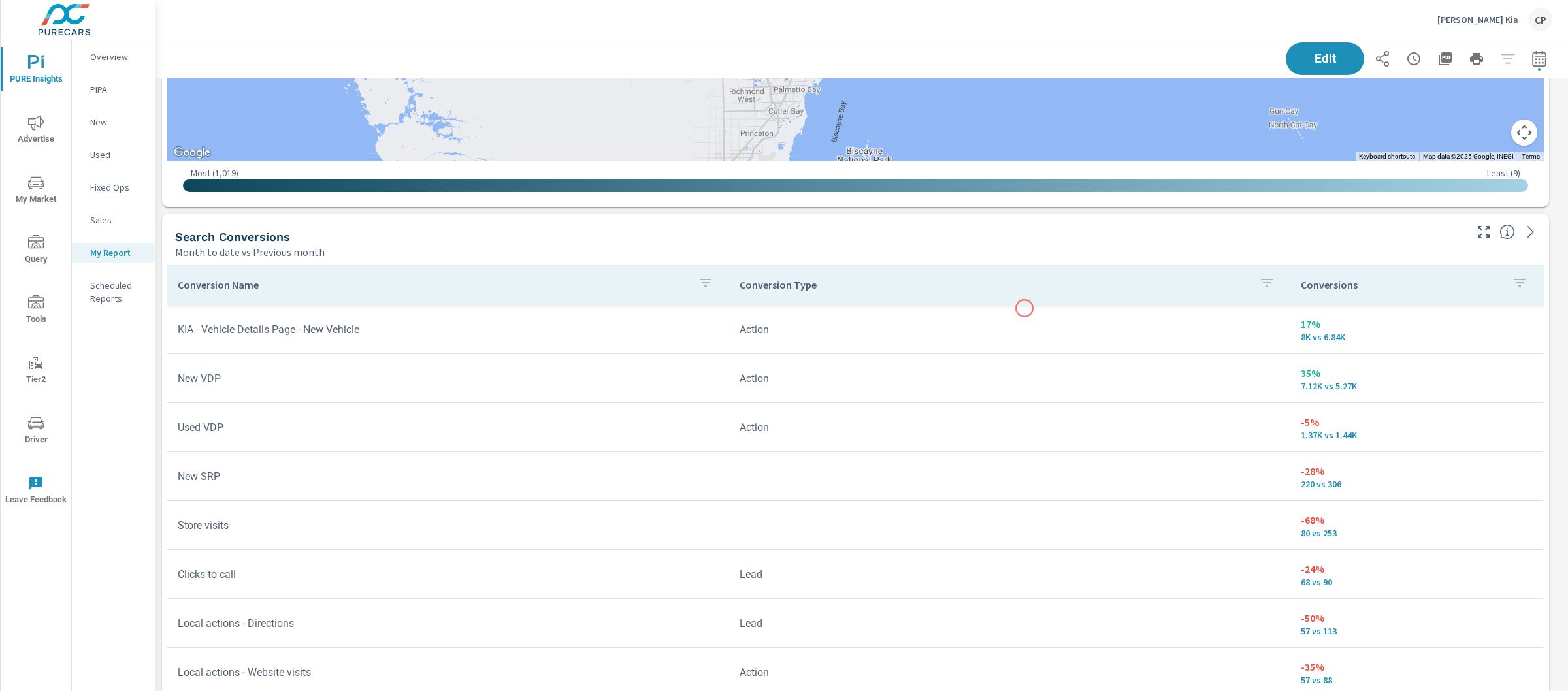
scroll to position [3055, 0]
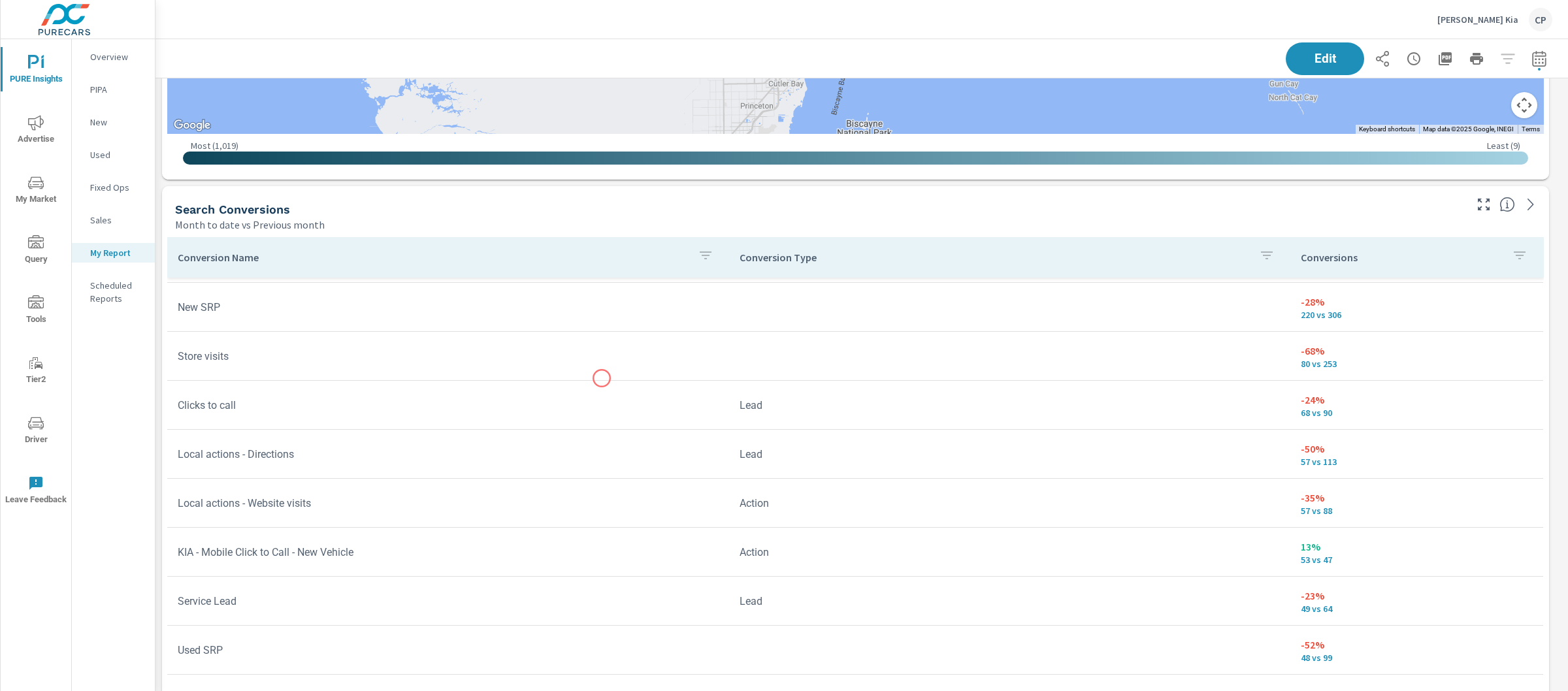
scroll to position [151, 0]
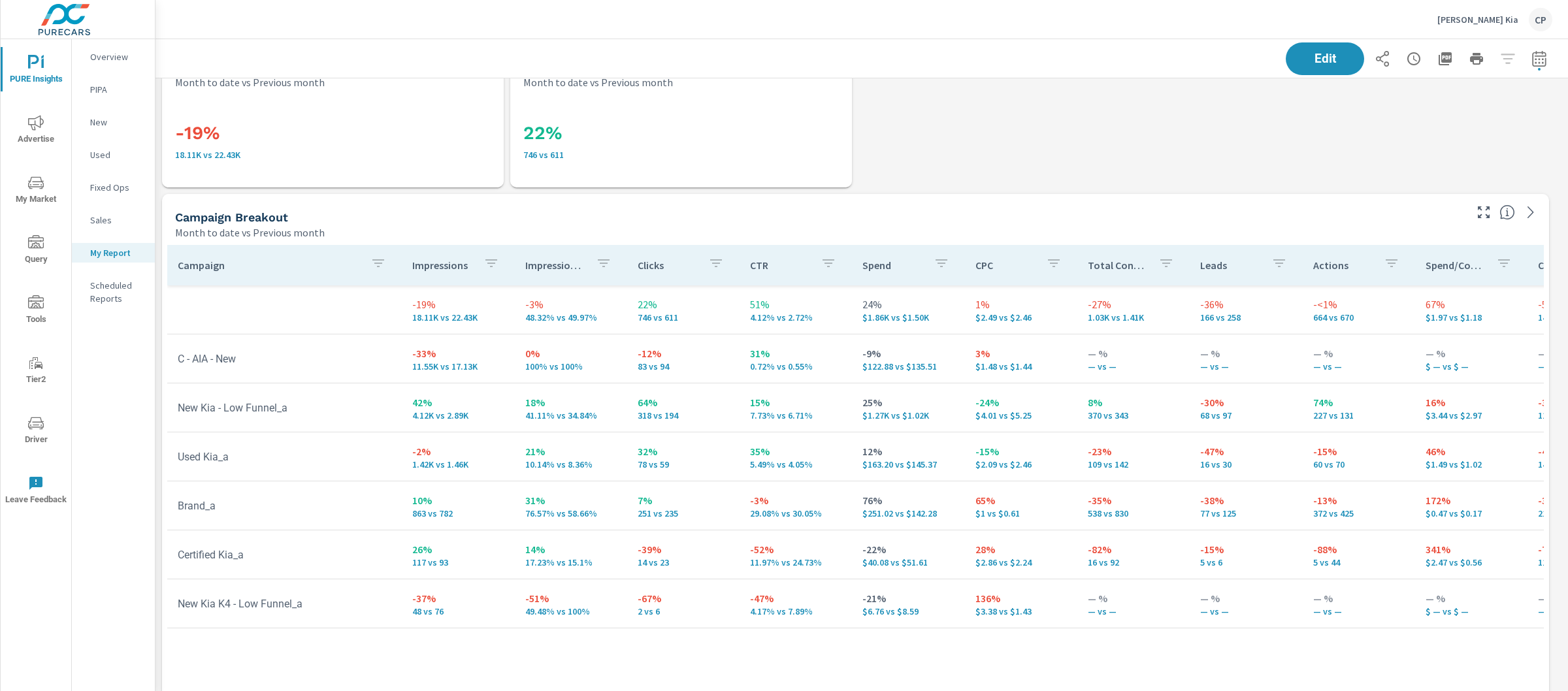
scroll to position [1699, 0]
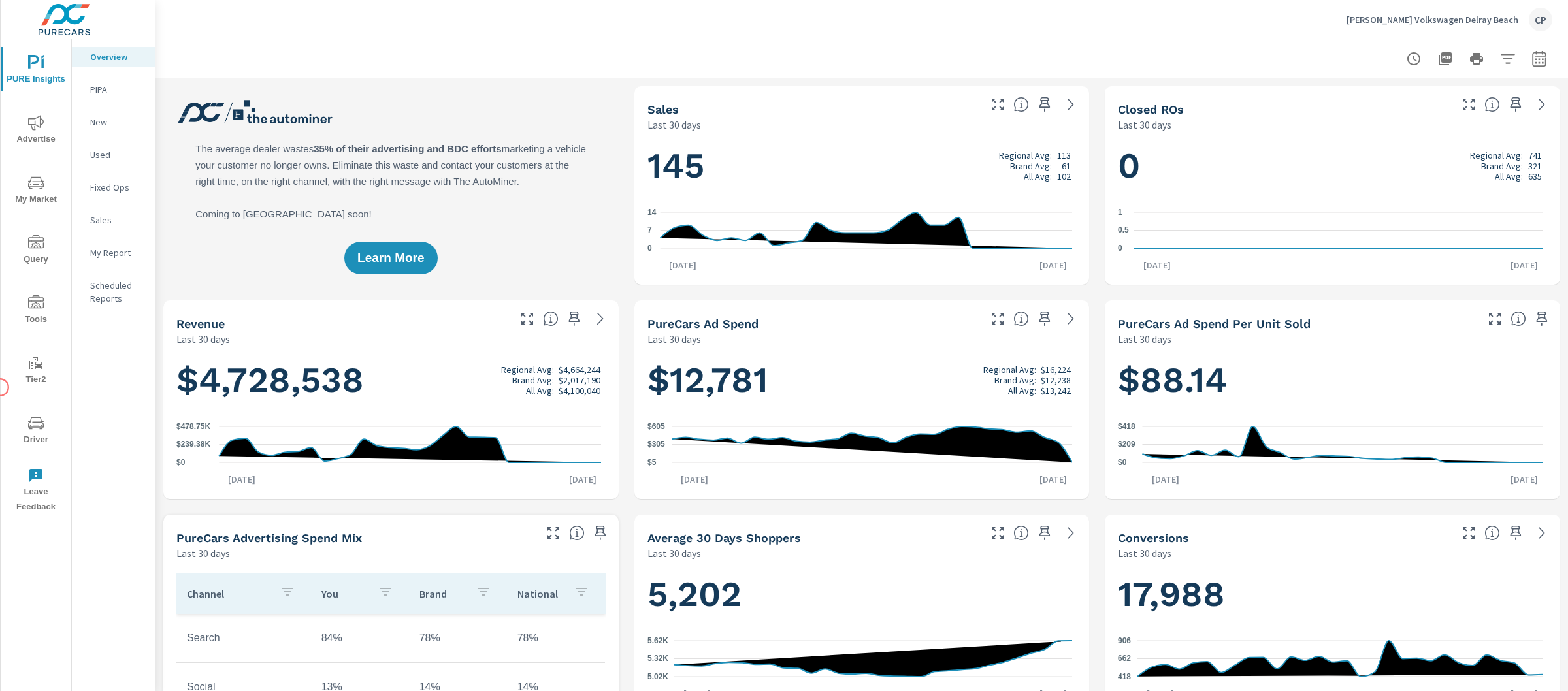
scroll to position [1, 0]
click at [125, 258] on p "My Report" at bounding box center [117, 253] width 54 height 13
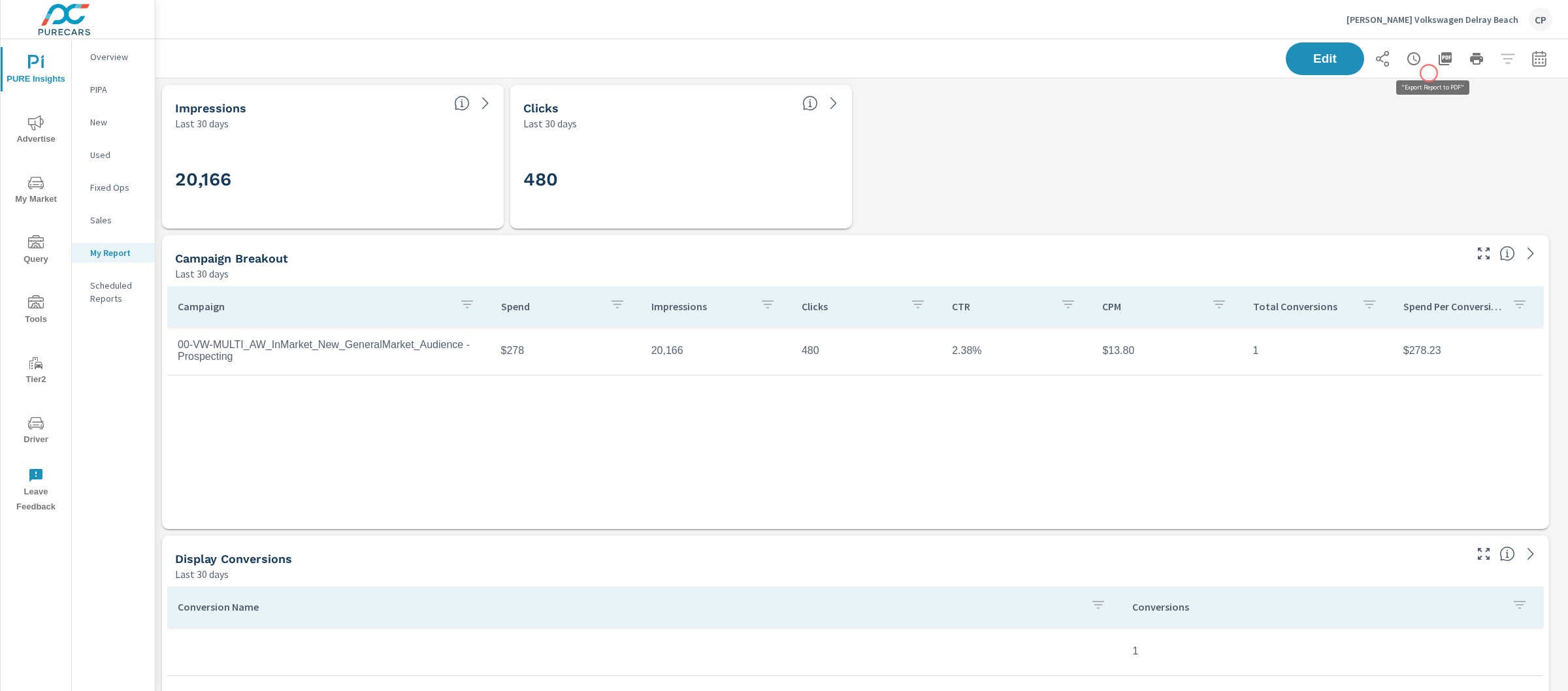
scroll to position [5892, 1426]
click at [1537, 51] on button "button" at bounding box center [1539, 58] width 26 height 26
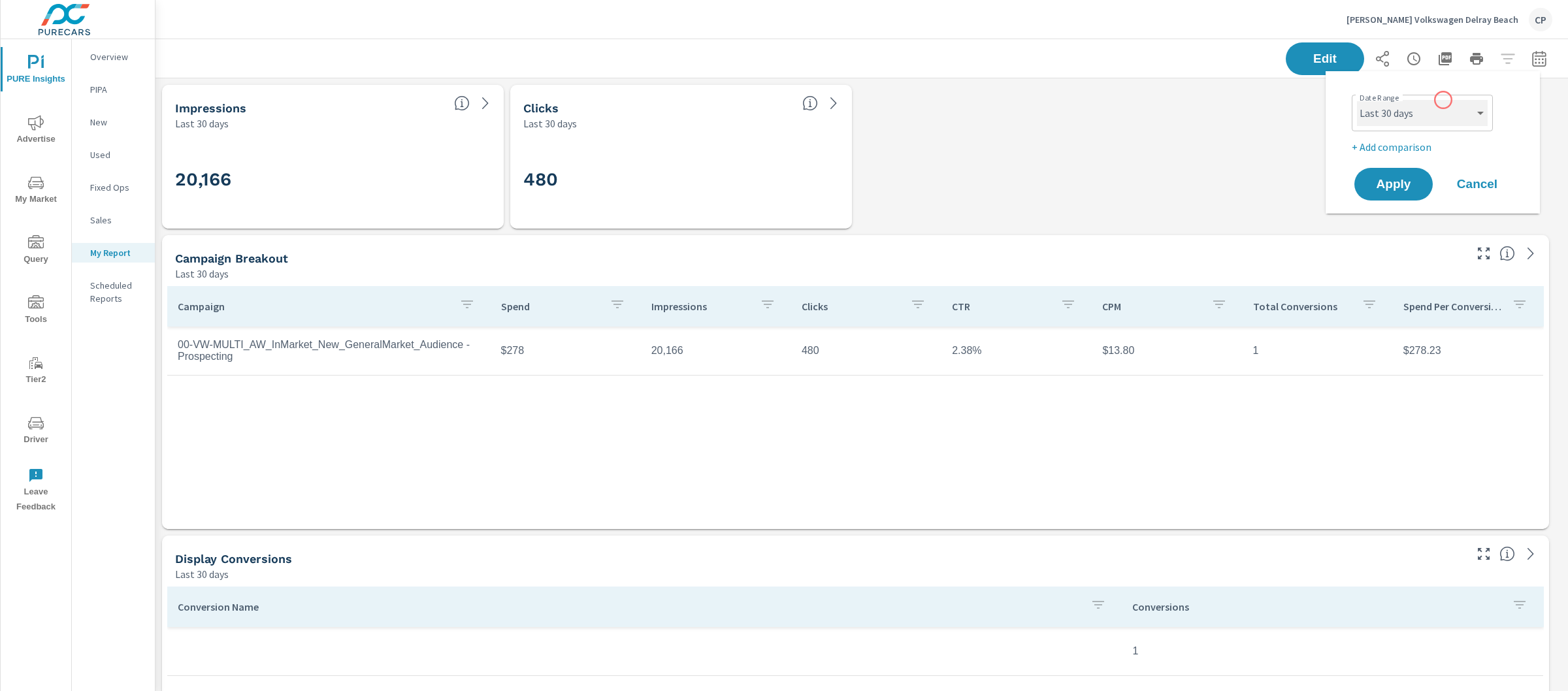
click at [1444, 100] on select "Custom [DATE] Last week Last 7 days Last 14 days Last 30 days Last 45 days Last…" at bounding box center [1422, 113] width 130 height 26
click at [1357, 100] on select "Custom [DATE] Last week Last 7 days Last 14 days Last 30 days Last 45 days Last…" at bounding box center [1422, 113] width 130 height 26
select select "Last month"
click at [1414, 175] on button "Apply" at bounding box center [1393, 184] width 81 height 34
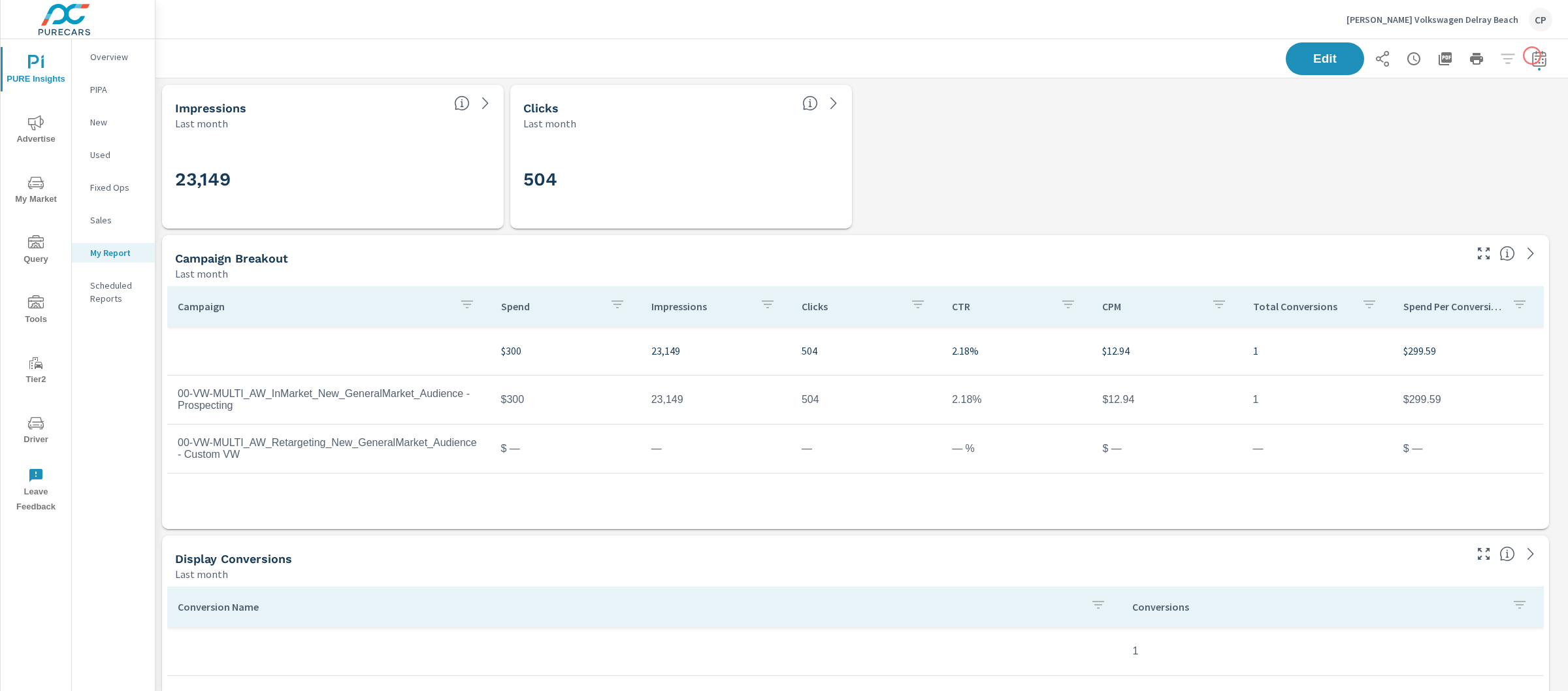
click at [1532, 66] on icon "button" at bounding box center [1539, 58] width 14 height 16
select select "Last month"
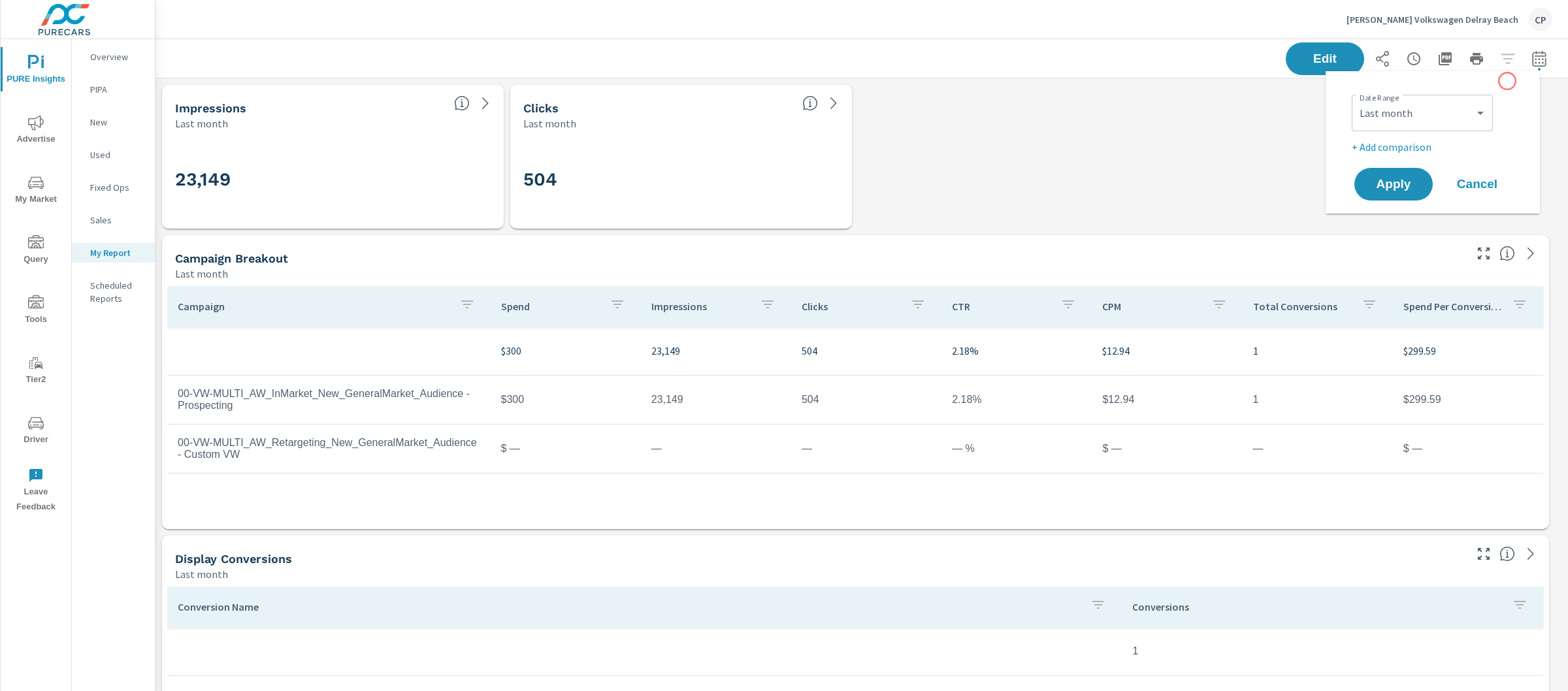
scroll to position [5892, 1426]
click at [1453, 117] on select "Custom Yesterday Last week Last 7 days Last 14 days Last 30 days Last 45 days L…" at bounding box center [1422, 113] width 130 height 26
click at [1424, 146] on p "+ Add comparison" at bounding box center [1435, 147] width 167 height 16
click at [1428, 167] on select "Custom Previous period Previous month Previous year" at bounding box center [1422, 170] width 130 height 26
click at [1357, 158] on select "Custom Previous period Previous month Previous year" at bounding box center [1422, 170] width 130 height 26
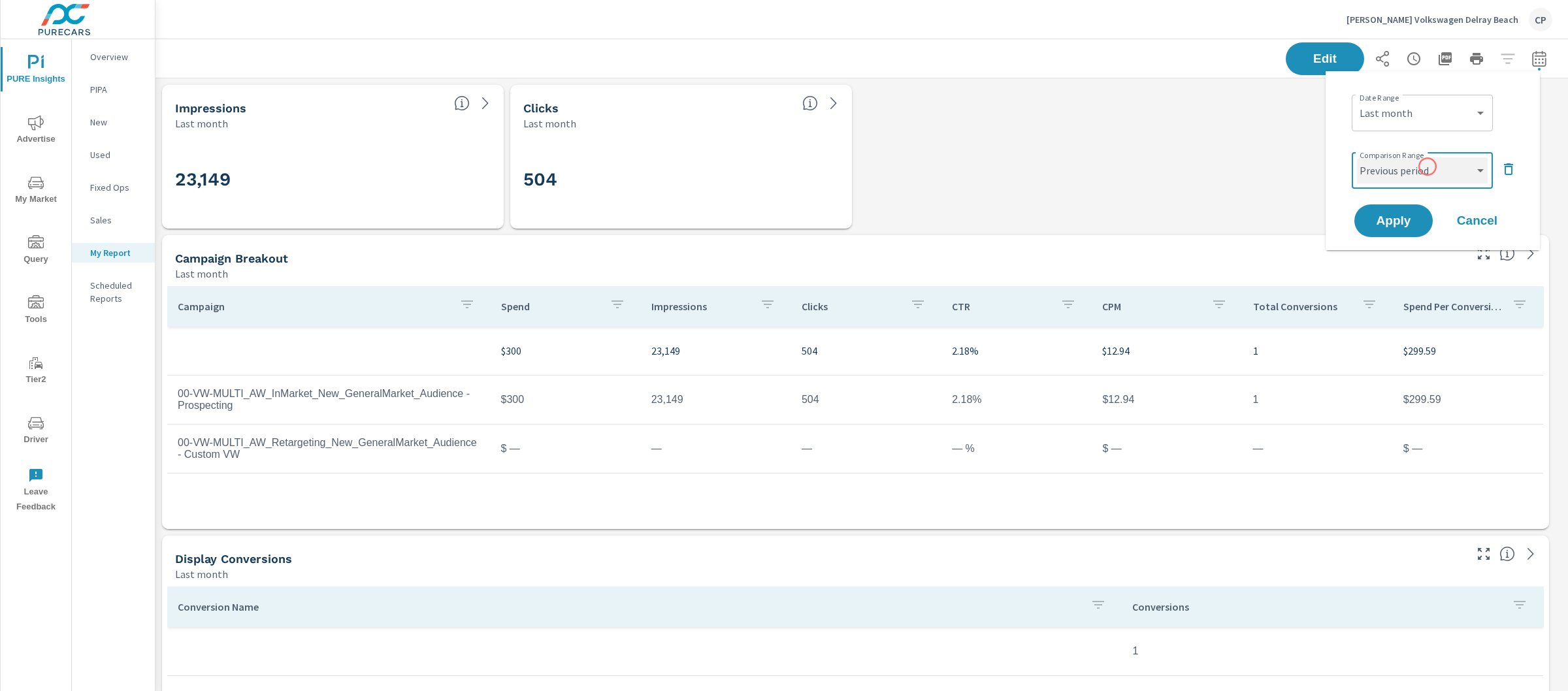
select select "Previous month"
click at [1415, 213] on button "Apply" at bounding box center [1393, 220] width 81 height 34
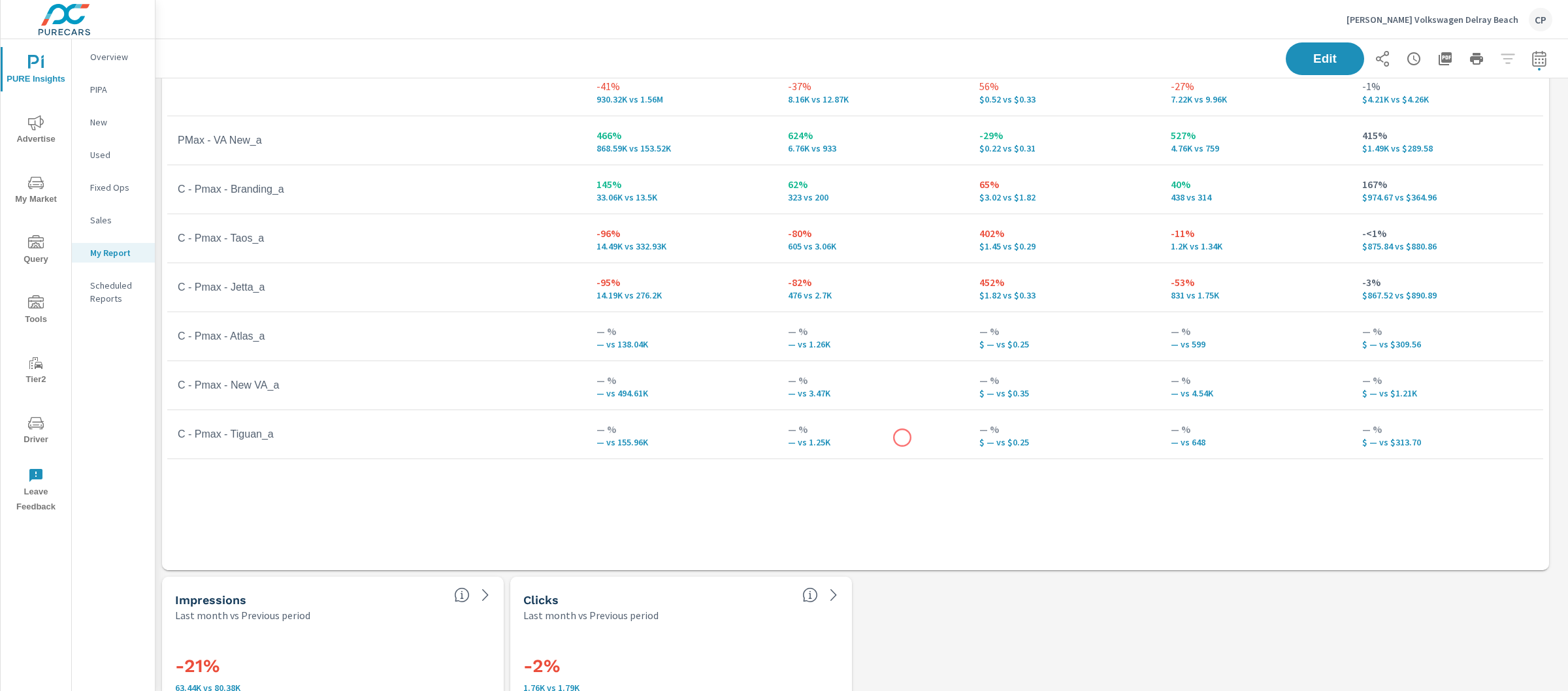
scroll to position [2363, 0]
click at [902, 438] on p "— vs 1.25K" at bounding box center [874, 443] width 171 height 11
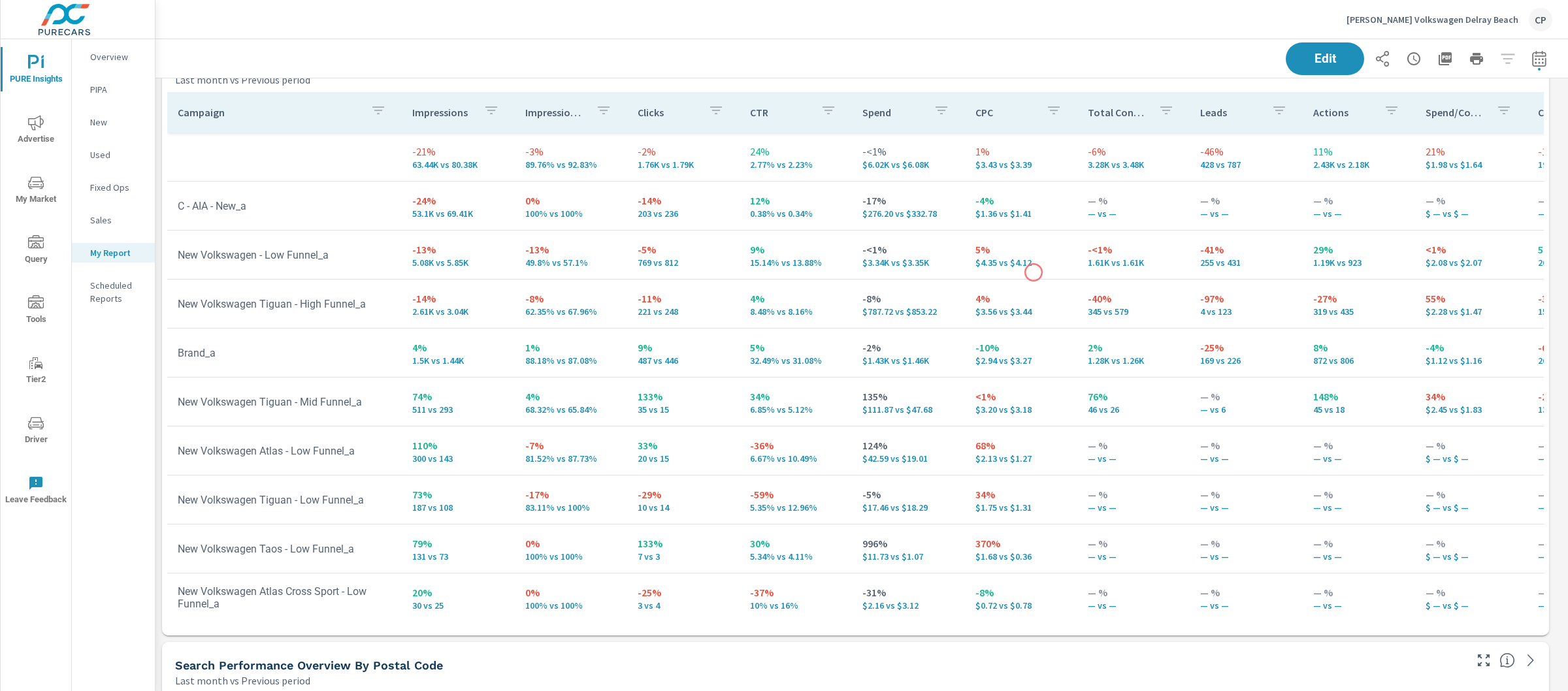
scroll to position [5892, 1426]
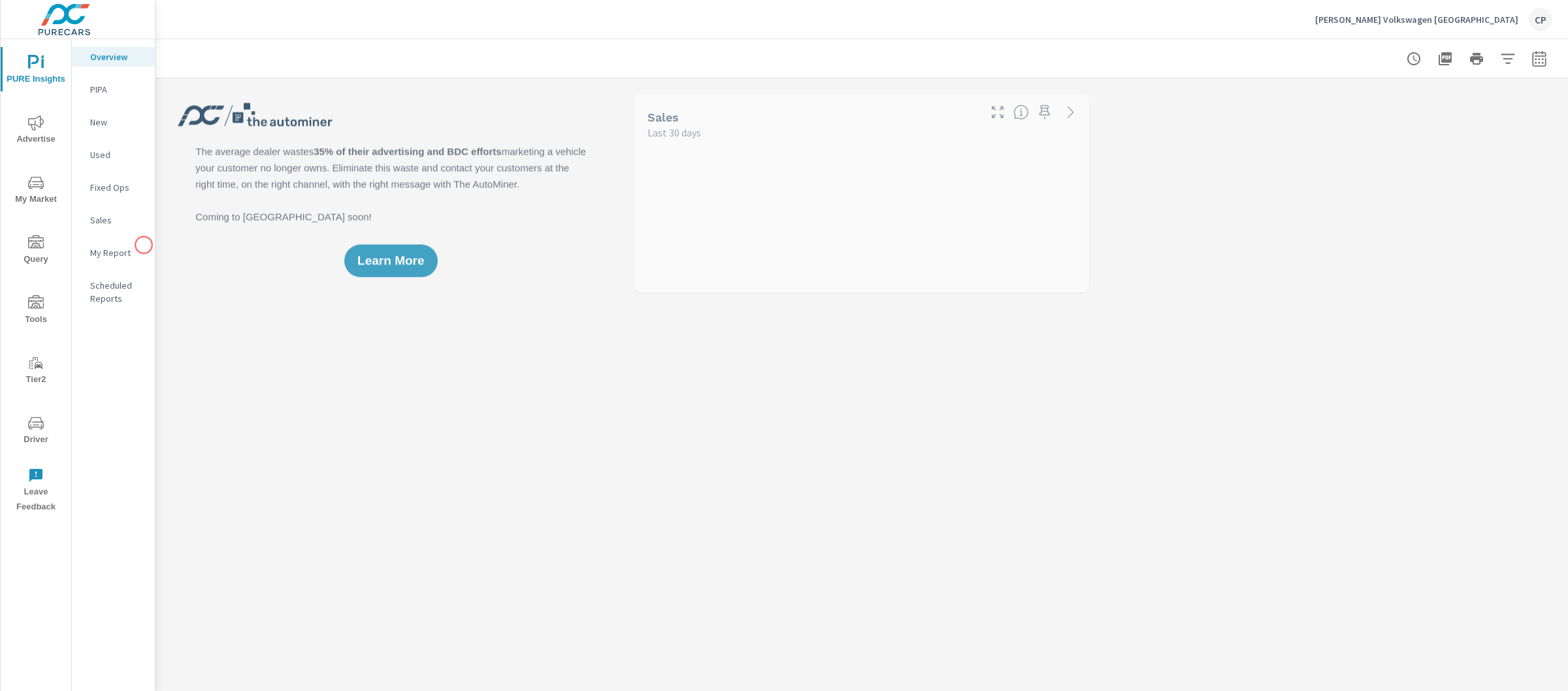
click at [144, 245] on div "My Report" at bounding box center [113, 253] width 83 height 20
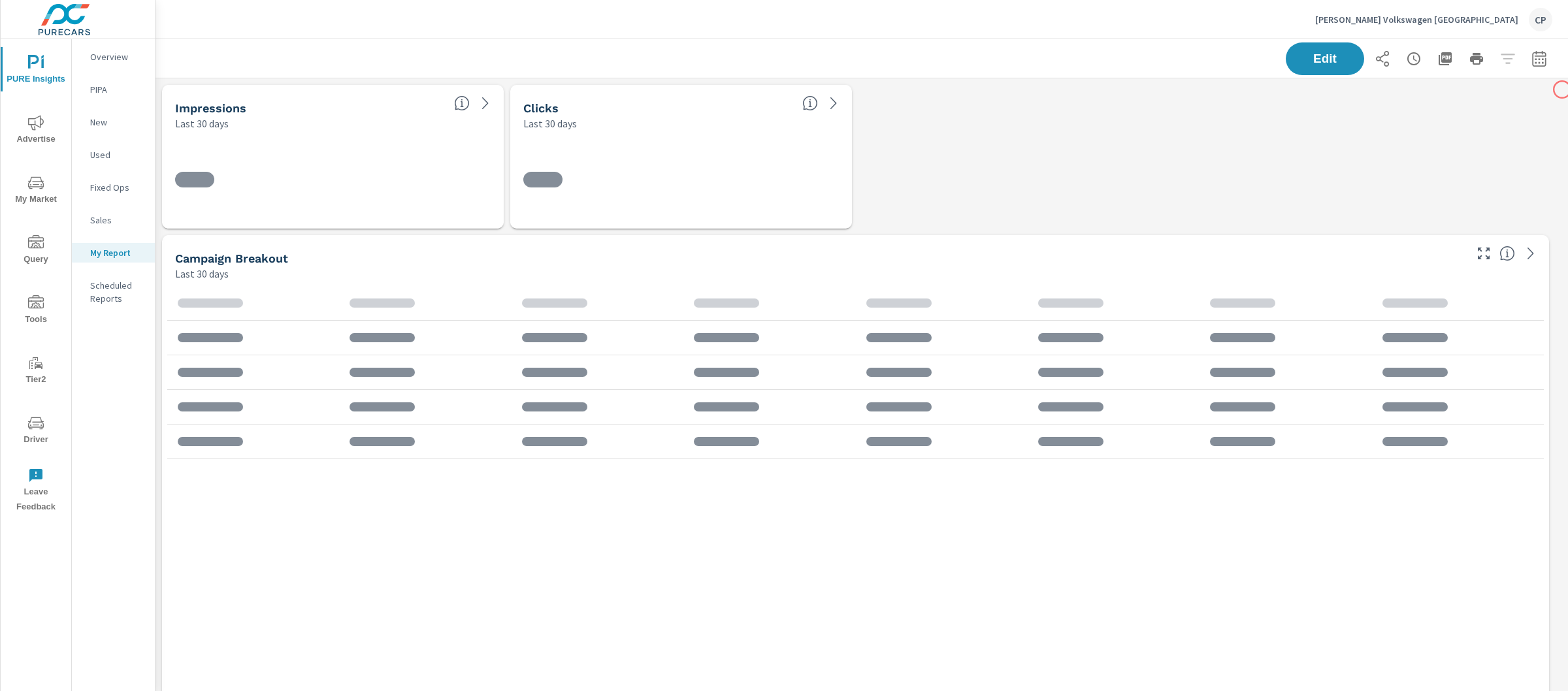
scroll to position [6193, 1426]
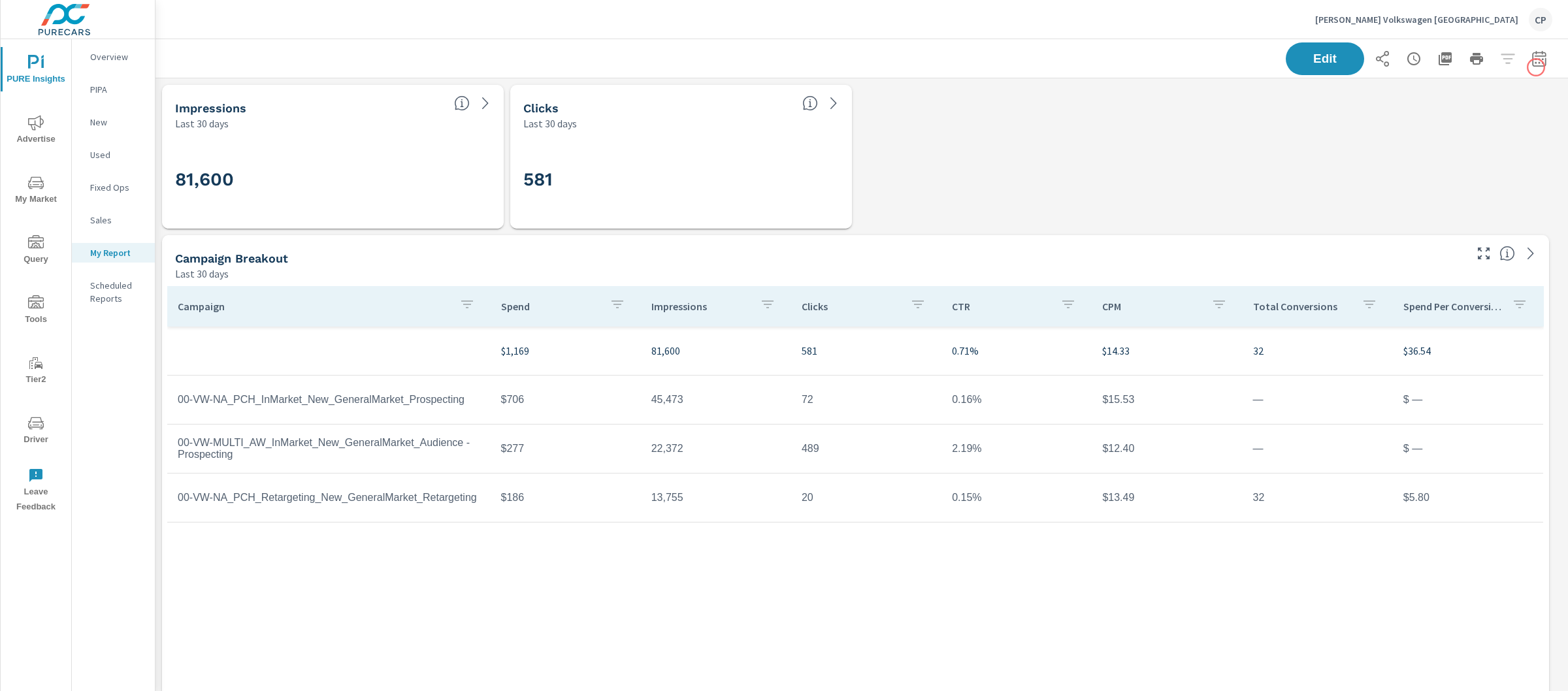
click at [1533, 64] on icon "button" at bounding box center [1539, 58] width 14 height 16
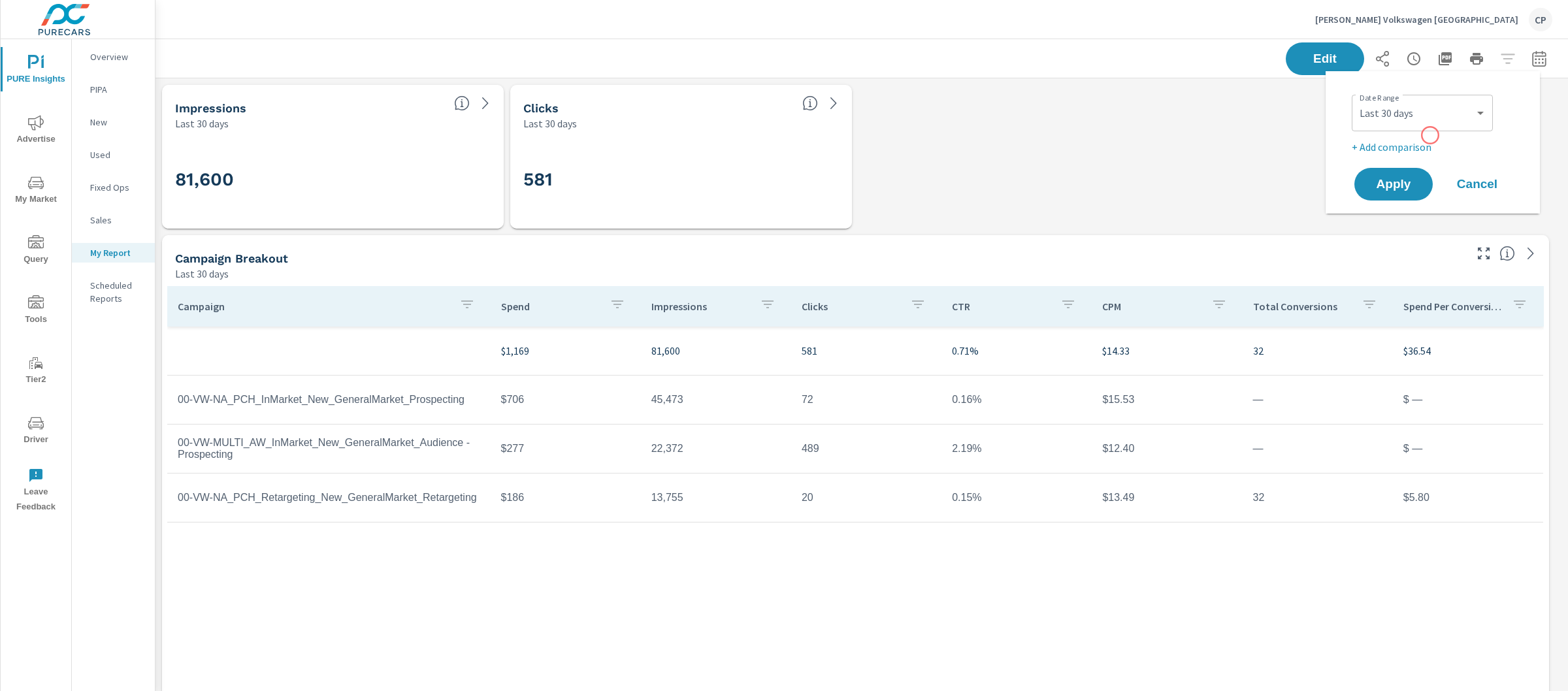
click at [1430, 135] on div "Date Range Custom [DATE] Last week Last 7 days Last 14 days Last 30 days Last 4…" at bounding box center [1435, 122] width 167 height 66
click at [1427, 113] on select "Custom [DATE] Last week Last 7 days Last 14 days Last 30 days Last 45 days Last…" at bounding box center [1422, 113] width 130 height 26
click at [1357, 100] on select "Custom [DATE] Last week Last 7 days Last 14 days Last 30 days Last 45 days Last…" at bounding box center [1422, 113] width 130 height 26
select select "Last month"
click at [1404, 144] on p "+ Add comparison" at bounding box center [1435, 147] width 167 height 16
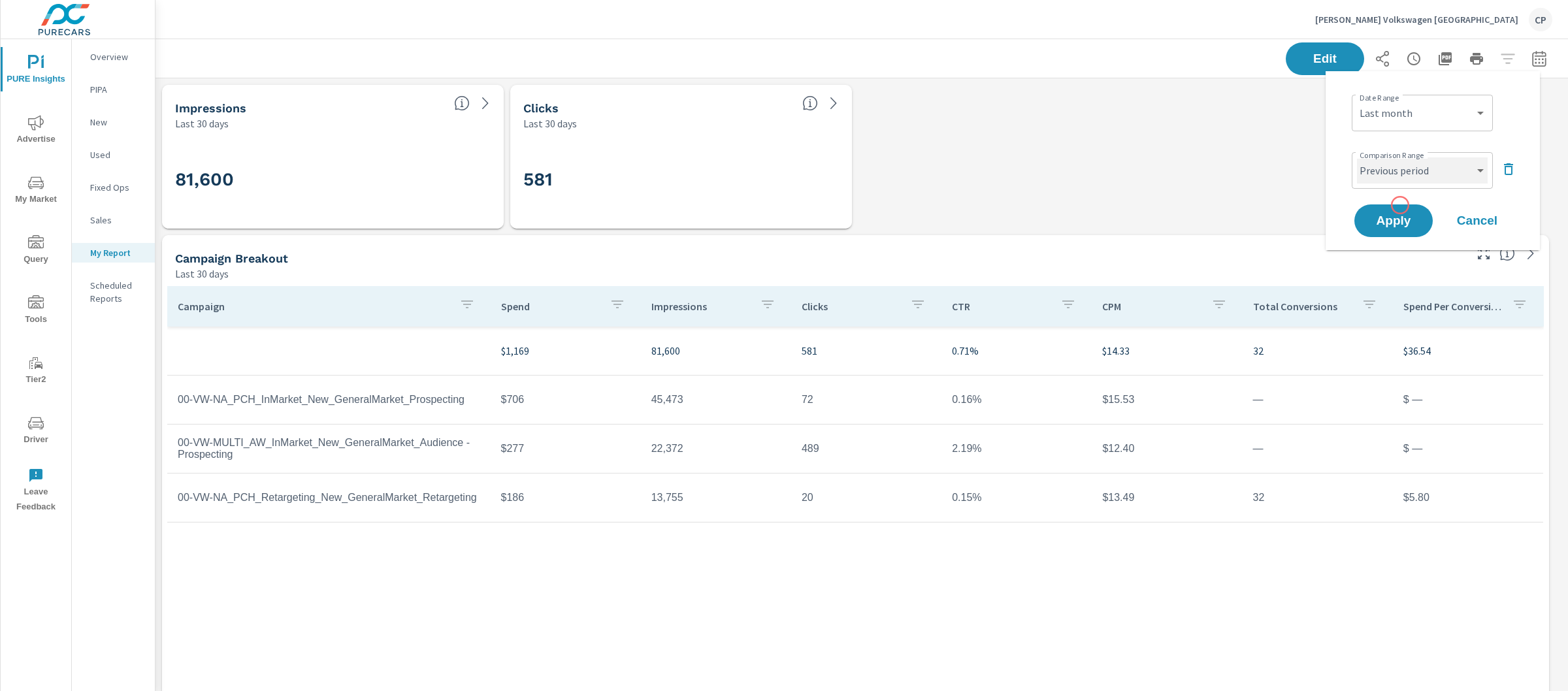
click at [1403, 173] on select "Custom Previous period Previous month Previous year" at bounding box center [1422, 170] width 130 height 26
click at [1357, 158] on select "Custom Previous period Previous month Previous year" at bounding box center [1422, 170] width 130 height 26
select select "Previous month"
click at [1405, 215] on span "Apply" at bounding box center [1393, 221] width 54 height 13
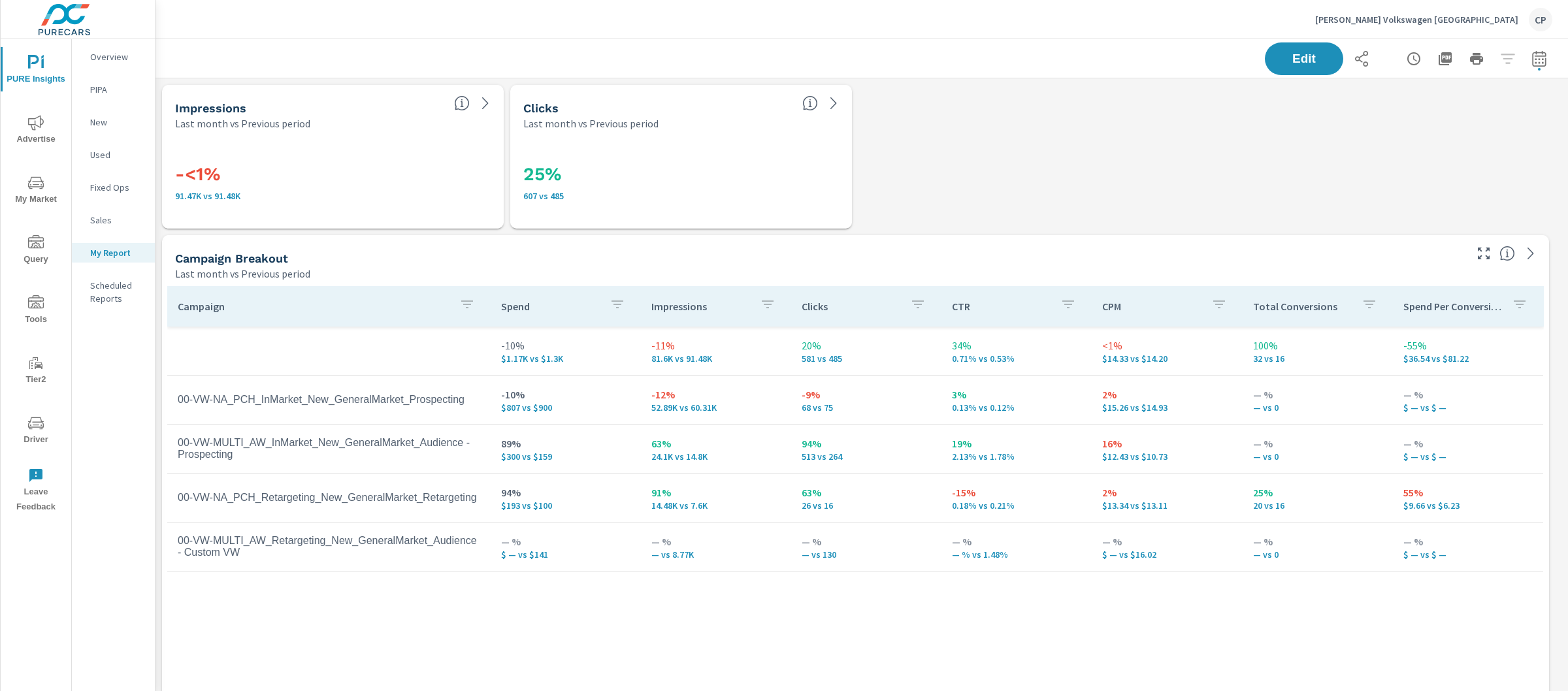
scroll to position [6193, 1426]
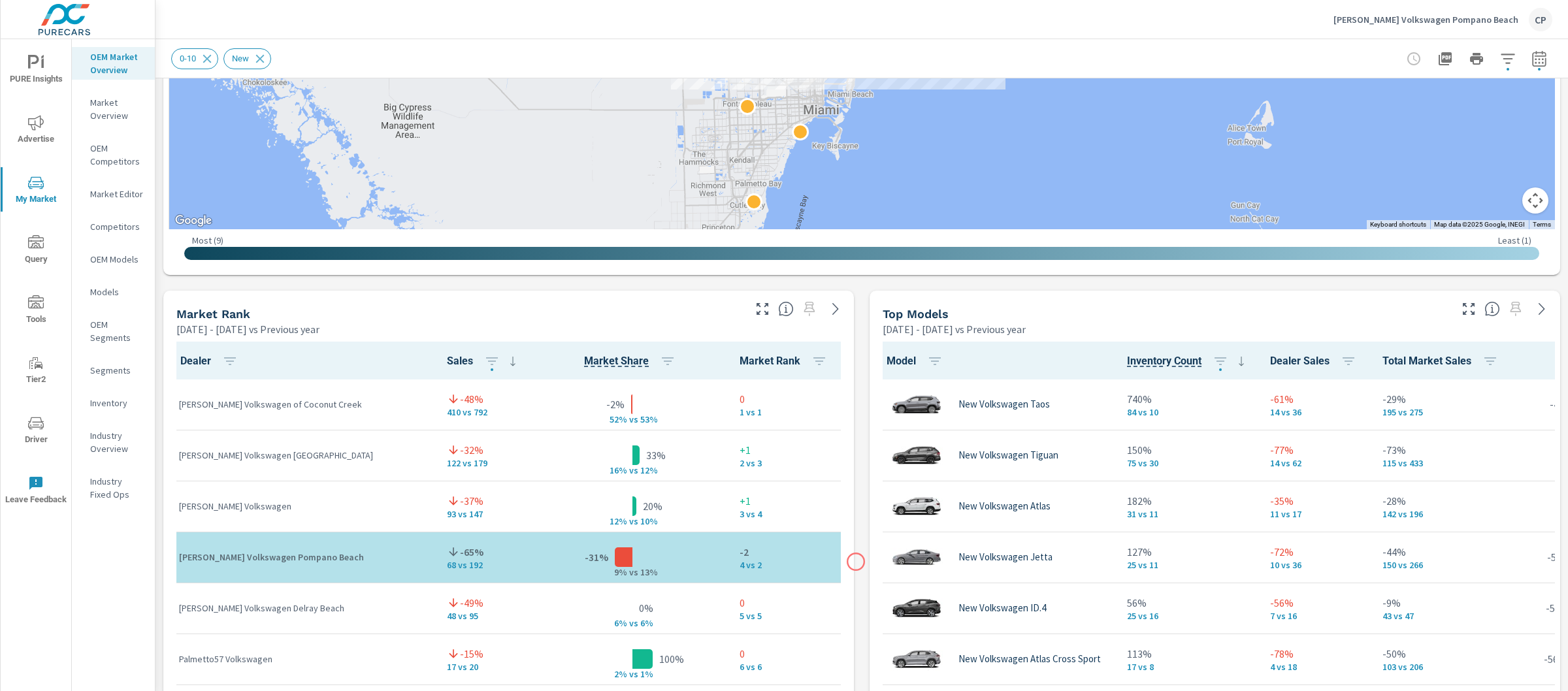
scroll to position [642, 0]
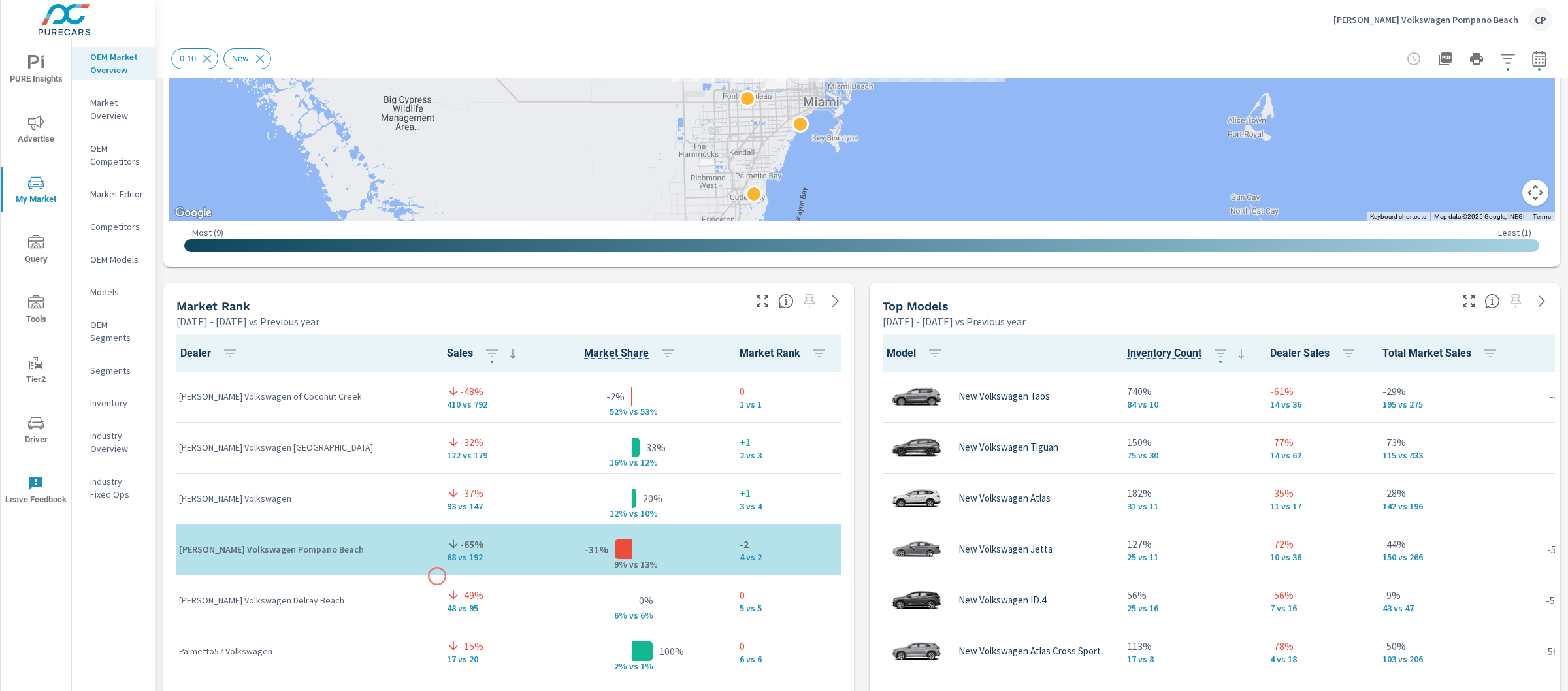
click at [437, 576] on td "-49% 48 vs 95" at bounding box center [486, 600] width 99 height 51
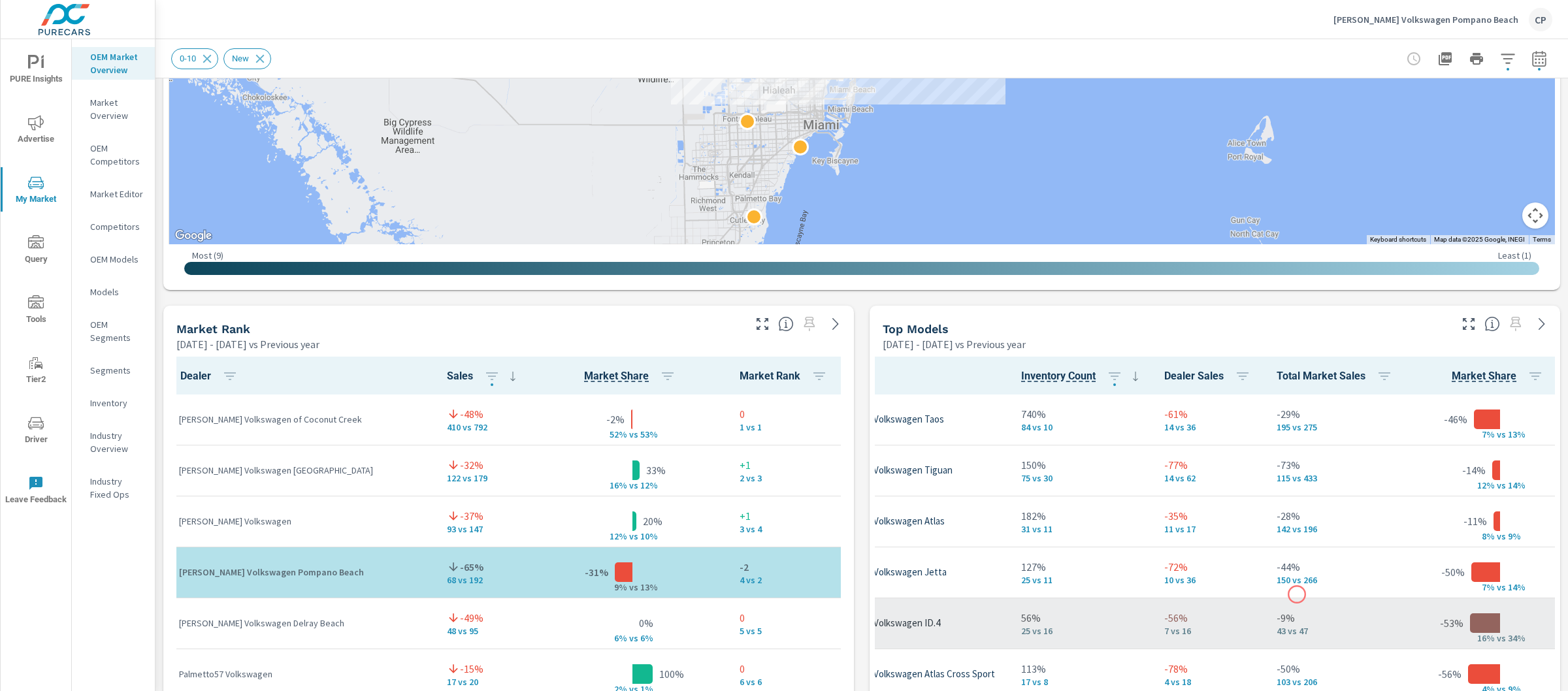
scroll to position [622, 0]
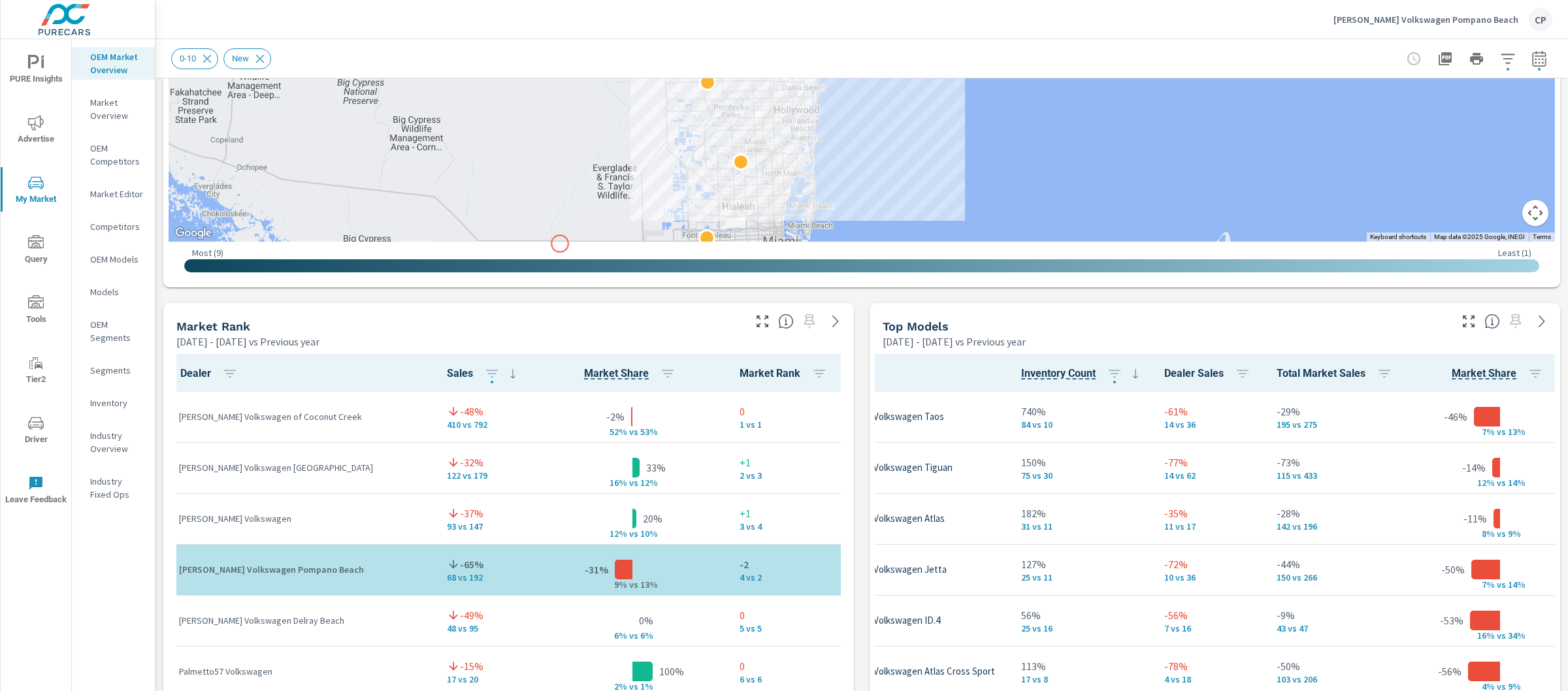
drag, startPoint x: 600, startPoint y: 122, endPoint x: 548, endPoint y: 257, distance: 144.7
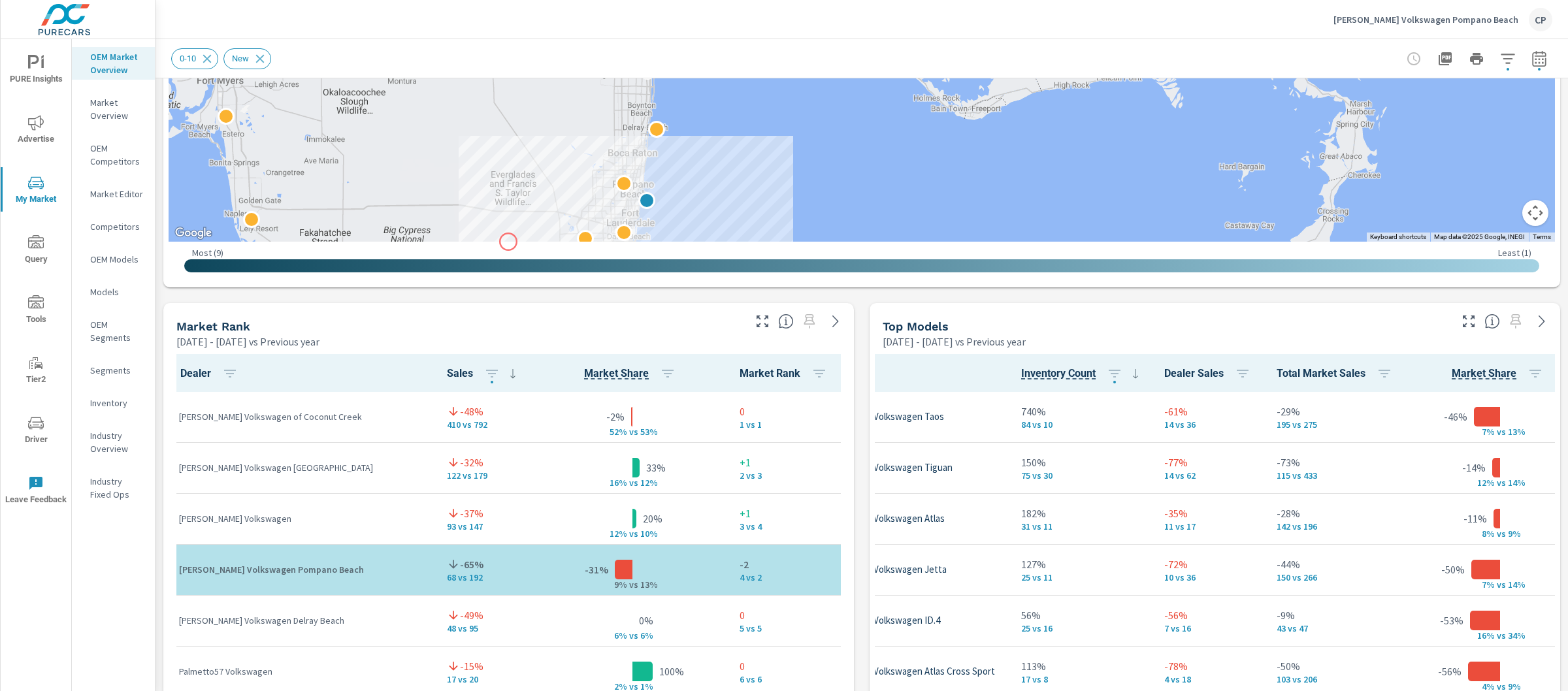
drag, startPoint x: 550, startPoint y: 141, endPoint x: 508, endPoint y: 242, distance: 109.4
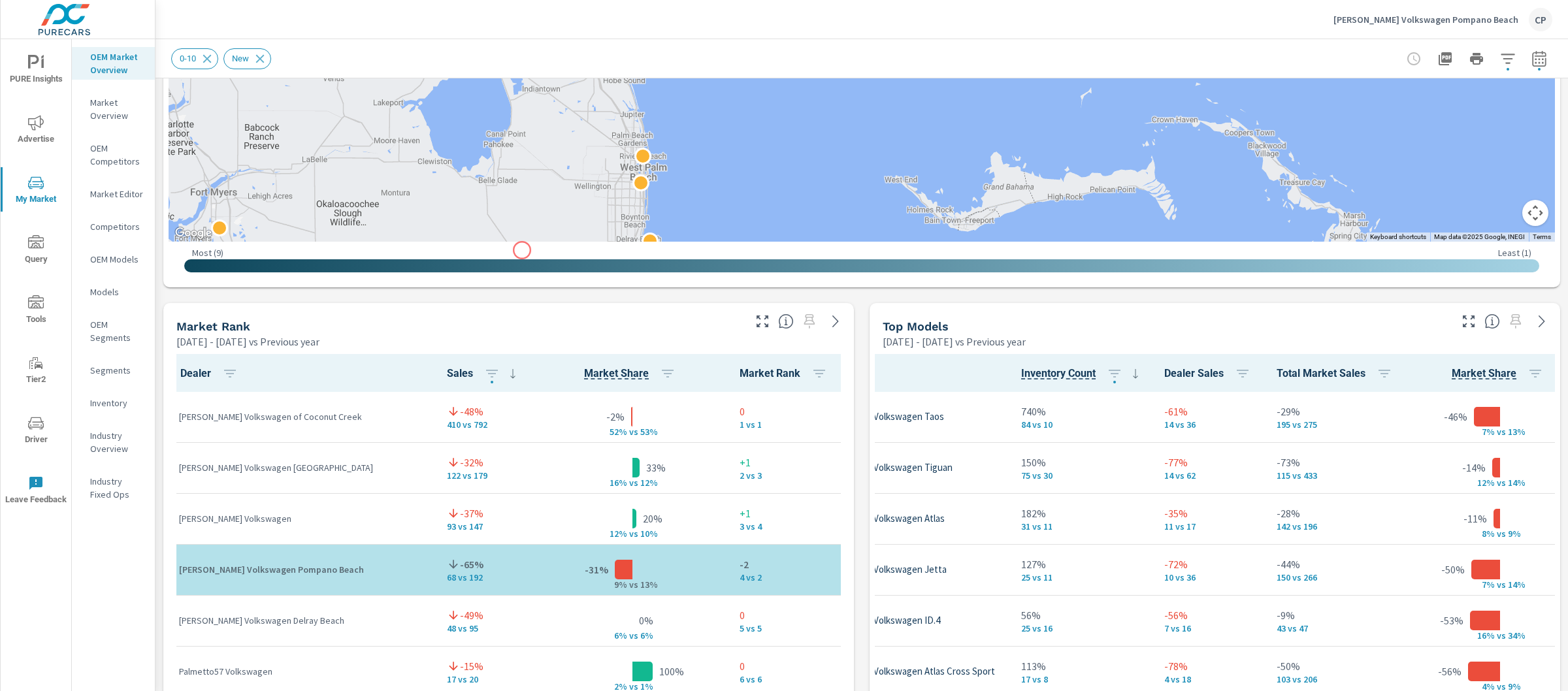
drag, startPoint x: 528, startPoint y: 132, endPoint x: 522, endPoint y: 257, distance: 125.1
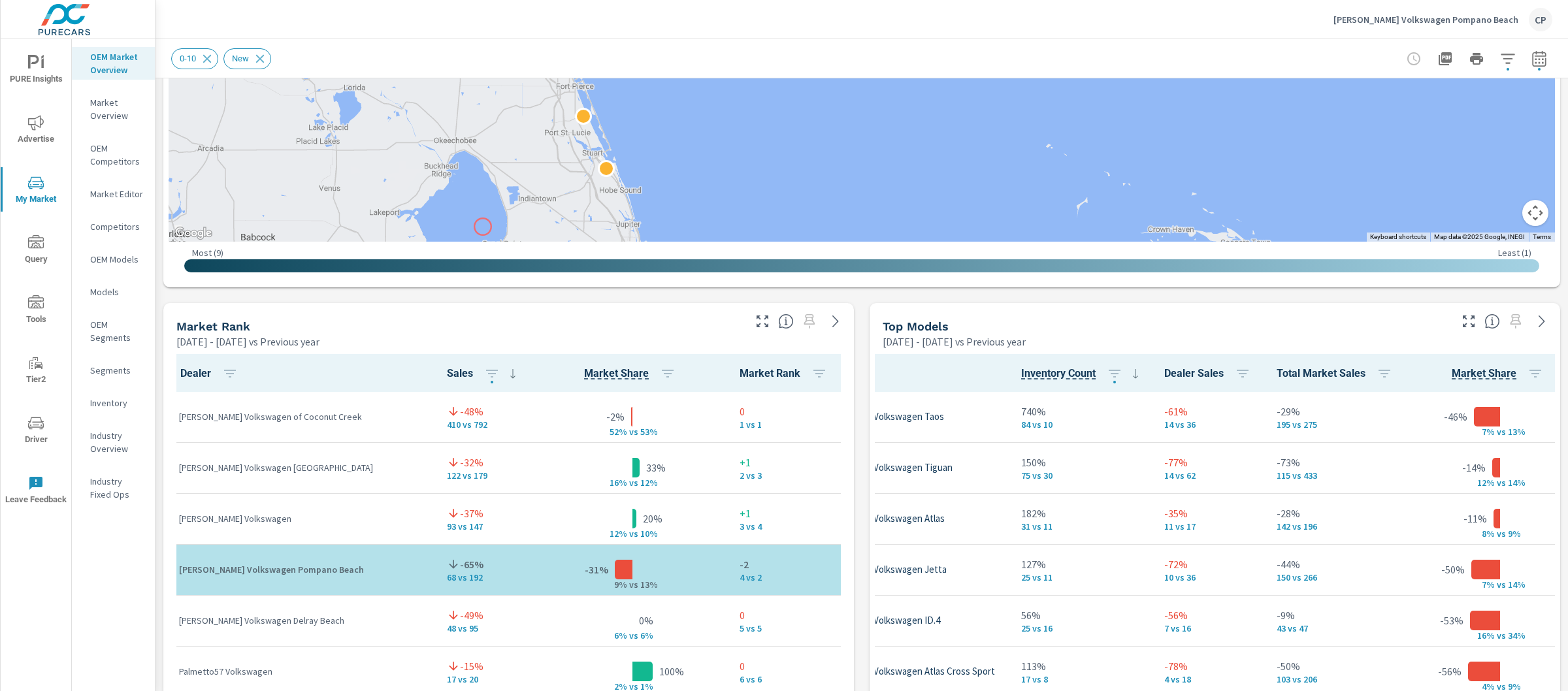
drag, startPoint x: 485, startPoint y: 128, endPoint x: 483, endPoint y: 228, distance: 100.0
drag, startPoint x: 549, startPoint y: 187, endPoint x: 561, endPoint y: 61, distance: 126.6
click at [561, 61] on div "Market Overview Gunther Volkswagen Pompano Beach Report date range: Jan 01, 202…" at bounding box center [862, 555] width 1412 height 2276
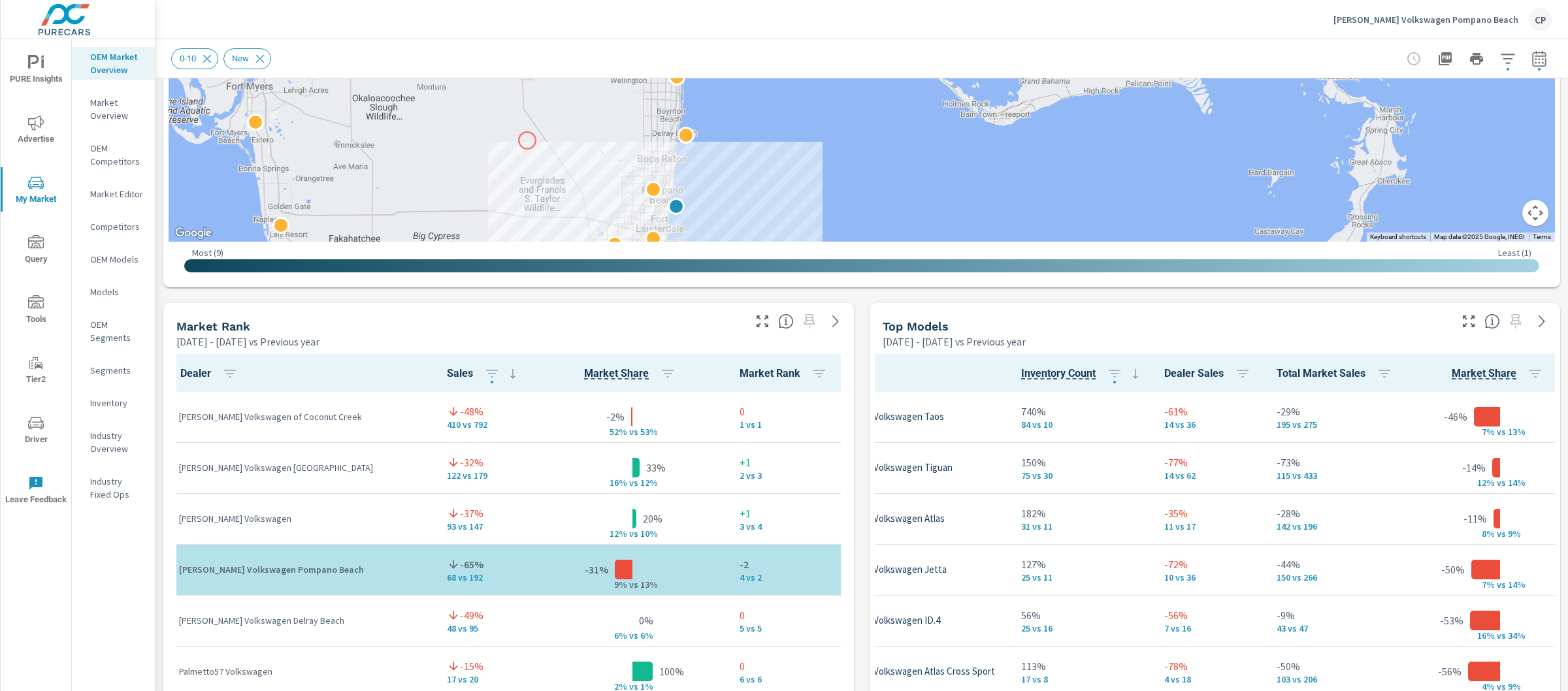
drag, startPoint x: 516, startPoint y: 170, endPoint x: 542, endPoint y: 107, distance: 68.2
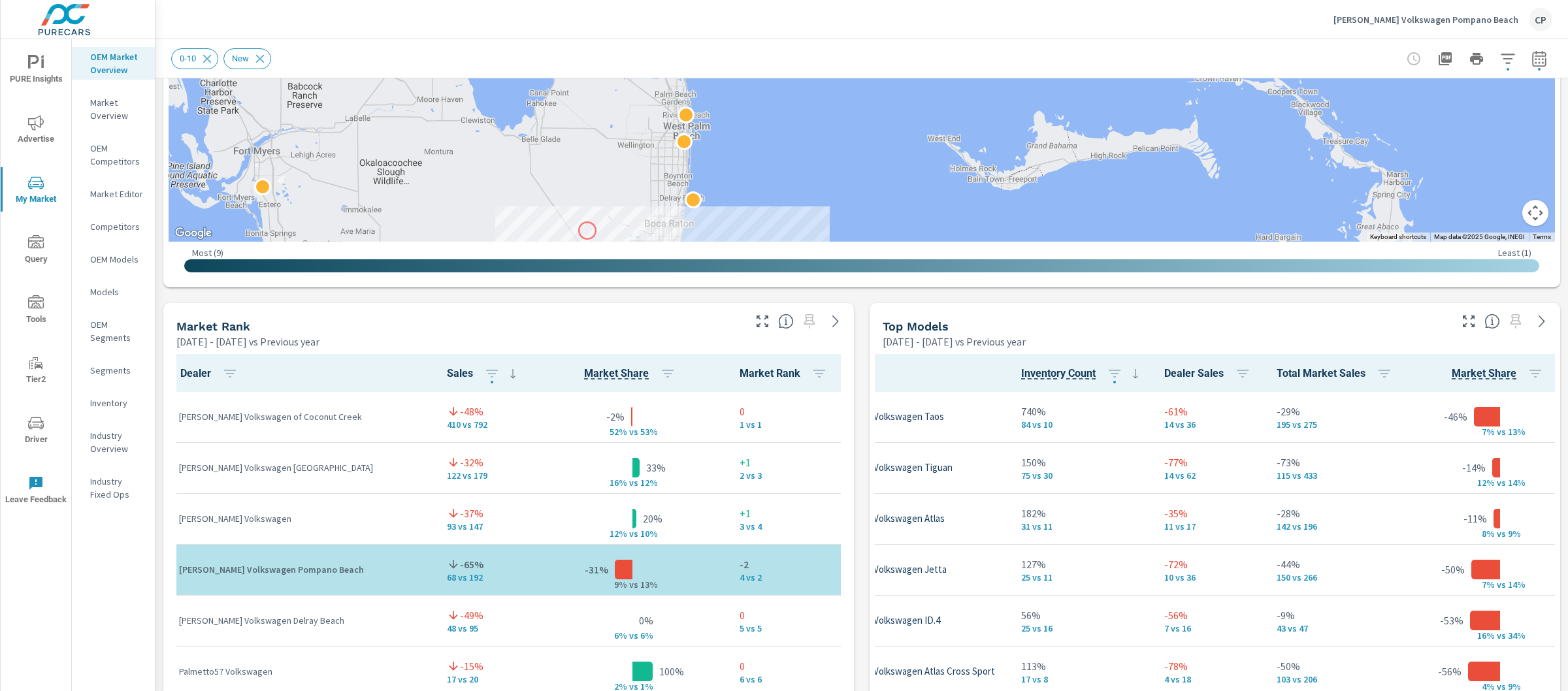
drag, startPoint x: 596, startPoint y: 129, endPoint x: 589, endPoint y: 226, distance: 97.3
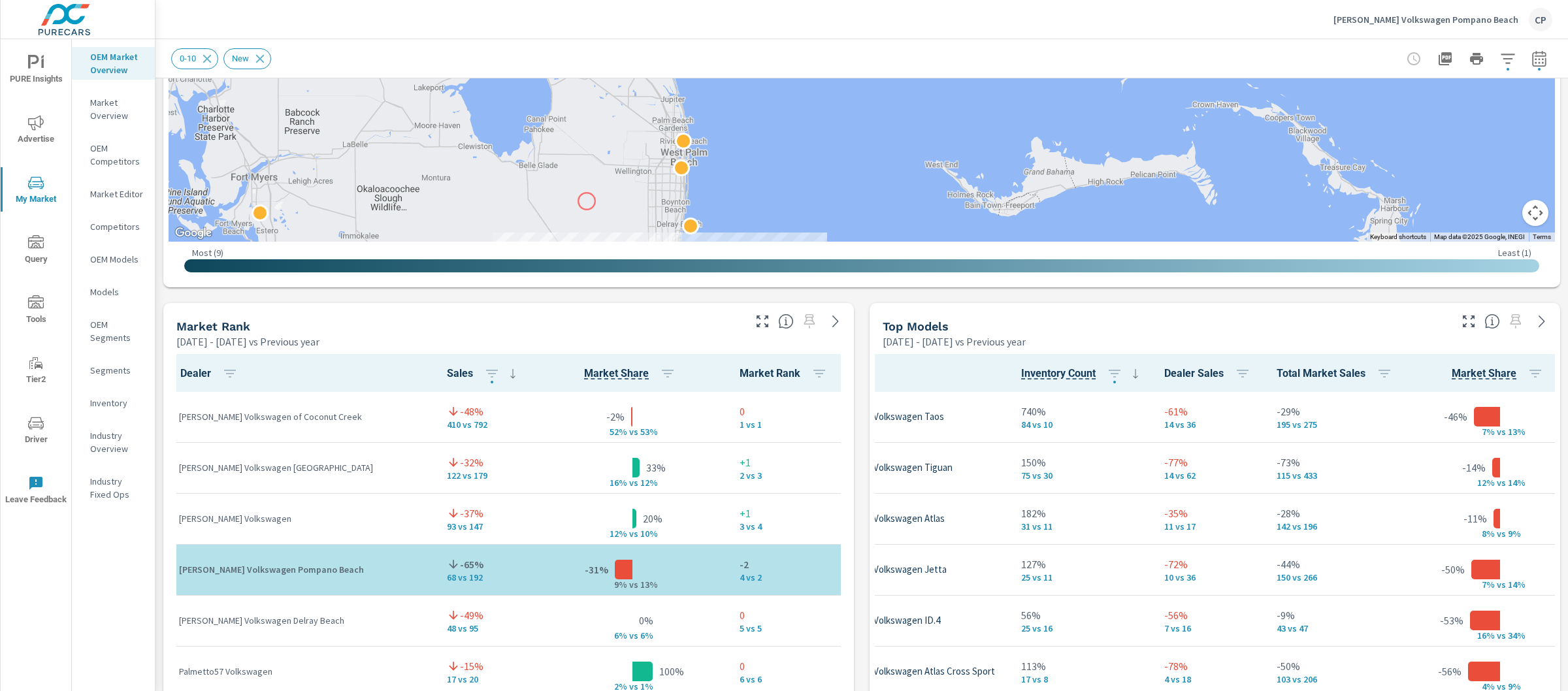
drag, startPoint x: 592, startPoint y: 164, endPoint x: 577, endPoint y: 255, distance: 92.2
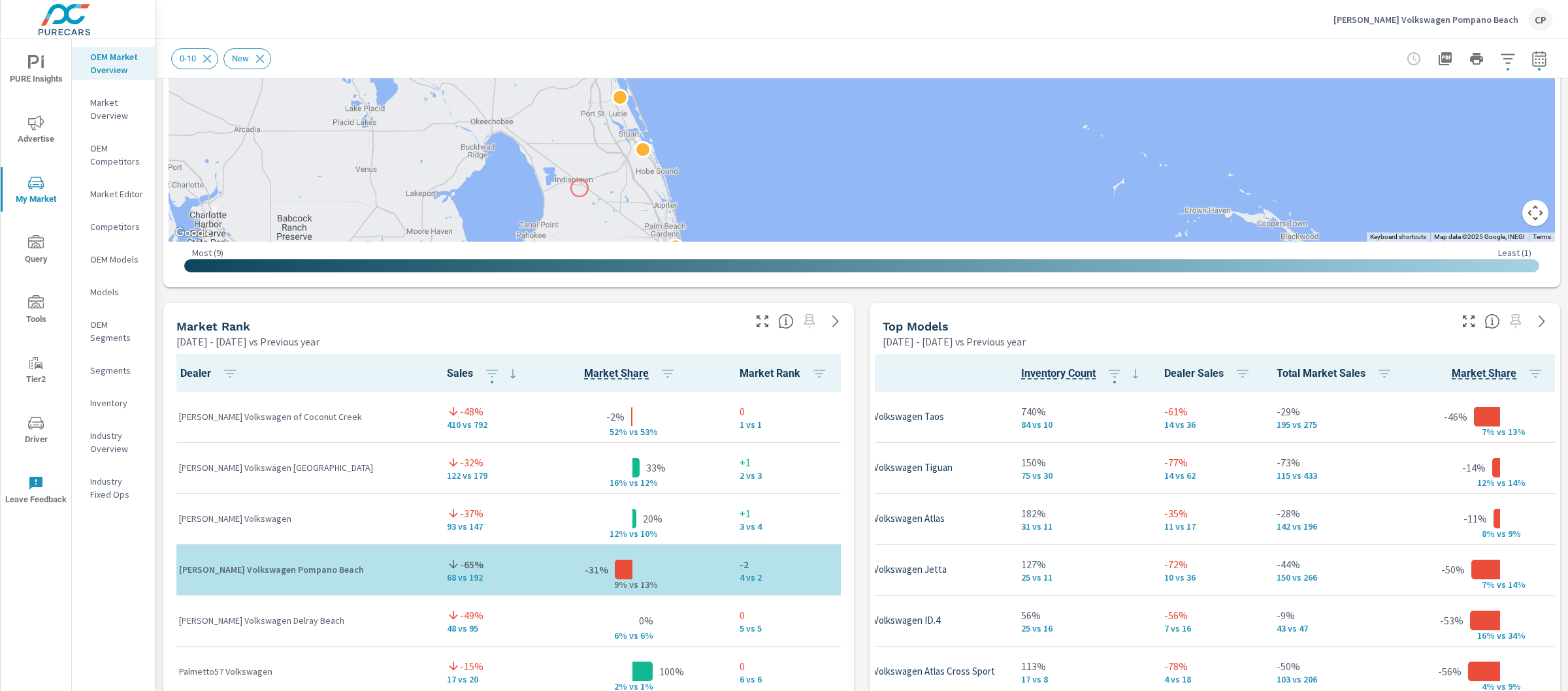
drag, startPoint x: 575, startPoint y: 153, endPoint x: 582, endPoint y: 188, distance: 35.7
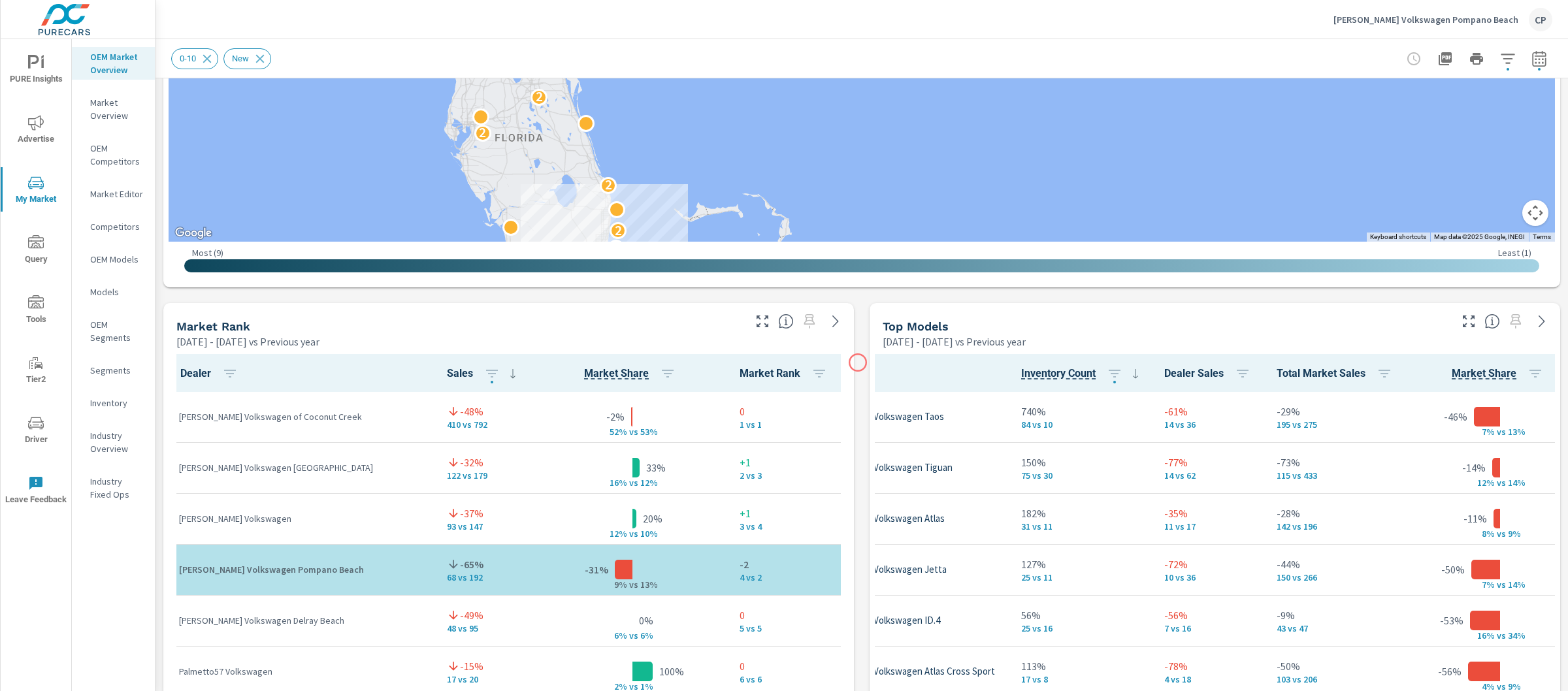
scroll to position [554, 0]
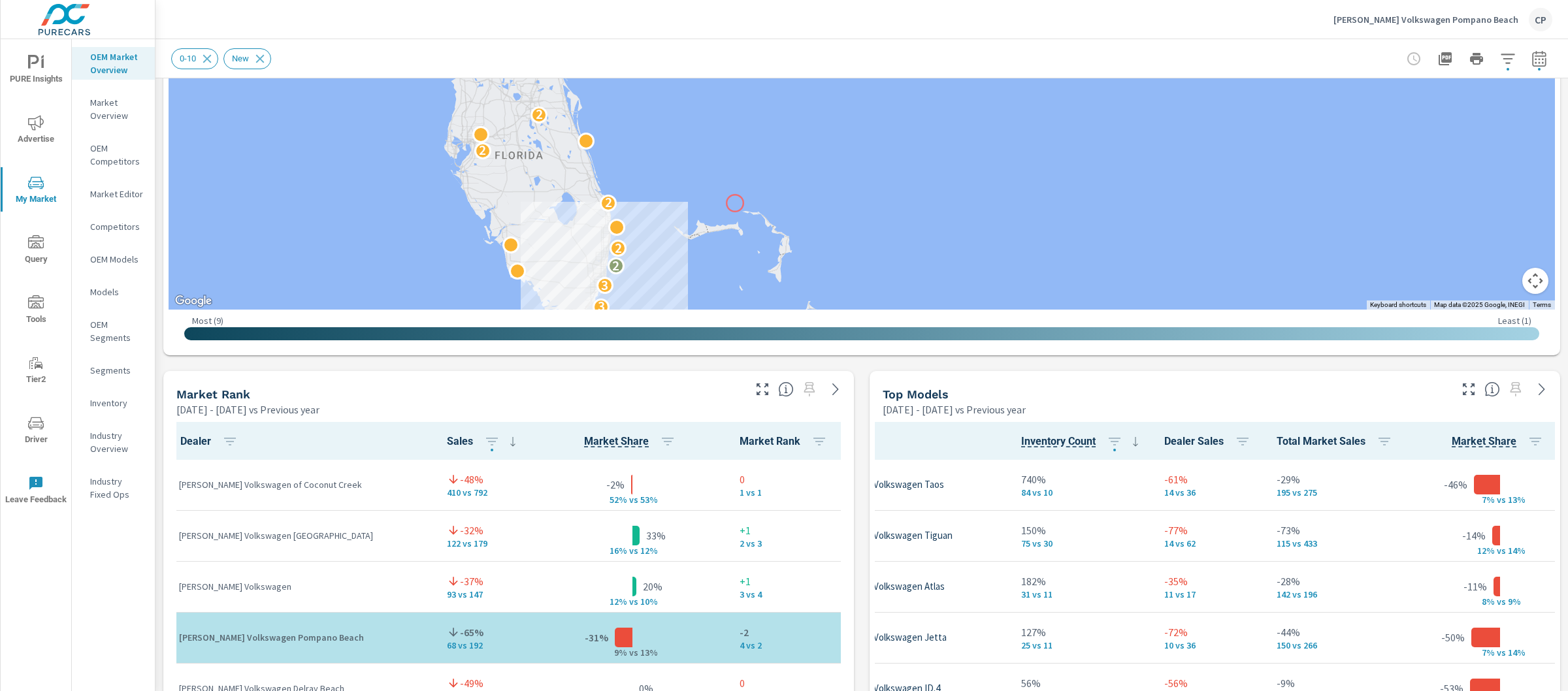
drag, startPoint x: 735, startPoint y: 255, endPoint x: 735, endPoint y: 166, distance: 89.0
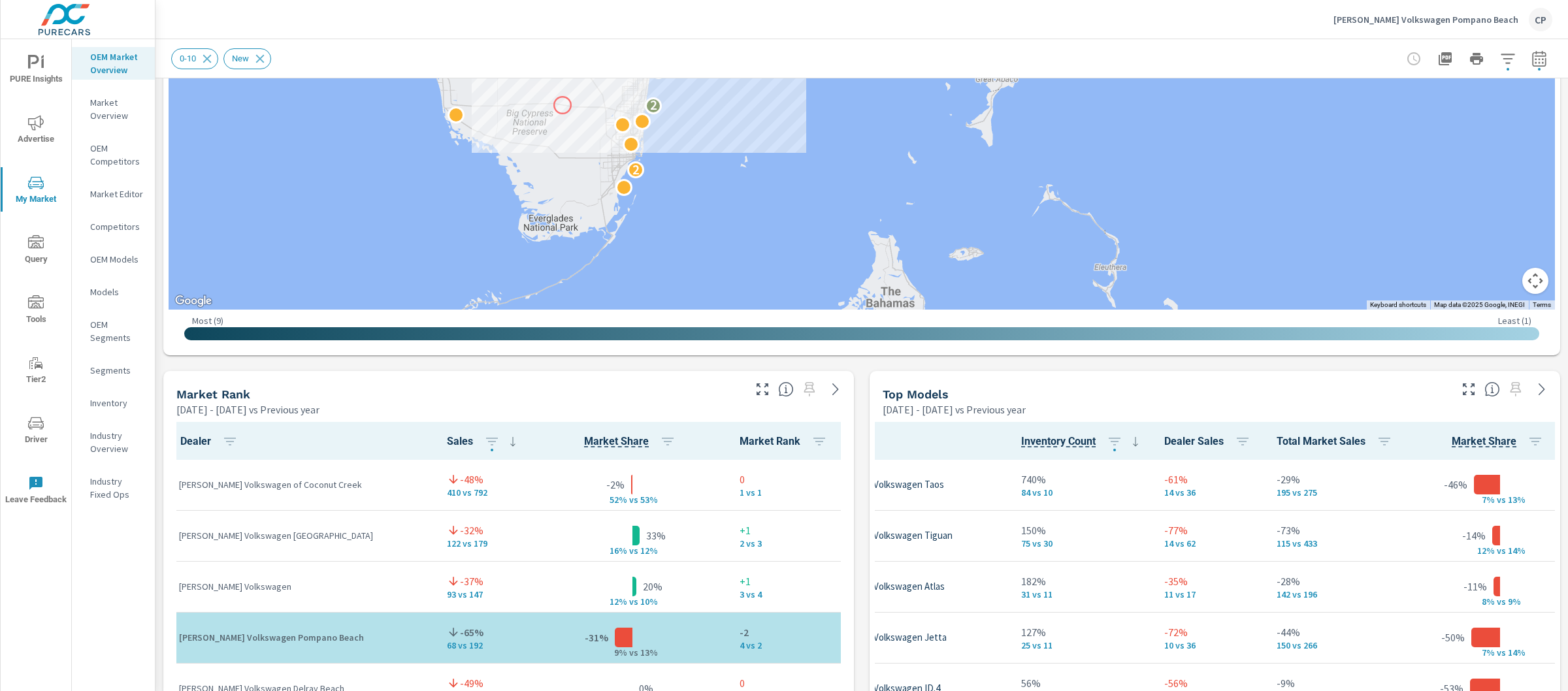
drag, startPoint x: 563, startPoint y: 228, endPoint x: 563, endPoint y: 105, distance: 123.0
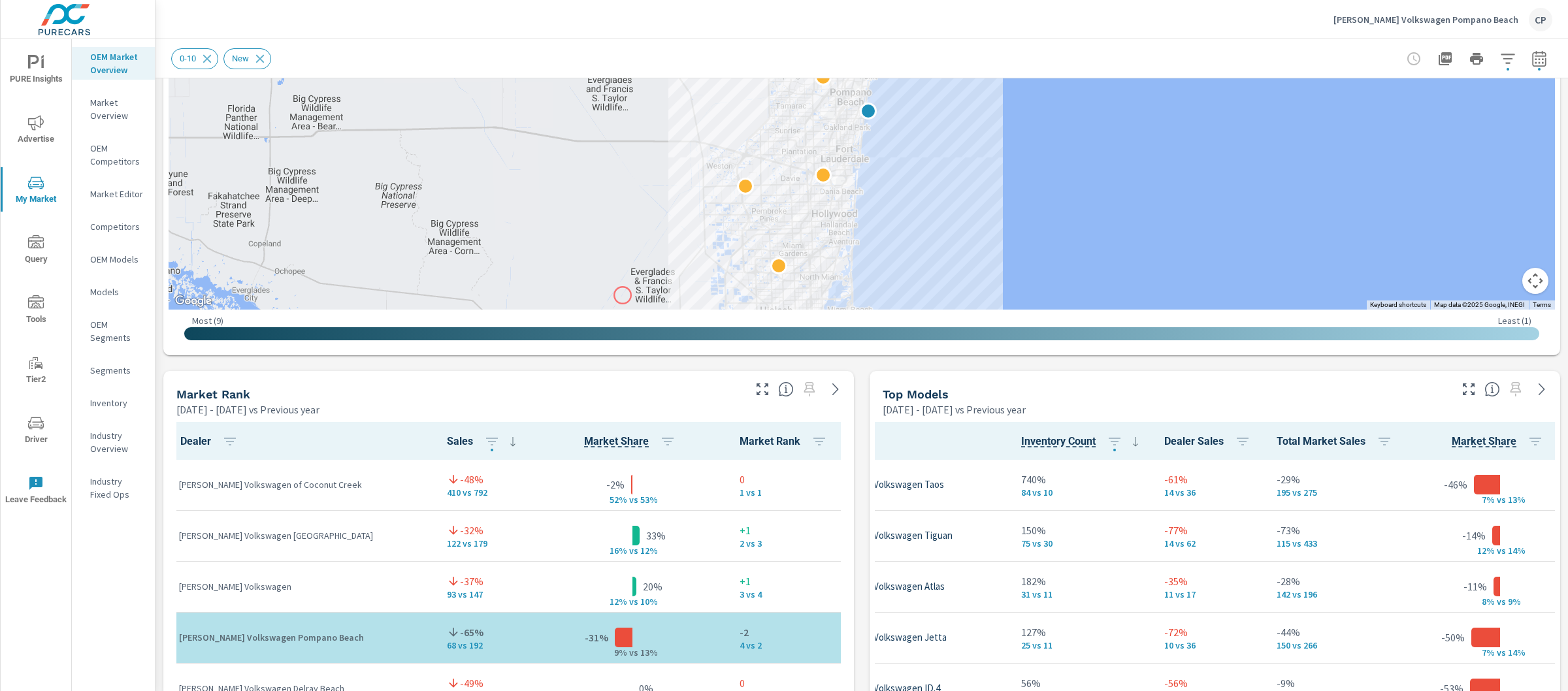
drag, startPoint x: 615, startPoint y: 175, endPoint x: 623, endPoint y: 295, distance: 120.3
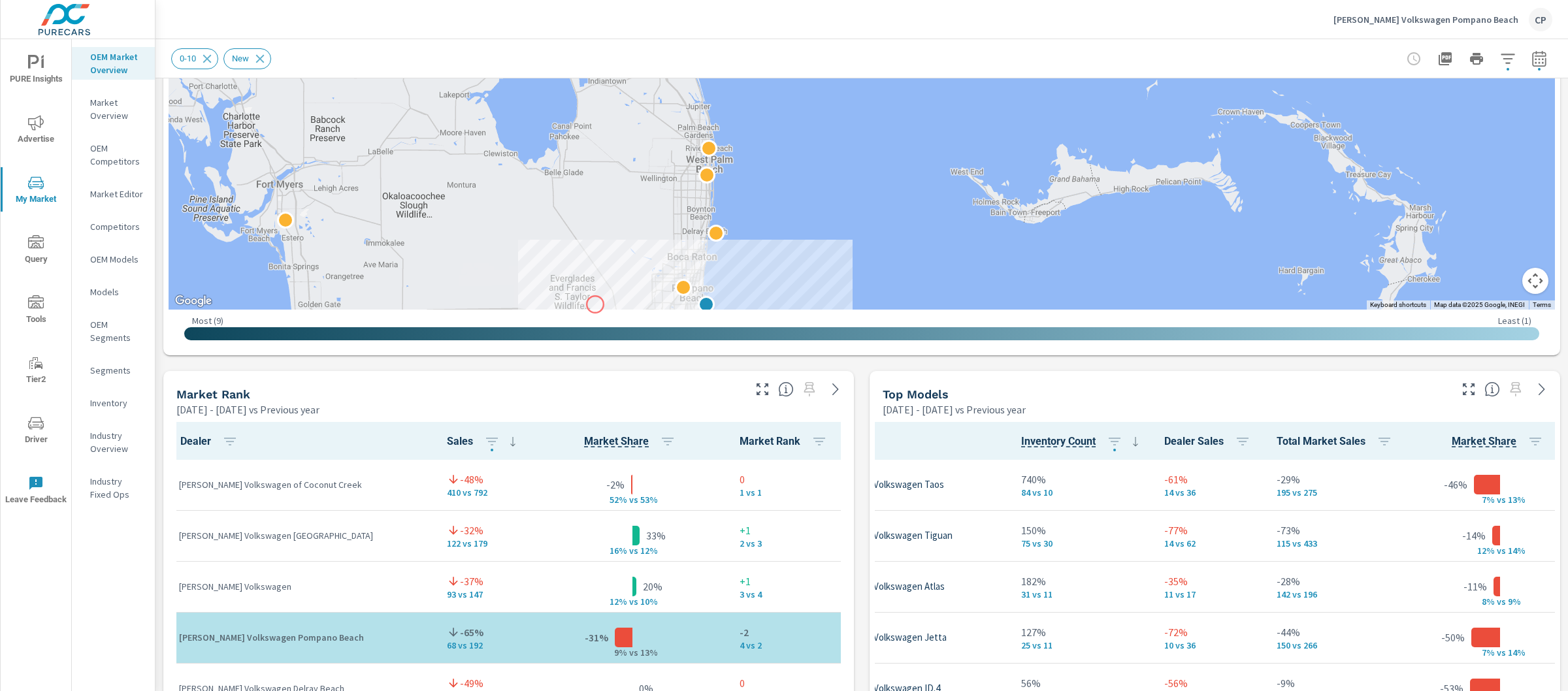
drag, startPoint x: 646, startPoint y: 146, endPoint x: 595, endPoint y: 305, distance: 167.0
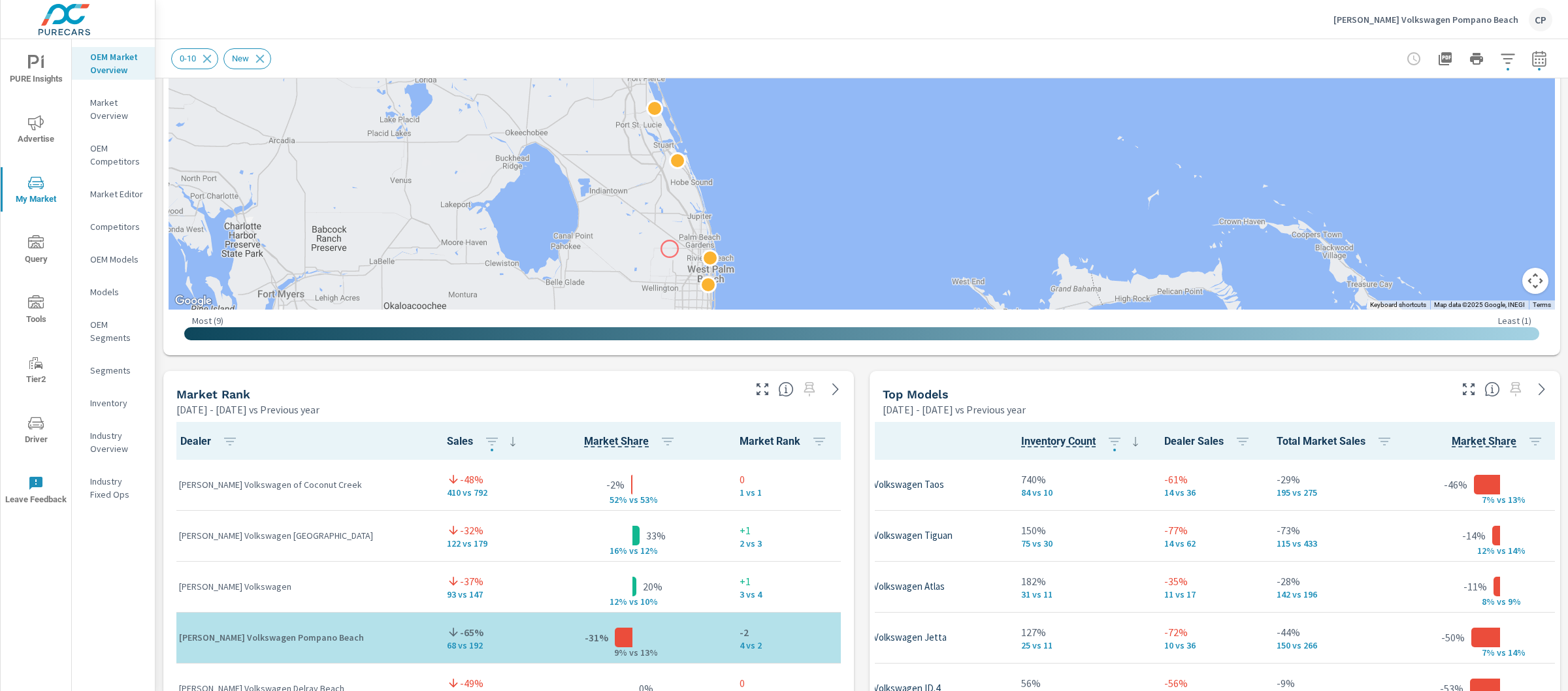
drag, startPoint x: 669, startPoint y: 138, endPoint x: 670, endPoint y: 249, distance: 111.0
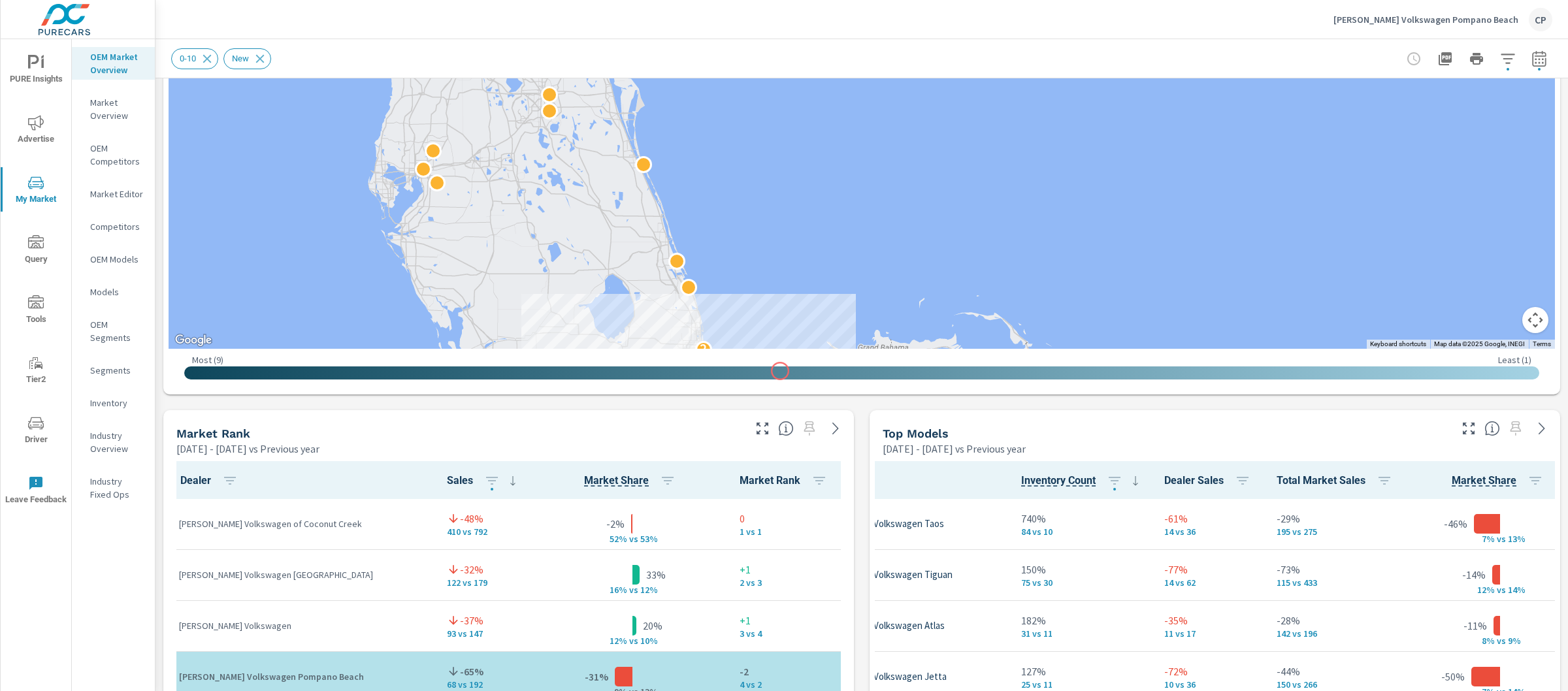
scroll to position [514, 0]
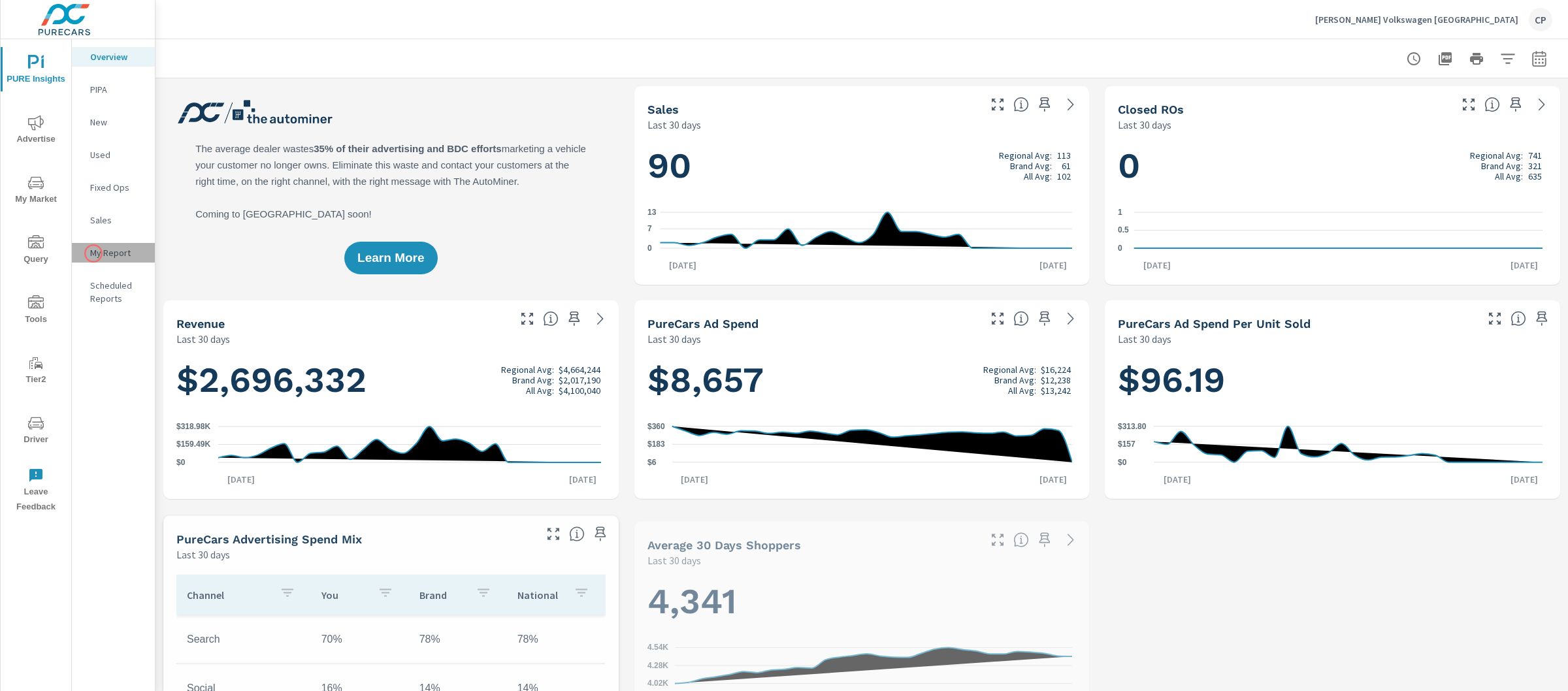
click at [93, 253] on p "My Report" at bounding box center [117, 253] width 54 height 13
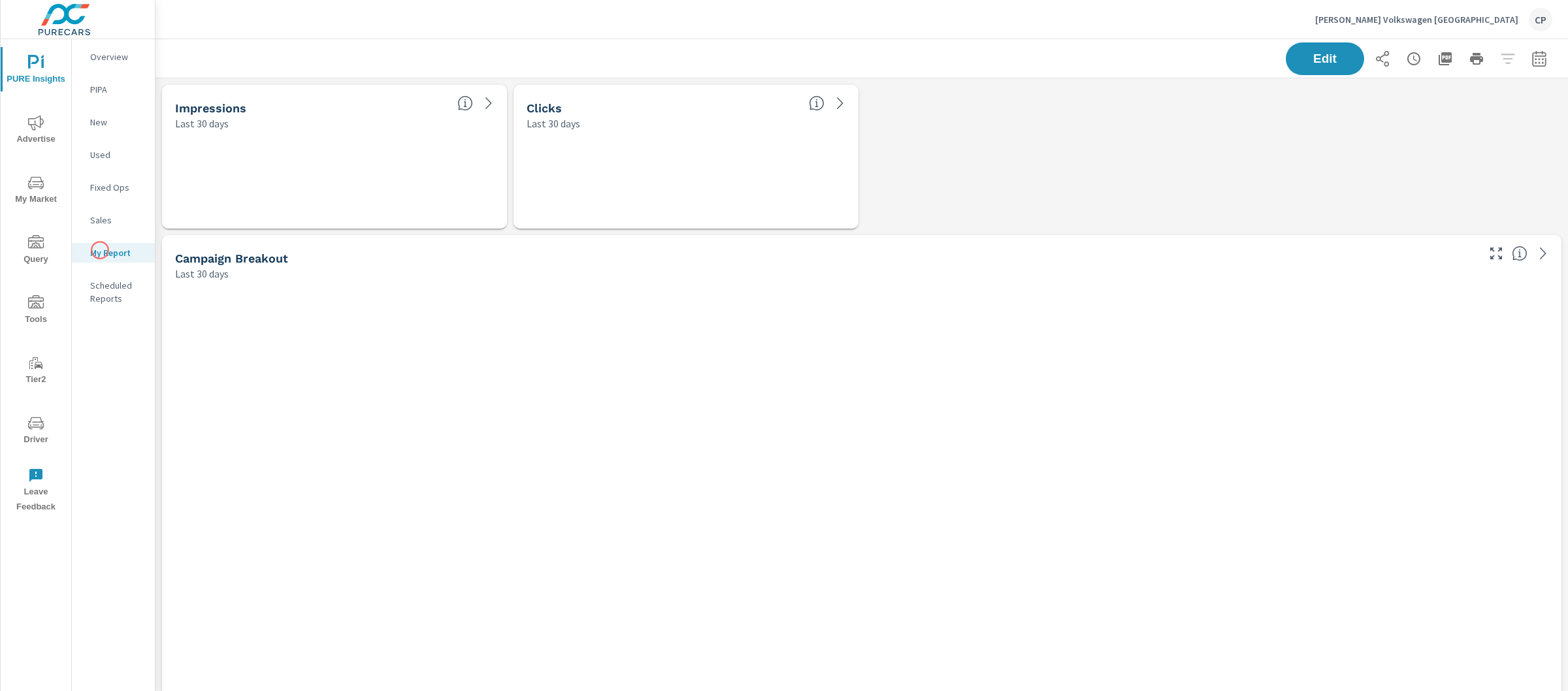
scroll to position [5742, 1426]
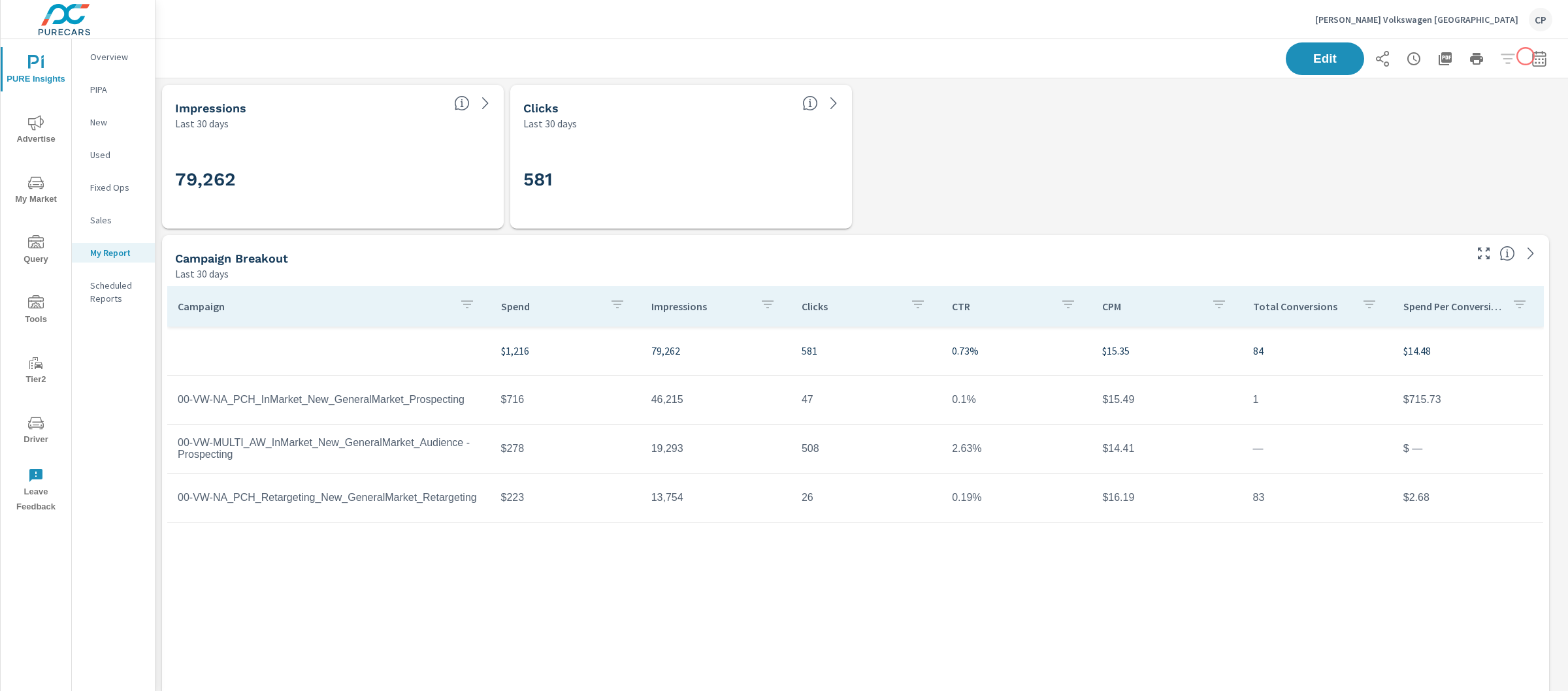
click at [1532, 56] on icon "button" at bounding box center [1540, 59] width 16 height 16
click at [1437, 113] on select "Custom Yesterday Last week Last 7 days Last 14 days Last 30 days Last 45 days L…" at bounding box center [1422, 113] width 130 height 26
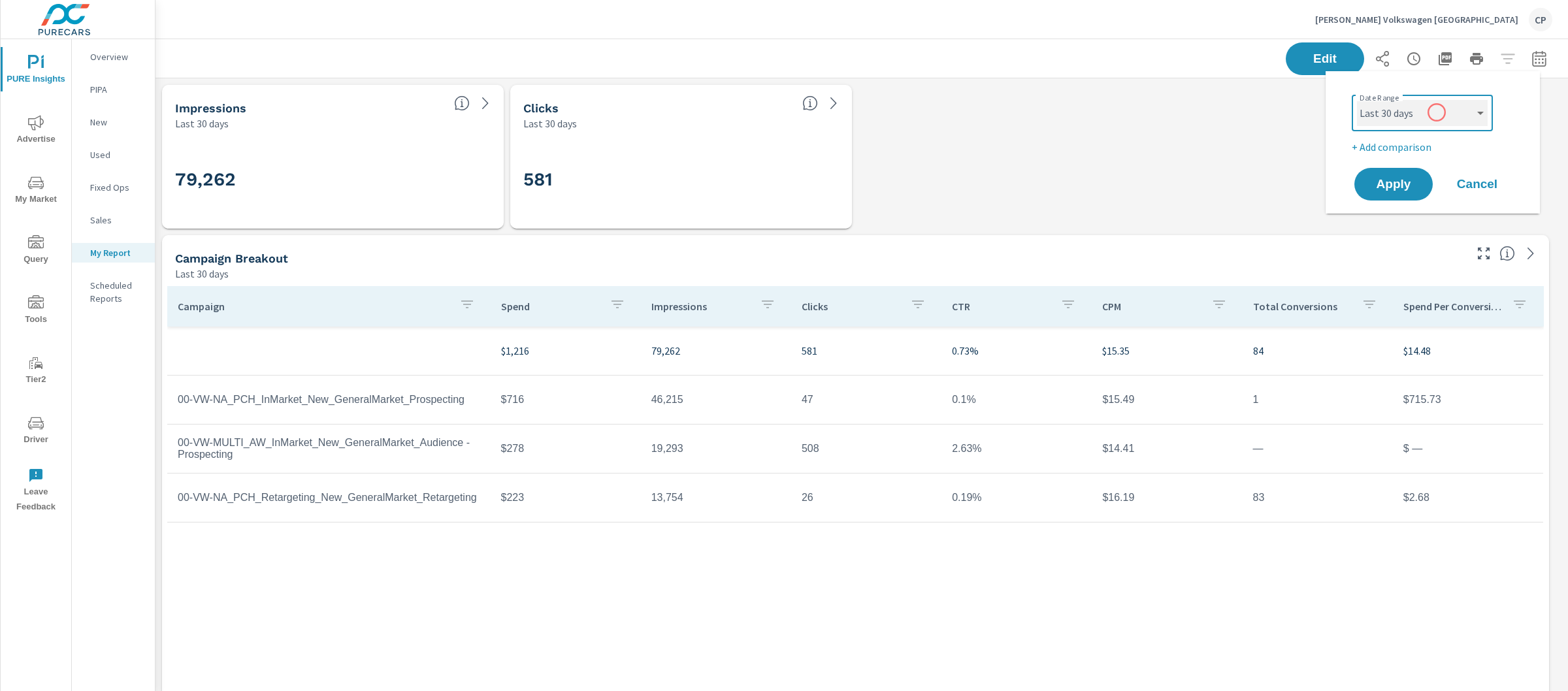
click at [1357, 100] on select "Custom Yesterday Last week Last 7 days Last 14 days Last 30 days Last 45 days L…" at bounding box center [1422, 113] width 130 height 26
select select "Last month"
click at [1405, 171] on button "Apply" at bounding box center [1393, 184] width 81 height 34
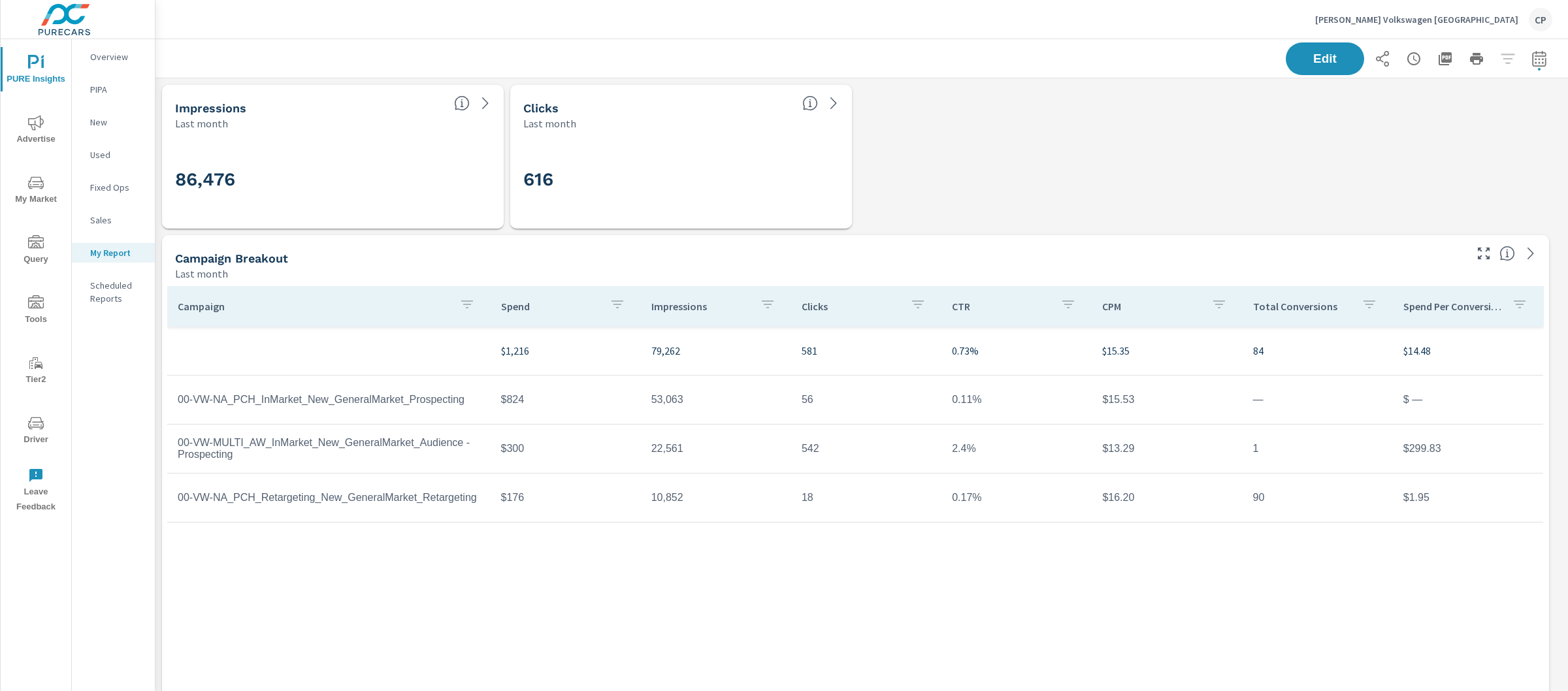
scroll to position [5742, 1426]
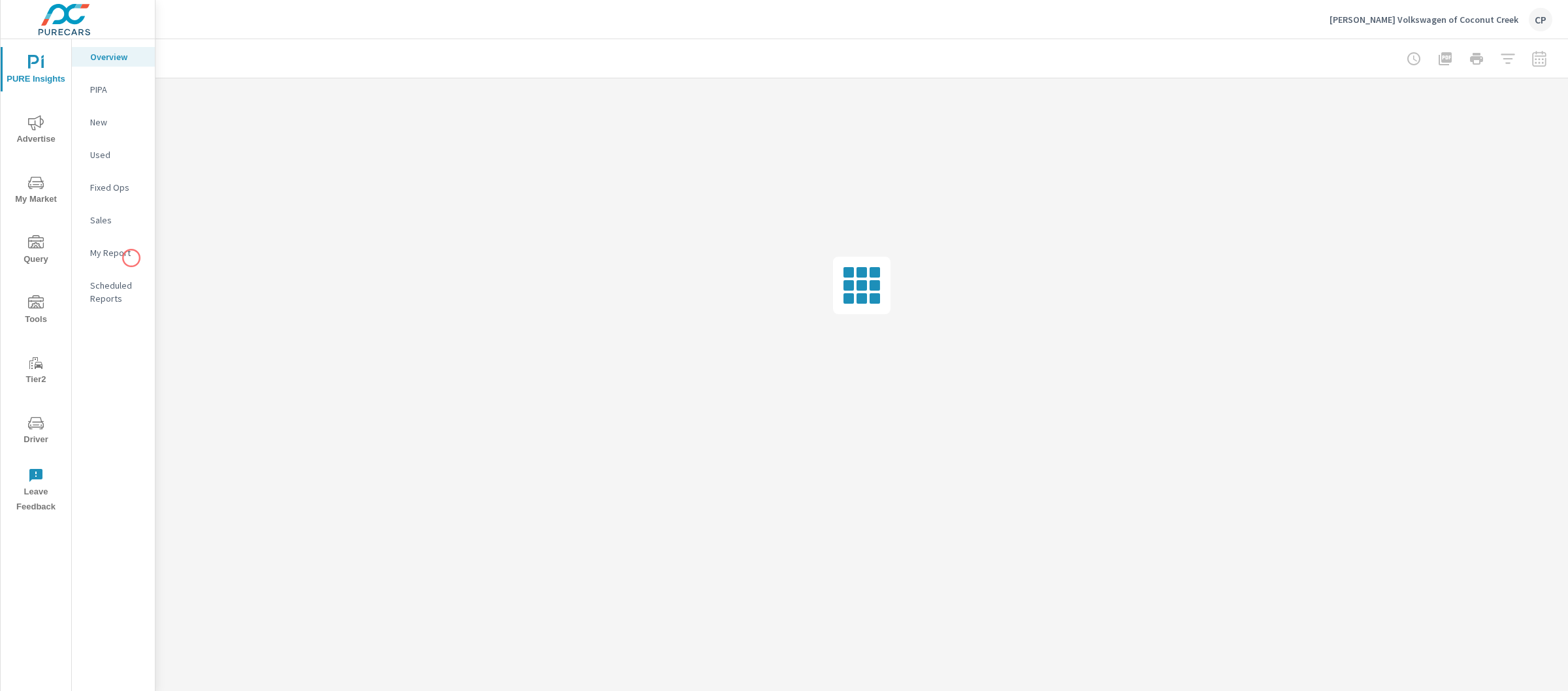
click at [112, 252] on p "My Report" at bounding box center [117, 253] width 54 height 13
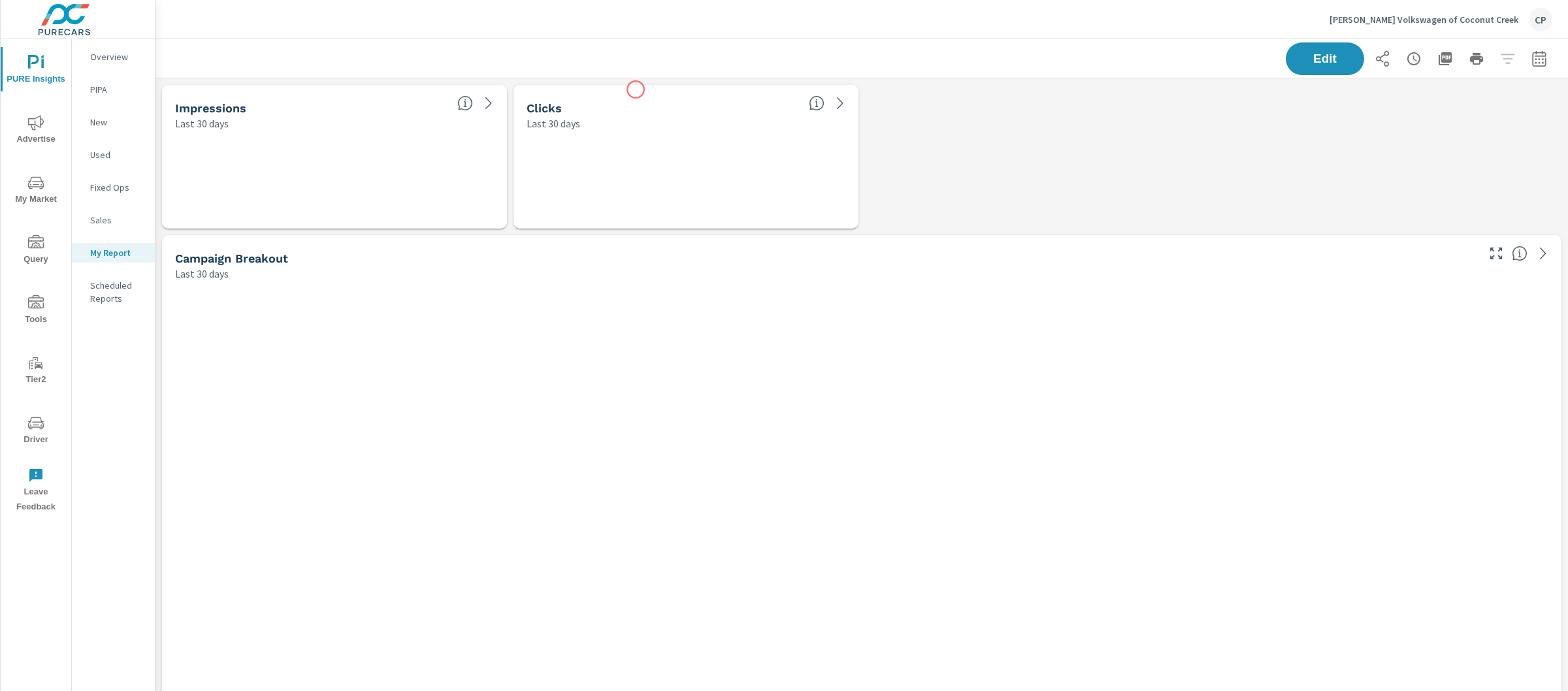
scroll to position [6343, 1426]
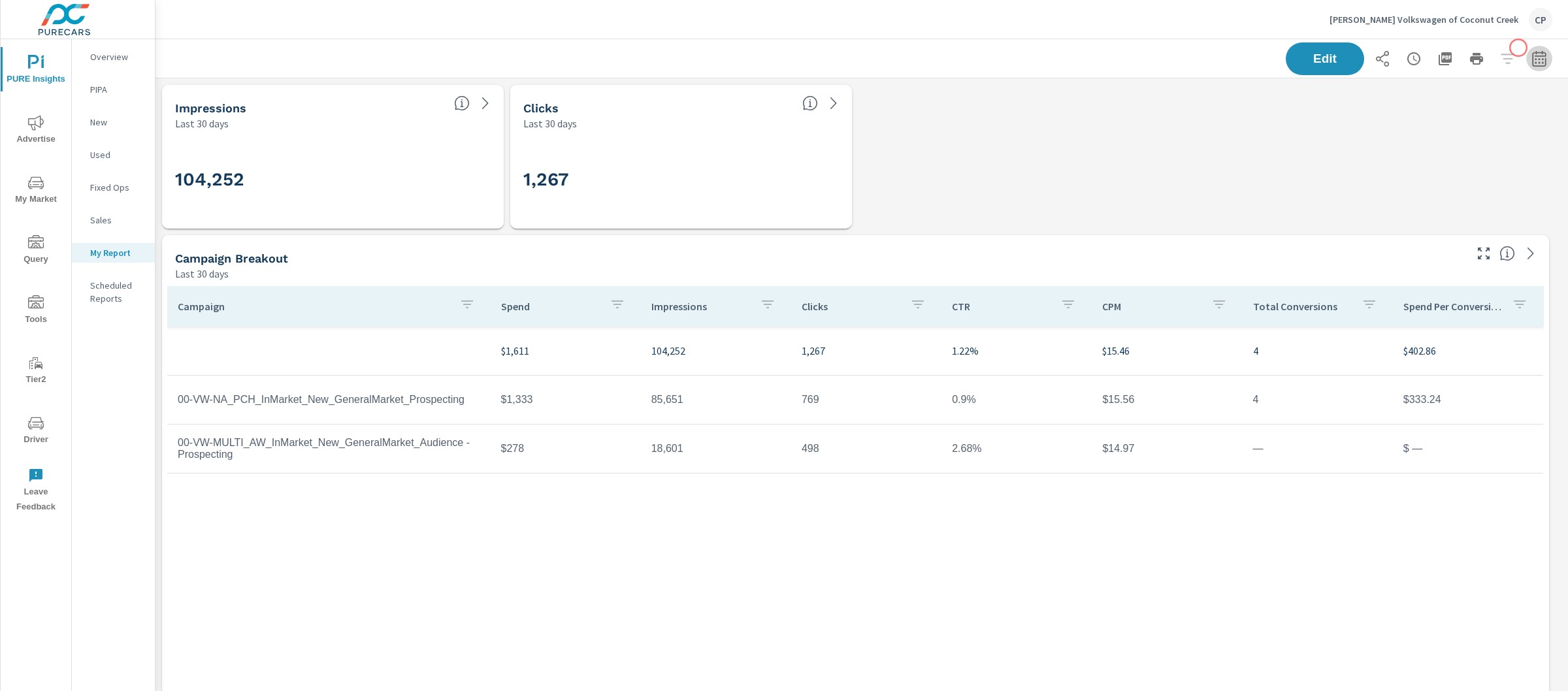
click at [1526, 48] on button "button" at bounding box center [1539, 58] width 26 height 26
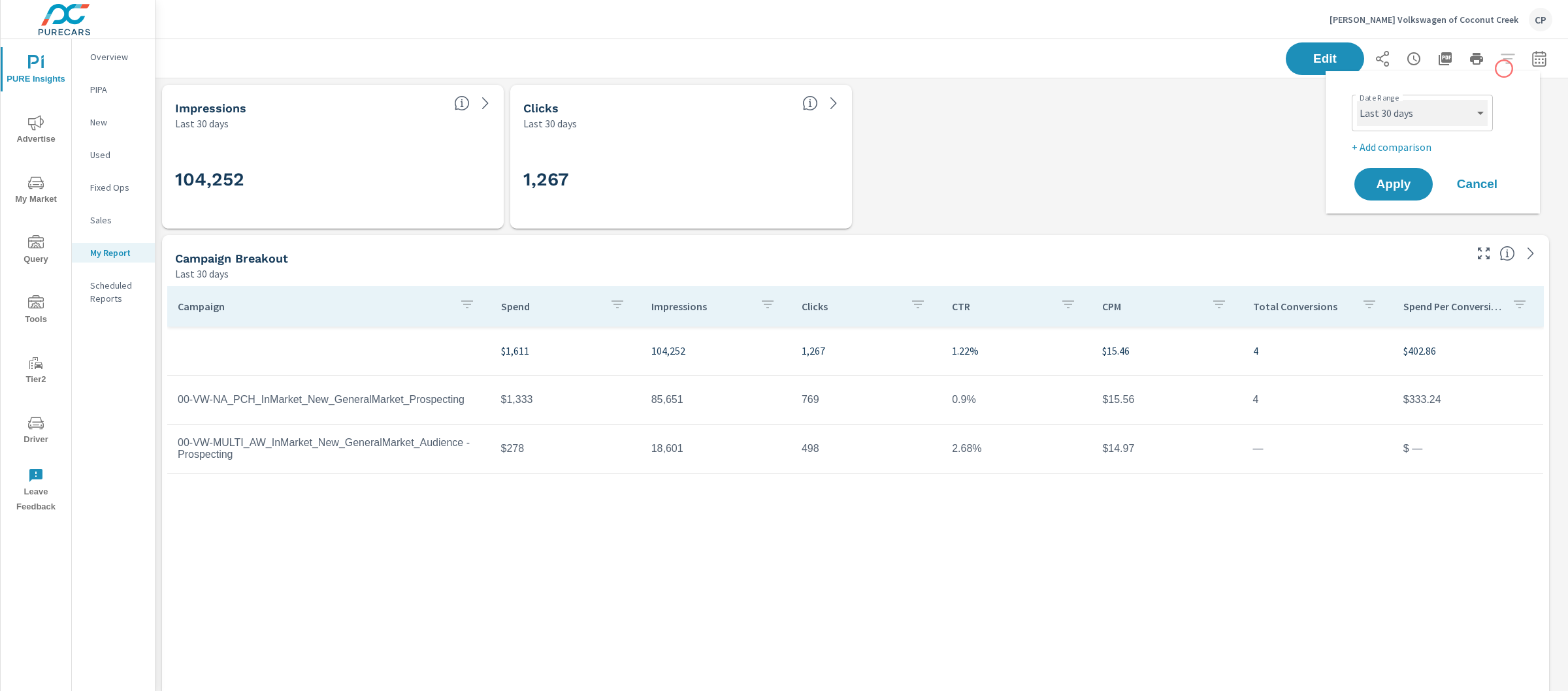
click at [1417, 118] on select "Custom [DATE] Last week Last 7 days Last 14 days Last 30 days Last 45 days Last…" at bounding box center [1422, 113] width 130 height 26
click at [1357, 100] on select "Custom [DATE] Last week Last 7 days Last 14 days Last 30 days Last 45 days Last…" at bounding box center [1422, 113] width 130 height 26
select select "Last month"
click at [1413, 144] on p "+ Add comparison" at bounding box center [1435, 147] width 167 height 16
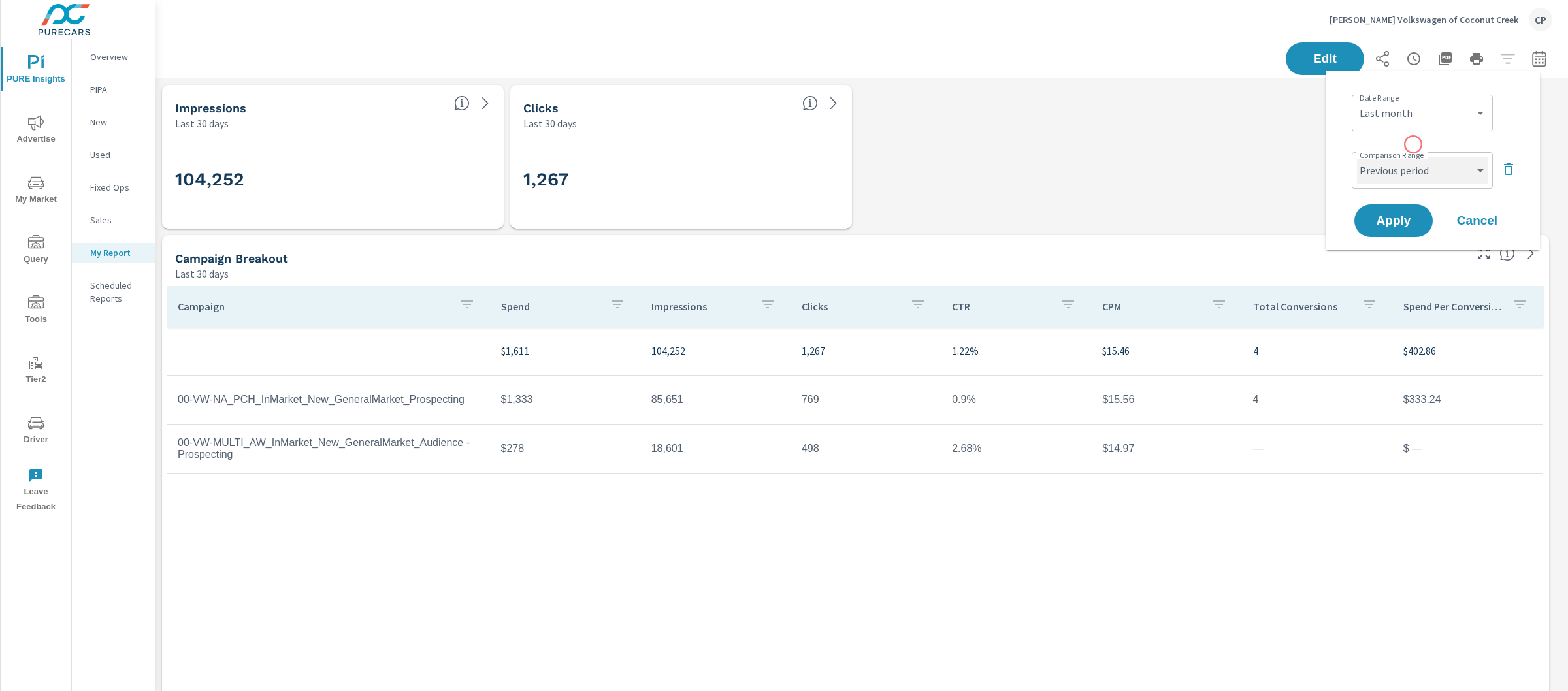
click at [1418, 169] on select "Custom Previous period Previous month Previous year" at bounding box center [1422, 170] width 130 height 26
click at [1357, 158] on select "Custom Previous period Previous month Previous year" at bounding box center [1422, 170] width 130 height 26
select select "Previous month"
click at [1410, 215] on span "Apply" at bounding box center [1393, 221] width 54 height 13
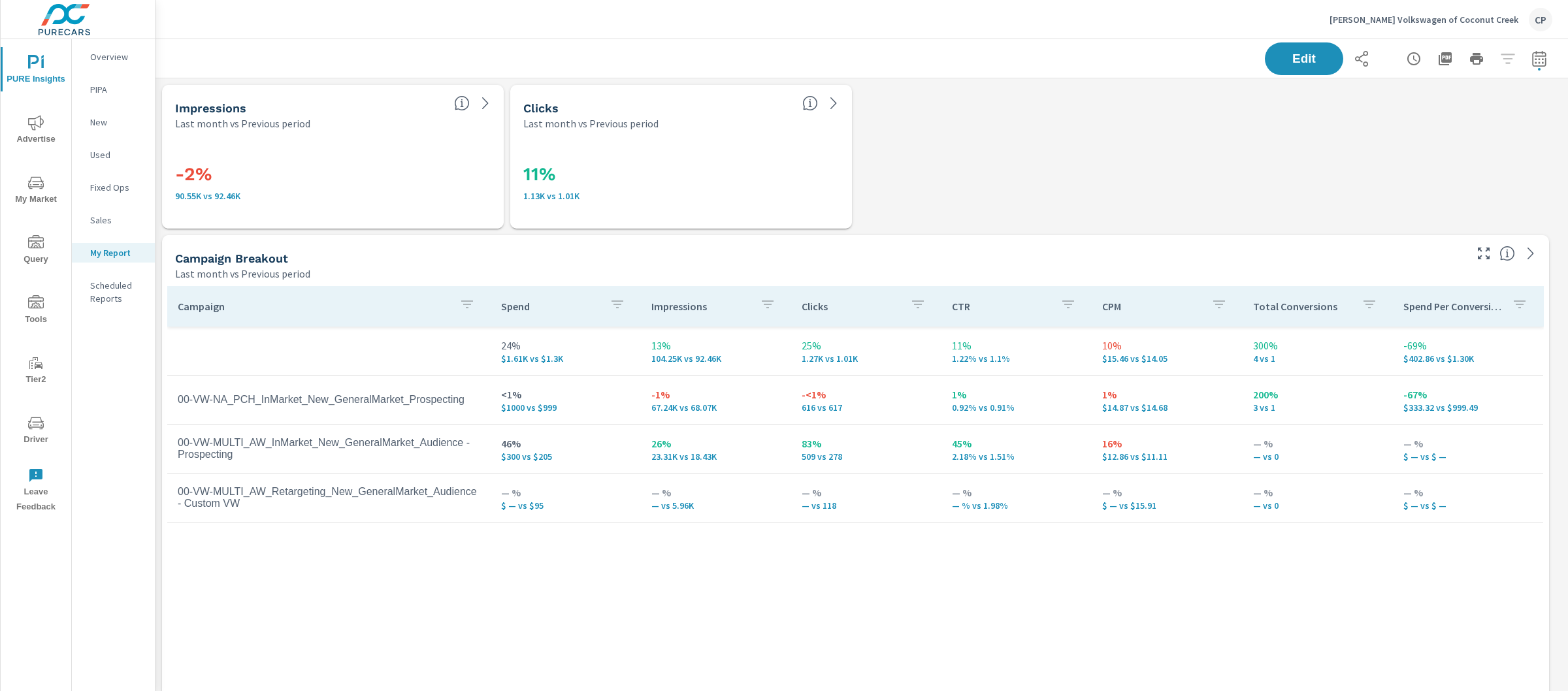
scroll to position [6343, 1426]
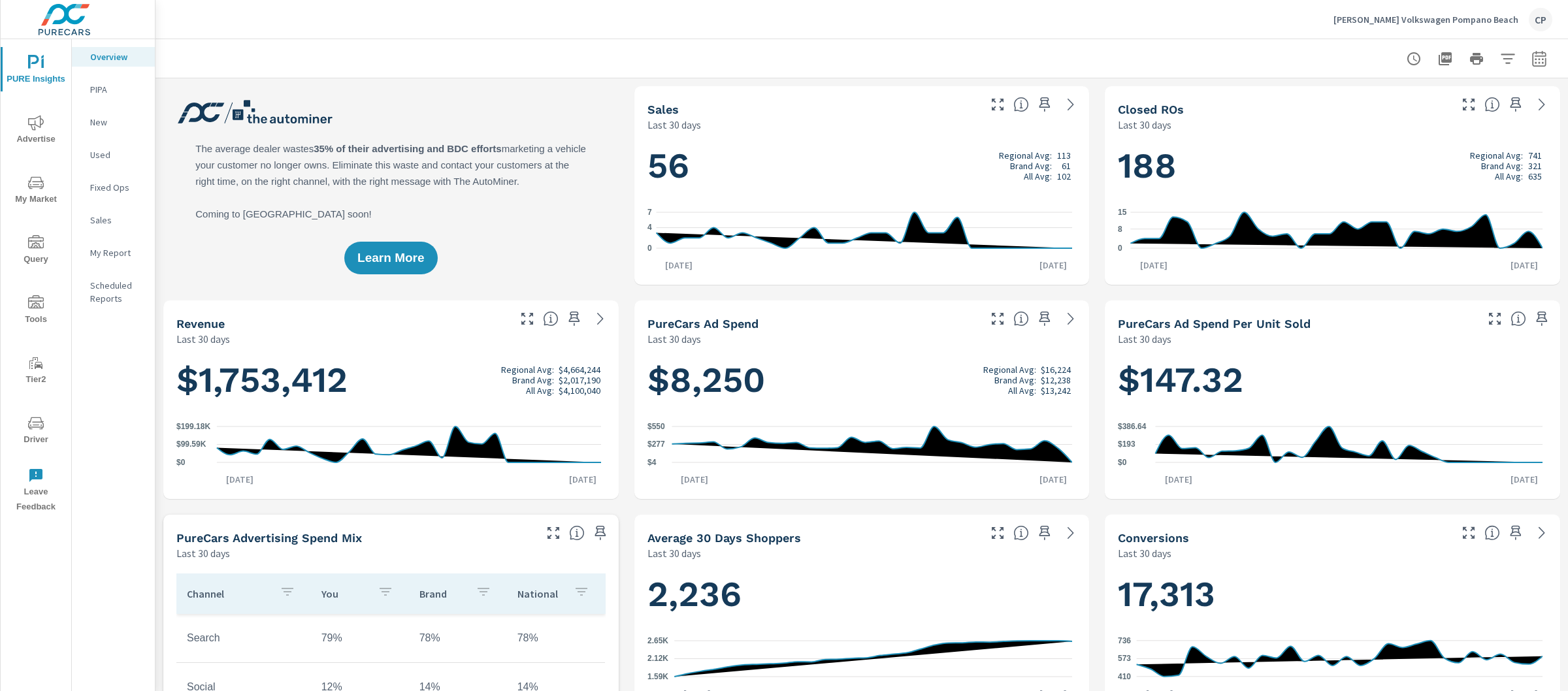
scroll to position [1, 0]
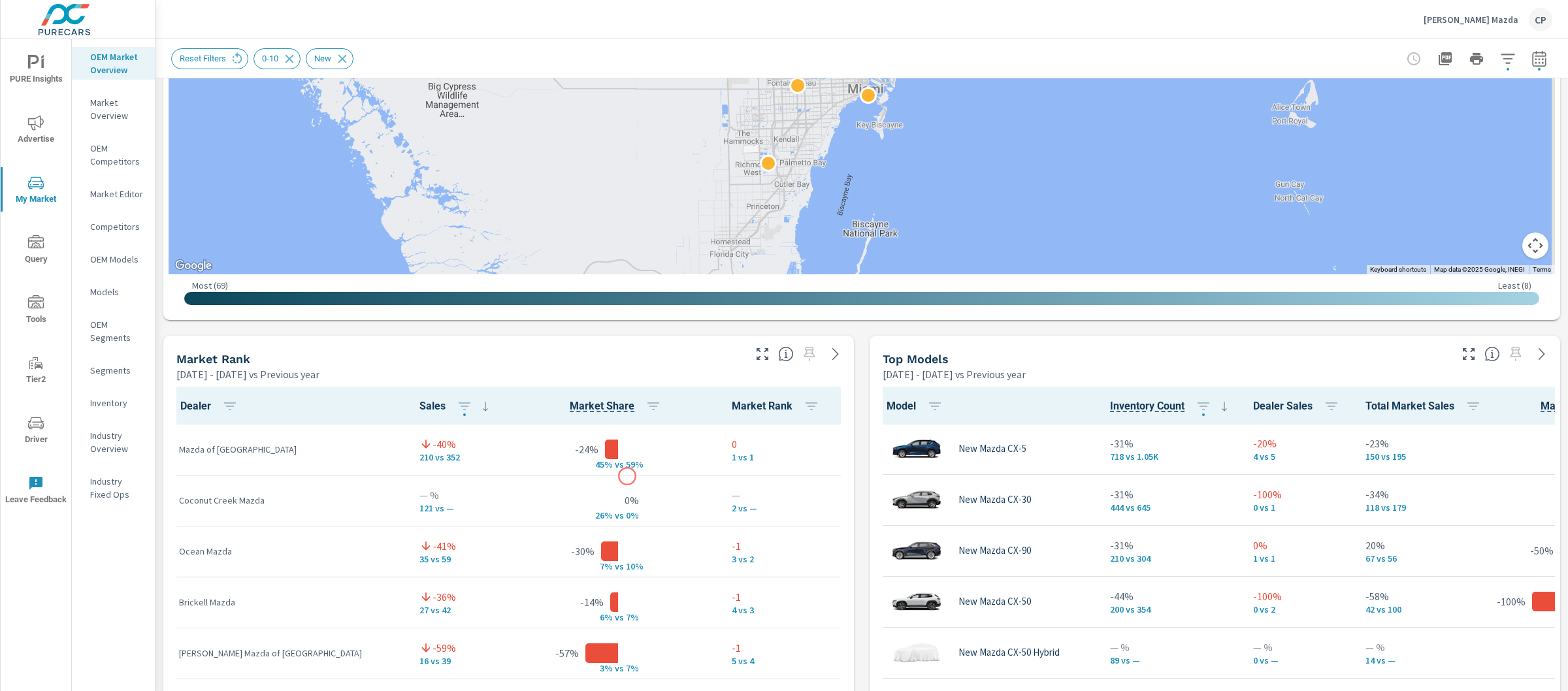
scroll to position [3, 0]
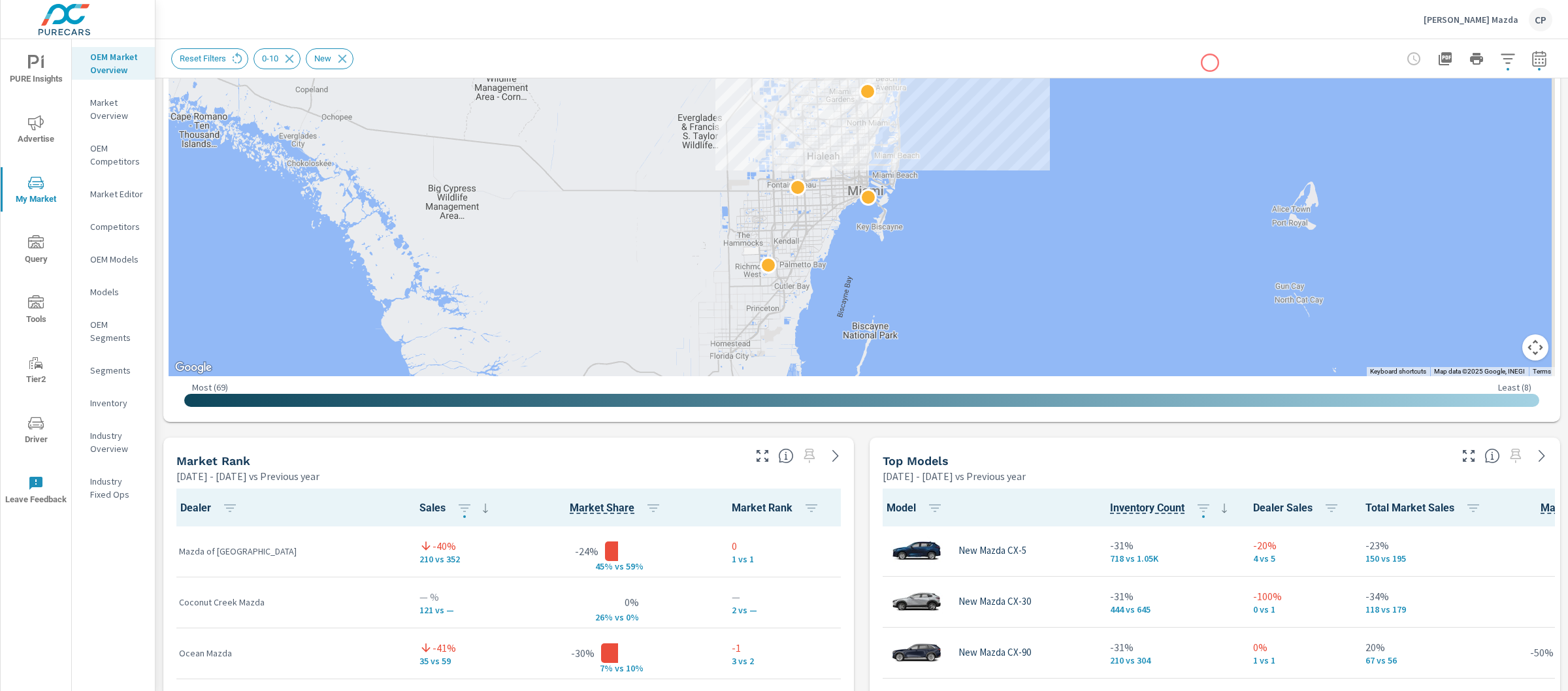
scroll to position [31, 0]
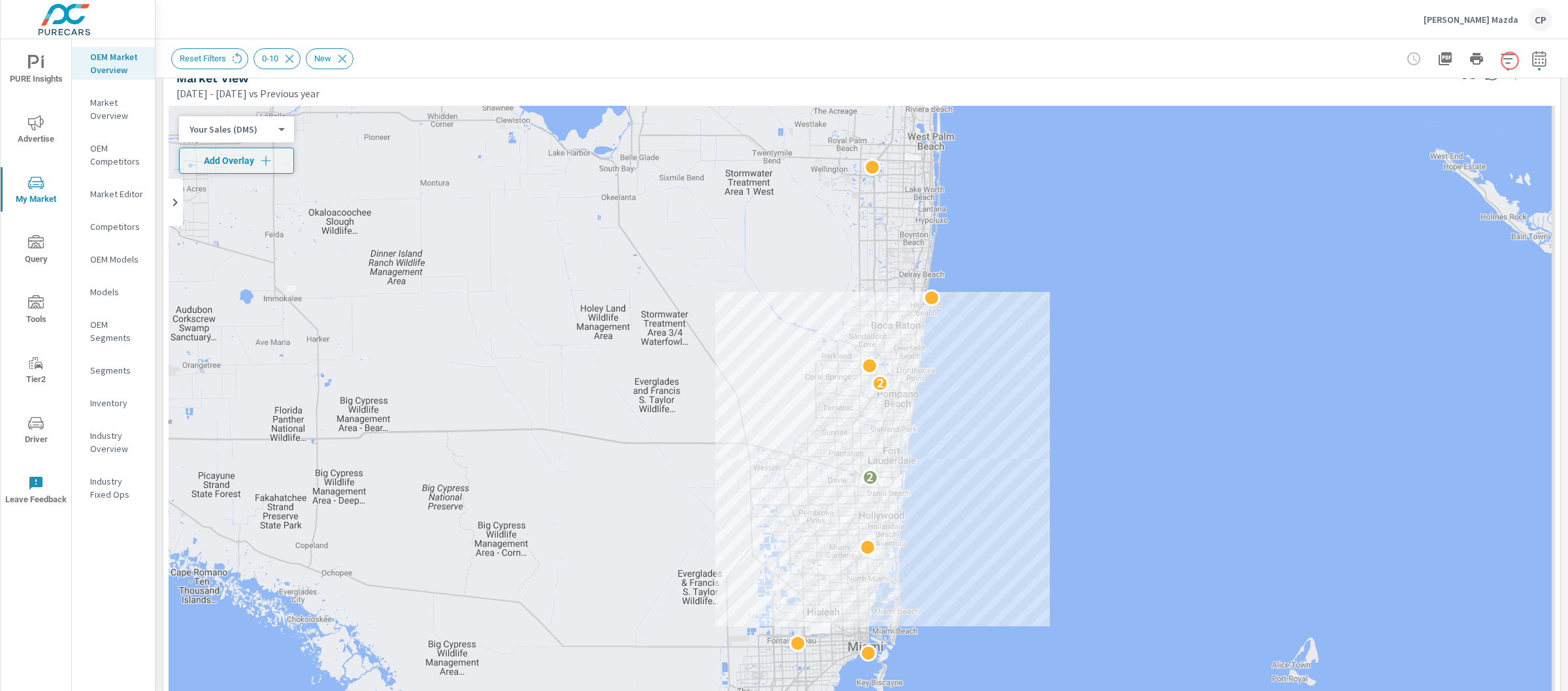
click at [1535, 59] on icon "button" at bounding box center [1539, 61] width 9 height 5
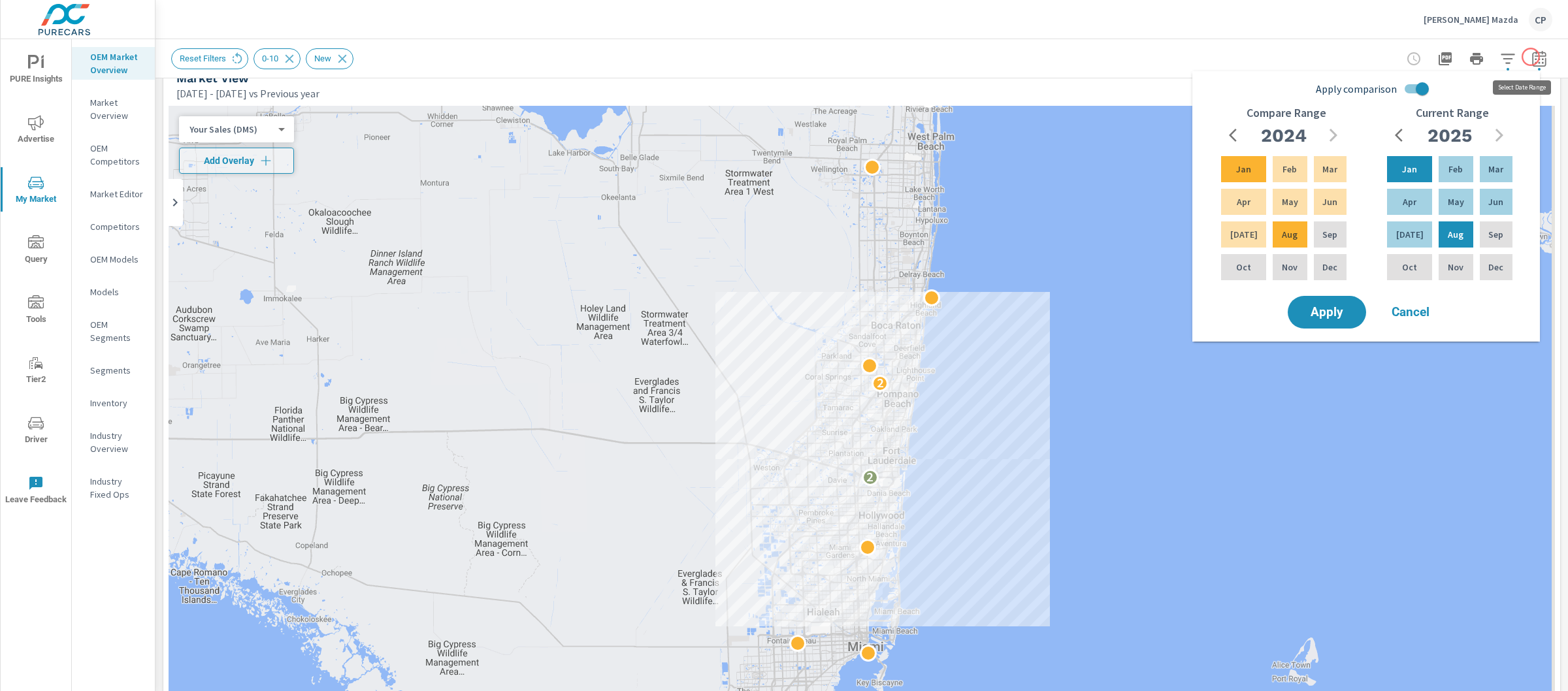
click at [1532, 57] on icon "button" at bounding box center [1540, 59] width 16 height 16
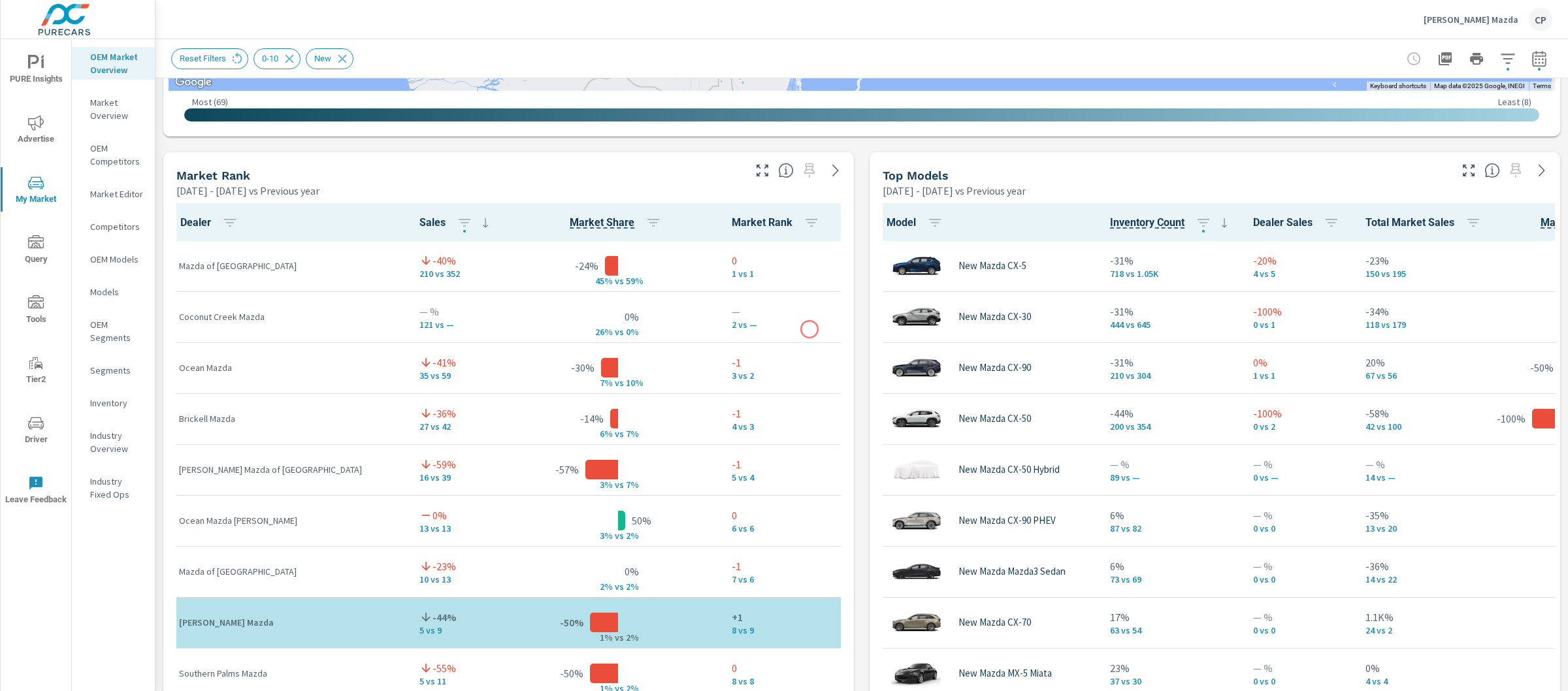
scroll to position [772, 0]
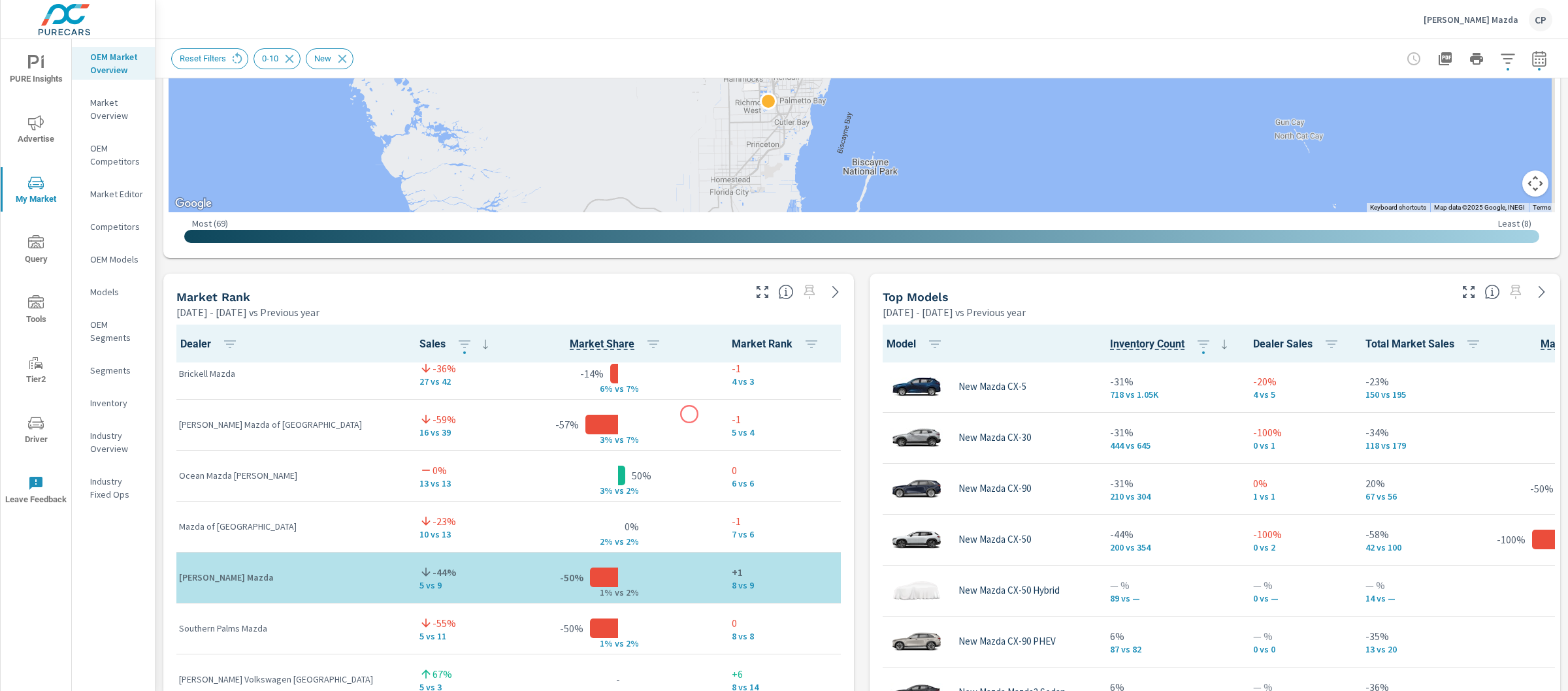
scroll to position [194, 0]
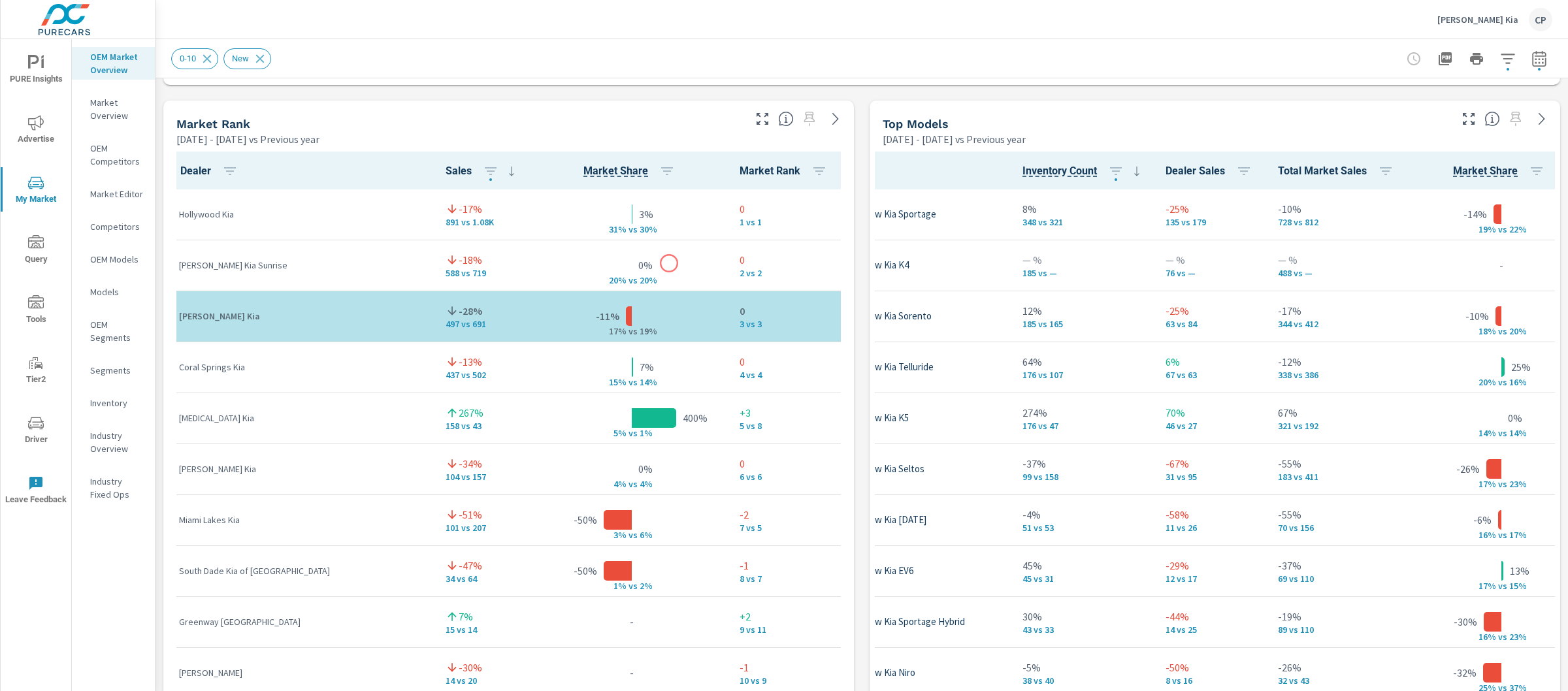
scroll to position [807, 0]
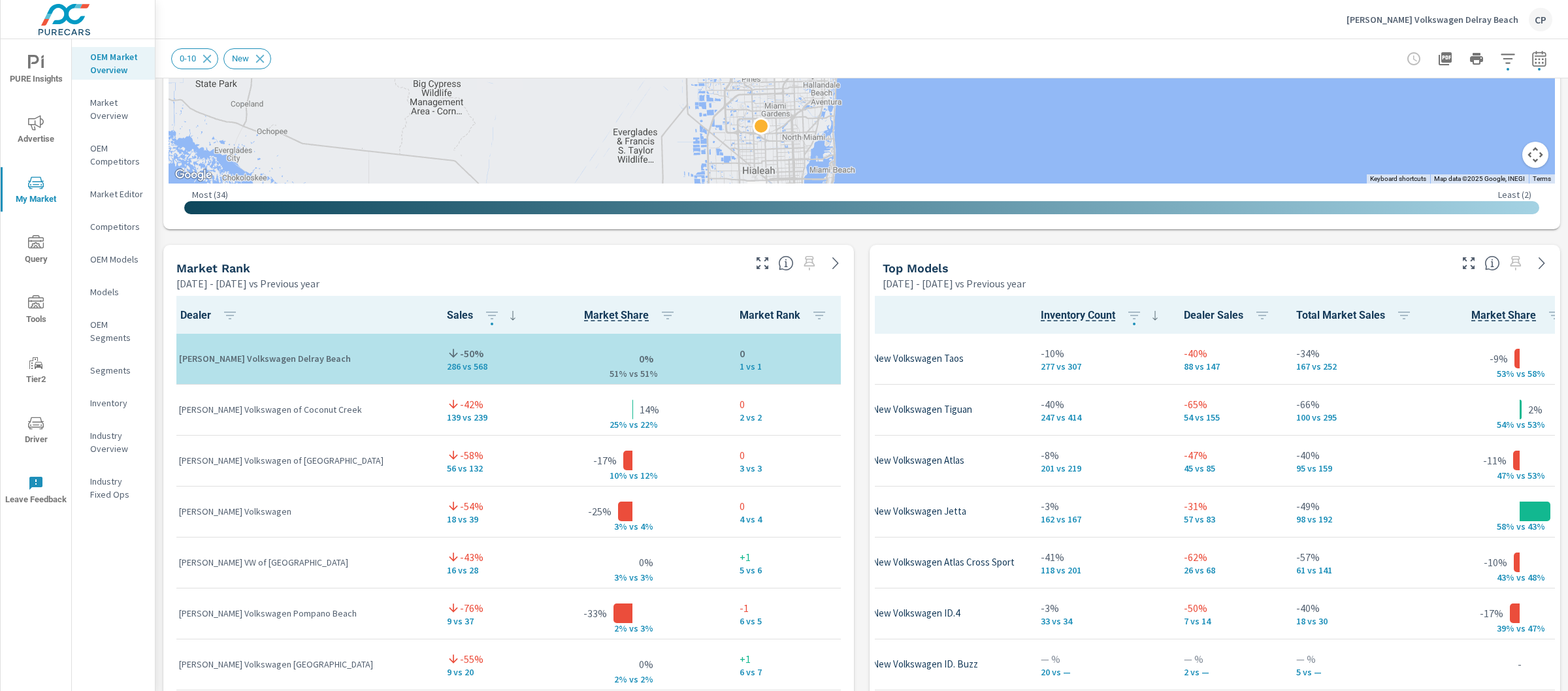
scroll to position [0, 109]
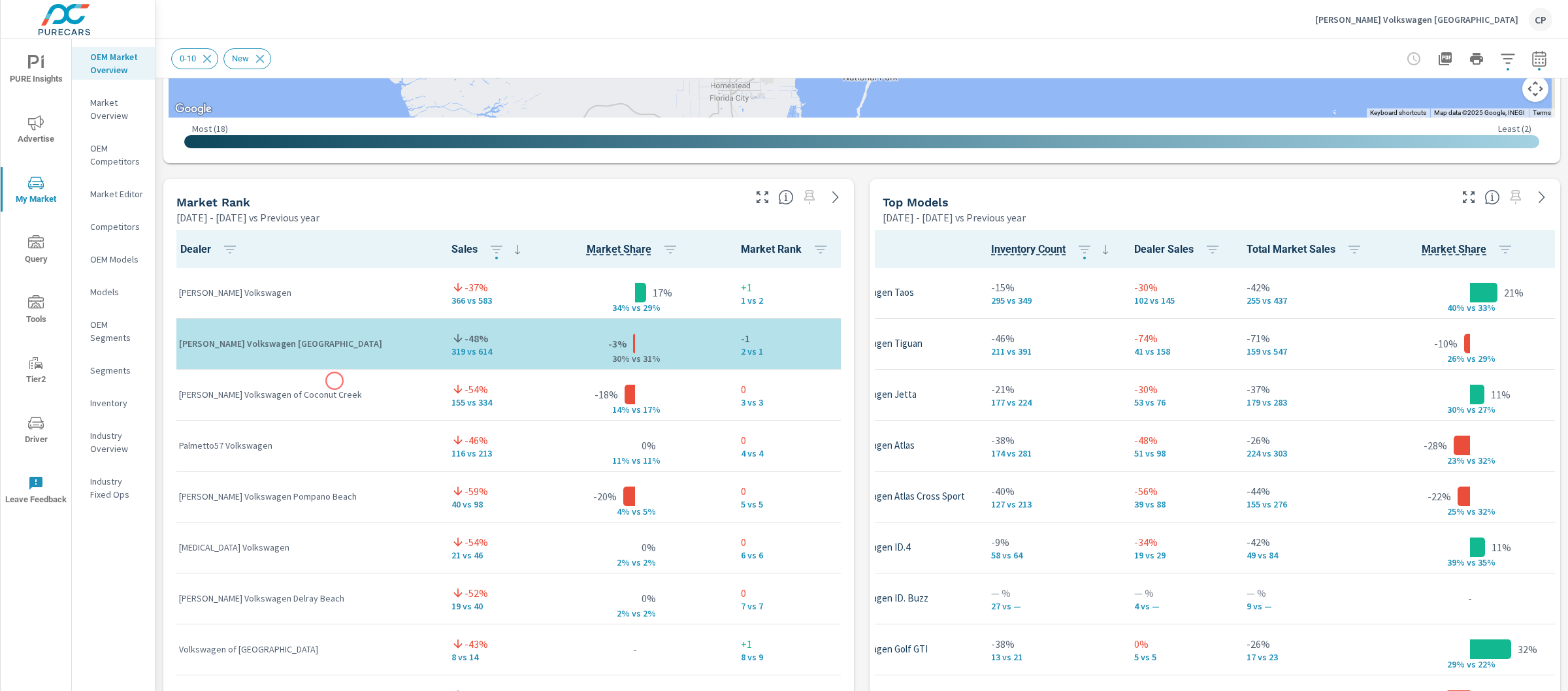
scroll to position [748, 0]
drag, startPoint x: 416, startPoint y: 402, endPoint x: 481, endPoint y: 402, distance: 65.0
click at [481, 402] on p "155 vs 334" at bounding box center [490, 400] width 77 height 11
drag, startPoint x: 417, startPoint y: 357, endPoint x: 458, endPoint y: 352, distance: 41.3
click at [458, 352] on div "-48% 319 vs 614" at bounding box center [490, 342] width 77 height 40
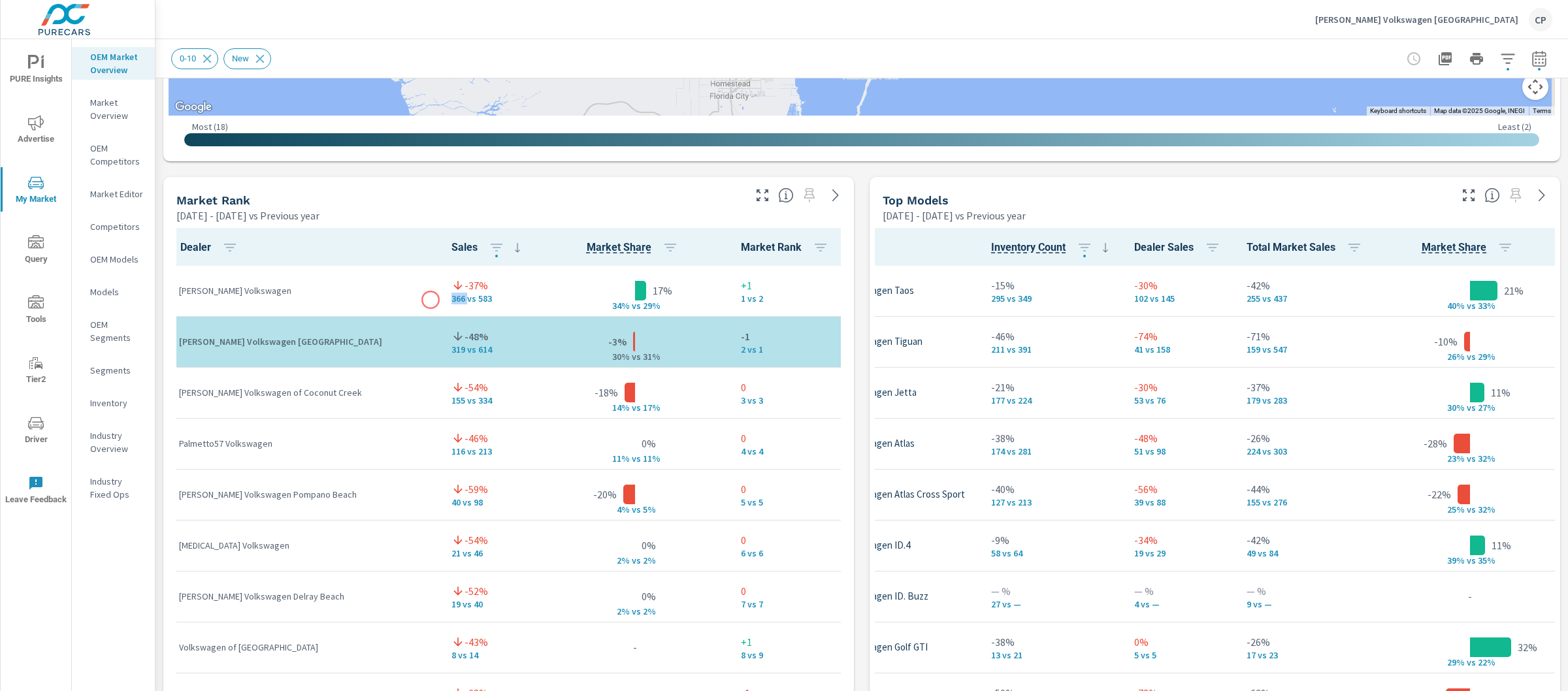
drag, startPoint x: 410, startPoint y: 302, endPoint x: 432, endPoint y: 300, distance: 22.1
click at [441, 300] on td "-37% 366 vs 583" at bounding box center [490, 291] width 99 height 51
click at [451, 299] on p "366 vs 583" at bounding box center [490, 299] width 77 height 11
click at [451, 300] on p "366 vs 583" at bounding box center [490, 299] width 77 height 11
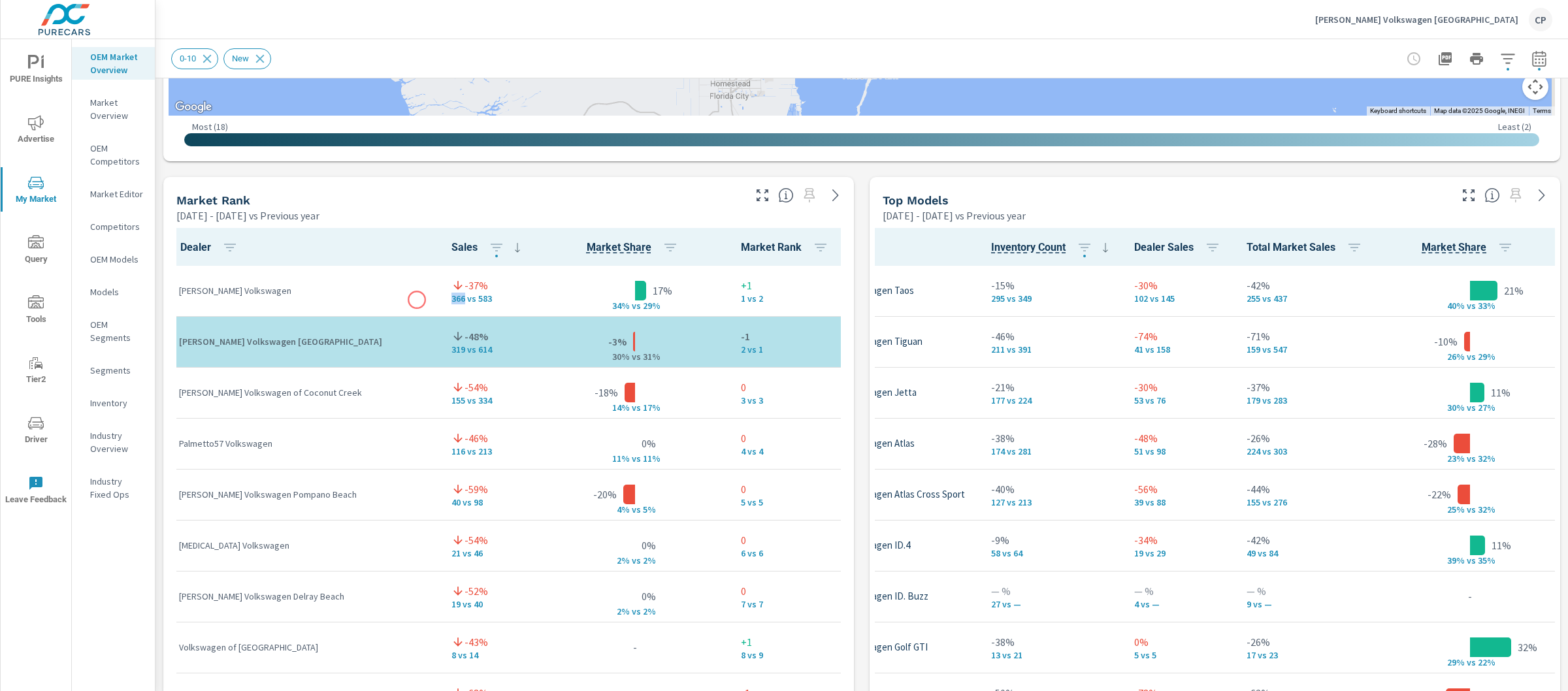
click at [451, 300] on p "366 vs 583" at bounding box center [490, 299] width 77 height 11
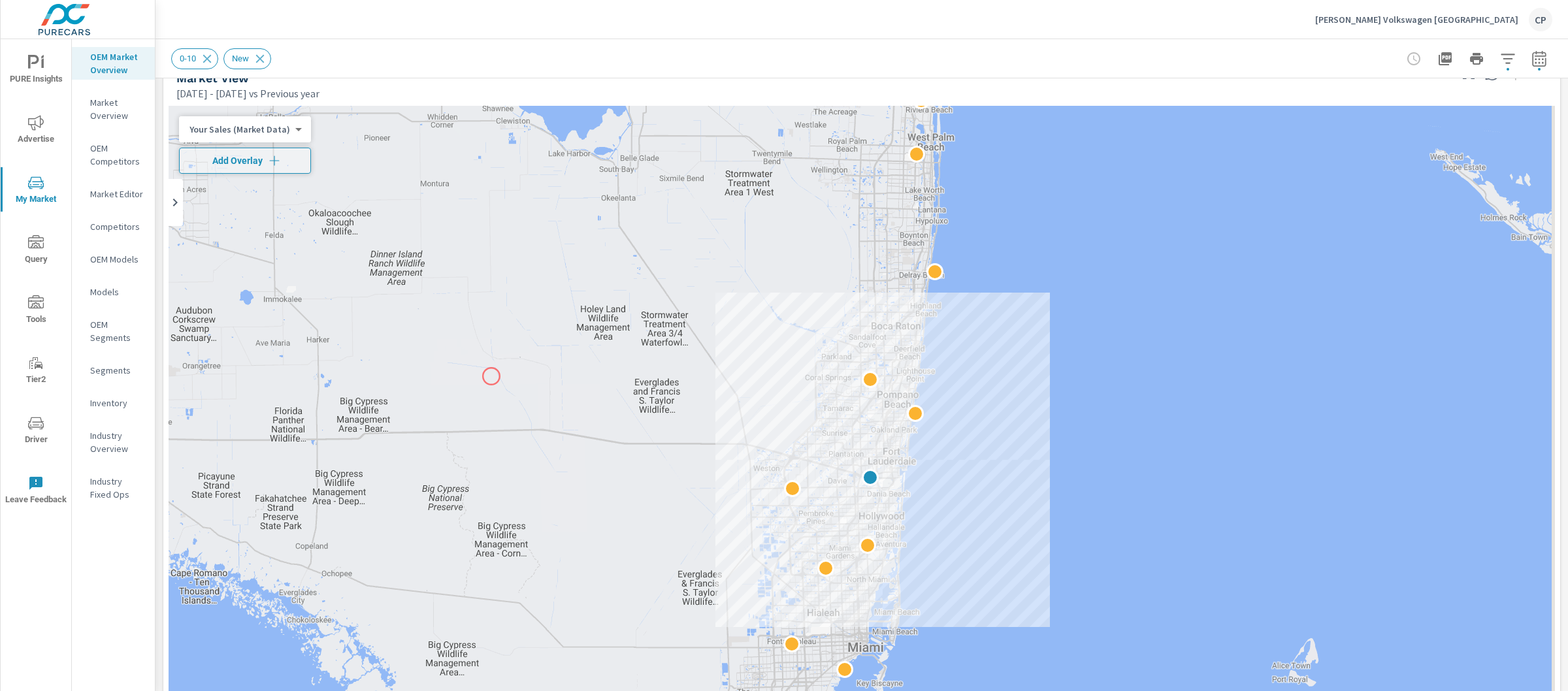
scroll to position [11, 0]
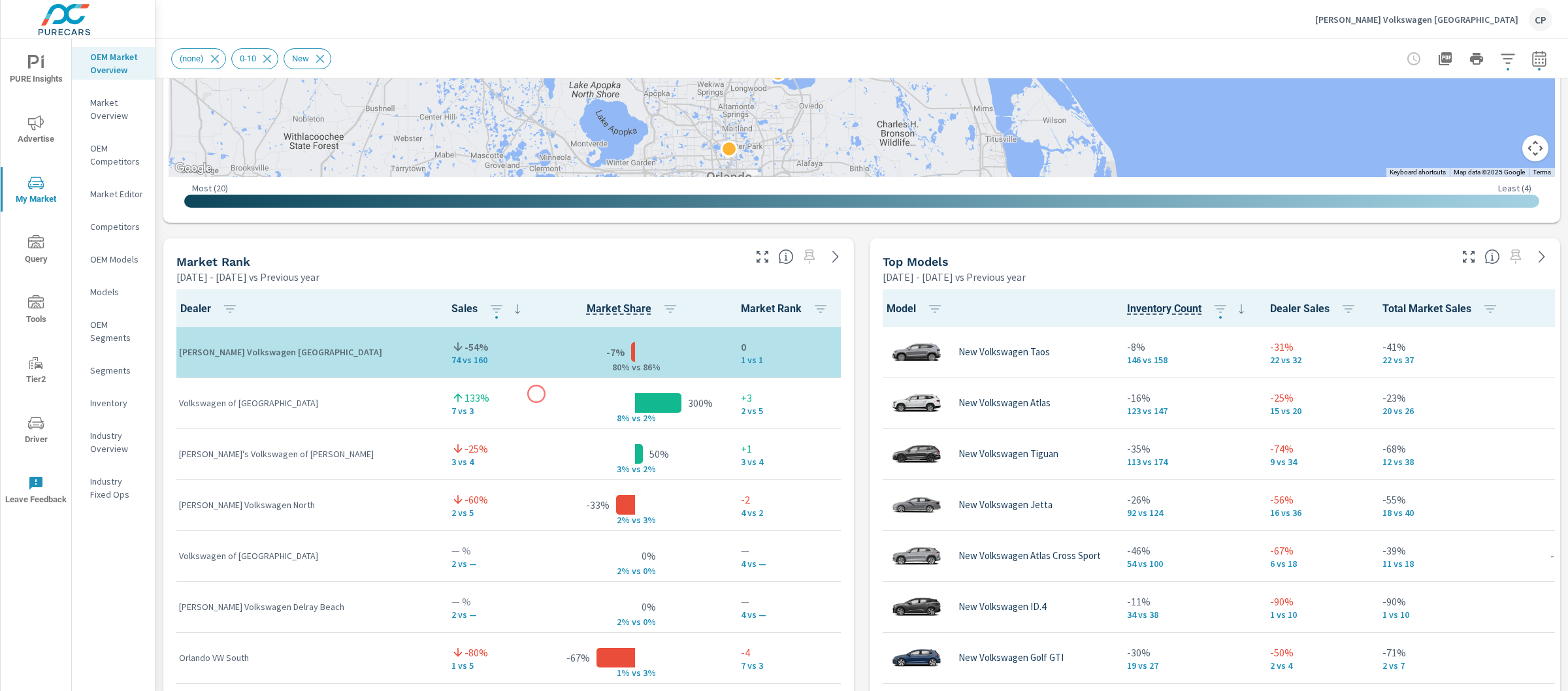
scroll to position [668, 0]
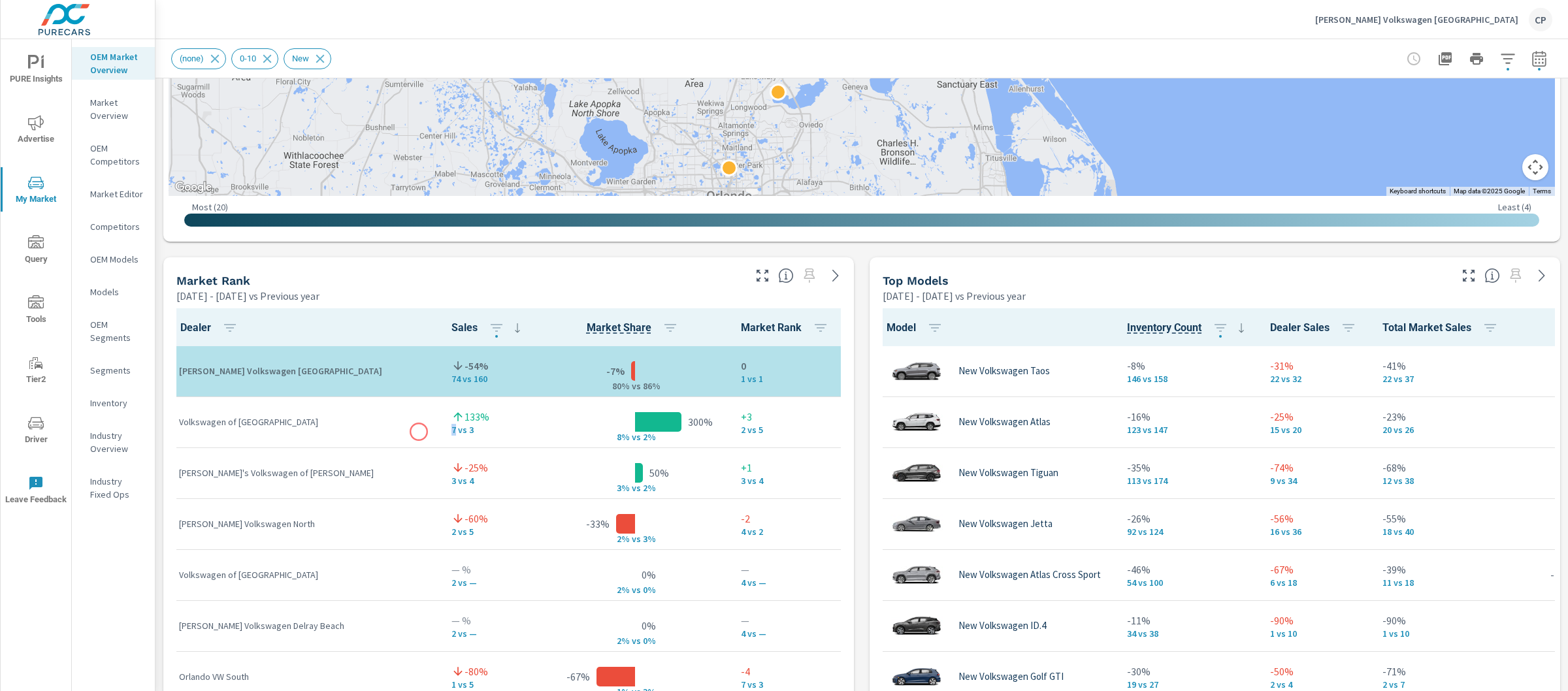
drag, startPoint x: 411, startPoint y: 433, endPoint x: 418, endPoint y: 432, distance: 7.1
click at [441, 432] on td "133% 7 vs 3" at bounding box center [490, 422] width 99 height 51
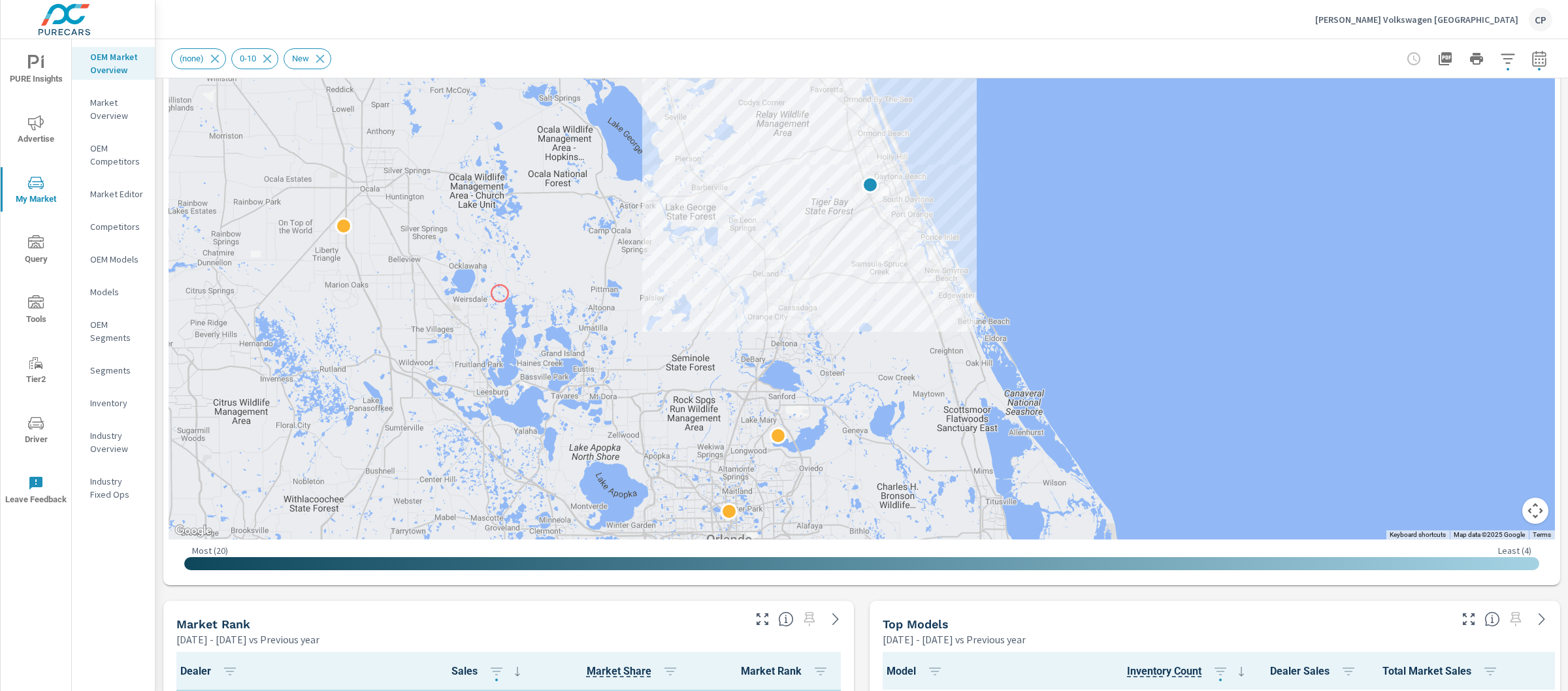
scroll to position [318, 0]
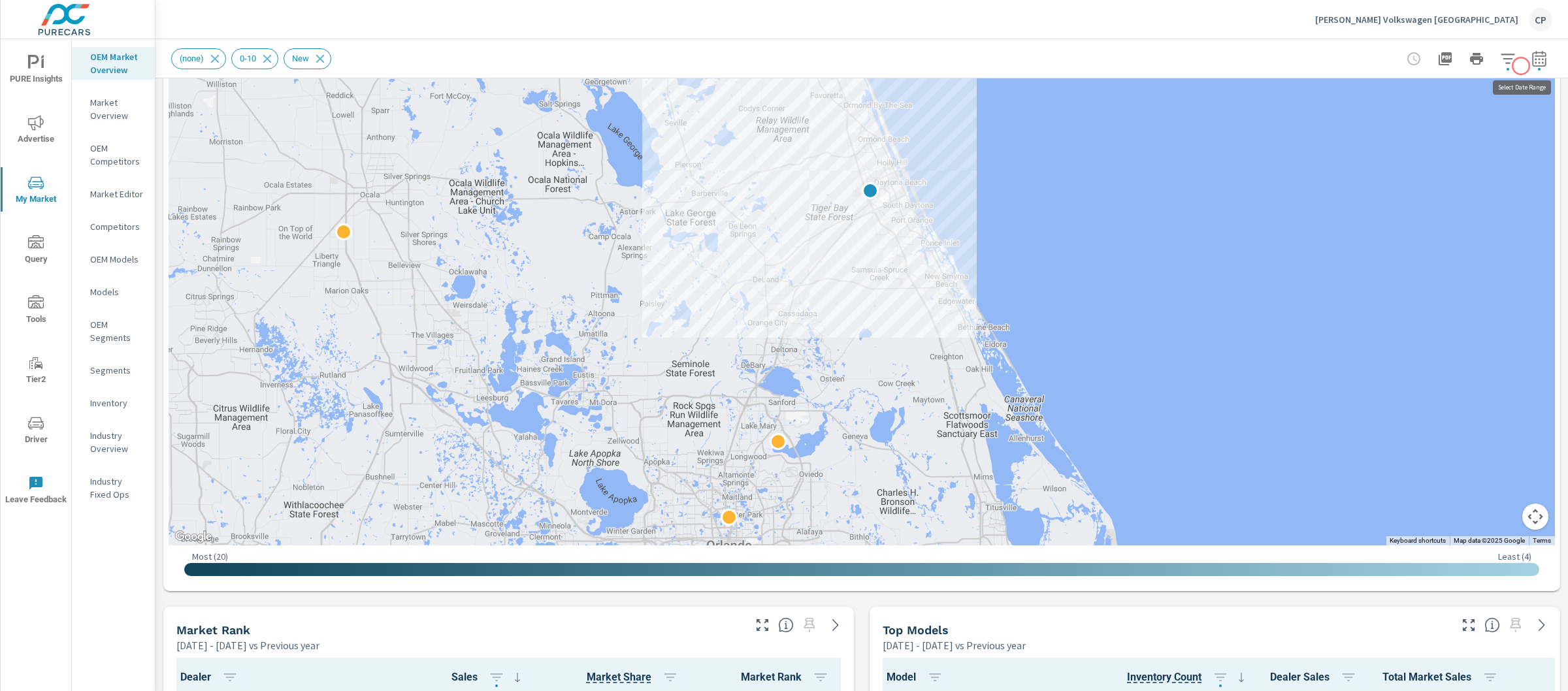
click at [1532, 64] on icon "button" at bounding box center [1540, 59] width 16 height 16
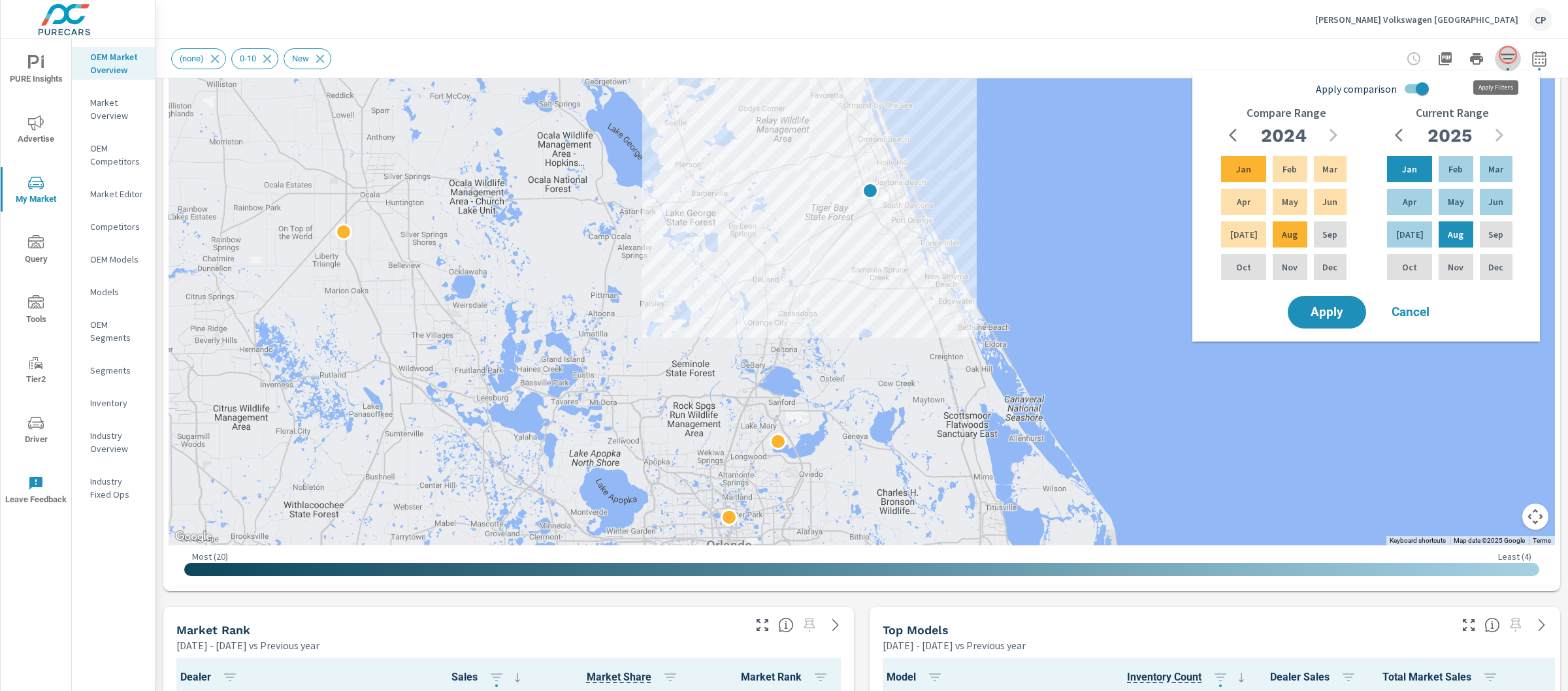
click at [1508, 55] on button "button" at bounding box center [1508, 58] width 26 height 26
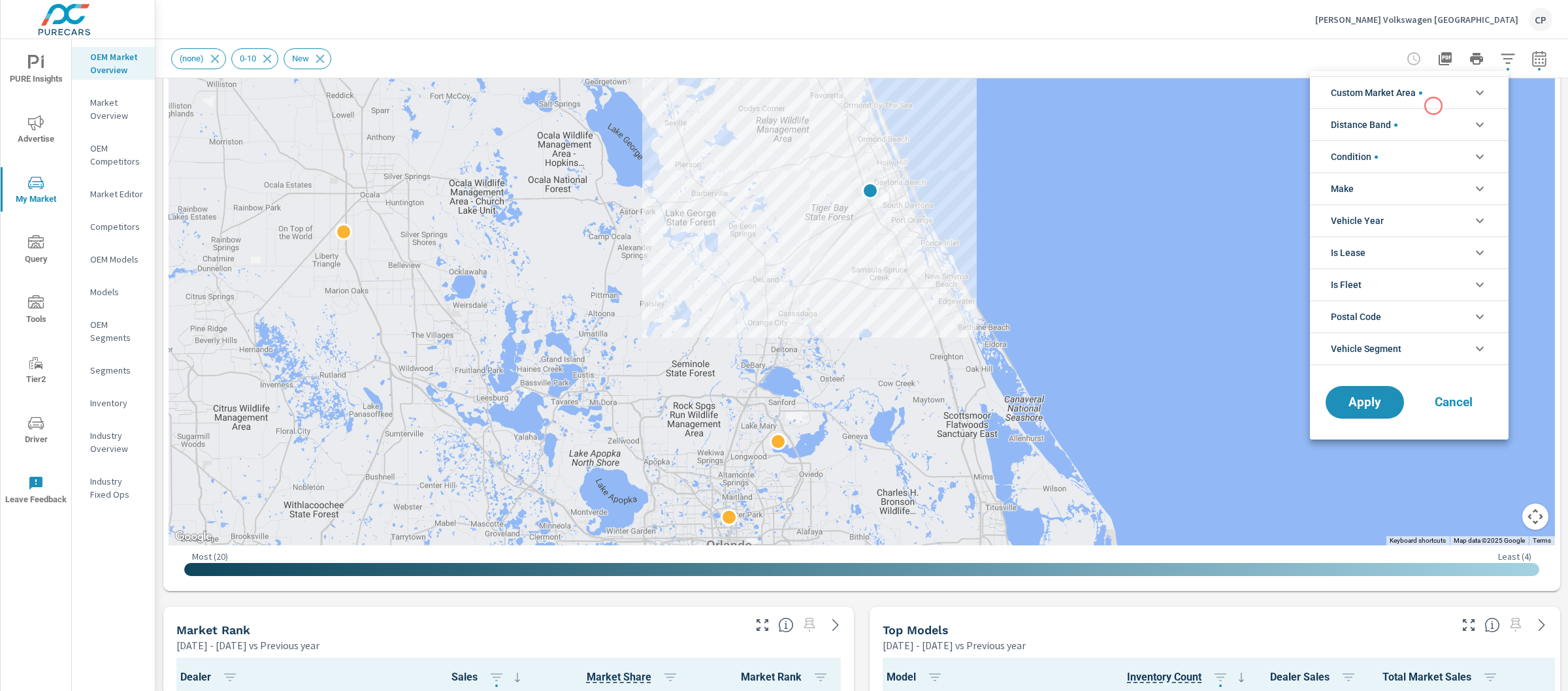
click at [1388, 136] on span "Distance Band" at bounding box center [1364, 124] width 67 height 31
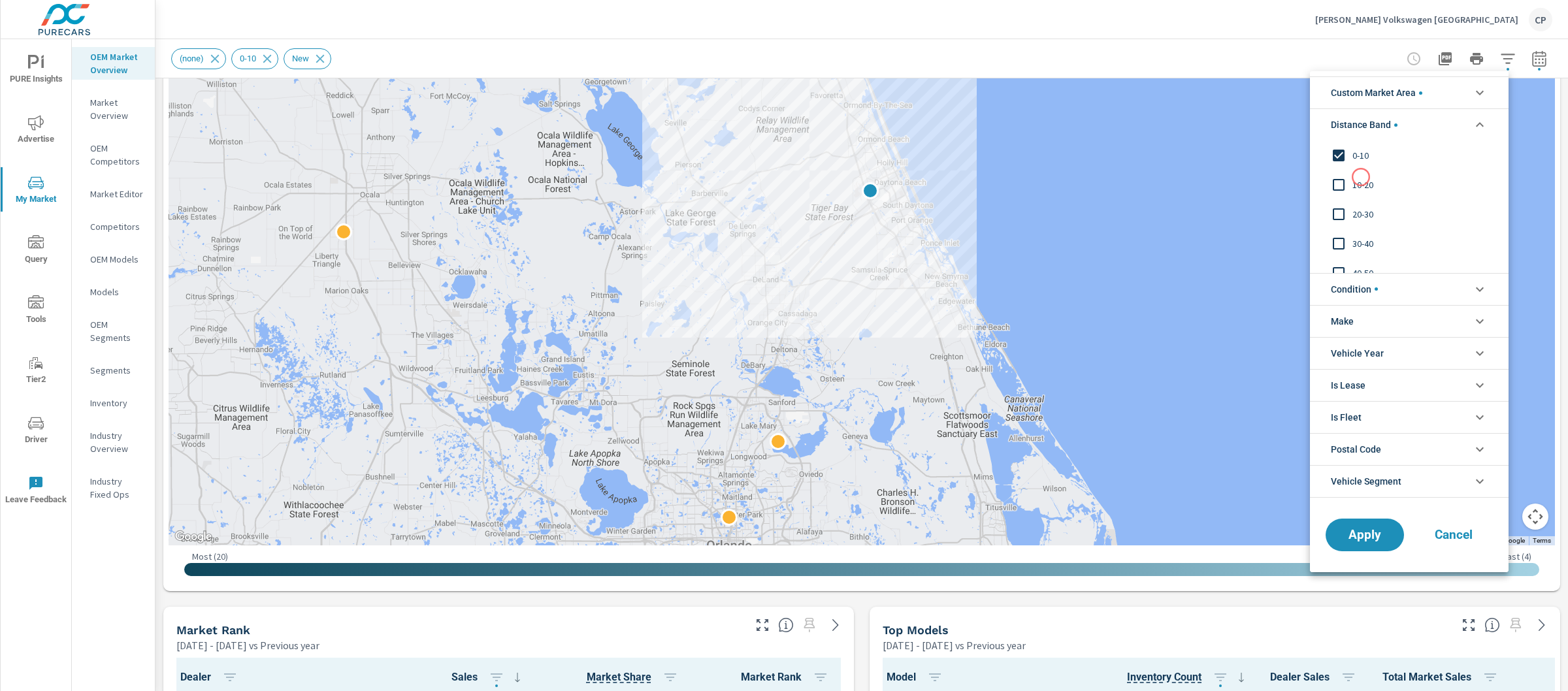
click at [1359, 179] on span "10-20" at bounding box center [1424, 185] width 143 height 16
click at [1352, 526] on button "Apply" at bounding box center [1365, 535] width 81 height 34
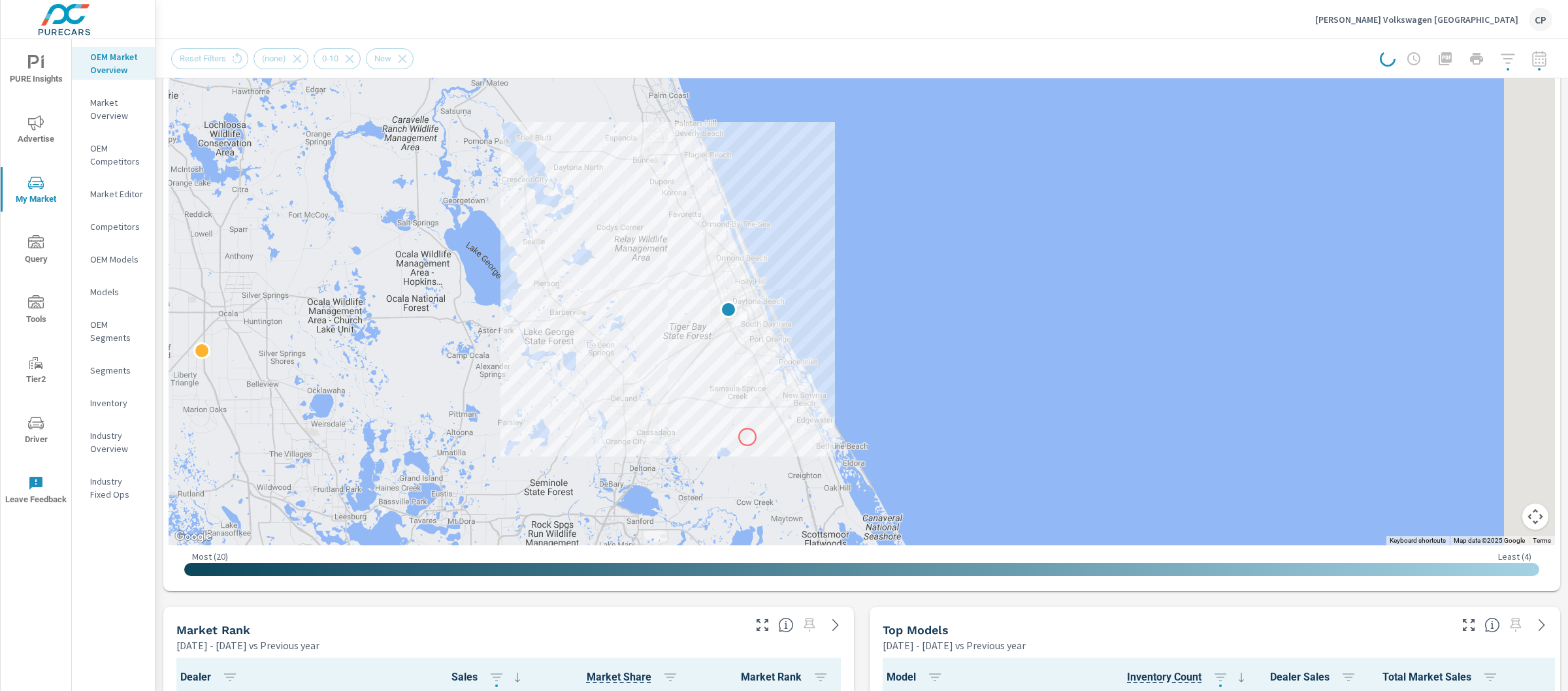
drag, startPoint x: 890, startPoint y: 318, endPoint x: 747, endPoint y: 437, distance: 186.0
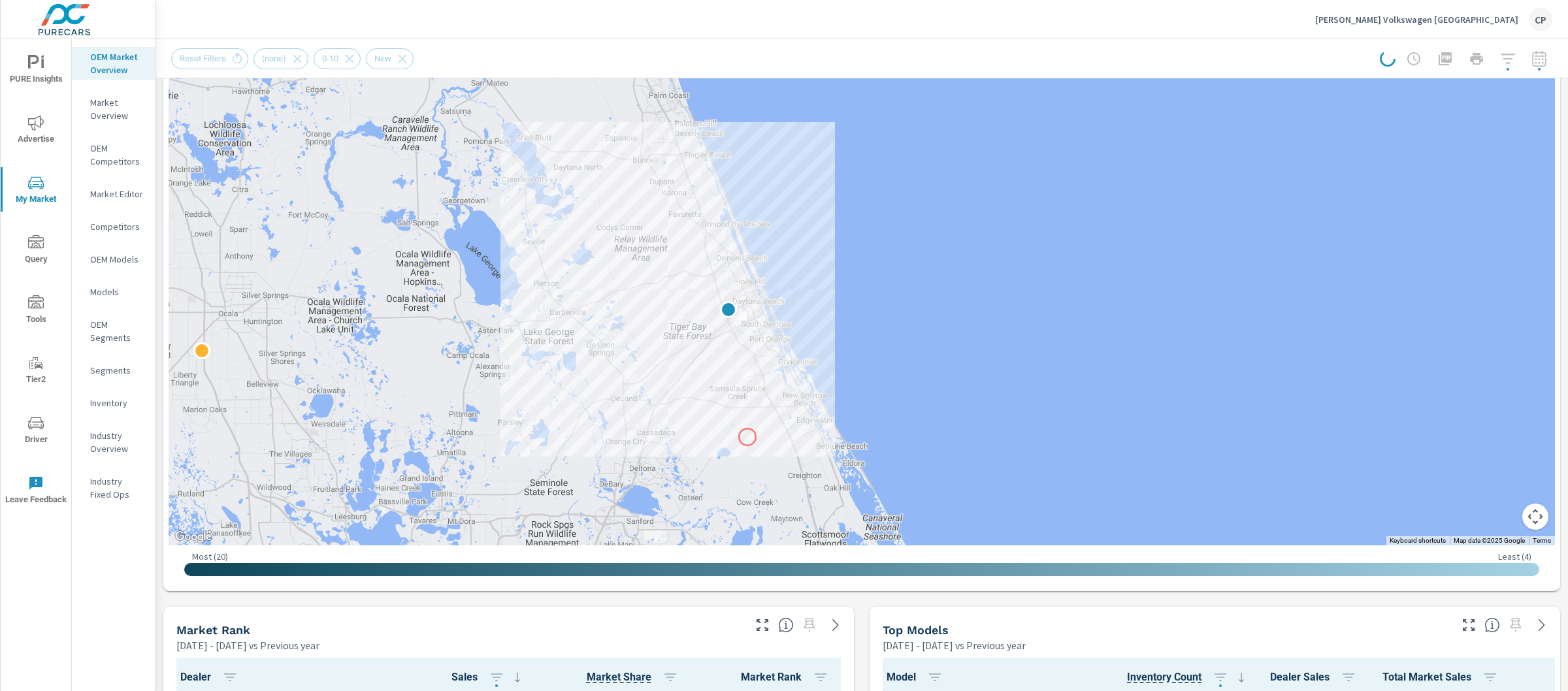
click at [747, 437] on div at bounding box center [1347, 654] width 1254 height 706
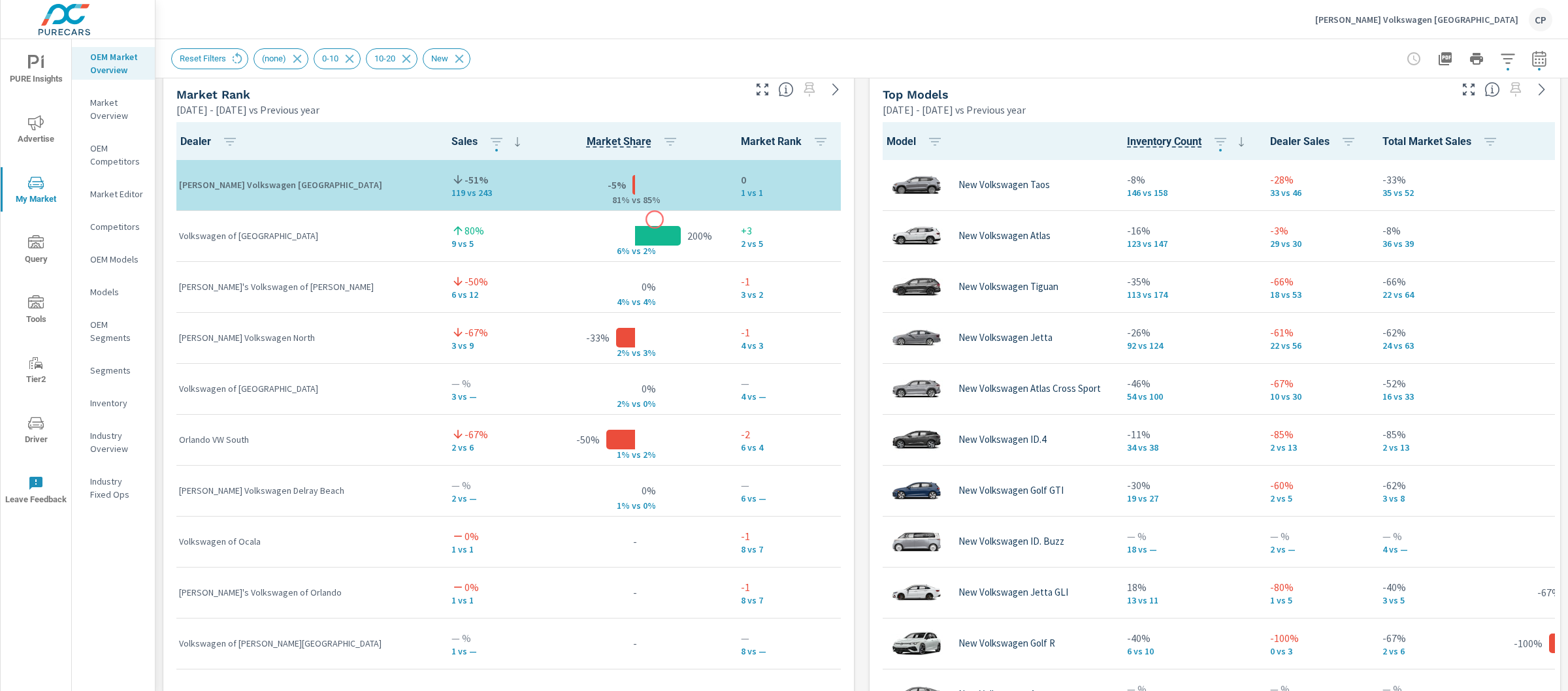
scroll to position [835, 0]
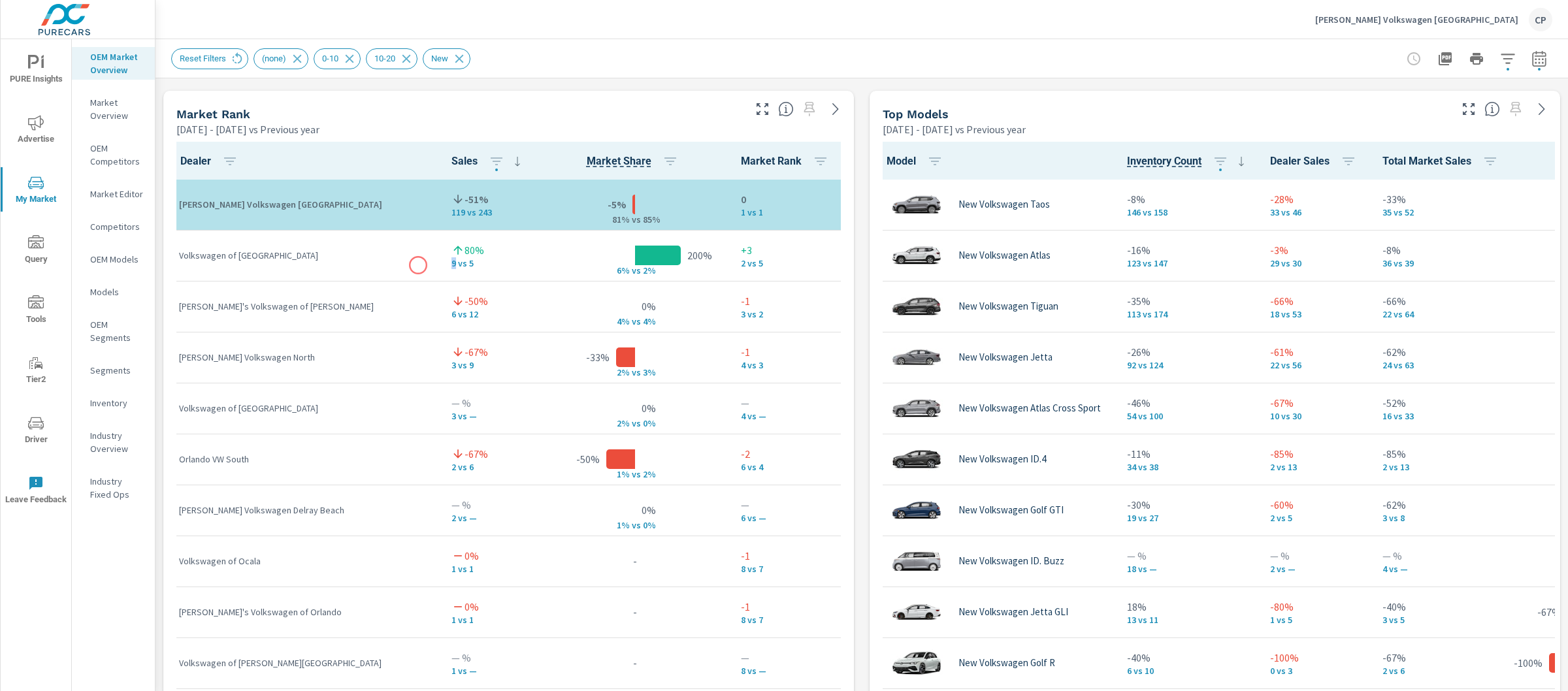
click at [451, 265] on p "9 vs 5" at bounding box center [490, 263] width 77 height 11
drag, startPoint x: 435, startPoint y: 263, endPoint x: 413, endPoint y: 262, distance: 22.0
click at [451, 261] on p "9 vs 5" at bounding box center [490, 263] width 77 height 11
click at [549, 257] on div "200% 6% v s 2%" at bounding box center [635, 255] width 171 height 40
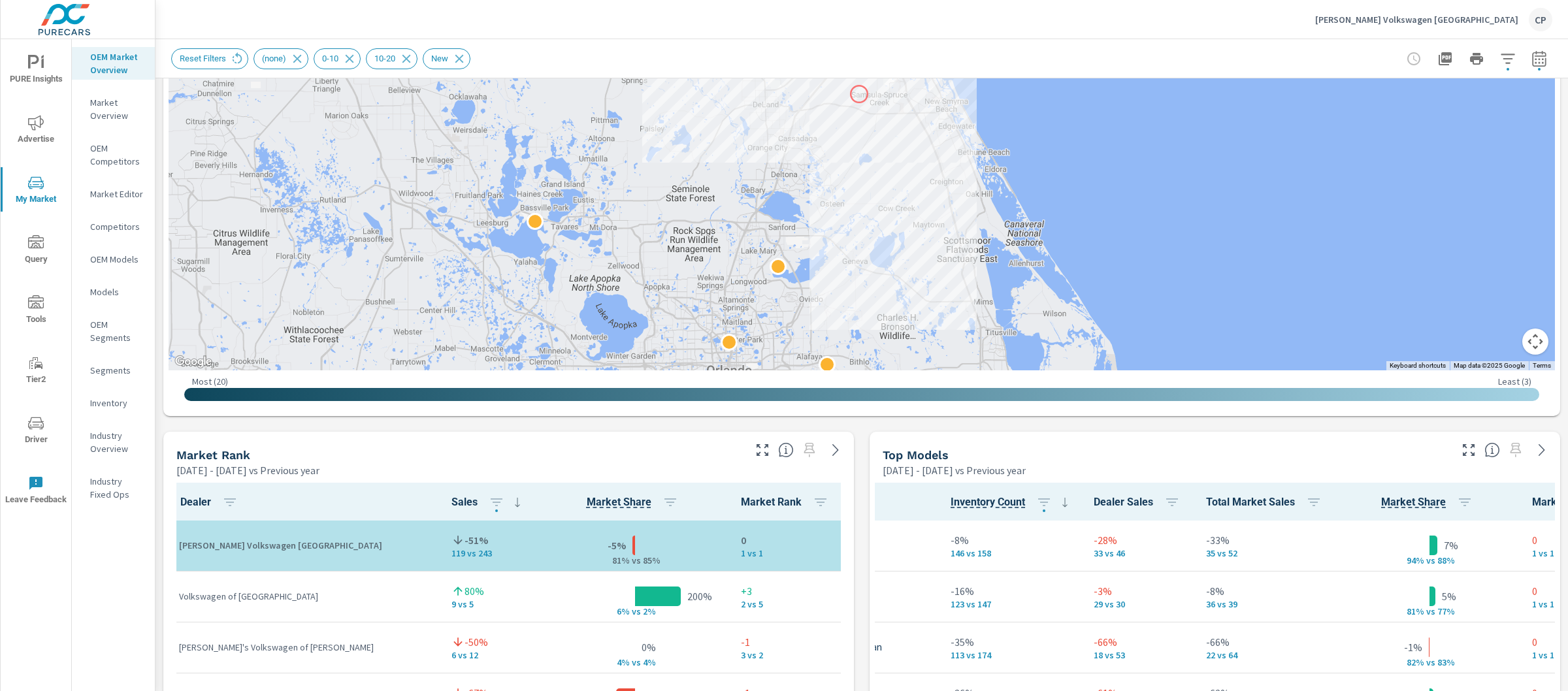
scroll to position [586, 0]
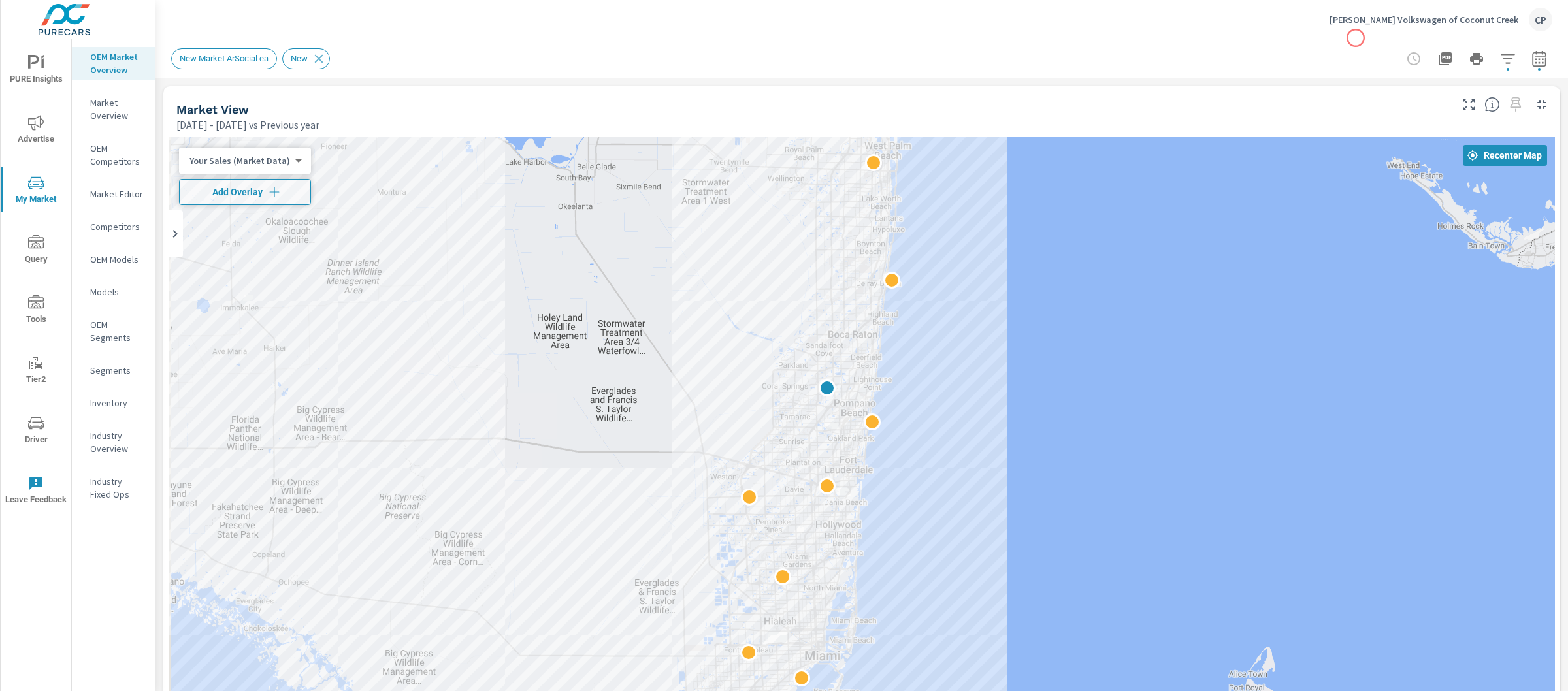
scroll to position [1, 0]
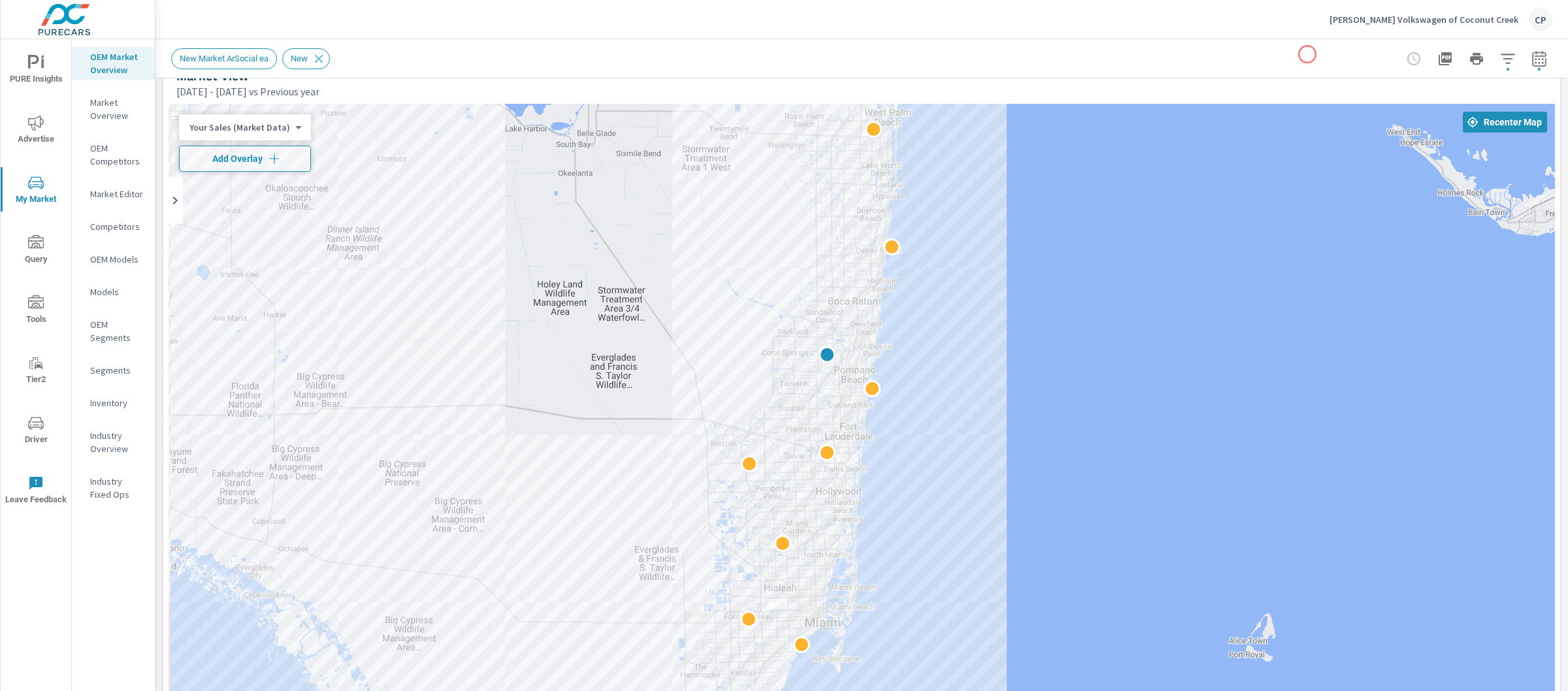
click at [1307, 54] on div "New Market ArSocial ea New" at bounding box center [770, 59] width 1199 height 21
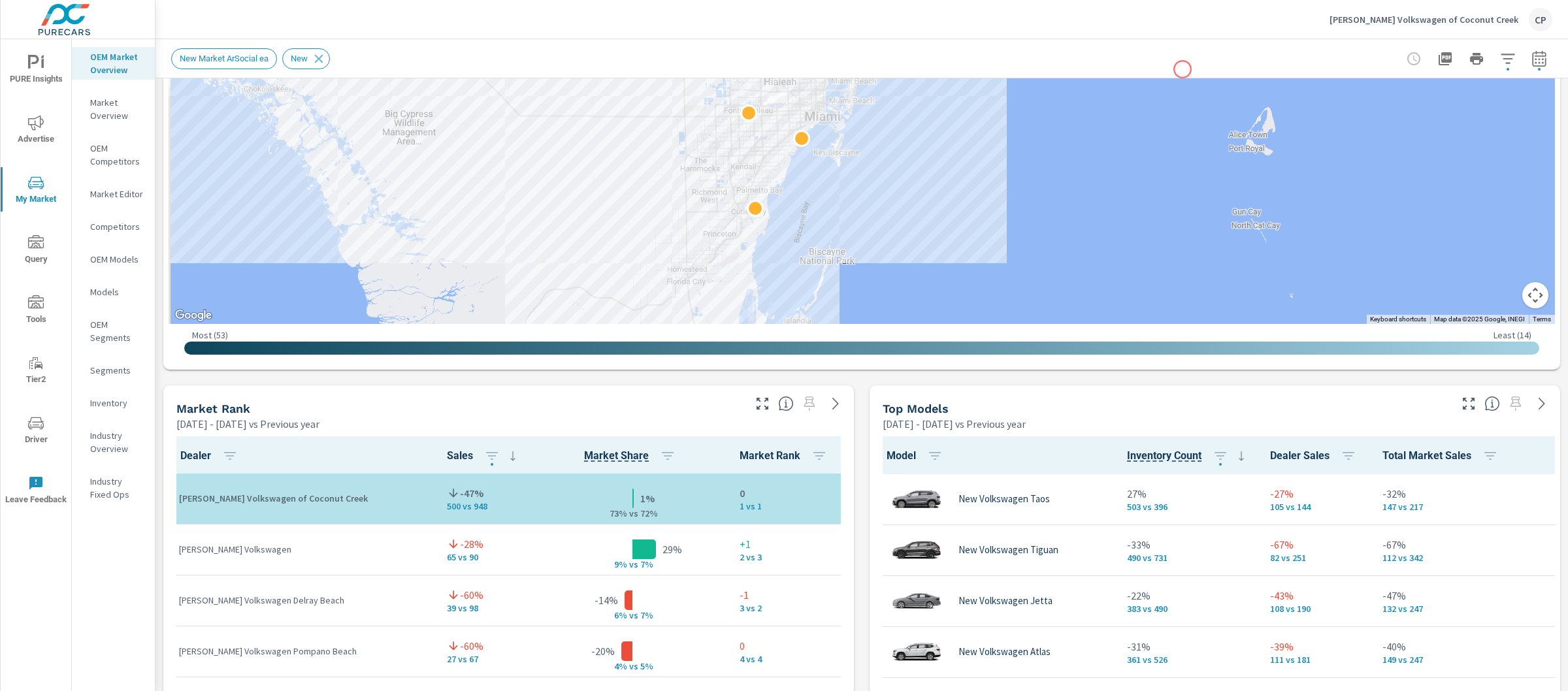
scroll to position [741, 0]
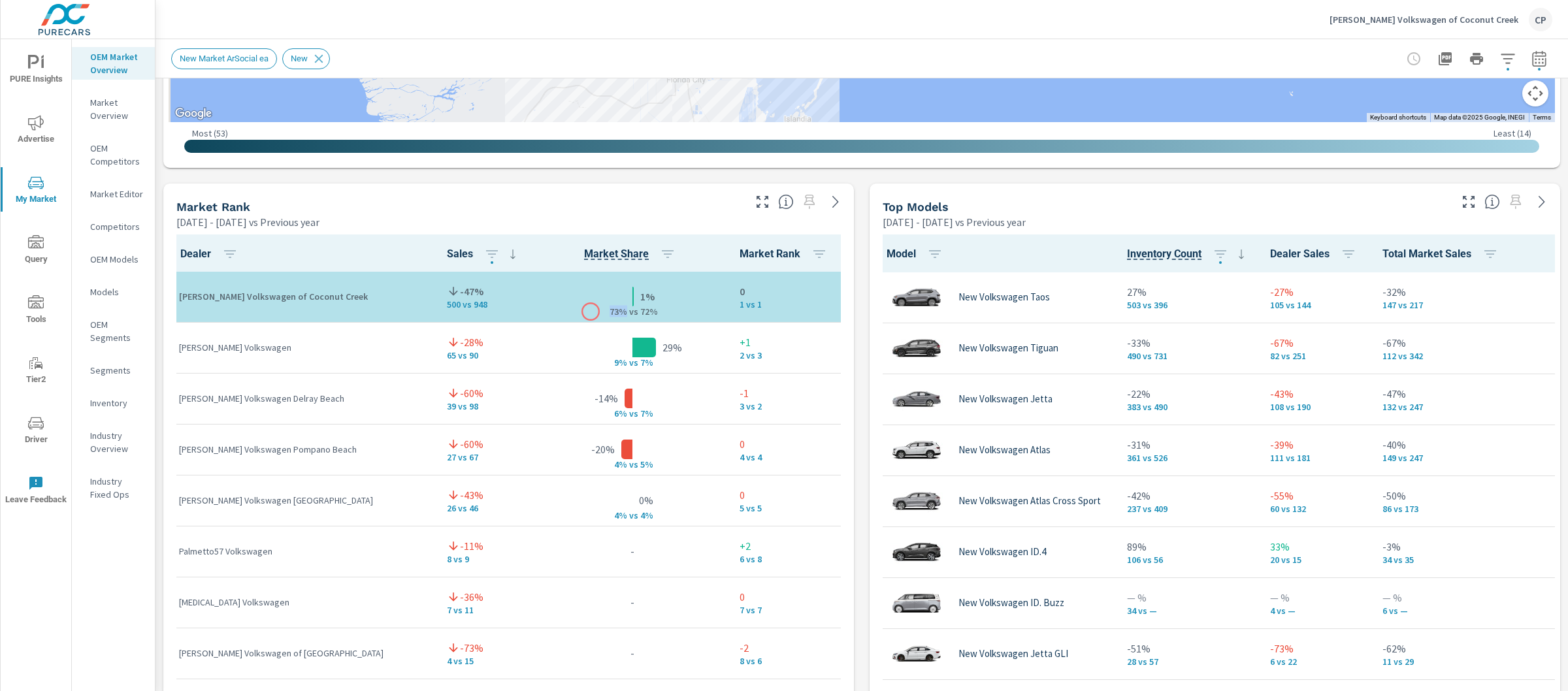
drag, startPoint x: 576, startPoint y: 312, endPoint x: 590, endPoint y: 312, distance: 14.0
click at [600, 312] on p "73% v" at bounding box center [616, 312] width 34 height 12
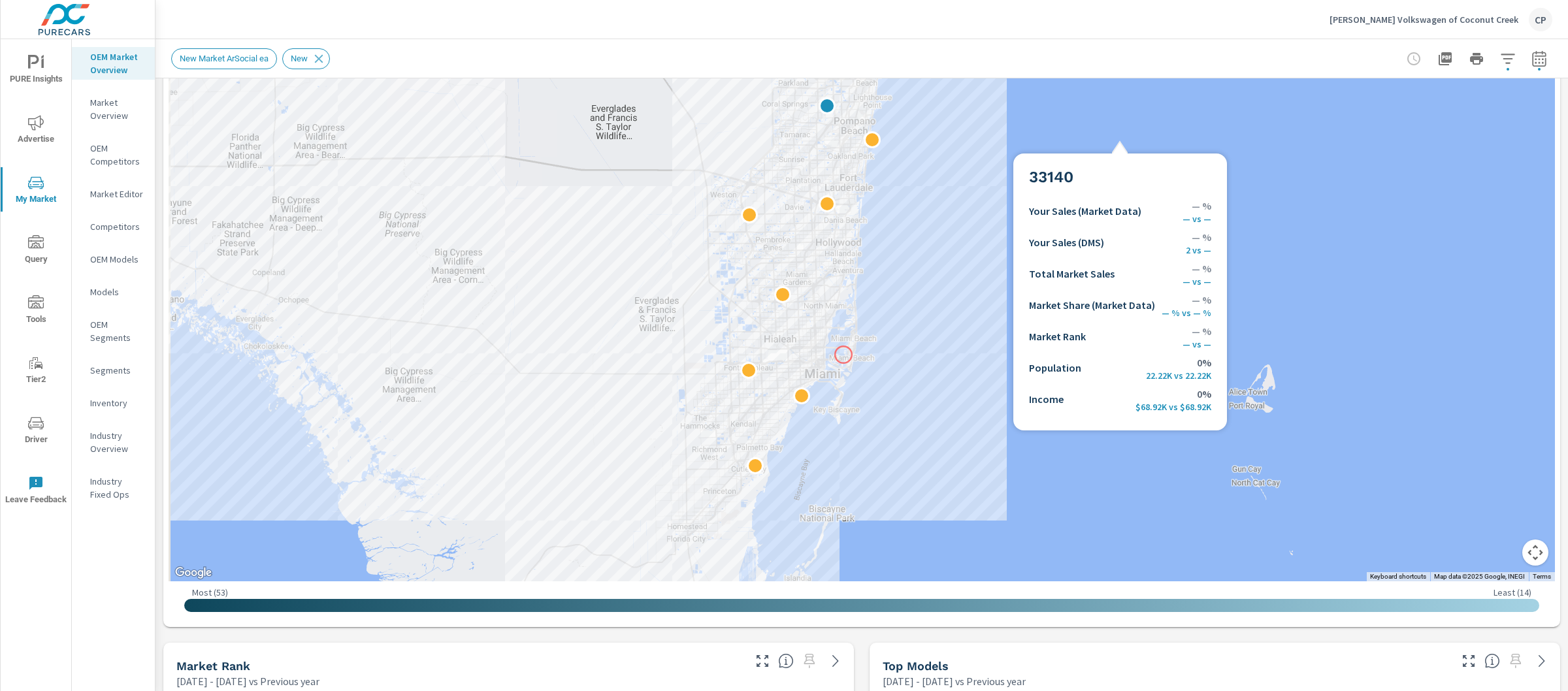
scroll to position [281, 0]
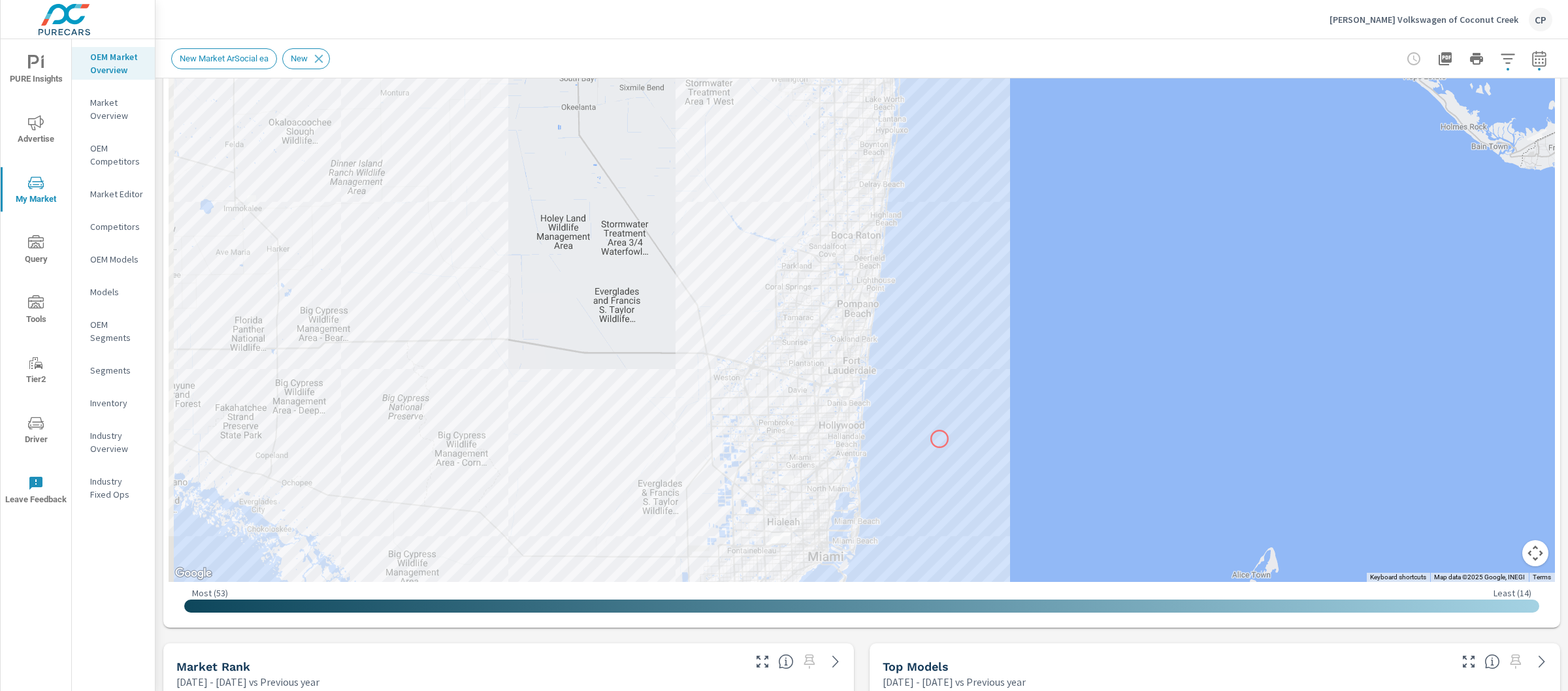
drag, startPoint x: 937, startPoint y: 252, endPoint x: 943, endPoint y: 444, distance: 192.1
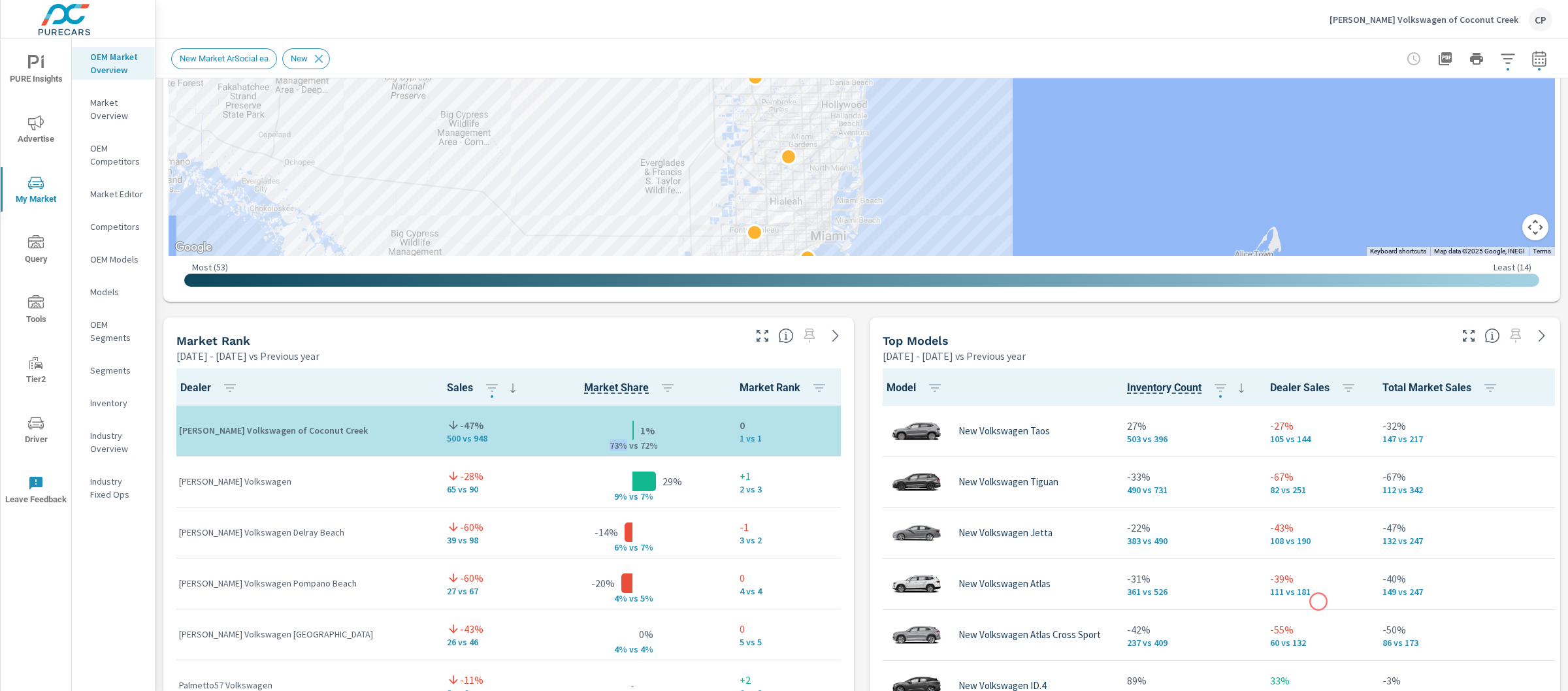
scroll to position [620, 0]
